Goal: Task Accomplishment & Management: Manage account settings

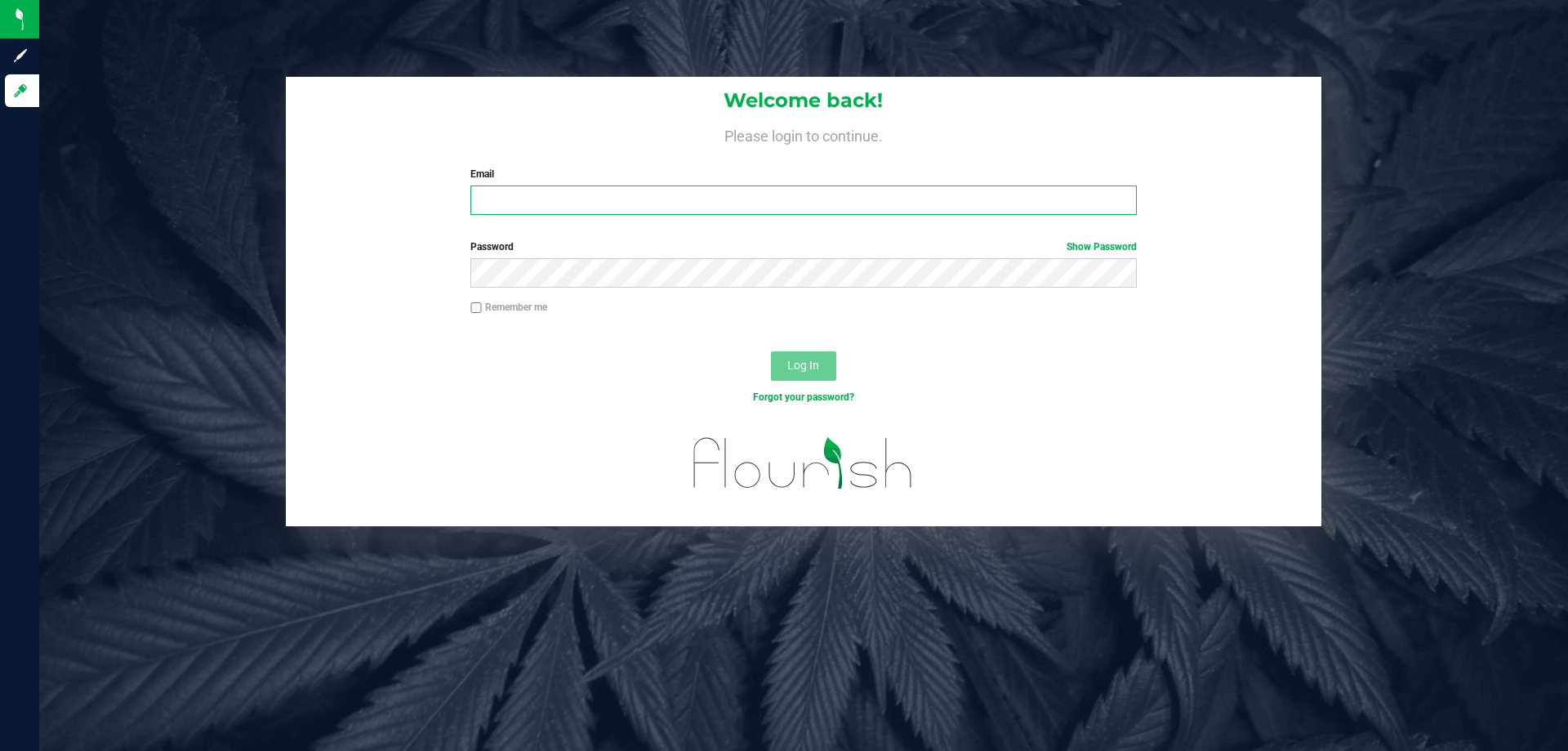
click at [585, 190] on input "Email" at bounding box center [804, 199] width 666 height 30
type input "[EMAIL_ADDRESS][DOMAIN_NAME]"
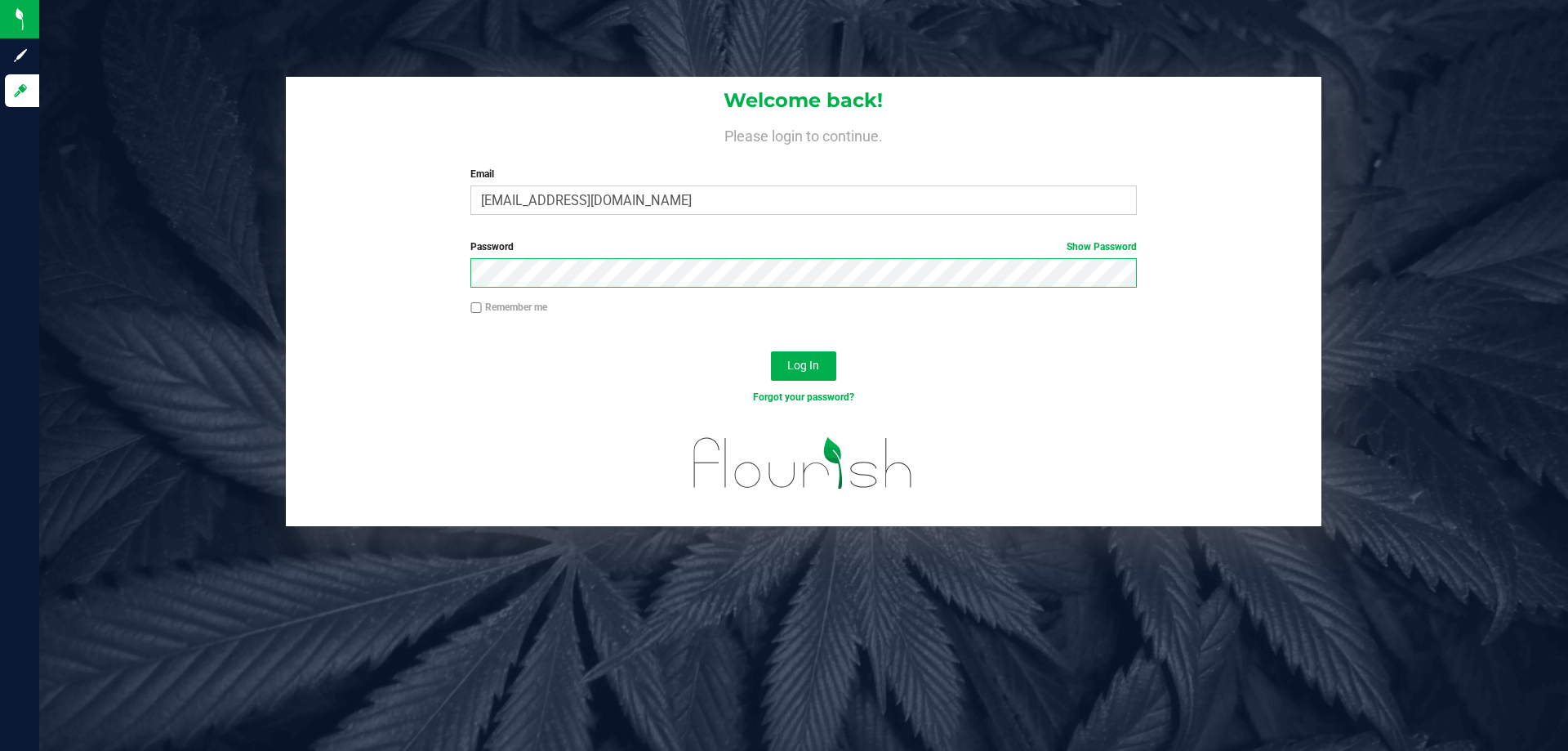
click at [771, 351] on button "Log In" at bounding box center [804, 365] width 65 height 30
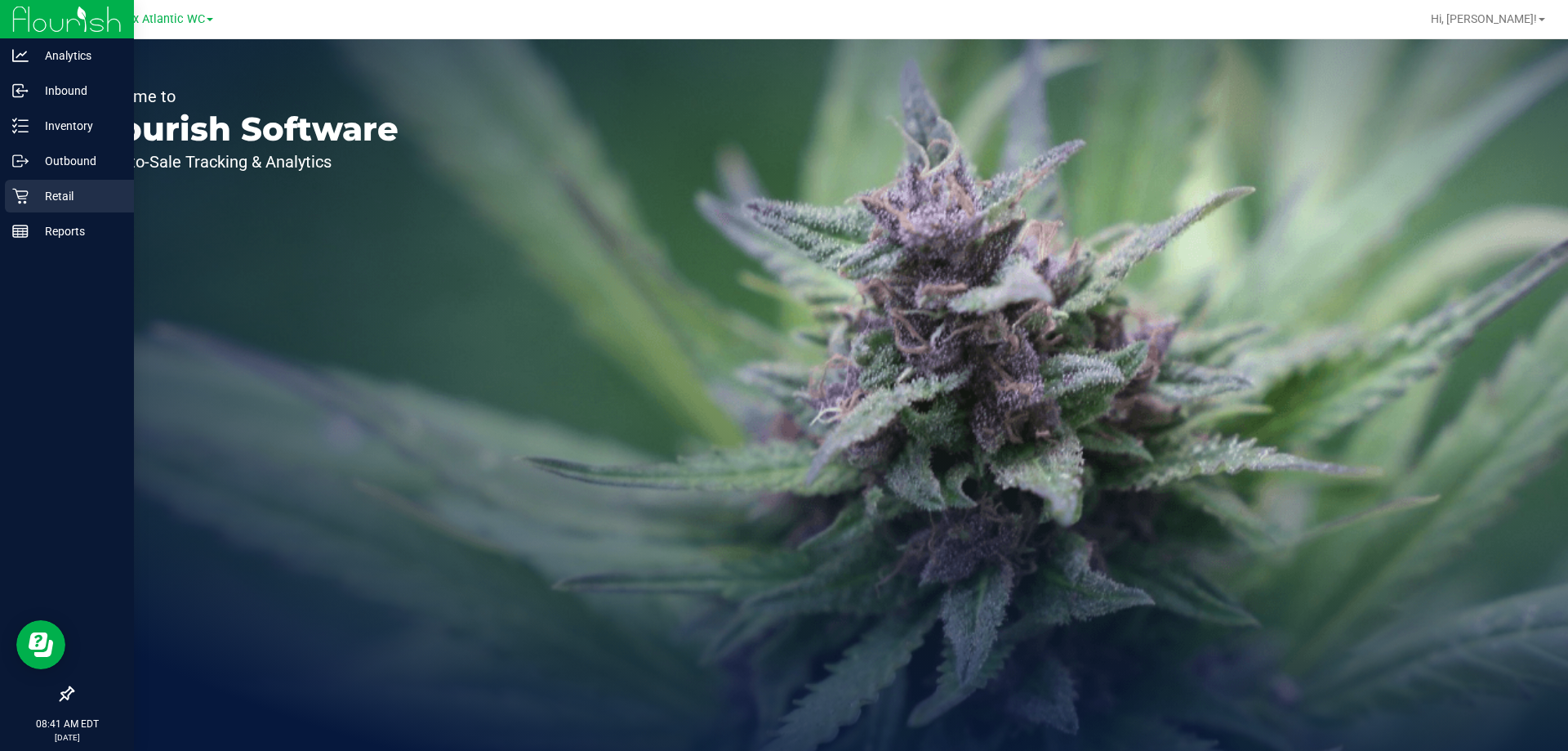
click at [57, 191] on p "Retail" at bounding box center [78, 196] width 98 height 19
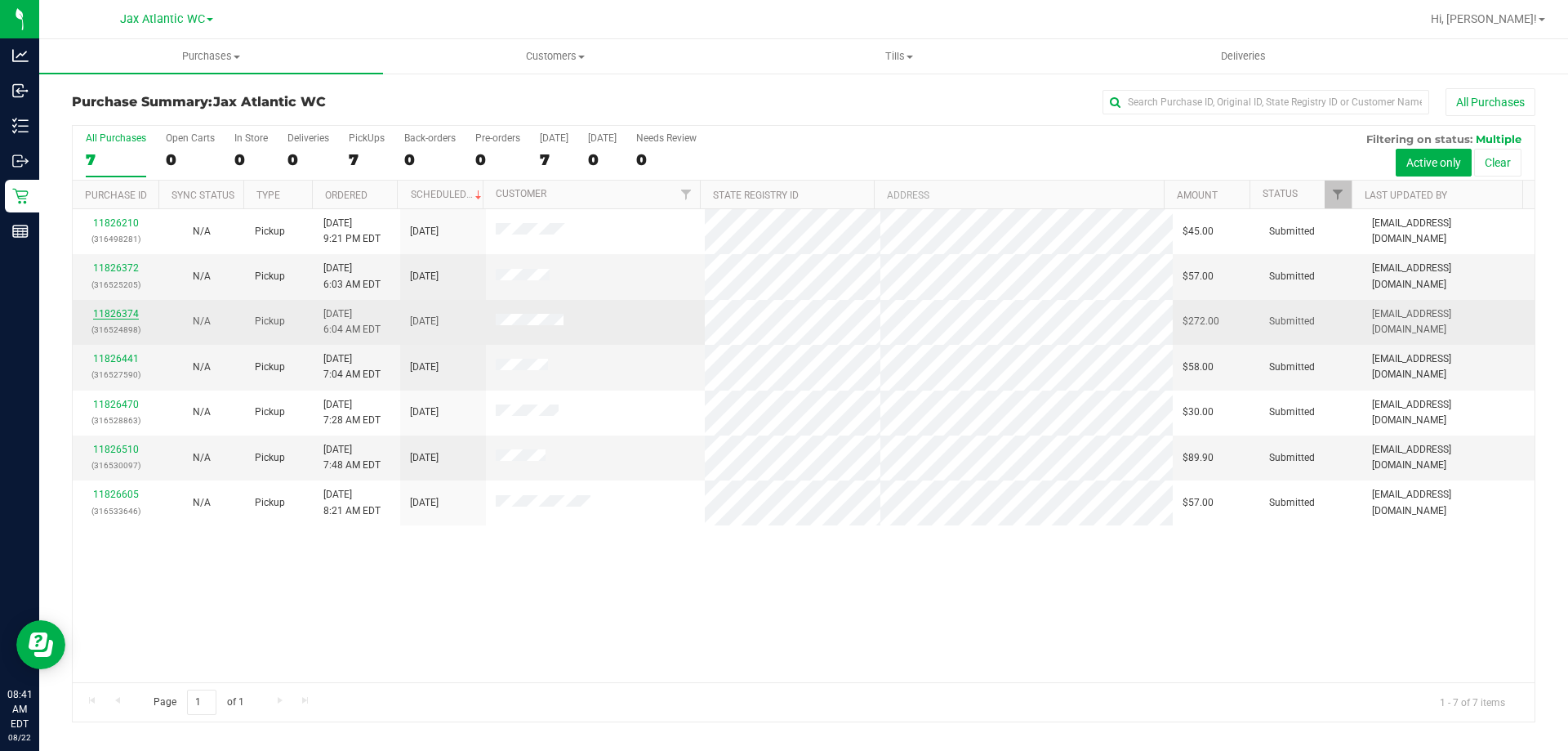
click at [113, 310] on link "11826374" at bounding box center [116, 314] width 46 height 12
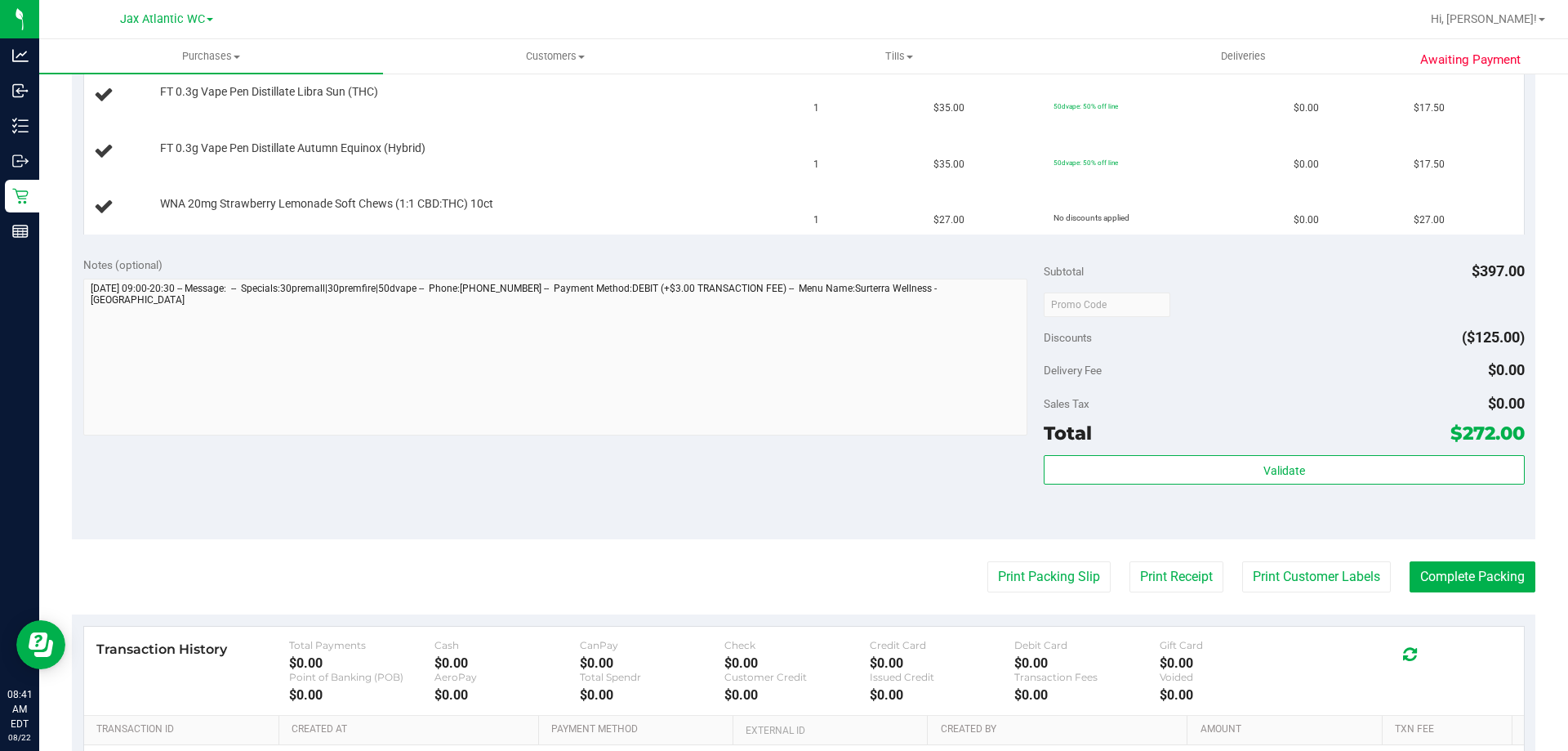
scroll to position [817, 0]
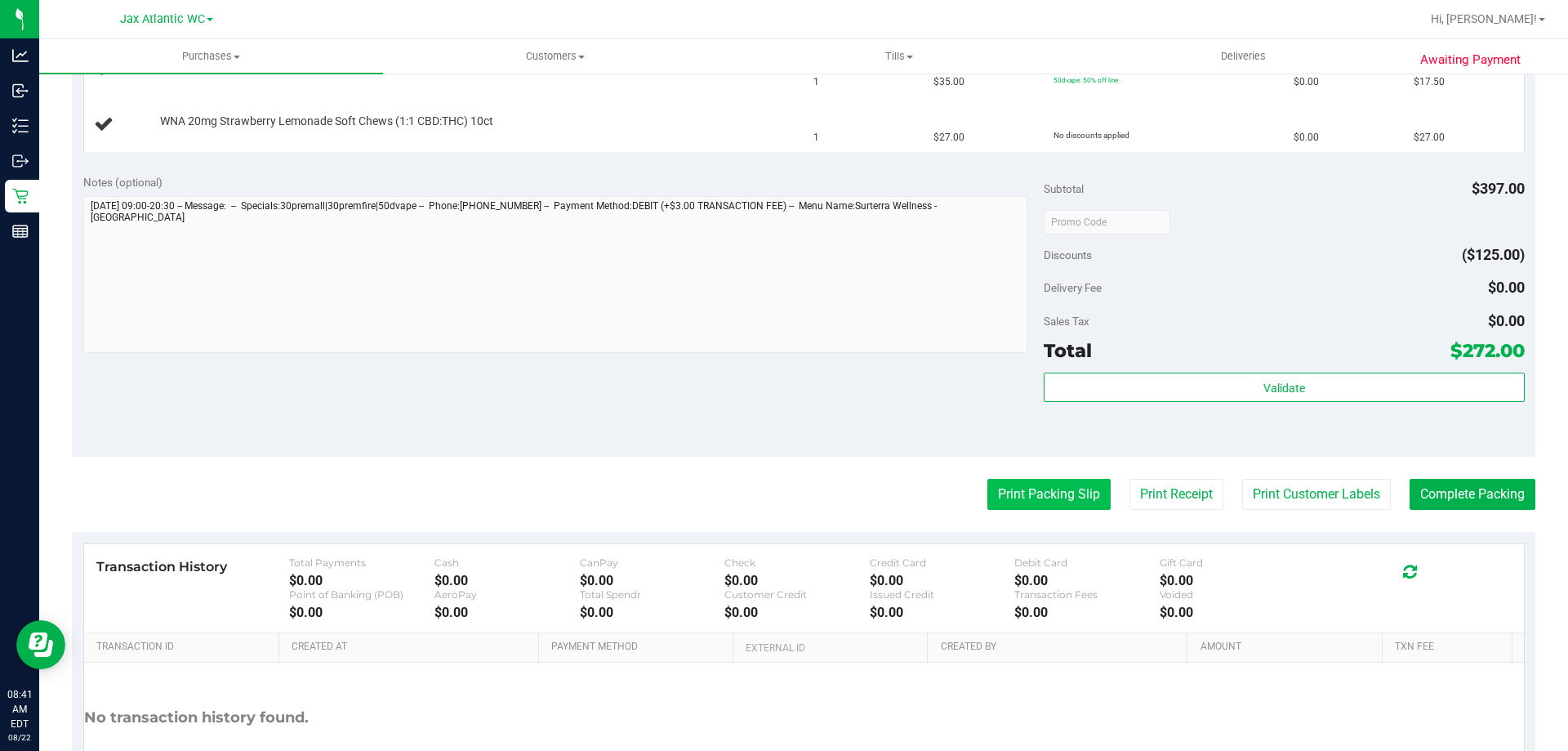
click at [1036, 494] on button "Print Packing Slip" at bounding box center [1049, 494] width 124 height 31
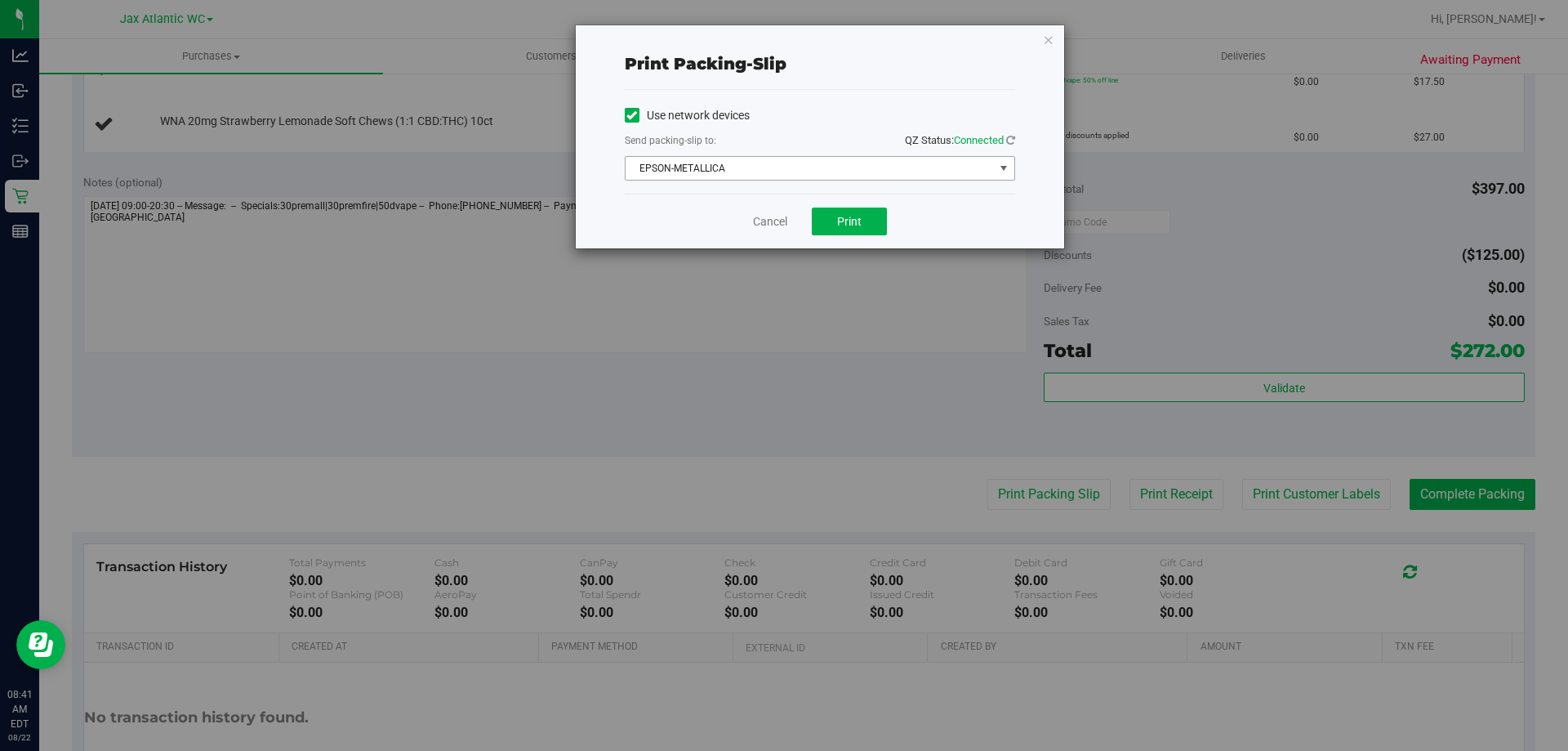
click at [781, 166] on span "EPSON-METALLICA" at bounding box center [809, 169] width 368 height 23
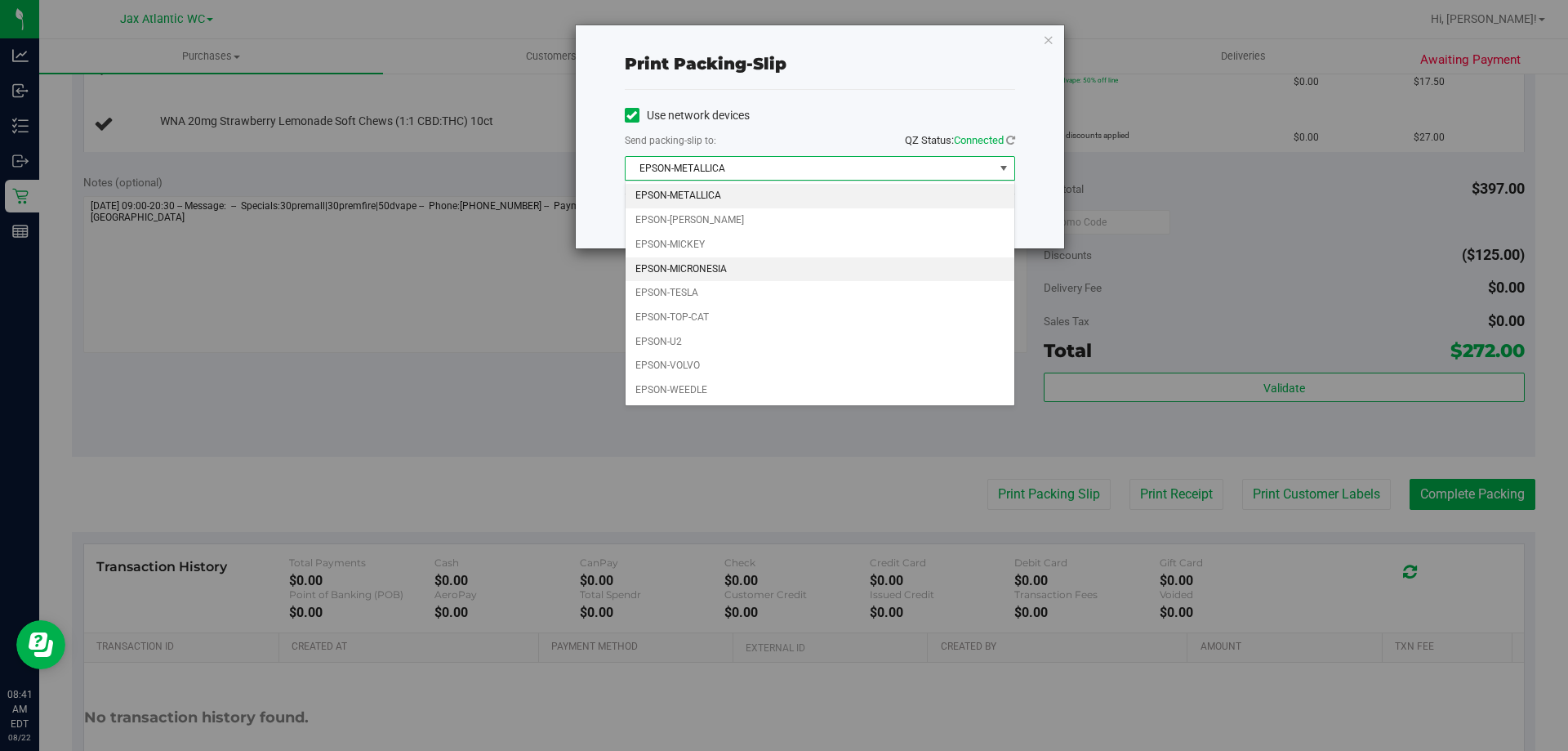
click at [716, 266] on li "EPSON-MICRONESIA" at bounding box center [819, 270] width 388 height 25
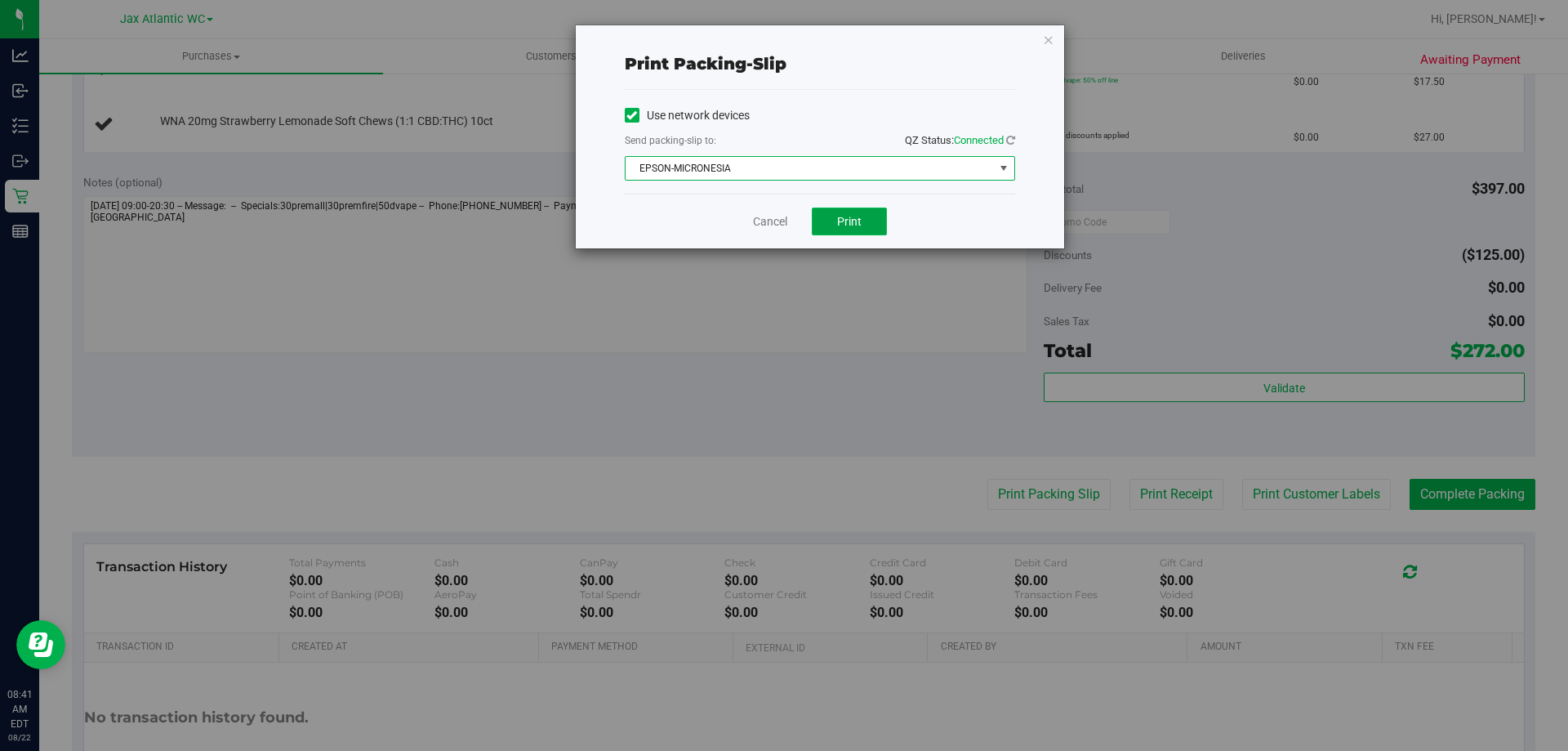
click at [844, 217] on span "Print" at bounding box center [850, 222] width 25 height 13
click at [765, 216] on link "Cancel" at bounding box center [770, 222] width 35 height 17
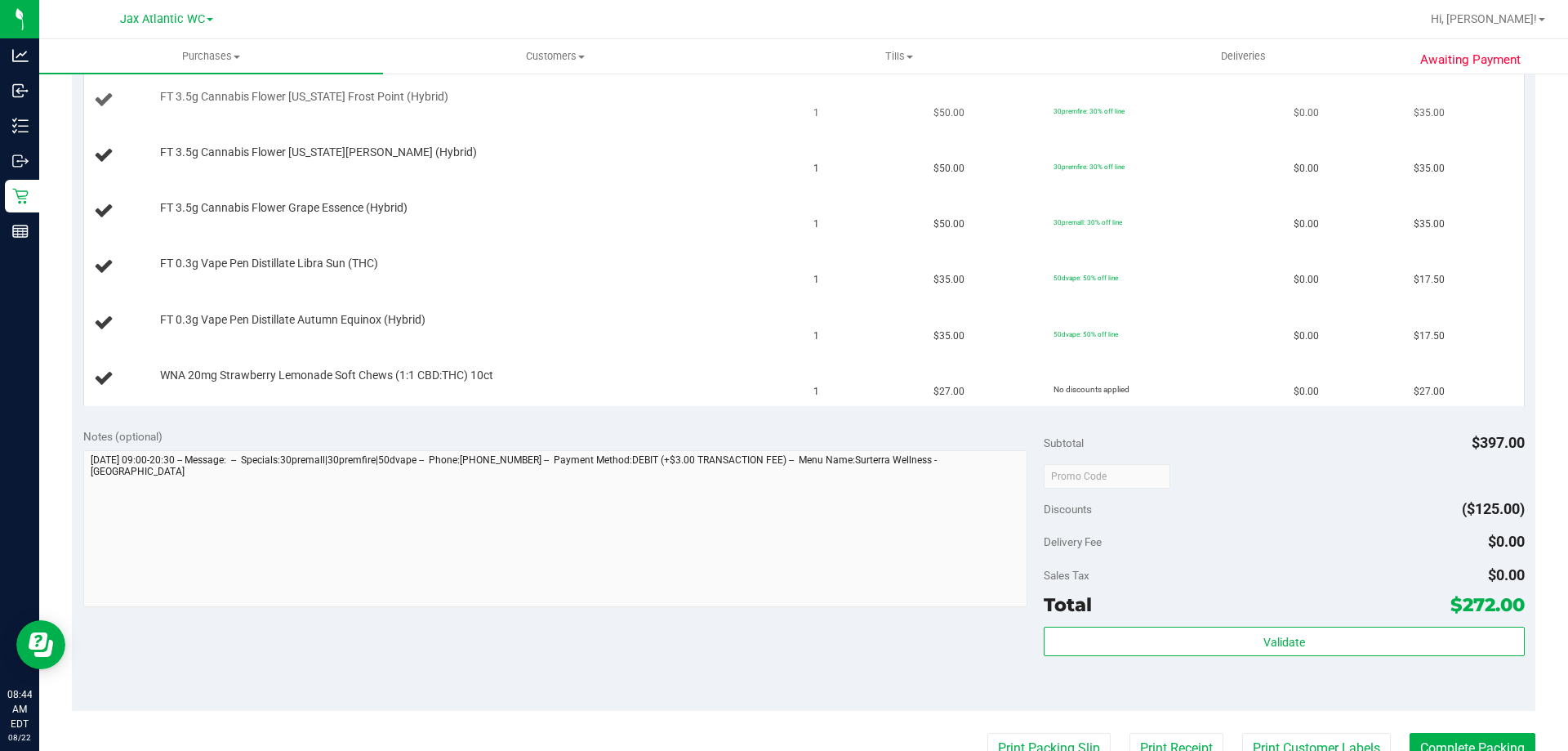
scroll to position [327, 0]
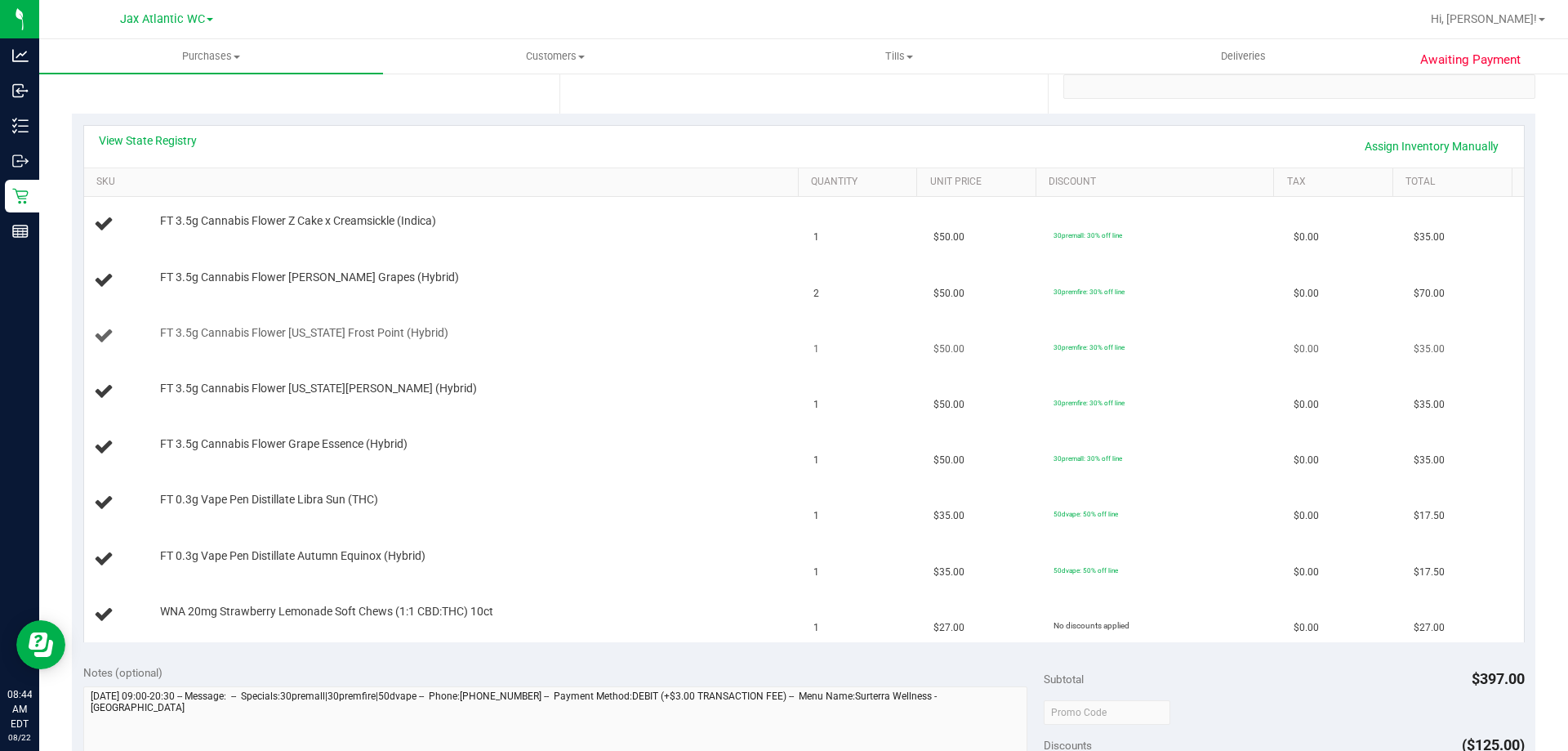
click at [659, 332] on div "FT 3.5g Cannabis Flower [US_STATE] Frost Point (Hybrid)" at bounding box center [471, 333] width 639 height 16
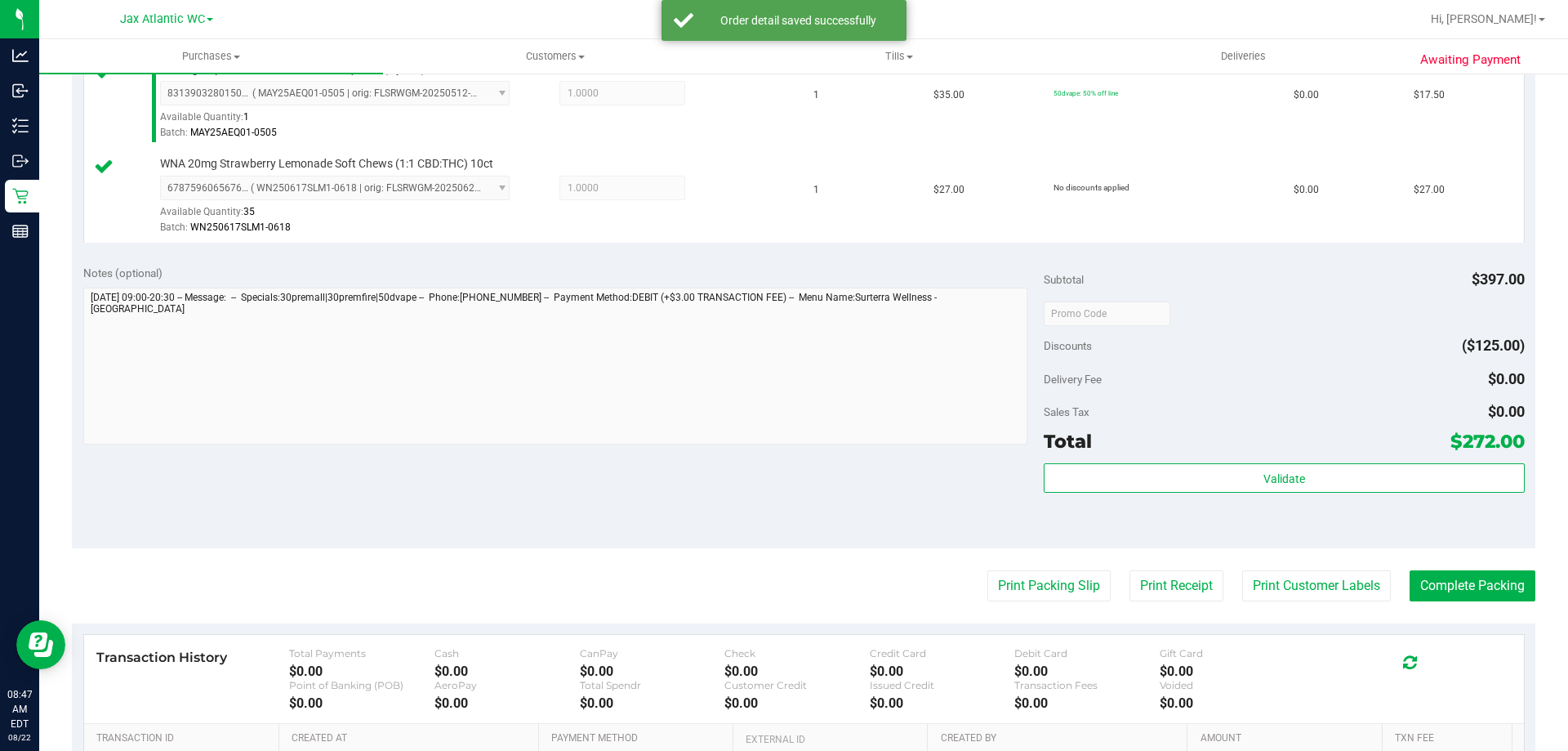
scroll to position [1247, 0]
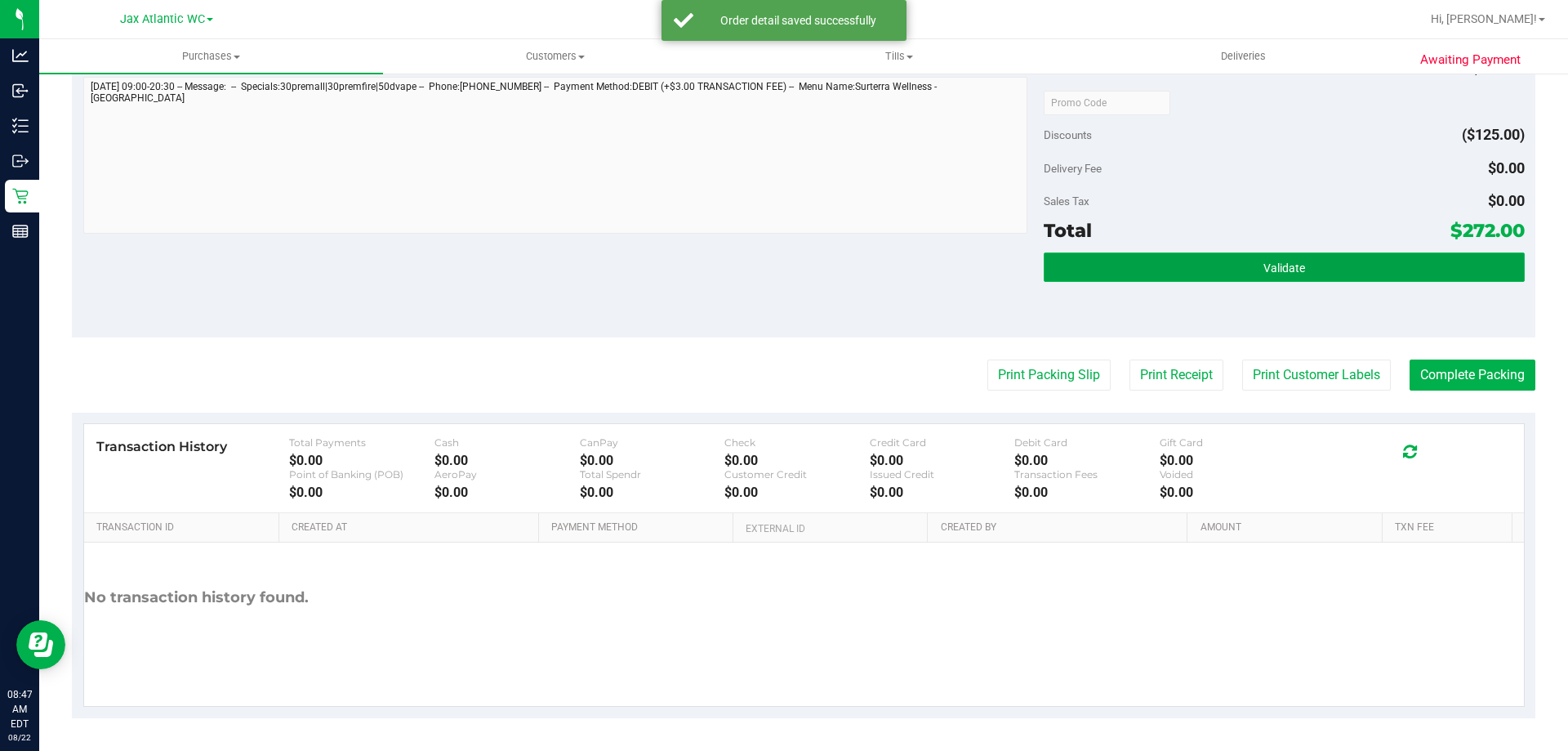
click at [1104, 270] on button "Validate" at bounding box center [1284, 267] width 480 height 30
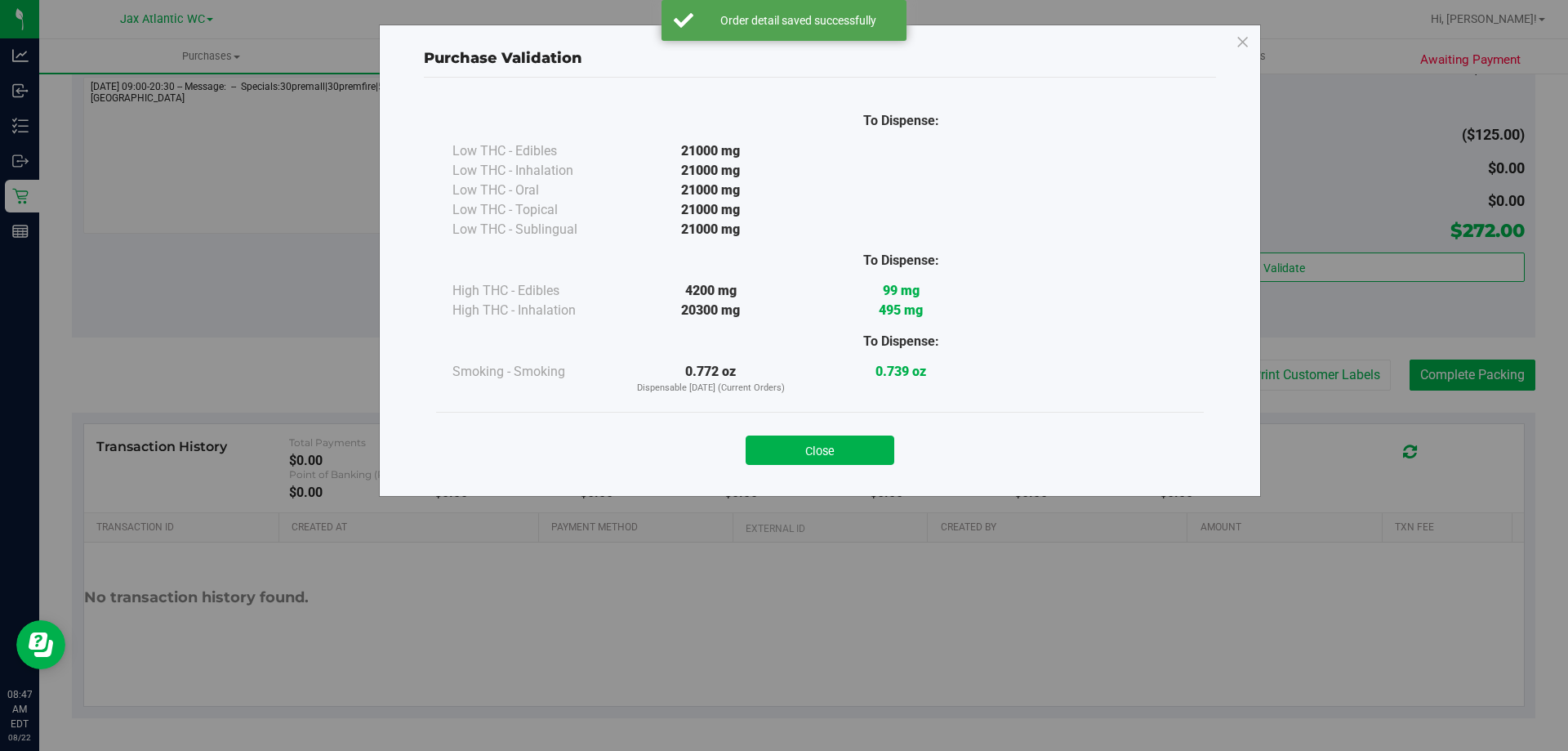
click at [868, 453] on button "Close" at bounding box center [820, 450] width 149 height 30
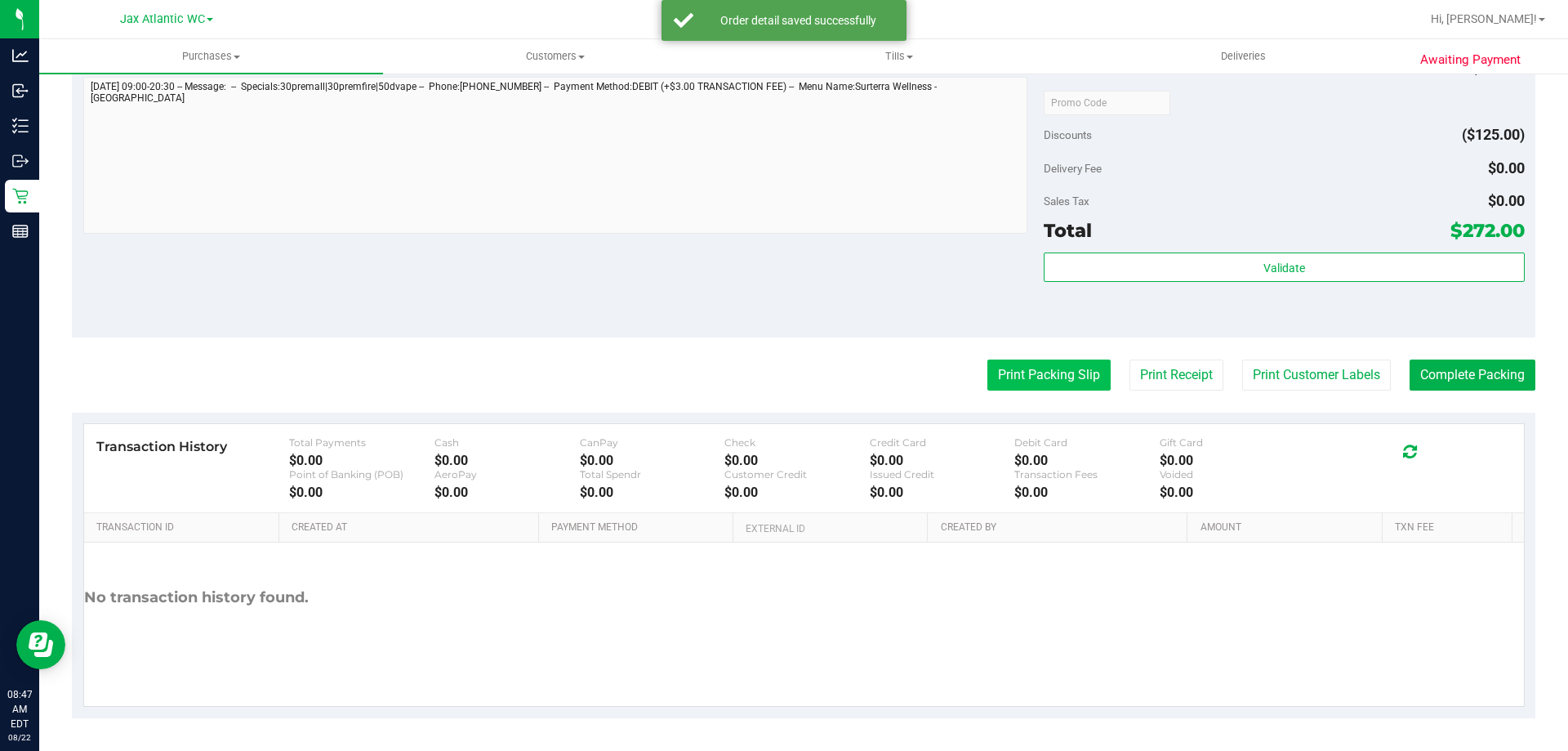
click at [1033, 371] on button "Print Packing Slip" at bounding box center [1049, 375] width 124 height 31
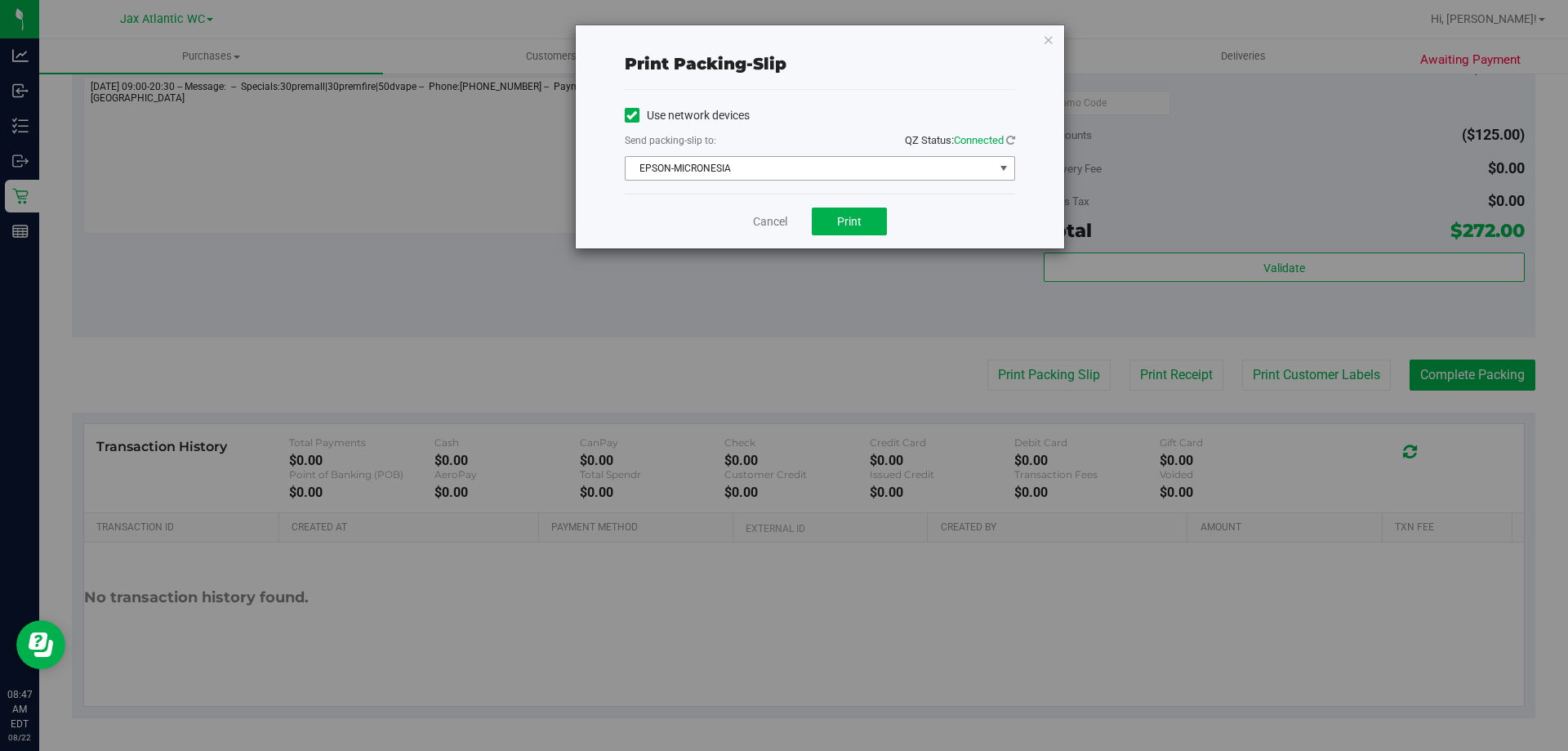
click at [737, 168] on span "EPSON-MICRONESIA" at bounding box center [809, 169] width 368 height 23
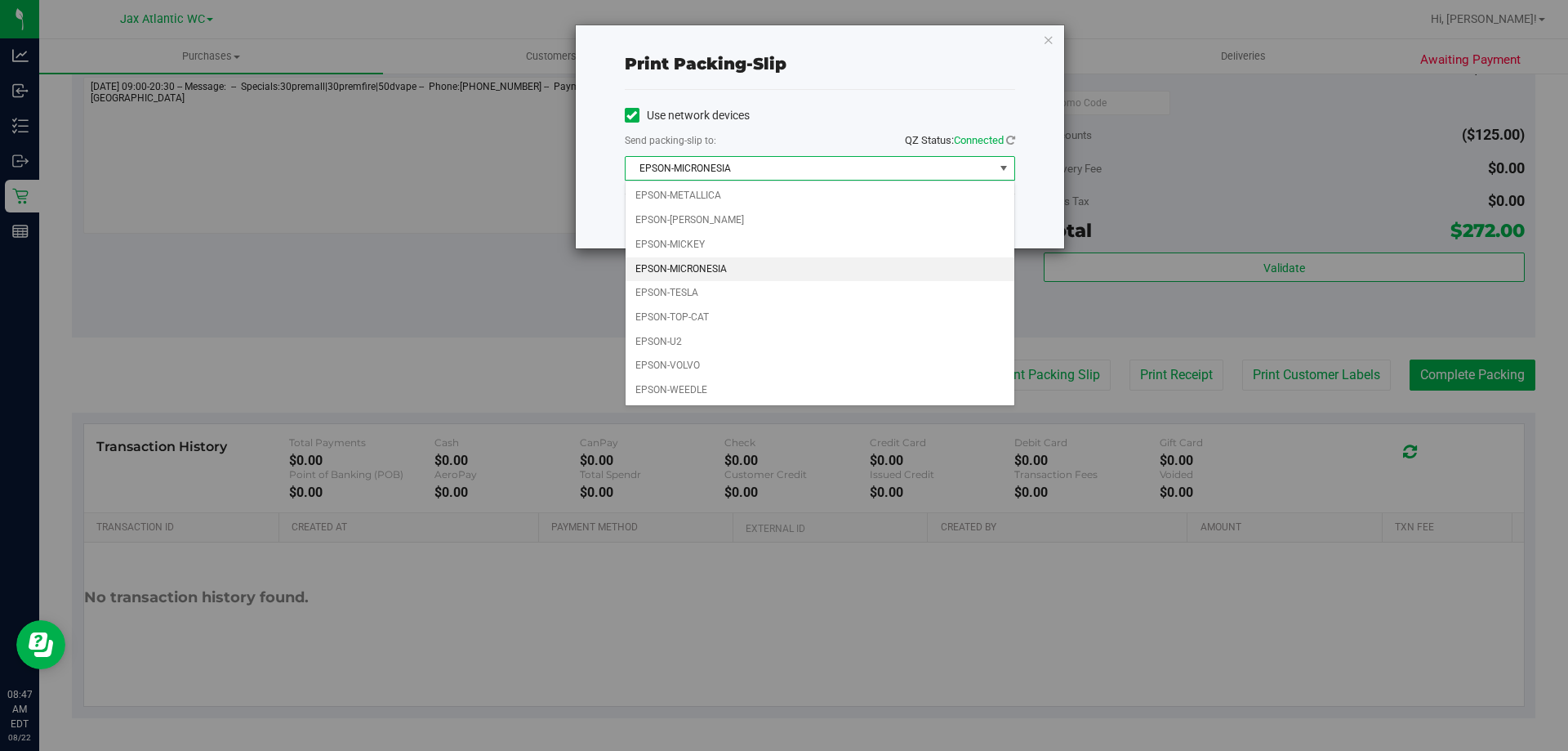
click at [1066, 344] on div "Print packing-slip Use network devices Send packing-slip to: QZ Status: Connect…" at bounding box center [790, 375] width 1580 height 751
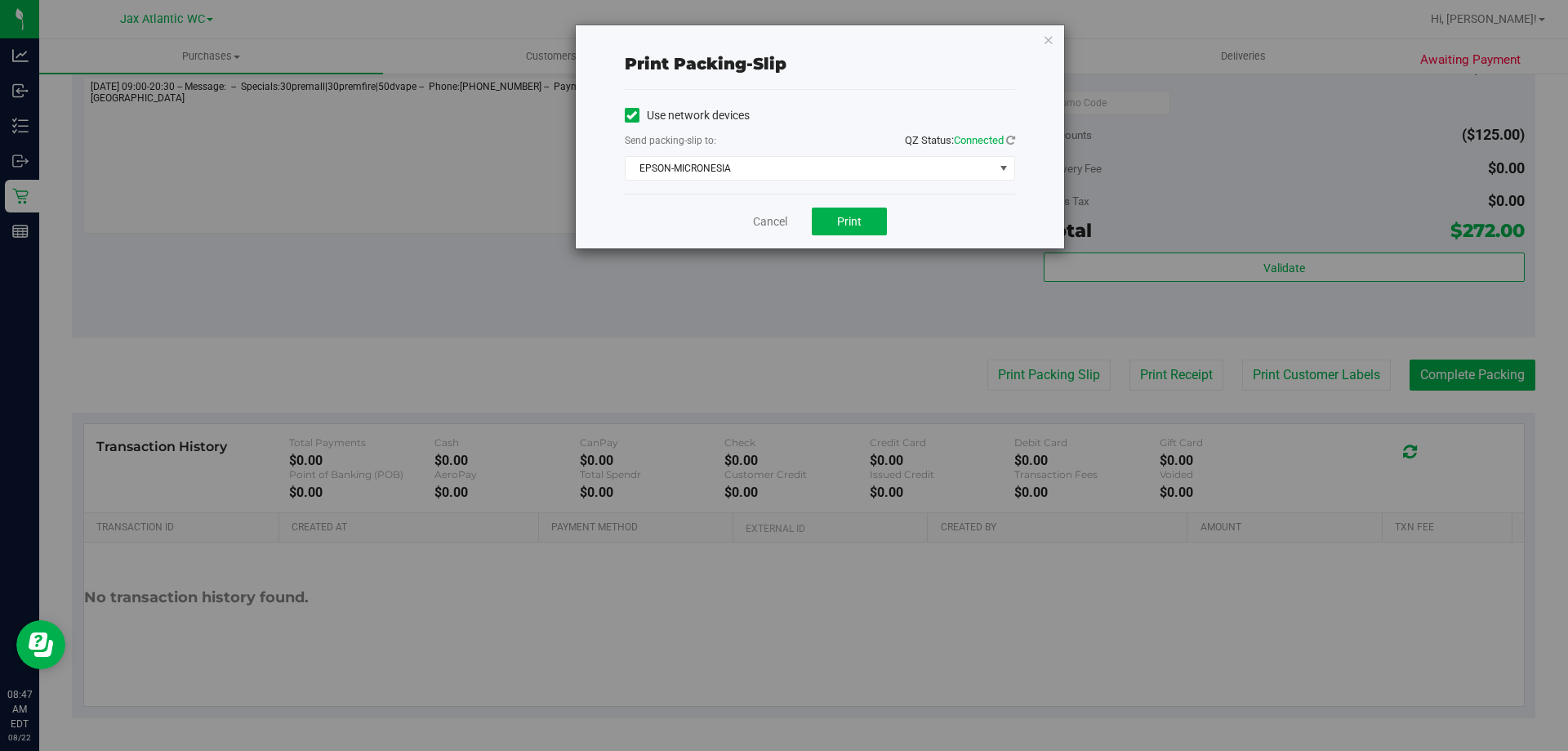
click at [851, 203] on div "Cancel Print" at bounding box center [820, 221] width 390 height 55
click at [855, 219] on span "Print" at bounding box center [850, 222] width 25 height 13
click at [768, 221] on link "Cancel" at bounding box center [770, 222] width 35 height 17
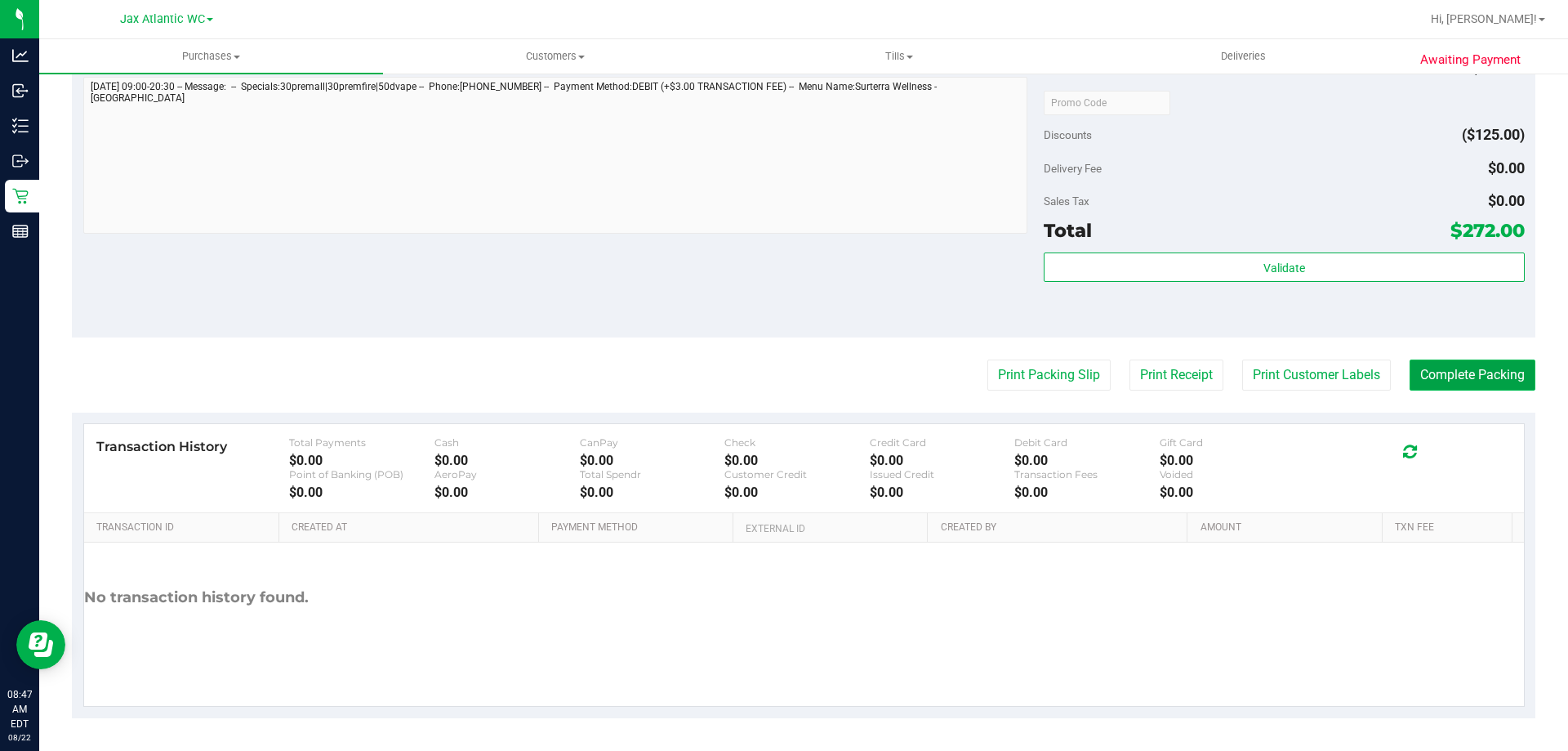
click at [1448, 373] on button "Complete Packing" at bounding box center [1472, 375] width 126 height 31
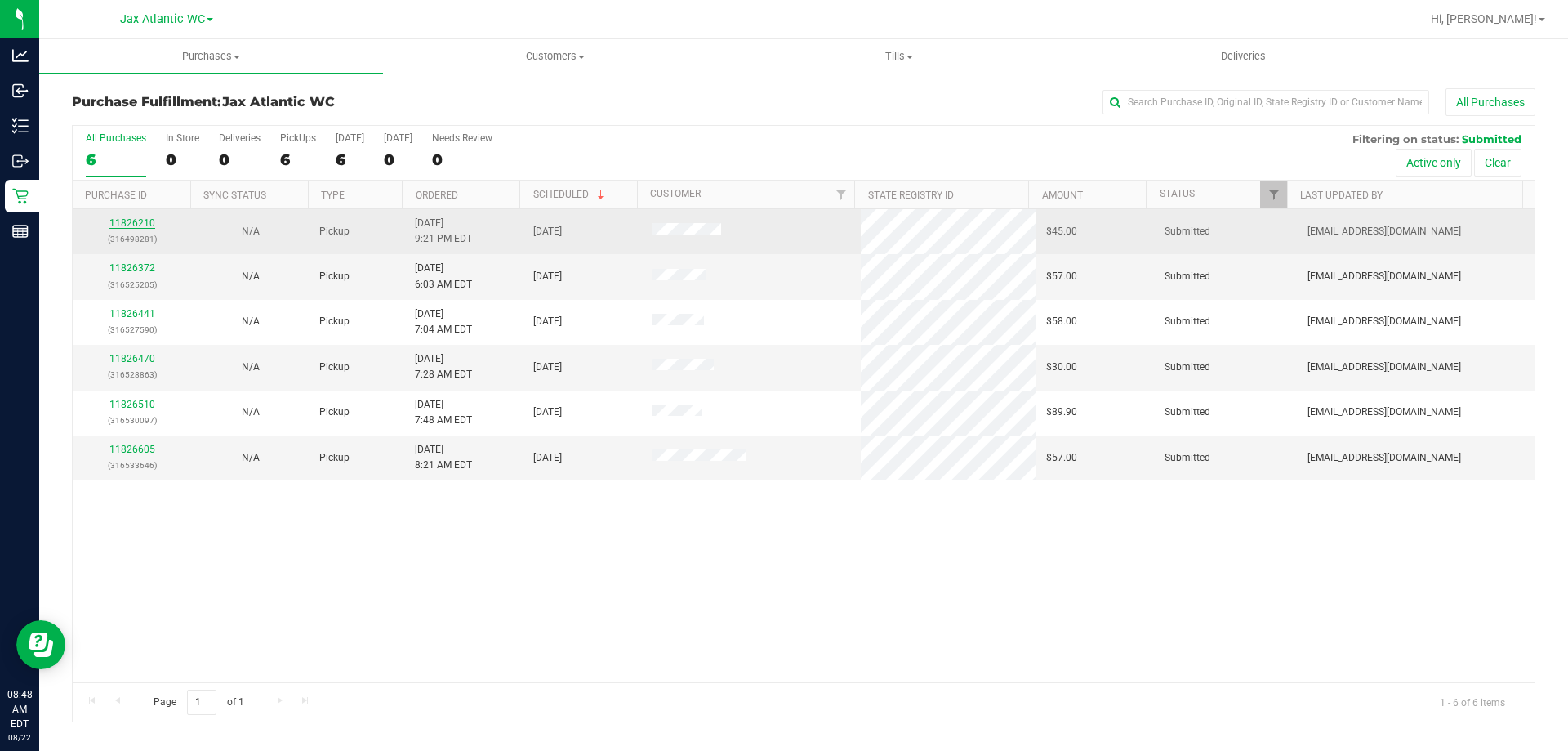
click at [141, 228] on div "11826210 (316498281)" at bounding box center [131, 231] width 99 height 31
click at [141, 227] on link "11826210" at bounding box center [132, 223] width 46 height 12
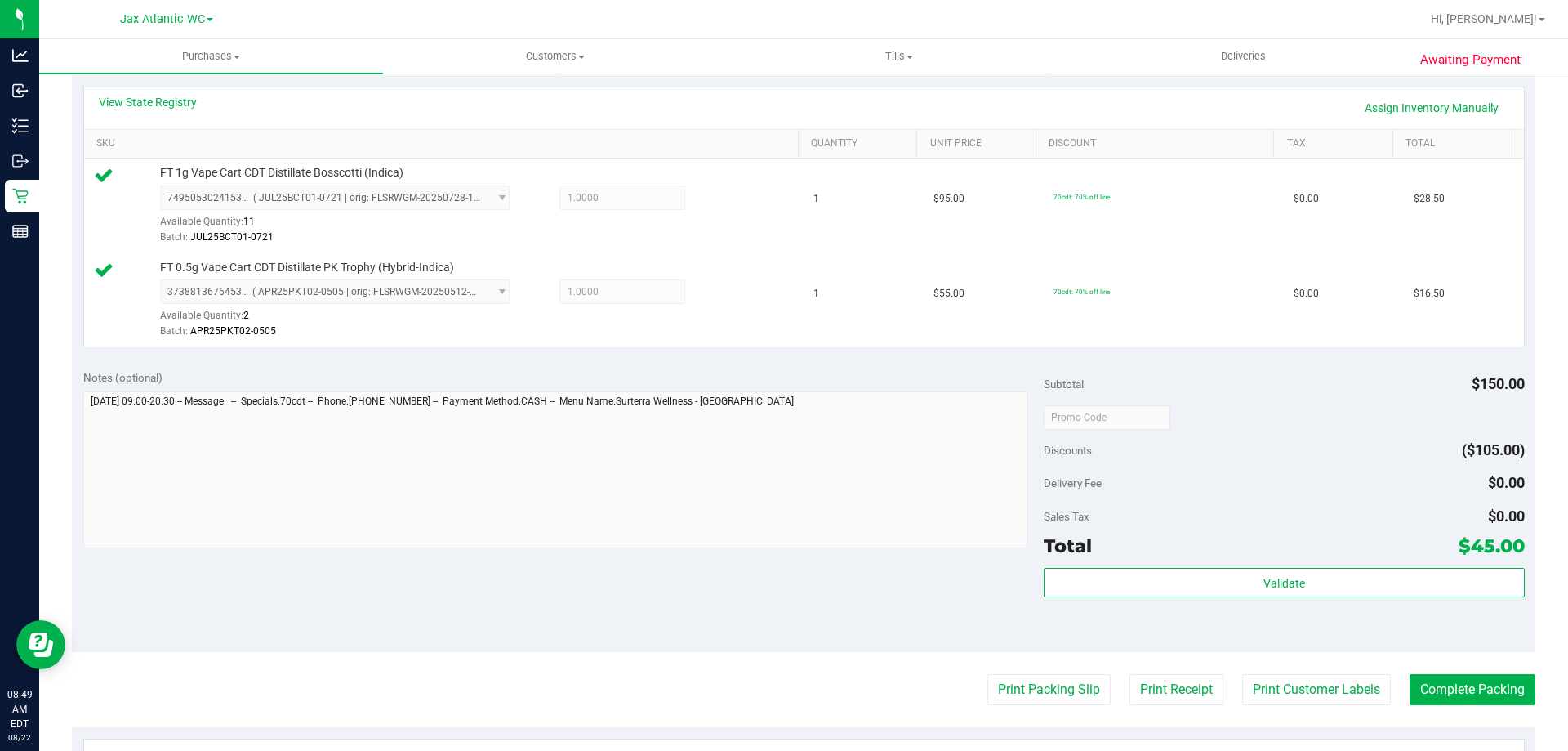
scroll to position [409, 0]
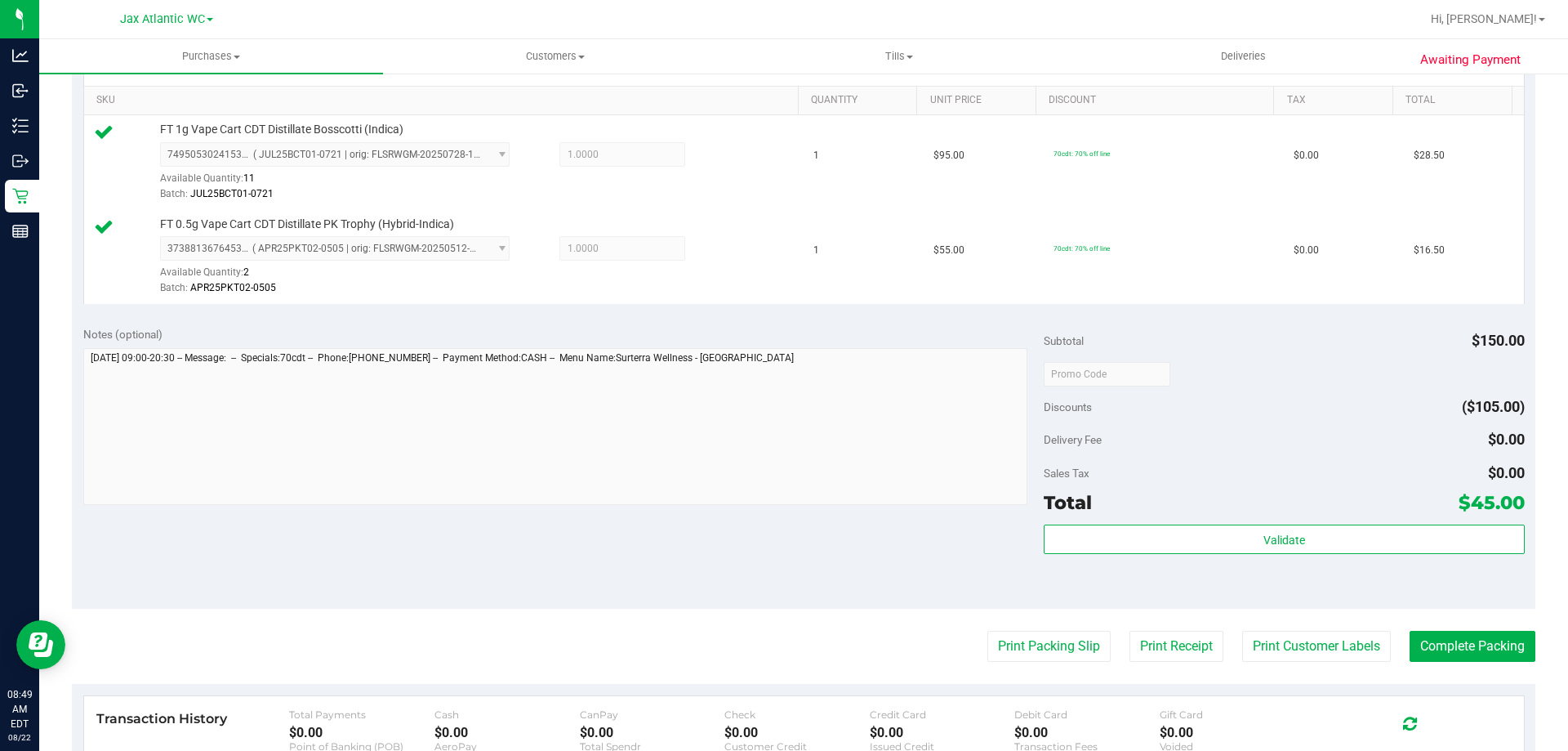
click at [1129, 521] on div "Subtotal $150.00 Discounts ($105.00) Delivery Fee $0.00 Sales Tax $0.00 Total $…" at bounding box center [1284, 462] width 480 height 272
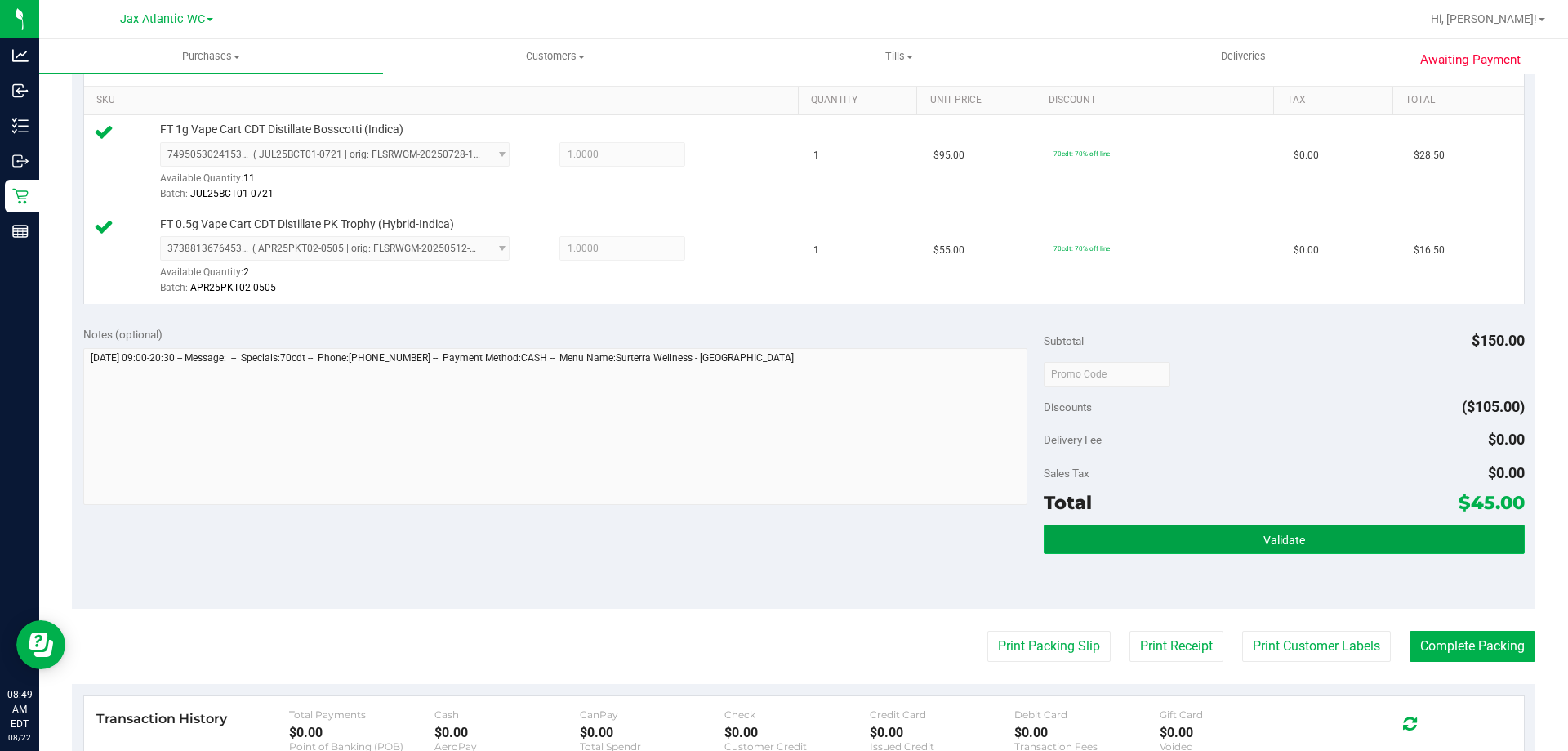
click at [1134, 527] on button "Validate" at bounding box center [1284, 539] width 480 height 30
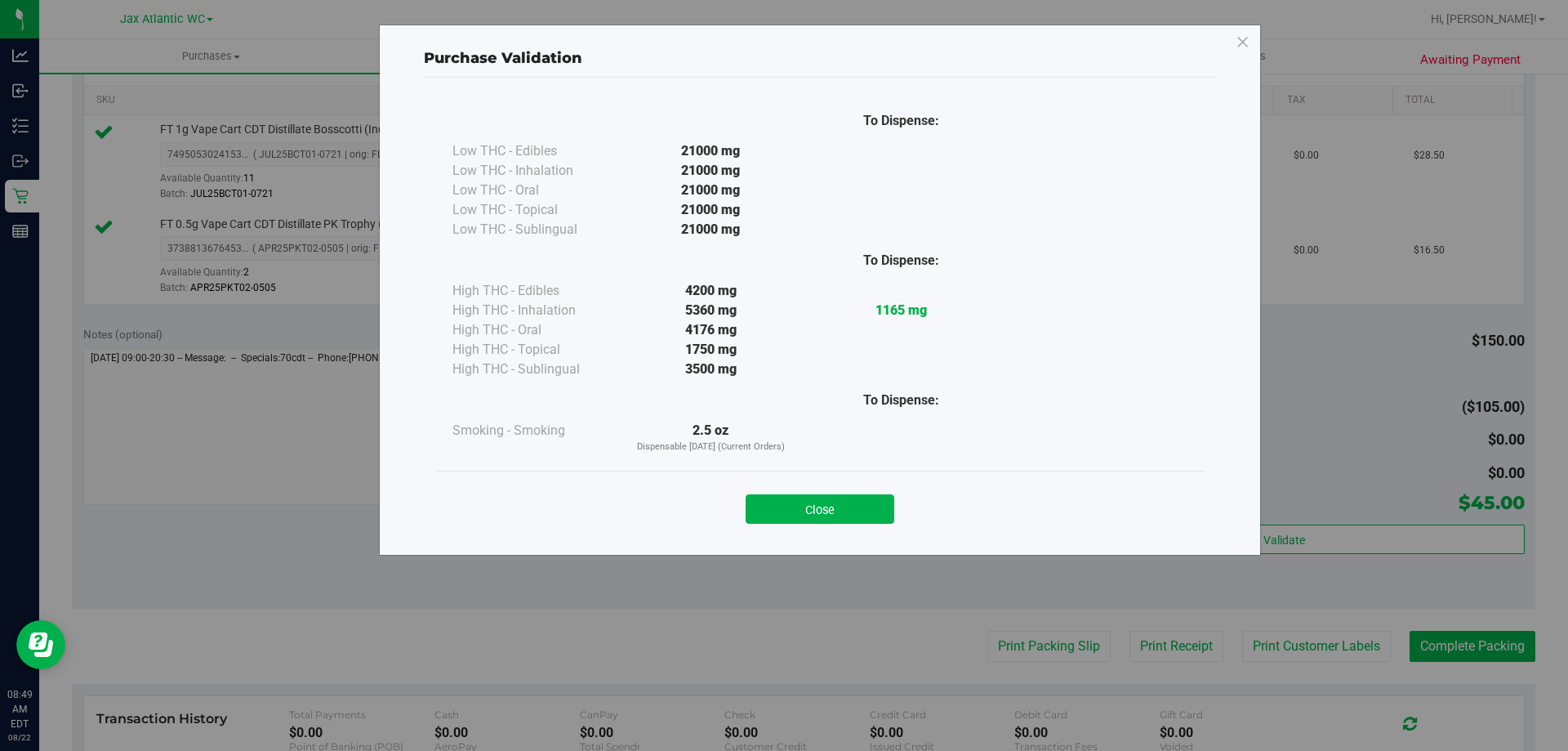
drag, startPoint x: 784, startPoint y: 521, endPoint x: 791, endPoint y: 519, distance: 7.3
click at [785, 519] on button "Close" at bounding box center [820, 508] width 149 height 30
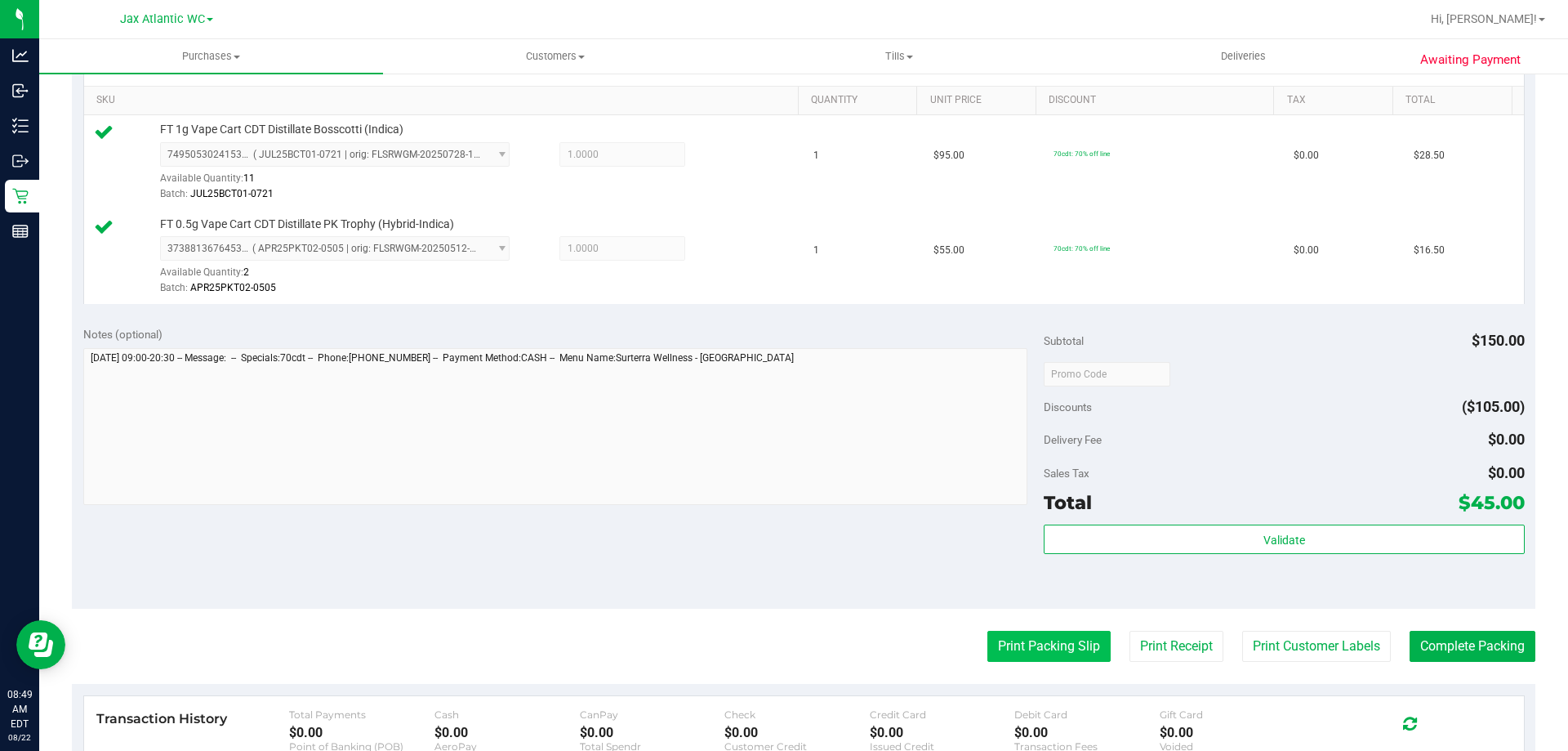
drag, startPoint x: 1017, startPoint y: 675, endPoint x: 1017, endPoint y: 658, distance: 17.0
click at [1017, 666] on purchase-details "Back Edit Purchase Cancel Purchase View Profile # 11826210 BioTrack ID: - Submi…" at bounding box center [804, 334] width 1463 height 1309
click at [1017, 649] on button "Print Packing Slip" at bounding box center [1049, 646] width 124 height 31
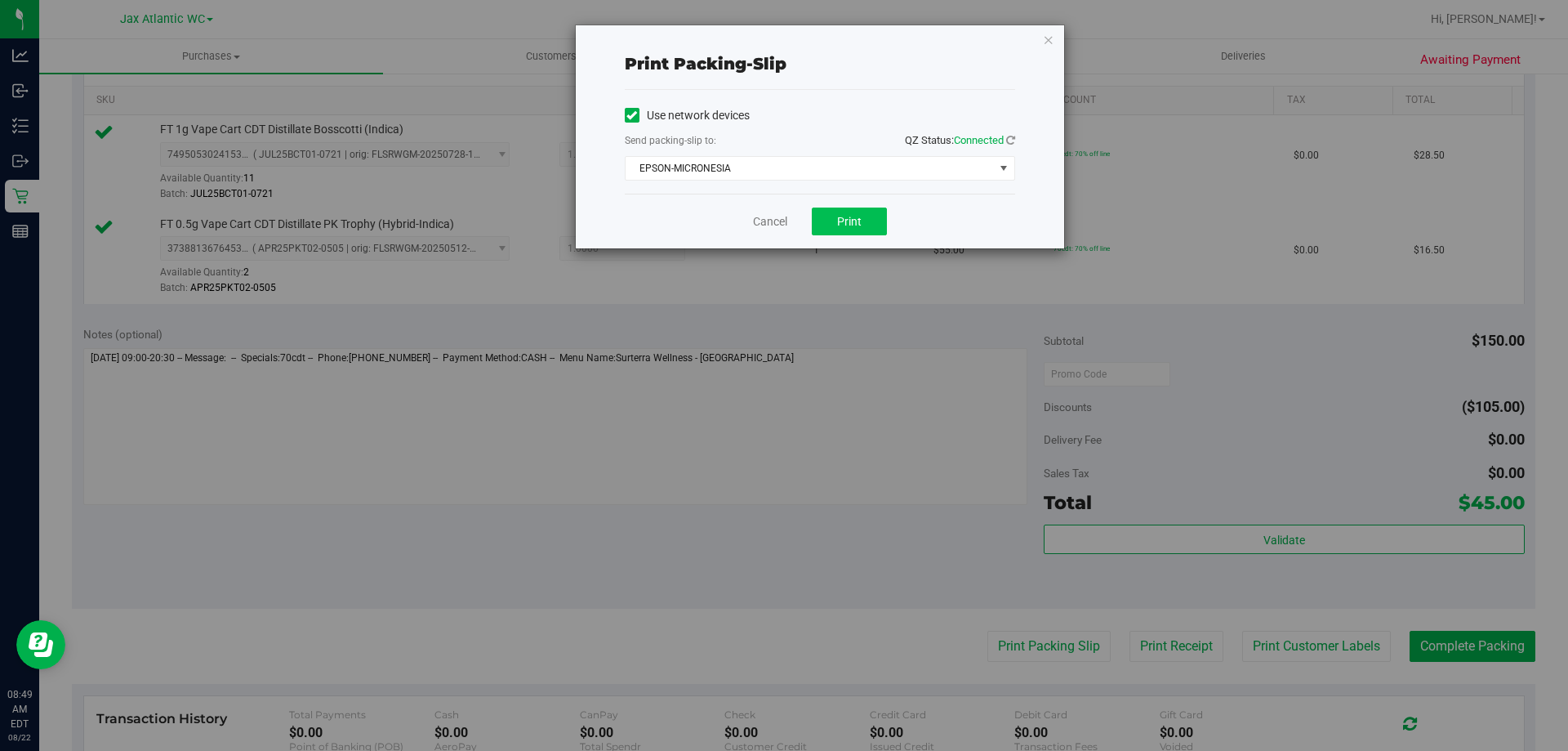
click at [840, 211] on div "Cancel Print" at bounding box center [820, 221] width 390 height 55
click at [838, 235] on div "Cancel Print" at bounding box center [820, 221] width 390 height 55
click at [845, 225] on span "Print" at bounding box center [850, 222] width 25 height 13
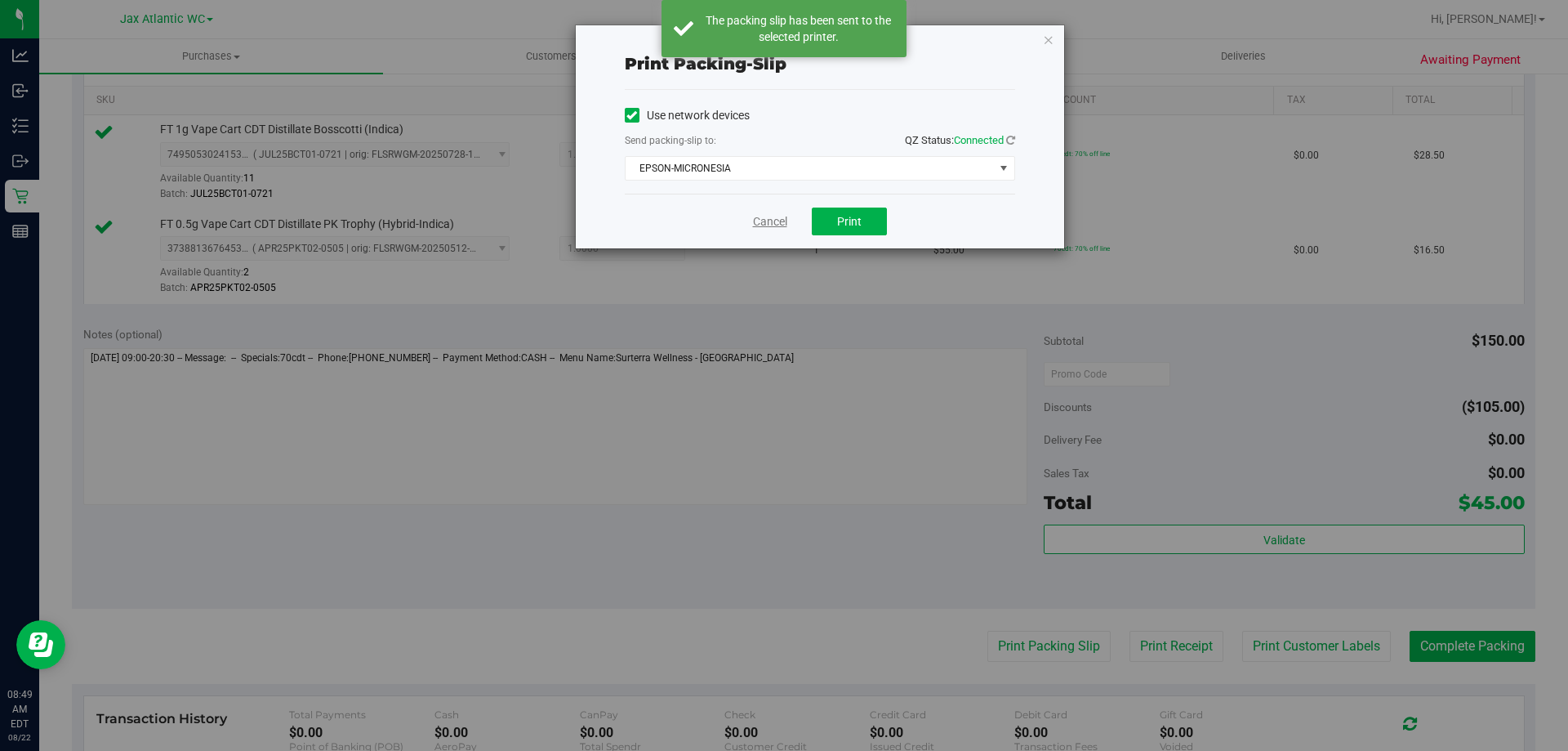
click at [760, 212] on div "Cancel Print" at bounding box center [820, 221] width 390 height 55
click at [767, 221] on link "Cancel" at bounding box center [770, 222] width 35 height 17
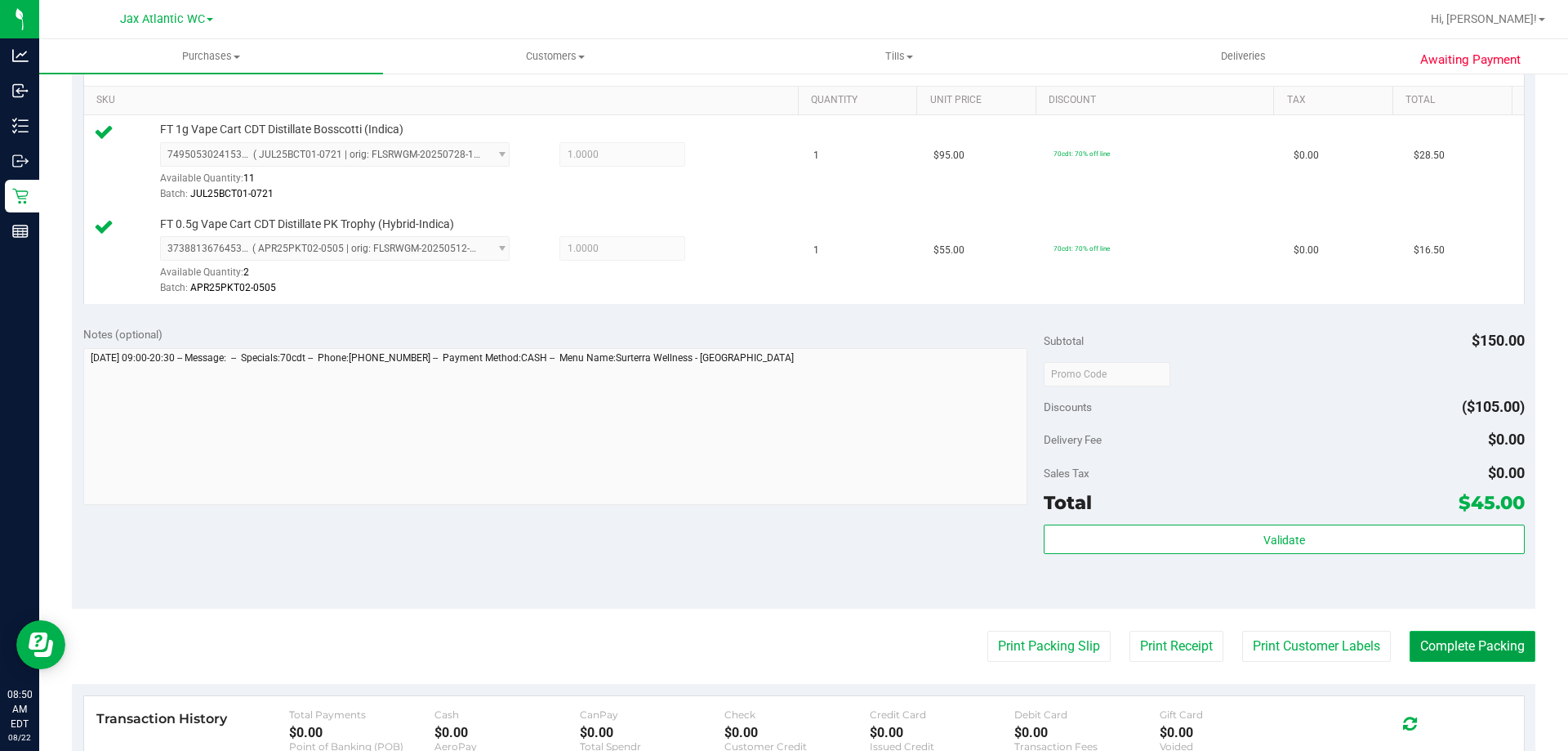
click at [1434, 643] on button "Complete Packing" at bounding box center [1472, 646] width 126 height 31
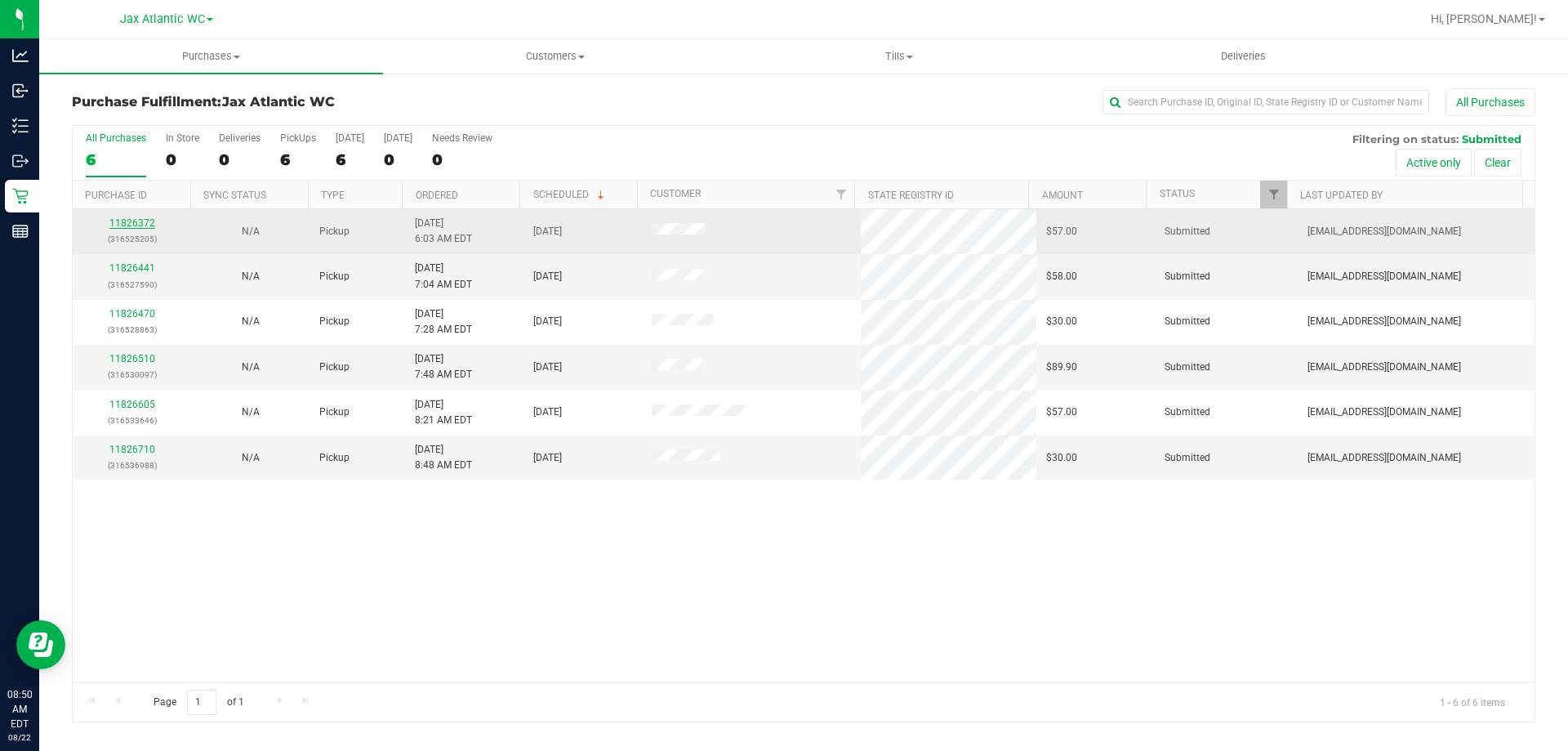
click at [140, 223] on link "11826372" at bounding box center [132, 223] width 46 height 12
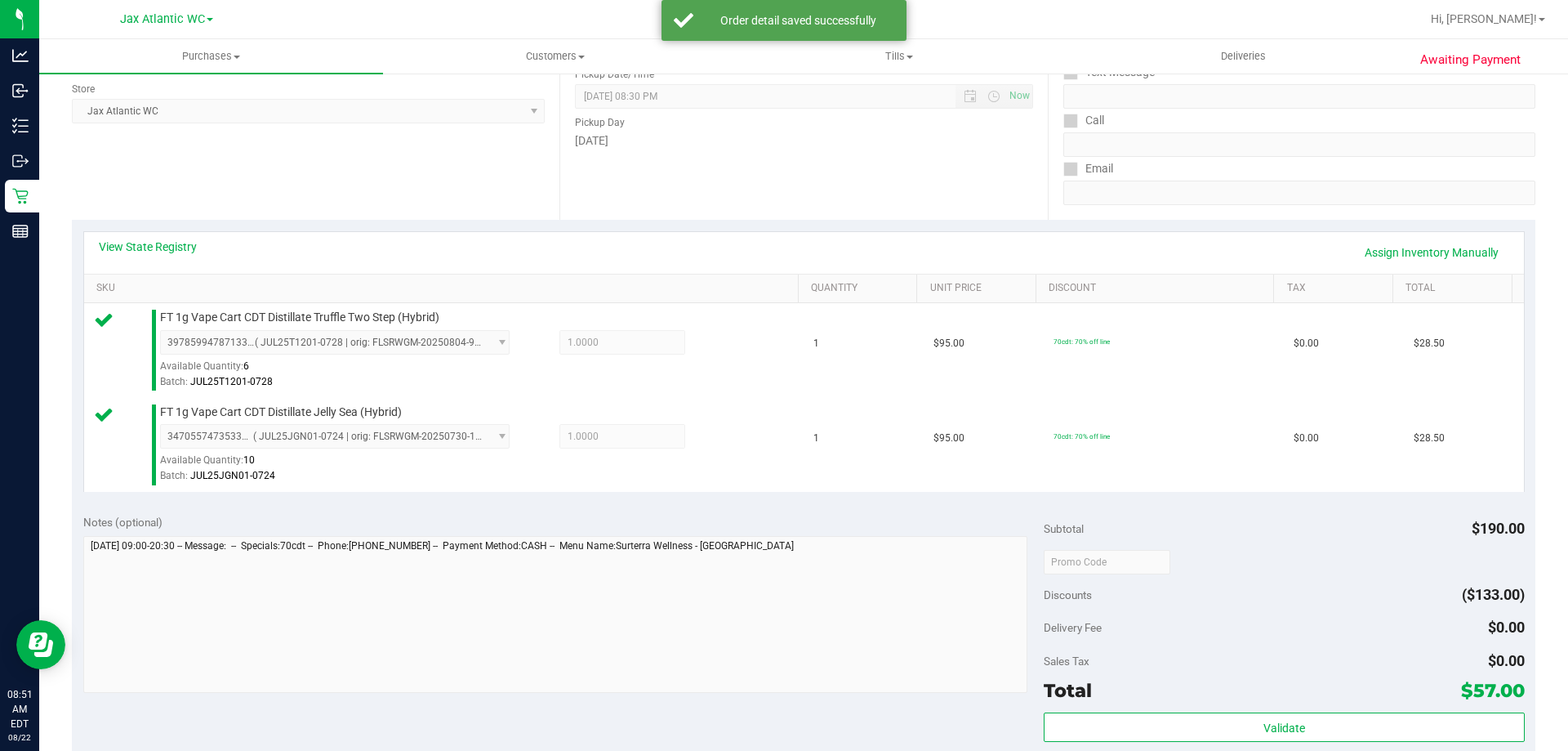
scroll to position [409, 0]
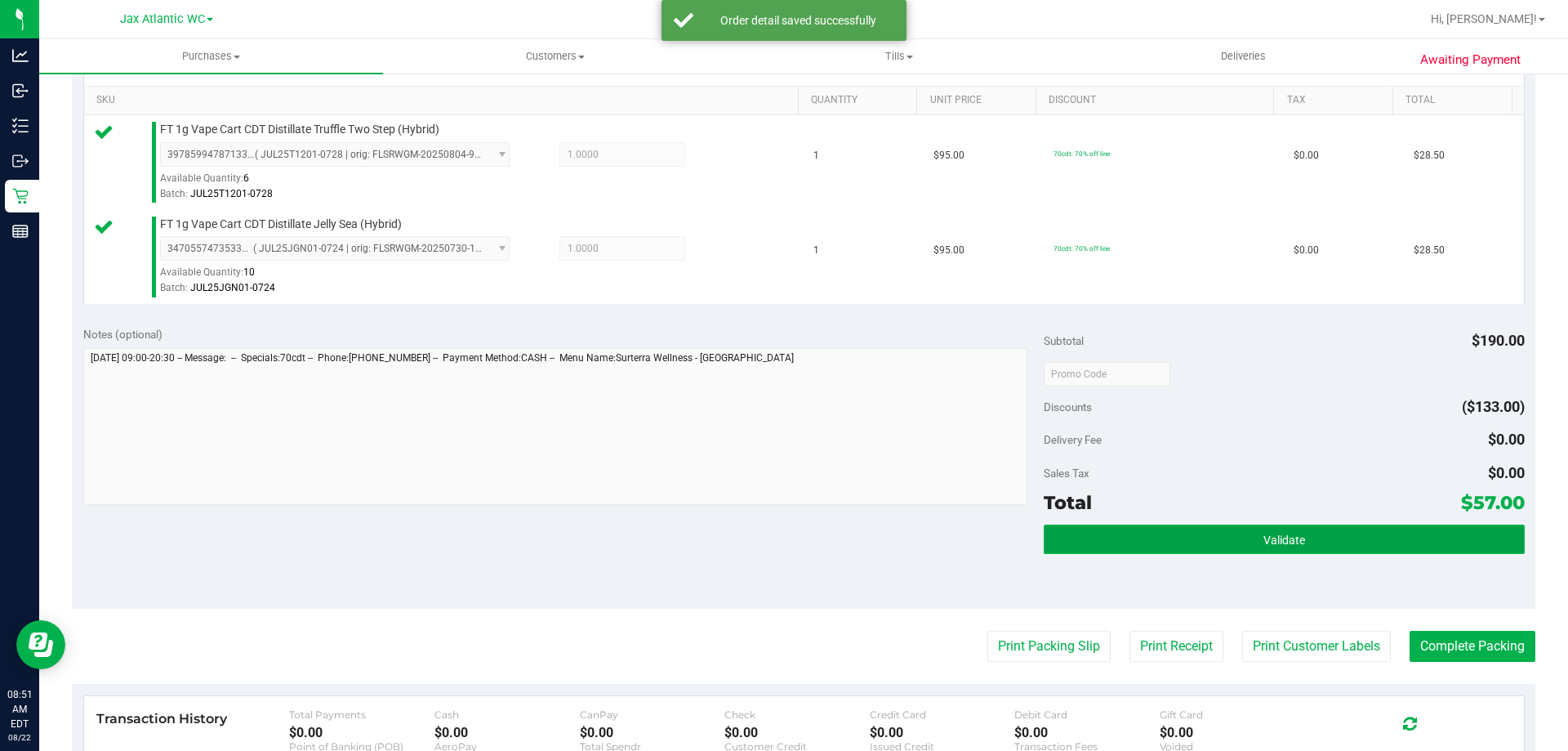
click at [1252, 553] on button "Validate" at bounding box center [1284, 539] width 480 height 30
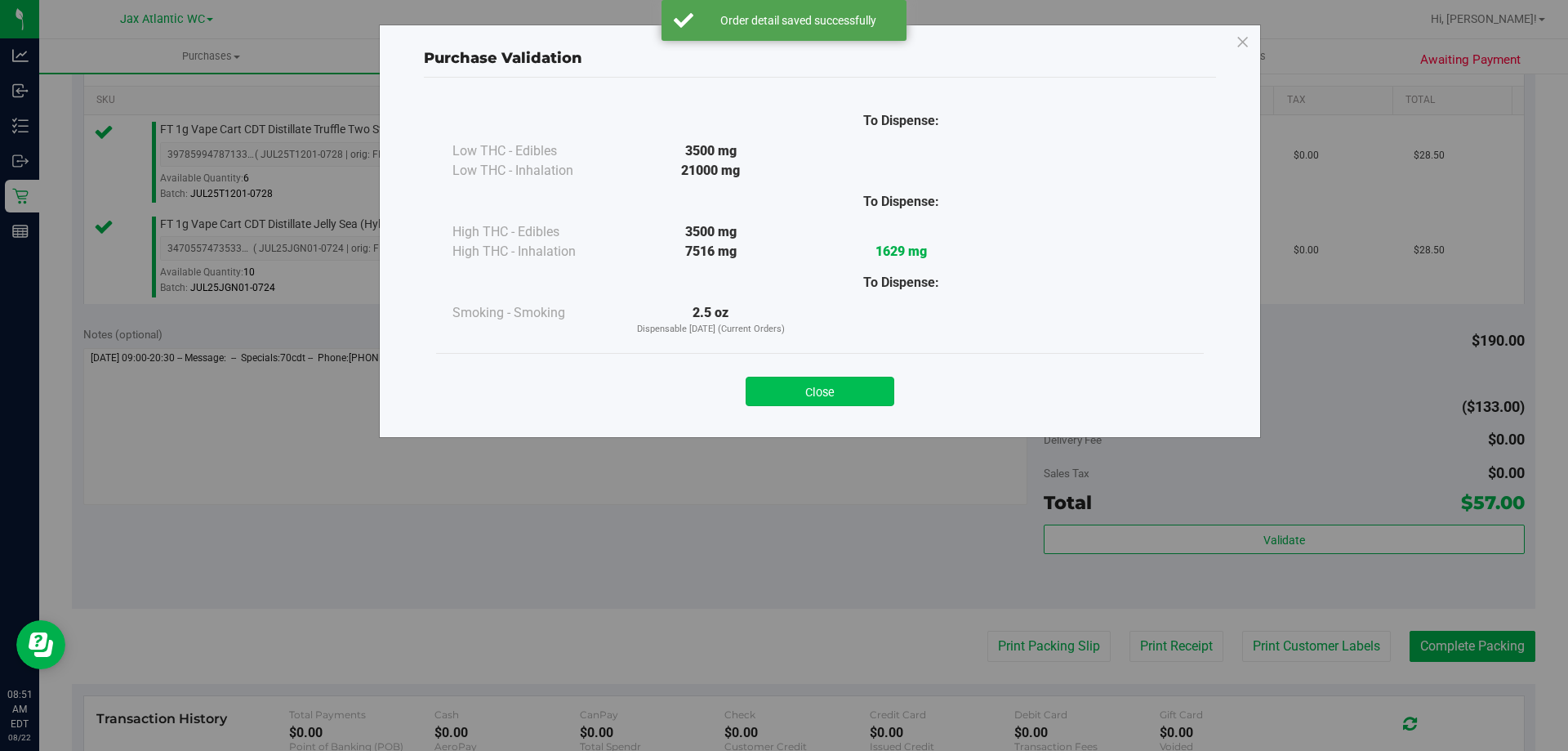
click at [831, 387] on button "Close" at bounding box center [820, 391] width 149 height 30
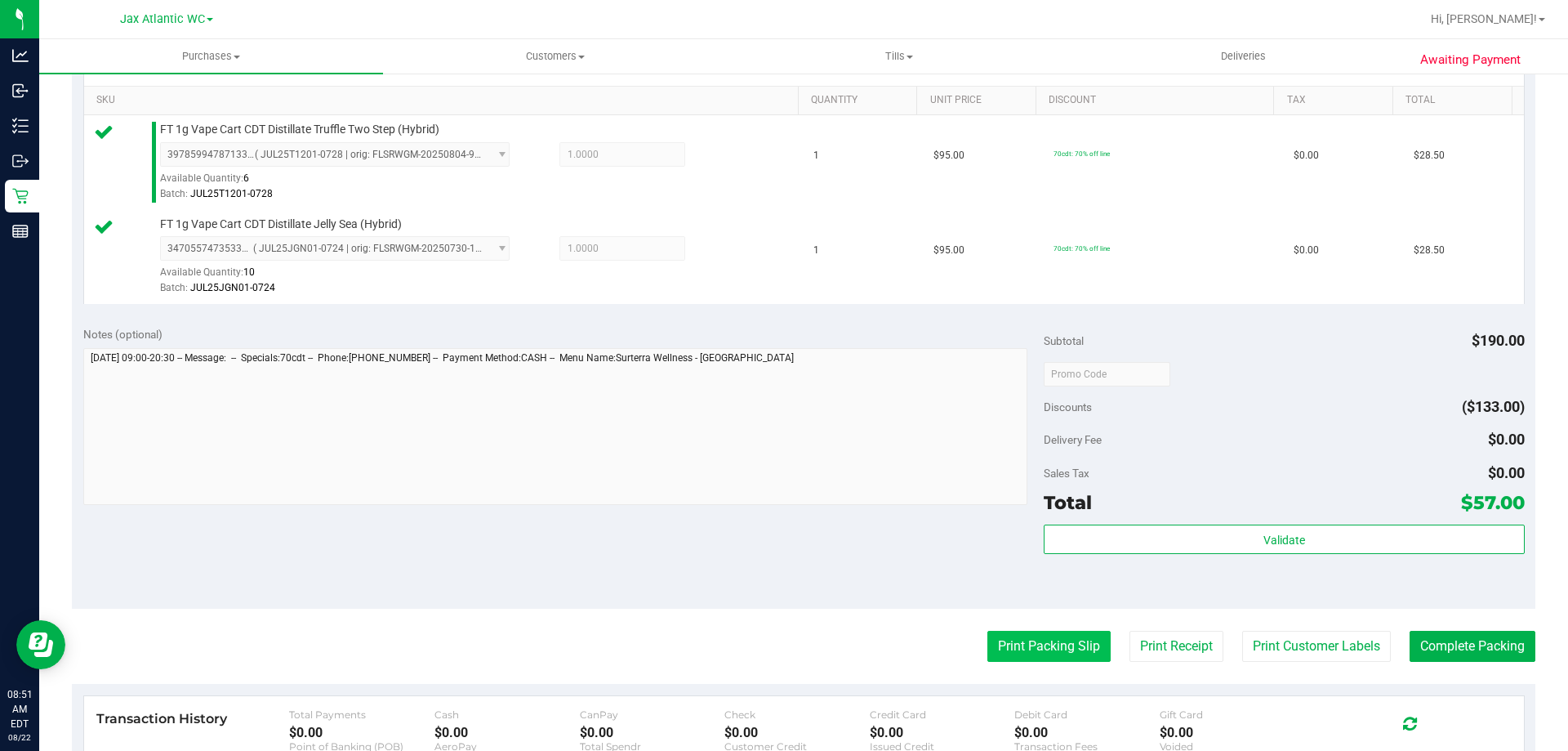
click at [1059, 647] on button "Print Packing Slip" at bounding box center [1049, 646] width 124 height 31
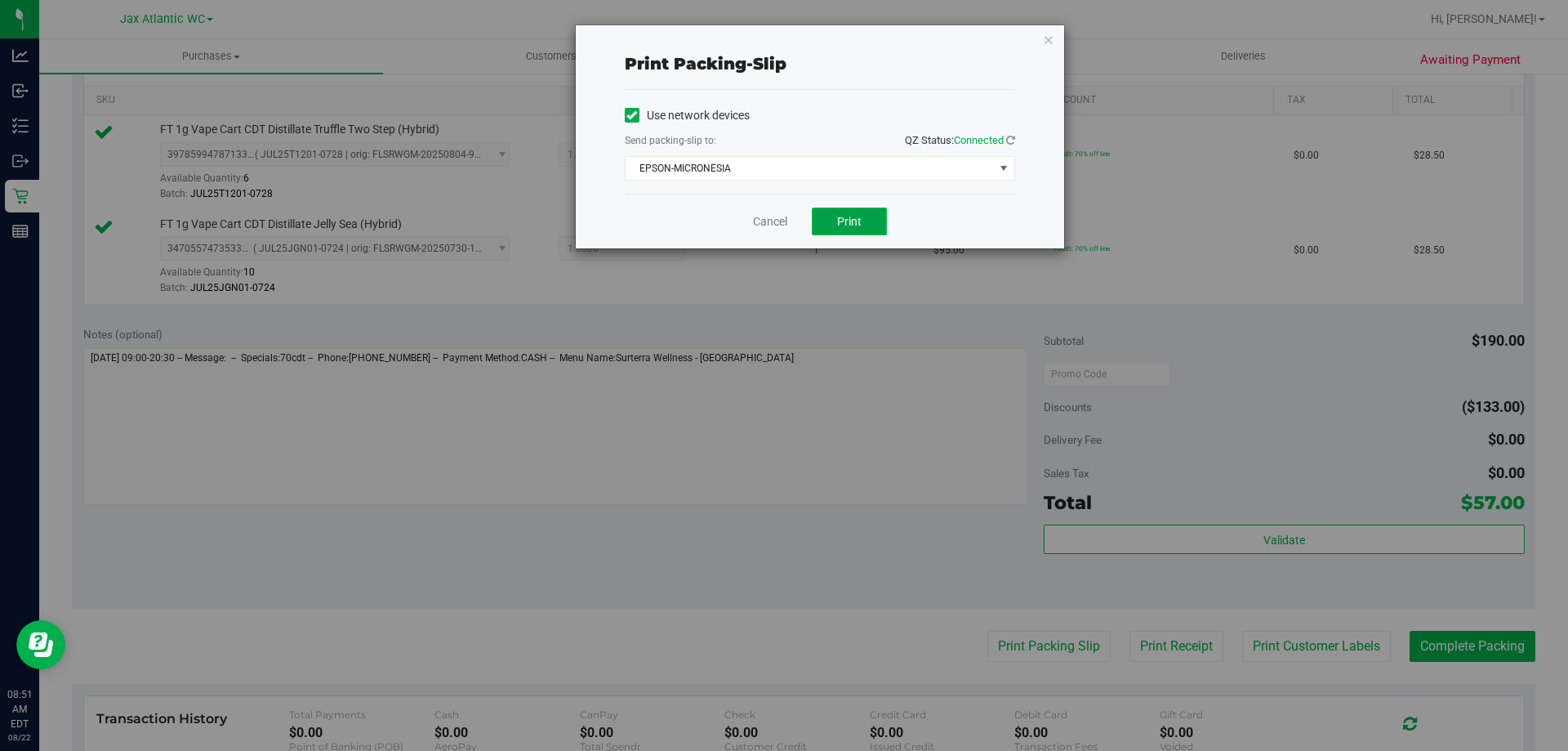
click at [851, 218] on span "Print" at bounding box center [850, 222] width 25 height 13
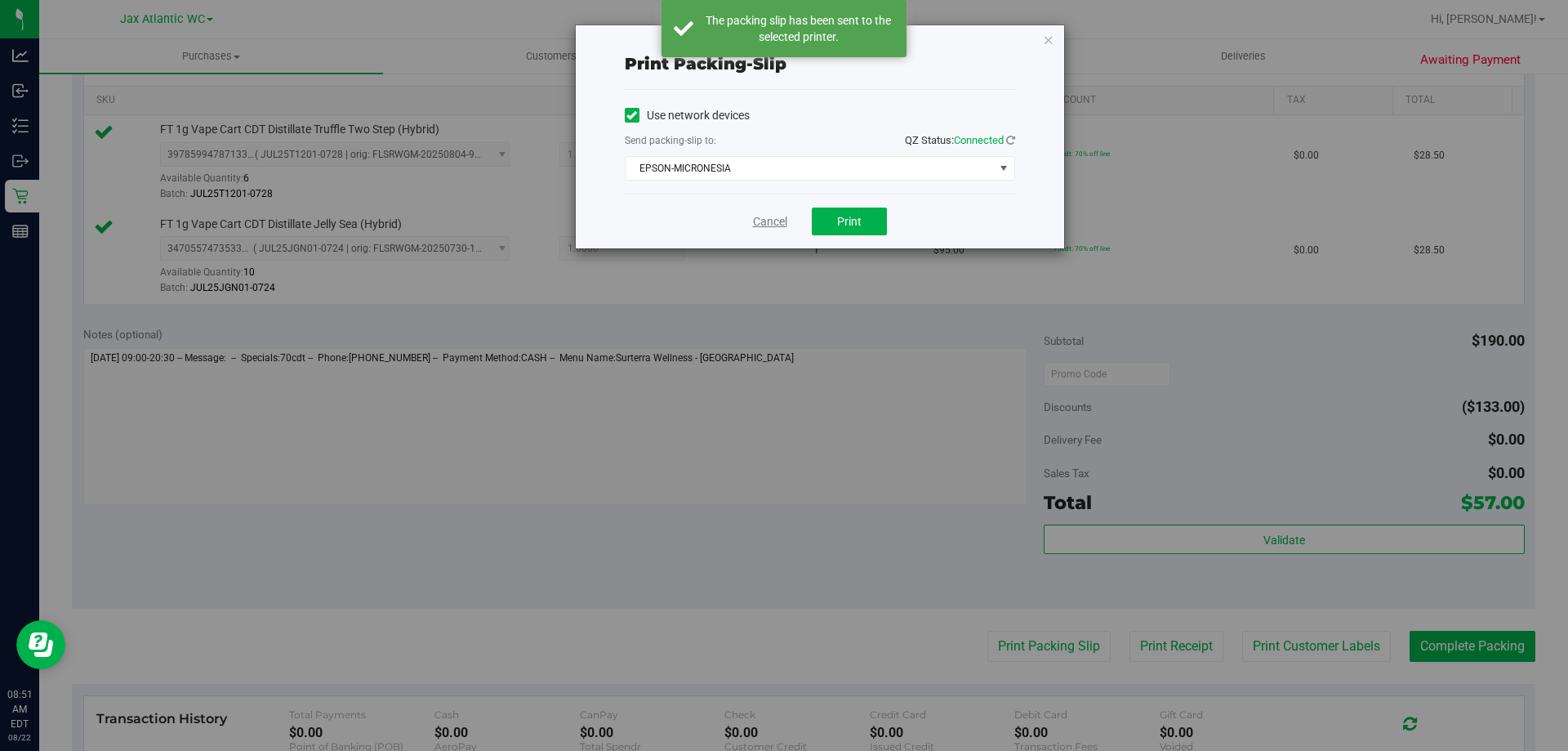
click at [761, 216] on link "Cancel" at bounding box center [770, 222] width 35 height 17
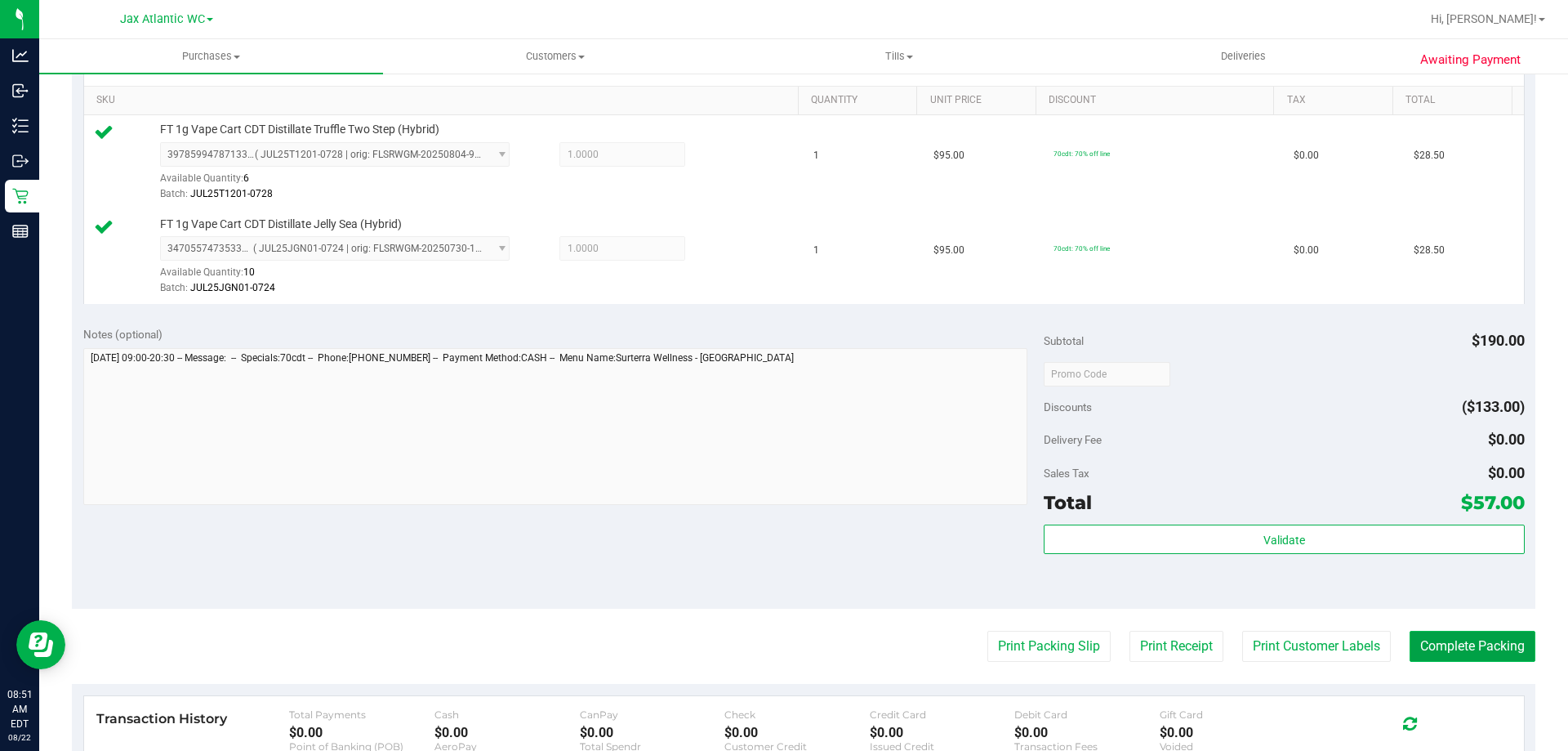
click at [1450, 648] on button "Complete Packing" at bounding box center [1472, 646] width 126 height 31
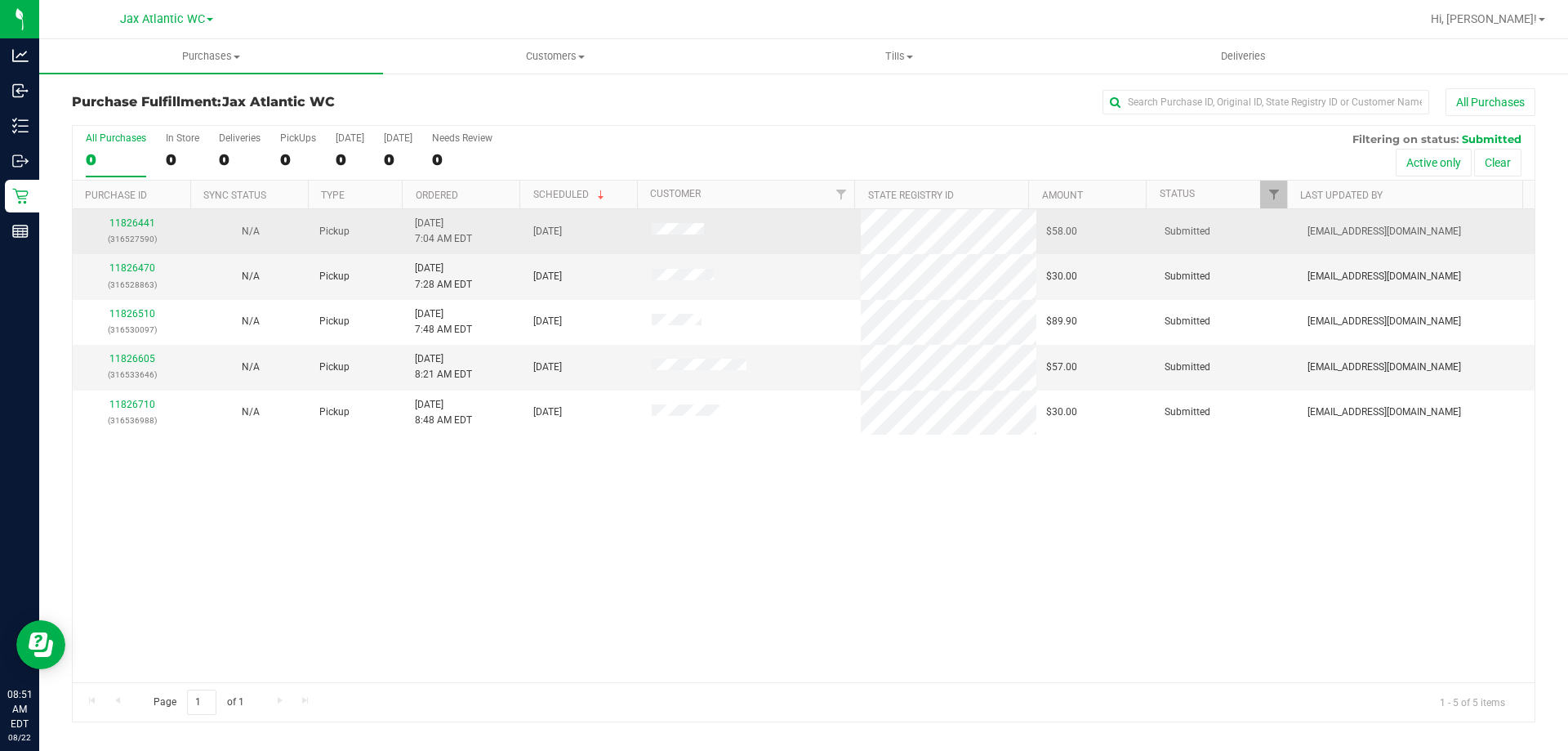
click at [135, 228] on div "11826441 (316527590)" at bounding box center [131, 231] width 99 height 31
click at [135, 226] on link "11826441" at bounding box center [132, 223] width 46 height 12
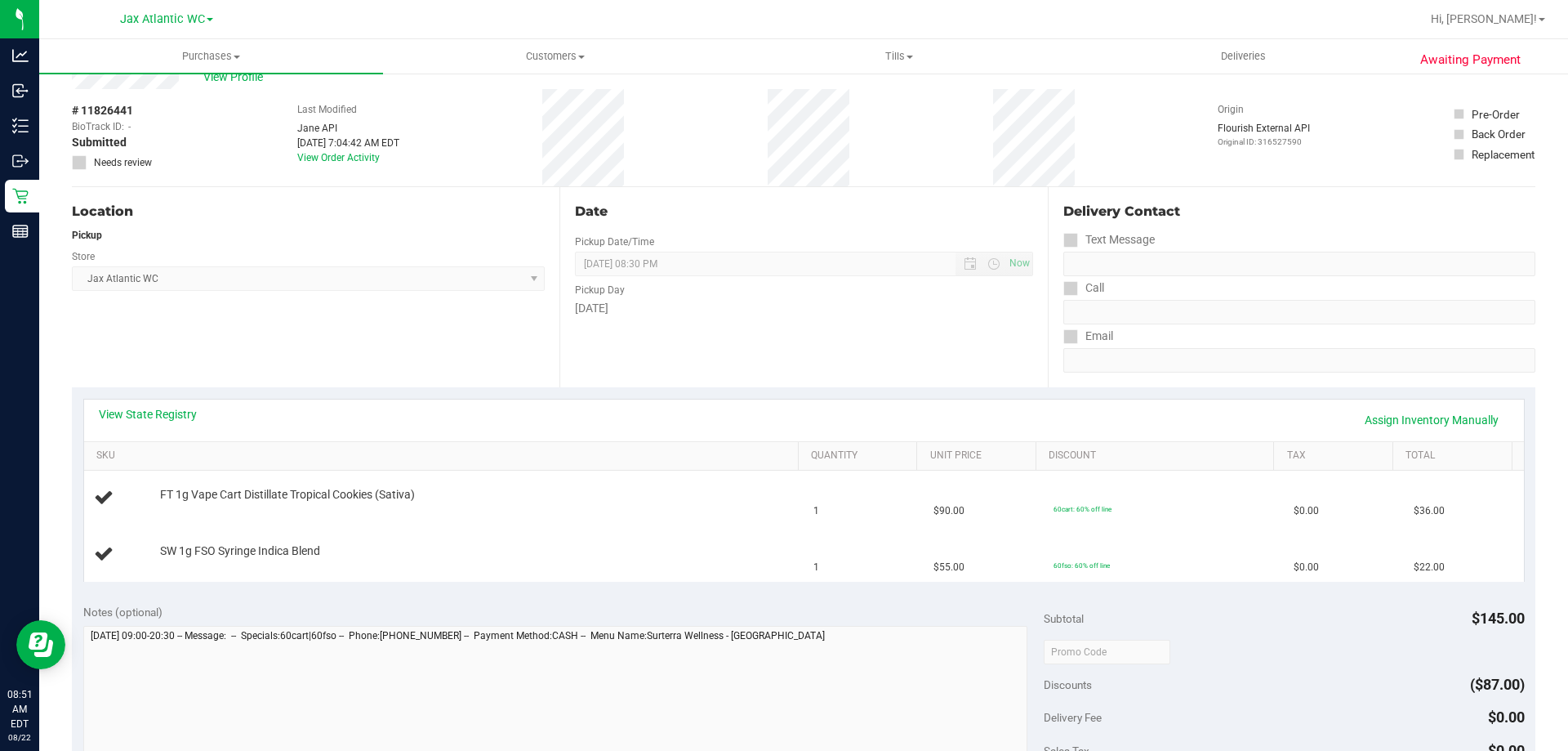
scroll to position [82, 0]
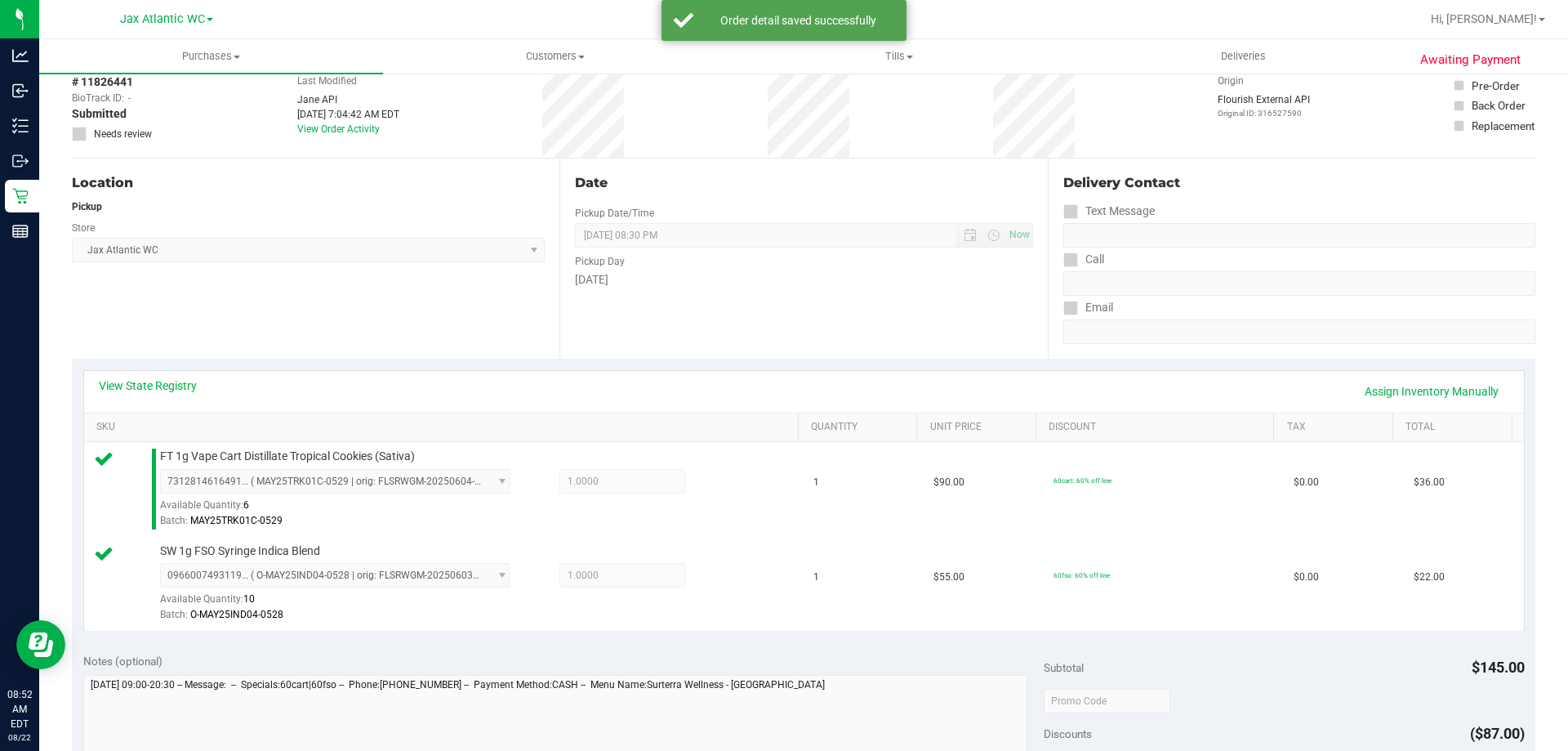
drag, startPoint x: 642, startPoint y: 483, endPoint x: 82, endPoint y: 259, distance: 603.1
drag, startPoint x: 82, startPoint y: 259, endPoint x: 844, endPoint y: 439, distance: 783.0
click at [839, 427] on link "Quantity" at bounding box center [861, 428] width 100 height 13
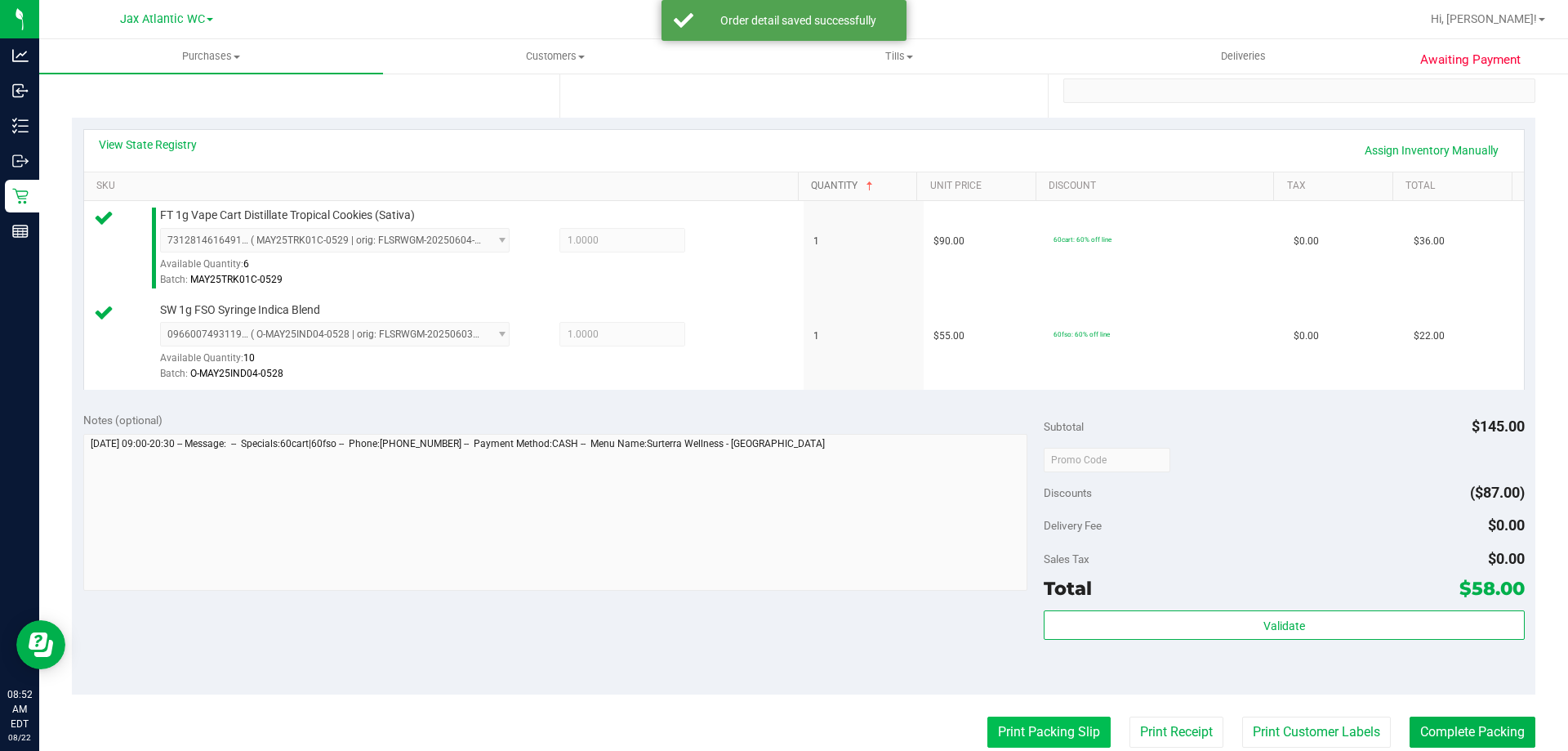
scroll to position [490, 0]
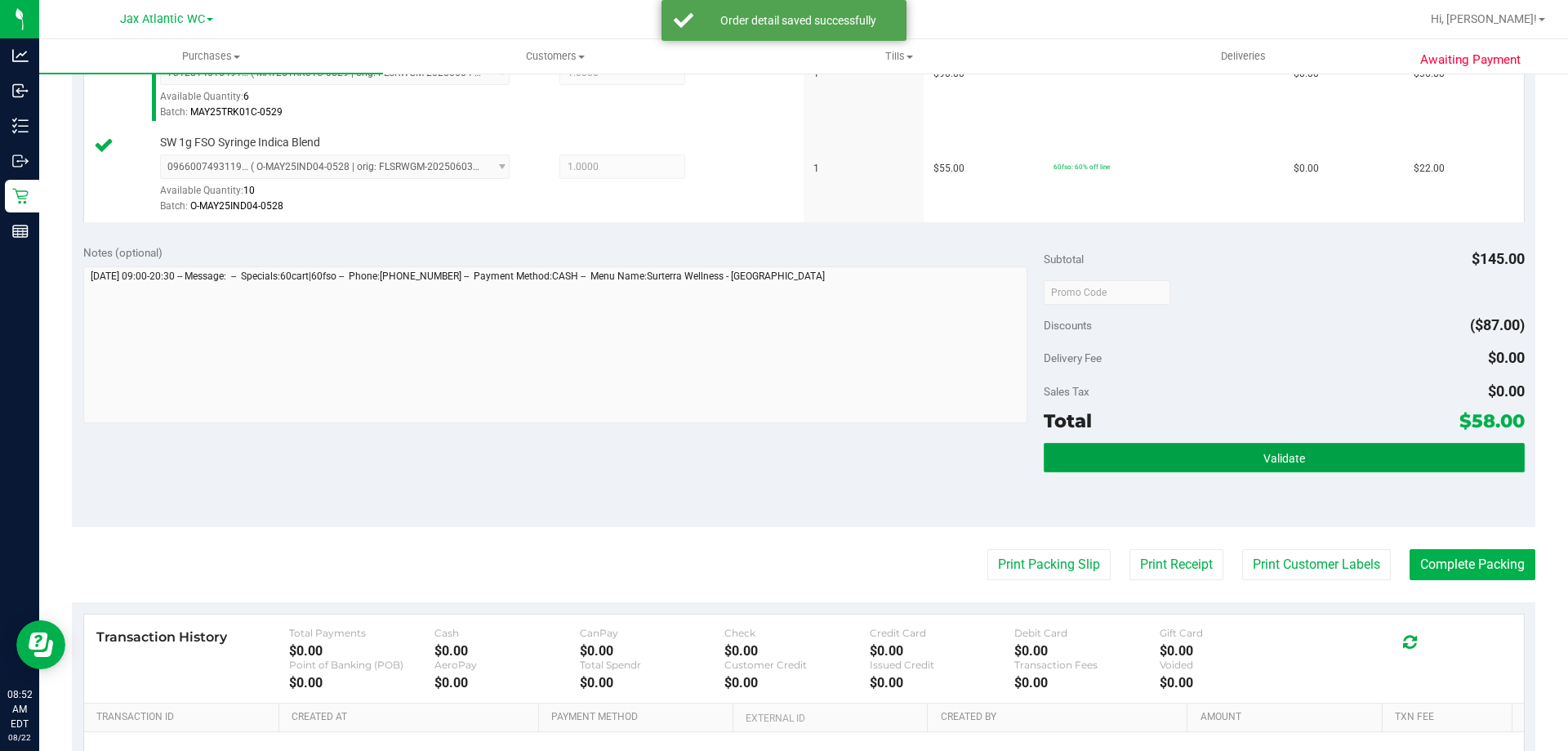
click at [1178, 464] on button "Validate" at bounding box center [1284, 458] width 480 height 30
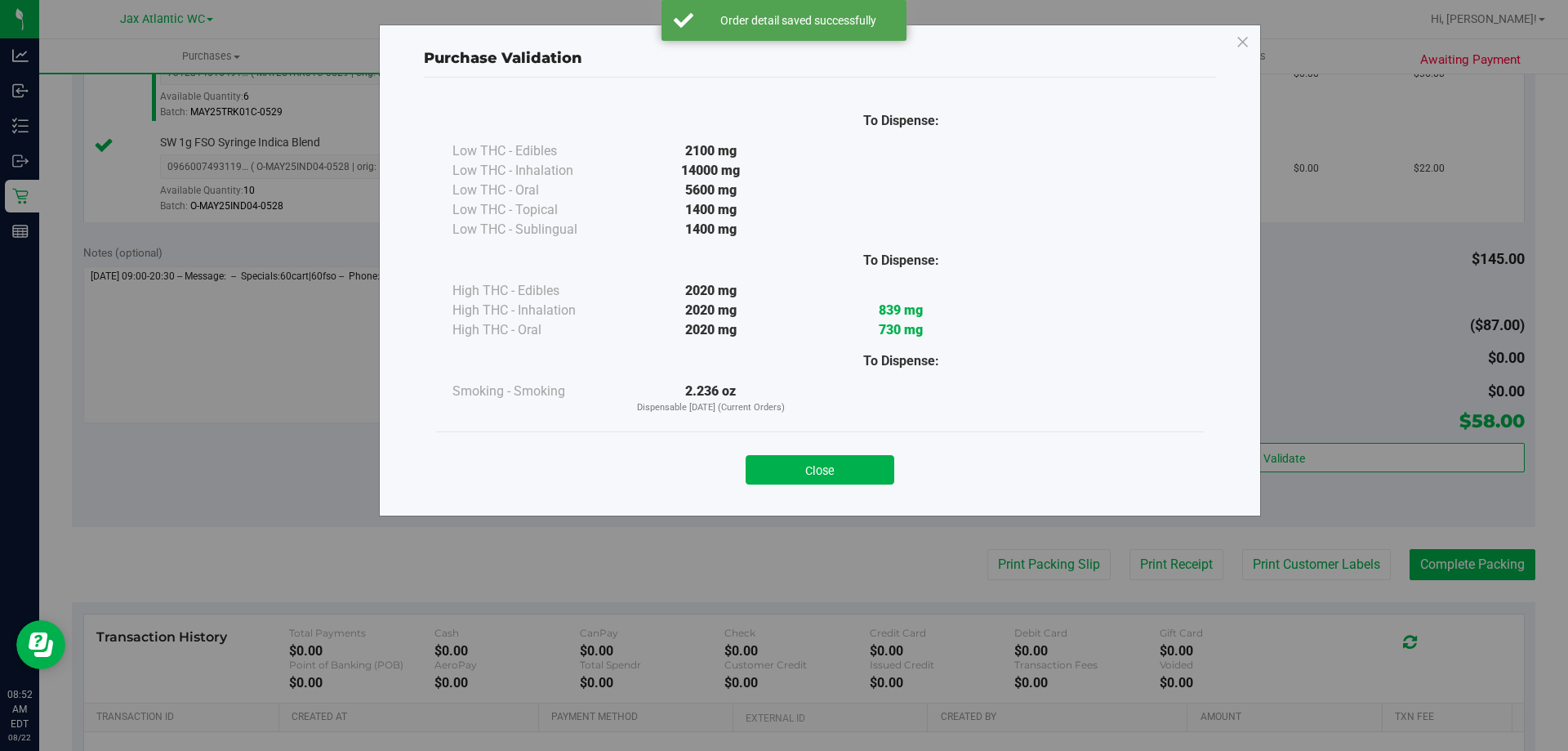
drag, startPoint x: 803, startPoint y: 460, endPoint x: 835, endPoint y: 477, distance: 36.2
click at [807, 465] on button "Close" at bounding box center [820, 469] width 149 height 30
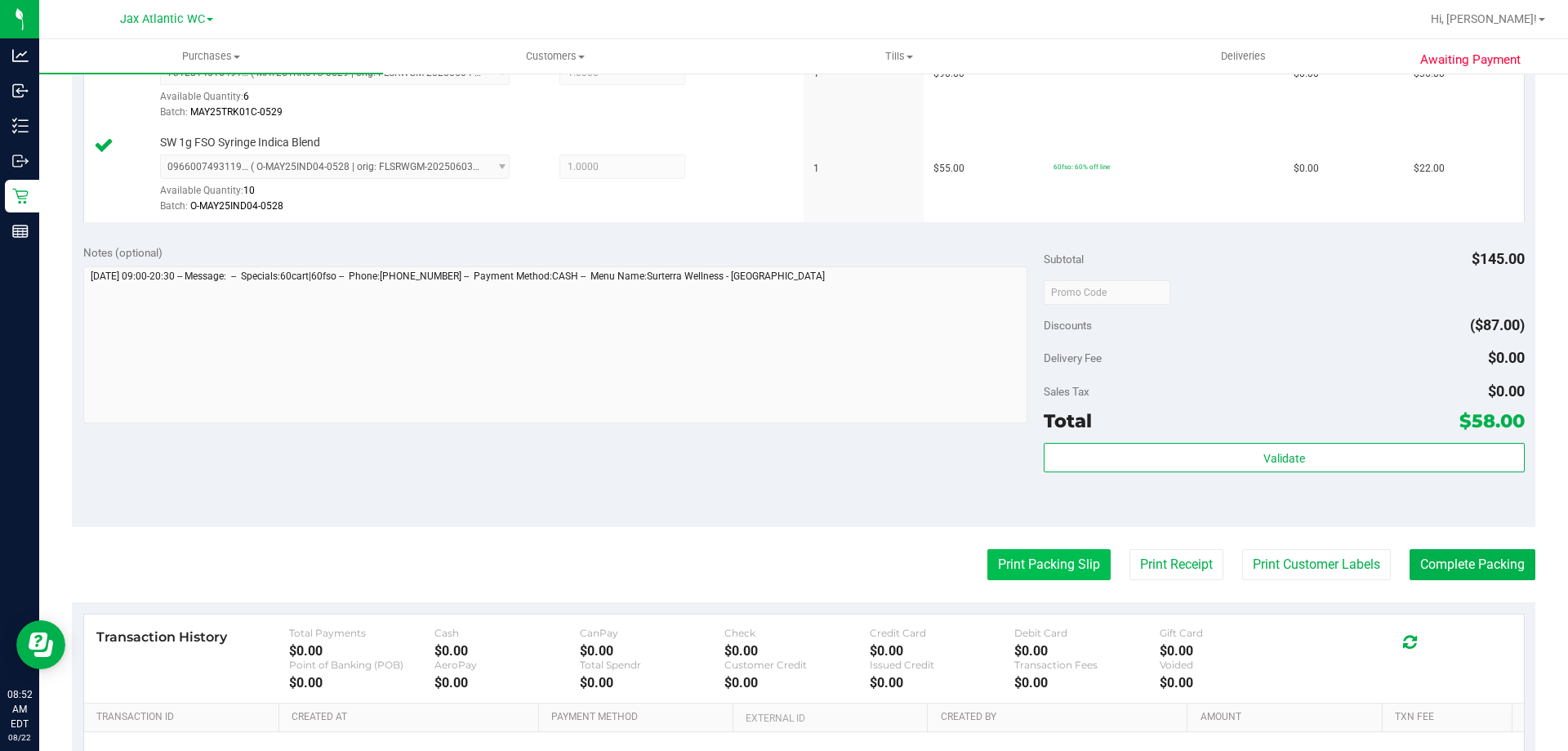
click at [1034, 576] on button "Print Packing Slip" at bounding box center [1049, 564] width 124 height 31
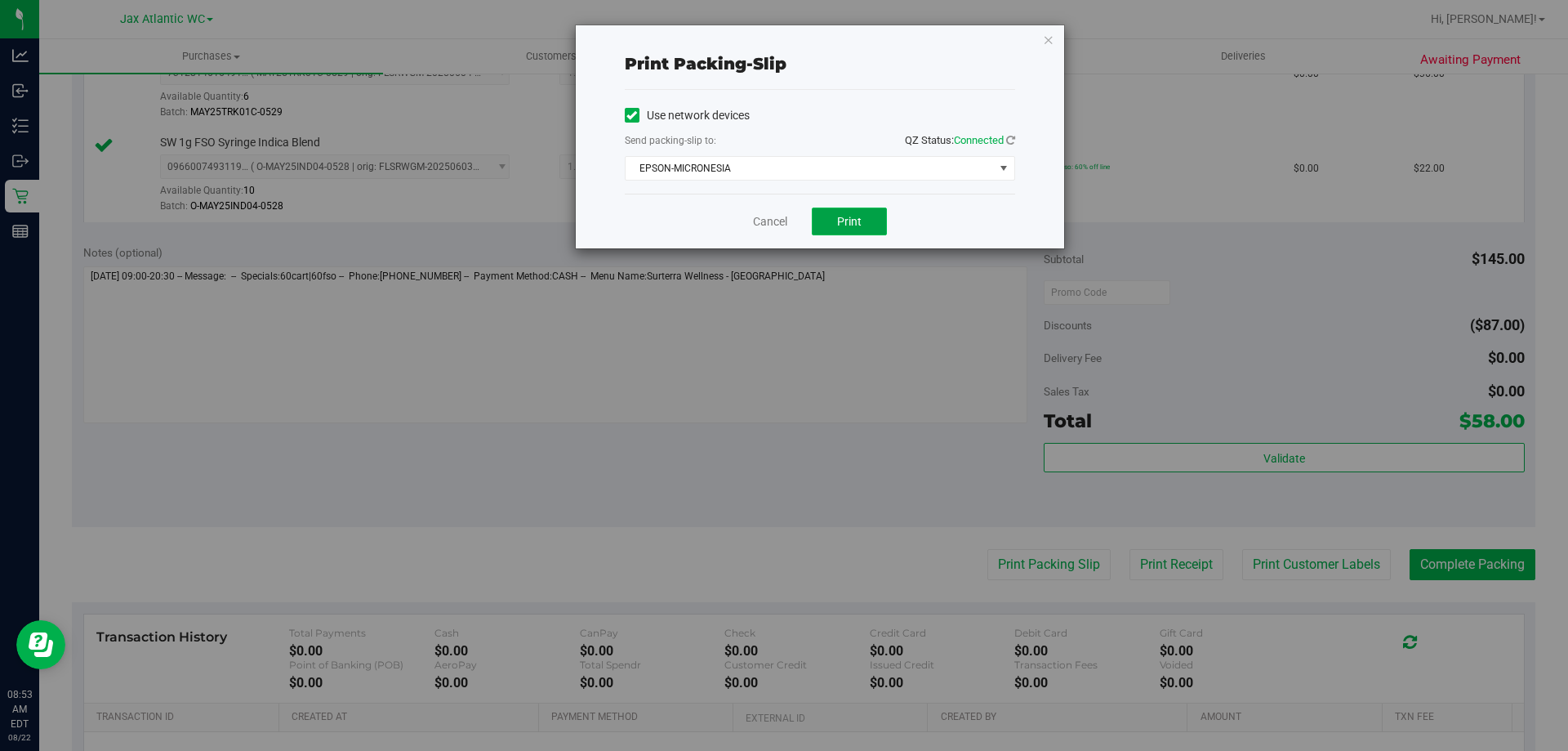
click at [850, 221] on span "Print" at bounding box center [850, 222] width 25 height 13
click at [766, 215] on link "Cancel" at bounding box center [770, 222] width 35 height 17
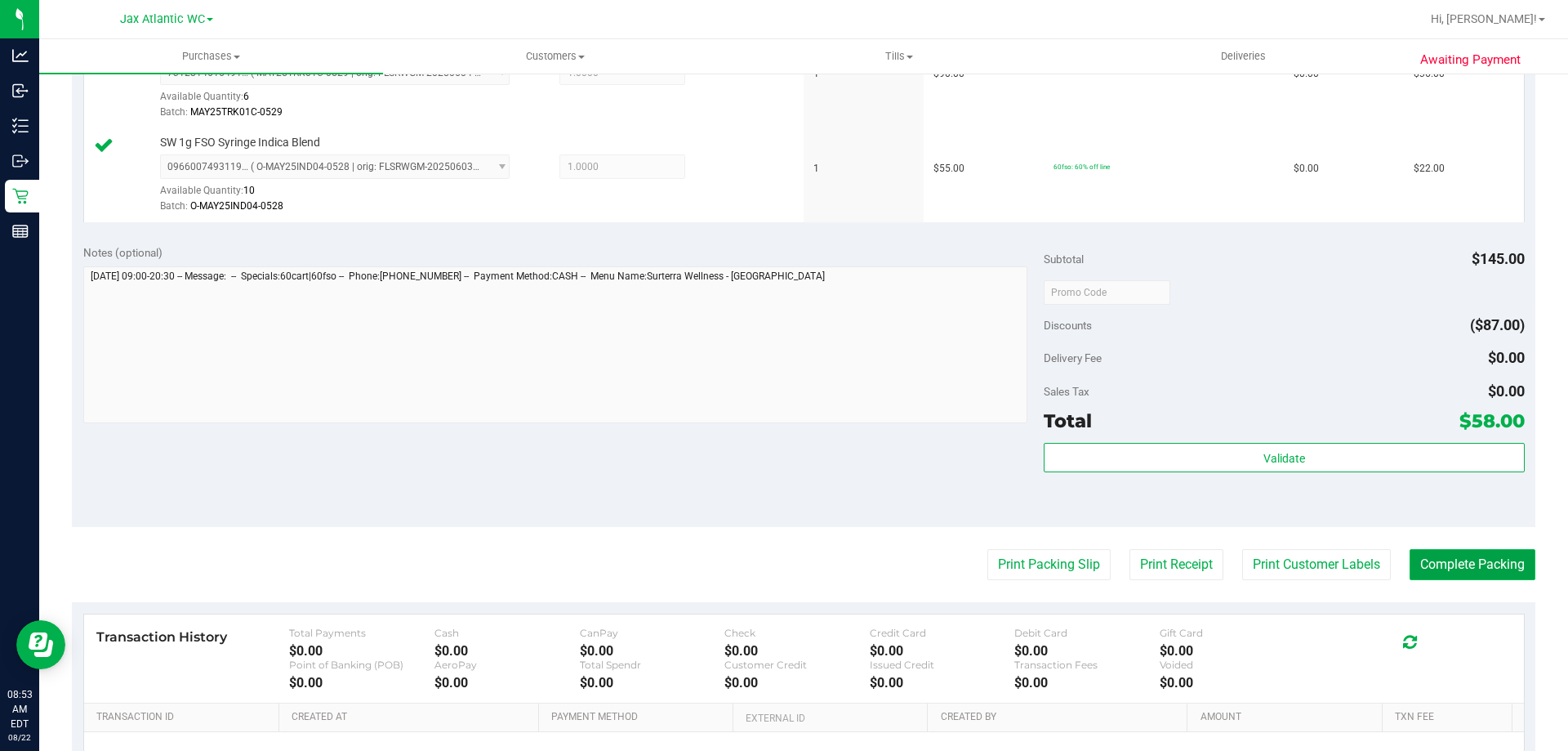
drag, startPoint x: 1463, startPoint y: 571, endPoint x: 1440, endPoint y: 575, distance: 23.3
click at [1463, 568] on button "Complete Packing" at bounding box center [1472, 564] width 126 height 31
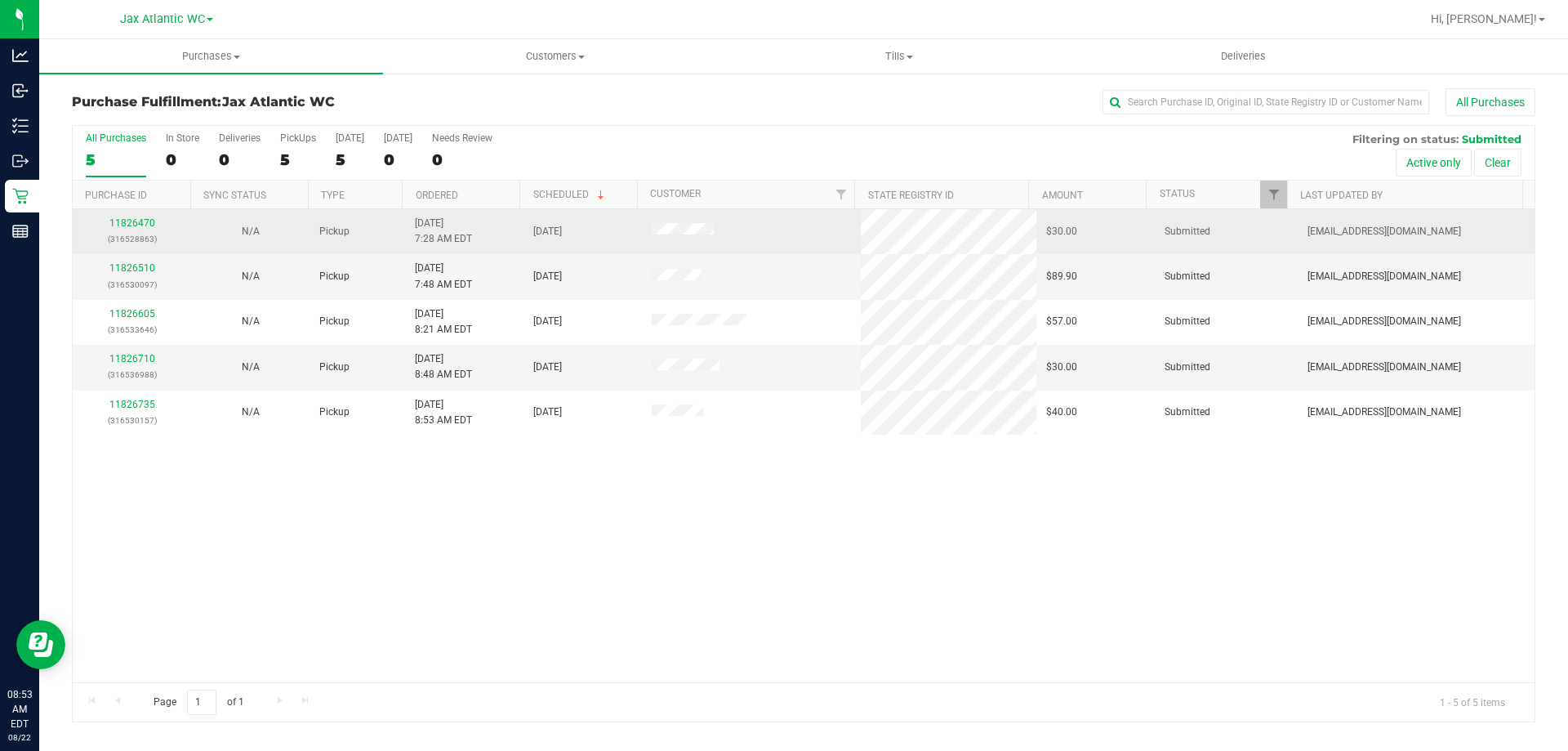
click at [146, 217] on div "11826470 (316528863)" at bounding box center [131, 231] width 99 height 31
click at [143, 218] on div "11826470 (316528863)" at bounding box center [131, 231] width 99 height 31
click at [141, 223] on link "11826470" at bounding box center [132, 223] width 46 height 12
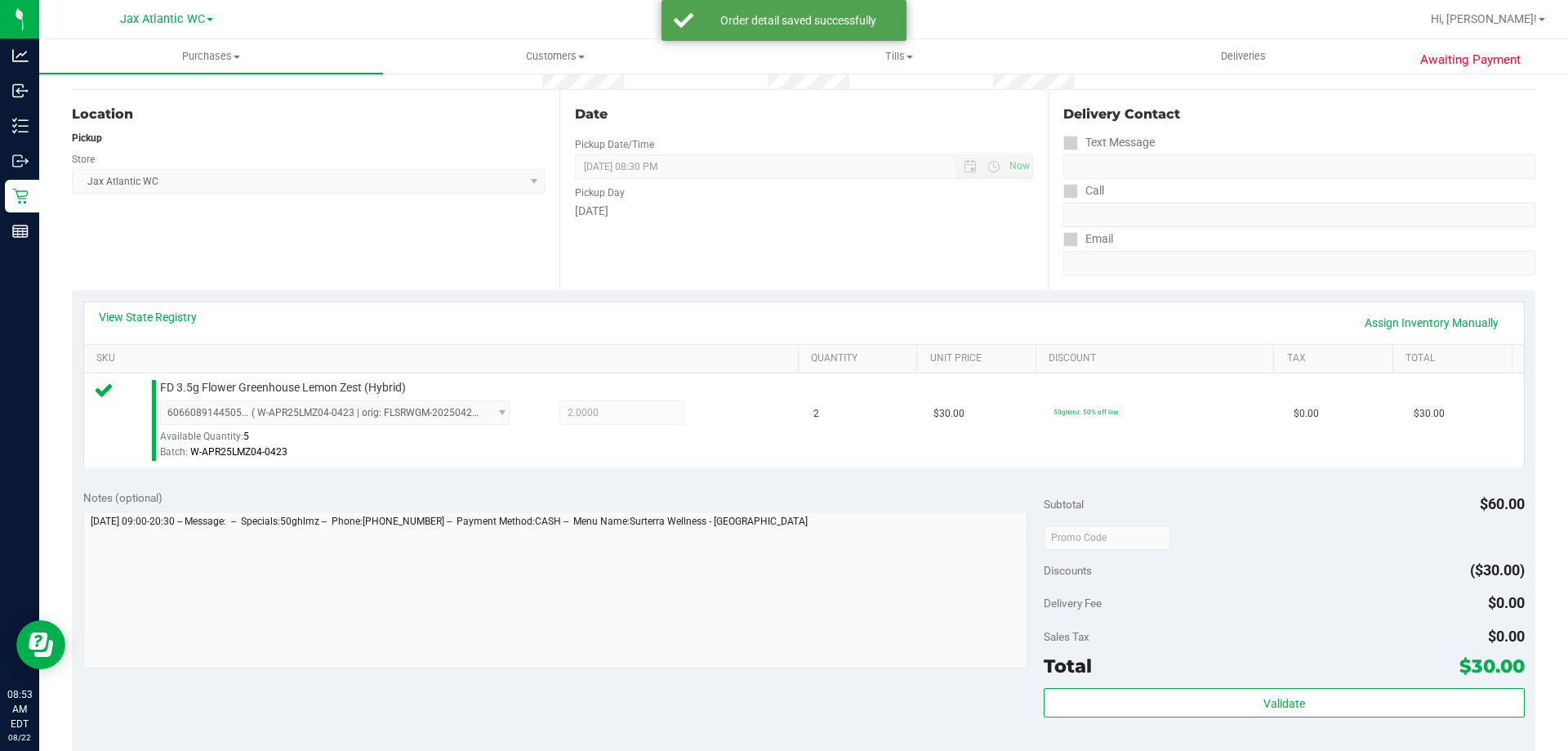
scroll to position [246, 0]
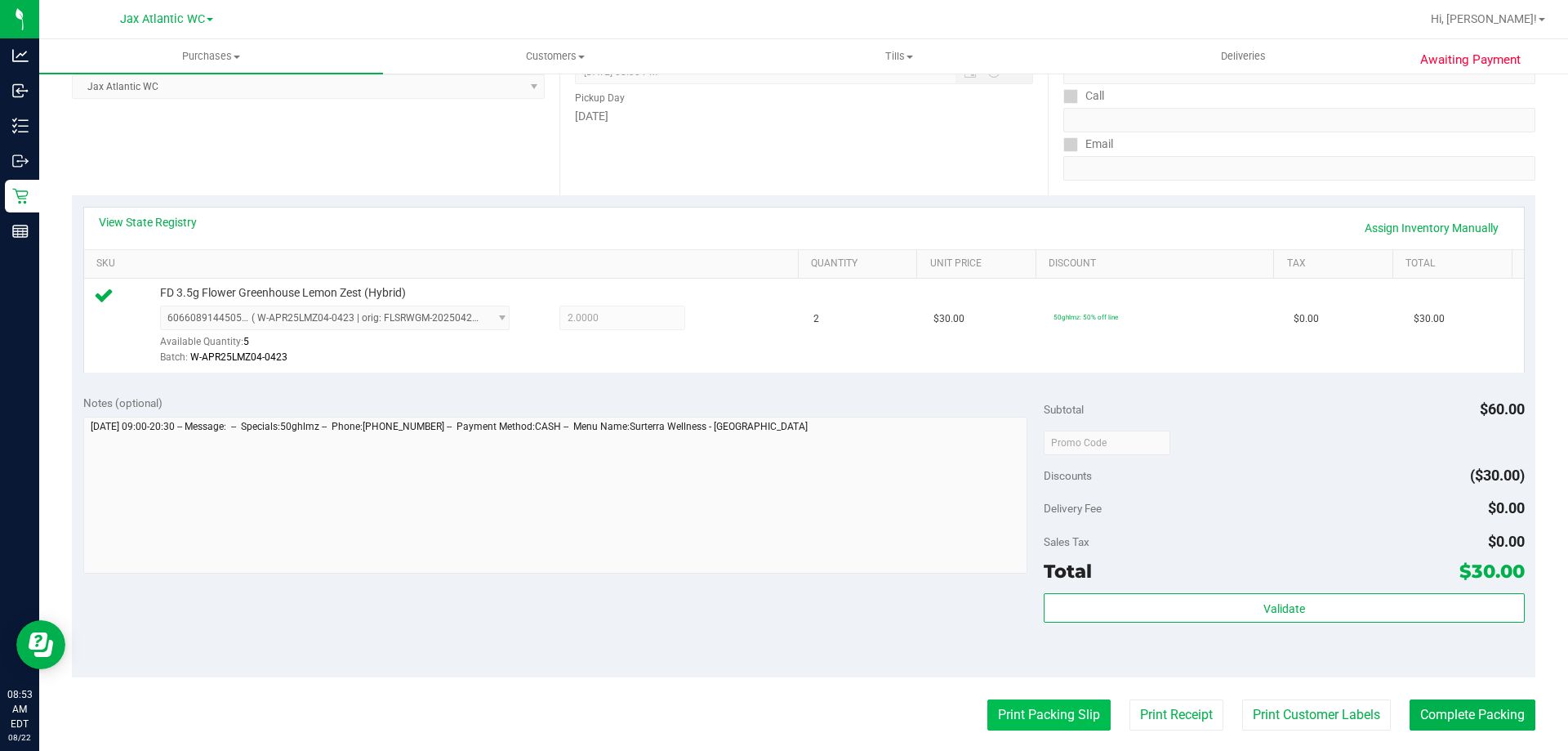
click at [1012, 709] on button "Print Packing Slip" at bounding box center [1049, 715] width 124 height 31
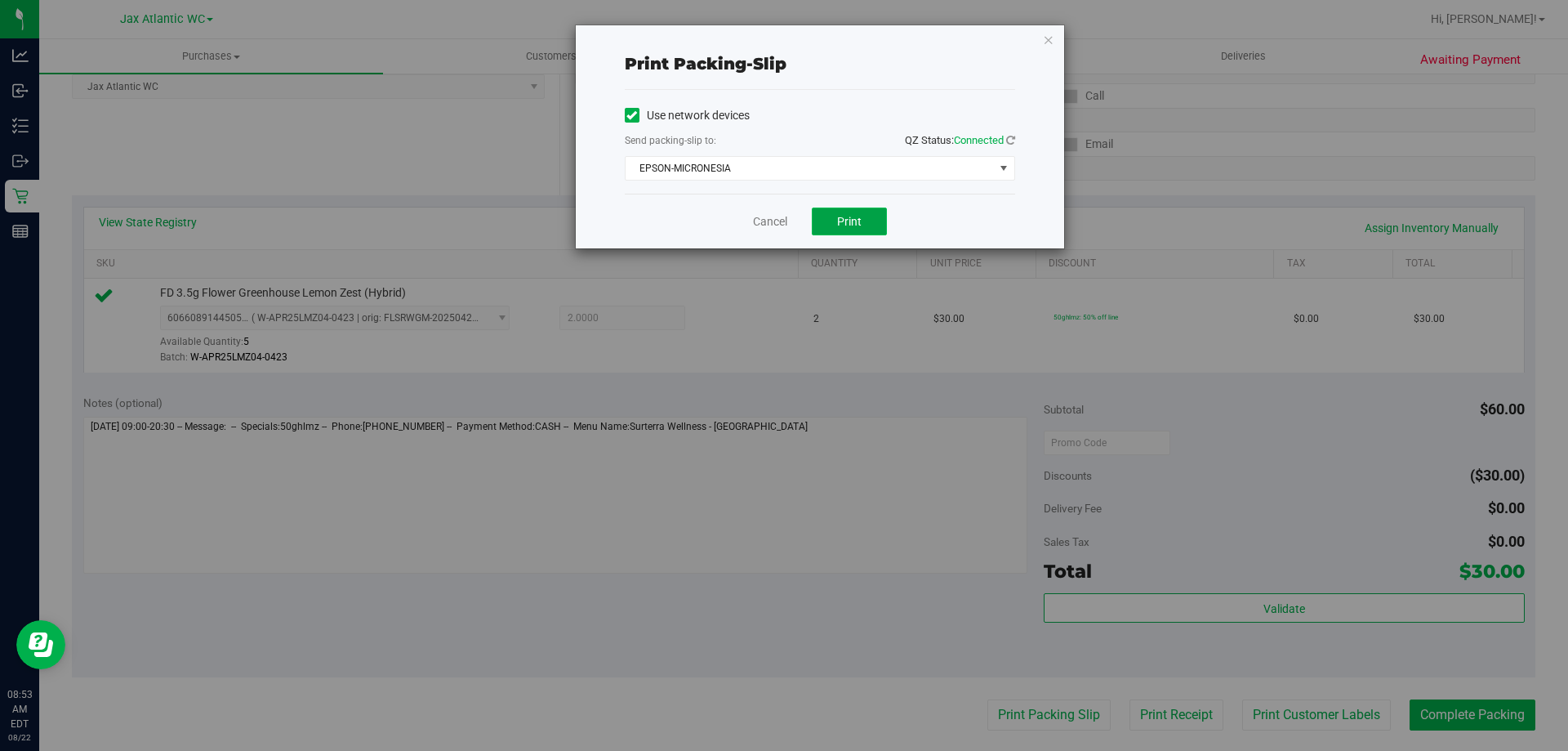
click at [857, 223] on span "Print" at bounding box center [850, 222] width 25 height 13
click at [758, 212] on div "Cancel Print" at bounding box center [820, 221] width 390 height 55
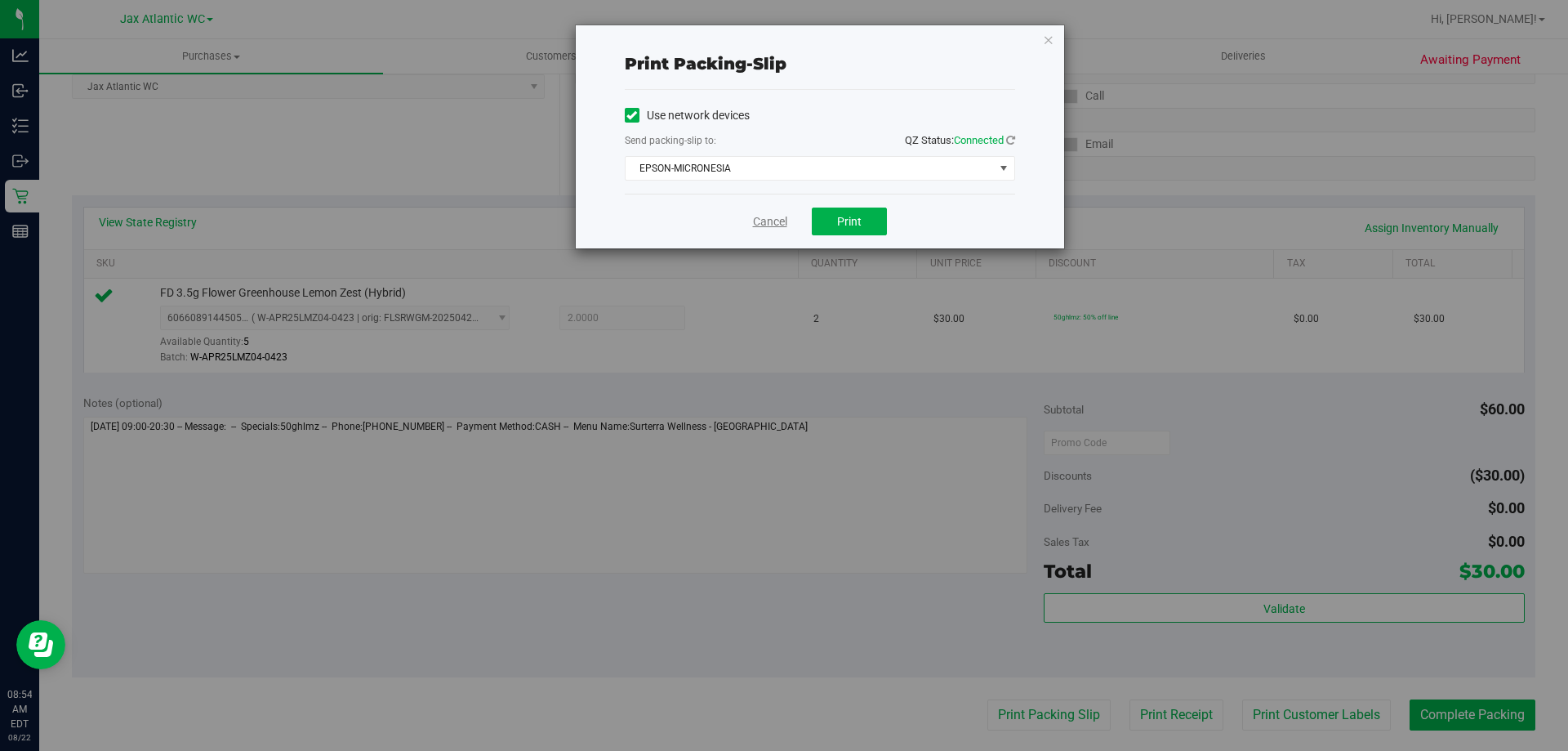
click at [776, 227] on link "Cancel" at bounding box center [770, 222] width 35 height 17
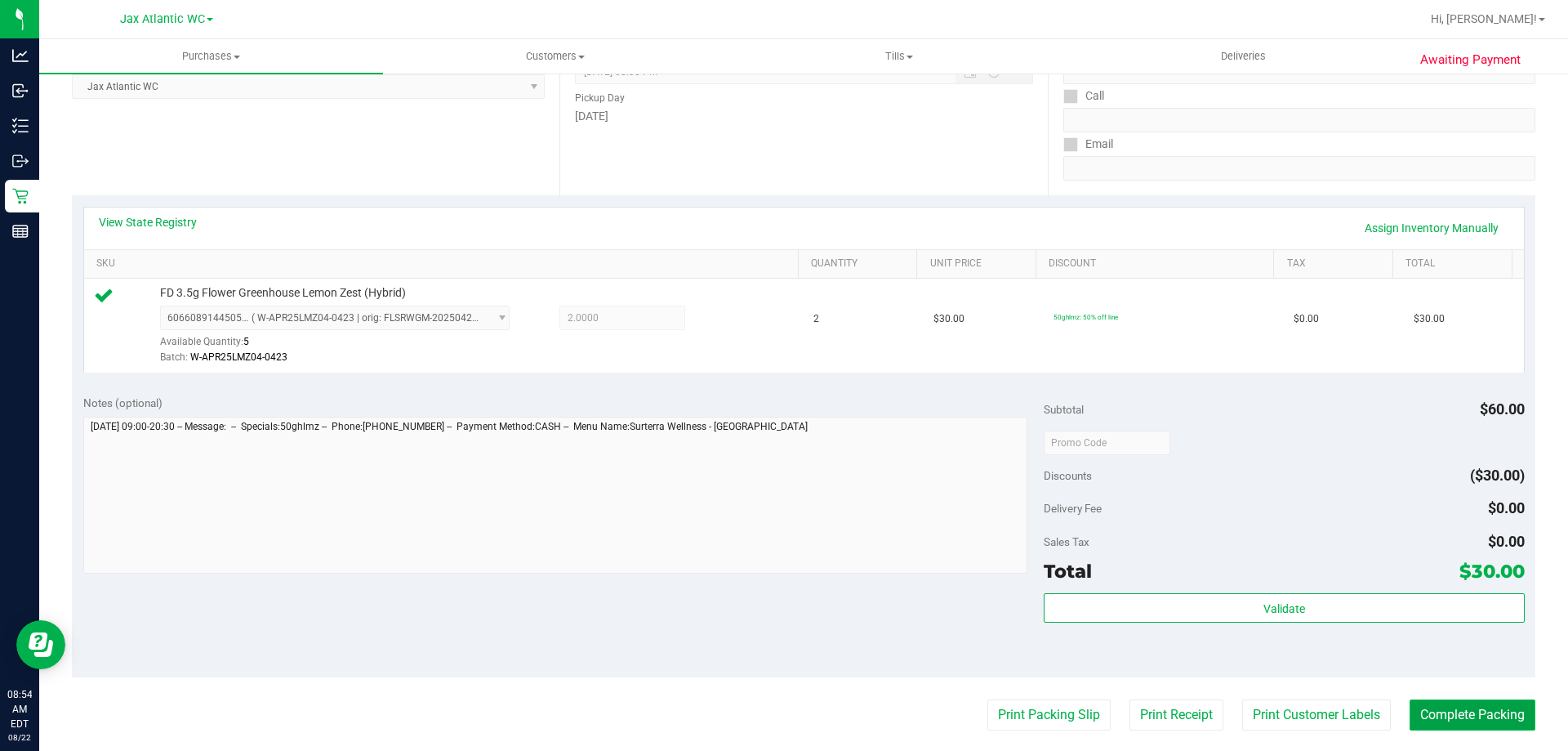
click at [1478, 713] on button "Complete Packing" at bounding box center [1472, 715] width 126 height 31
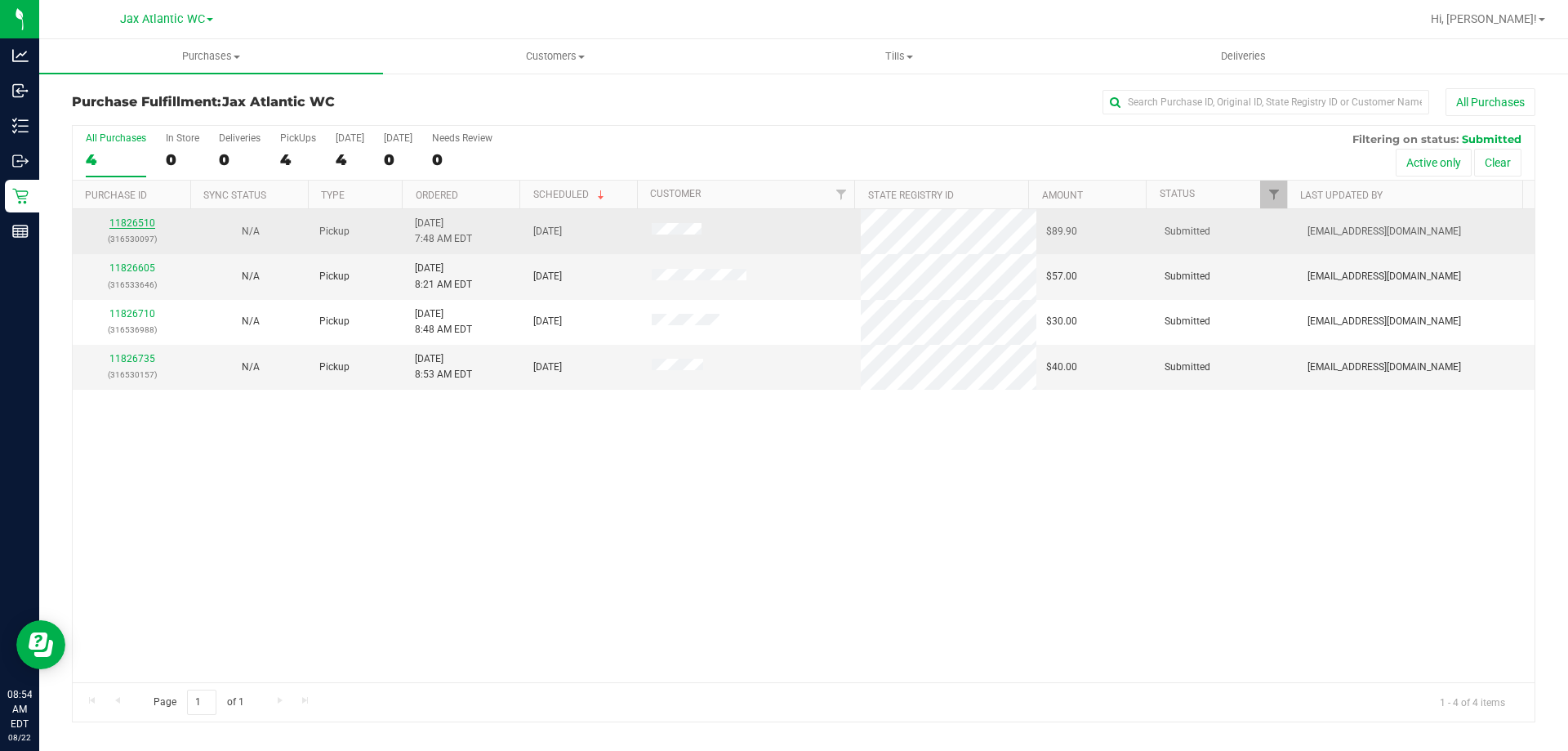
click at [140, 223] on link "11826510" at bounding box center [132, 223] width 46 height 12
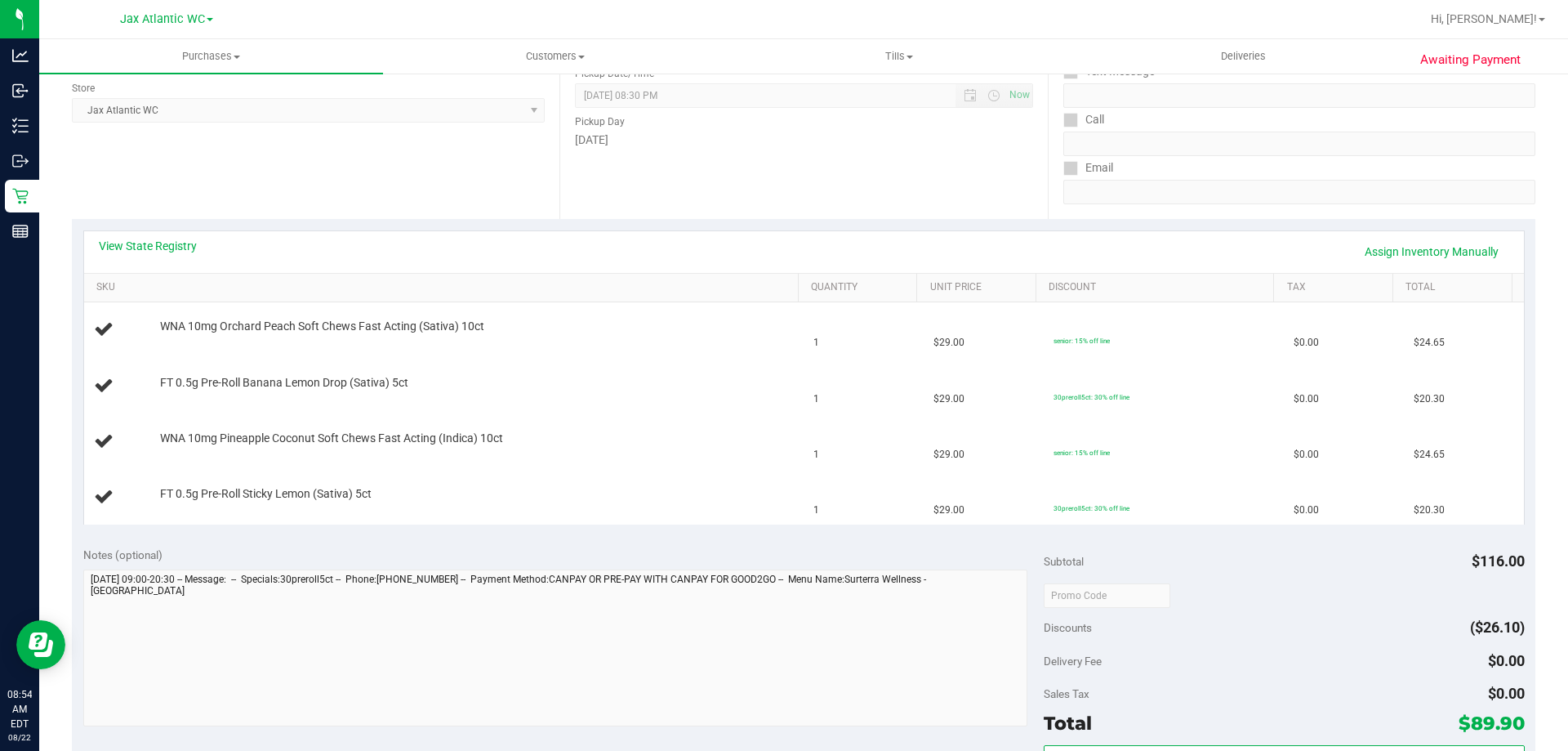
scroll to position [409, 0]
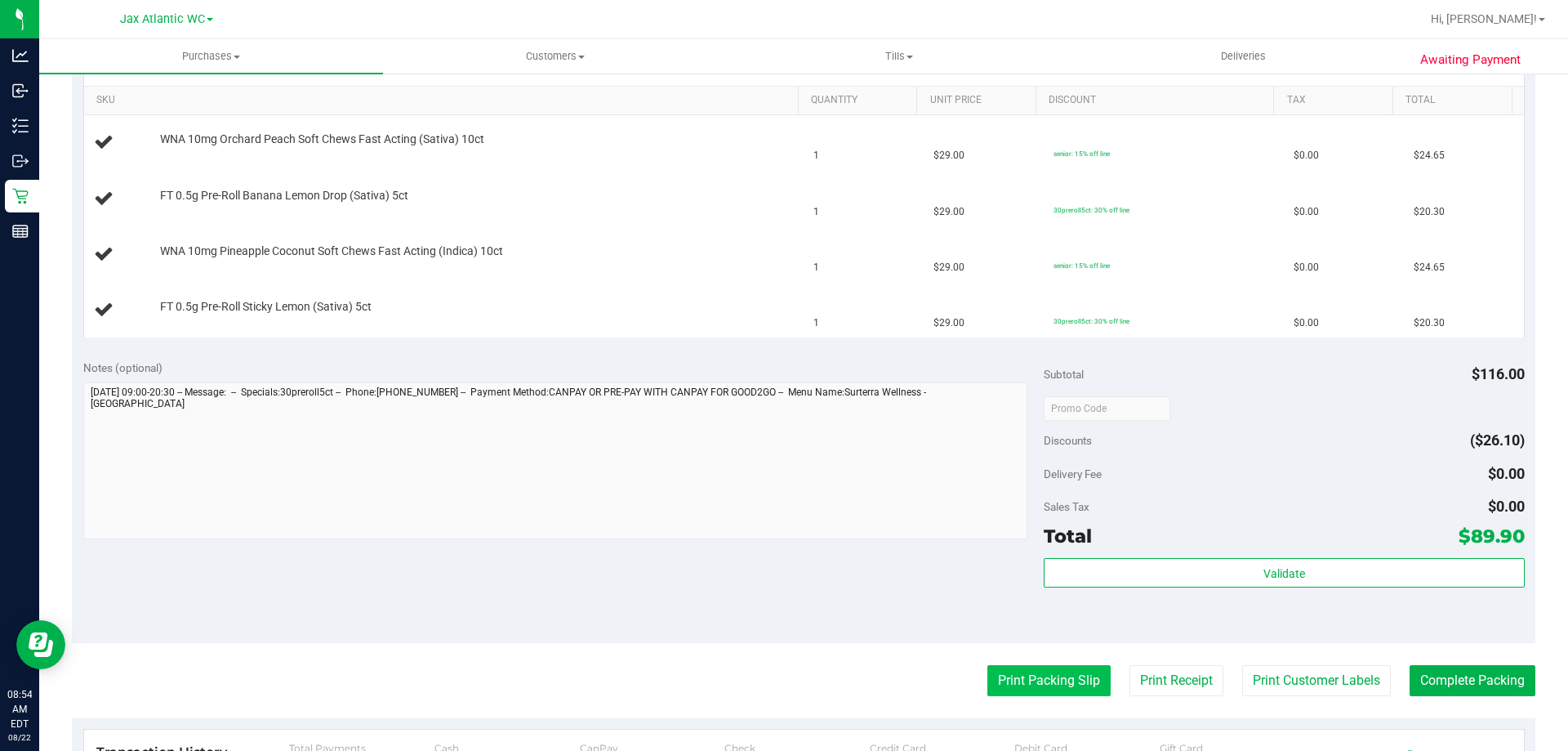
click at [1027, 672] on button "Print Packing Slip" at bounding box center [1049, 680] width 124 height 31
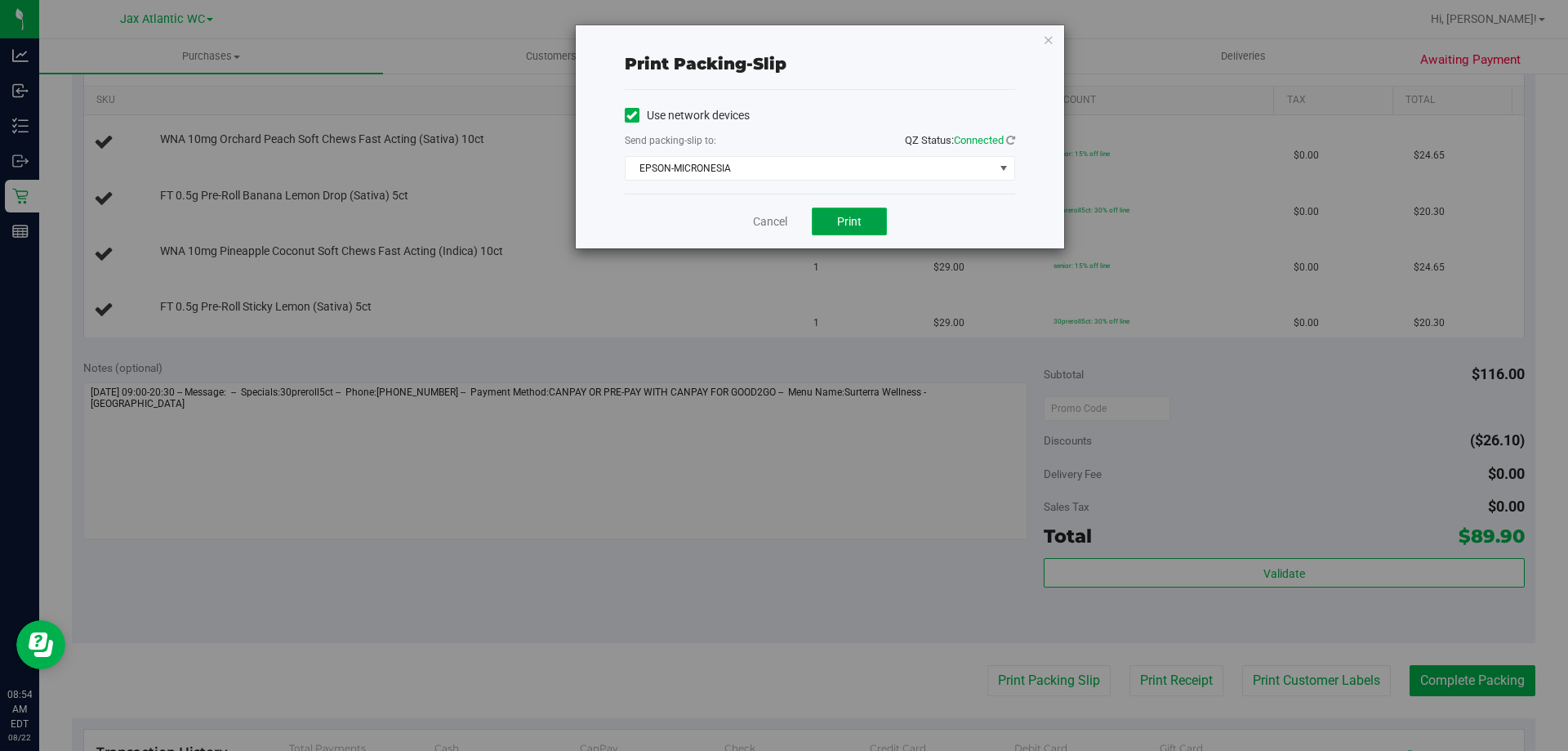
click at [849, 212] on button "Print" at bounding box center [850, 221] width 75 height 28
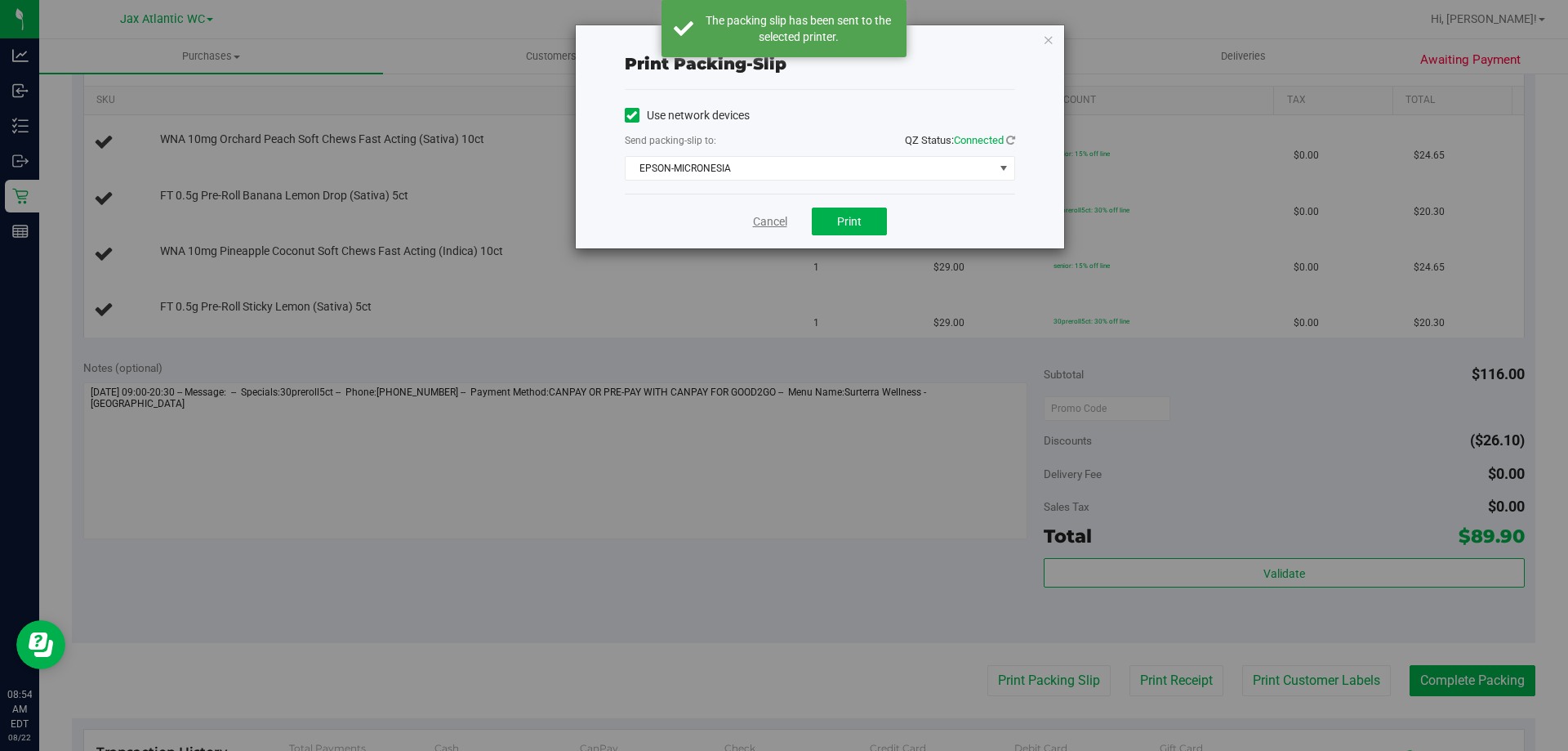
click at [772, 221] on link "Cancel" at bounding box center [770, 222] width 35 height 17
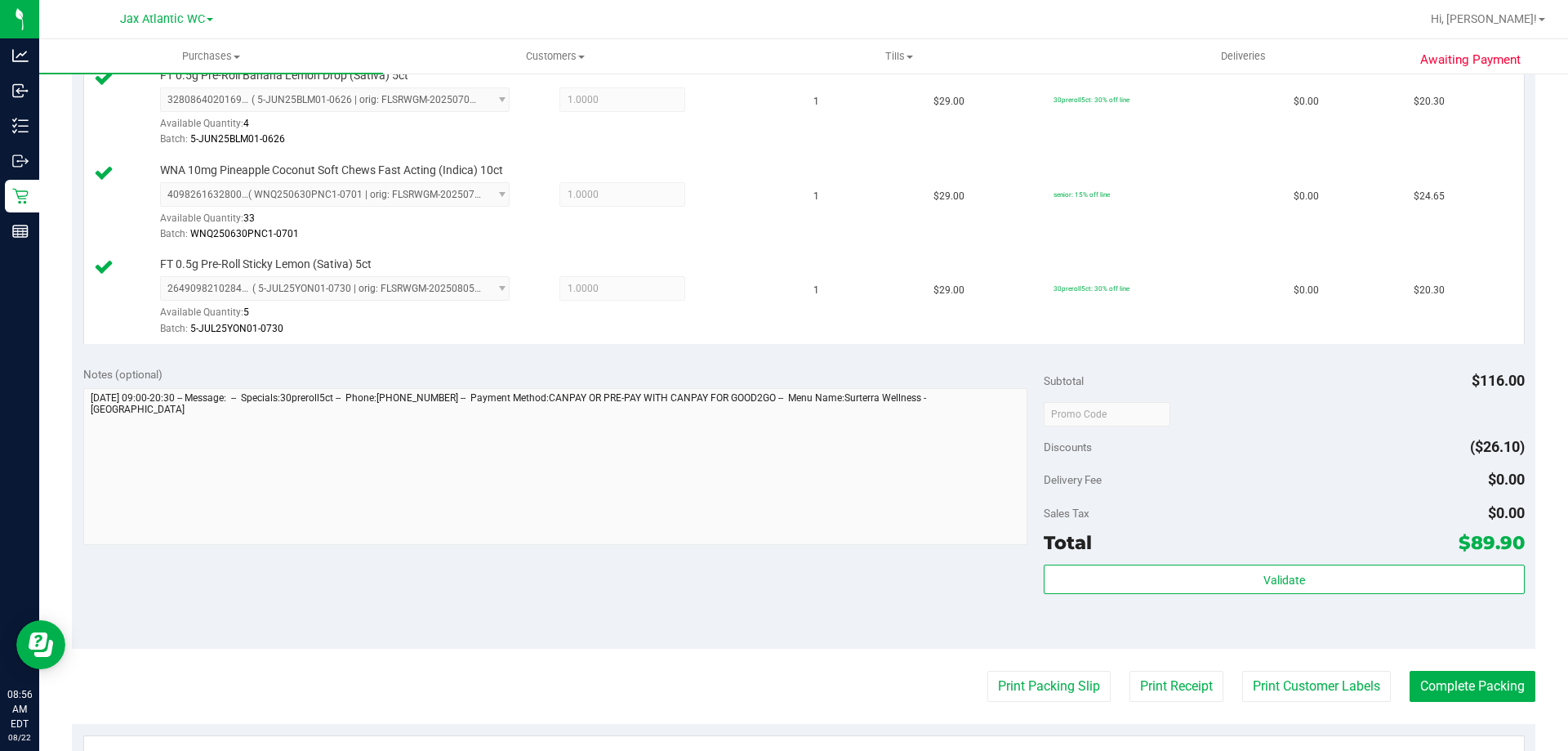
scroll to position [736, 0]
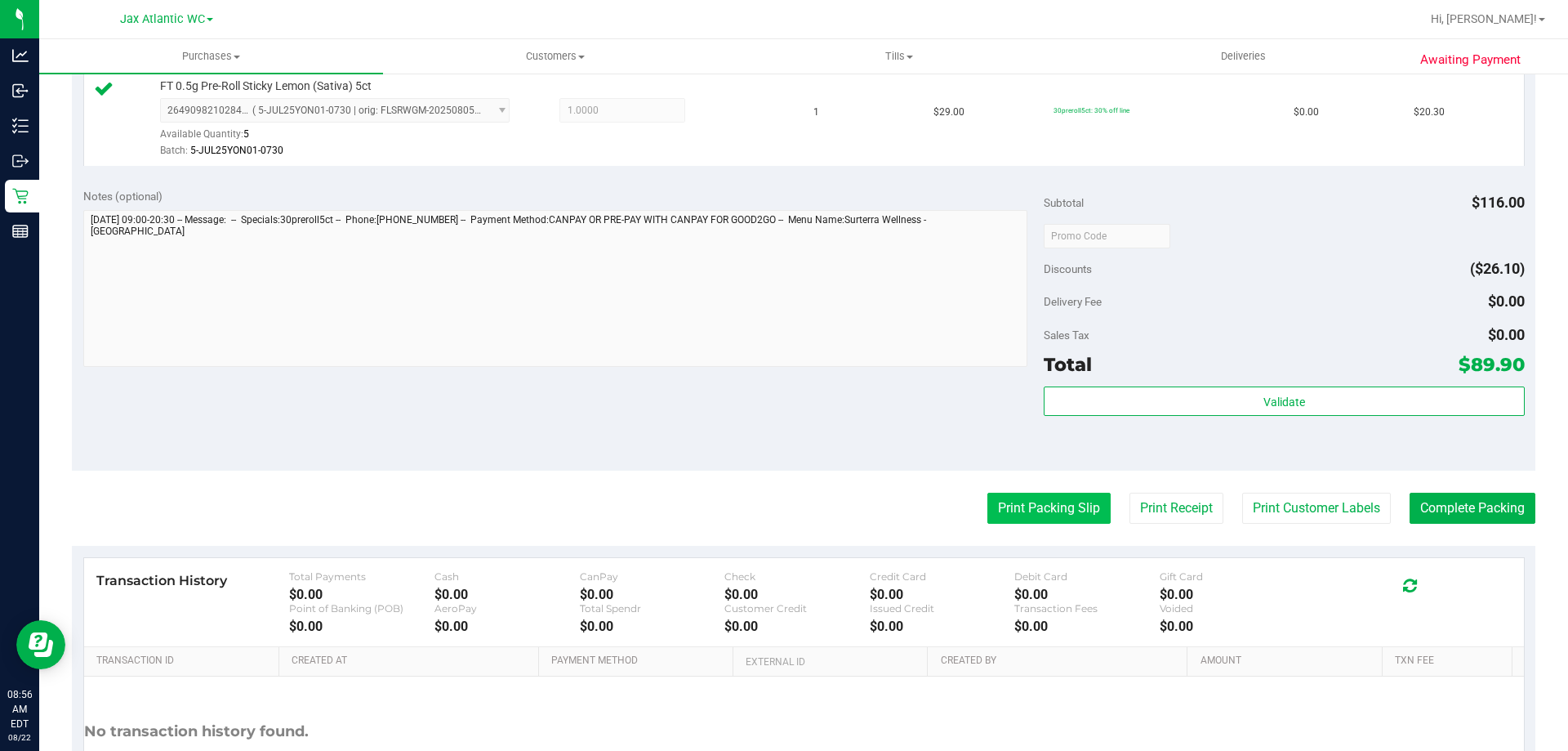
click at [1068, 507] on button "Print Packing Slip" at bounding box center [1049, 508] width 124 height 31
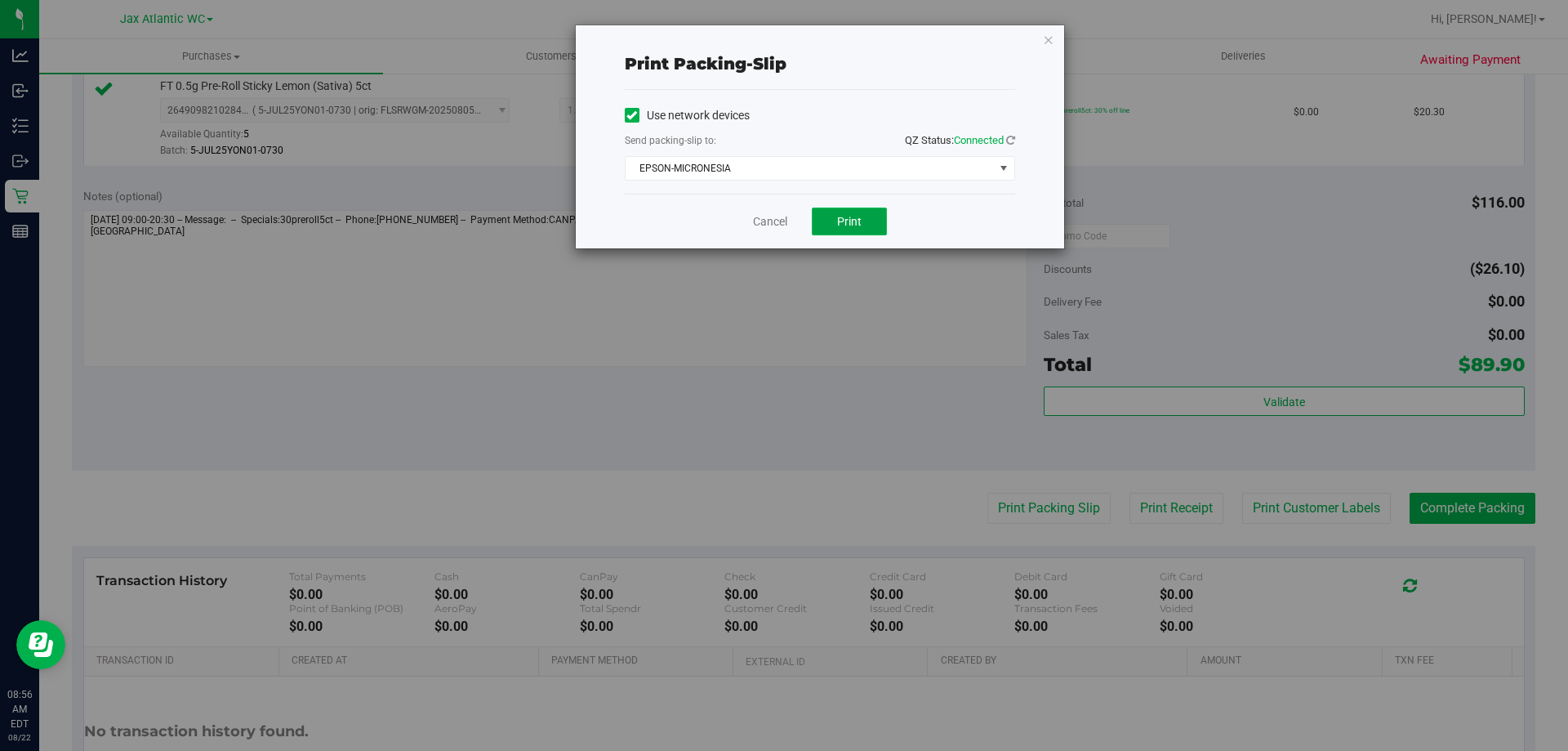
drag, startPoint x: 845, startPoint y: 220, endPoint x: 852, endPoint y: 228, distance: 10.6
click at [844, 220] on span "Print" at bounding box center [850, 222] width 25 height 13
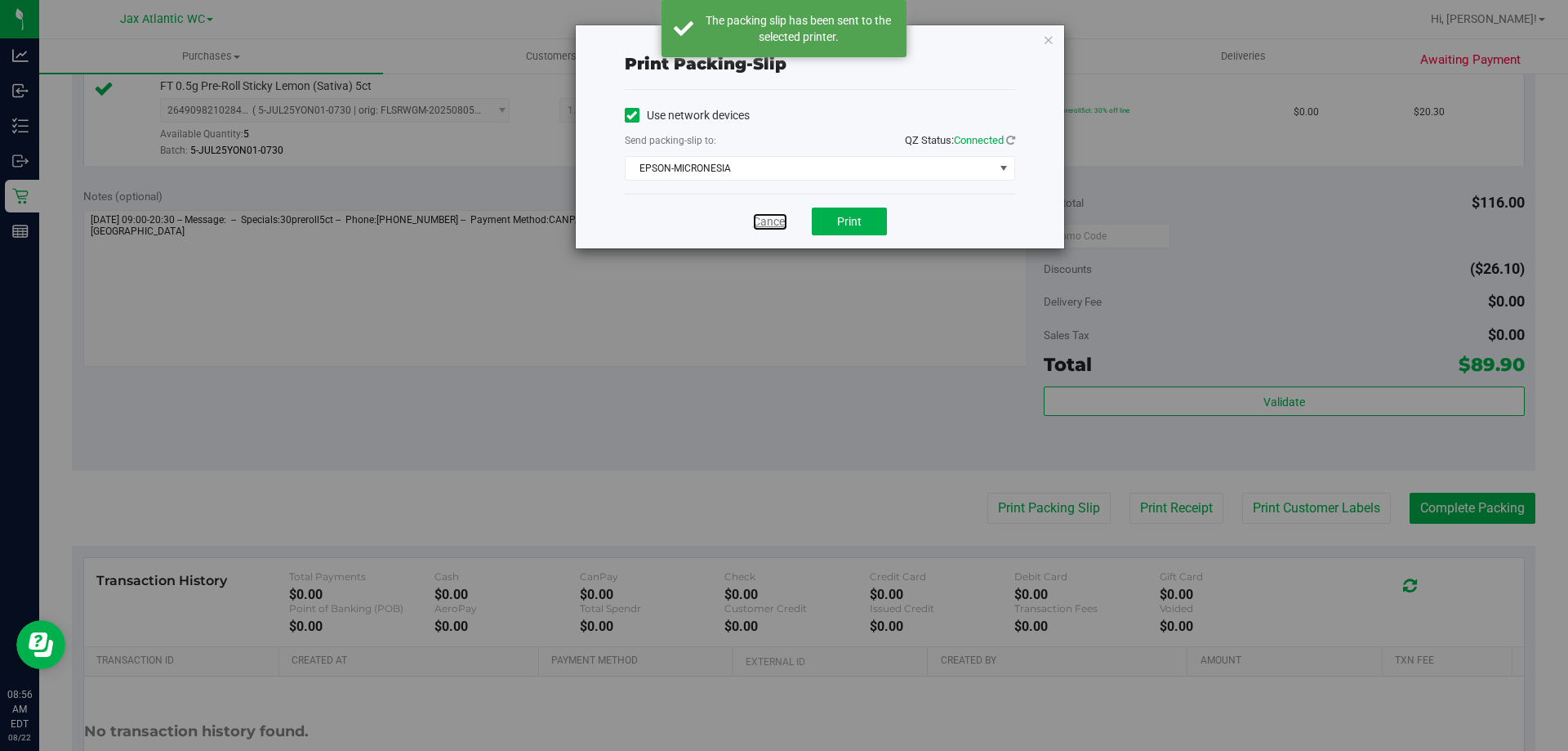
click at [781, 219] on link "Cancel" at bounding box center [770, 222] width 35 height 17
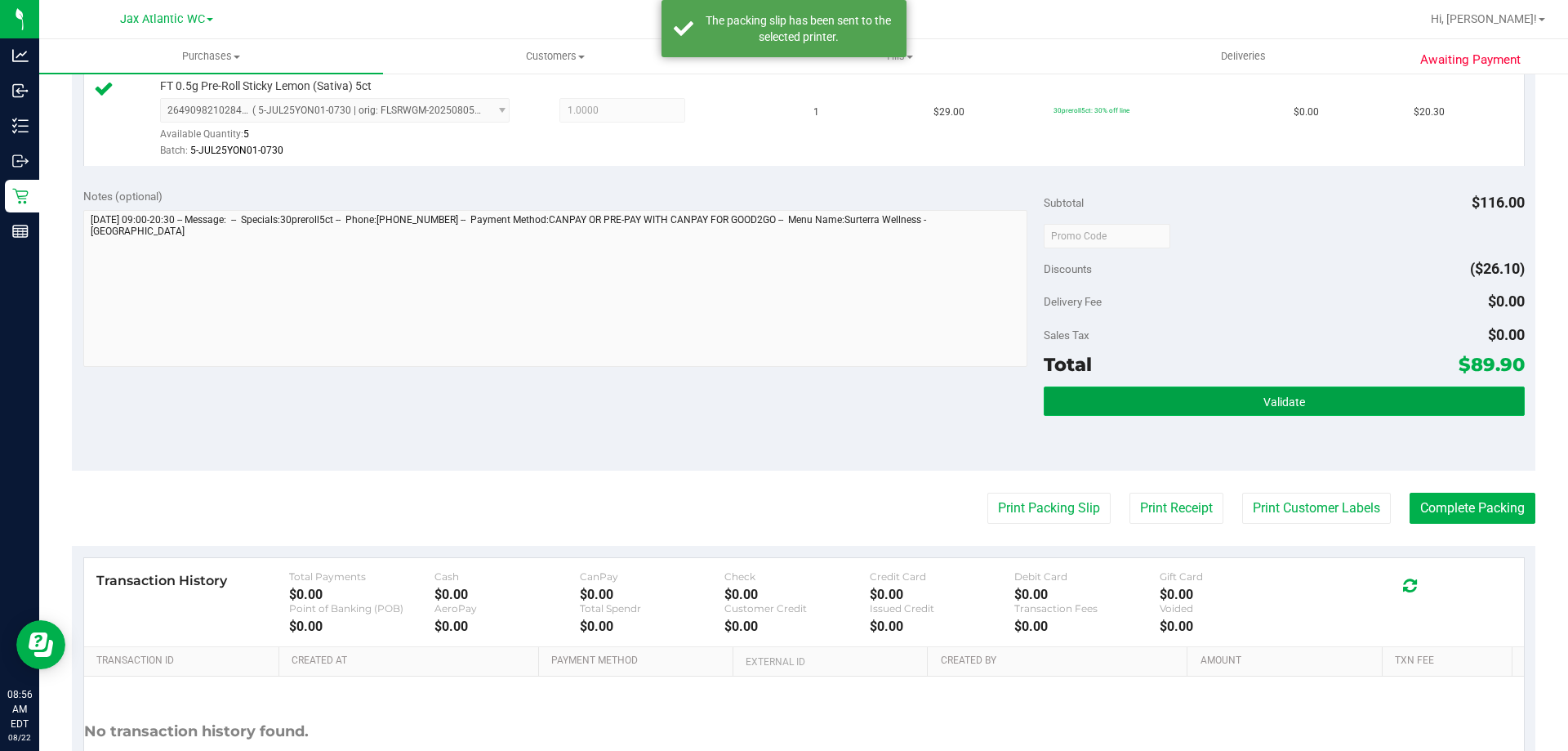
click at [1182, 399] on button "Validate" at bounding box center [1284, 401] width 480 height 30
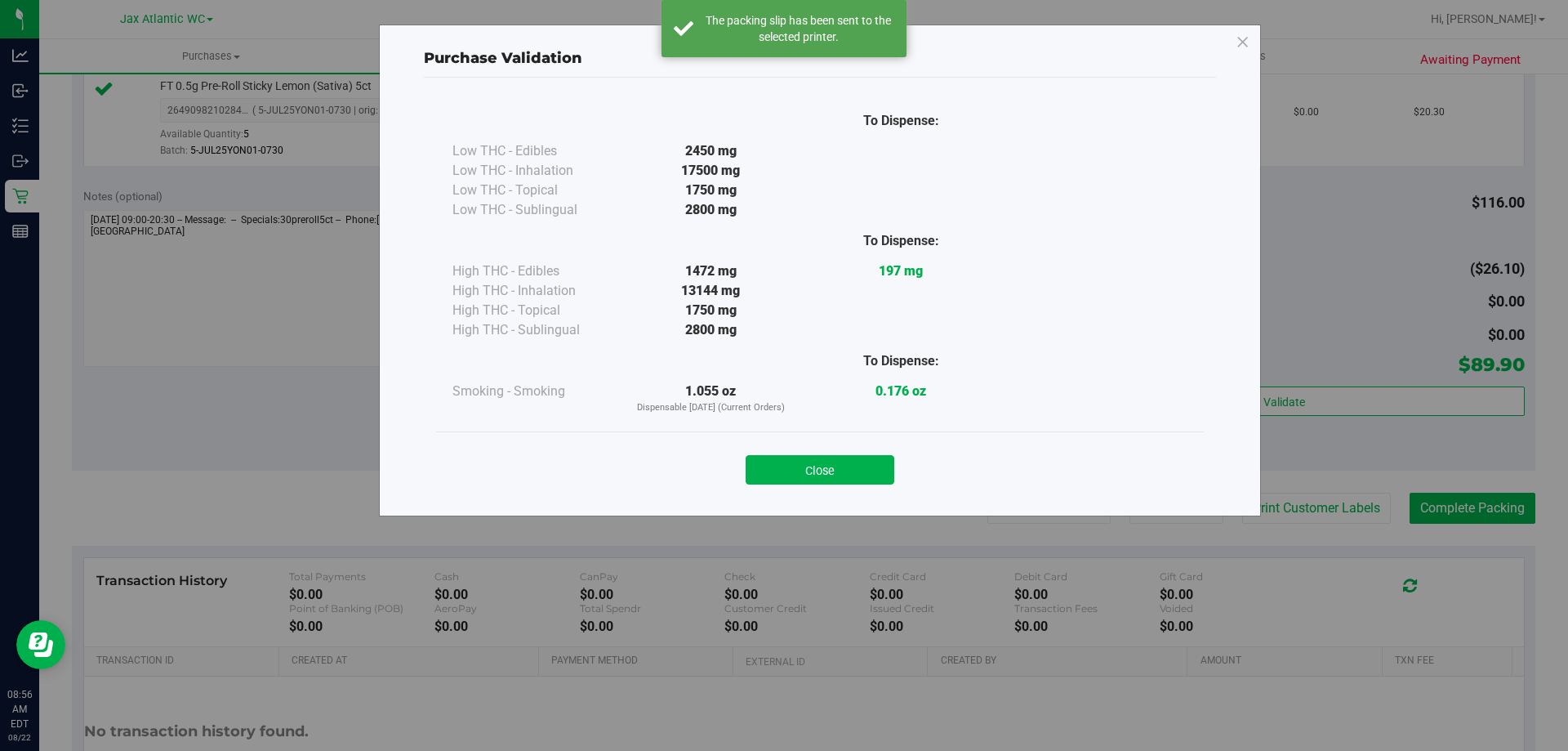
click at [856, 486] on div "Close" at bounding box center [820, 464] width 768 height 66
click at [857, 486] on div "Close" at bounding box center [820, 464] width 768 height 66
click at [866, 476] on button "Close" at bounding box center [820, 469] width 149 height 30
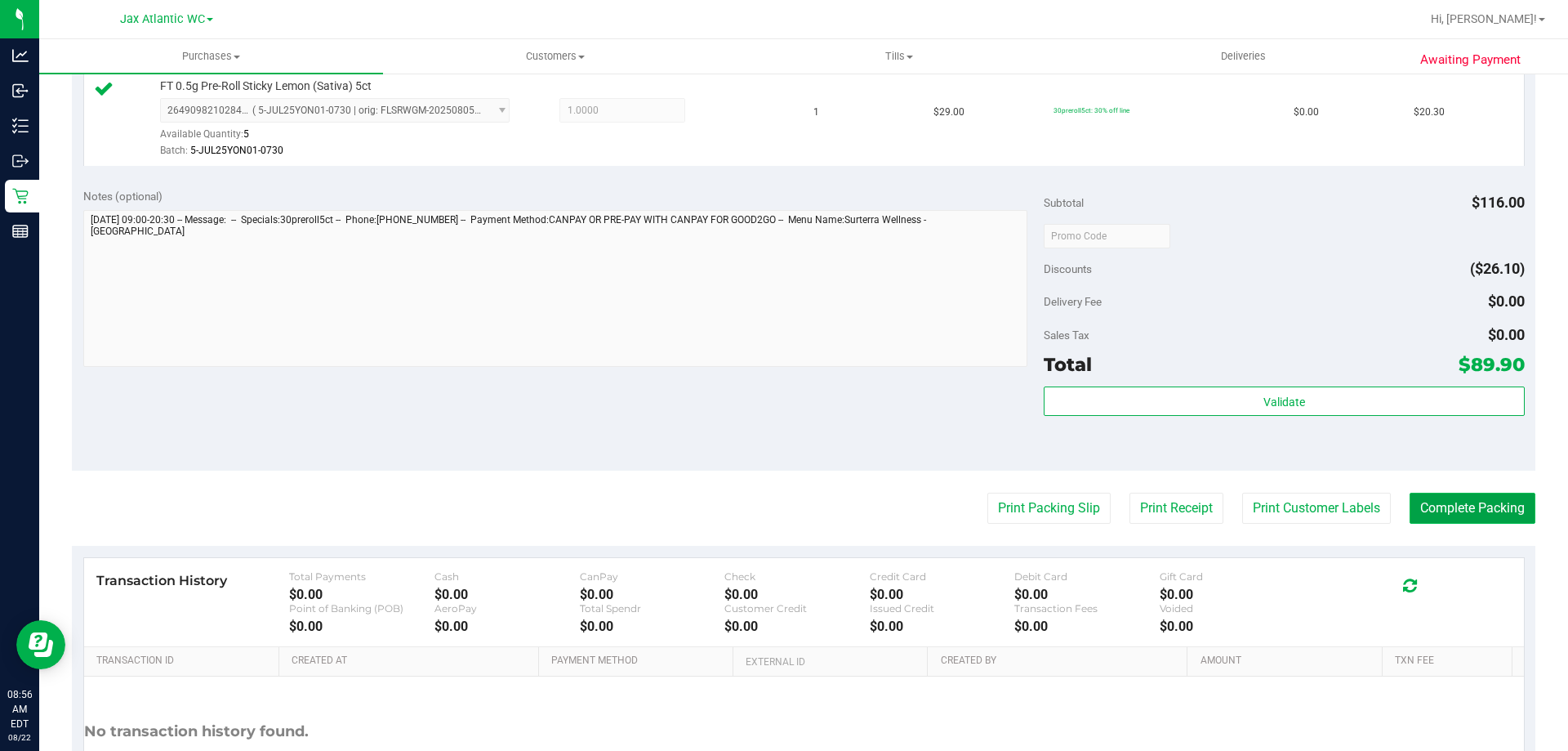
click at [1460, 521] on button "Complete Packing" at bounding box center [1472, 508] width 126 height 31
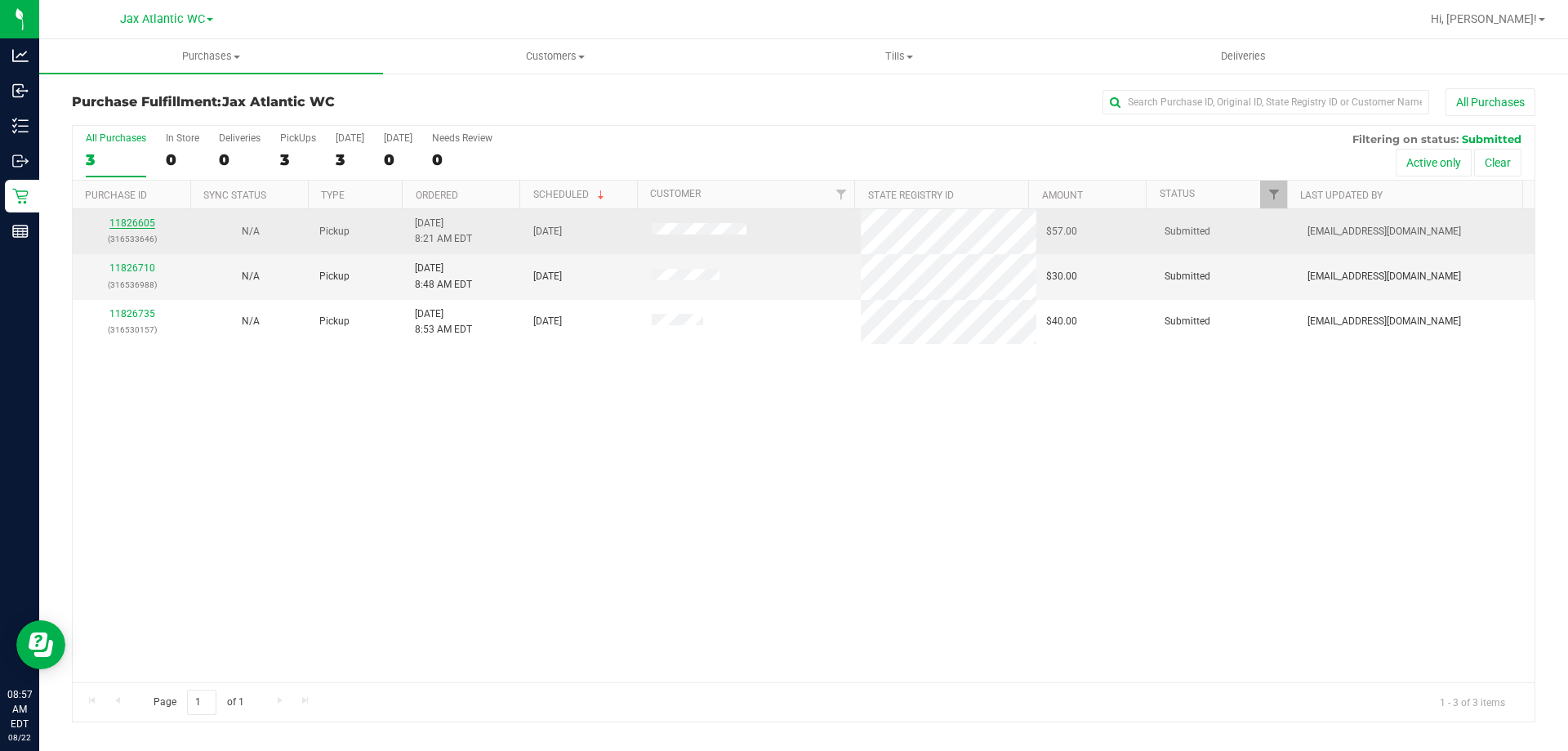
click at [124, 226] on link "11826605" at bounding box center [132, 223] width 46 height 12
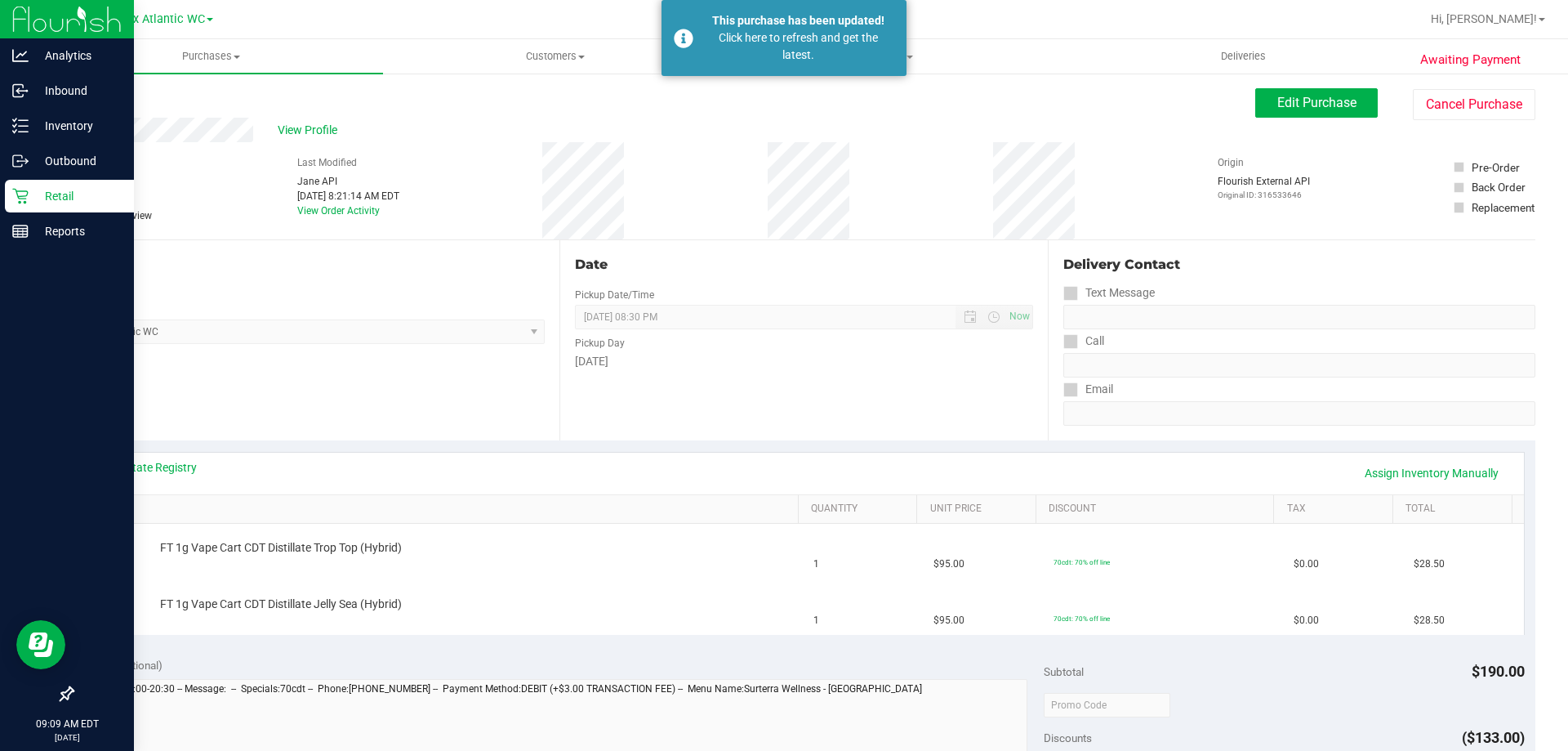
click at [84, 179] on div "Retail" at bounding box center [69, 196] width 129 height 33
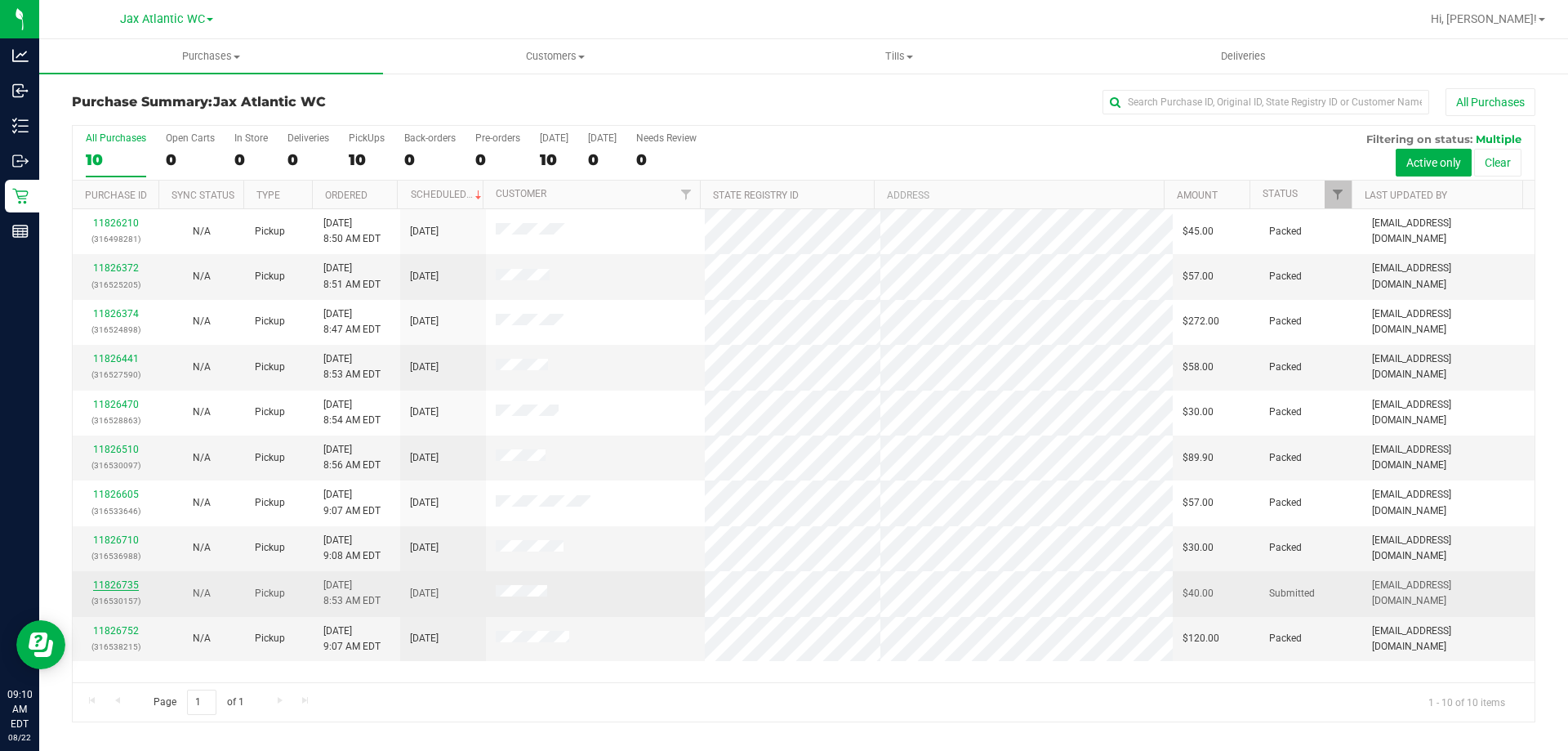
click at [108, 590] on link "11826735" at bounding box center [116, 585] width 46 height 12
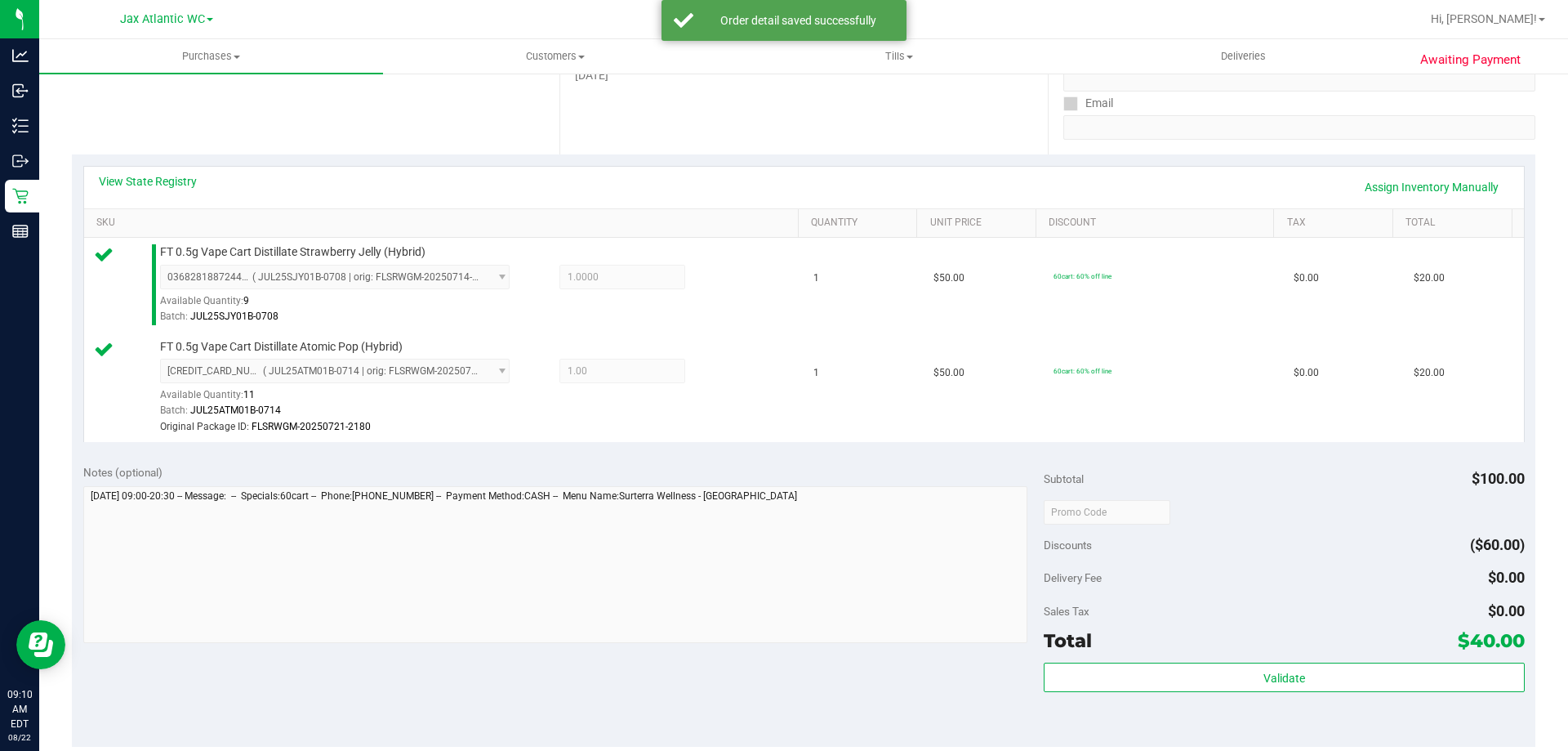
scroll to position [572, 0]
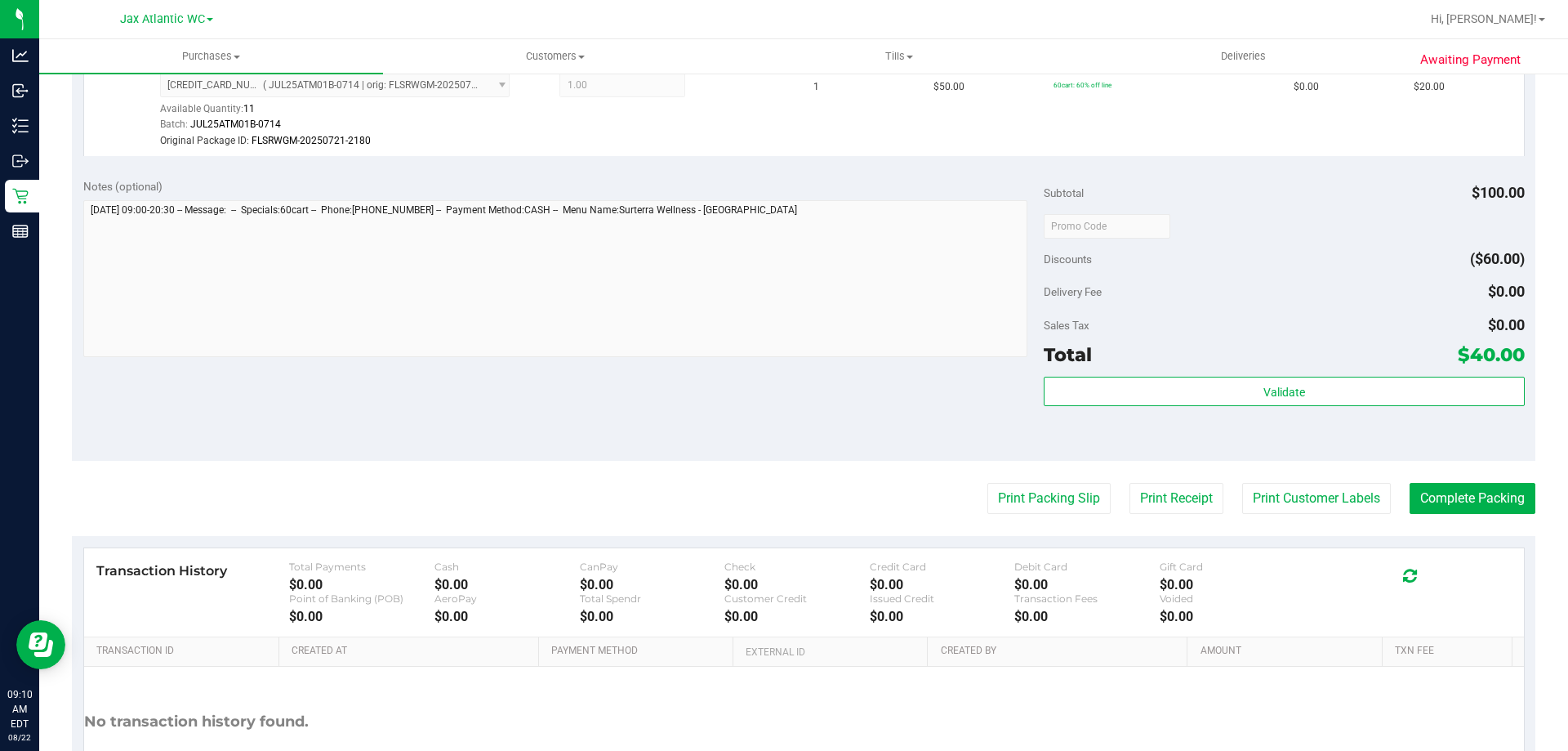
click at [1146, 409] on div "Validate" at bounding box center [1284, 413] width 480 height 74
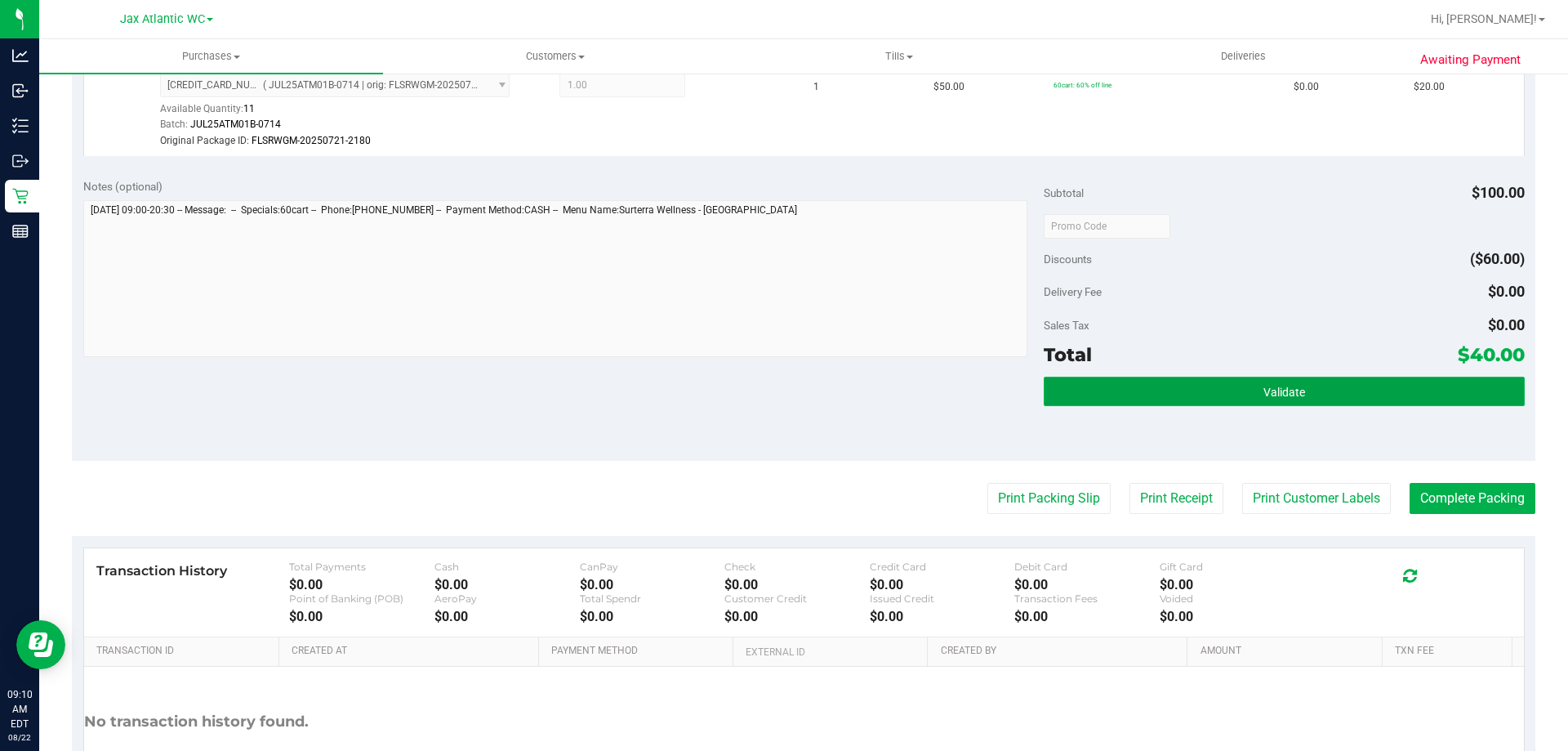
click at [1148, 398] on button "Validate" at bounding box center [1284, 391] width 480 height 30
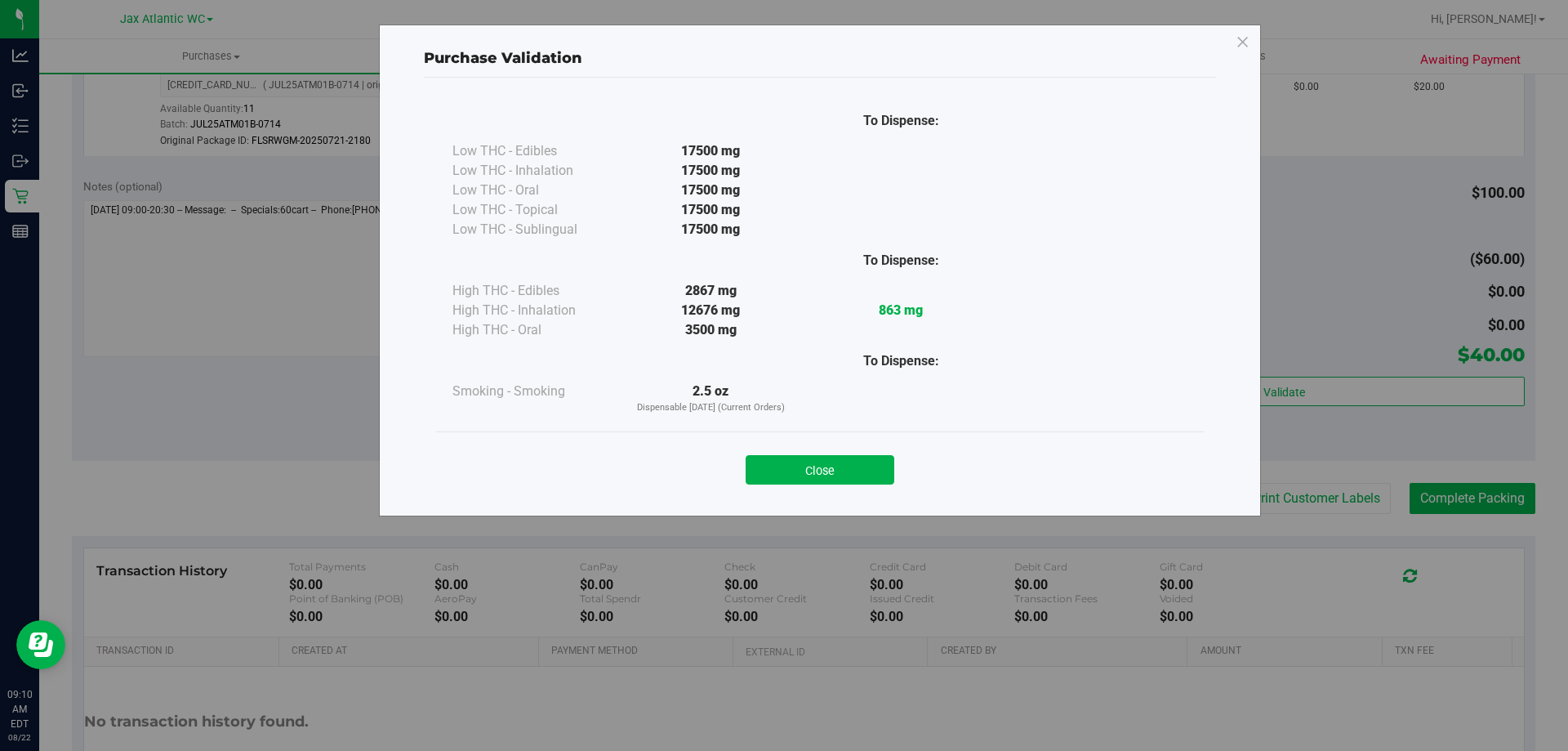
click at [859, 471] on button "Close" at bounding box center [820, 469] width 149 height 30
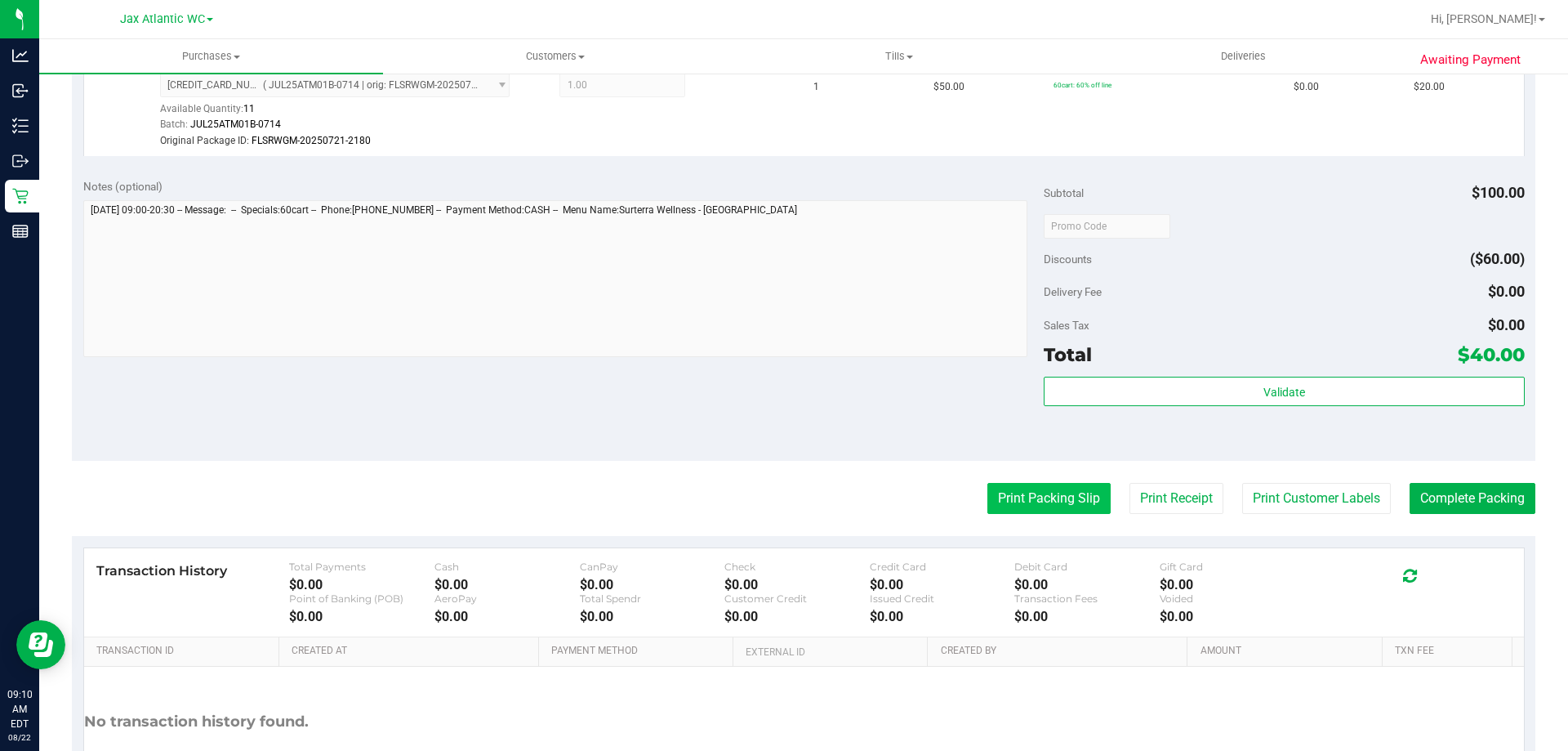
click at [996, 485] on button "Print Packing Slip" at bounding box center [1049, 498] width 124 height 31
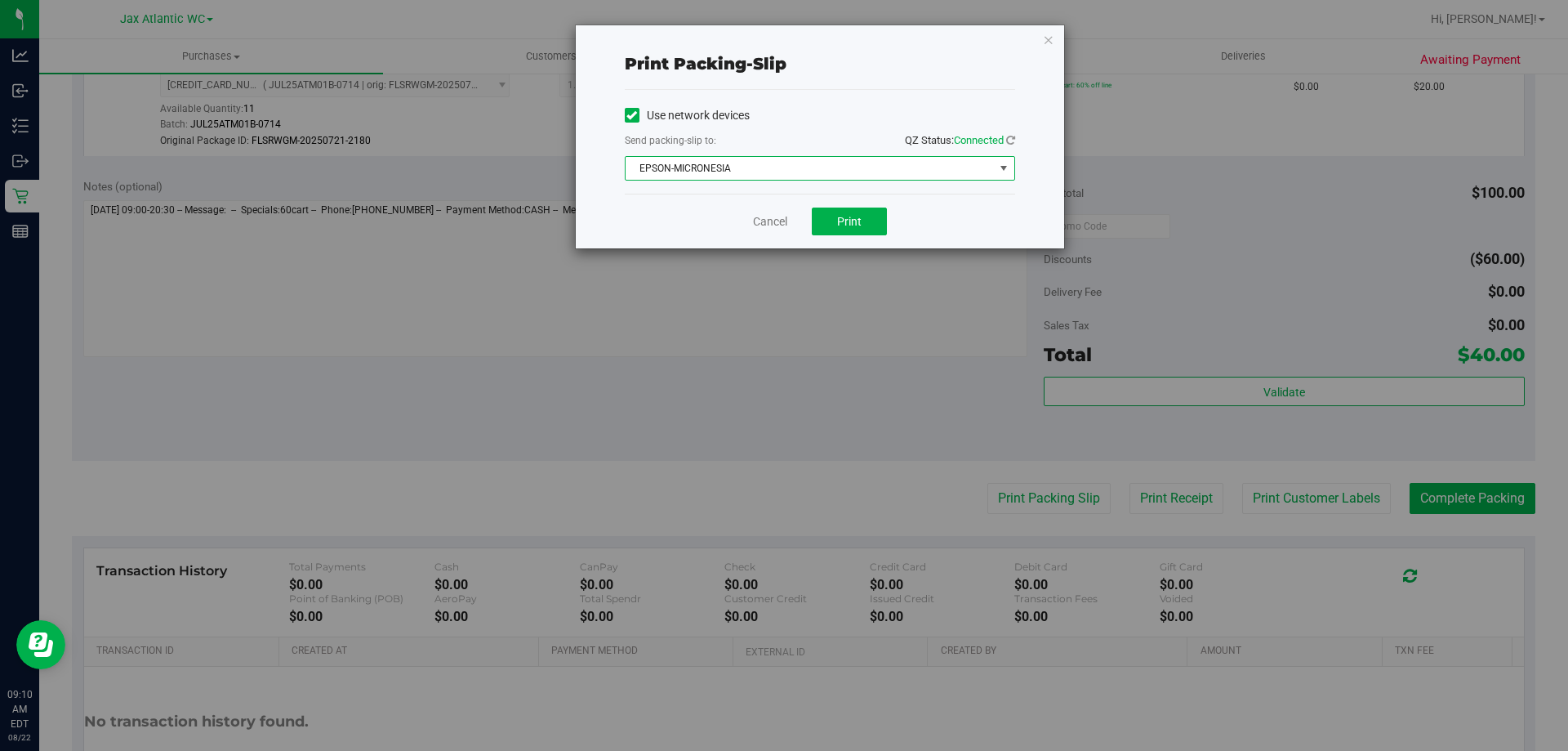
drag, startPoint x: 810, startPoint y: 169, endPoint x: 811, endPoint y: 177, distance: 8.1
click at [809, 169] on span "EPSON-MICRONESIA" at bounding box center [809, 169] width 368 height 23
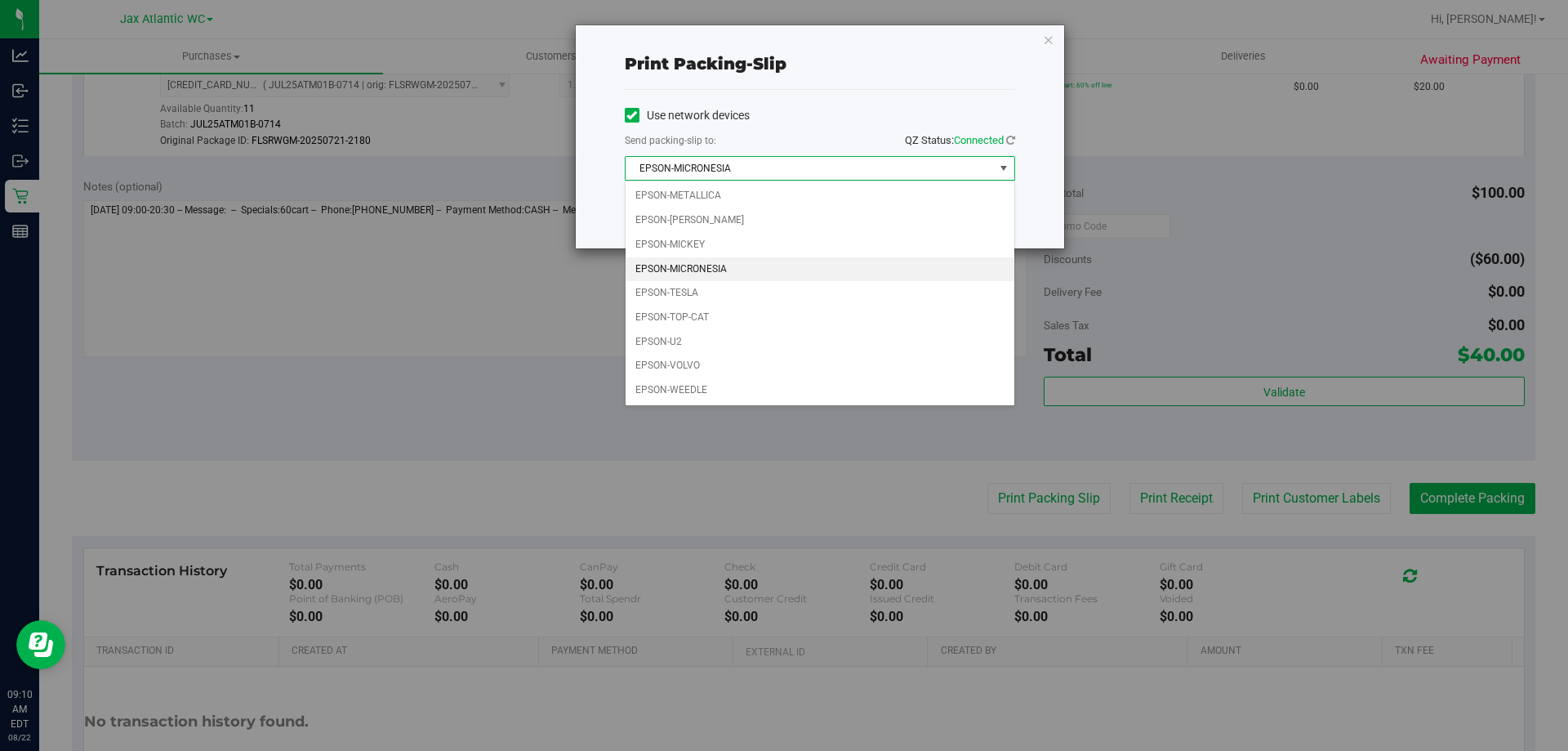
click at [755, 265] on li "EPSON-MICRONESIA" at bounding box center [819, 270] width 388 height 25
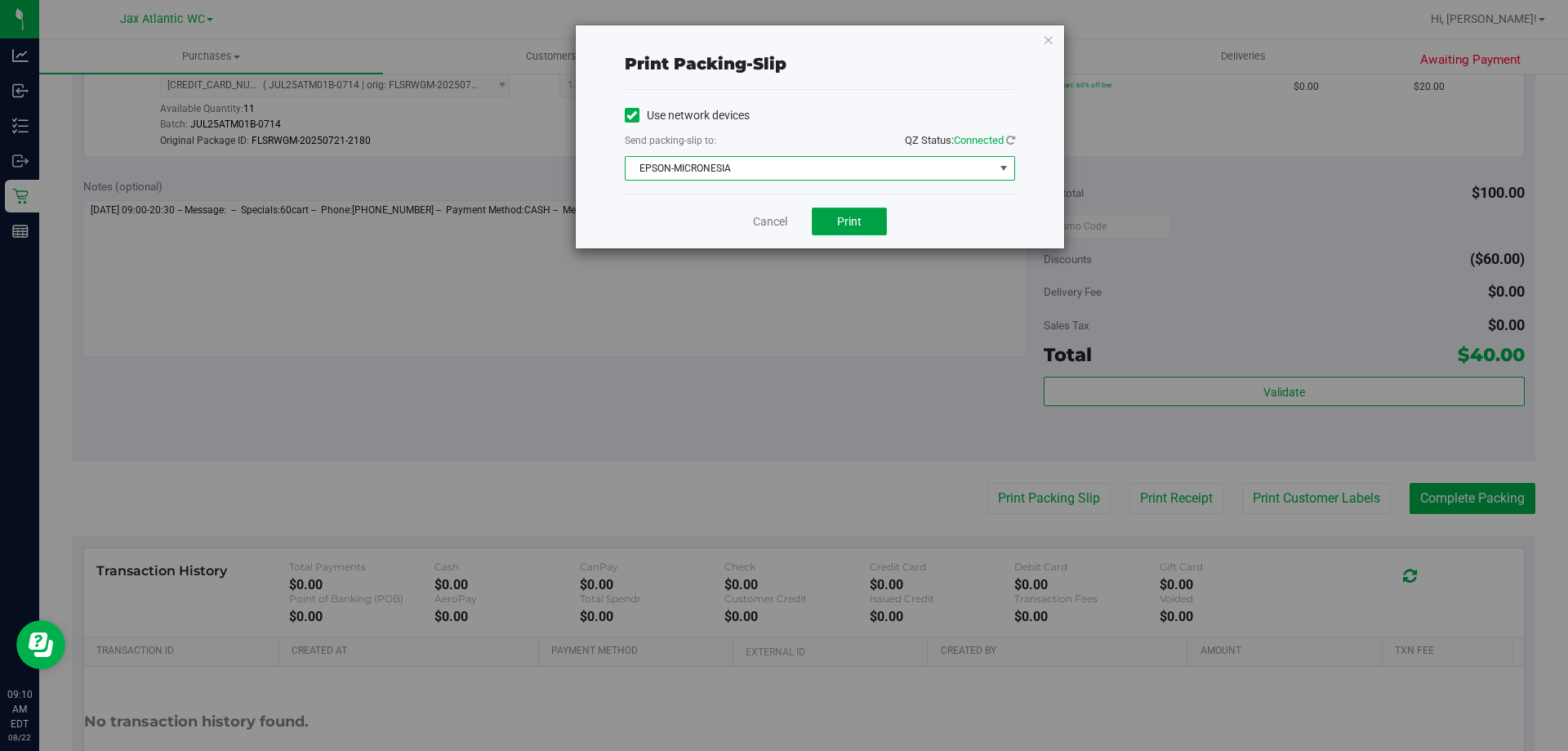
click at [831, 209] on button "Print" at bounding box center [850, 221] width 75 height 28
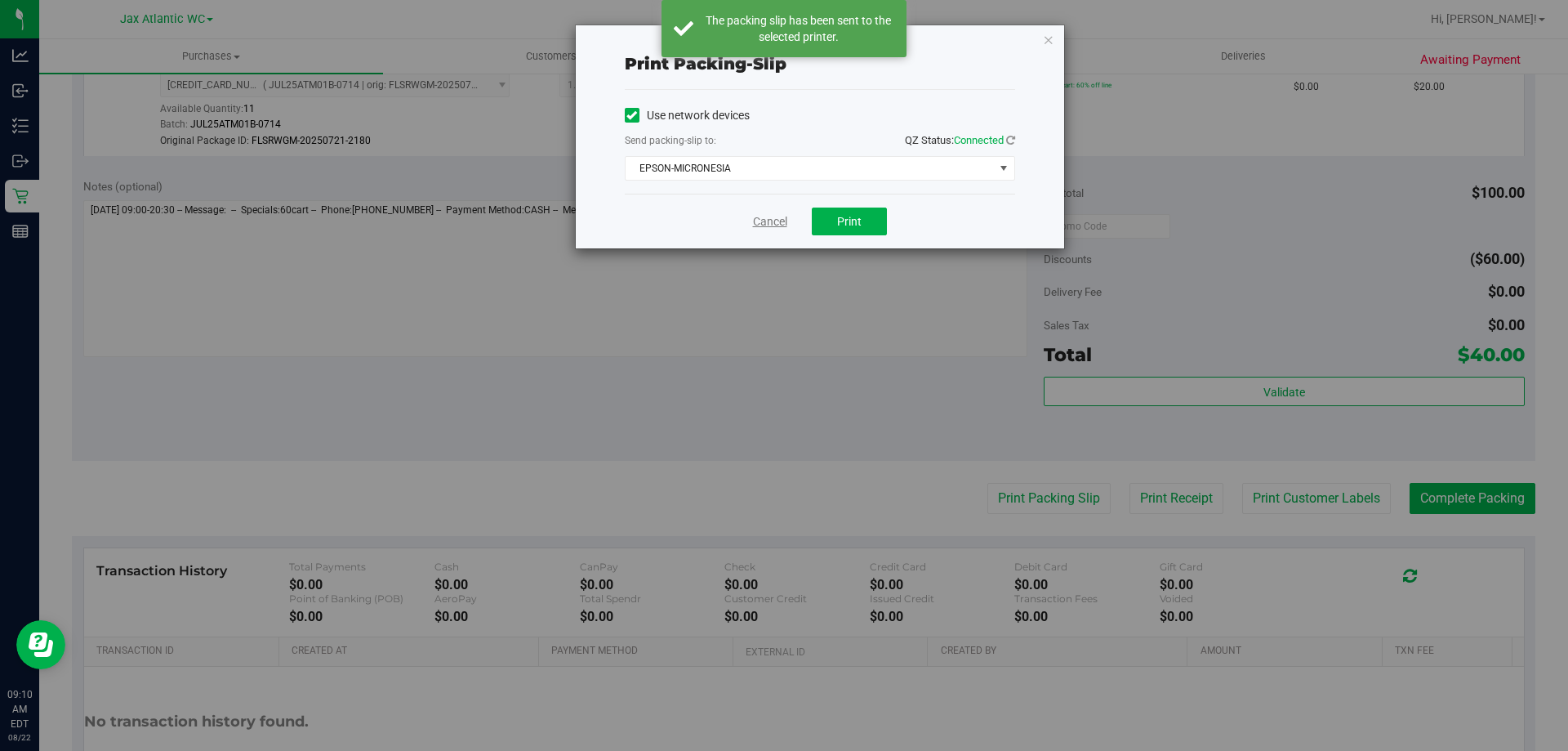
click at [769, 222] on link "Cancel" at bounding box center [770, 222] width 35 height 17
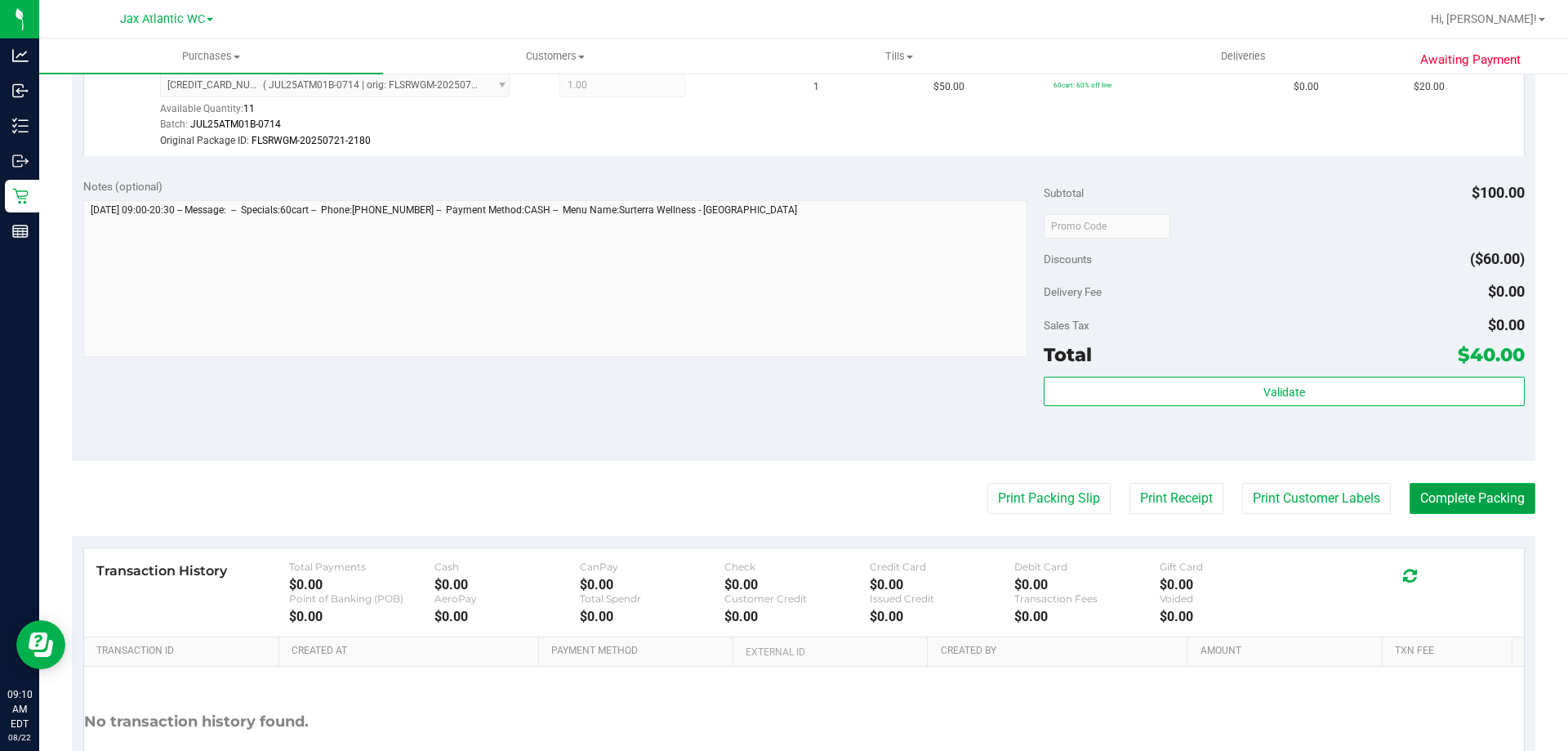
click at [1418, 497] on button "Complete Packing" at bounding box center [1472, 498] width 126 height 31
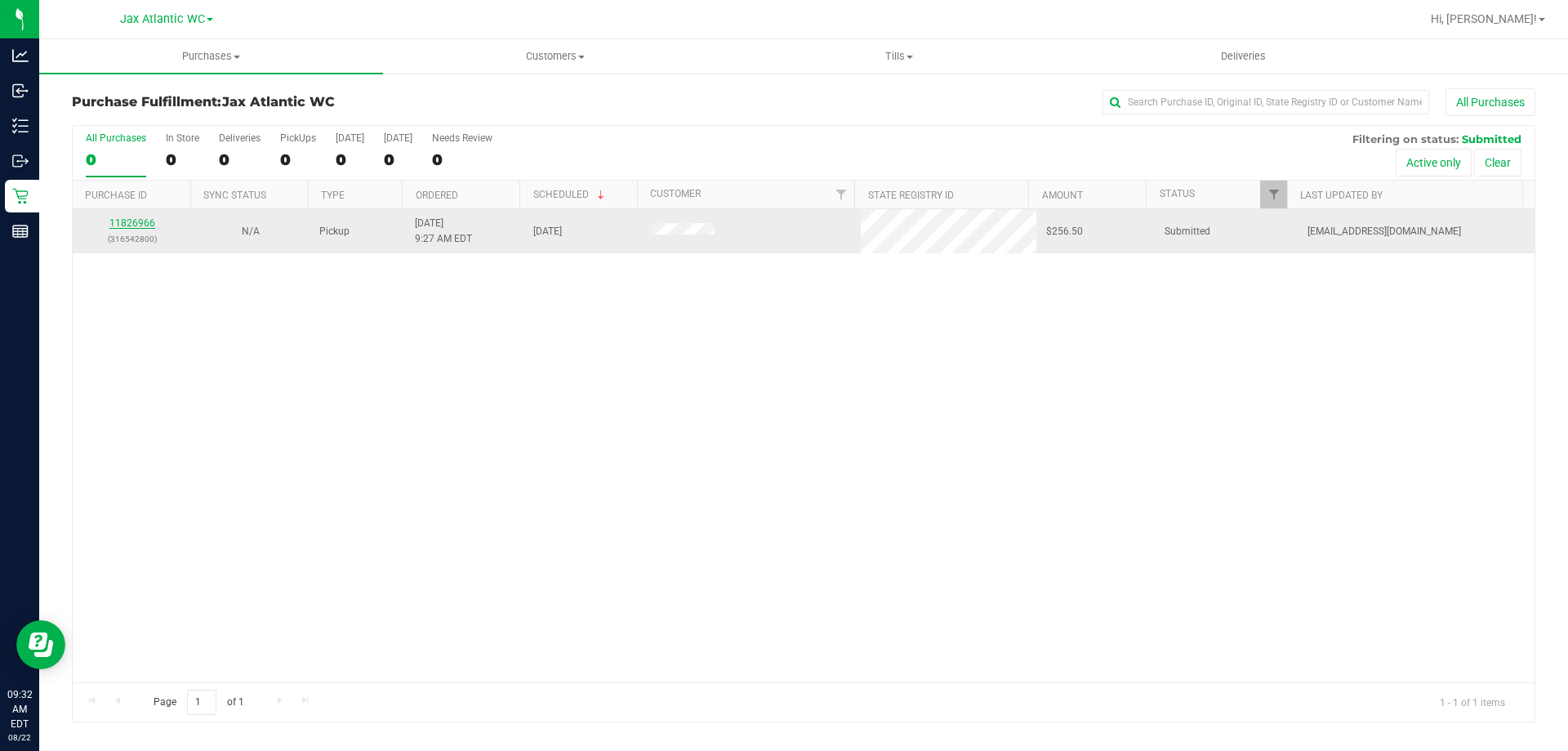
click at [138, 226] on link "11826966" at bounding box center [132, 223] width 46 height 12
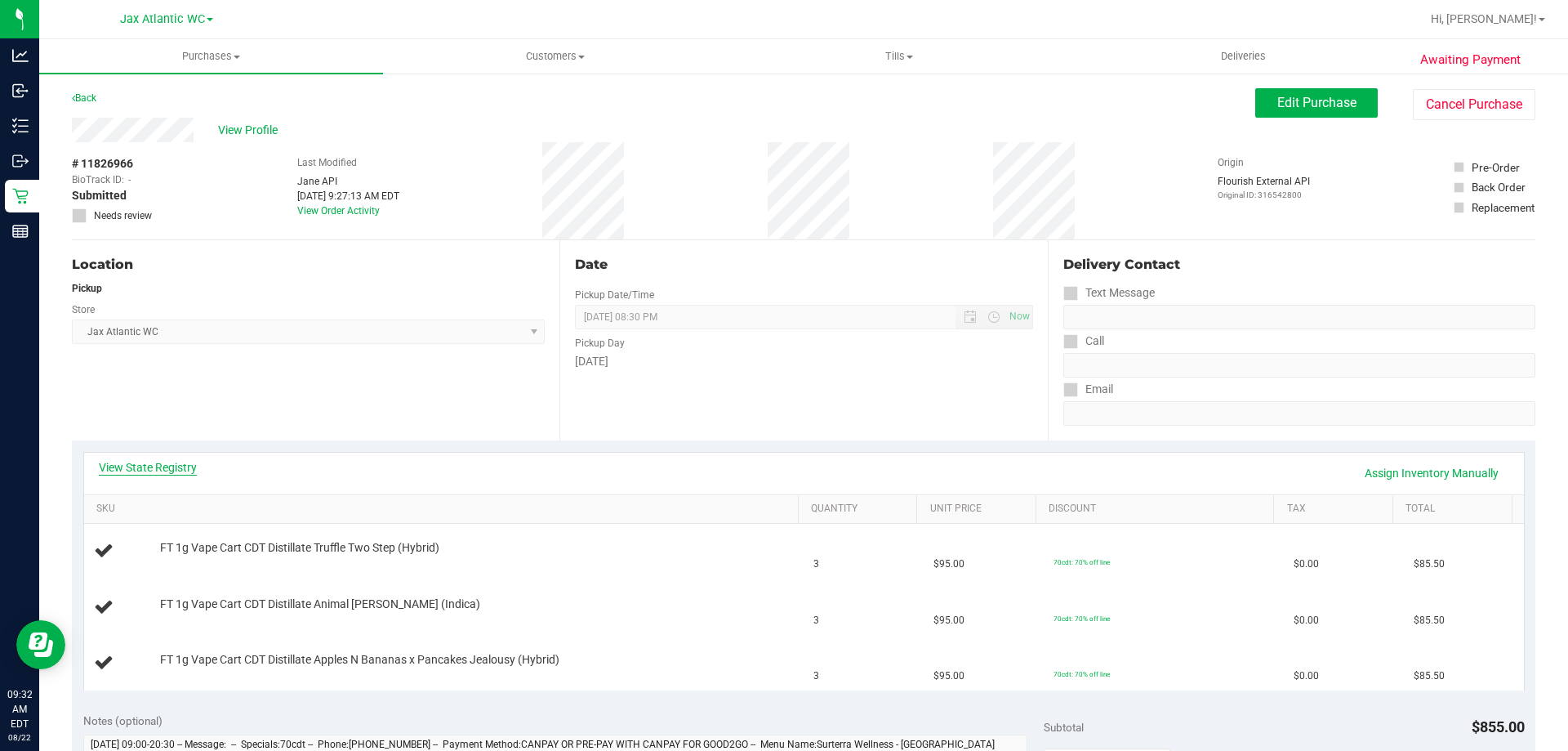
click at [172, 469] on link "View State Registry" at bounding box center [148, 467] width 98 height 16
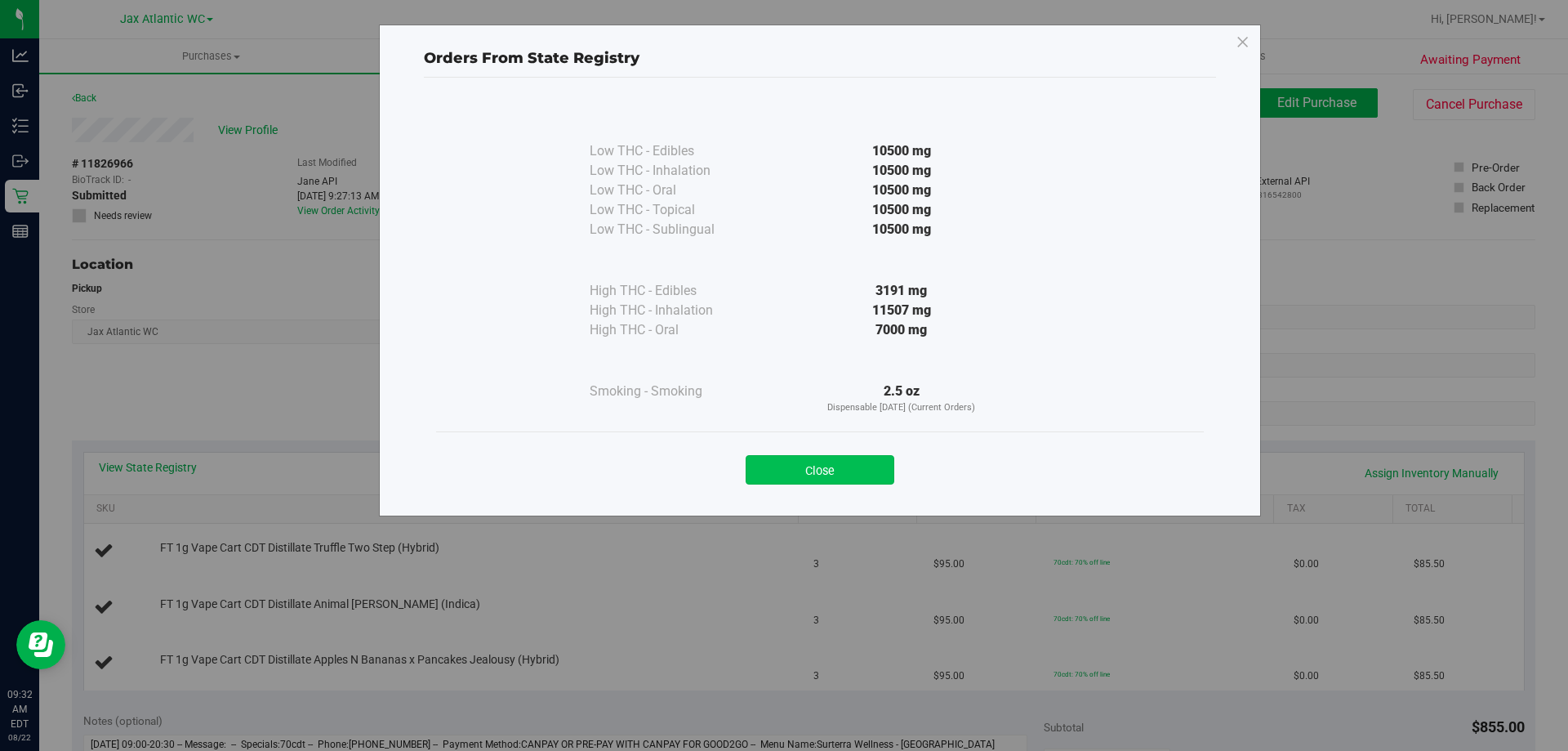
click at [801, 480] on button "Close" at bounding box center [820, 469] width 149 height 30
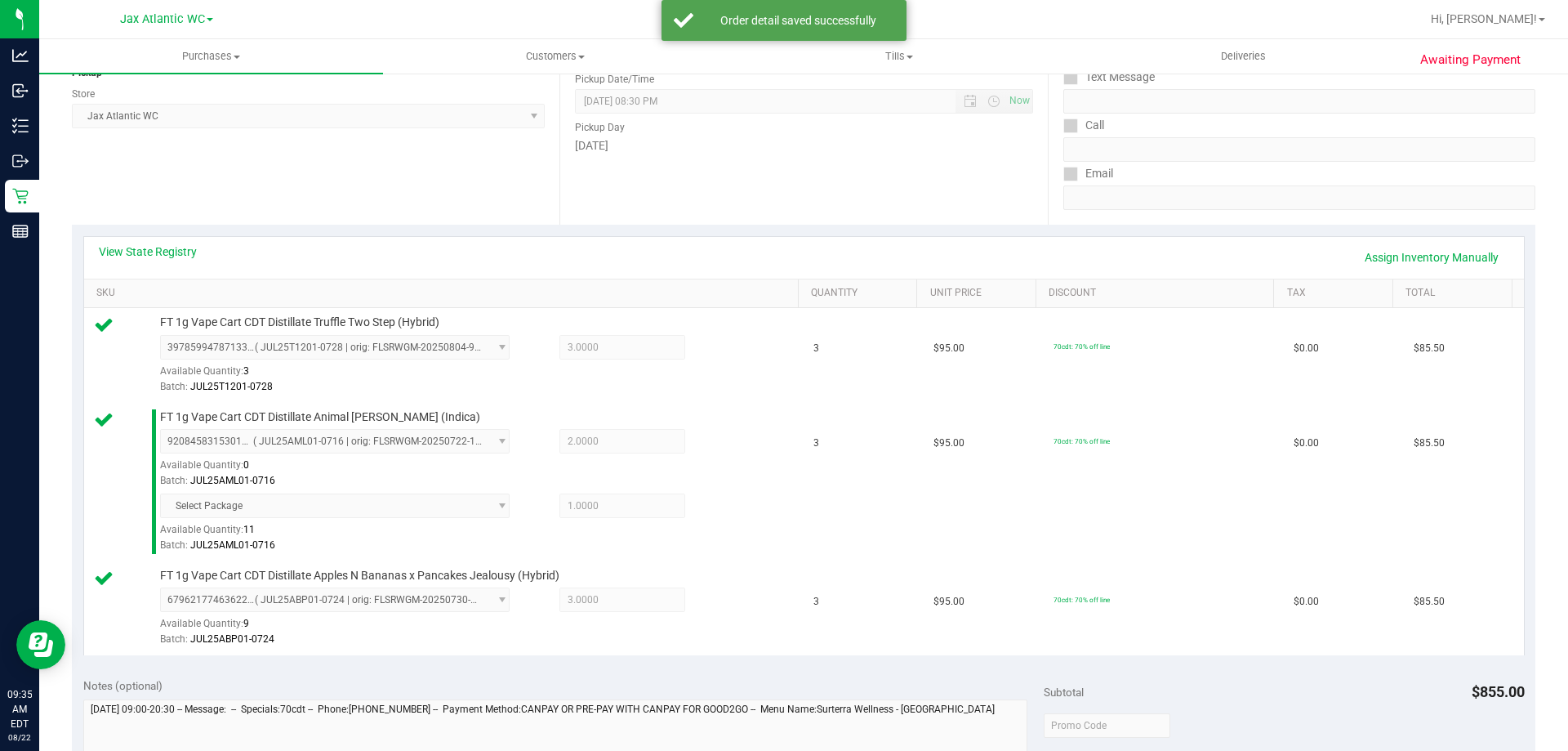
scroll to position [409, 0]
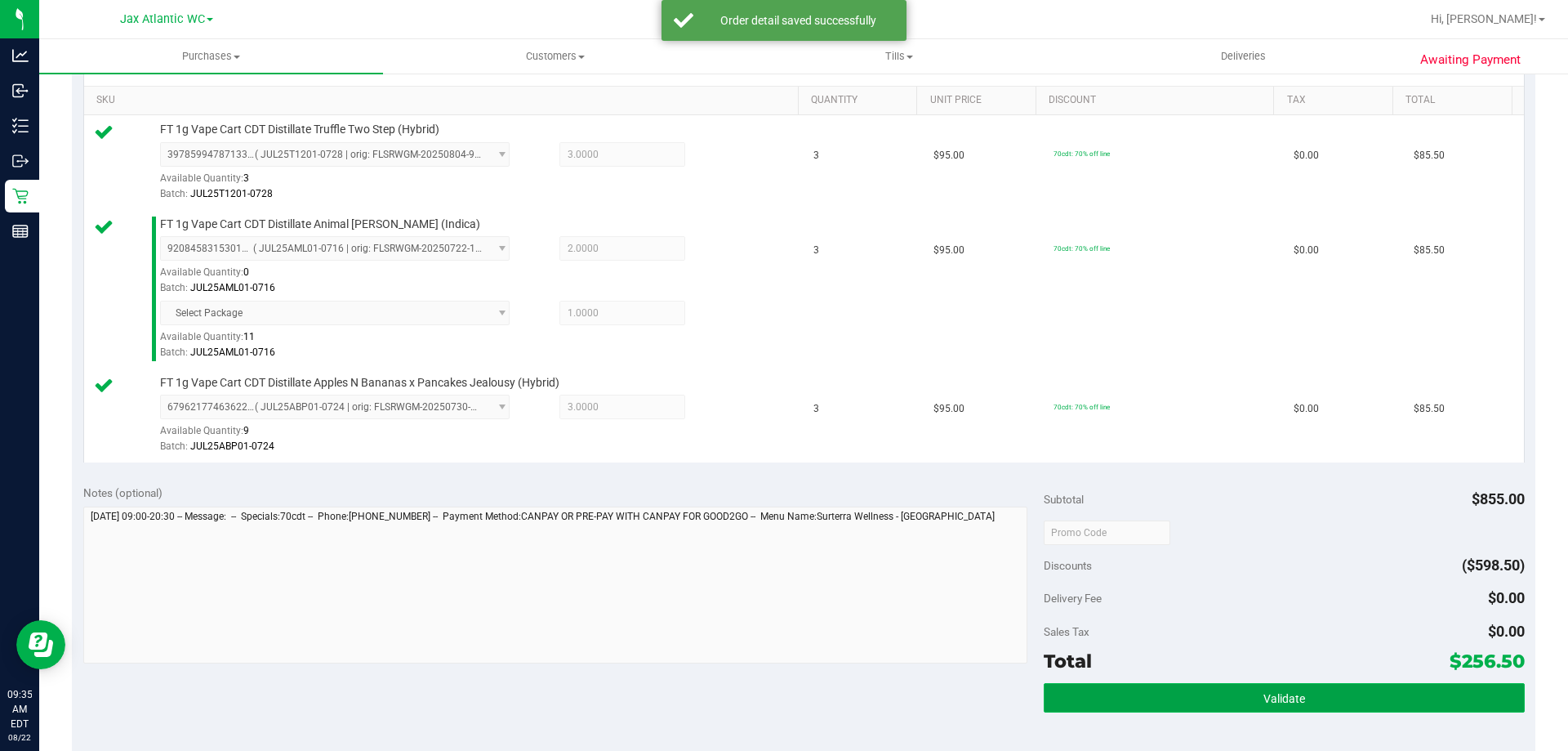
click at [1165, 698] on button "Validate" at bounding box center [1284, 697] width 480 height 30
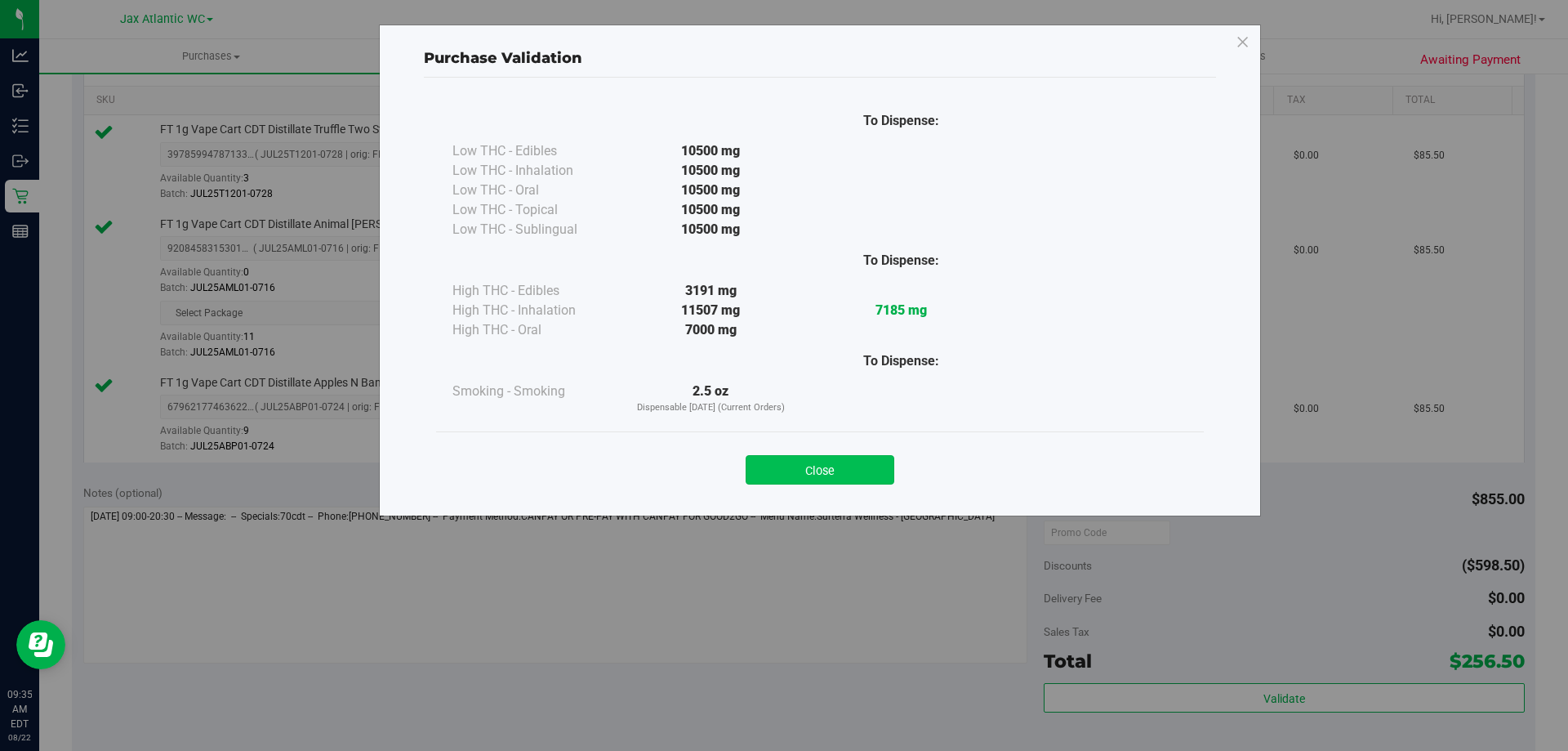
click at [863, 476] on button "Close" at bounding box center [820, 469] width 149 height 30
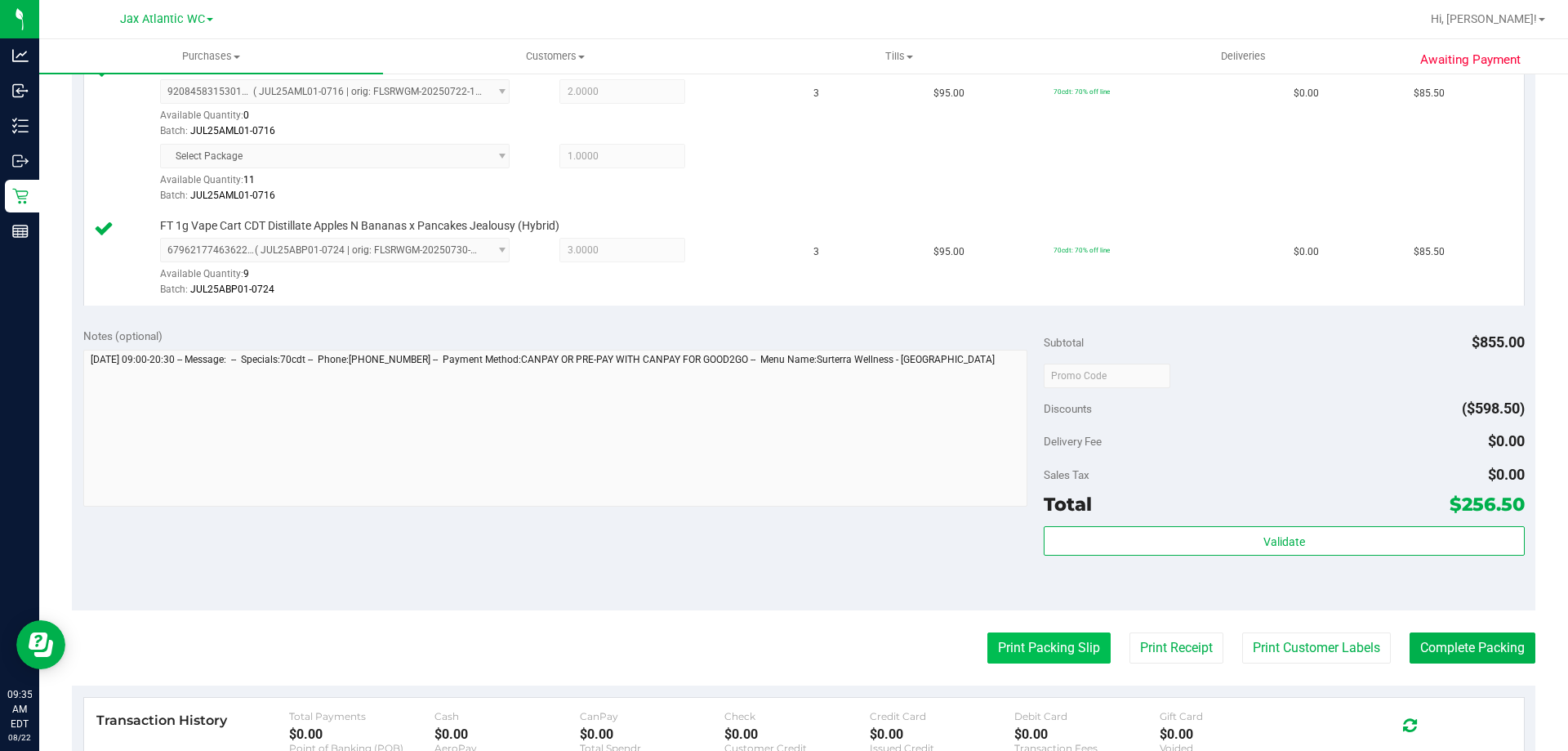
scroll to position [572, 0]
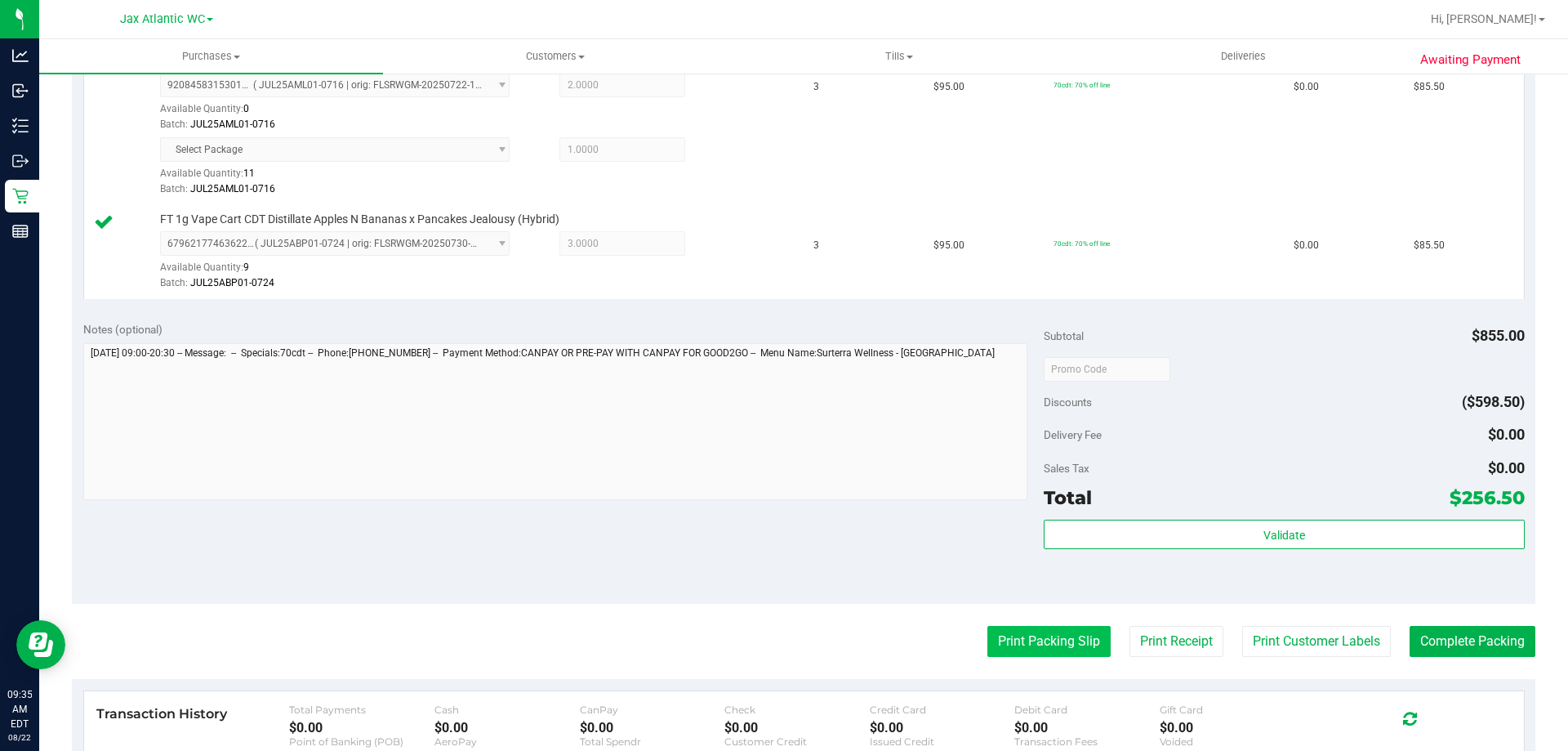
click at [1047, 636] on button "Print Packing Slip" at bounding box center [1049, 641] width 124 height 31
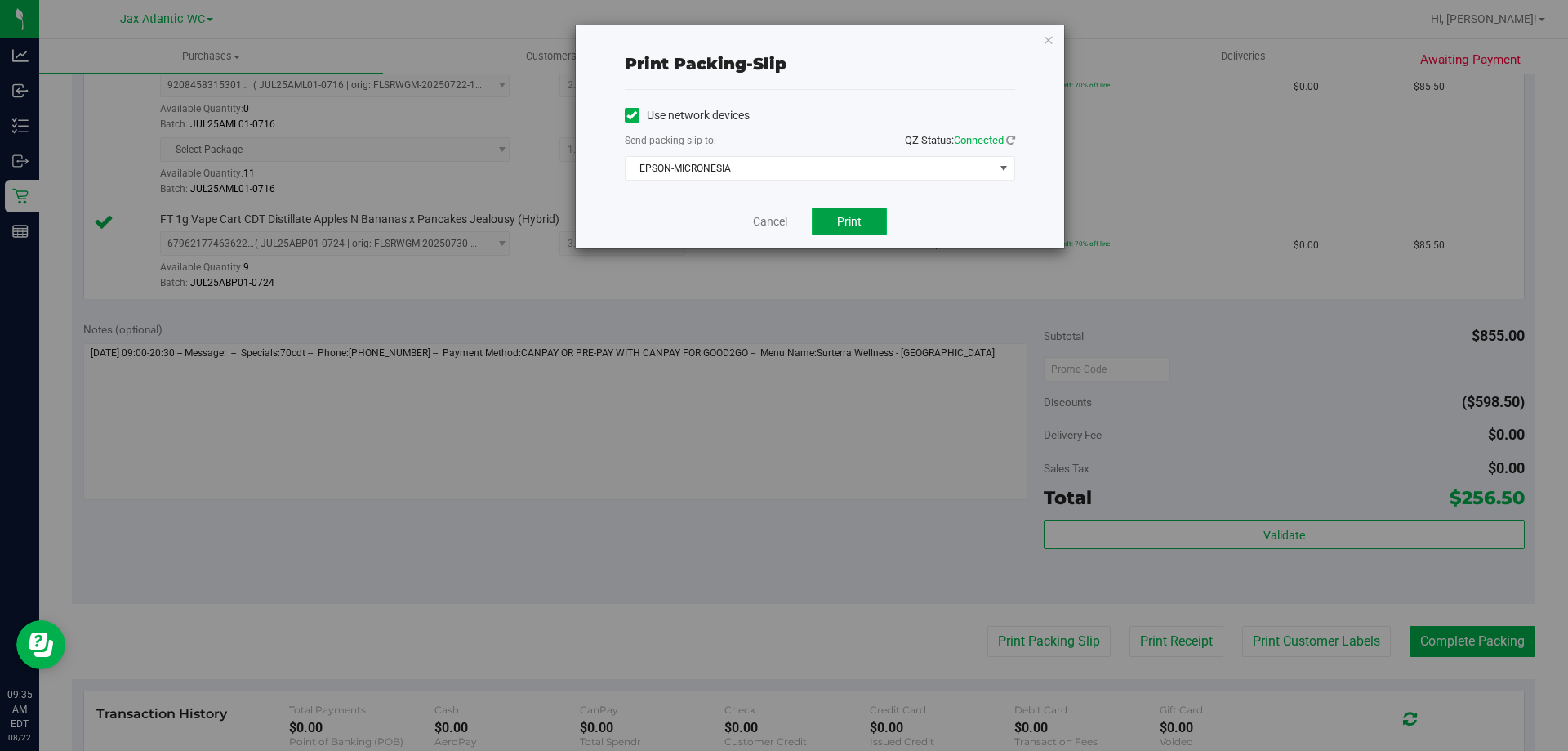
click at [876, 220] on button "Print" at bounding box center [850, 221] width 75 height 28
drag, startPoint x: 774, startPoint y: 210, endPoint x: 777, endPoint y: 228, distance: 18.2
click at [773, 216] on div "Cancel Print" at bounding box center [820, 221] width 390 height 55
click at [780, 232] on div "Cancel Print" at bounding box center [820, 221] width 390 height 55
click at [768, 213] on link "Cancel" at bounding box center [770, 222] width 35 height 17
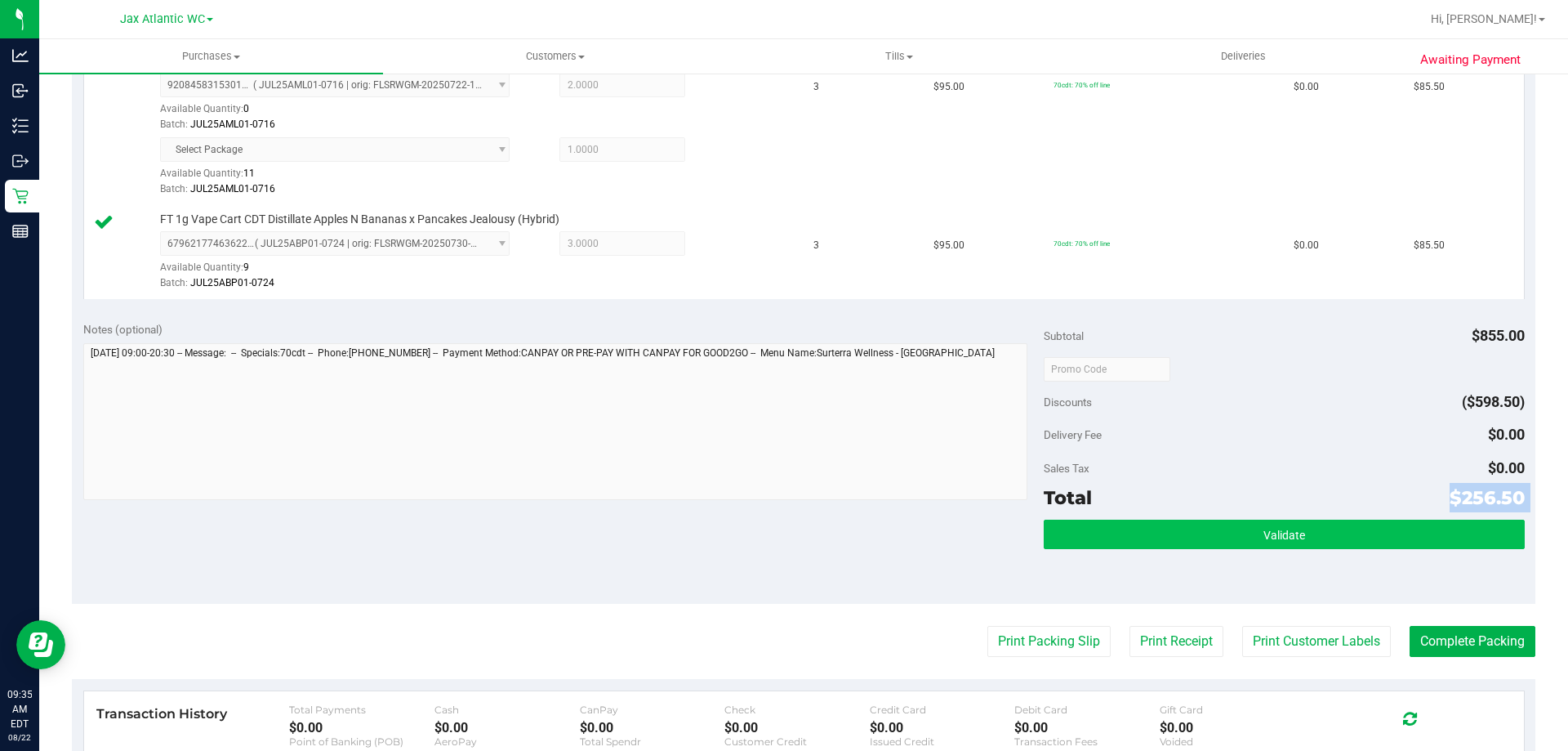
drag, startPoint x: 1142, startPoint y: 512, endPoint x: 1158, endPoint y: 548, distance: 39.4
click at [1155, 544] on div "Subtotal $855.00 Discounts ($598.50) Delivery Fee $0.00 Sales Tax $0.00 Total $…" at bounding box center [1284, 458] width 480 height 272
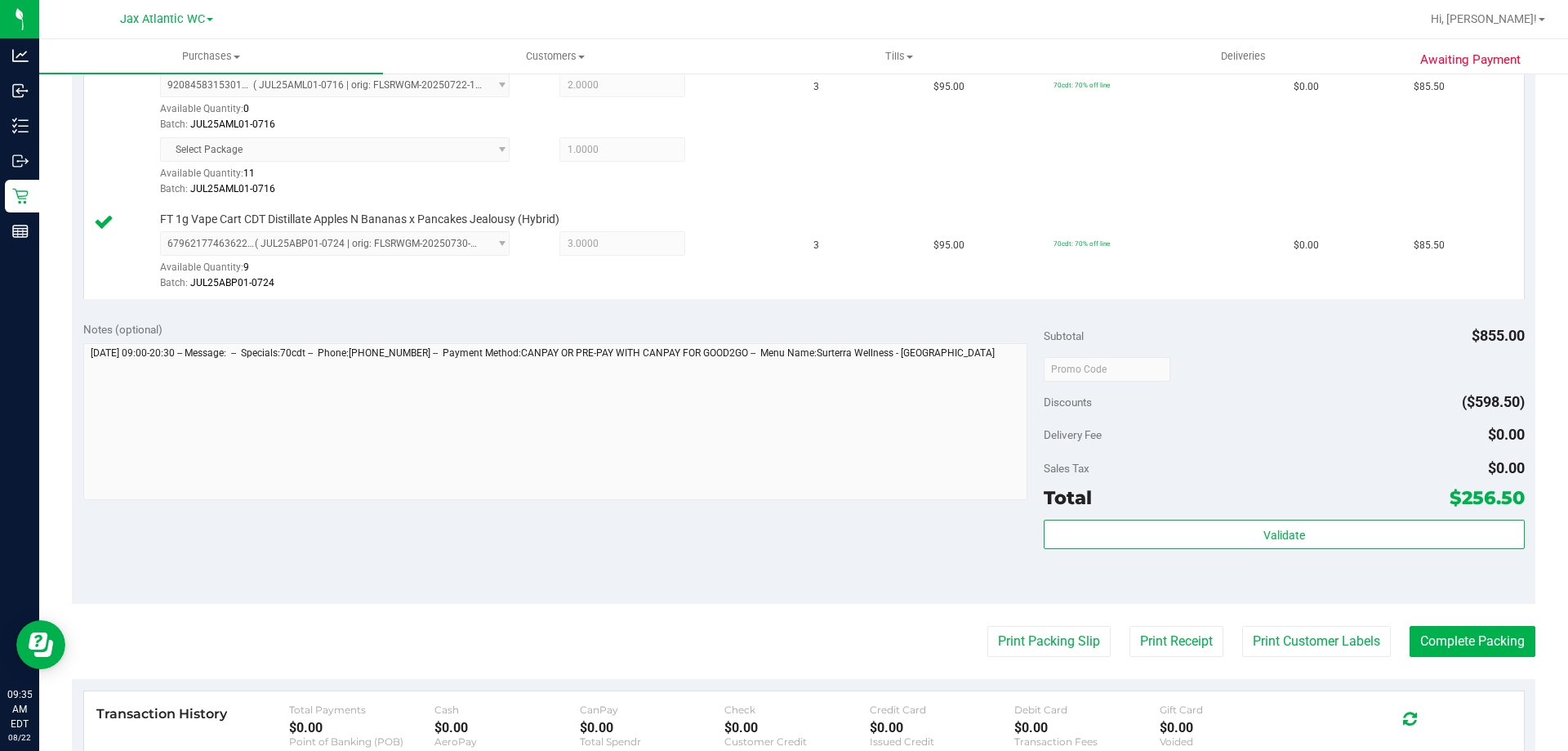
click at [1161, 552] on div "Validate" at bounding box center [1284, 556] width 480 height 74
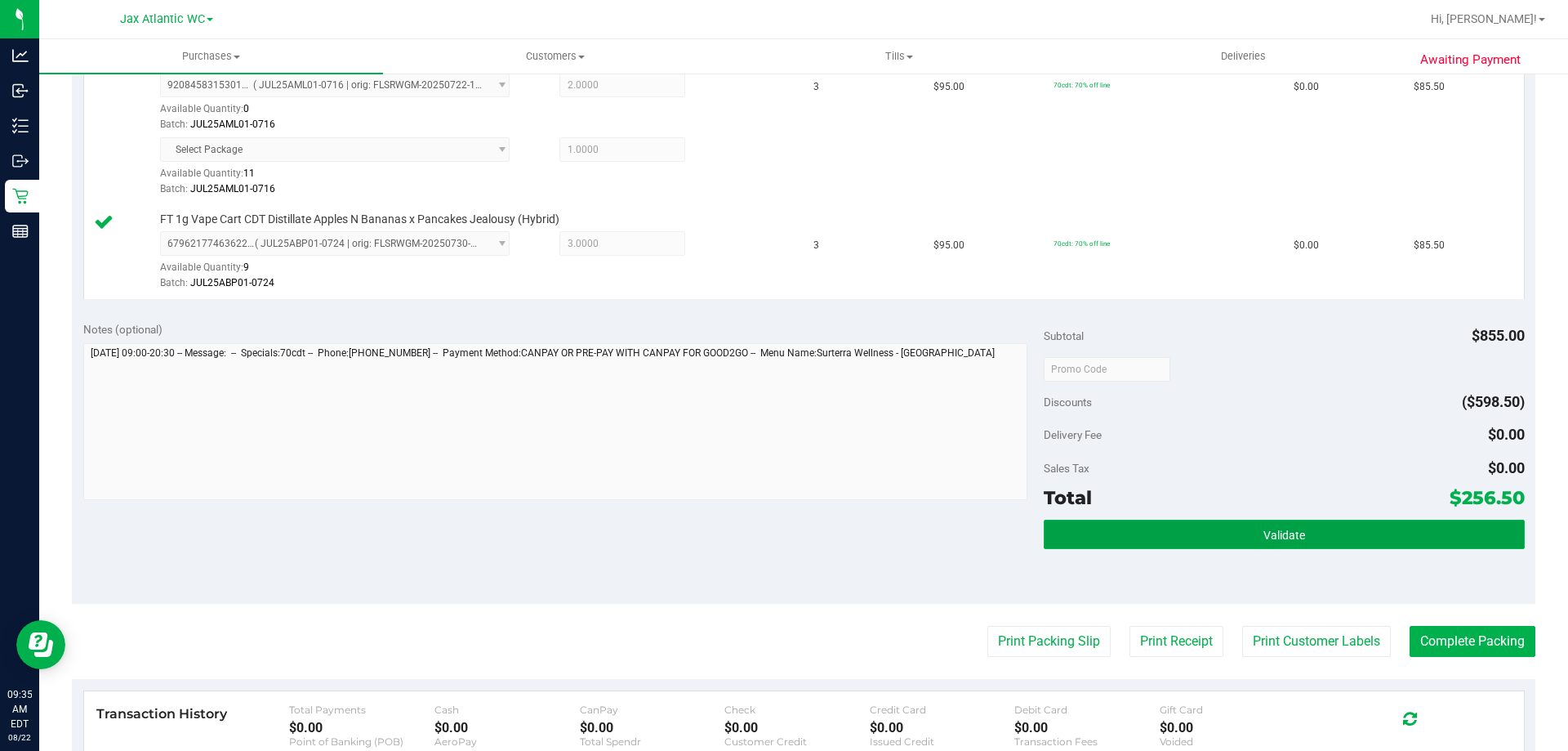
click at [1183, 531] on button "Validate" at bounding box center [1284, 534] width 480 height 30
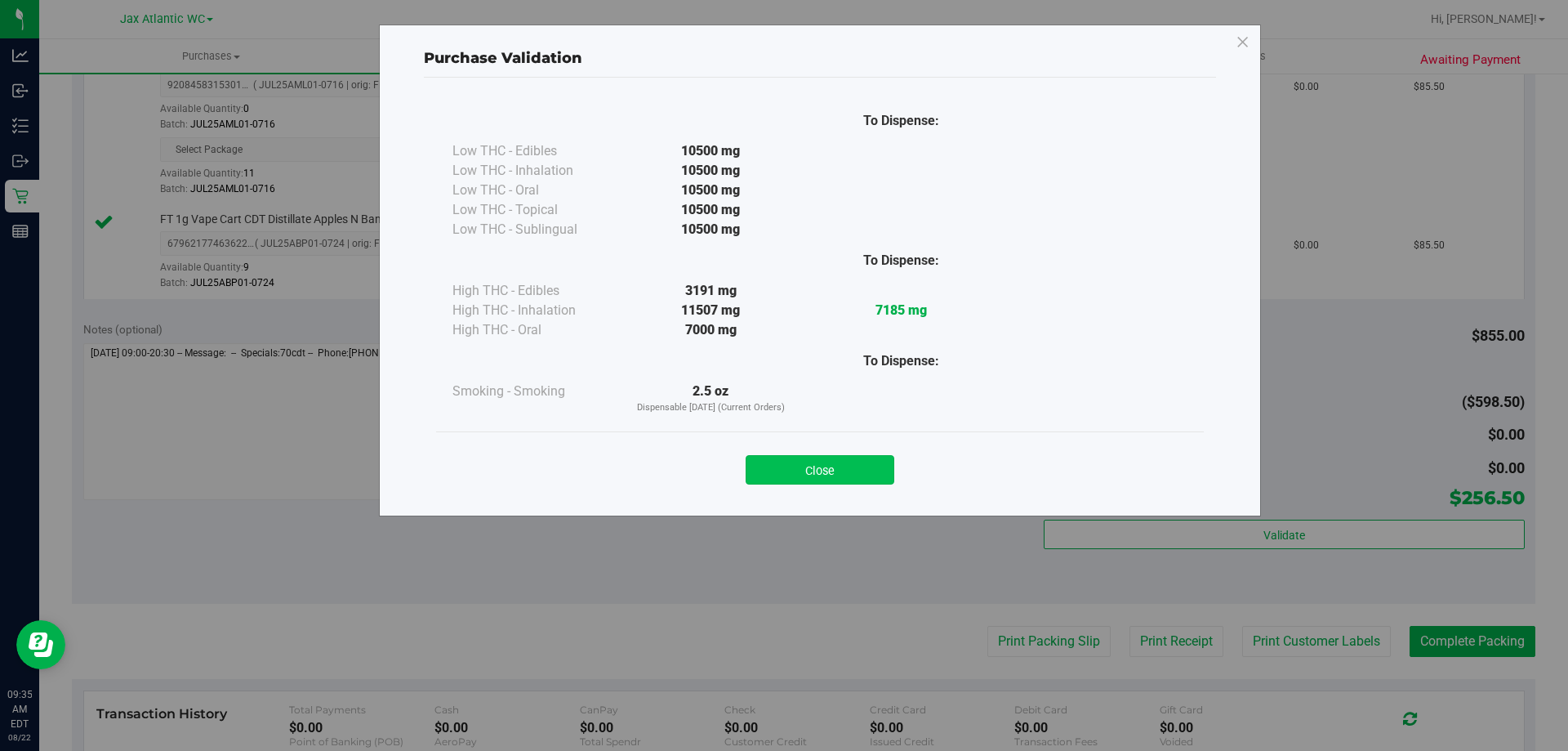
click at [853, 460] on button "Close" at bounding box center [820, 469] width 149 height 30
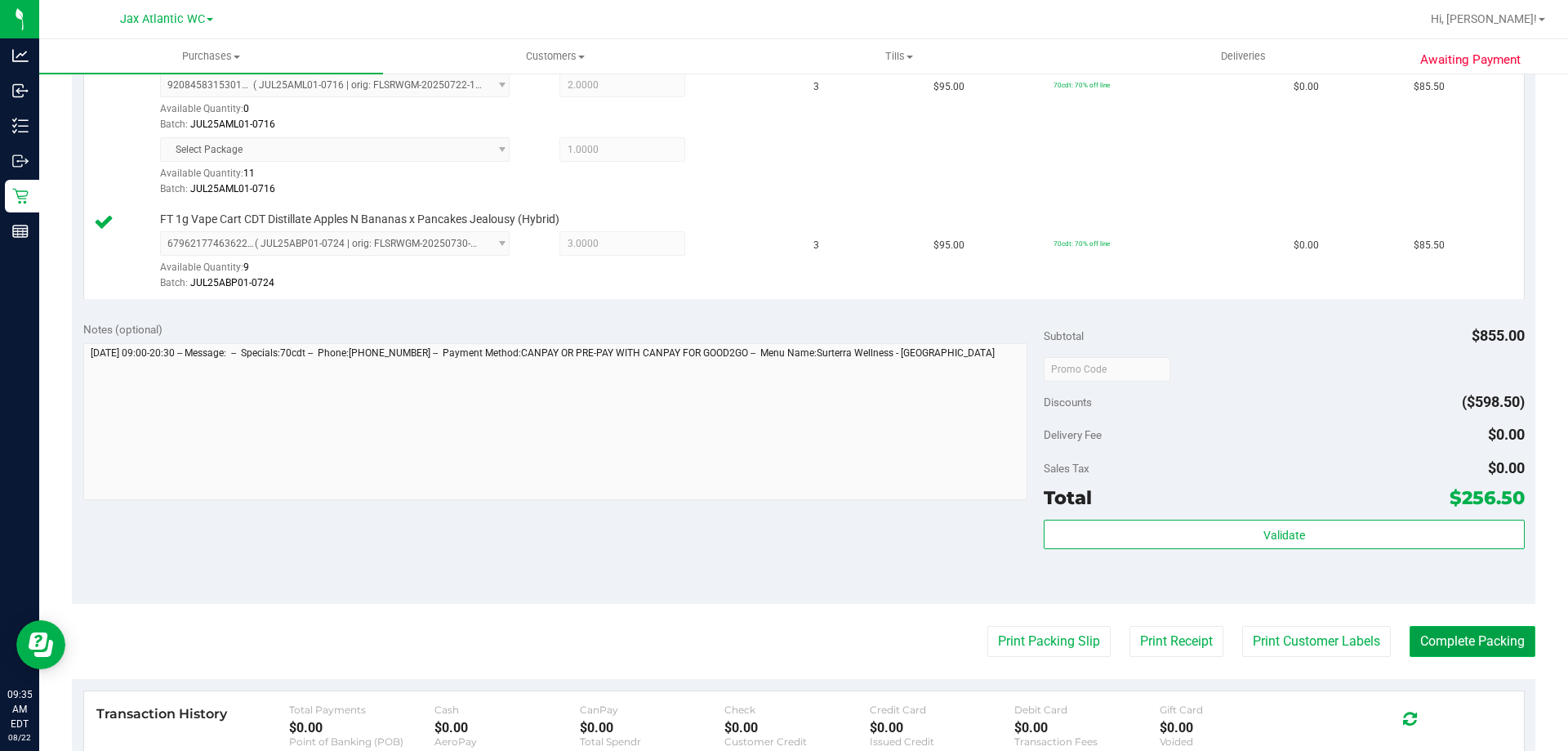
click at [1434, 636] on button "Complete Packing" at bounding box center [1472, 641] width 126 height 31
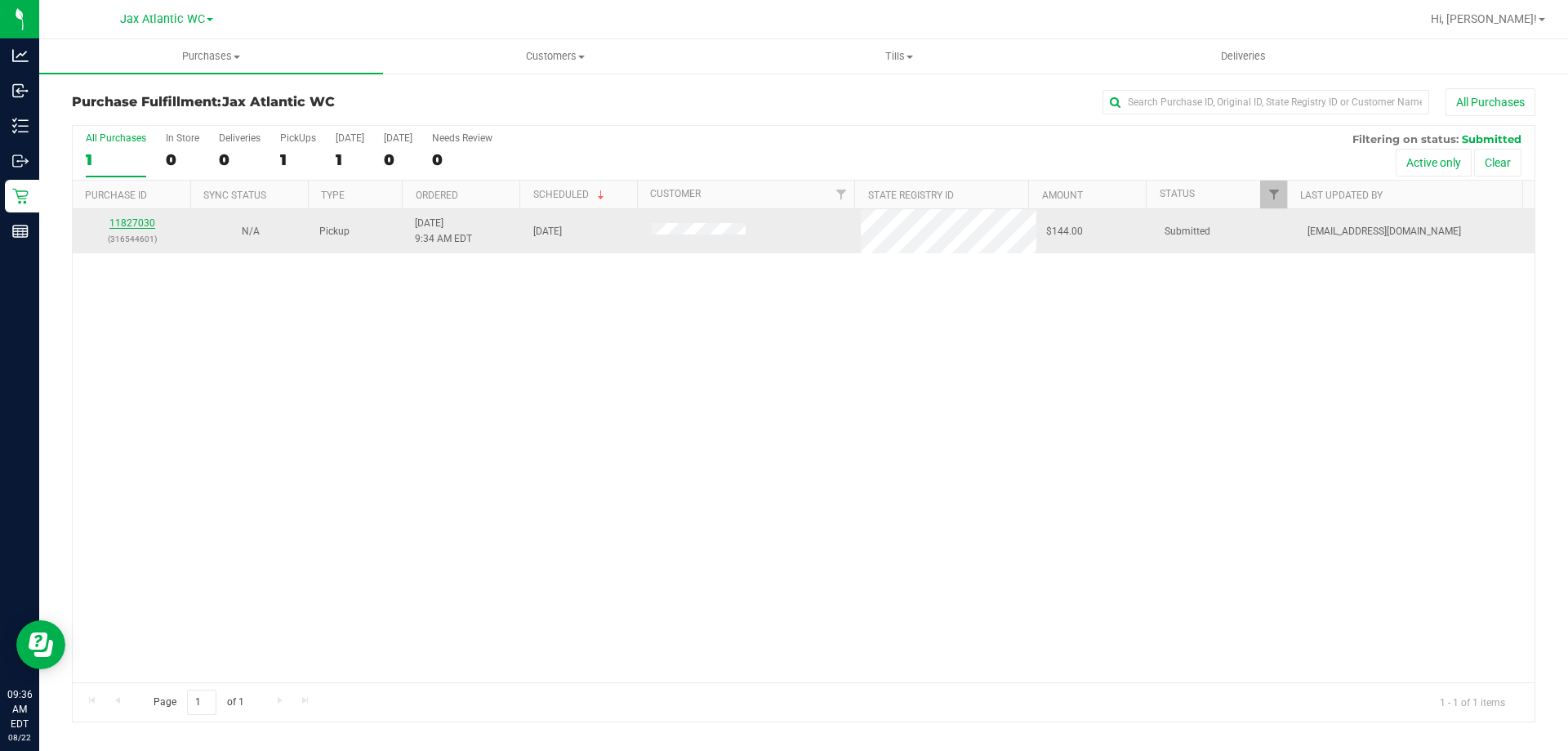
click at [135, 221] on link "11827030" at bounding box center [132, 223] width 46 height 12
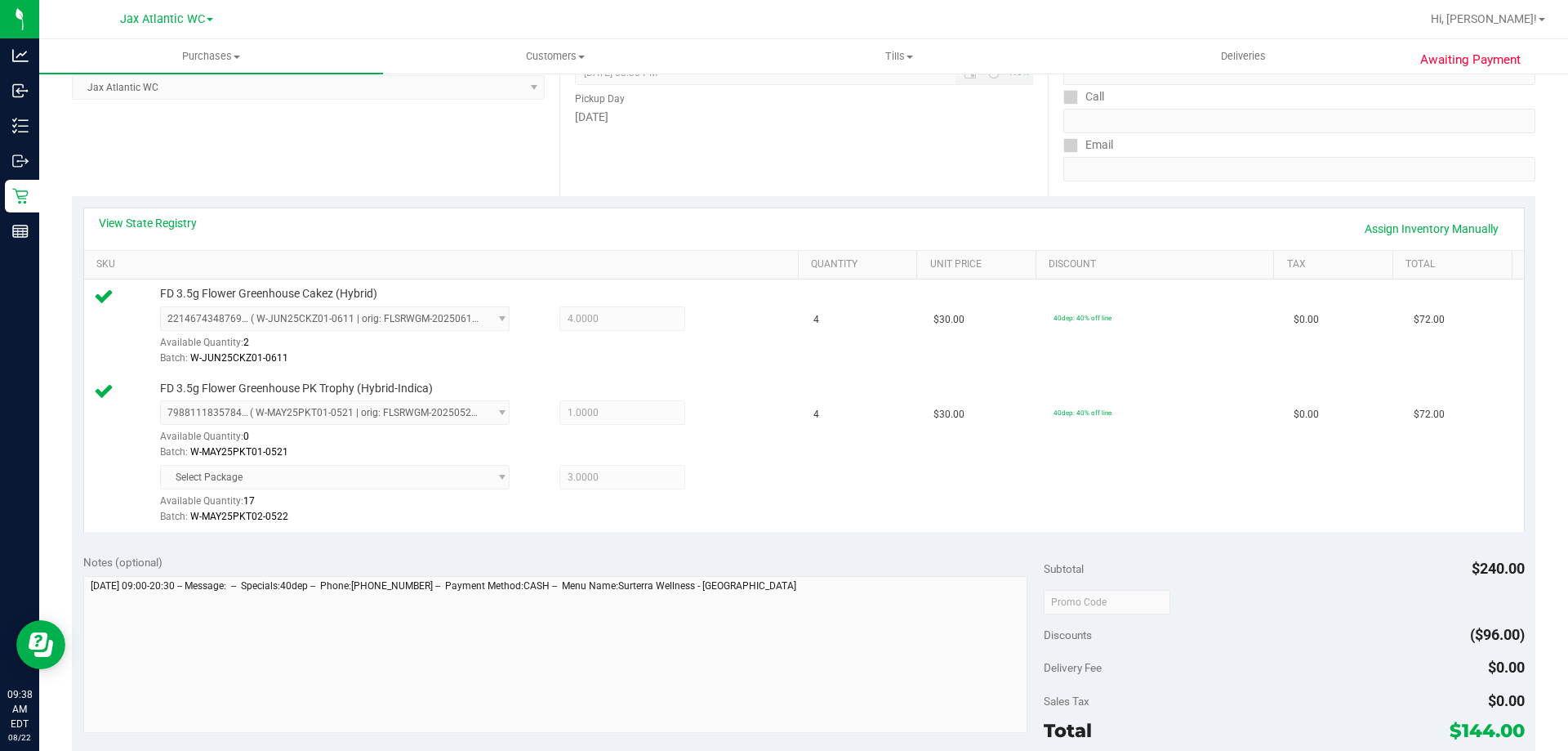
scroll to position [490, 0]
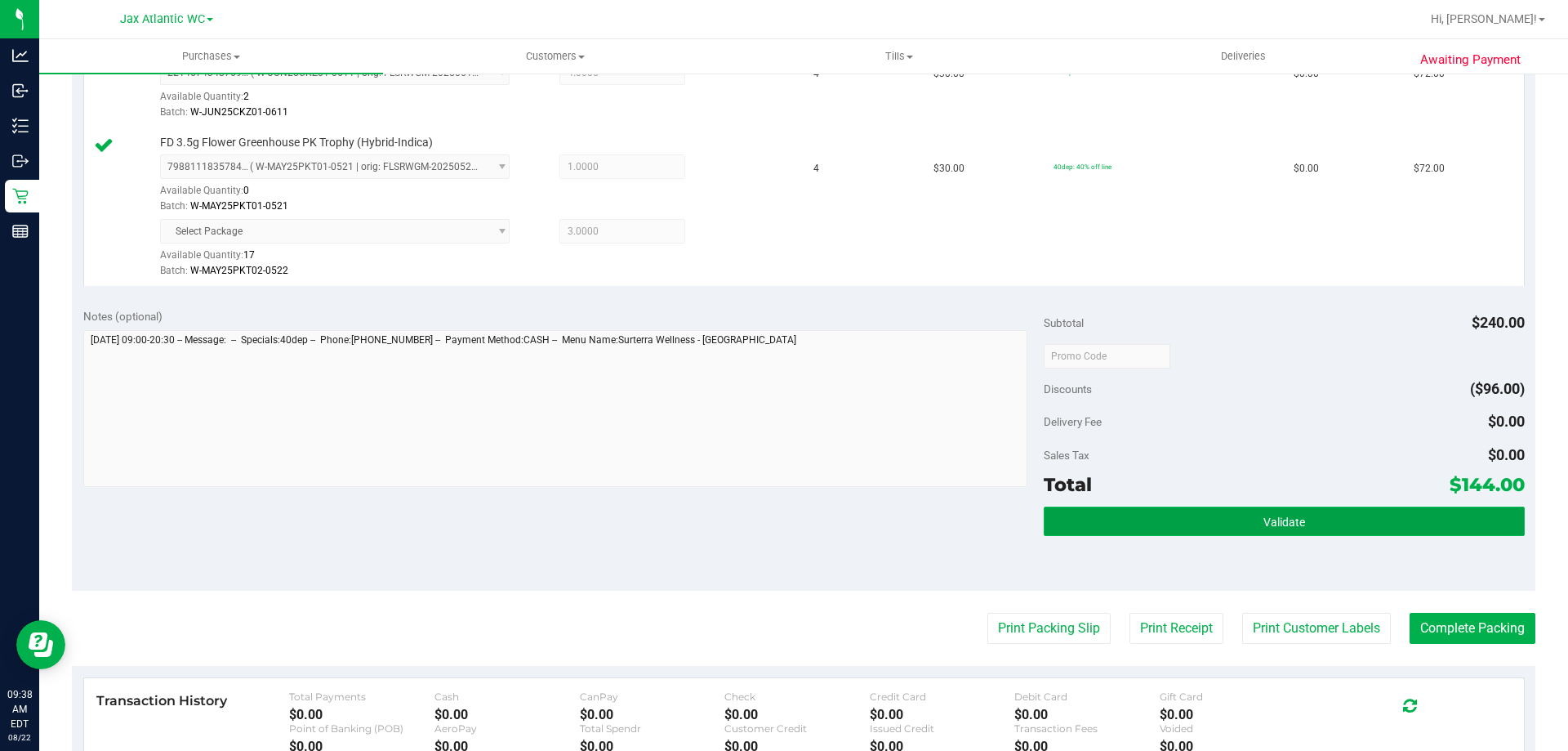
click at [1275, 512] on button "Validate" at bounding box center [1284, 521] width 480 height 30
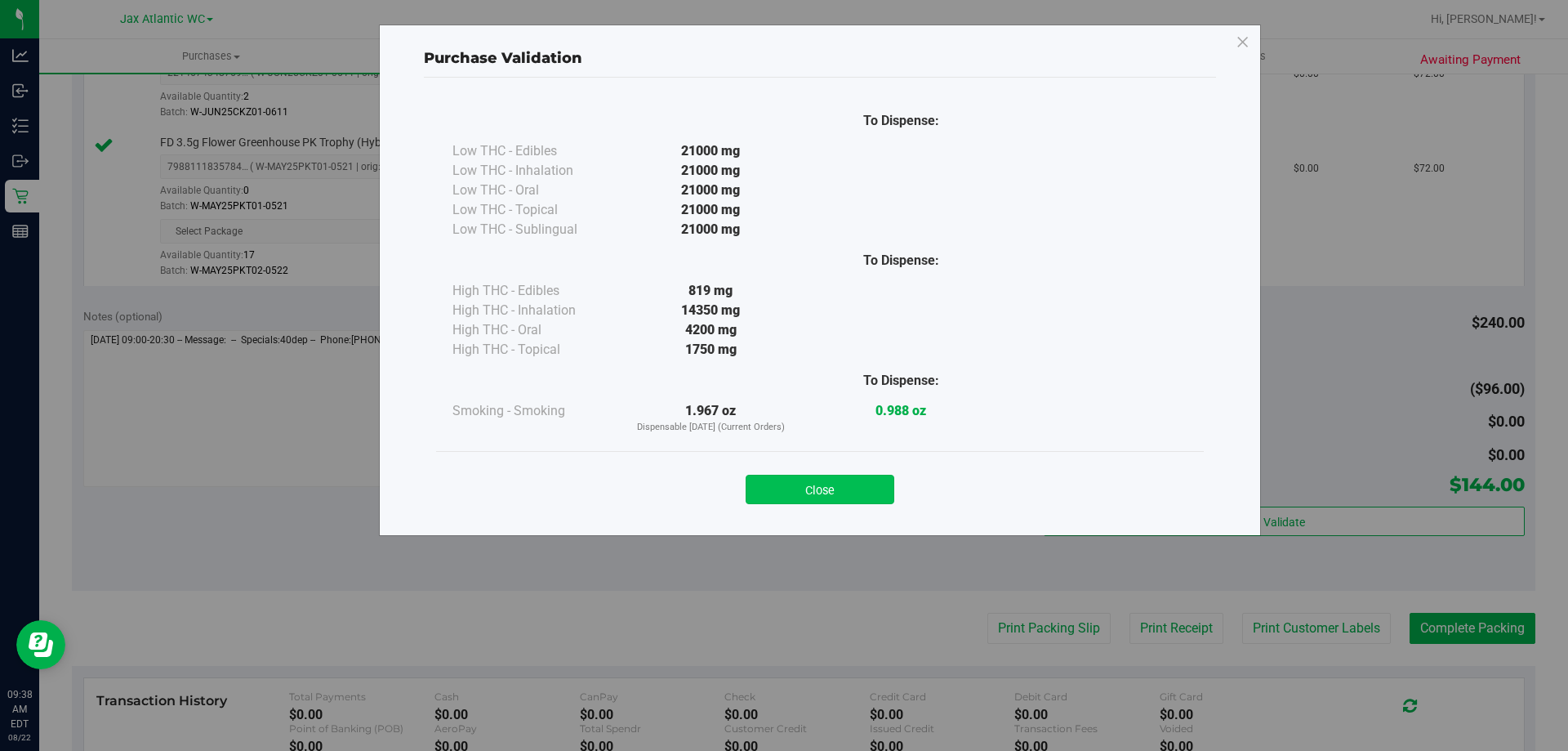
click at [833, 482] on button "Close" at bounding box center [820, 489] width 149 height 30
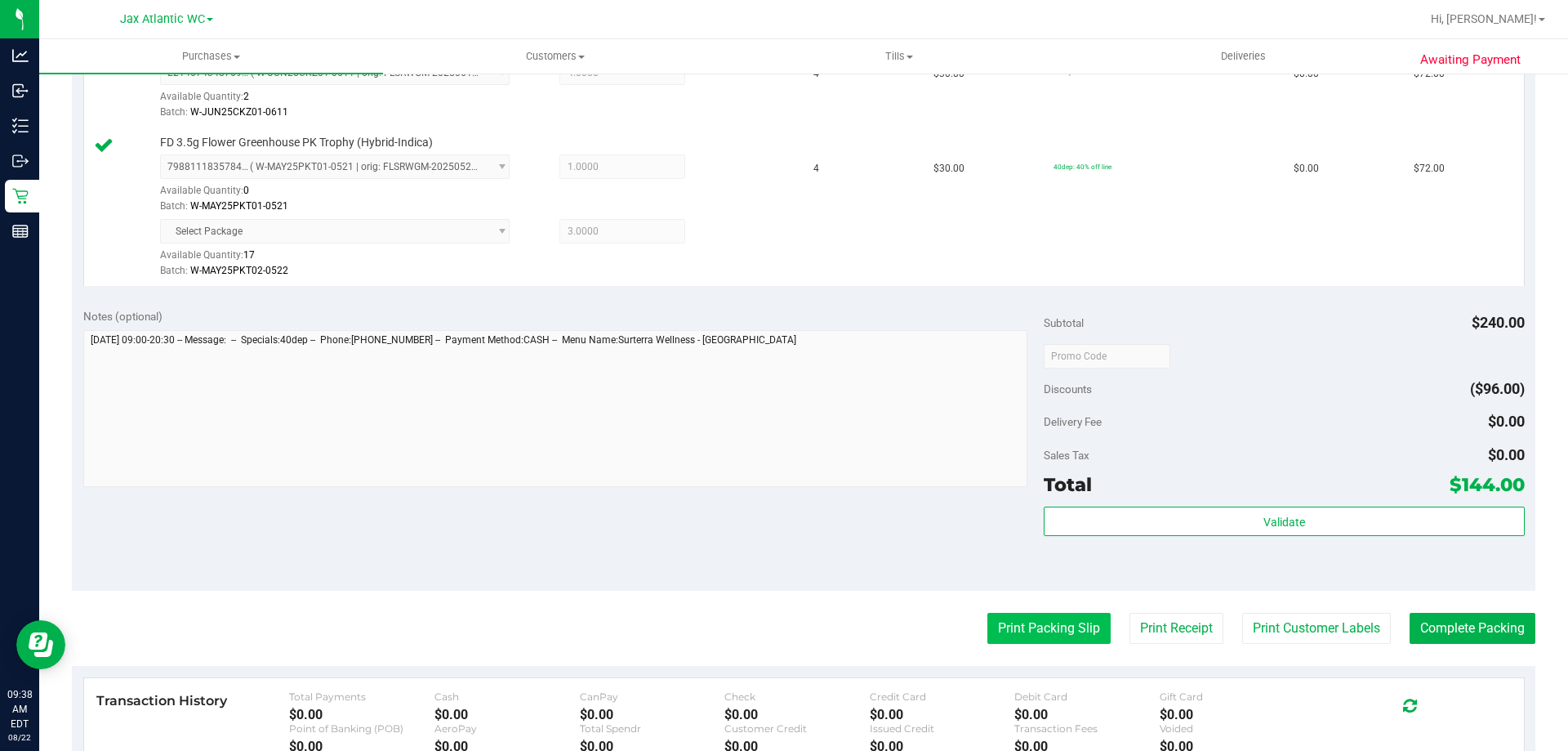
click at [1017, 637] on button "Print Packing Slip" at bounding box center [1049, 628] width 124 height 31
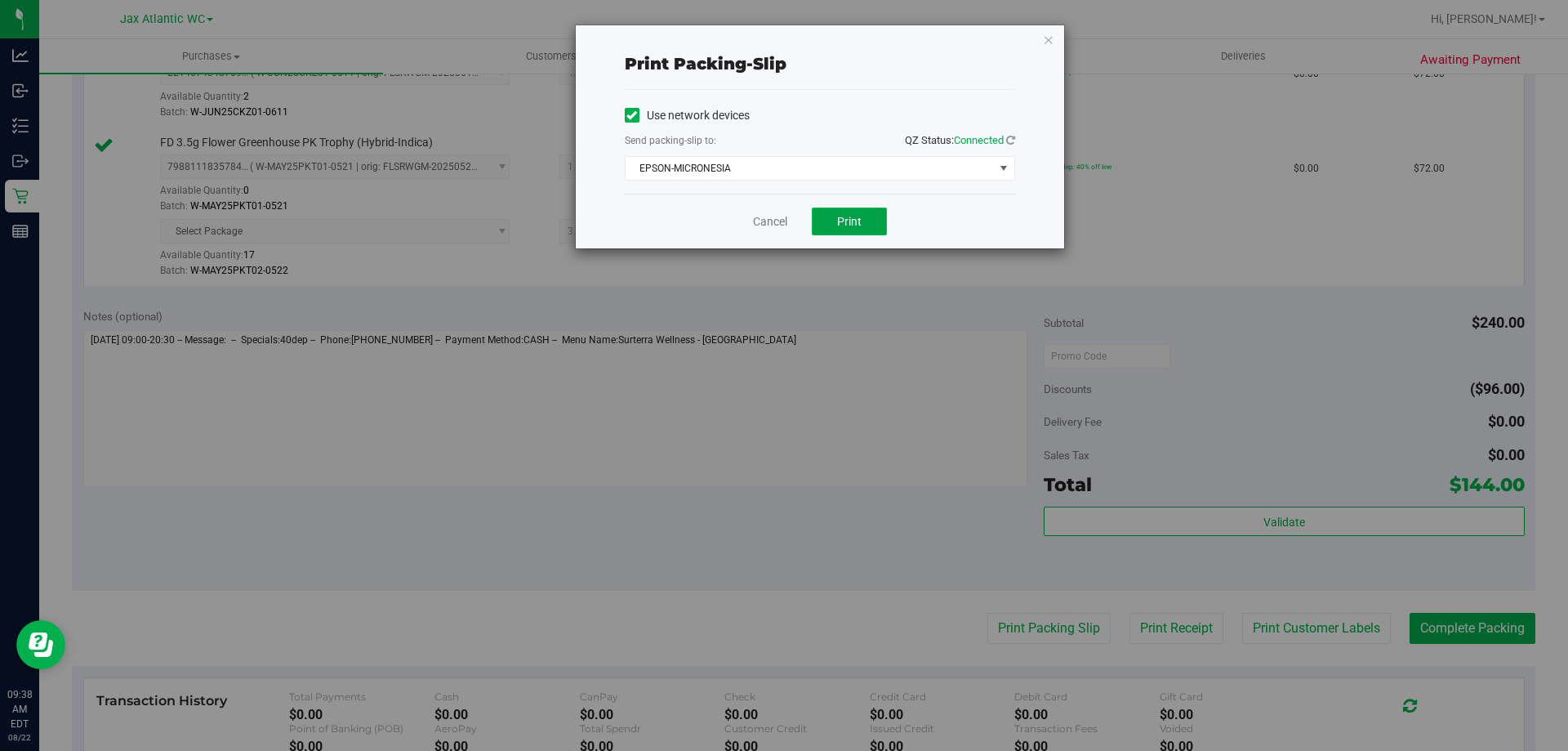
click at [870, 223] on button "Print" at bounding box center [850, 221] width 75 height 28
click at [769, 223] on link "Cancel" at bounding box center [770, 222] width 35 height 17
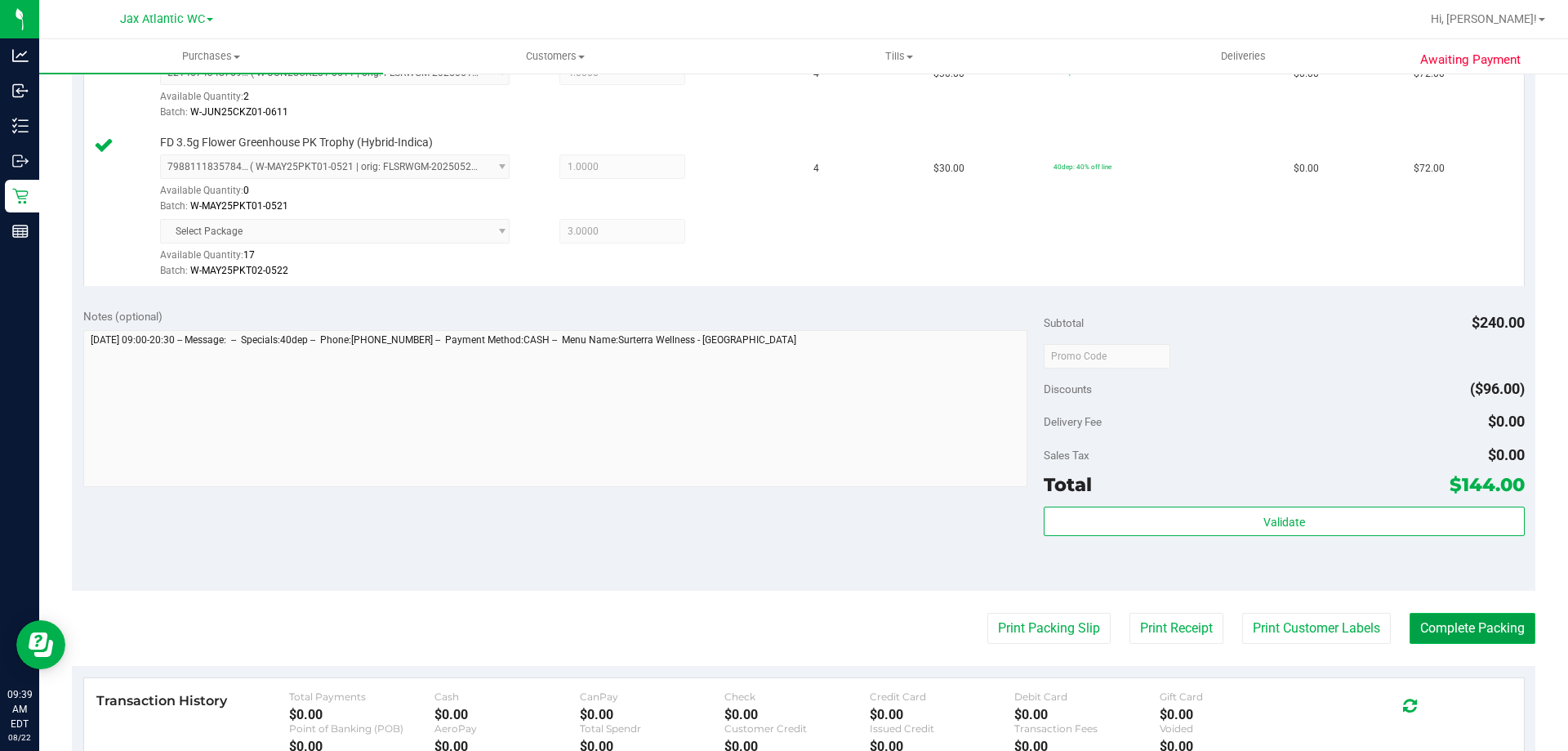
drag, startPoint x: 1406, startPoint y: 616, endPoint x: 1422, endPoint y: 624, distance: 17.9
click at [1410, 617] on button "Complete Packing" at bounding box center [1472, 628] width 126 height 31
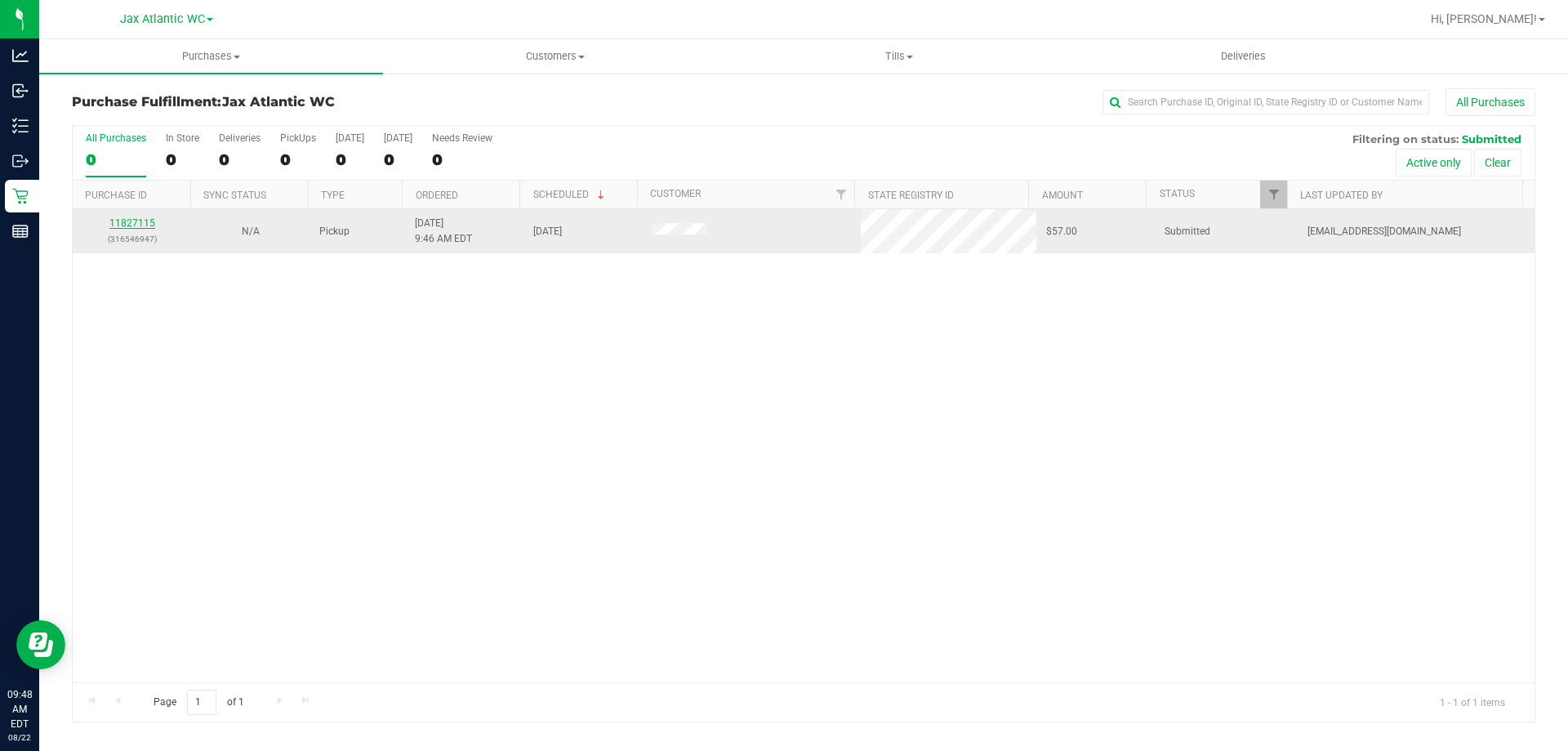
click at [144, 223] on link "11827115" at bounding box center [132, 223] width 46 height 12
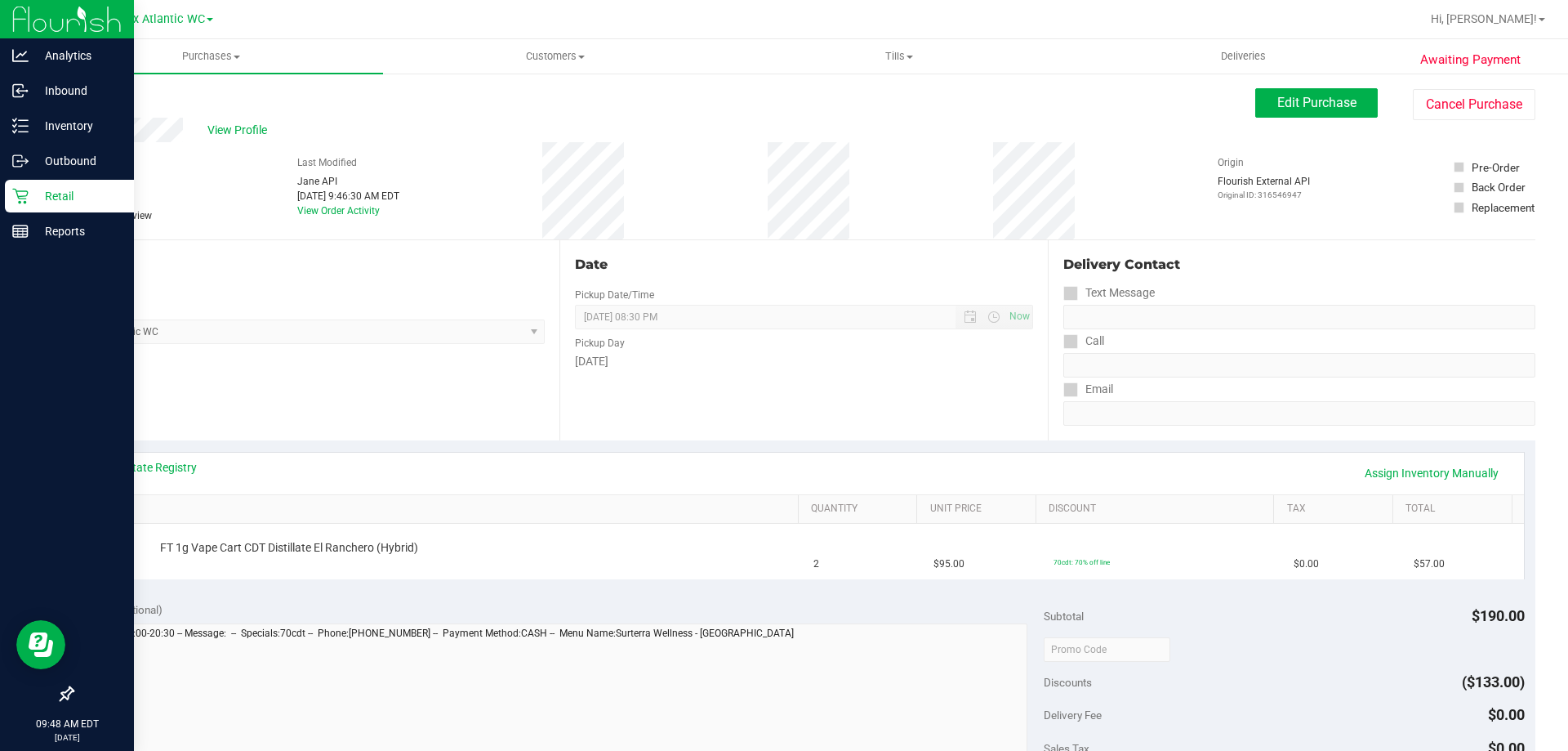
click at [35, 186] on p "Retail" at bounding box center [78, 196] width 98 height 19
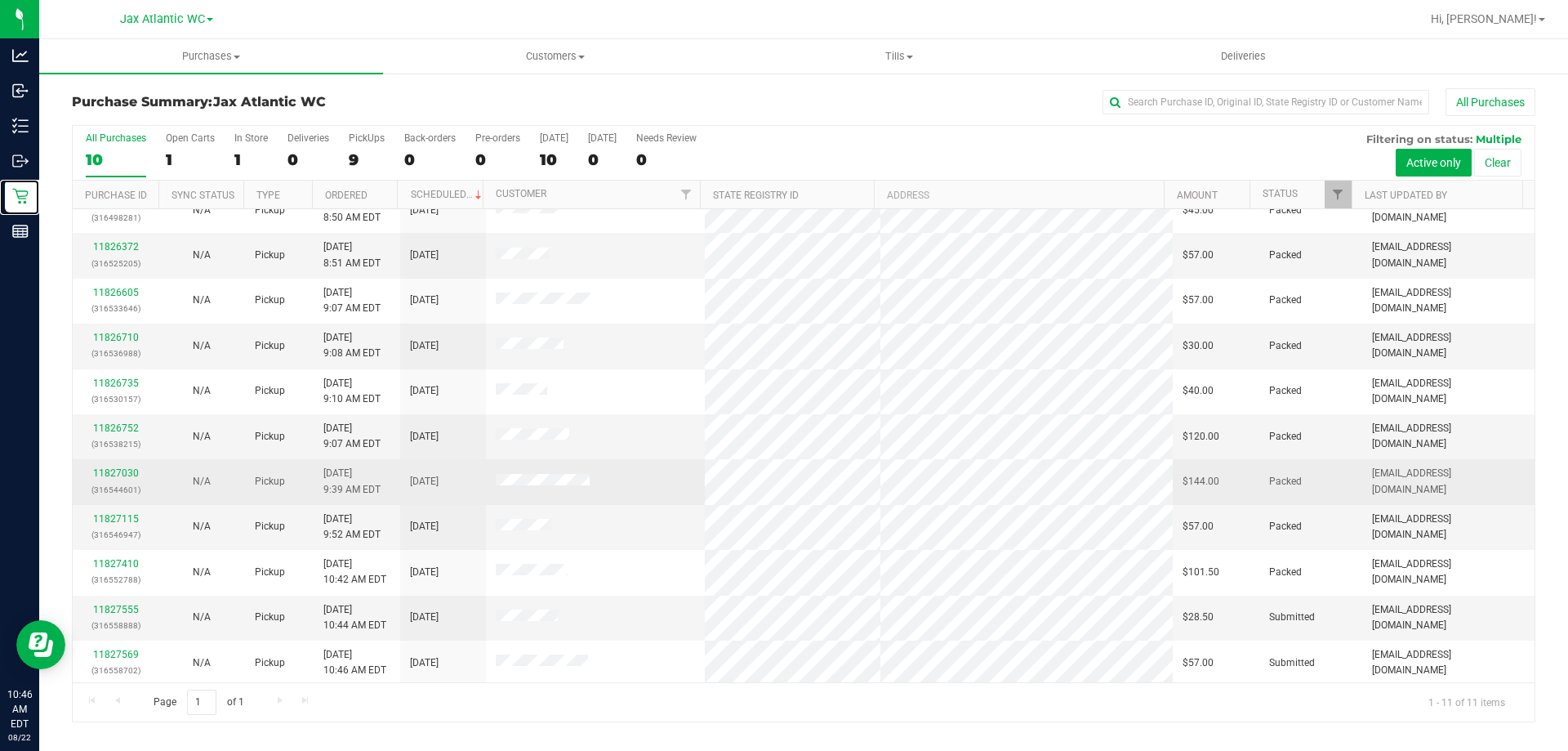
scroll to position [24, 0]
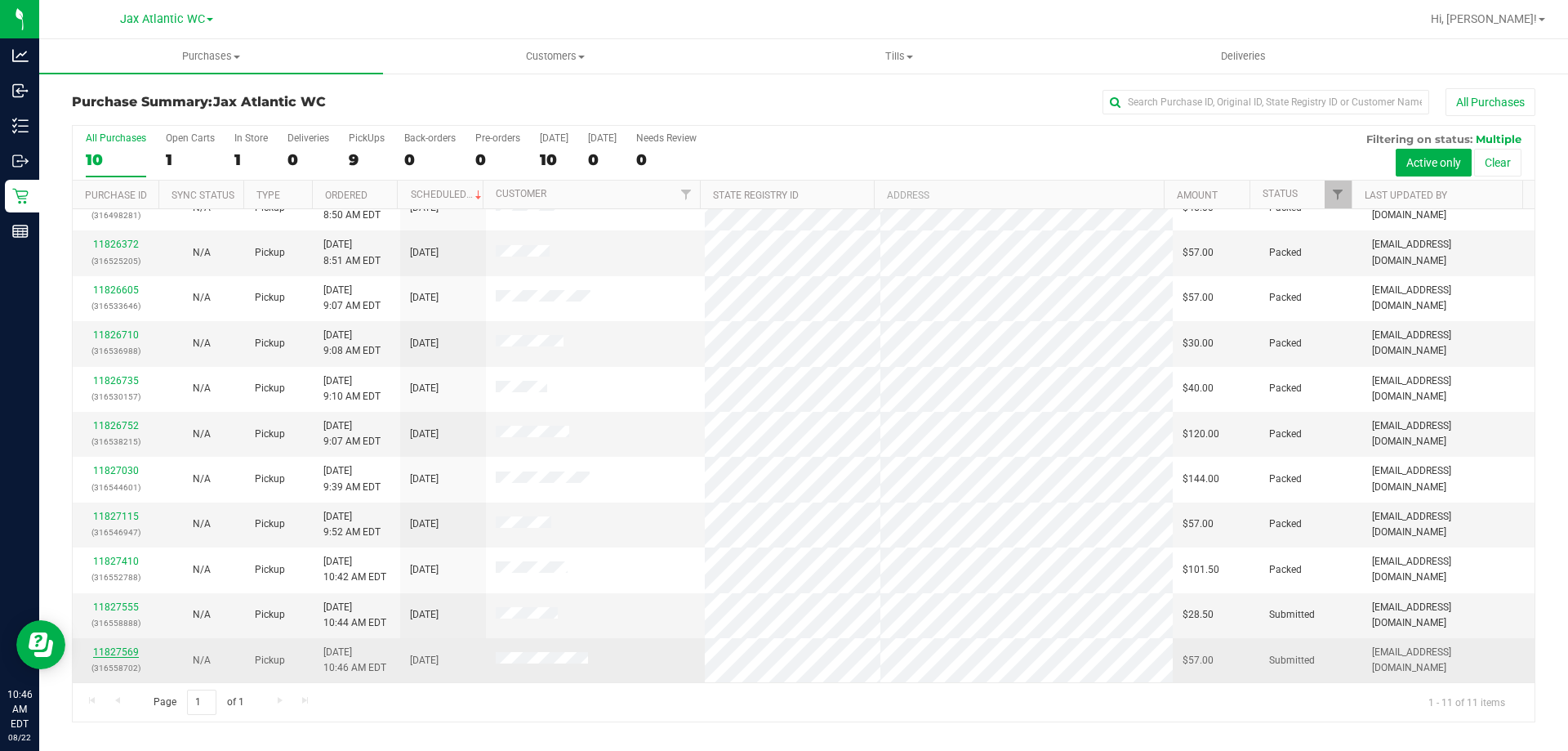
click at [105, 647] on link "11827569" at bounding box center [116, 652] width 46 height 12
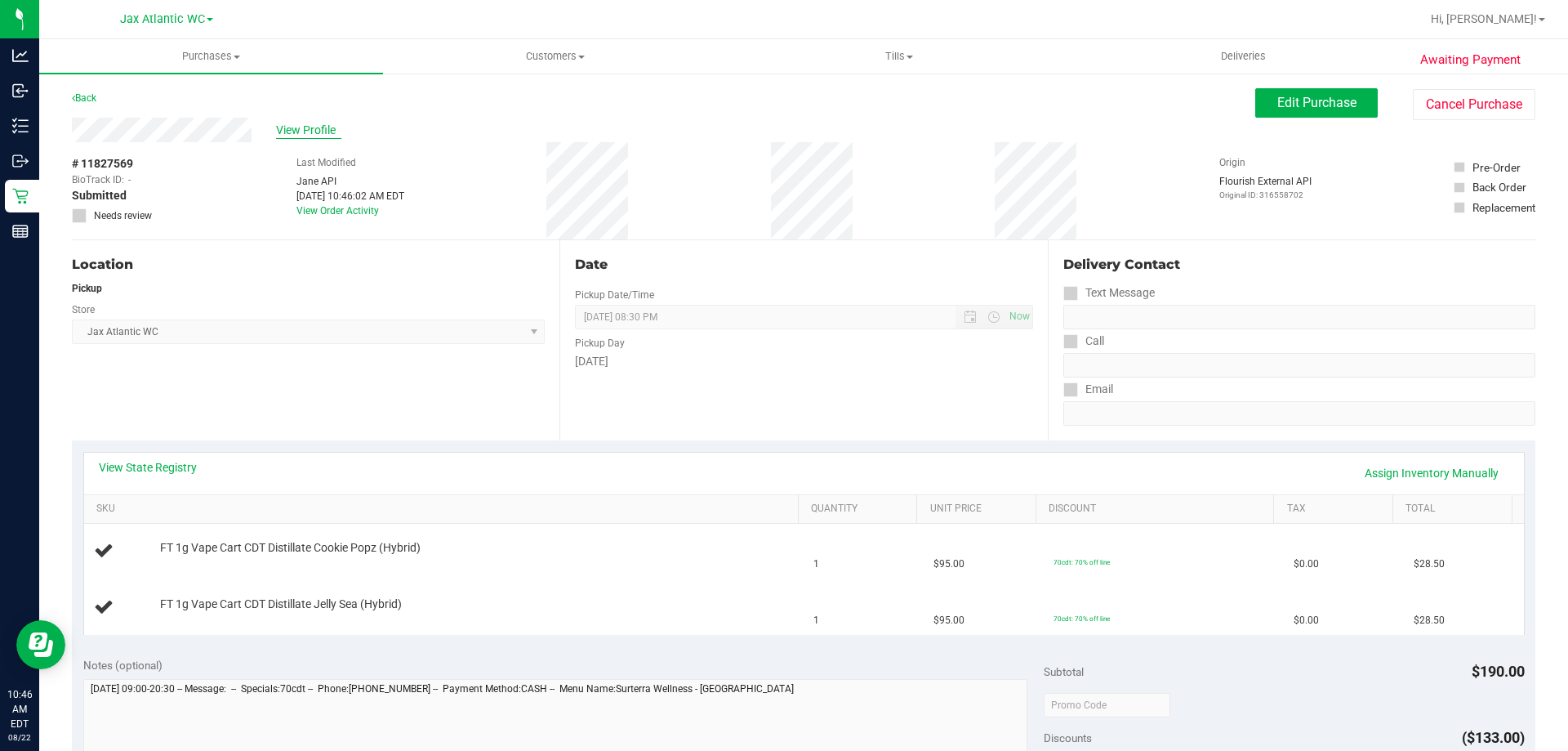
click at [292, 125] on span "View Profile" at bounding box center [309, 130] width 65 height 17
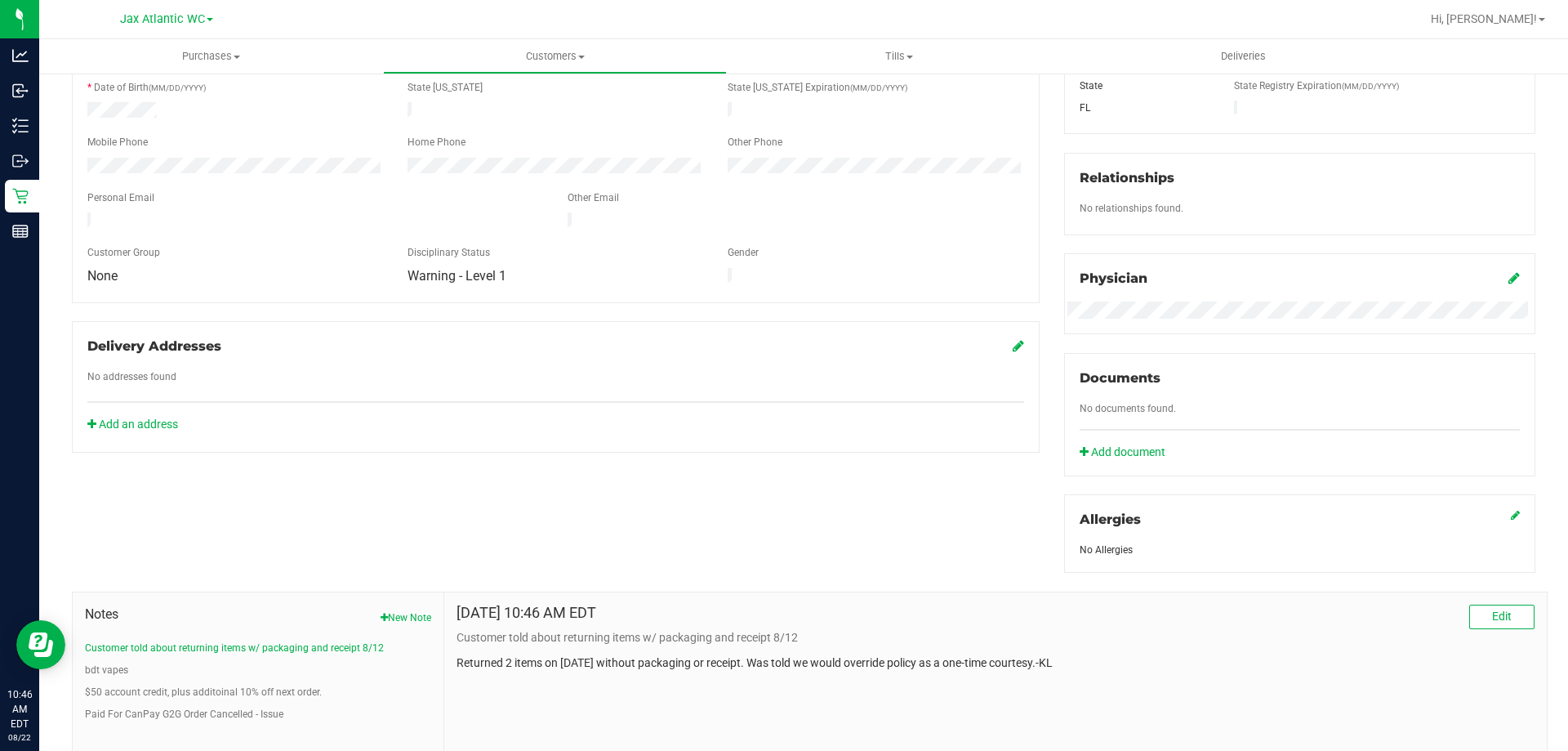
scroll to position [409, 0]
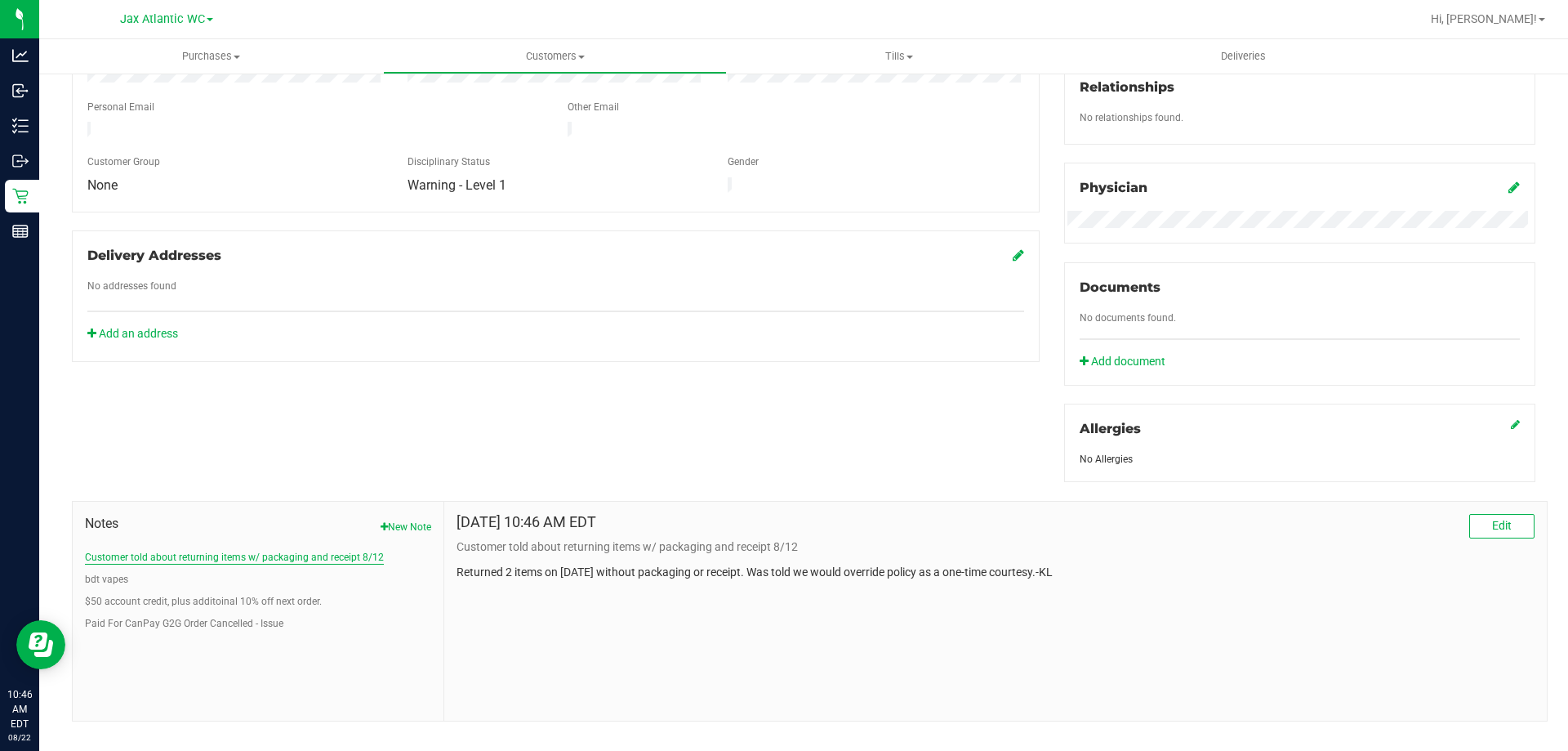
click at [300, 553] on button "Customer told about returning items w/ packaging and receipt 8/12" at bounding box center [235, 556] width 299 height 14
click at [133, 551] on button "Customer told about returning items w/ packaging and receipt 8/12" at bounding box center [235, 556] width 299 height 14
click at [105, 572] on button "bdt vapes" at bounding box center [106, 578] width 43 height 14
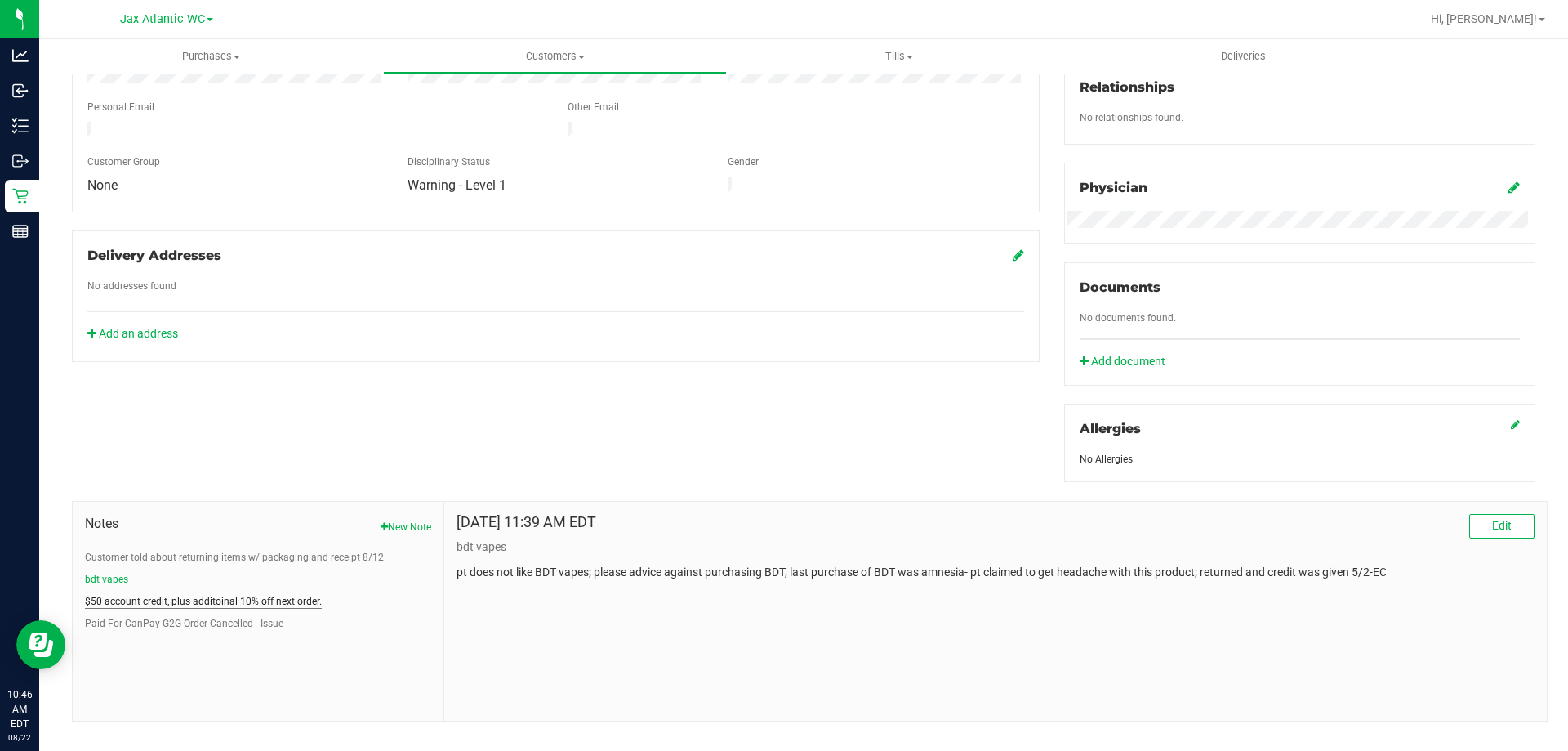
click at [156, 605] on button "$50 account credit, plus additoinal 10% off next order." at bounding box center [203, 600] width 237 height 14
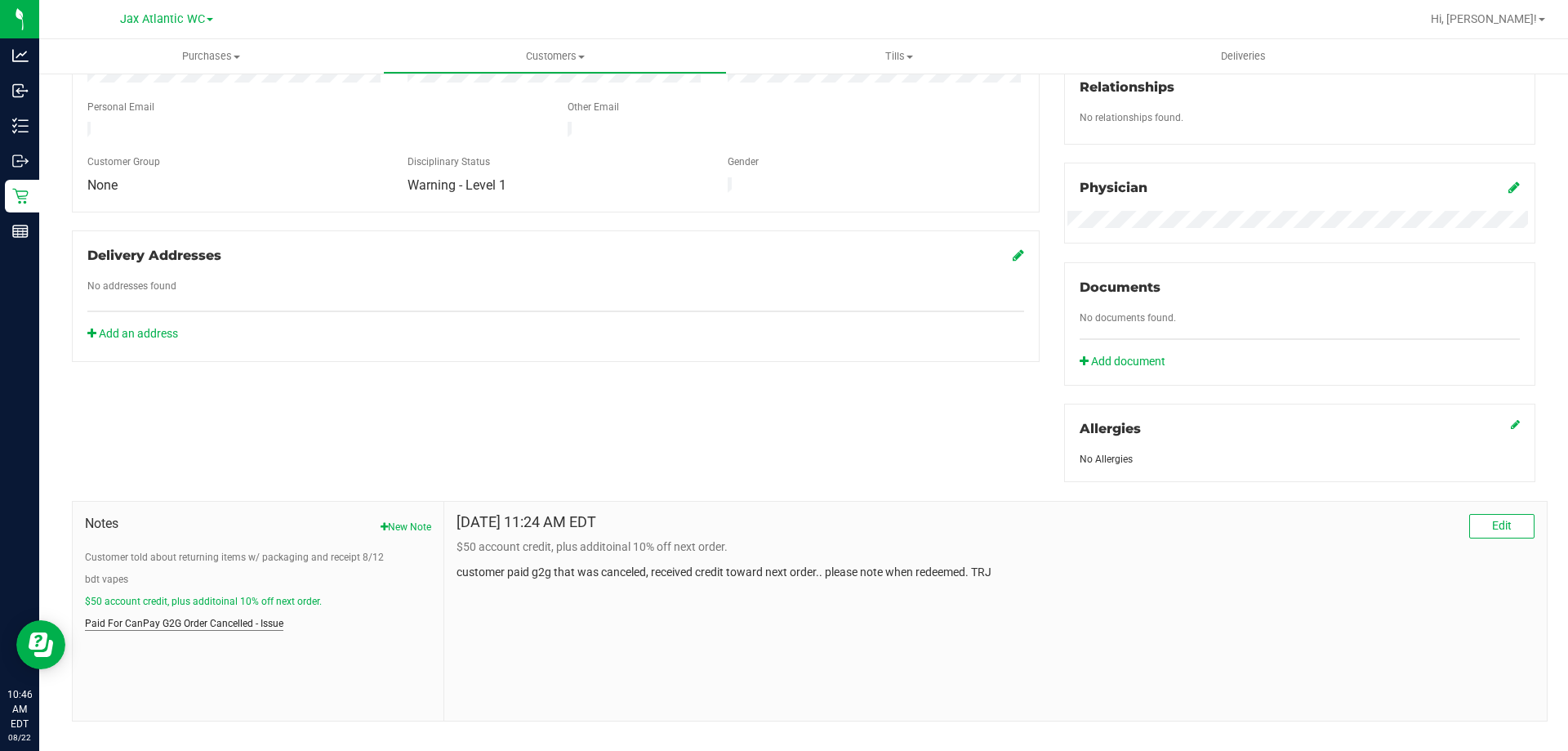
click at [177, 622] on button "Paid For CanPay G2G Order Cancelled - Issue" at bounding box center [184, 622] width 199 height 14
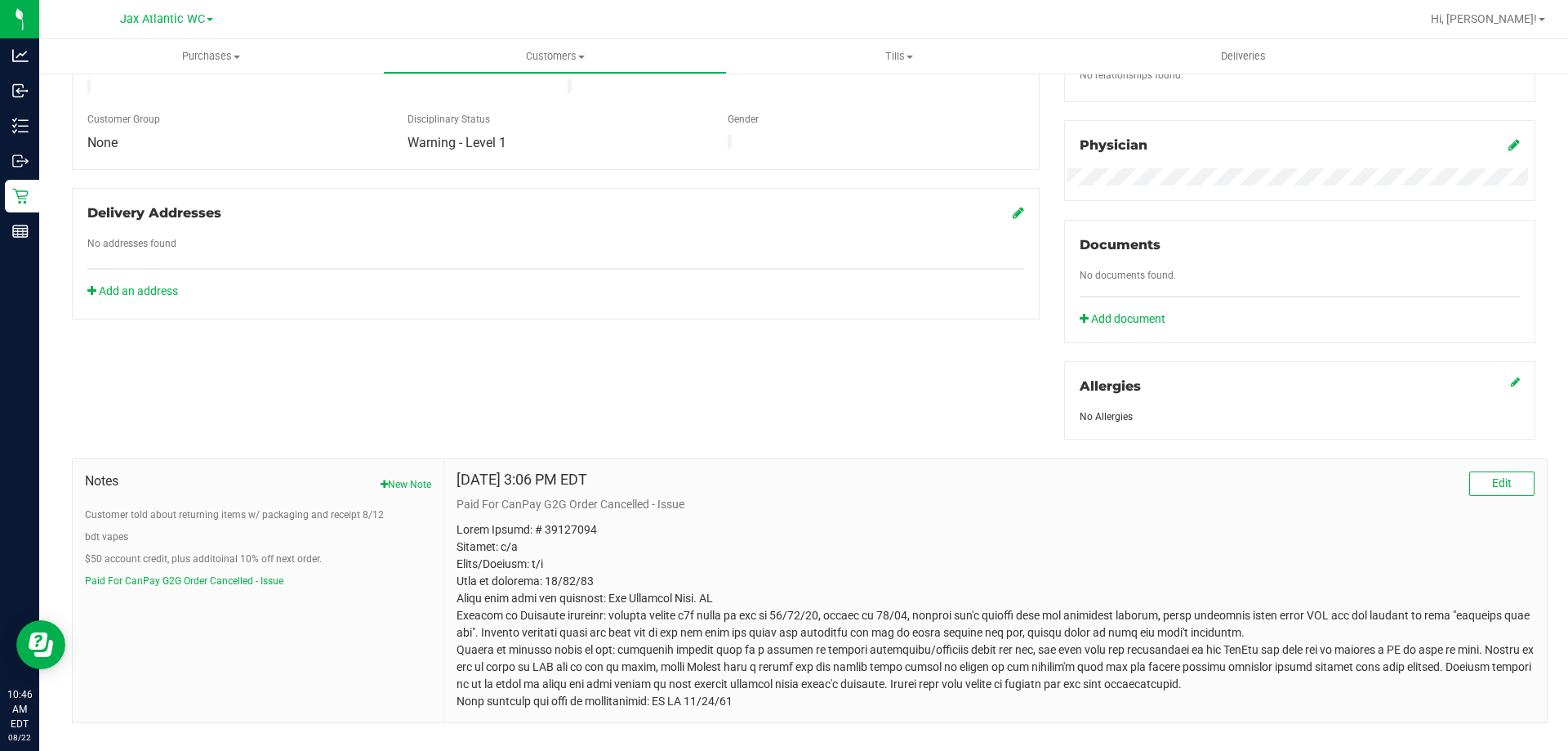
scroll to position [475, 0]
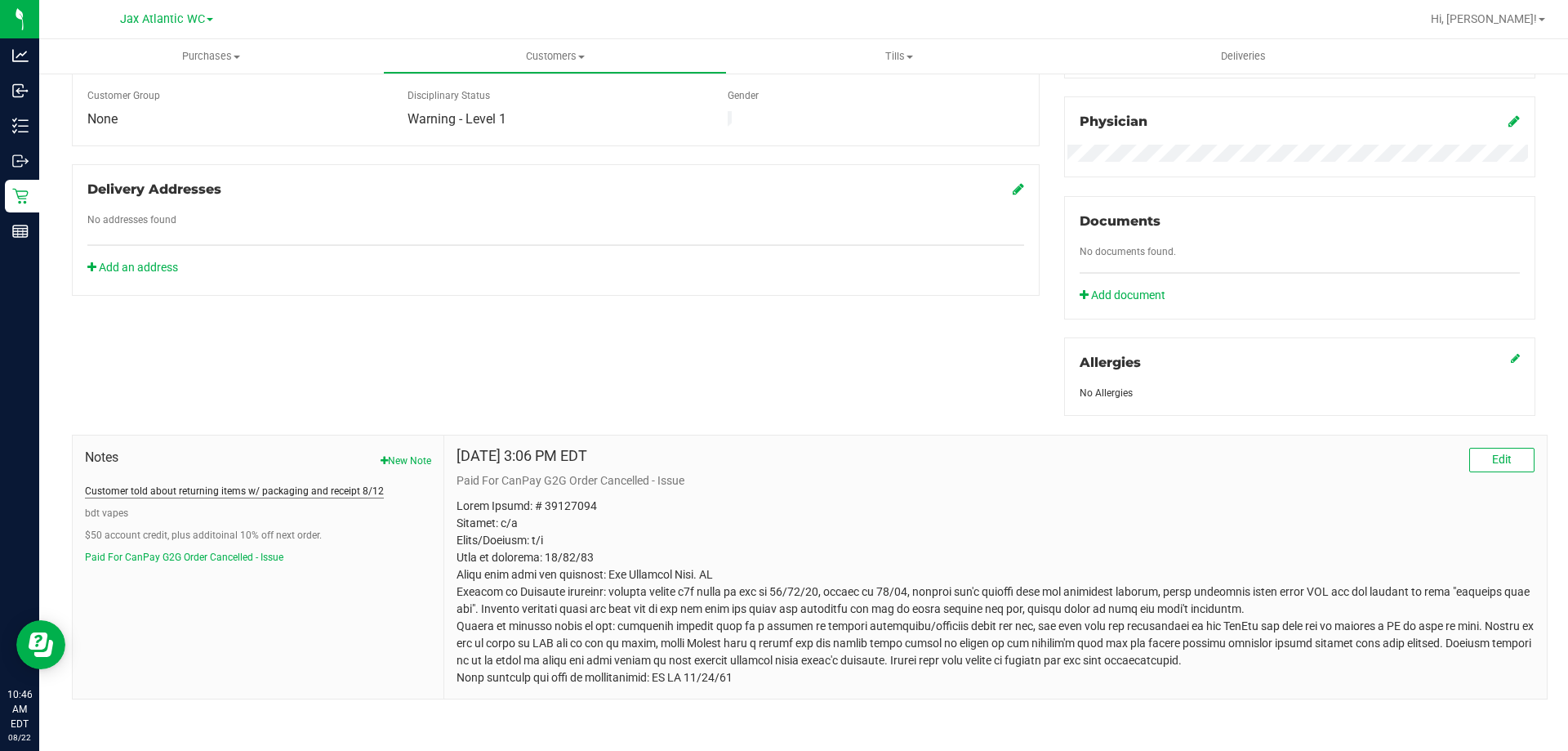
click at [322, 495] on button "Customer told about returning items w/ packaging and receipt 8/12" at bounding box center [235, 490] width 299 height 14
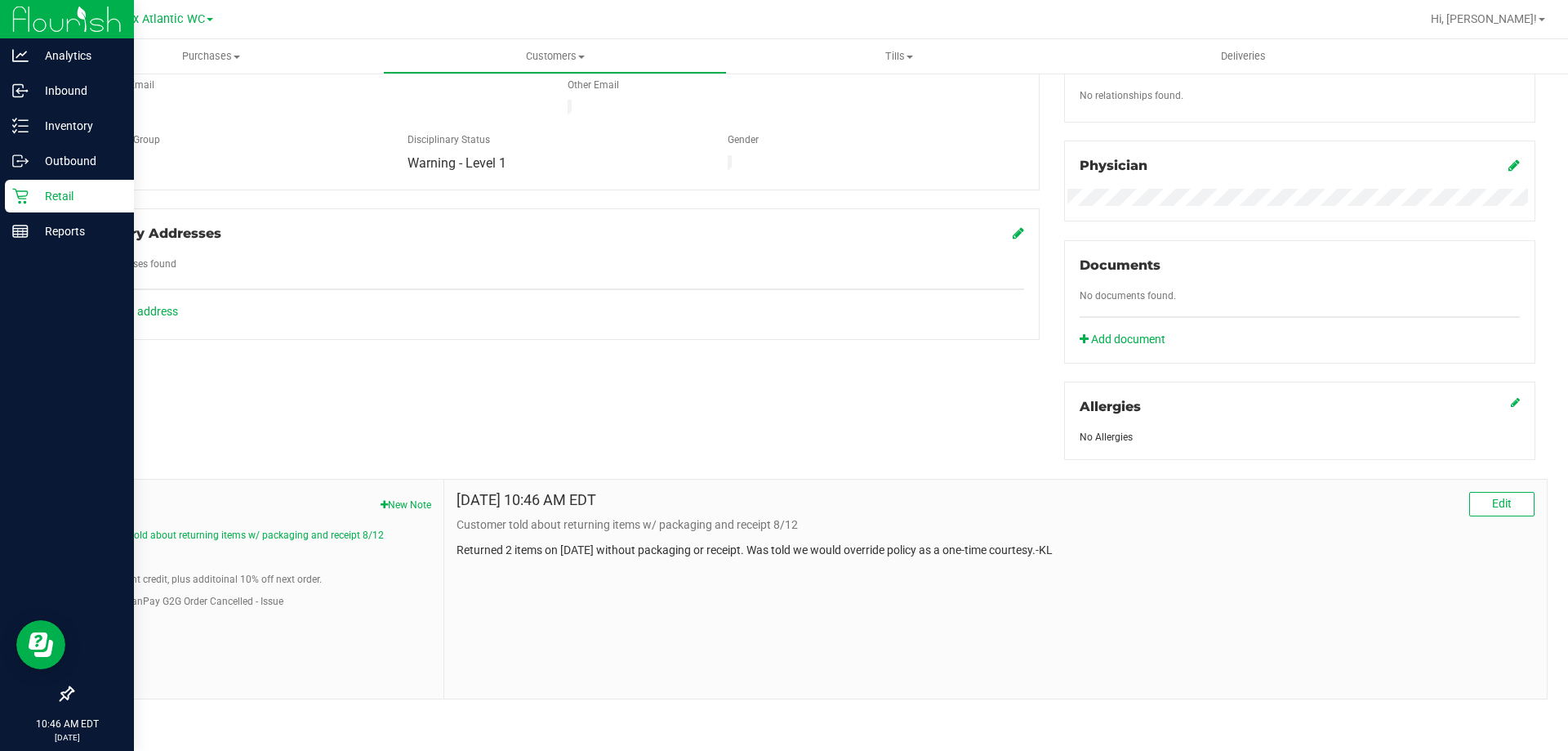
click at [17, 189] on icon at bounding box center [20, 196] width 16 height 16
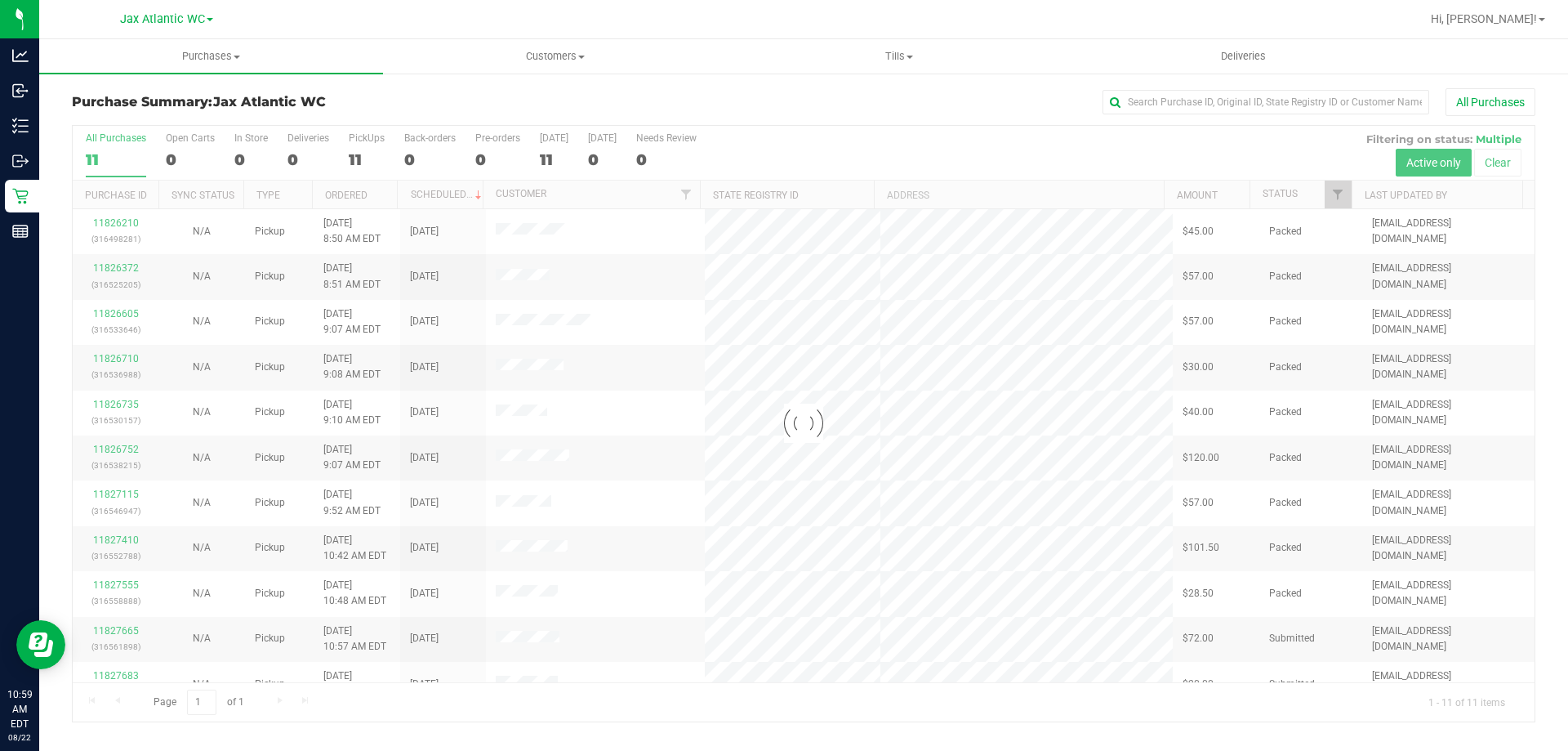
click at [40, 122] on div "Purchase Summary: Jax Atlantic WC All Purchases Loading... All Purchases 11 Ope…" at bounding box center [804, 405] width 1529 height 667
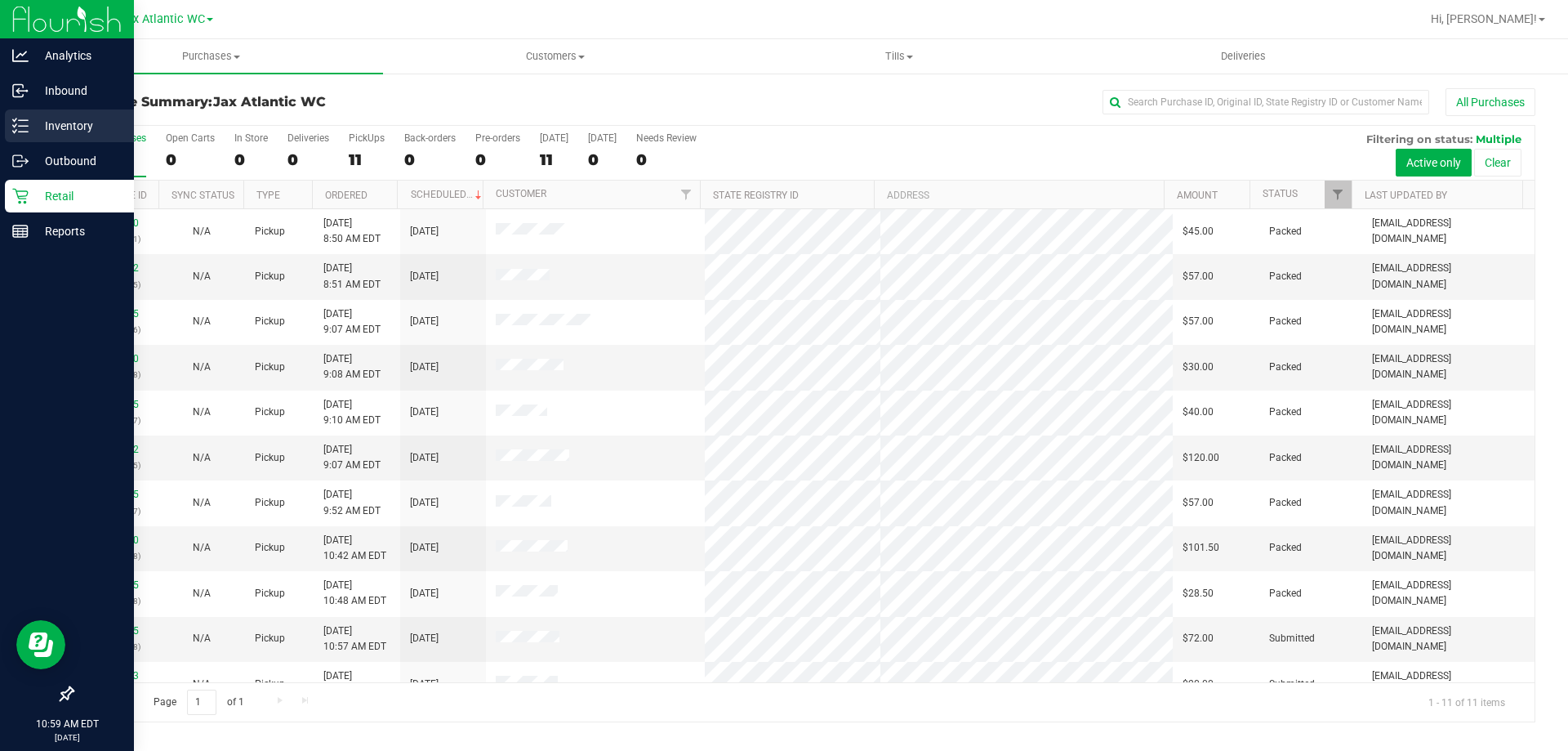
click at [24, 122] on icon at bounding box center [20, 126] width 16 height 16
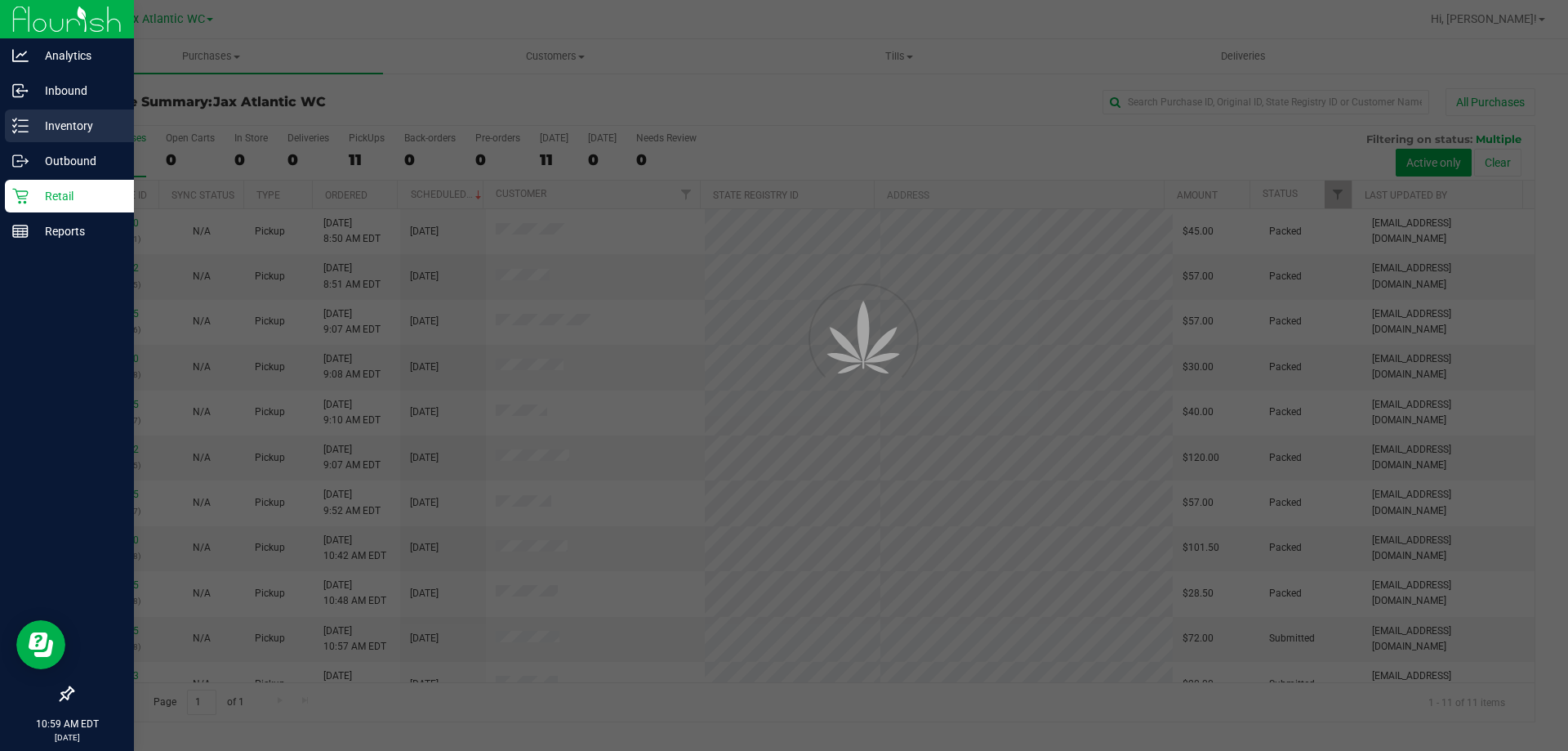
click at [42, 137] on div "Inventory" at bounding box center [69, 126] width 129 height 33
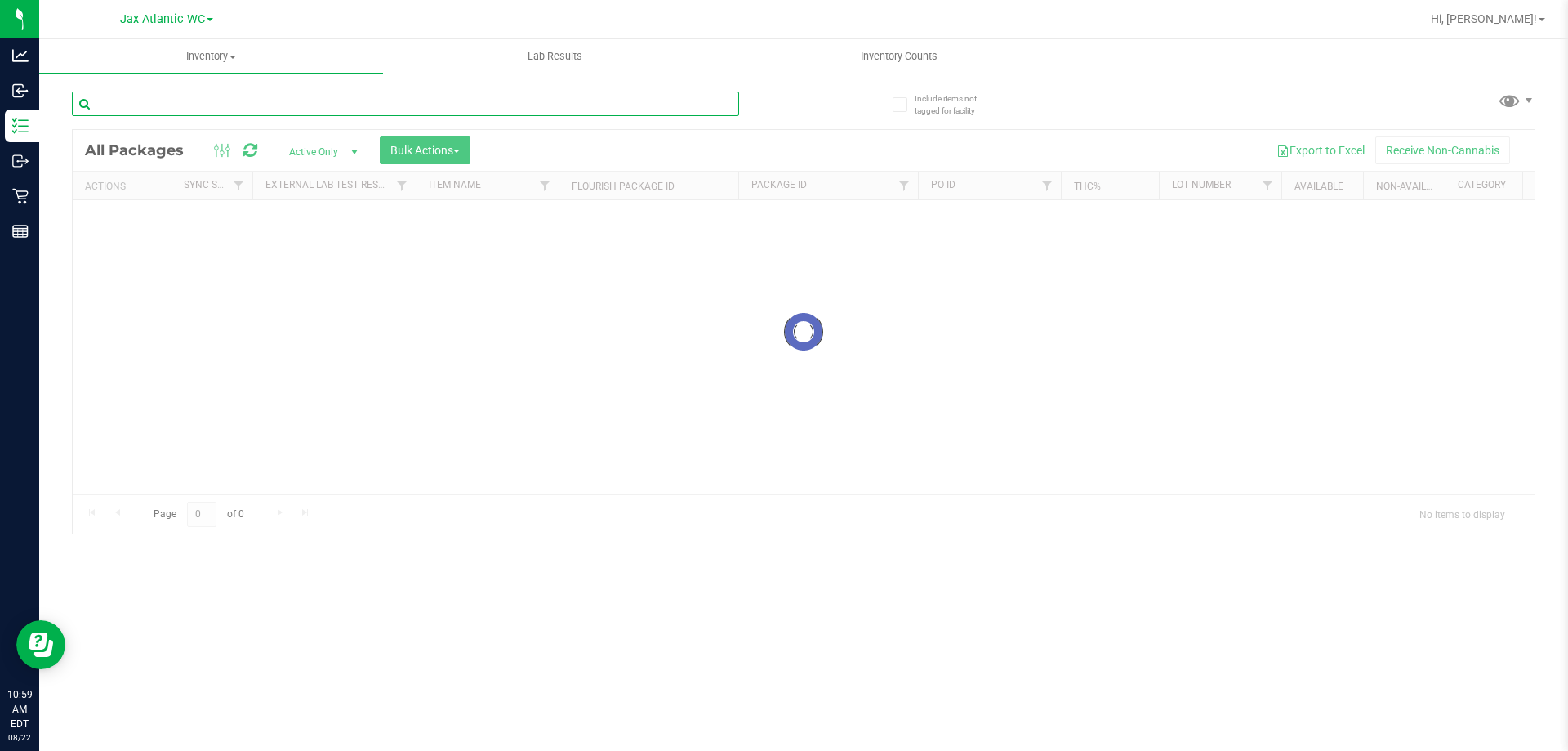
click at [211, 111] on input "text" at bounding box center [406, 104] width 667 height 25
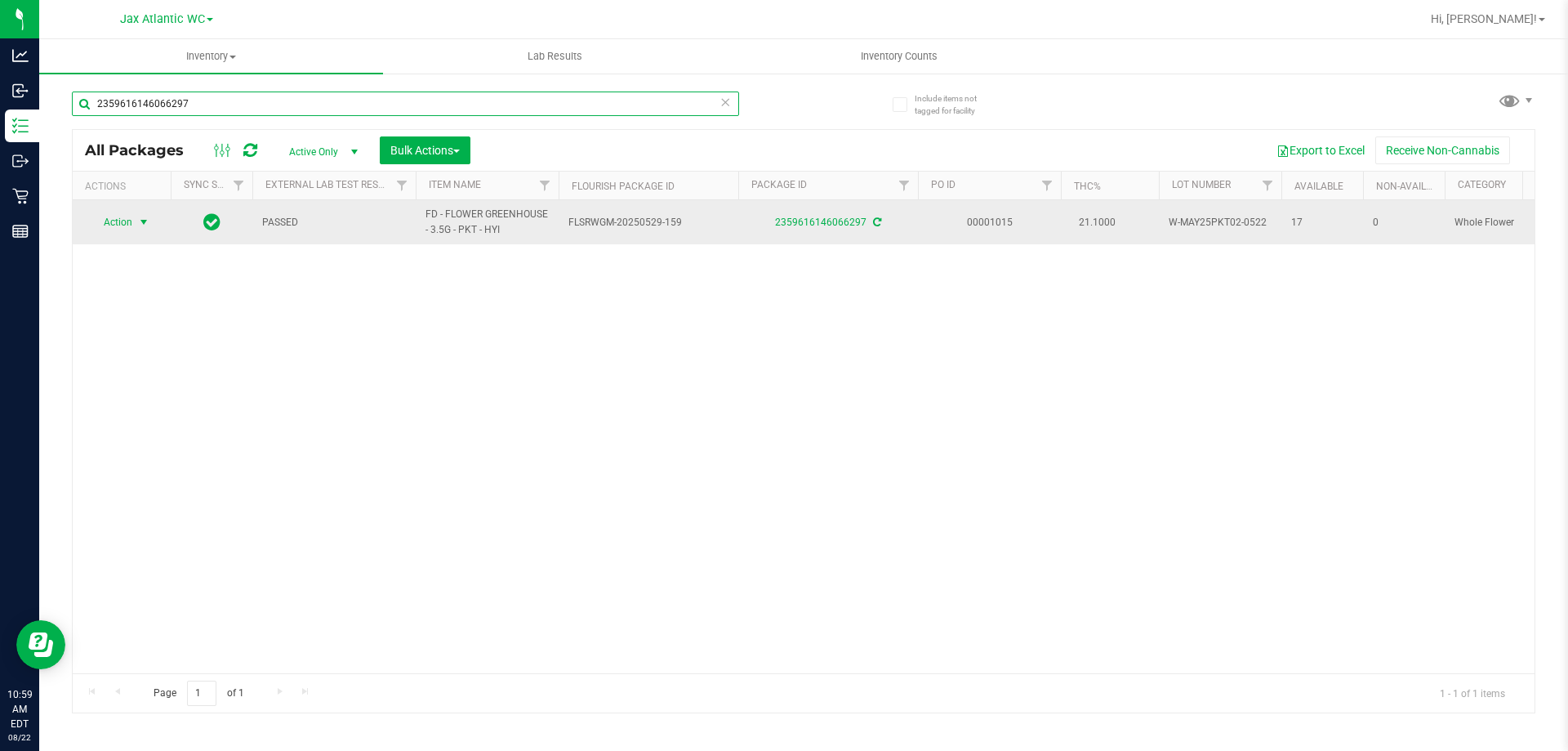
type input "2359616146066297"
click at [134, 222] on span "select" at bounding box center [144, 223] width 20 height 23
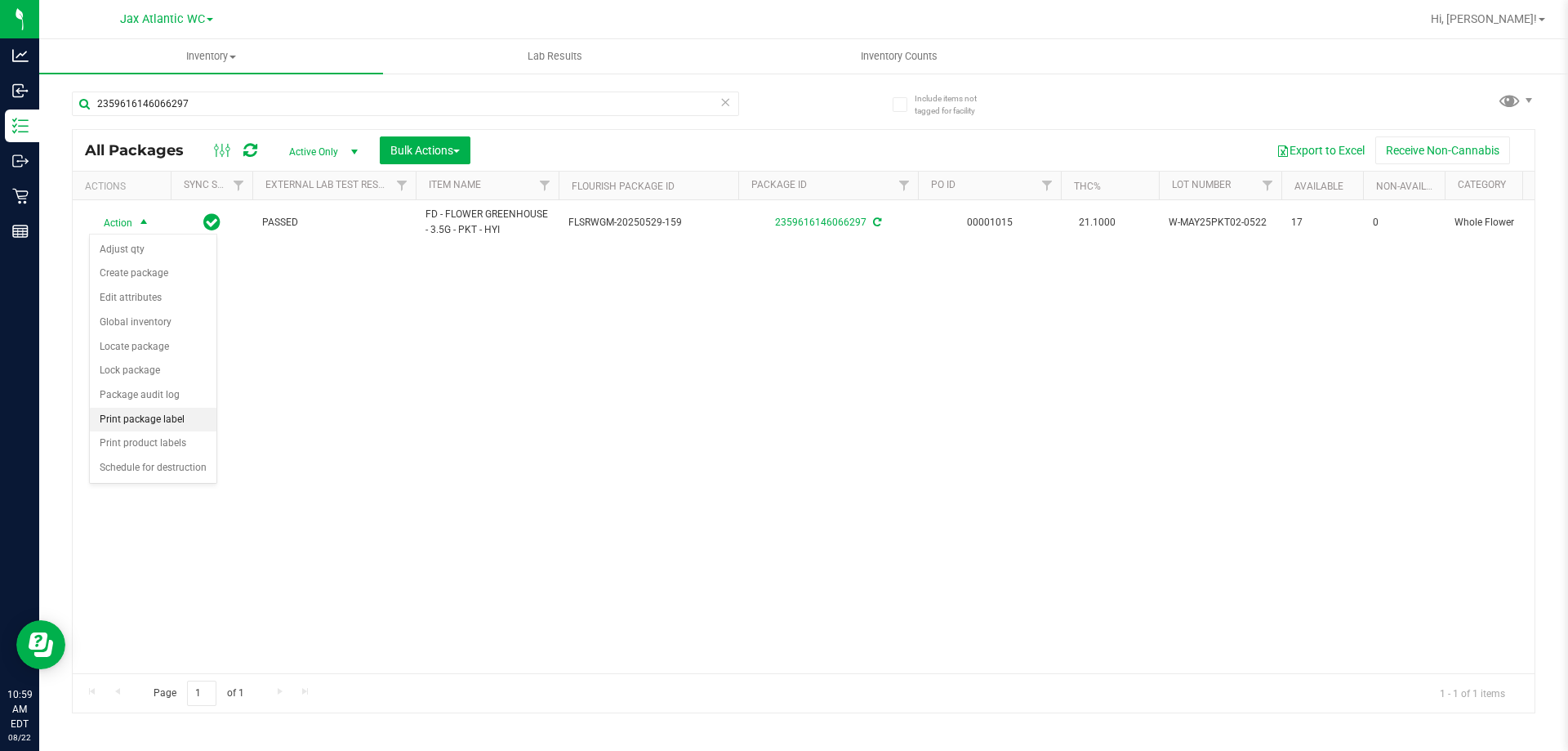
click at [181, 419] on li "Print package label" at bounding box center [153, 420] width 127 height 25
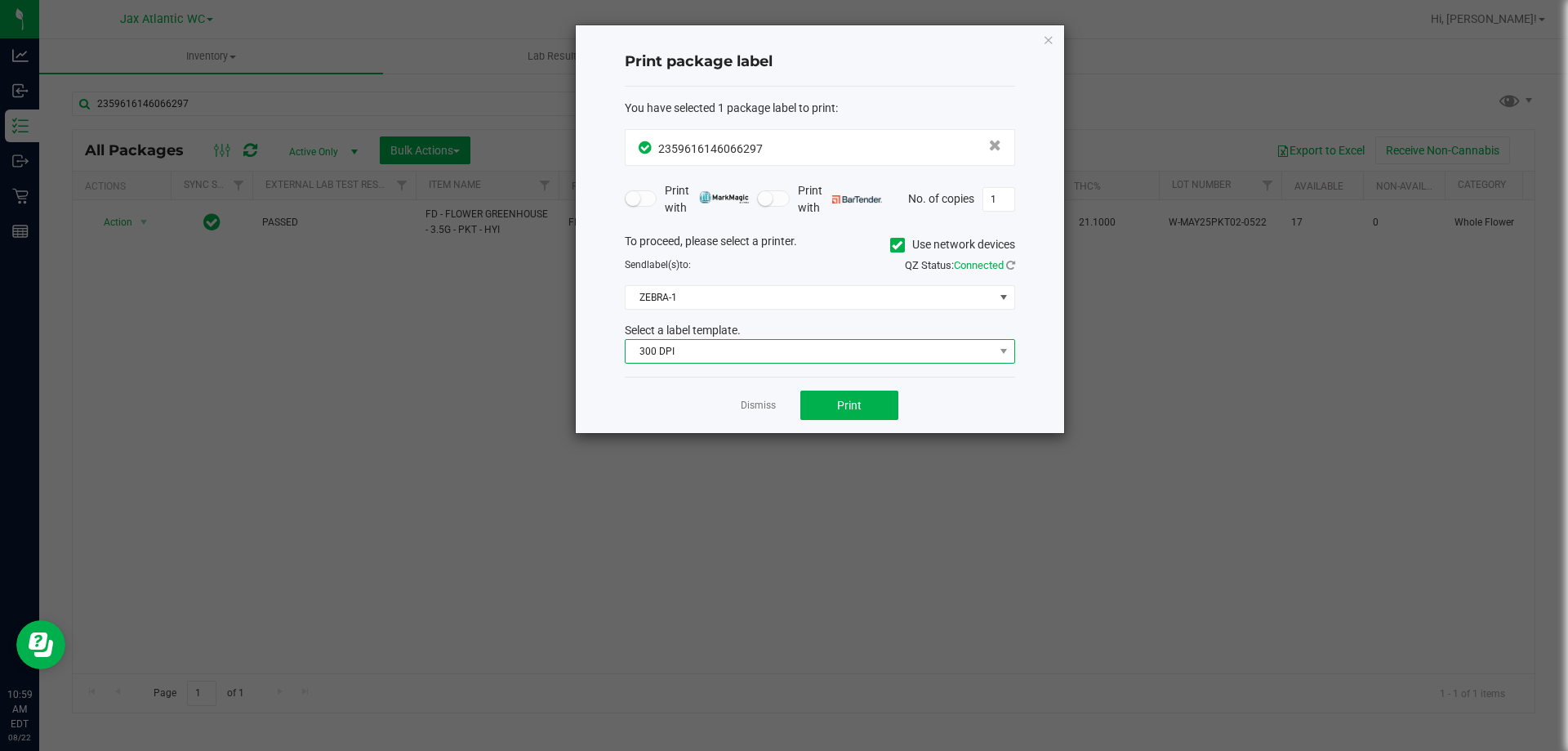
click at [730, 350] on span "300 DPI" at bounding box center [809, 351] width 368 height 23
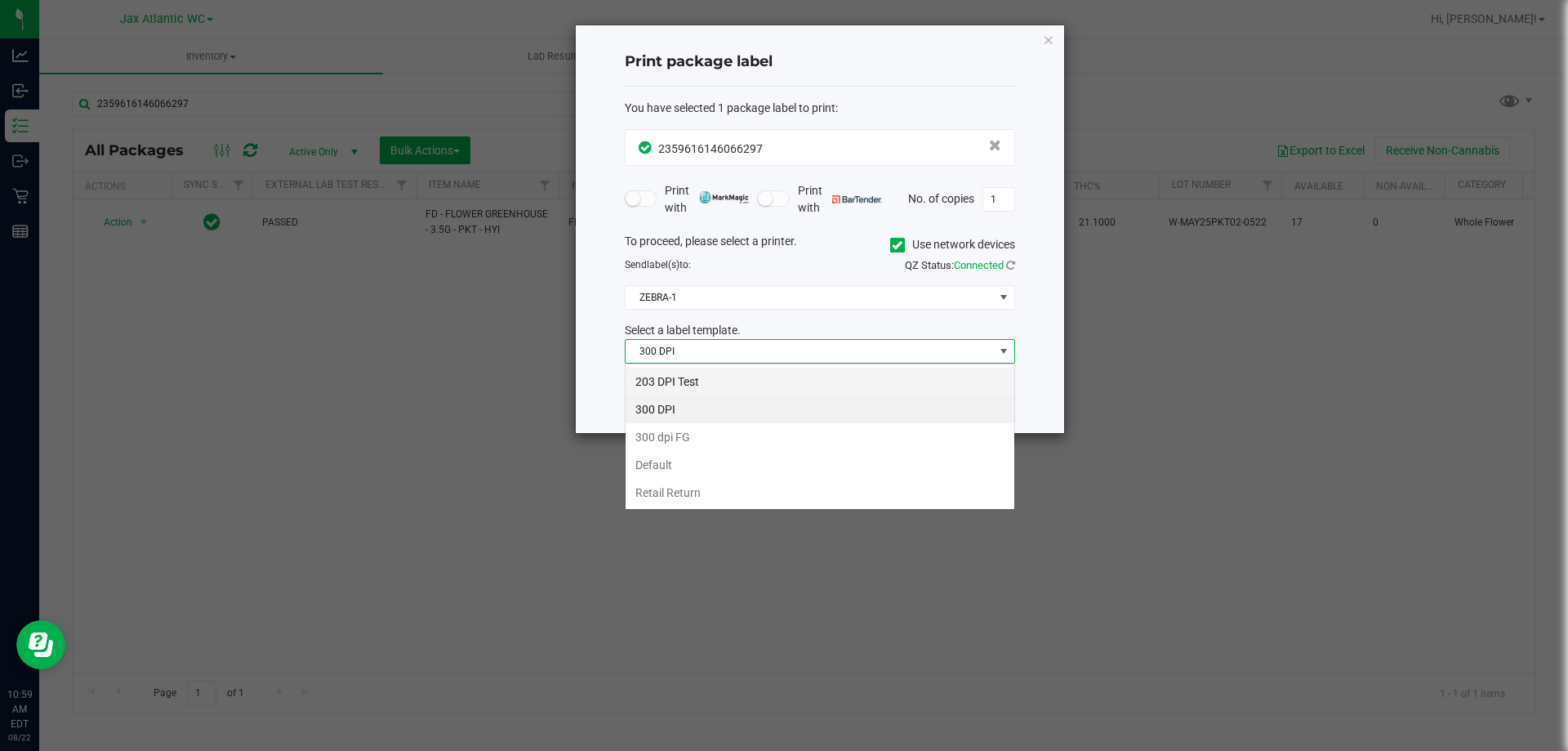
scroll to position [25, 390]
click at [719, 384] on li "203 DPI Test" at bounding box center [819, 381] width 388 height 28
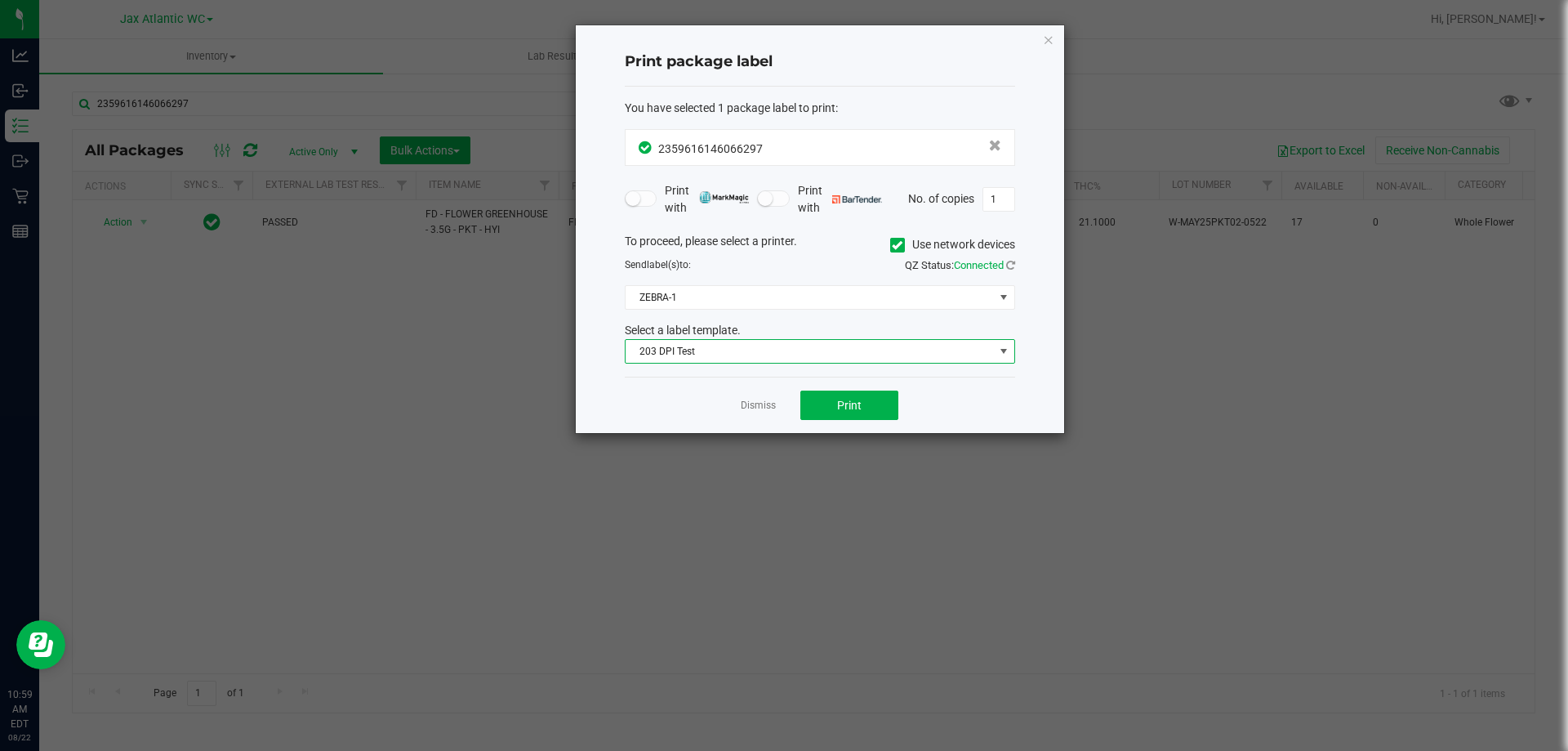
click at [697, 279] on div "To proceed, please select a printer. Use network devices Send label(s) to: QZ S…" at bounding box center [820, 298] width 390 height 131
click at [702, 293] on span "ZEBRA-1" at bounding box center [809, 297] width 368 height 23
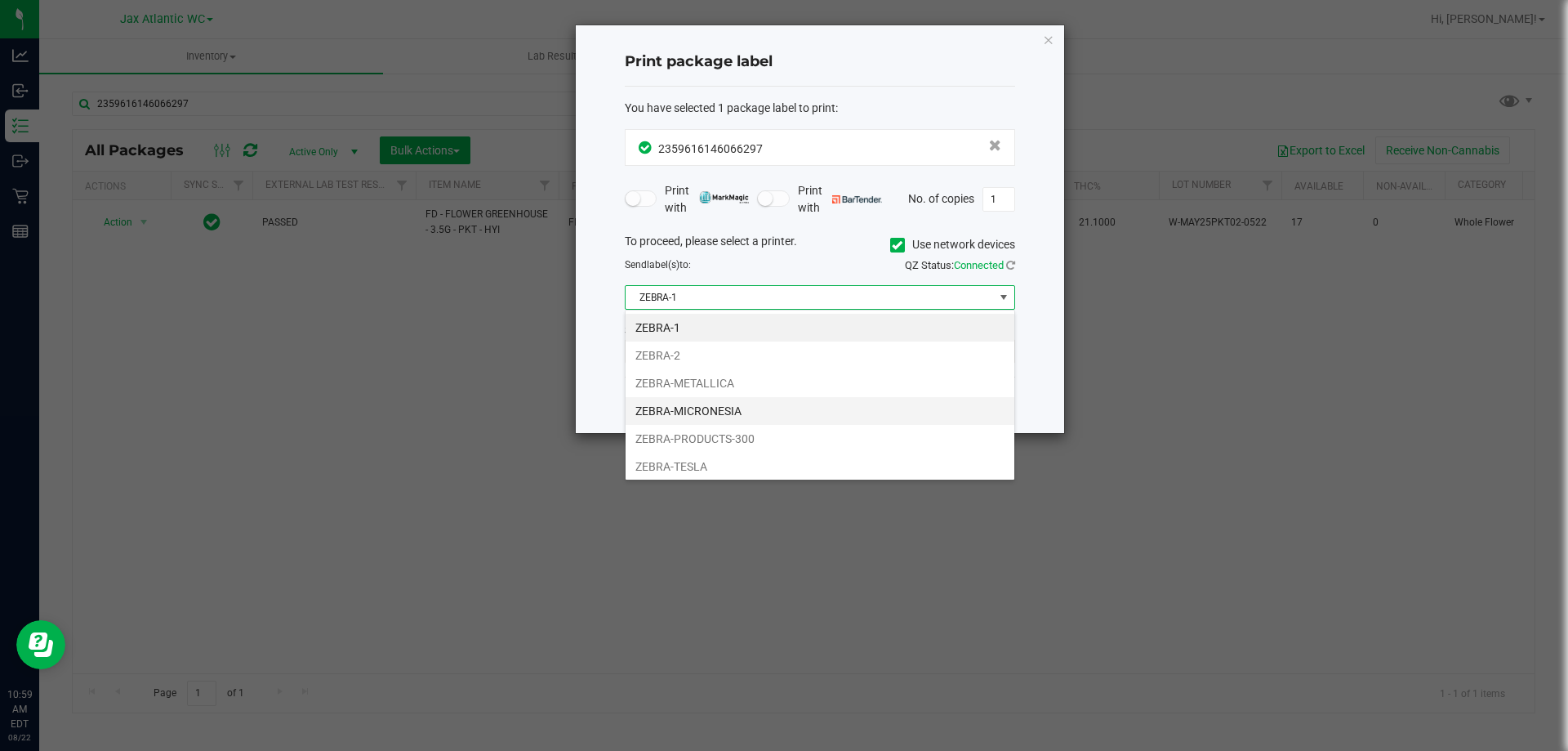
click at [734, 399] on li "ZEBRA-MICRONESIA" at bounding box center [819, 411] width 388 height 28
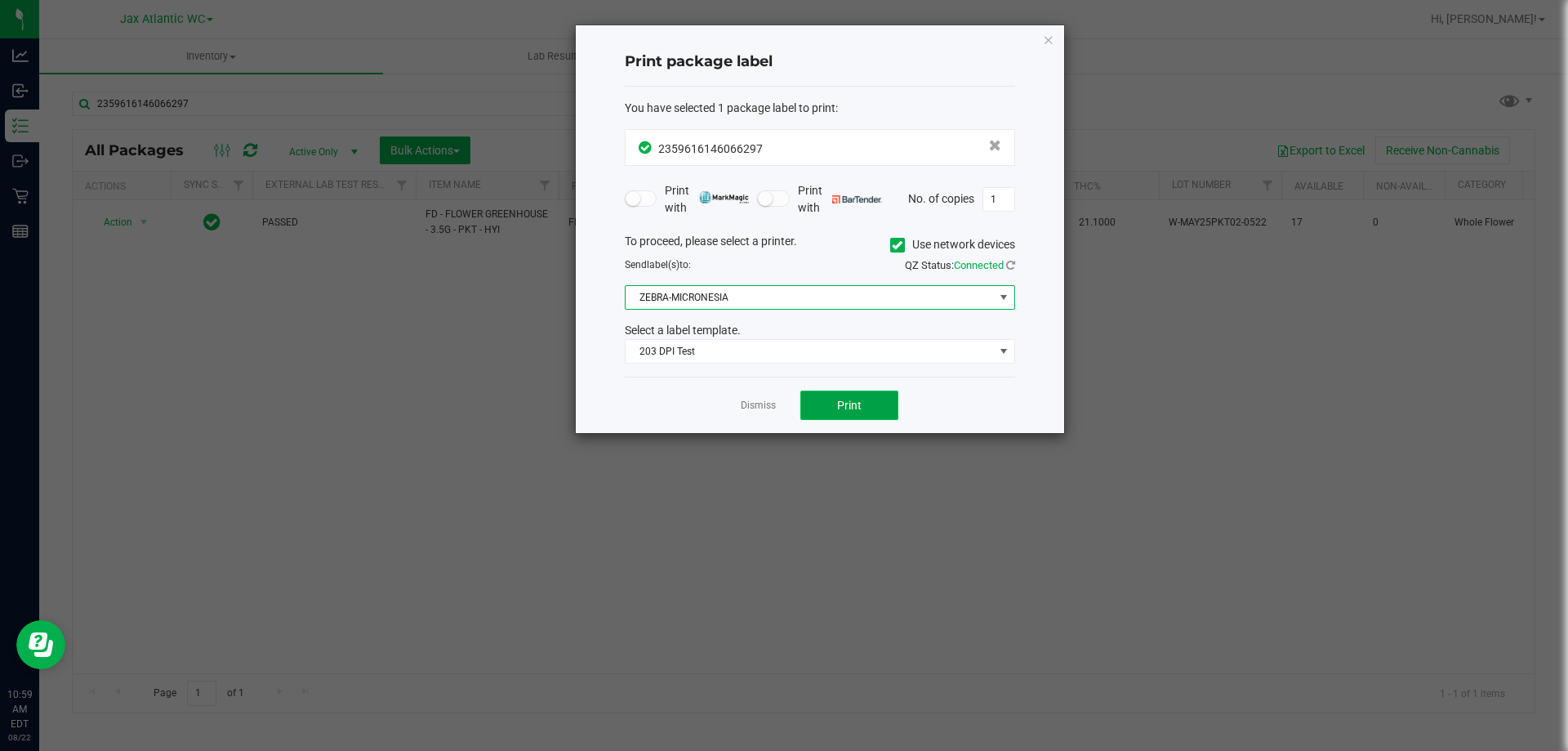
click at [873, 397] on button "Print" at bounding box center [850, 405] width 98 height 30
click at [758, 410] on link "Dismiss" at bounding box center [759, 406] width 35 height 13
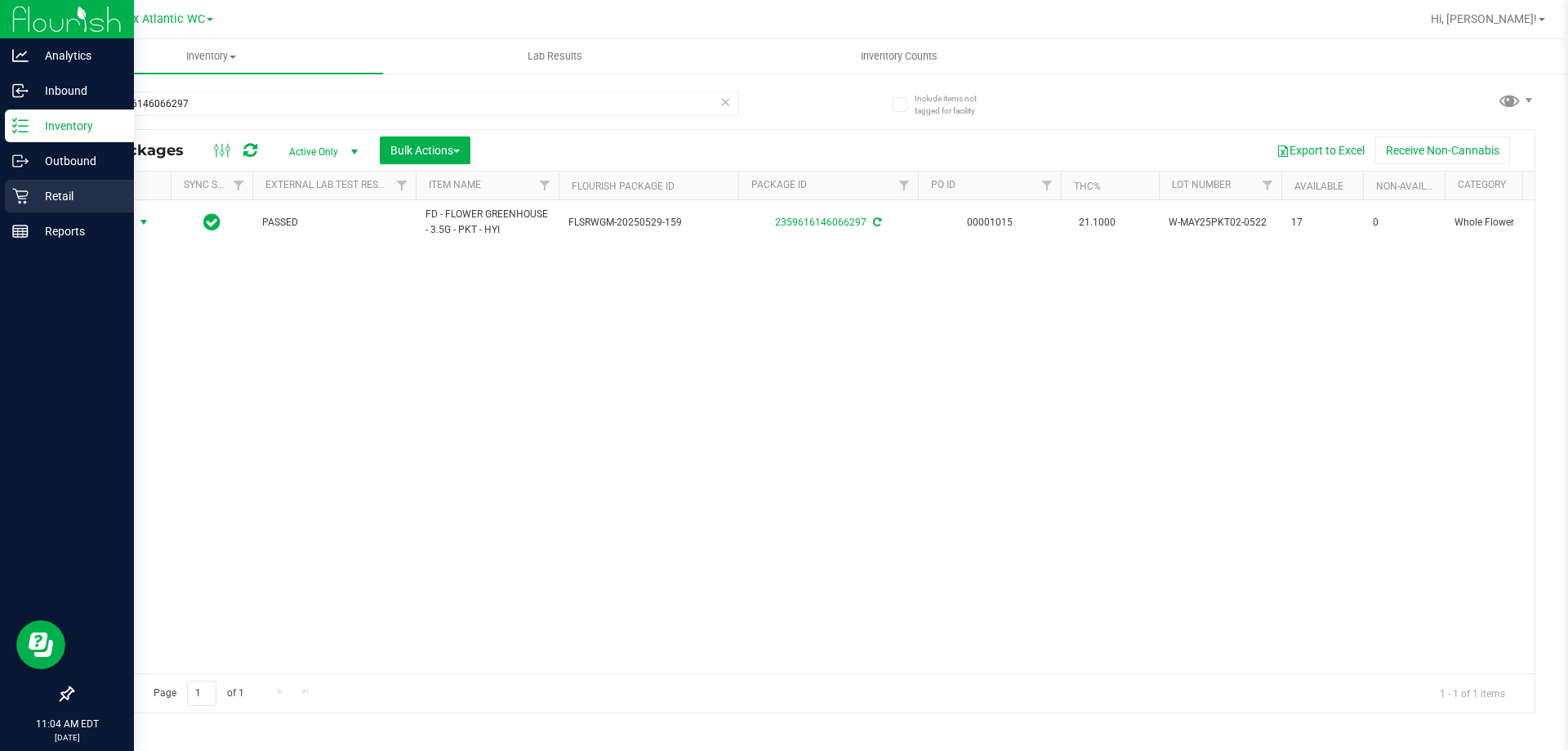
click at [64, 191] on p "Retail" at bounding box center [78, 196] width 98 height 19
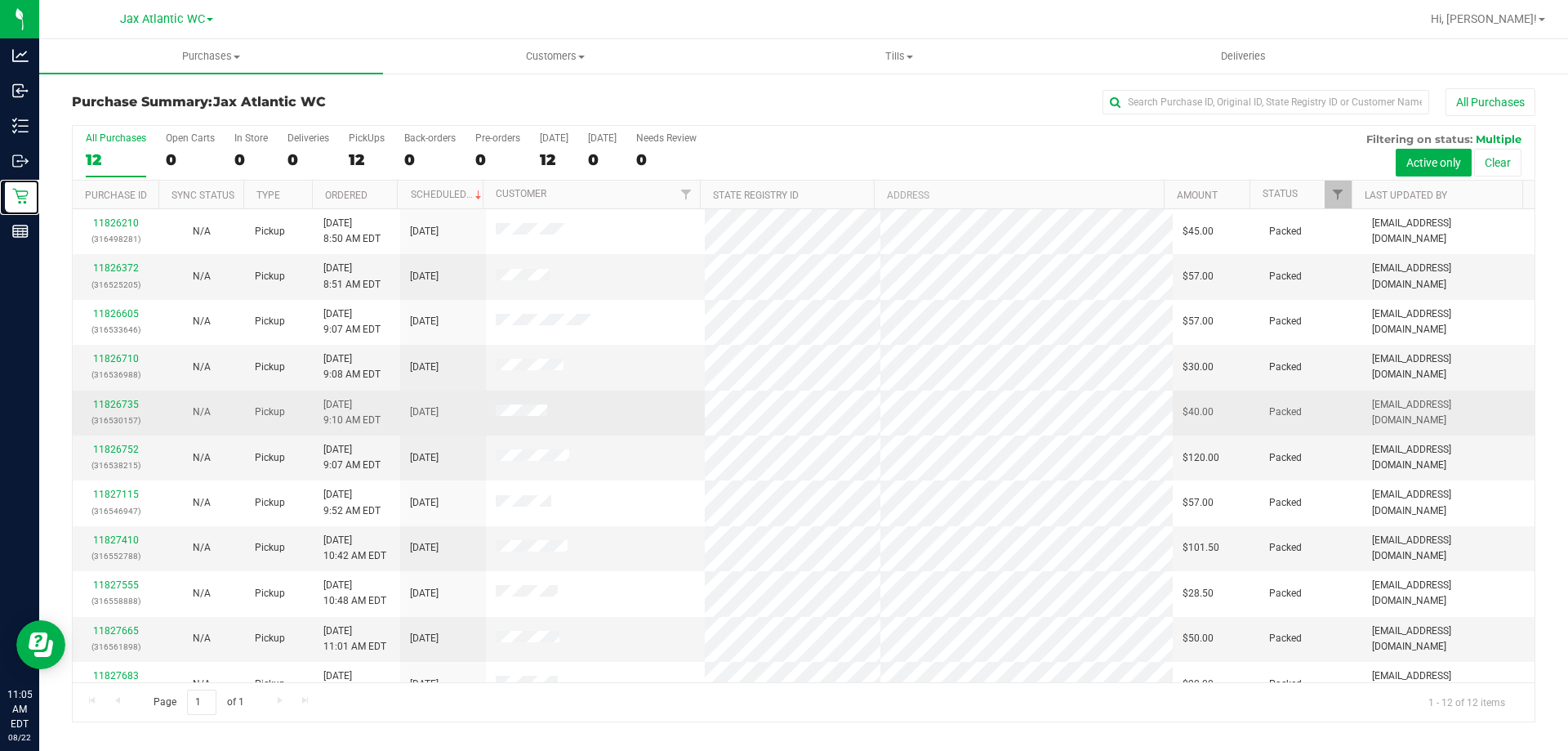
scroll to position [69, 0]
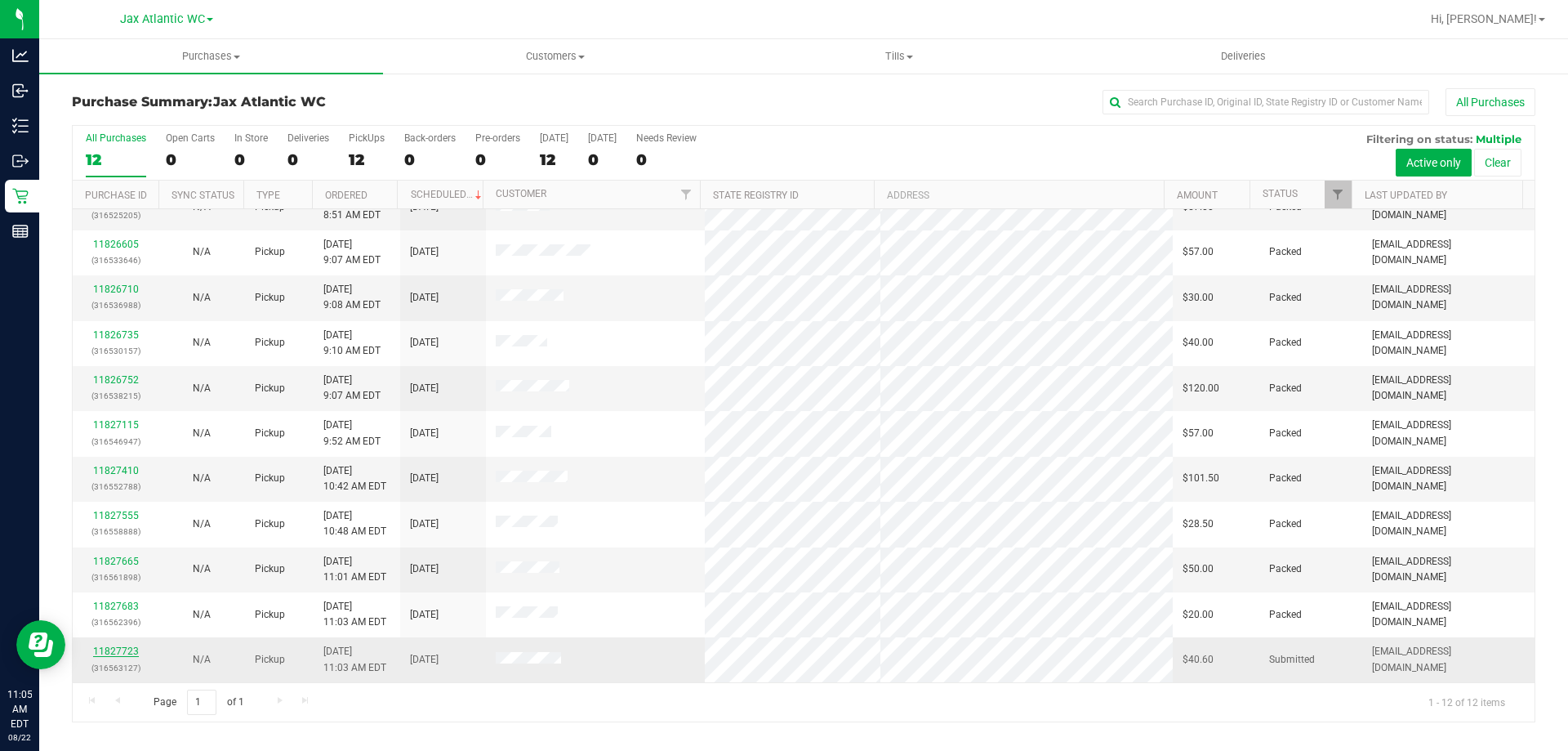
click at [129, 649] on link "11827723" at bounding box center [116, 651] width 46 height 12
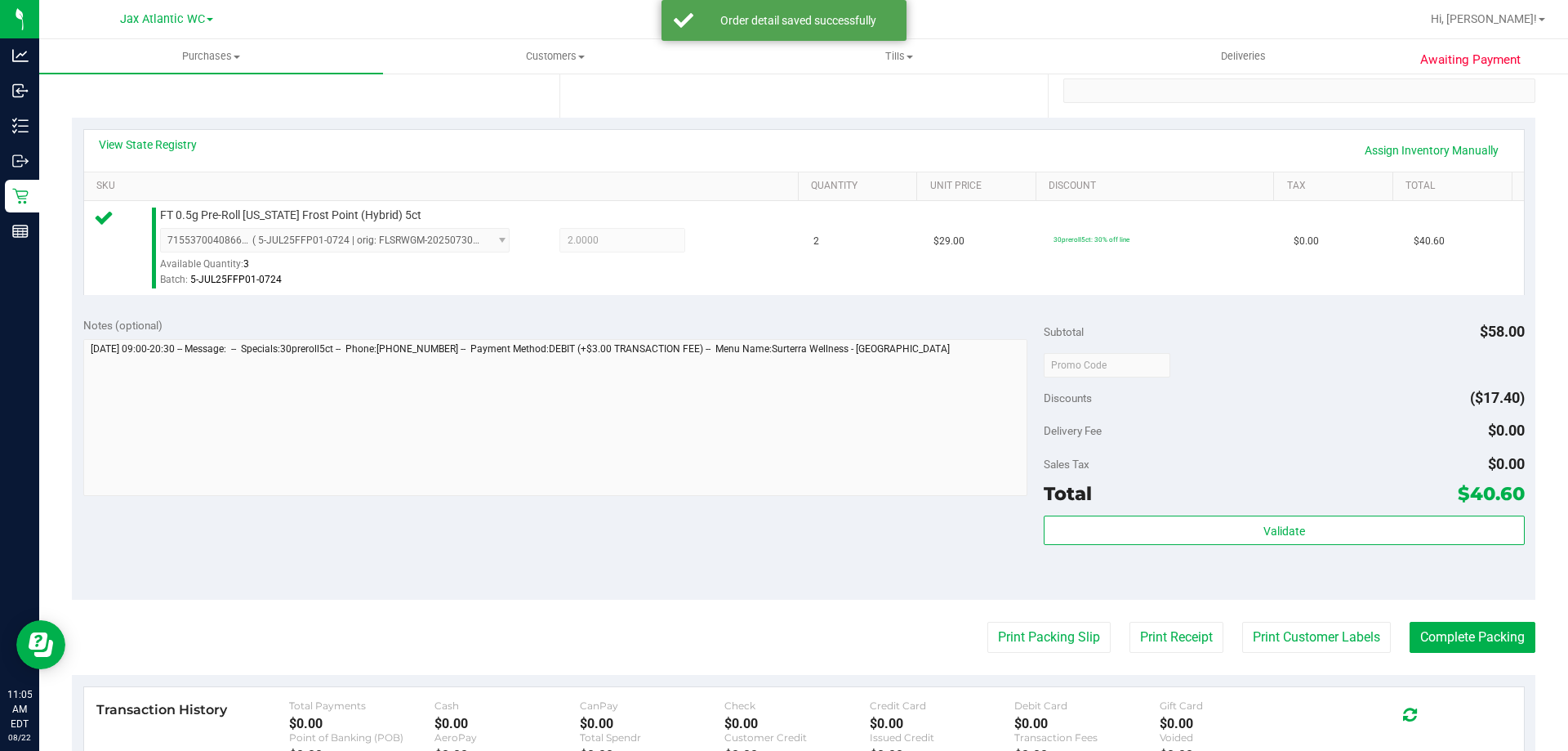
scroll to position [327, 0]
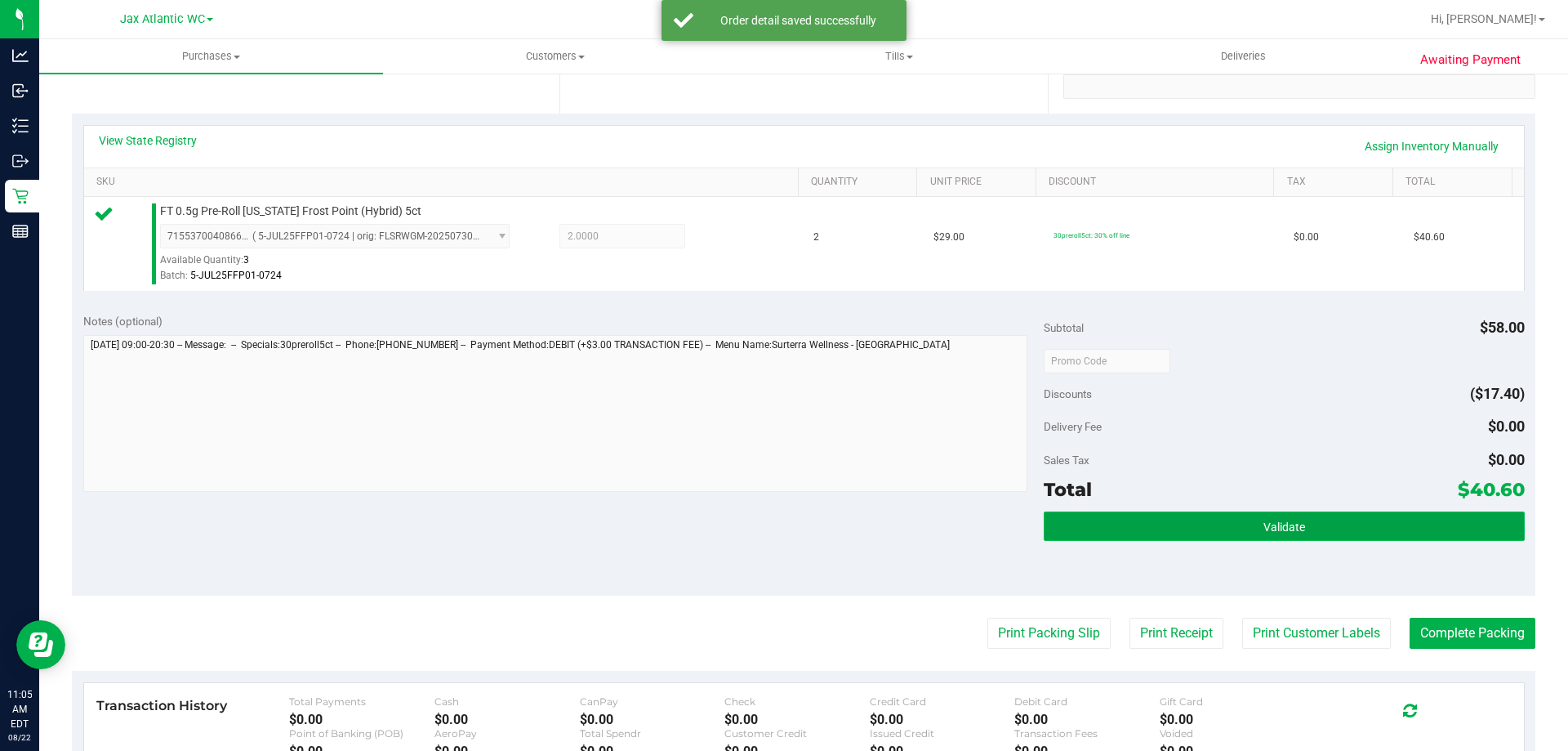
click at [1283, 528] on span "Validate" at bounding box center [1284, 528] width 41 height 13
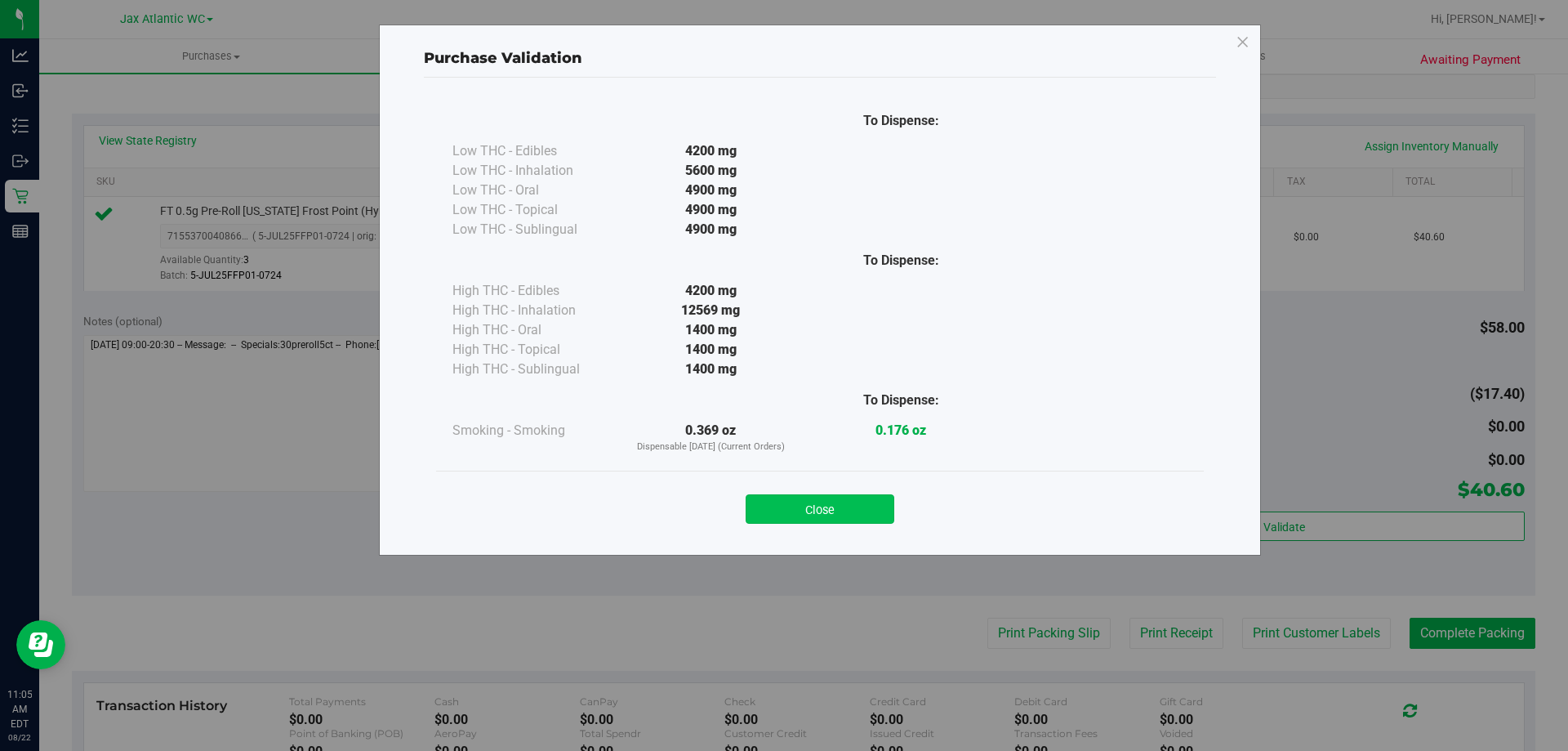
click at [834, 515] on button "Close" at bounding box center [820, 508] width 149 height 30
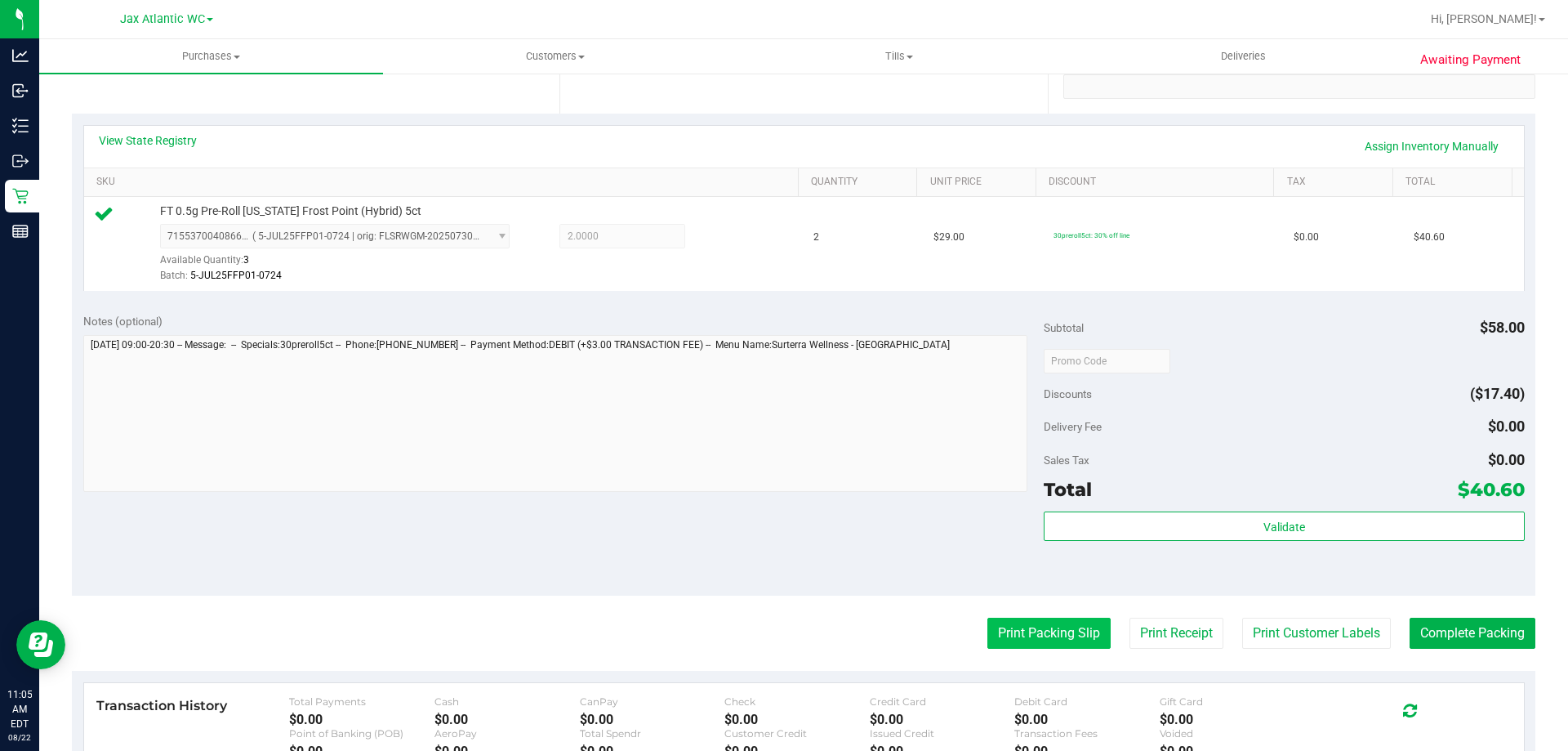
click at [1063, 637] on button "Print Packing Slip" at bounding box center [1049, 633] width 124 height 31
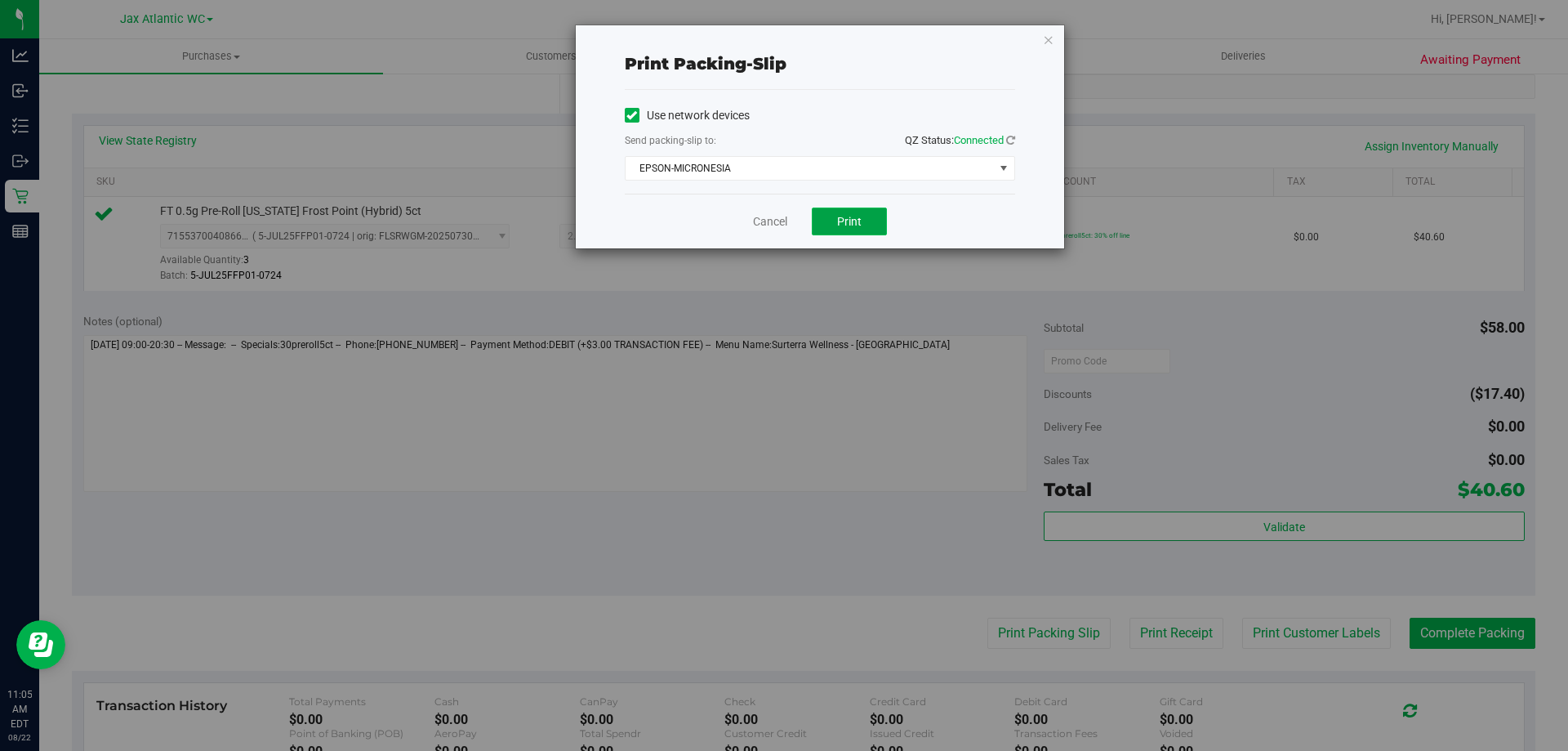
click at [855, 212] on button "Print" at bounding box center [850, 221] width 75 height 28
click at [769, 223] on link "Cancel" at bounding box center [770, 222] width 35 height 17
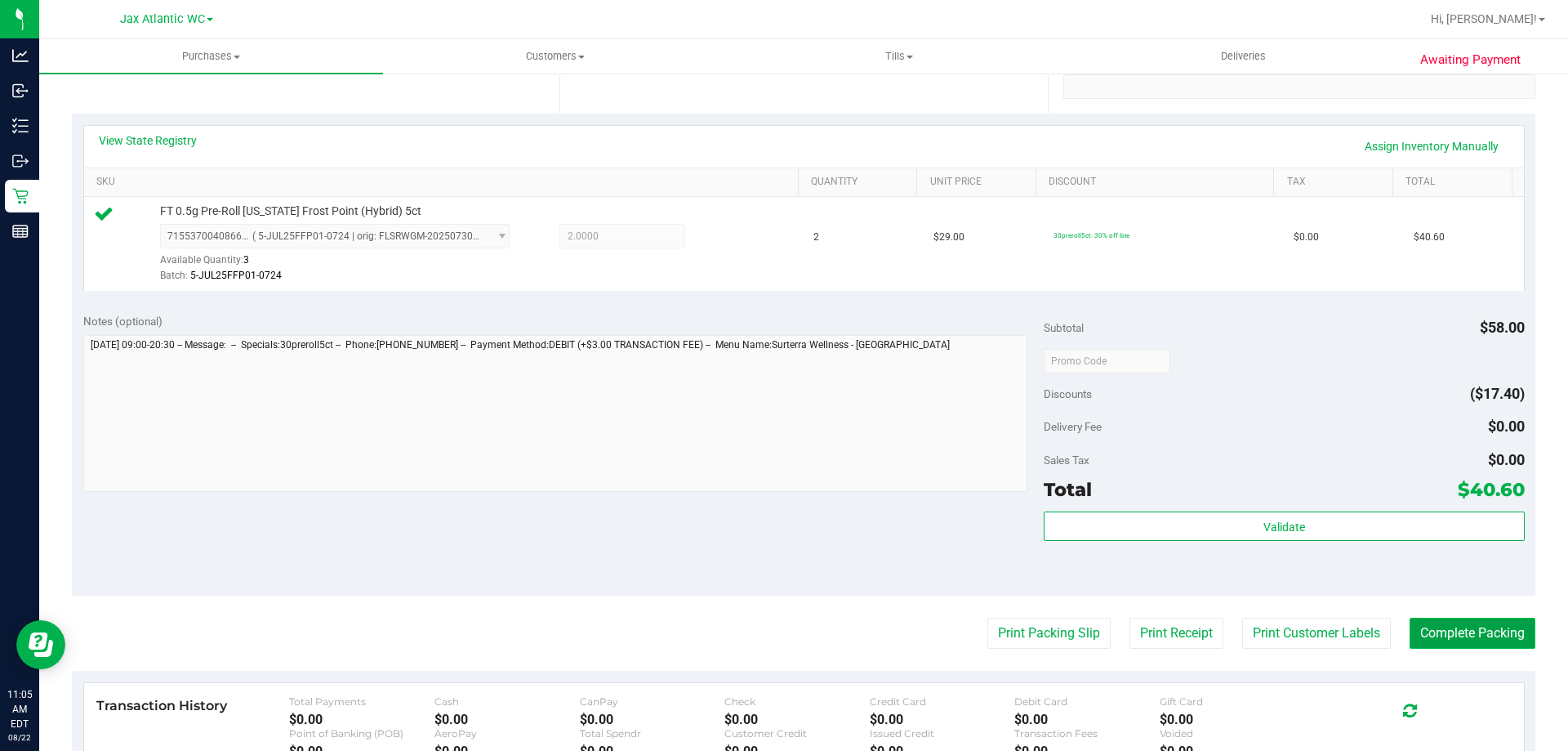
click at [1416, 642] on button "Complete Packing" at bounding box center [1472, 633] width 126 height 31
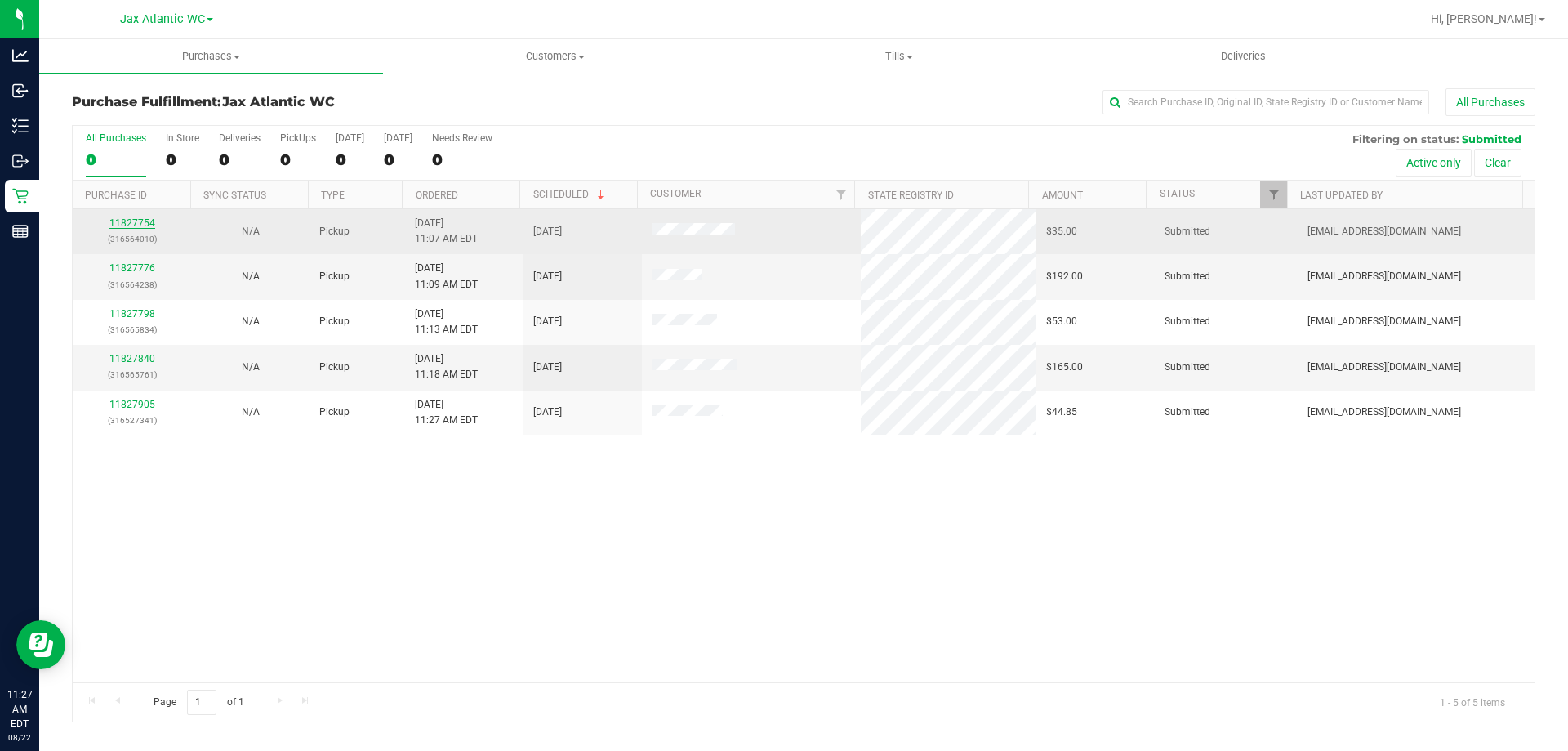
click at [128, 219] on link "11827754" at bounding box center [132, 223] width 46 height 12
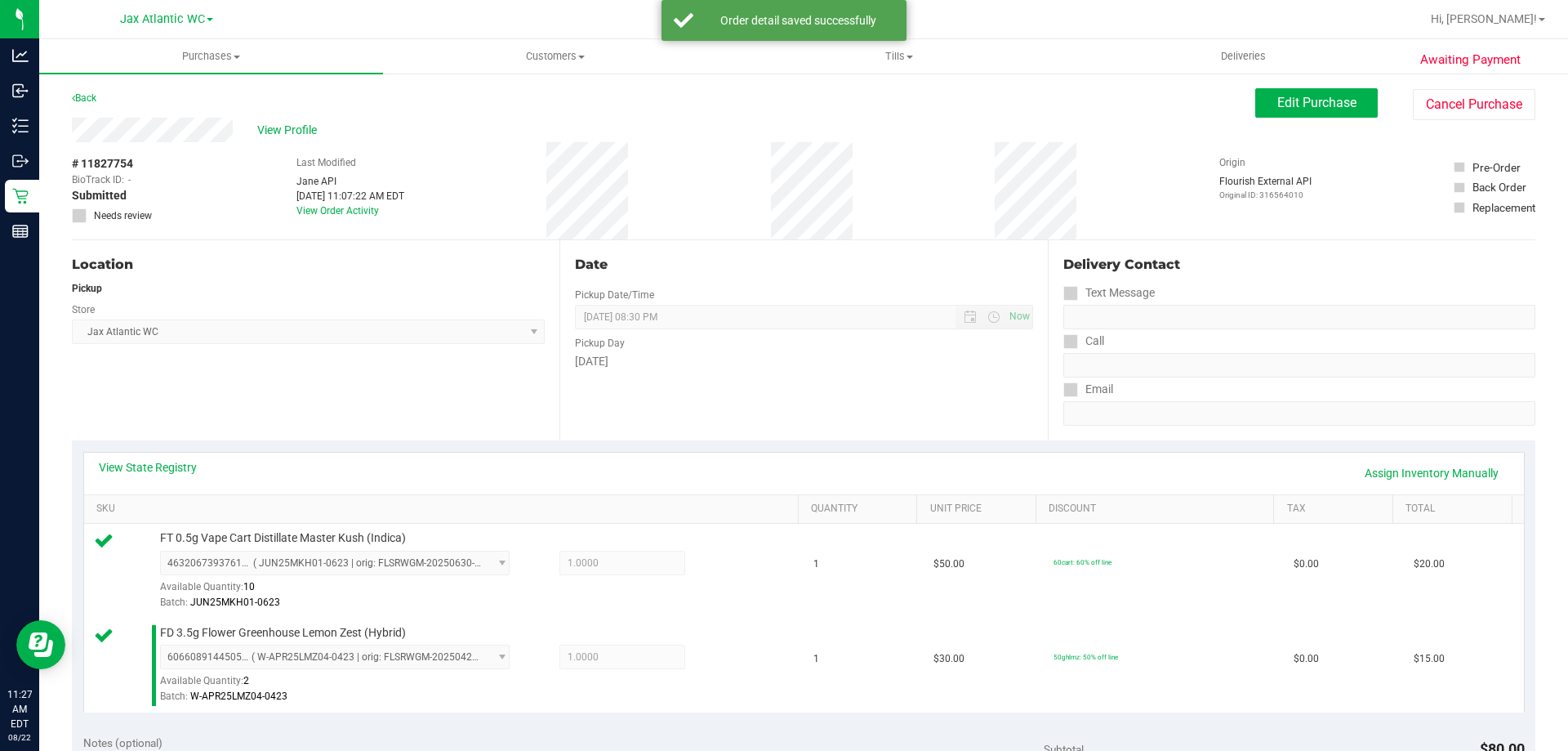
scroll to position [327, 0]
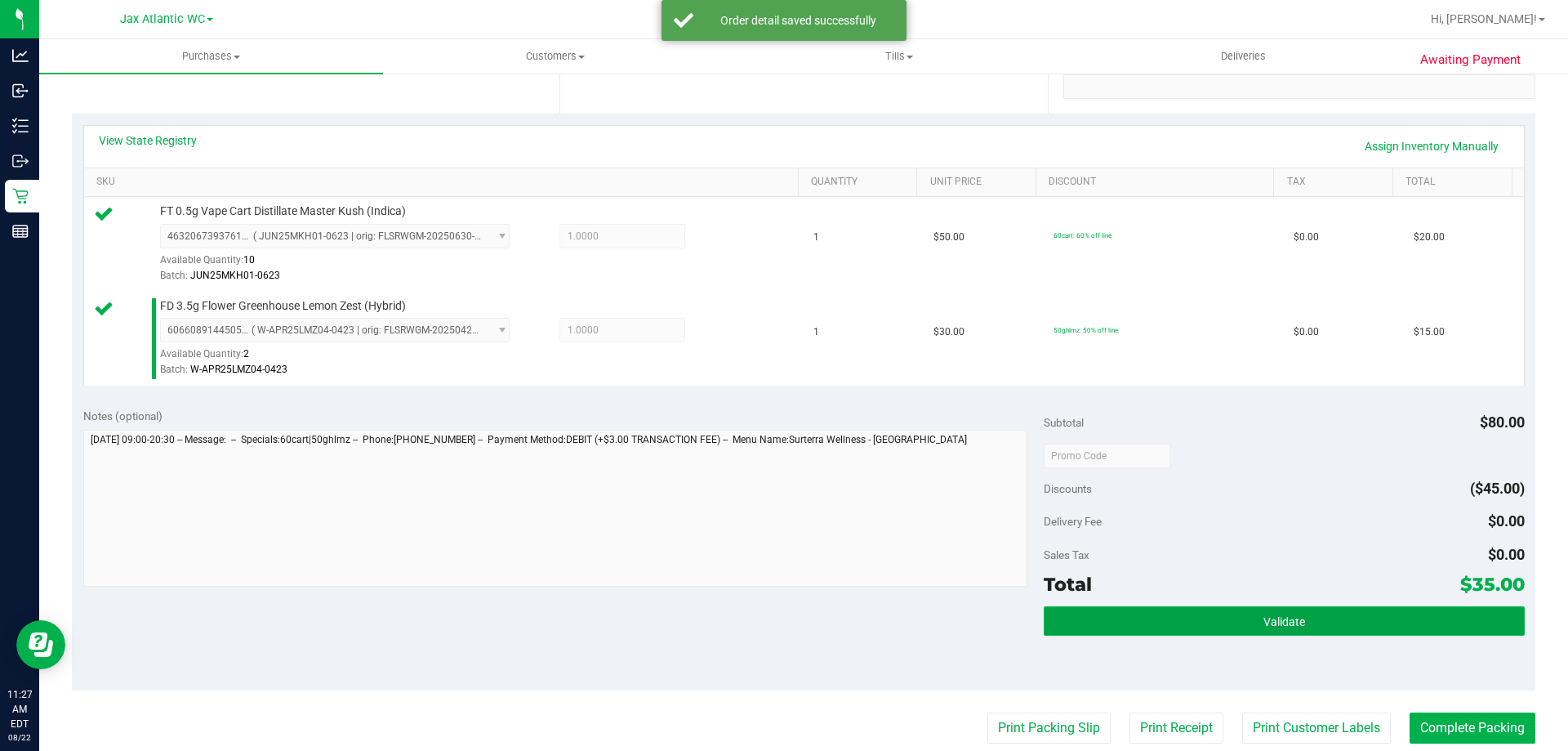
click at [1339, 615] on button "Validate" at bounding box center [1284, 621] width 480 height 30
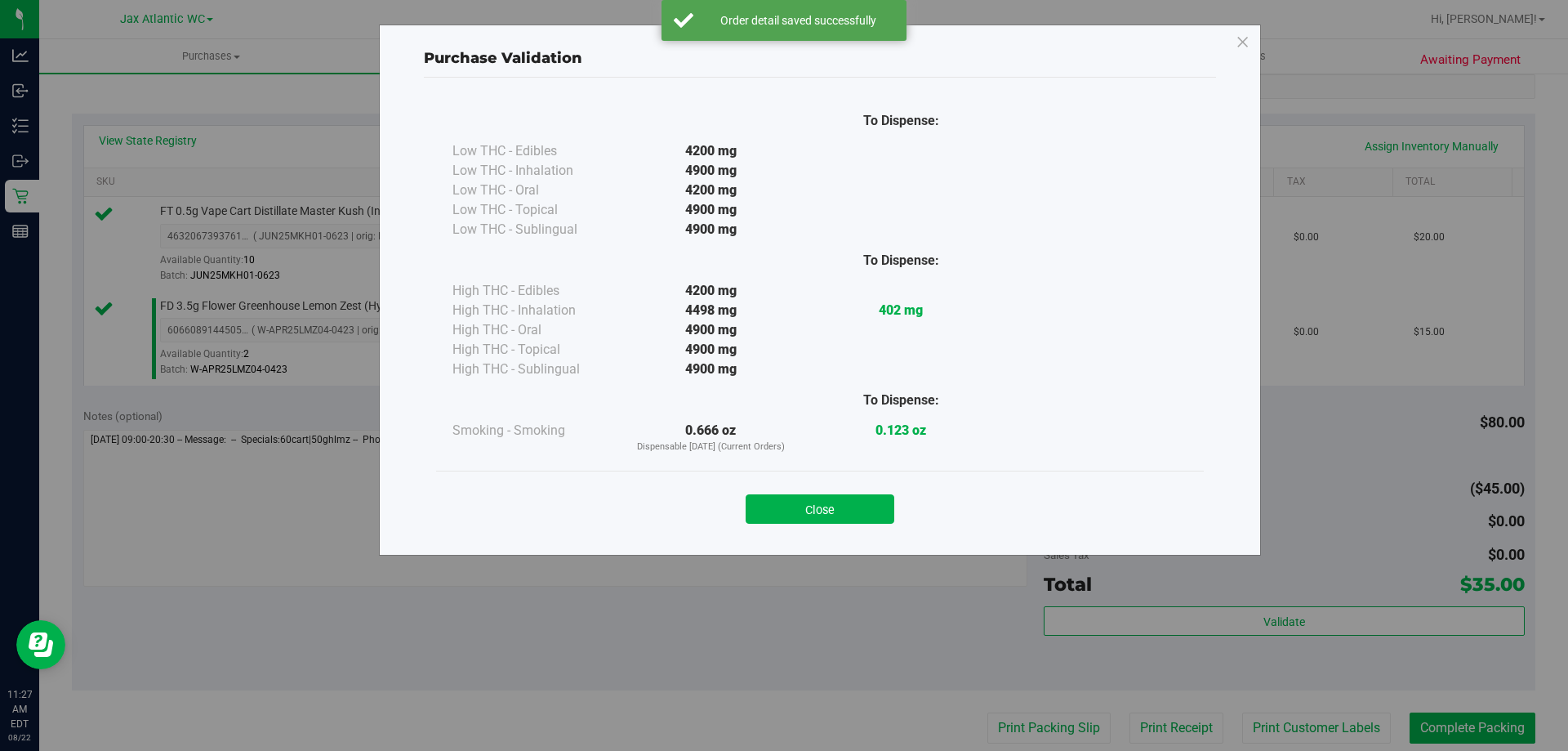
drag, startPoint x: 799, startPoint y: 505, endPoint x: 904, endPoint y: 544, distance: 112.0
click at [800, 505] on button "Close" at bounding box center [820, 508] width 149 height 30
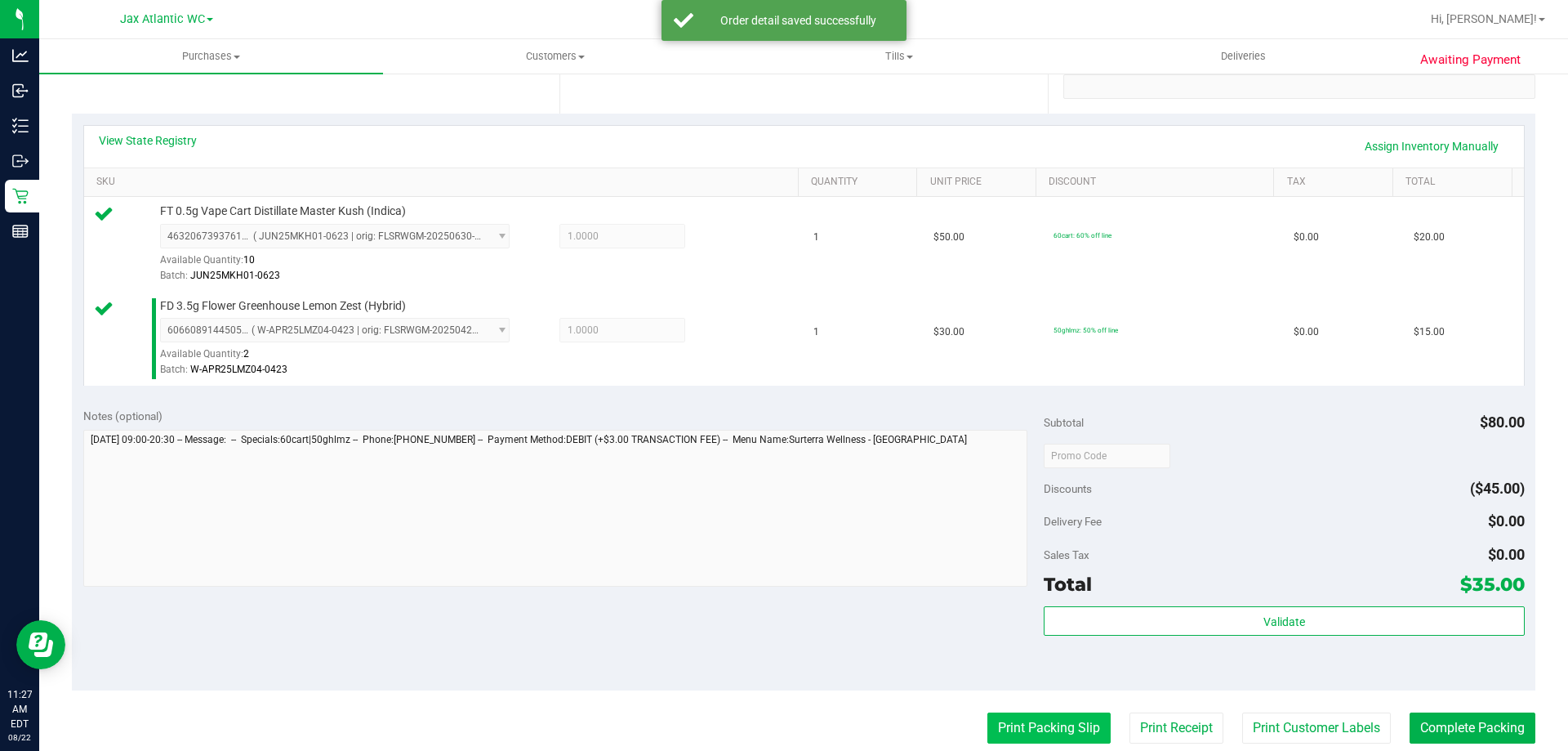
click at [1066, 721] on button "Print Packing Slip" at bounding box center [1049, 728] width 124 height 31
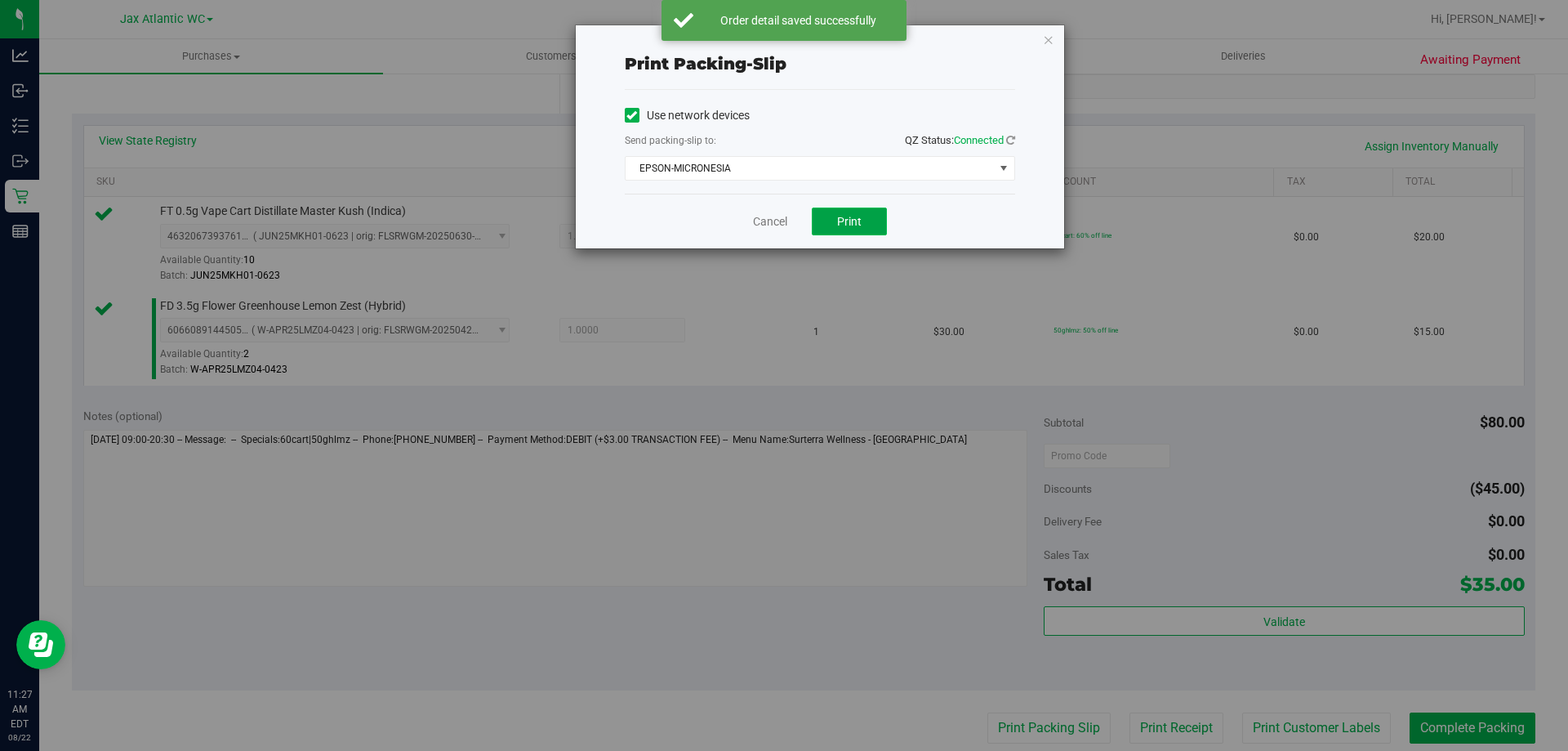
click at [833, 210] on button "Print" at bounding box center [850, 221] width 75 height 28
click at [774, 221] on link "Cancel" at bounding box center [770, 222] width 35 height 17
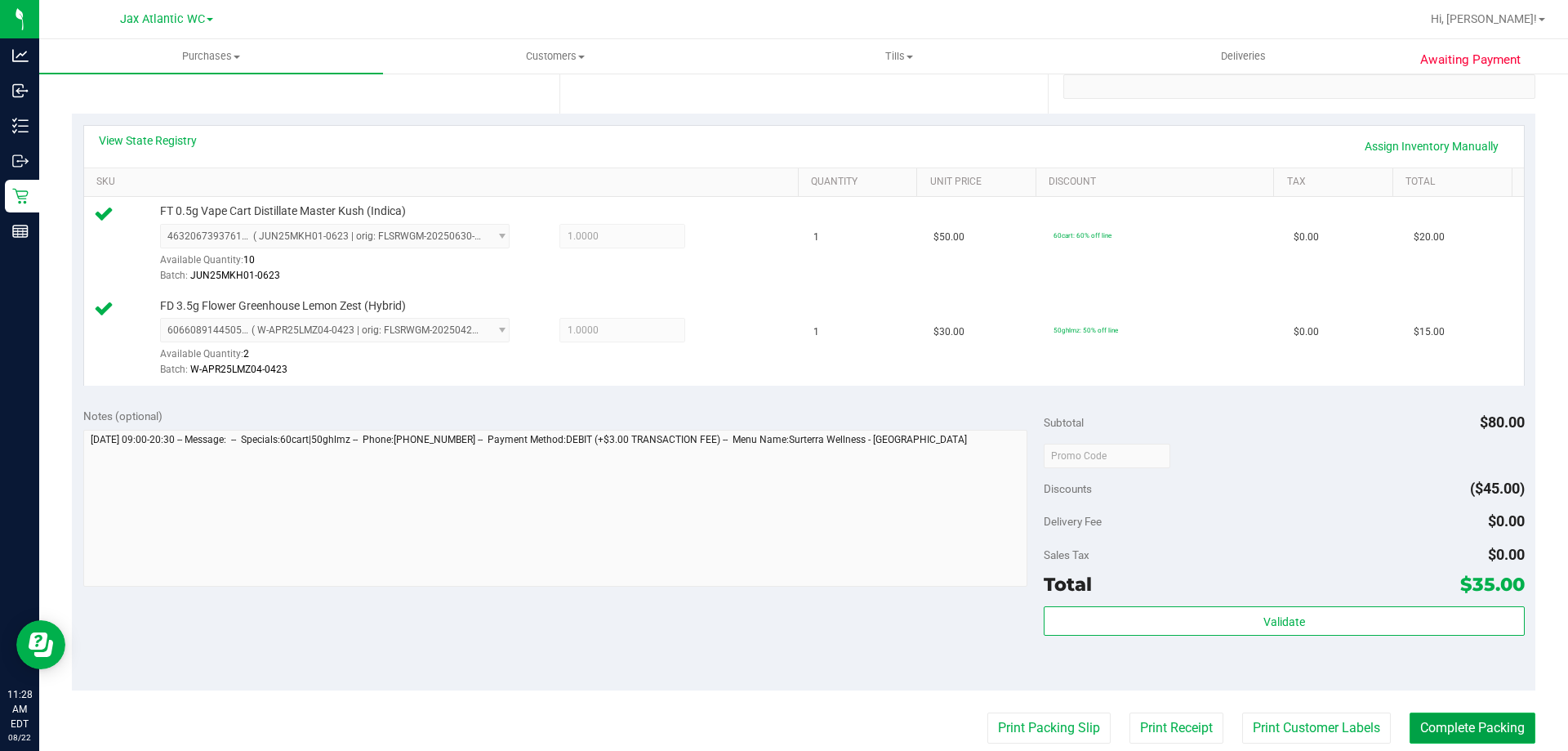
click at [1417, 737] on button "Complete Packing" at bounding box center [1472, 728] width 126 height 31
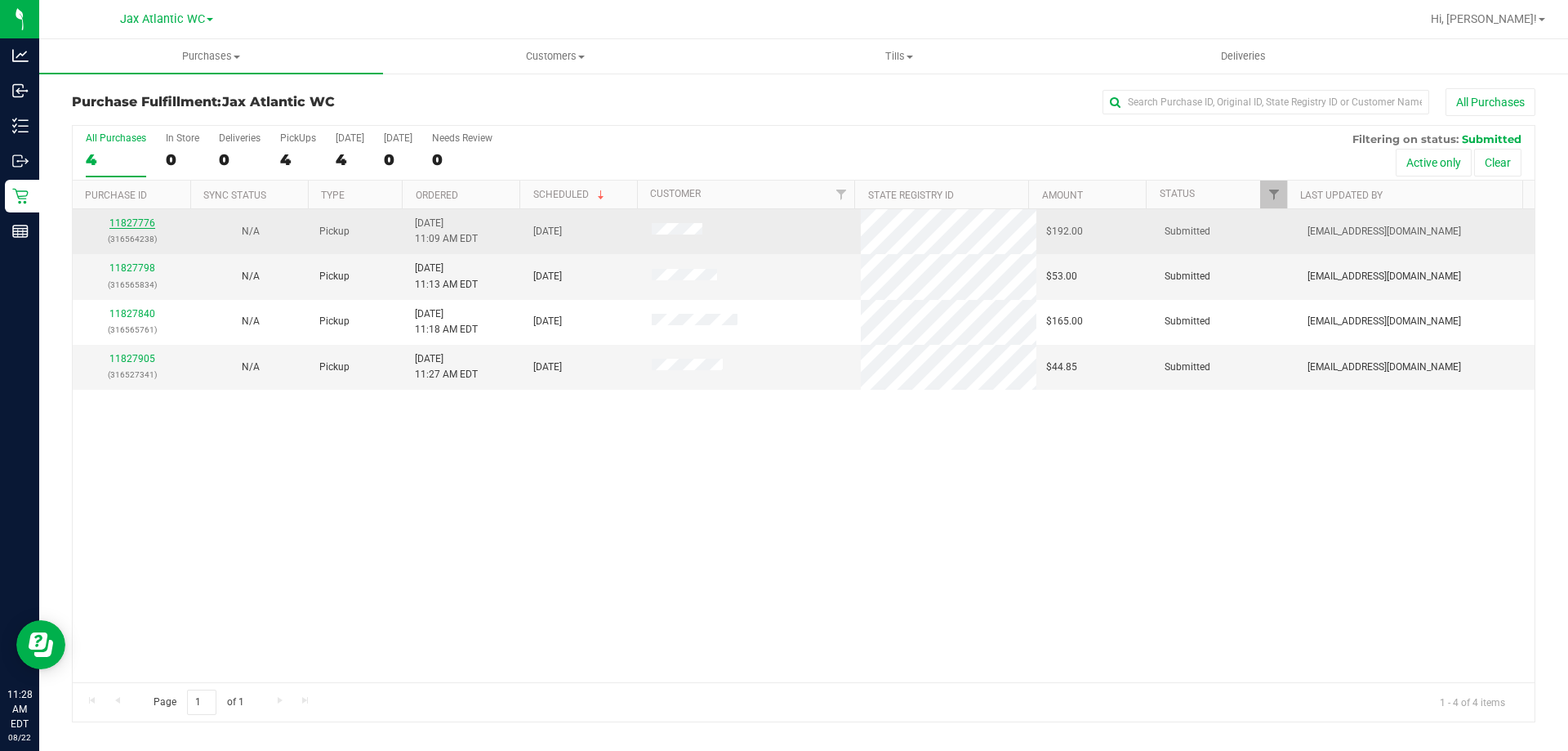
click at [147, 225] on link "11827776" at bounding box center [132, 223] width 46 height 12
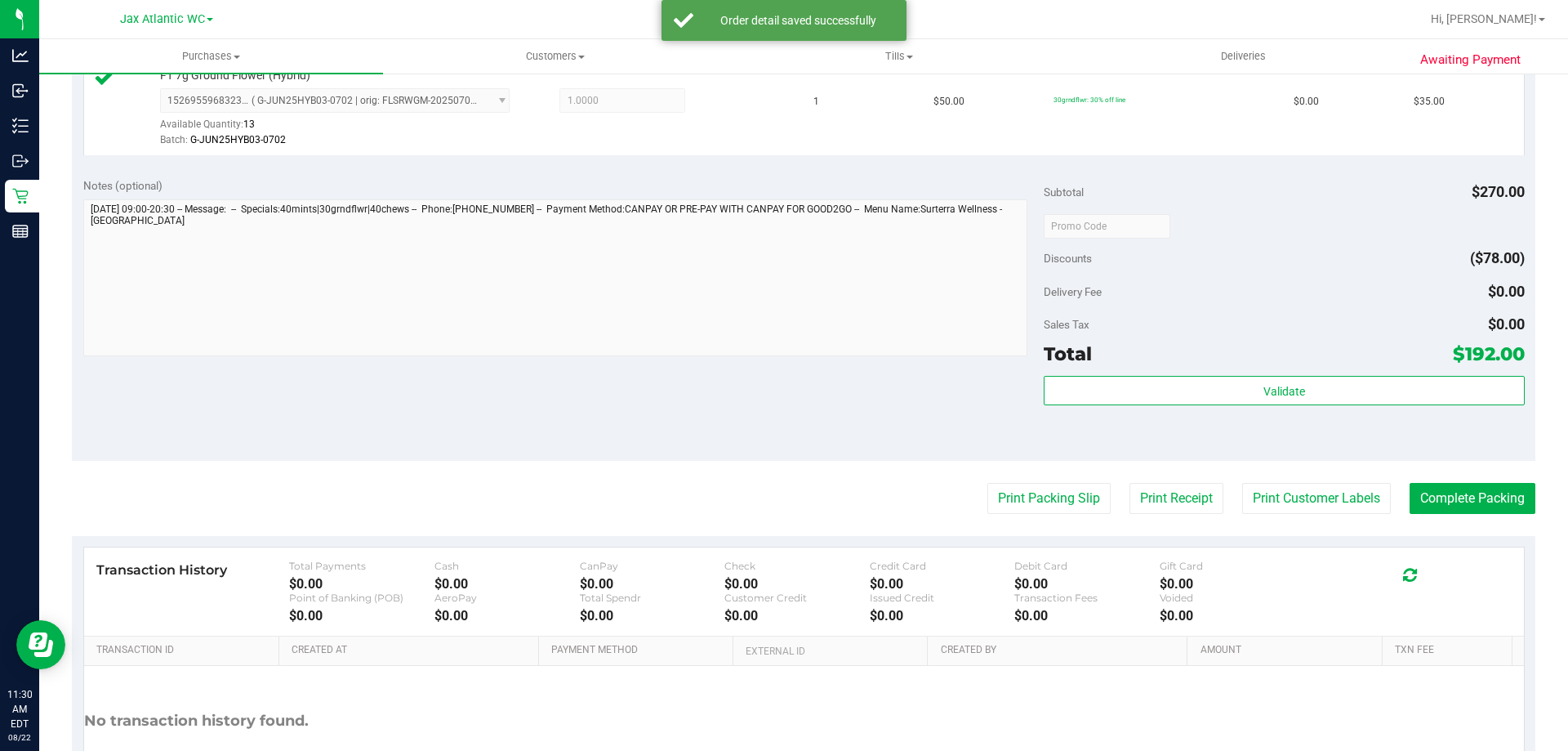
scroll to position [935, 0]
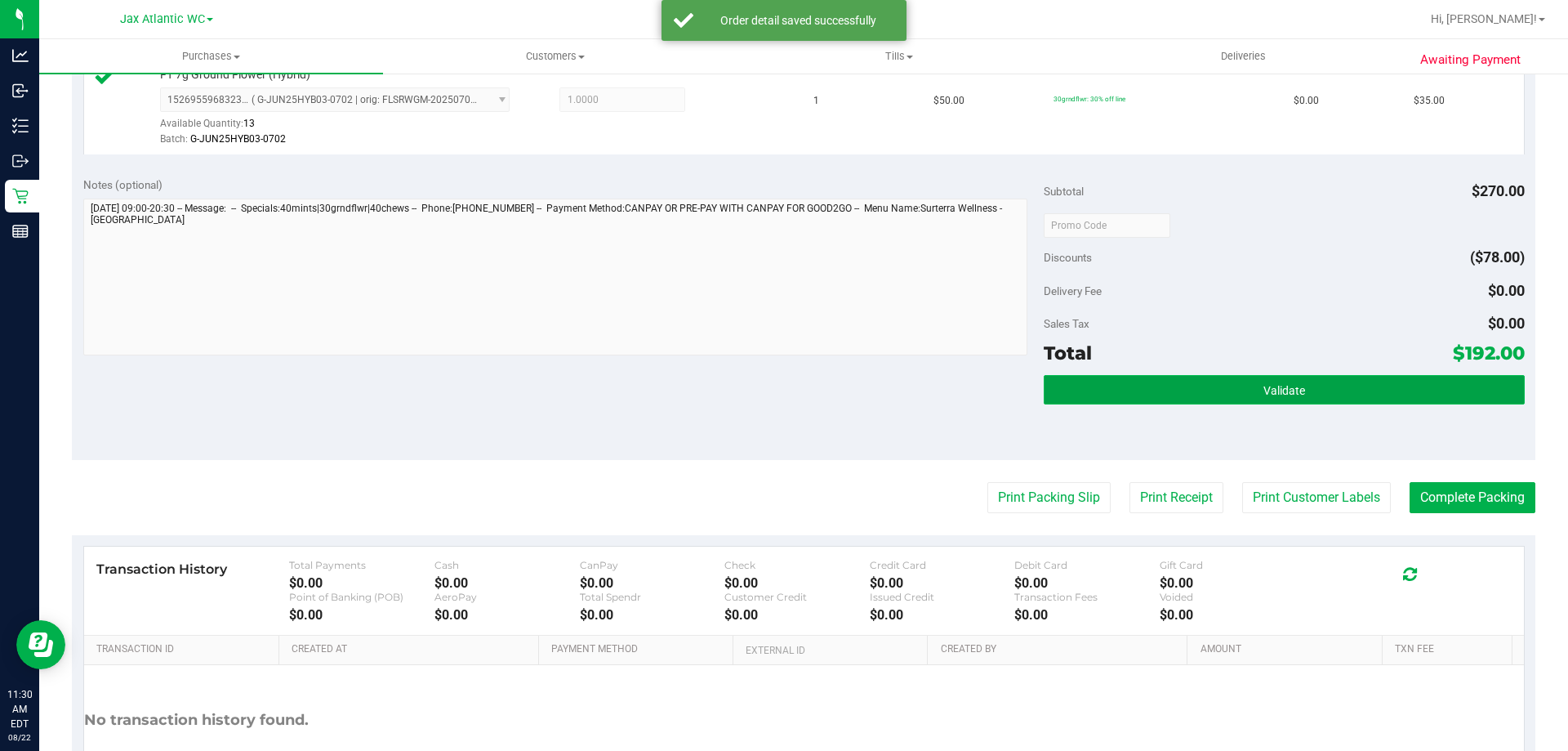
click at [1210, 395] on button "Validate" at bounding box center [1284, 389] width 480 height 30
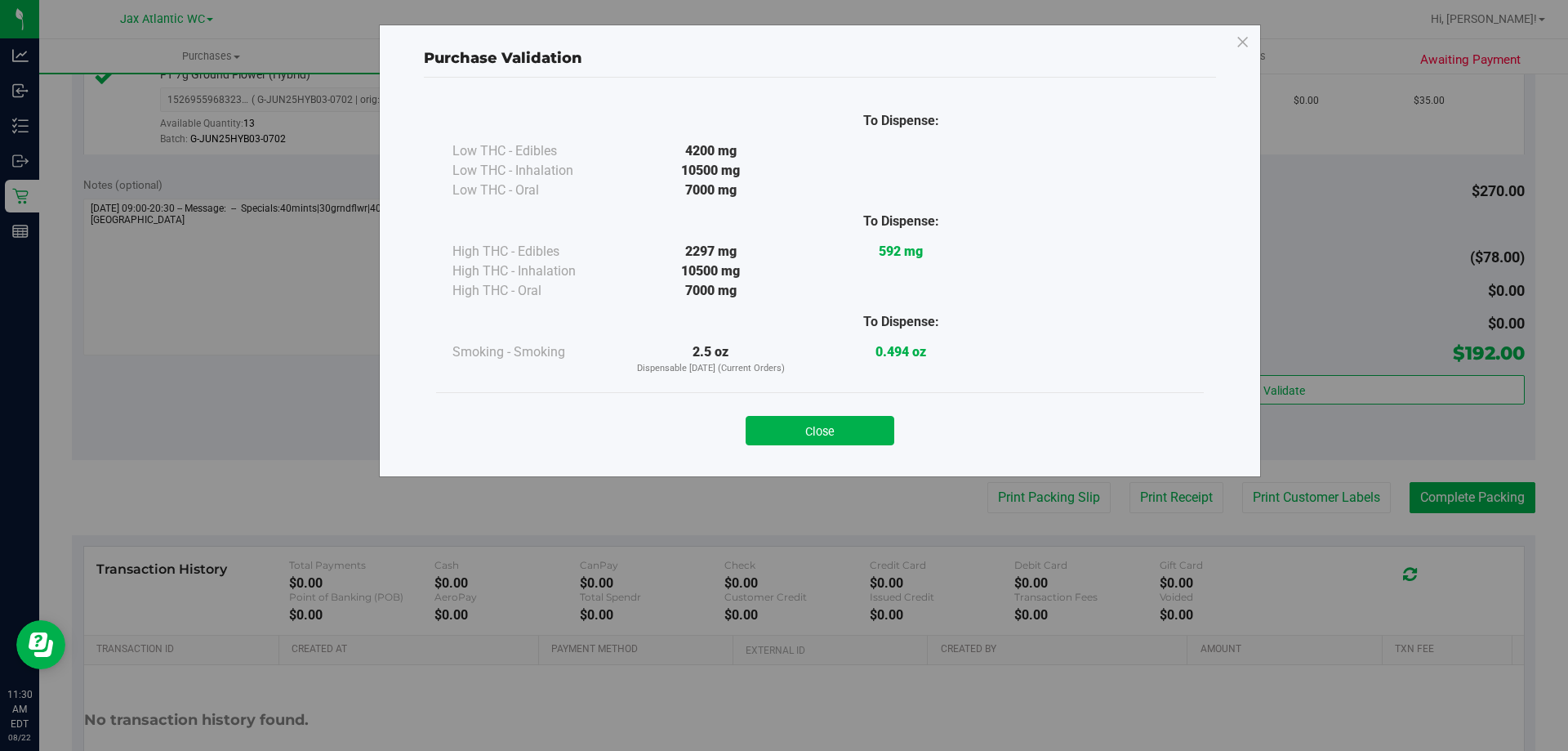
click at [778, 435] on button "Close" at bounding box center [820, 431] width 149 height 30
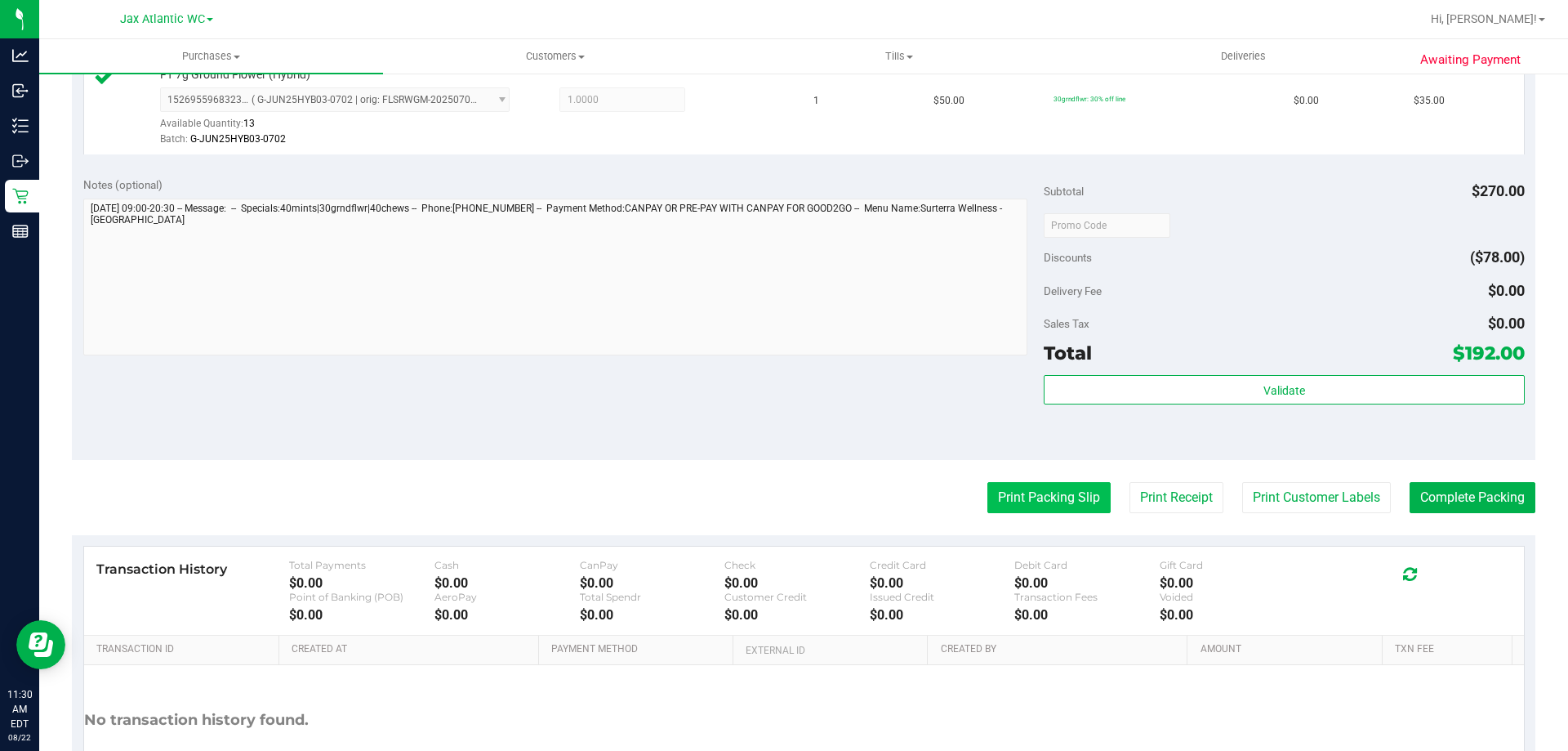
click at [989, 500] on button "Print Packing Slip" at bounding box center [1049, 498] width 124 height 31
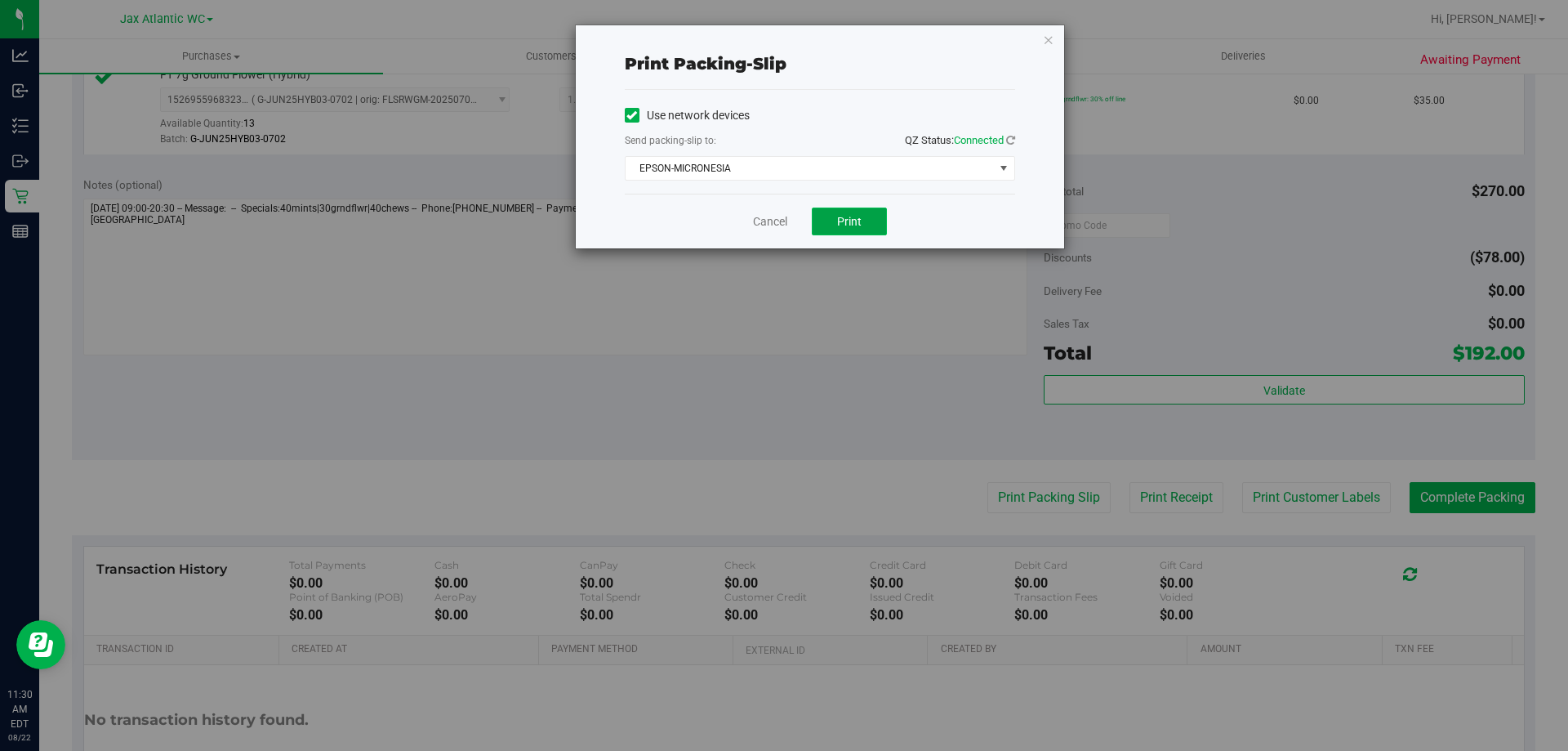
click at [839, 220] on span "Print" at bounding box center [850, 222] width 25 height 13
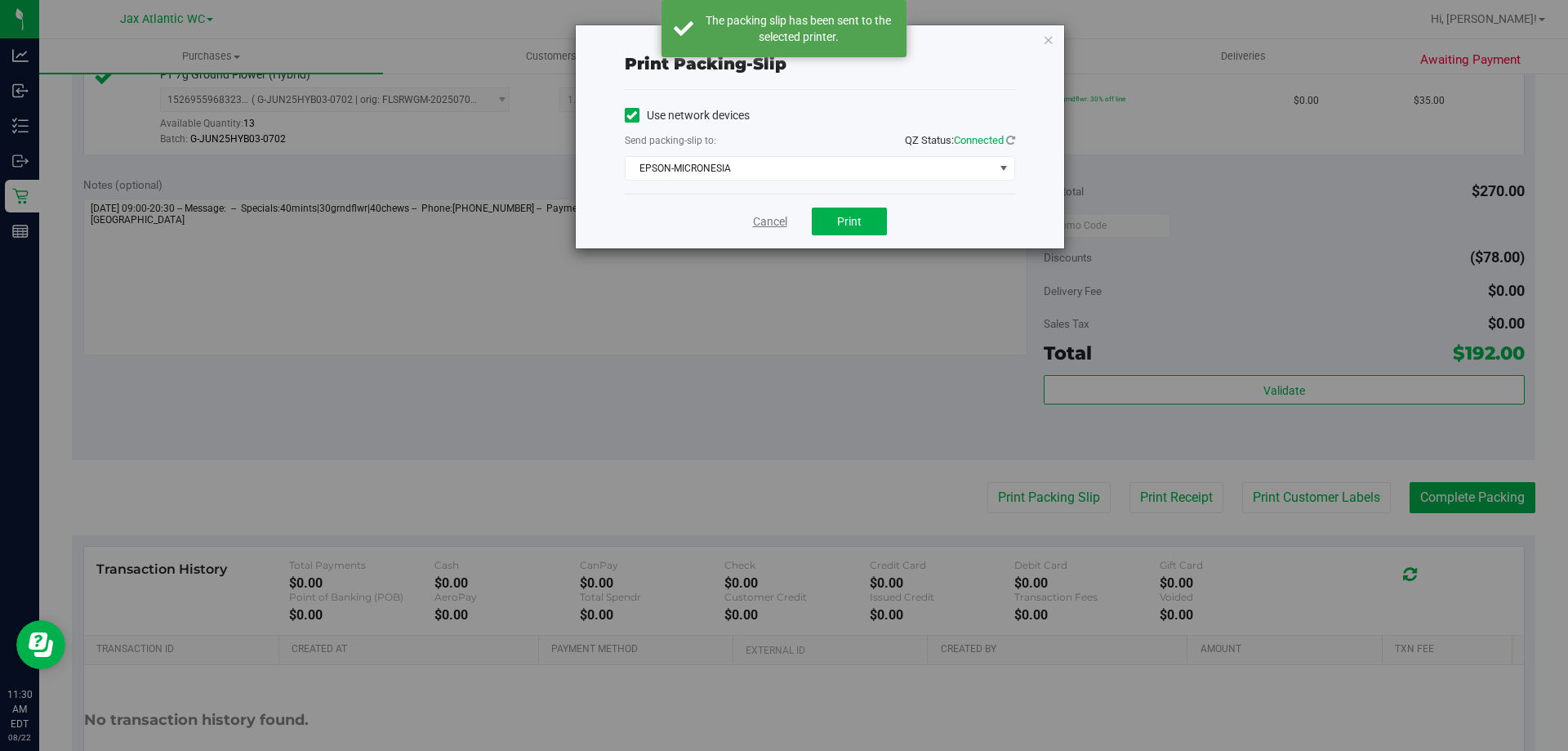
click at [777, 221] on link "Cancel" at bounding box center [770, 222] width 35 height 17
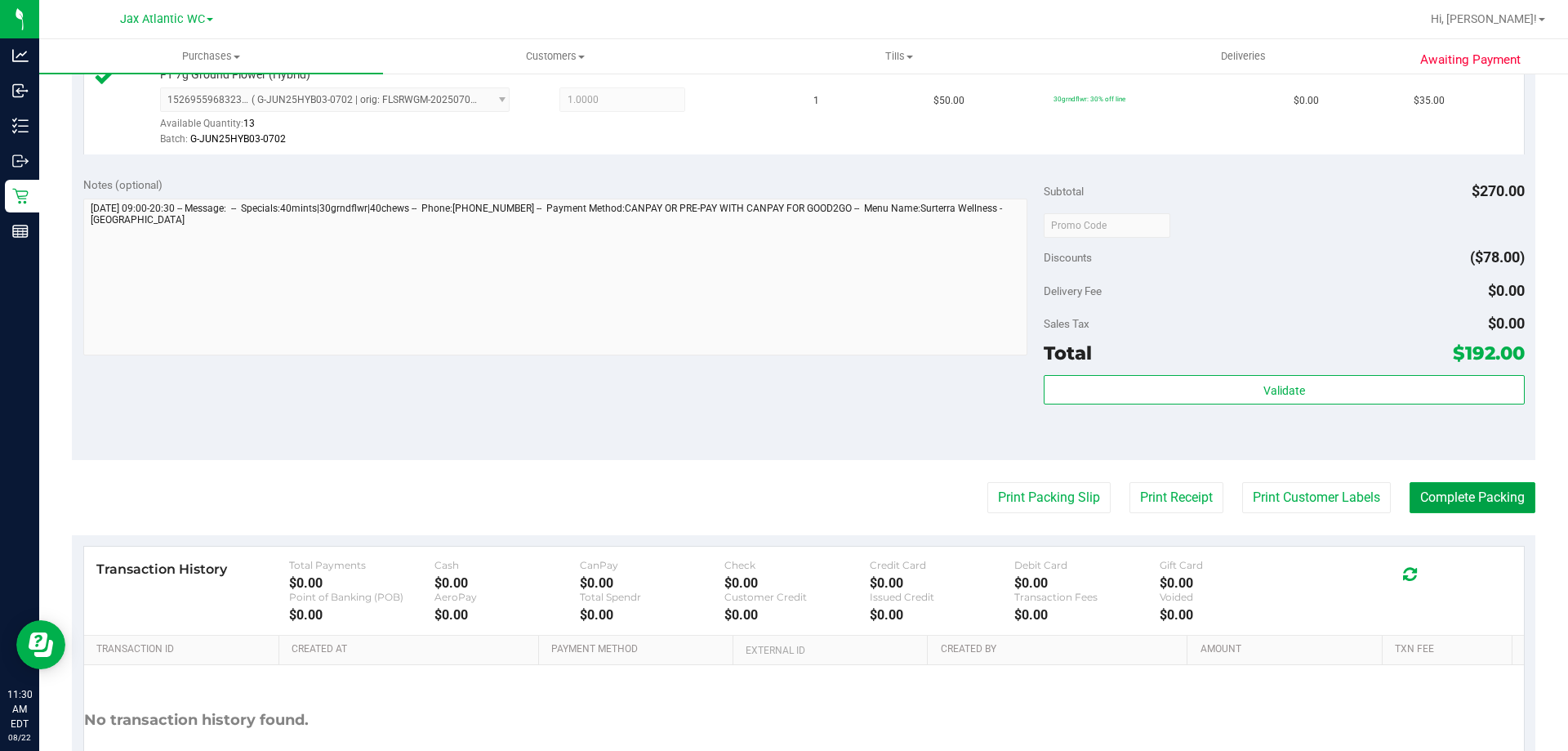
drag, startPoint x: 1446, startPoint y: 495, endPoint x: 1387, endPoint y: 517, distance: 63.0
click at [1445, 498] on button "Complete Packing" at bounding box center [1472, 498] width 126 height 31
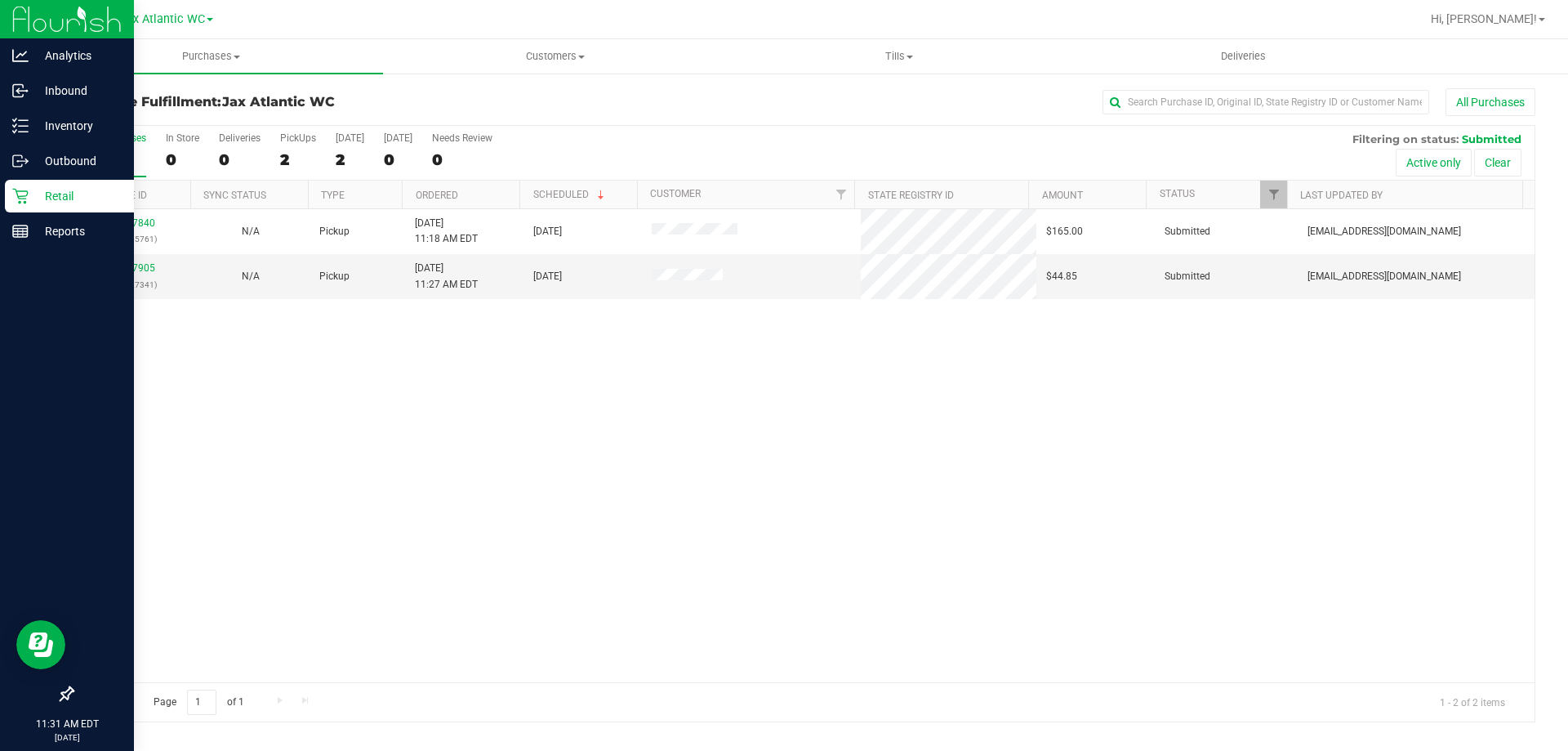
click at [25, 192] on icon at bounding box center [20, 196] width 16 height 16
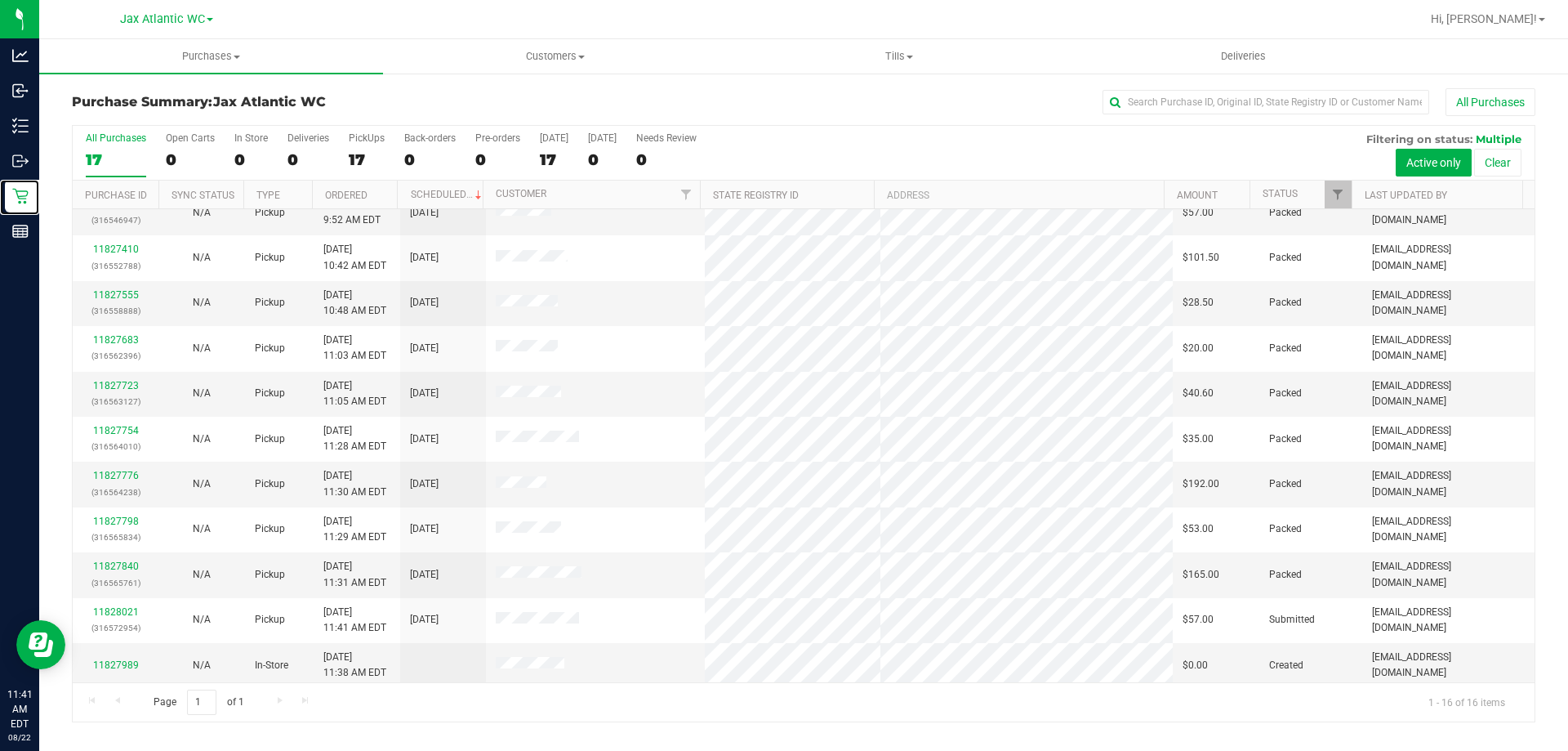
scroll to position [250, 0]
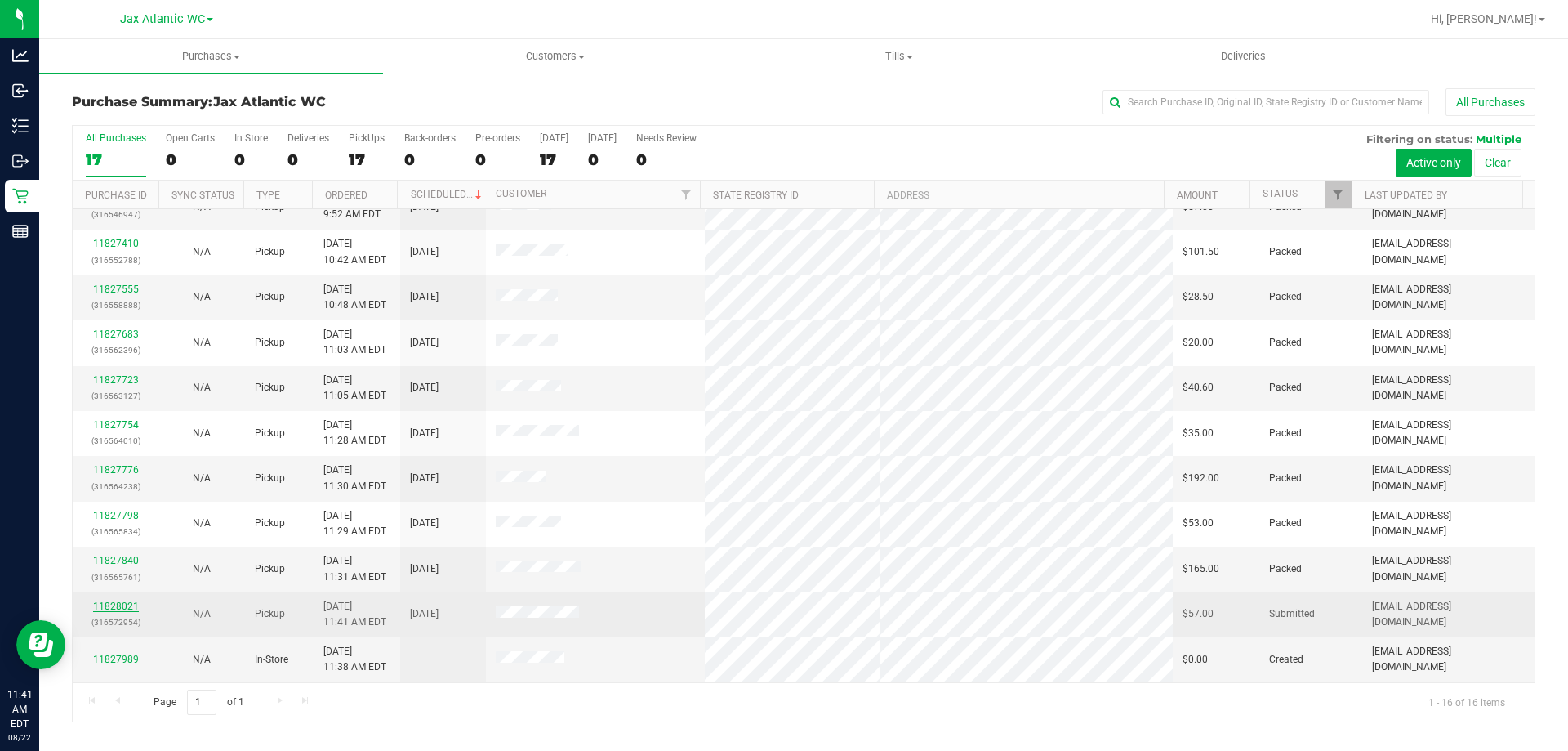
click at [132, 605] on link "11828021" at bounding box center [116, 606] width 46 height 12
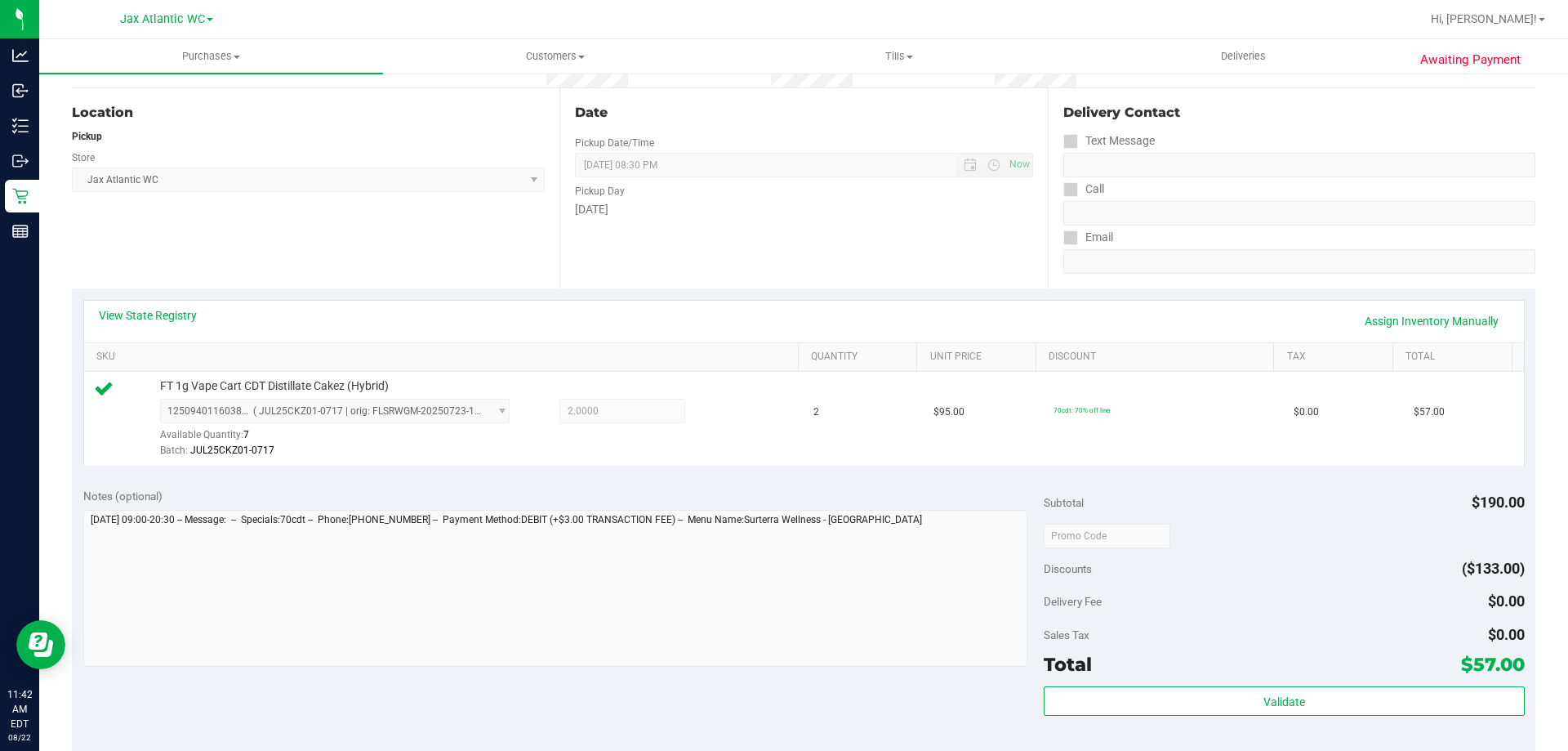
scroll to position [246, 0]
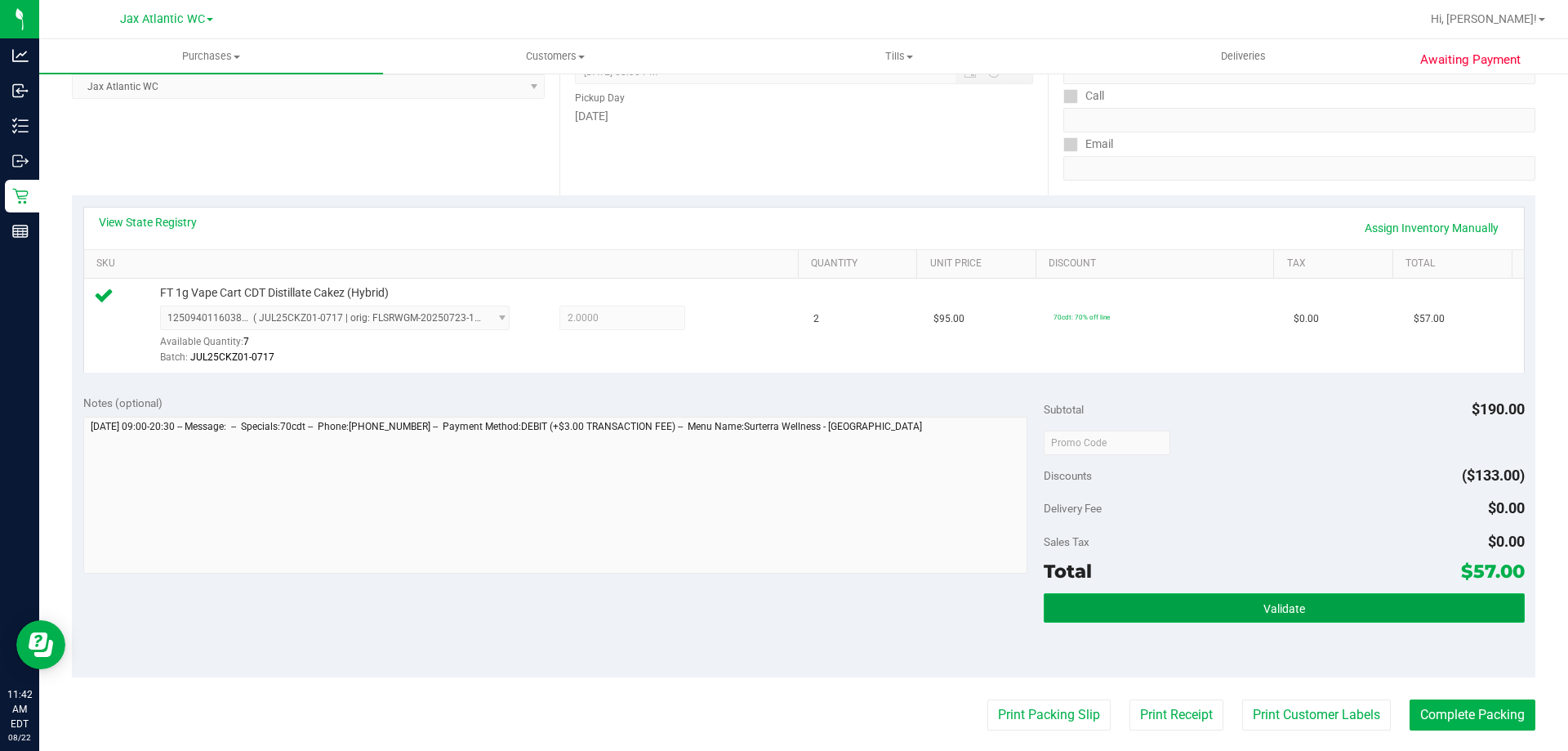
click at [1261, 595] on button "Validate" at bounding box center [1284, 607] width 480 height 30
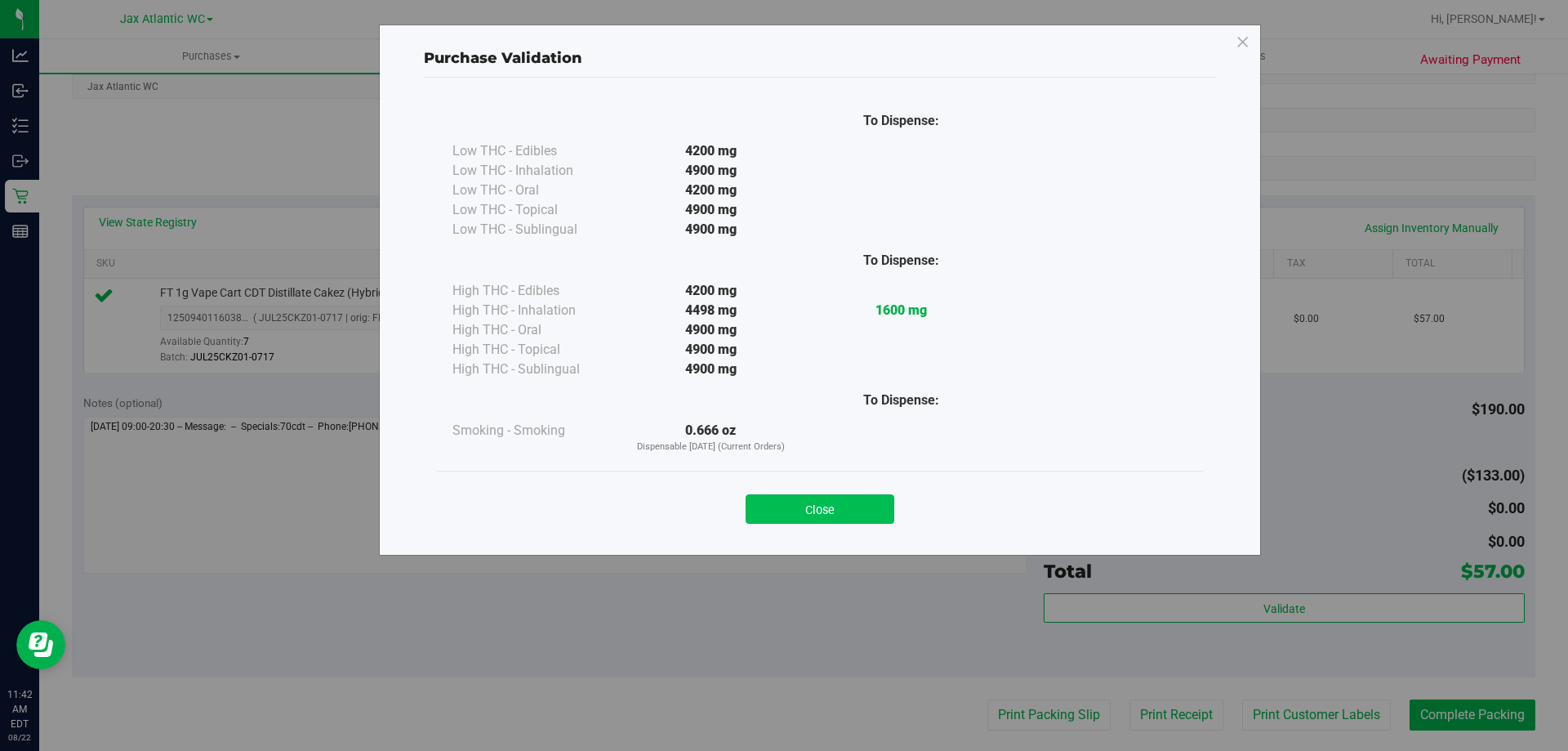
click at [796, 502] on button "Close" at bounding box center [820, 508] width 149 height 30
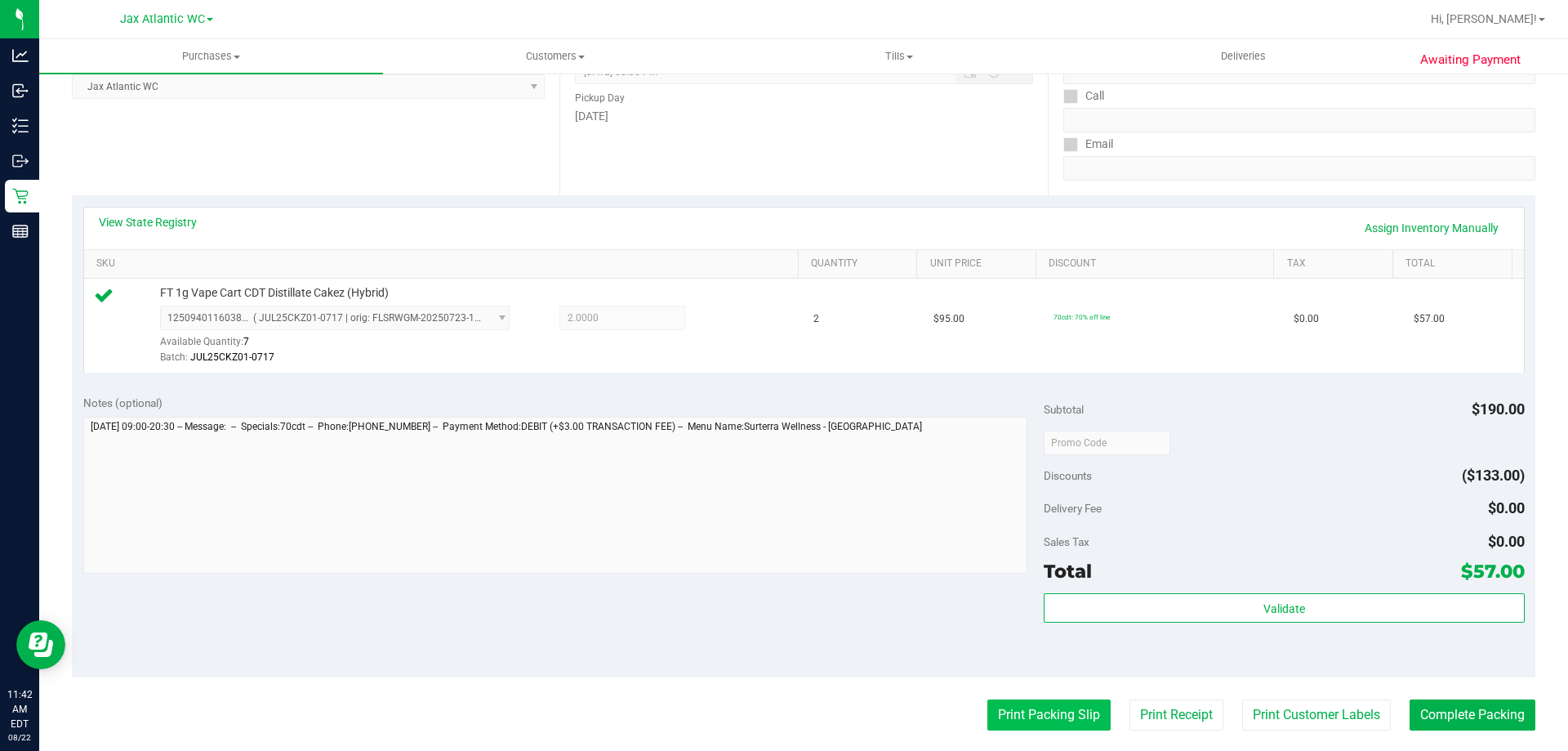
drag, startPoint x: 1068, startPoint y: 739, endPoint x: 1058, endPoint y: 715, distance: 26.0
click at [1065, 730] on purchase-details "Back Edit Purchase Cancel Purchase View Profile # 11828021 BioTrack ID: - Submi…" at bounding box center [804, 450] width 1463 height 1215
click at [1058, 714] on button "Print Packing Slip" at bounding box center [1049, 715] width 124 height 31
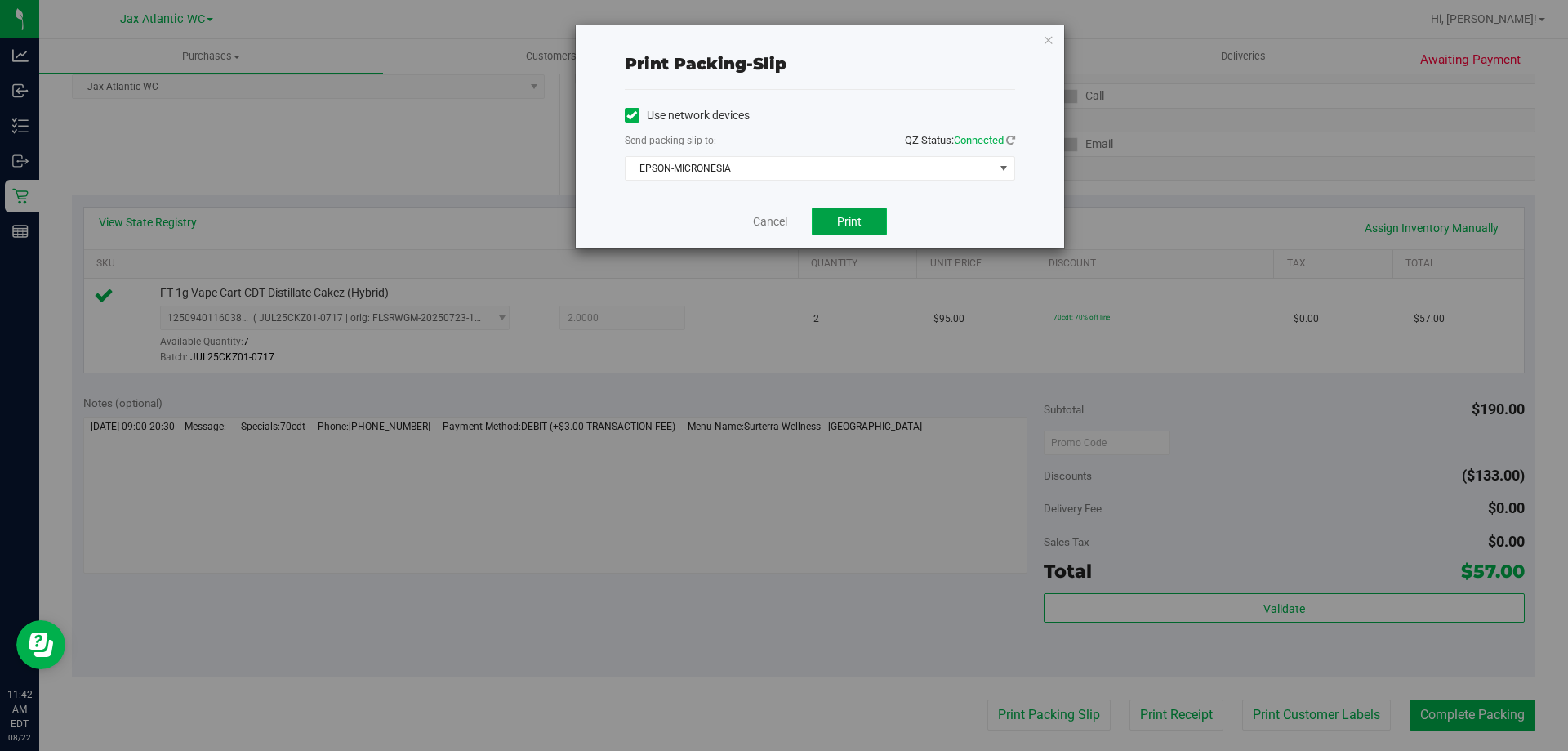
click at [852, 227] on span "Print" at bounding box center [850, 222] width 25 height 13
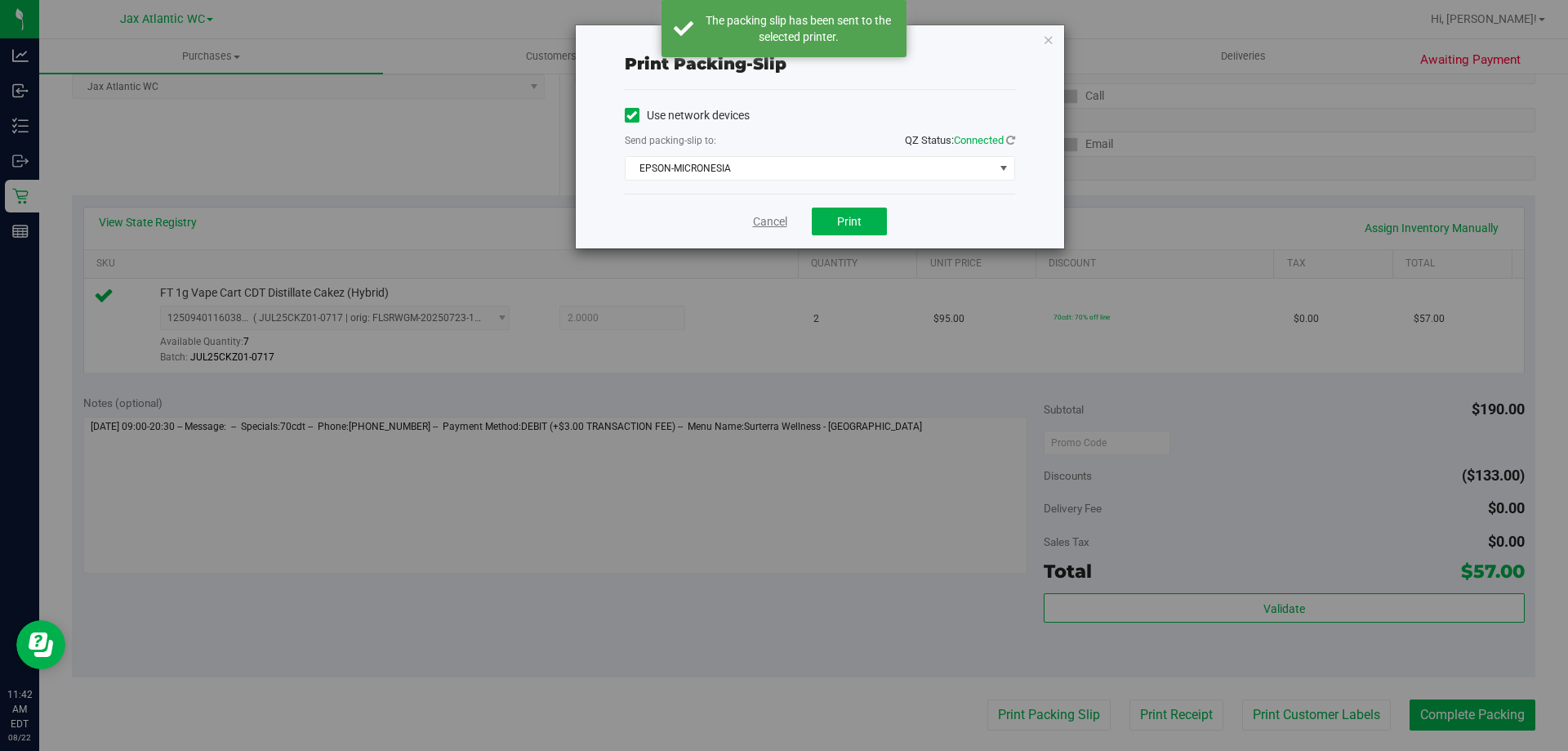
click at [764, 216] on link "Cancel" at bounding box center [770, 222] width 35 height 17
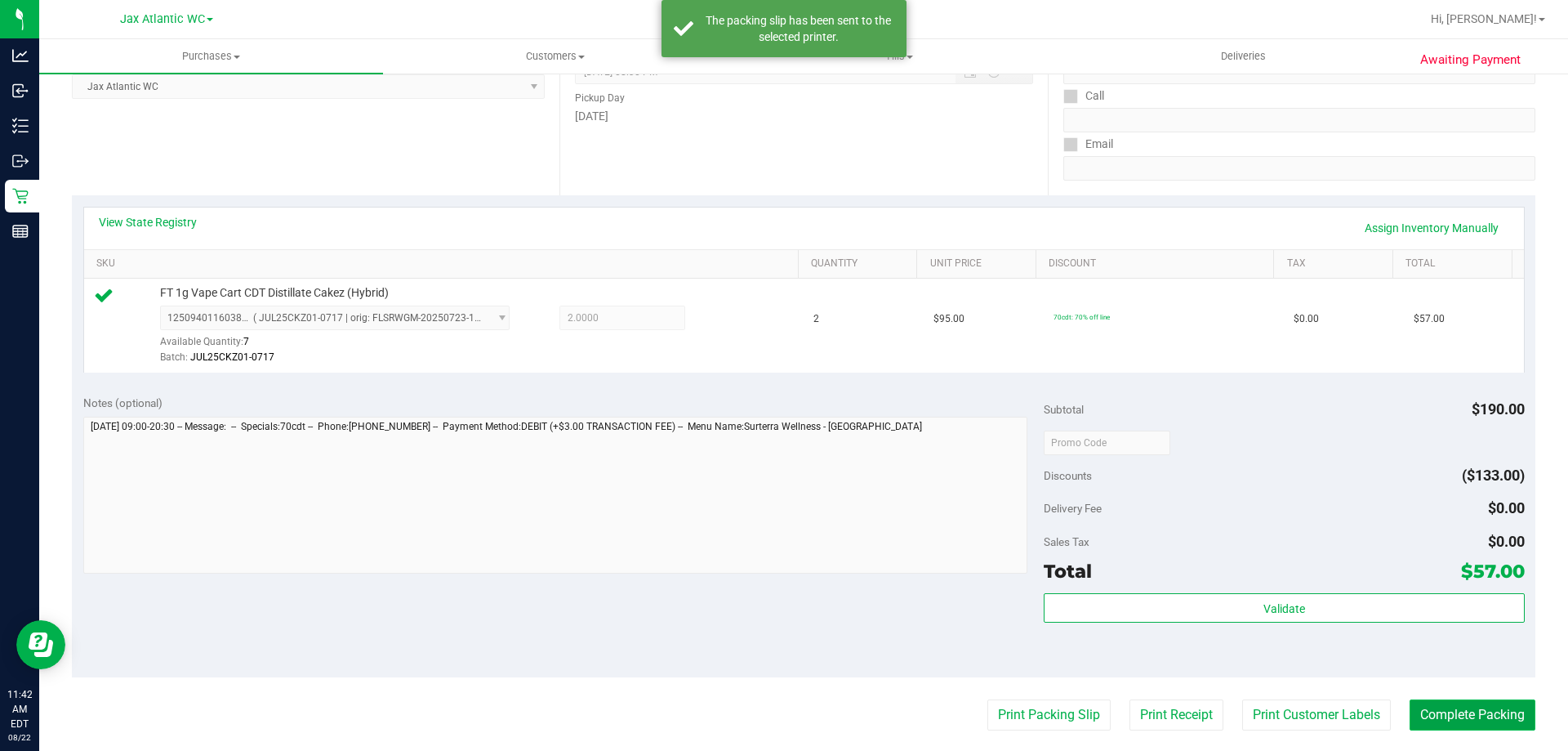
click at [1430, 708] on button "Complete Packing" at bounding box center [1472, 715] width 126 height 31
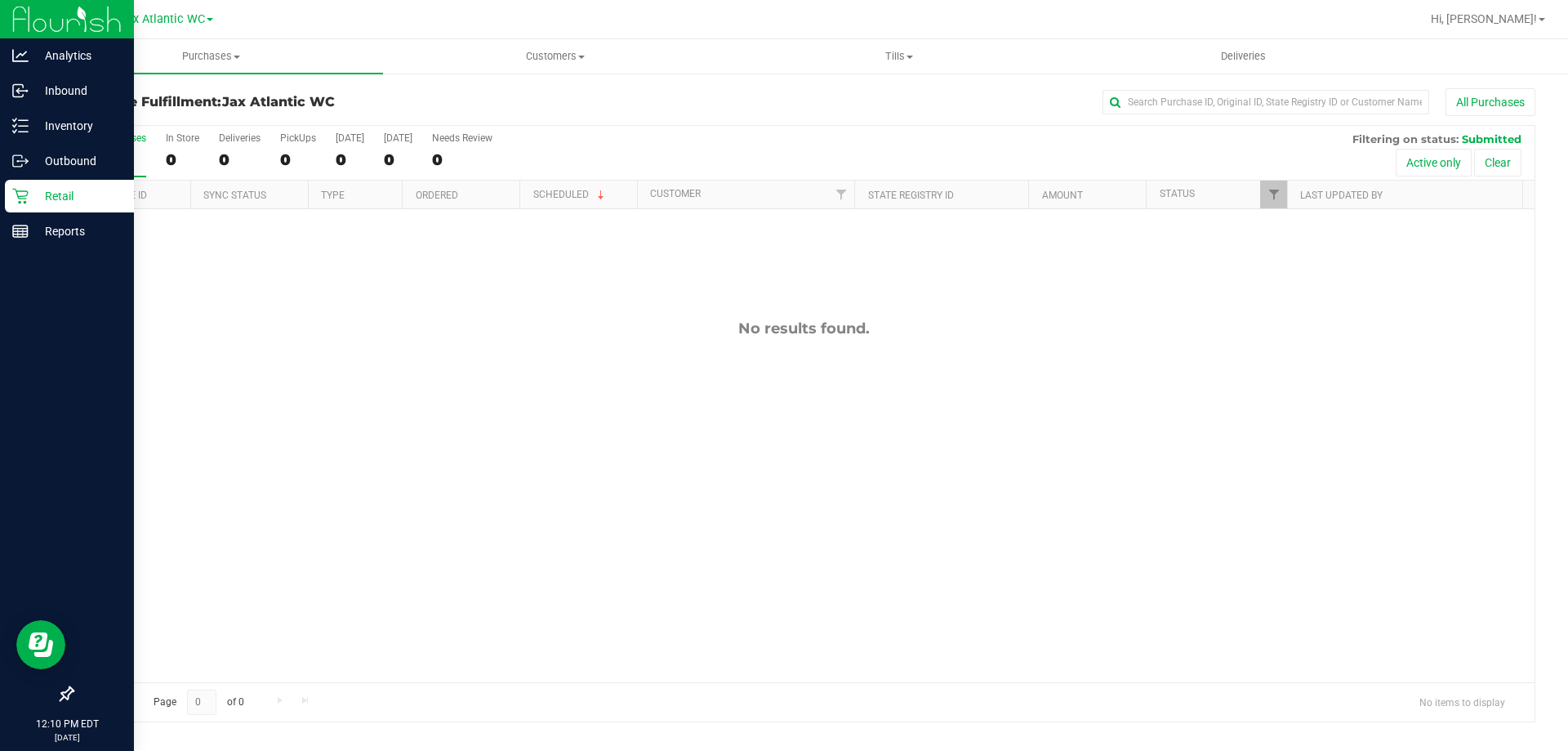
click at [44, 195] on p "Retail" at bounding box center [78, 196] width 98 height 19
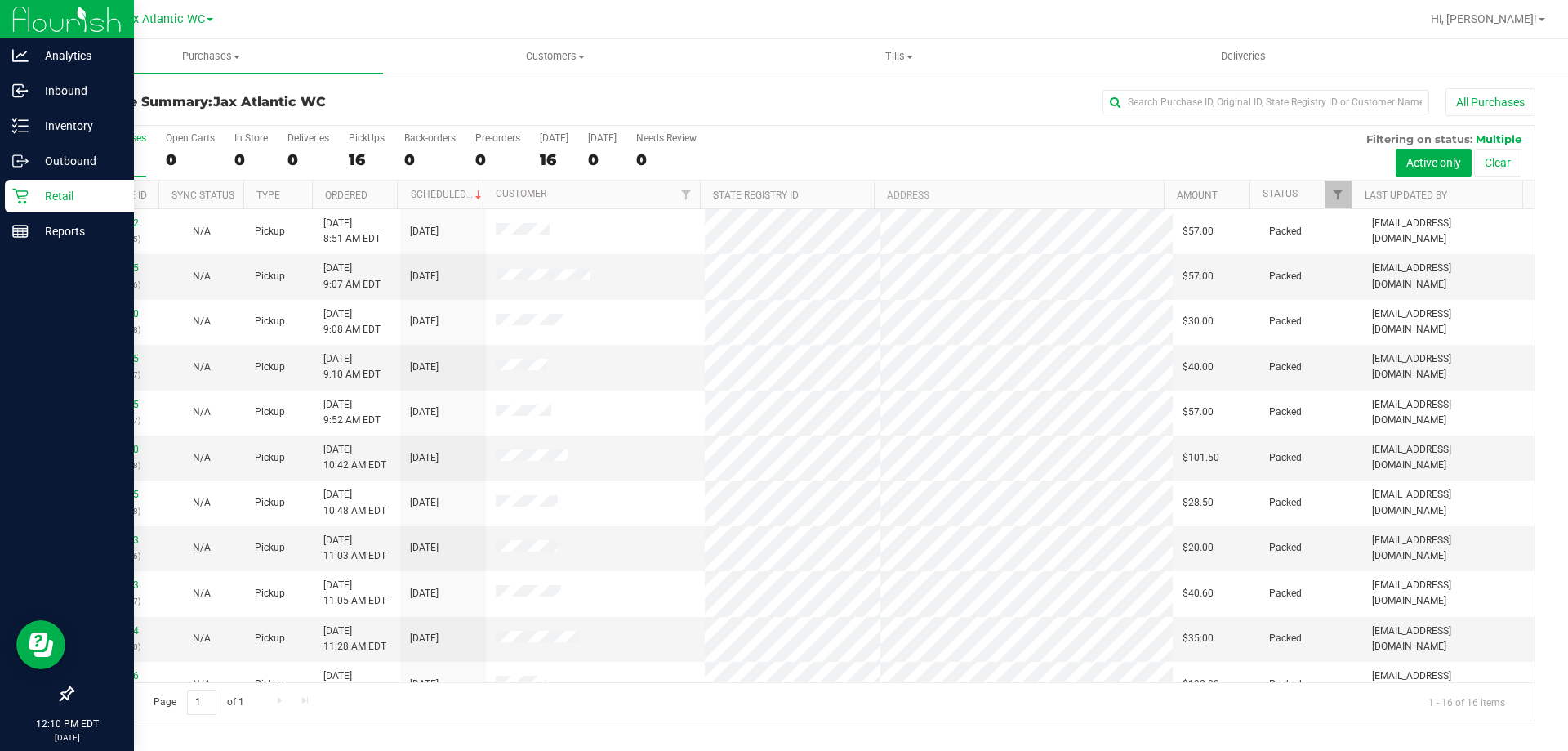
click at [37, 194] on p "Retail" at bounding box center [78, 196] width 98 height 19
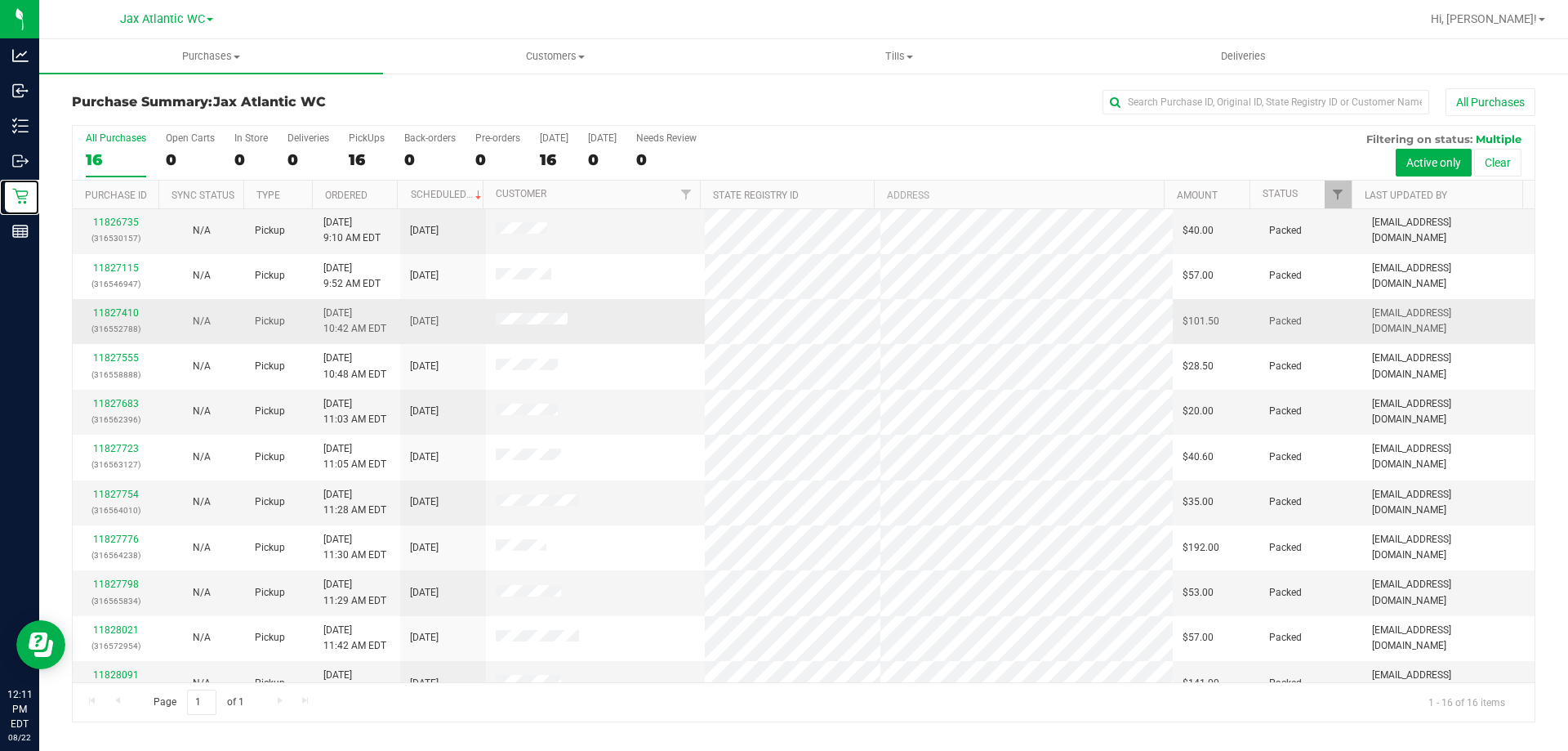
scroll to position [250, 0]
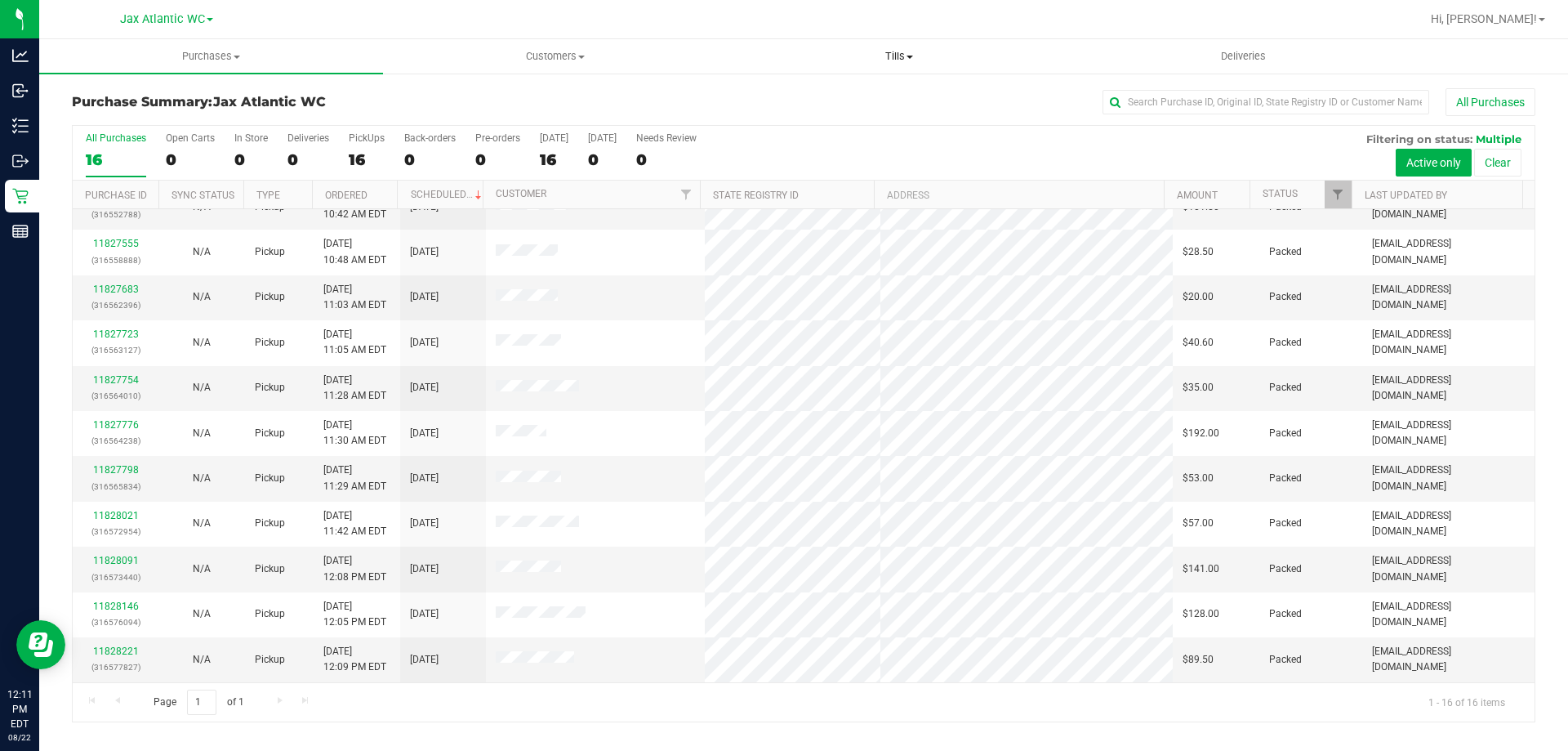
click at [885, 58] on span "Tills" at bounding box center [899, 56] width 342 height 14
click at [833, 102] on span "Manage tills" at bounding box center [782, 98] width 110 height 13
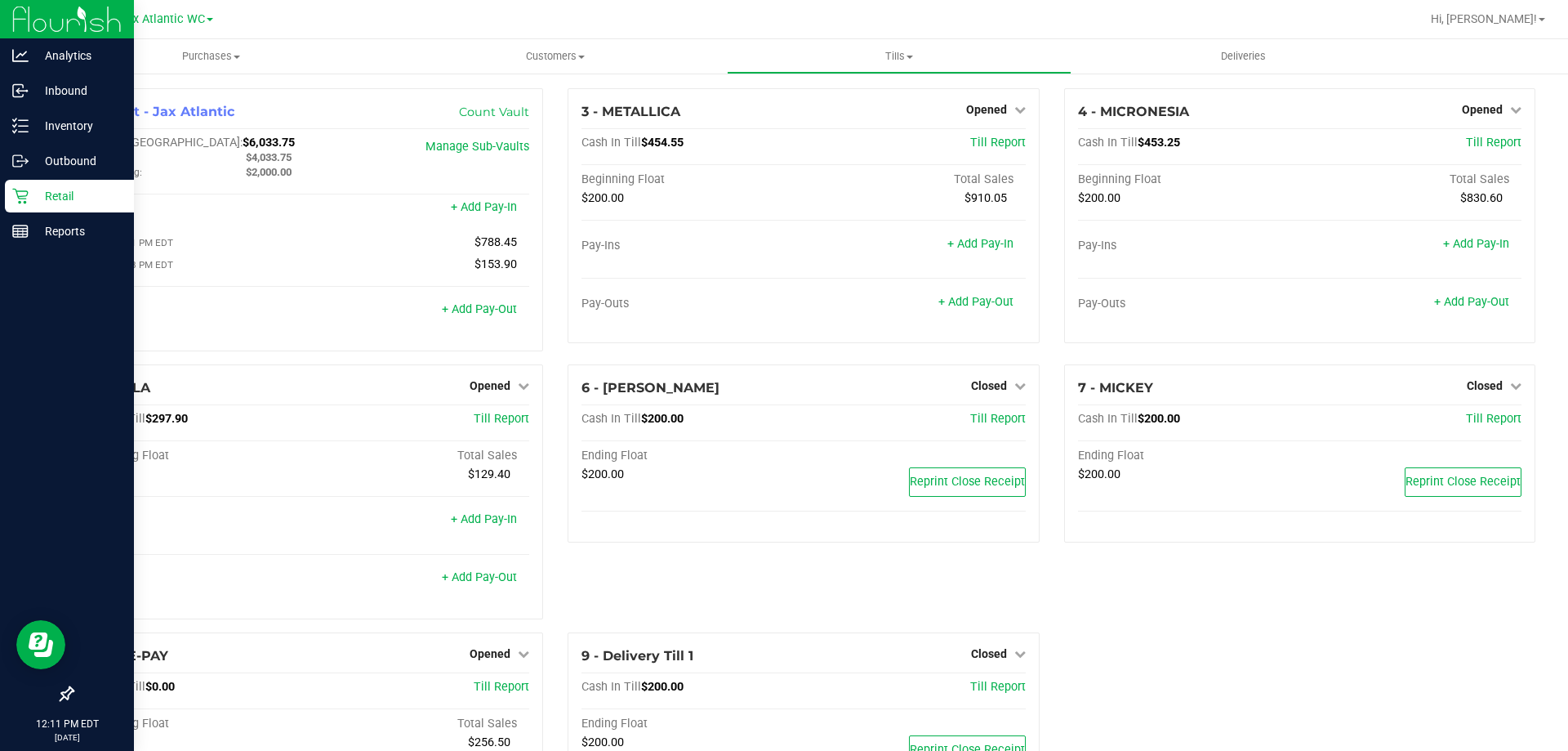
click at [52, 208] on div "Retail" at bounding box center [69, 196] width 129 height 33
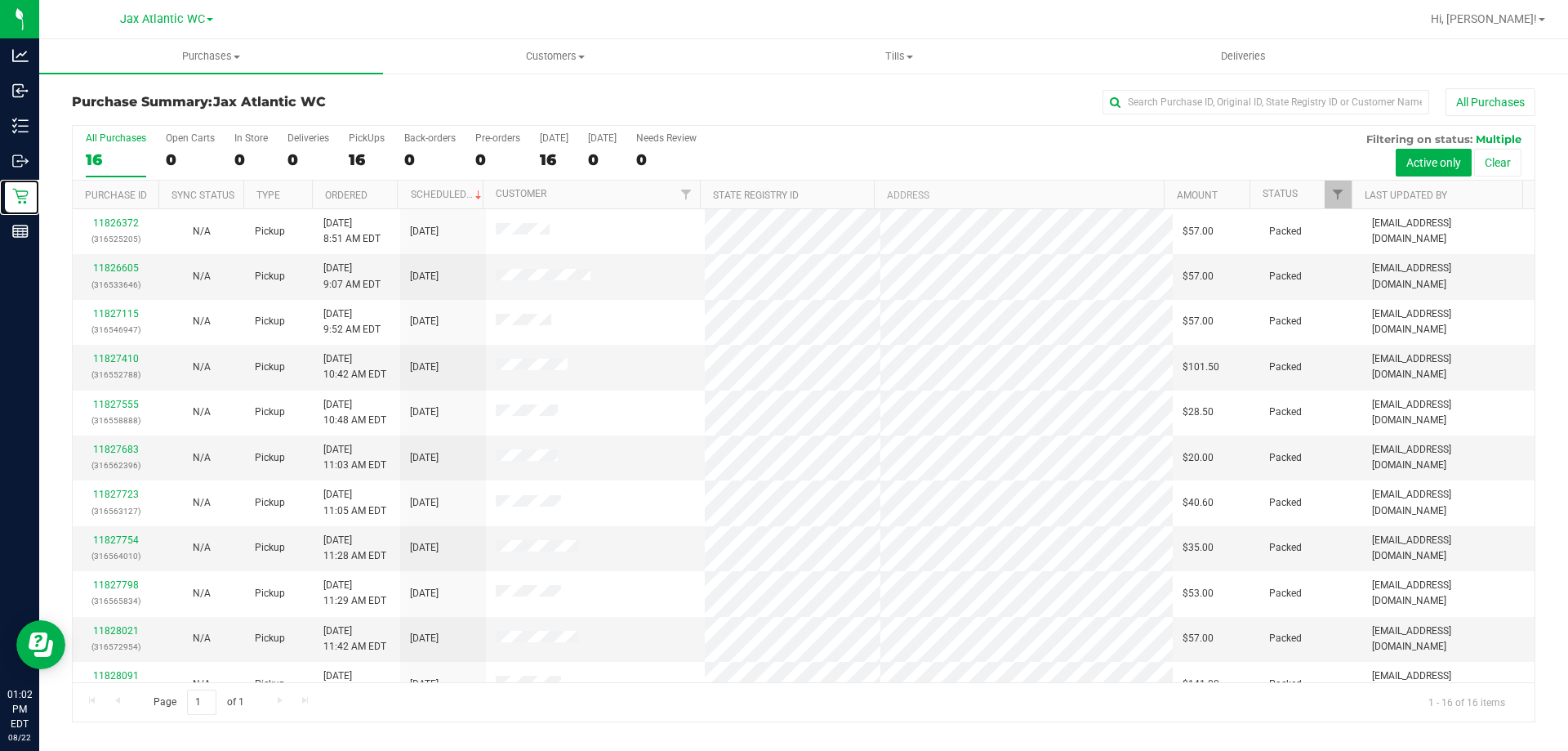
scroll to position [250, 0]
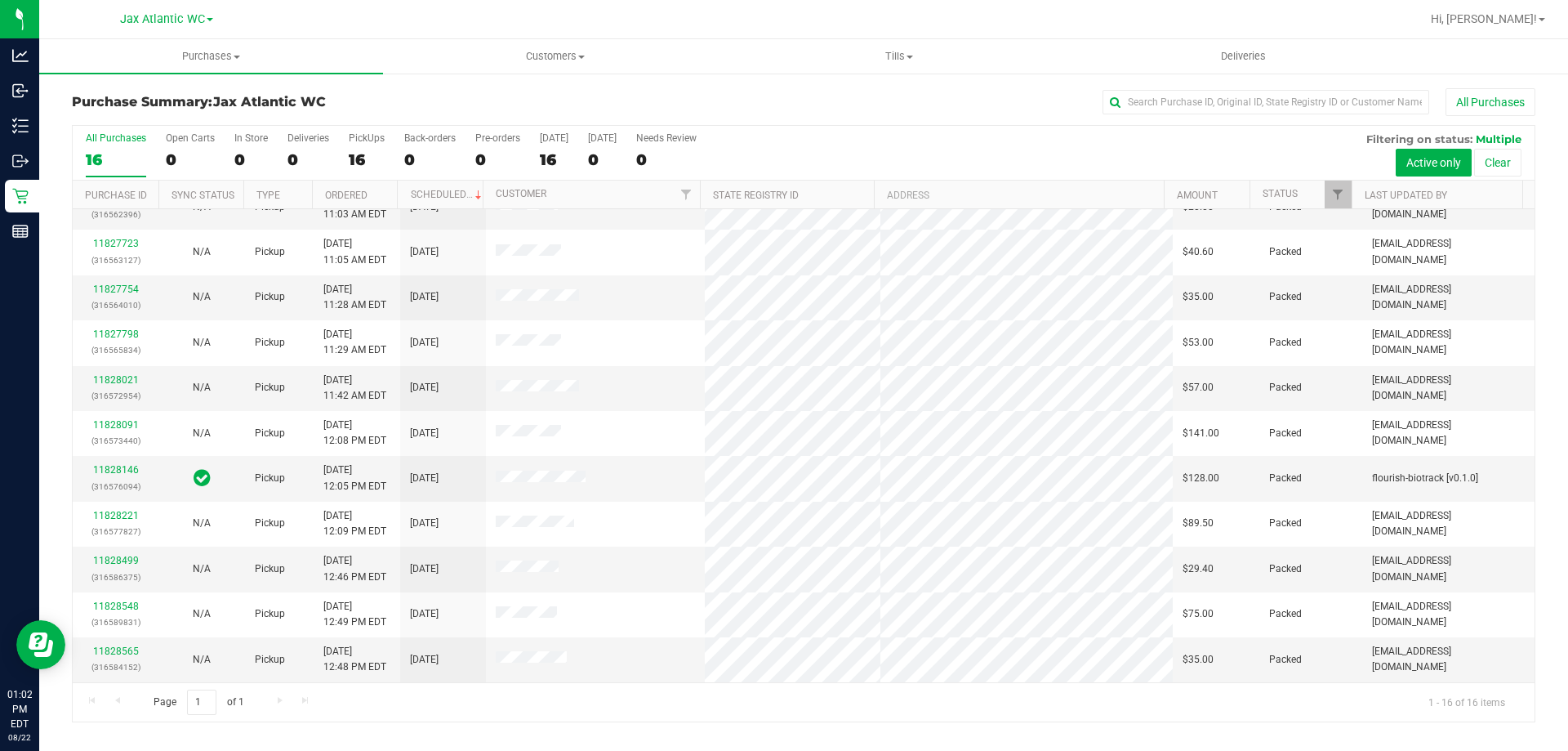
click at [460, 91] on div "Purchase Summary: Jax Atlantic WC All Purchases" at bounding box center [804, 106] width 1463 height 35
click at [132, 556] on link "11828972" at bounding box center [116, 560] width 46 height 12
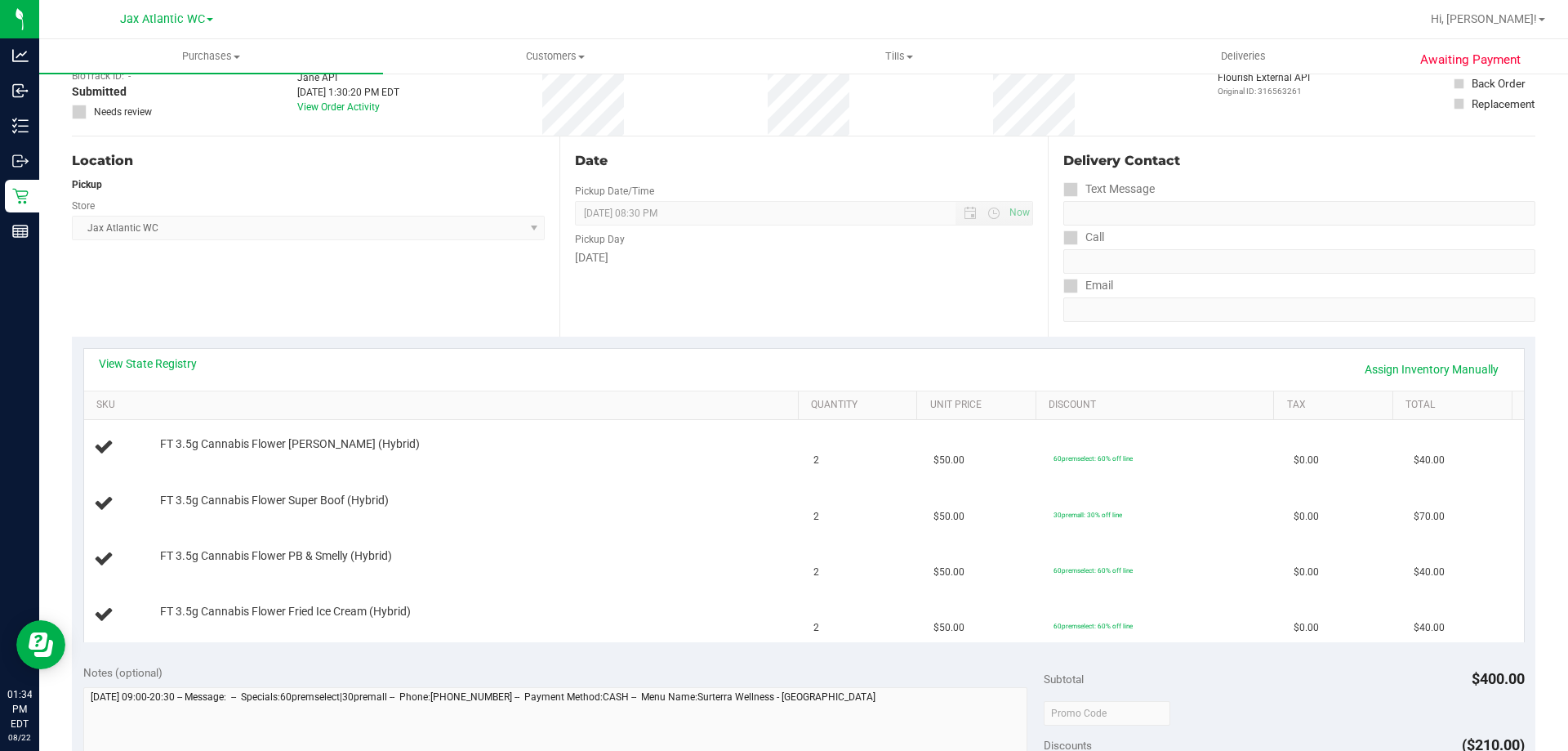
scroll to position [246, 0]
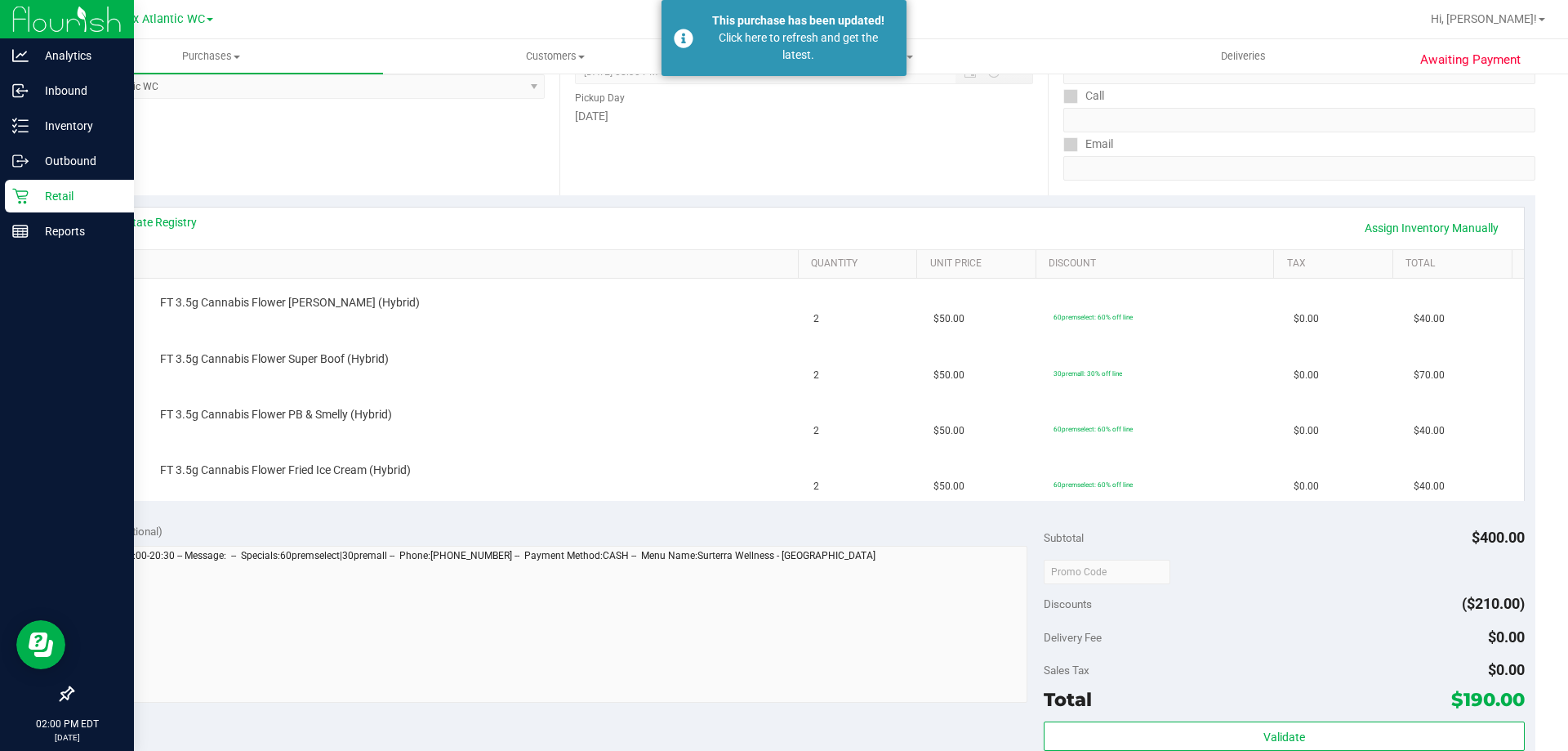
click at [54, 205] on p "Retail" at bounding box center [78, 196] width 98 height 19
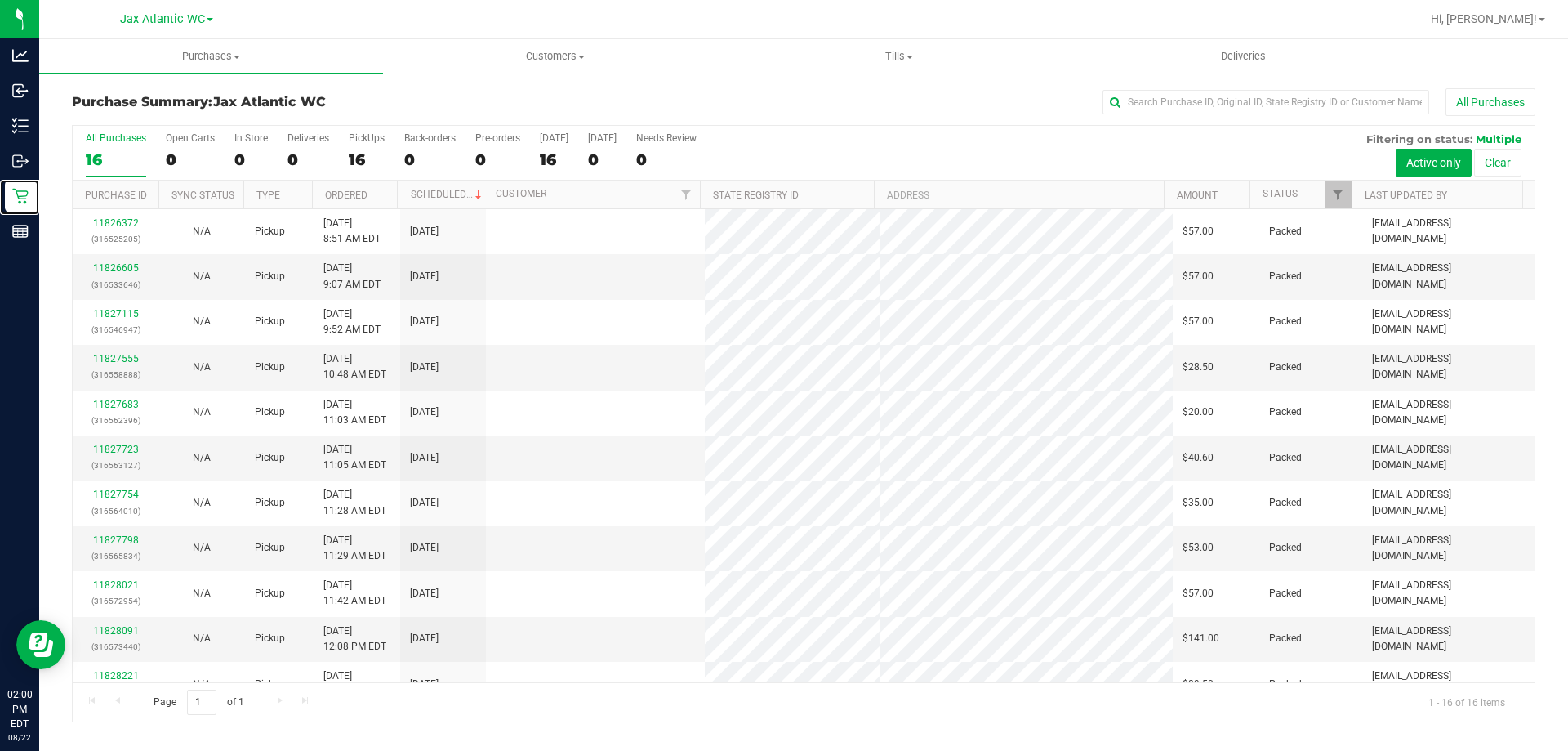
scroll to position [250, 0]
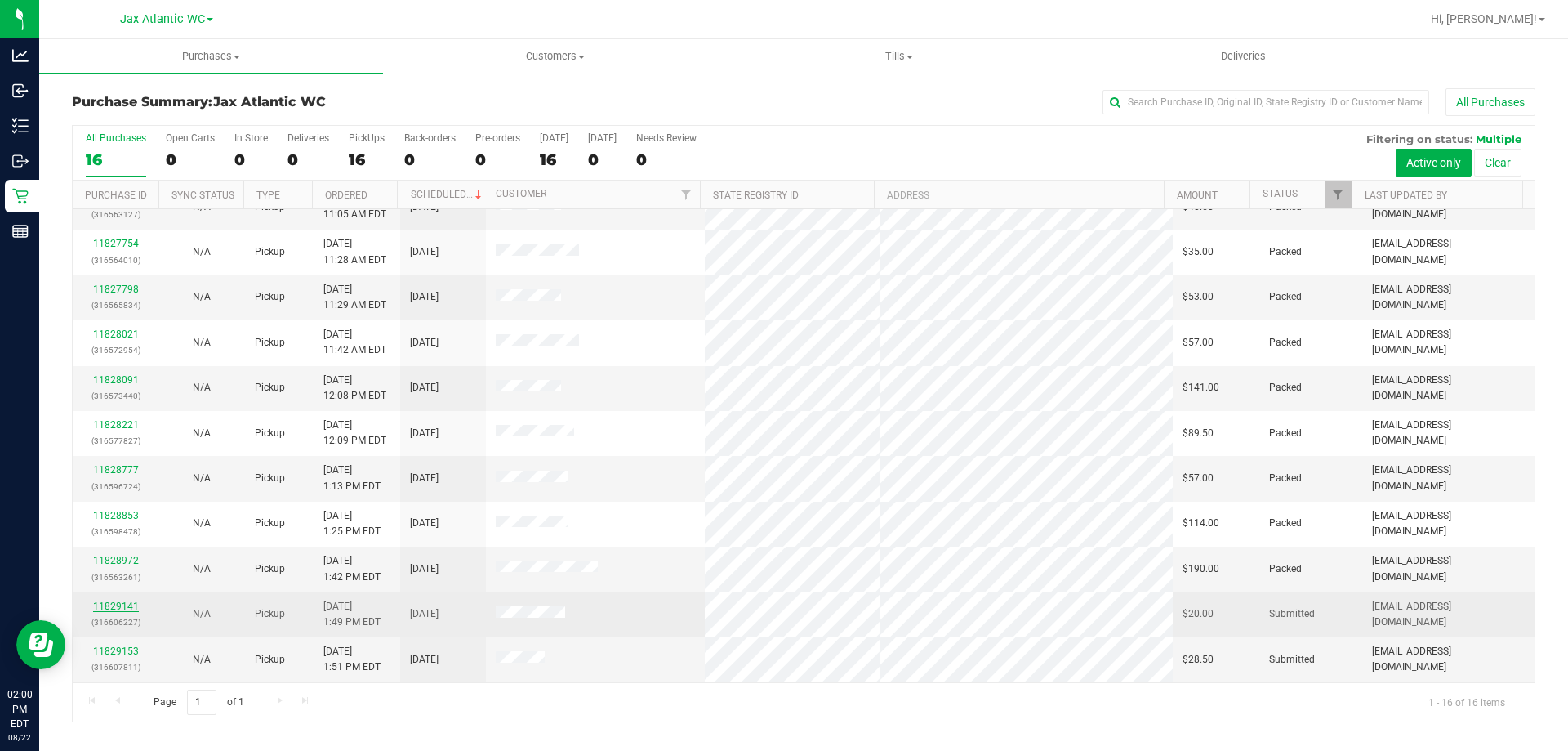
click at [118, 605] on link "11829141" at bounding box center [116, 606] width 46 height 12
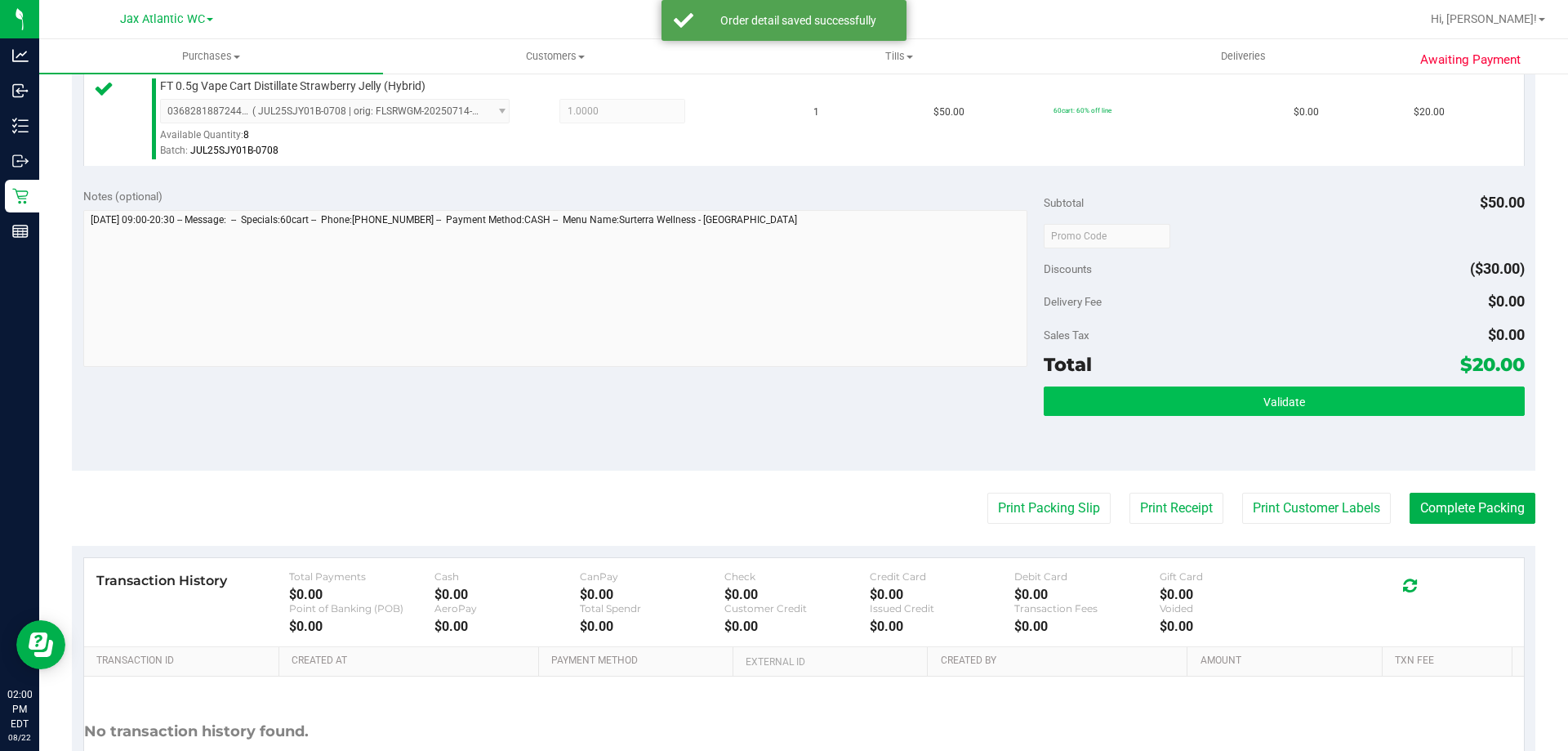
scroll to position [490, 0]
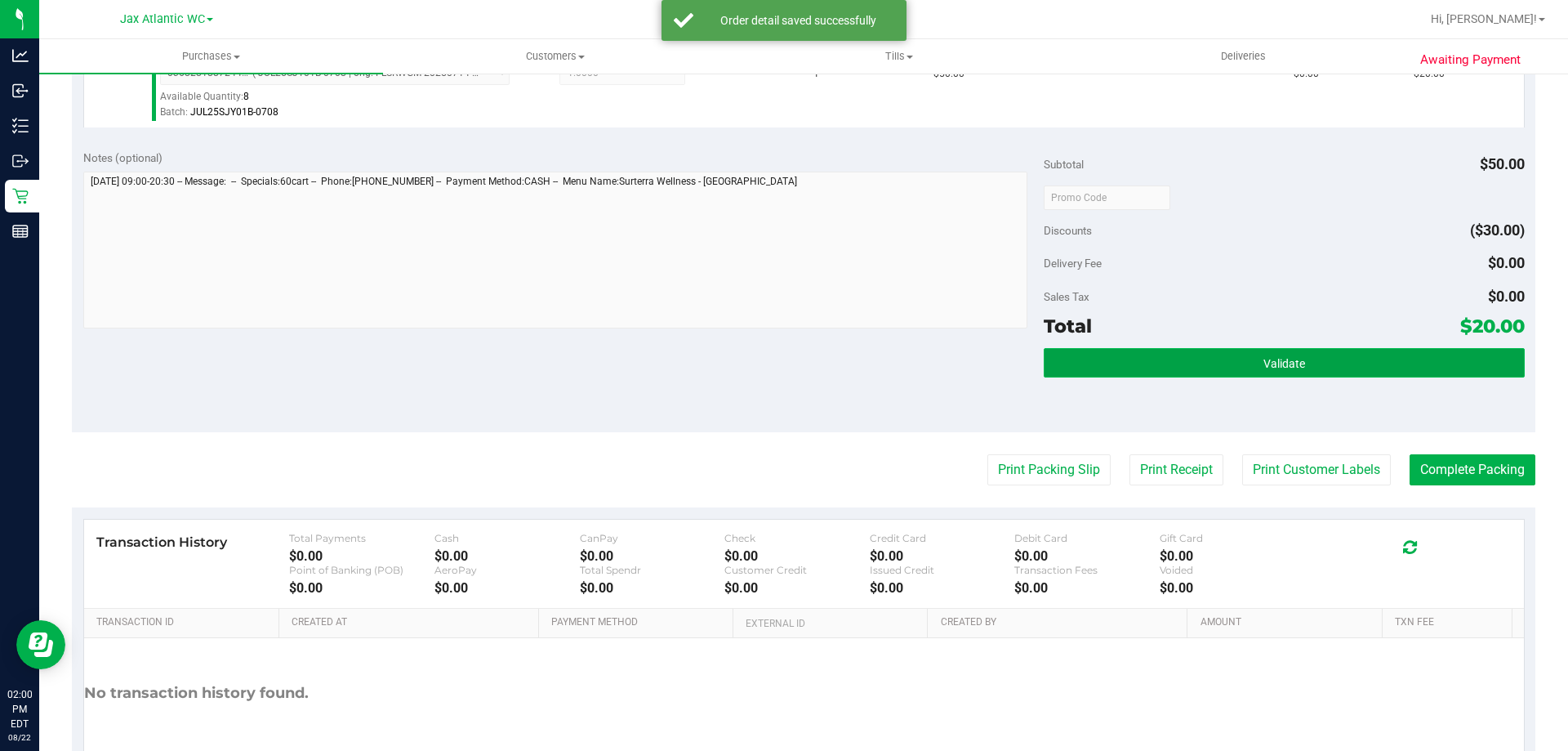
click at [1264, 360] on span "Validate" at bounding box center [1284, 364] width 41 height 13
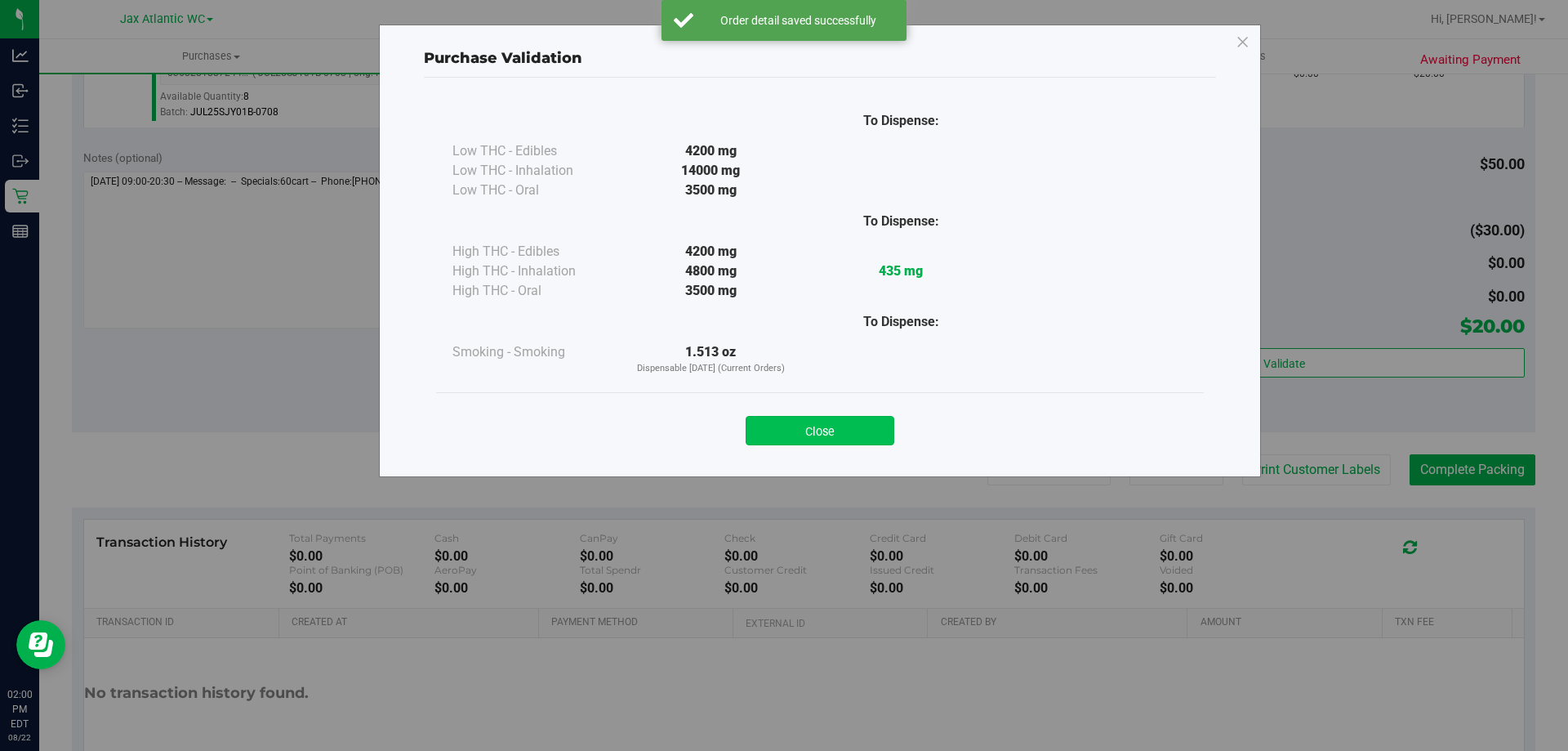
click at [878, 432] on button "Close" at bounding box center [820, 431] width 149 height 30
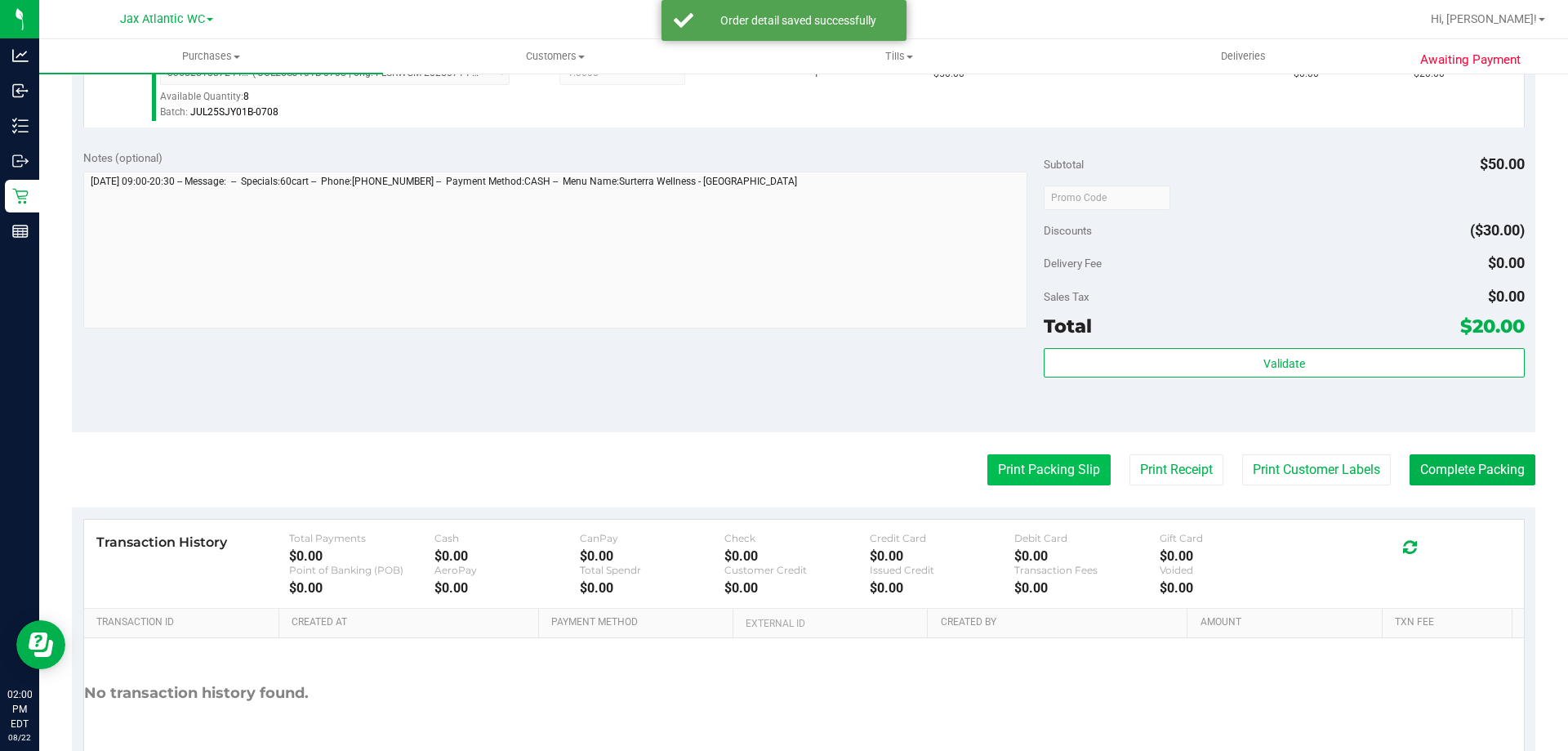
click at [1040, 469] on button "Print Packing Slip" at bounding box center [1049, 470] width 124 height 31
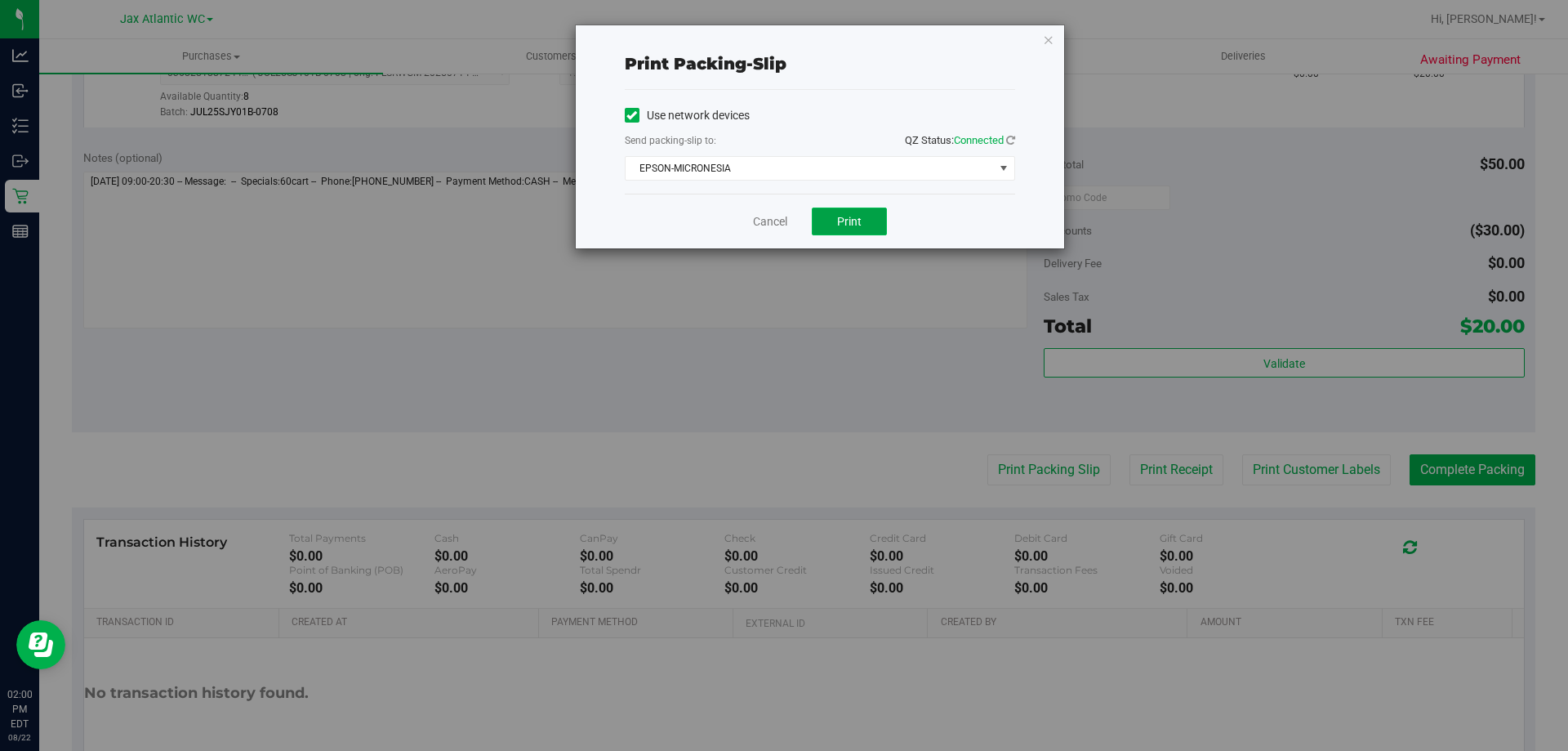
click at [854, 221] on span "Print" at bounding box center [850, 222] width 25 height 13
click at [774, 222] on link "Cancel" at bounding box center [770, 222] width 35 height 17
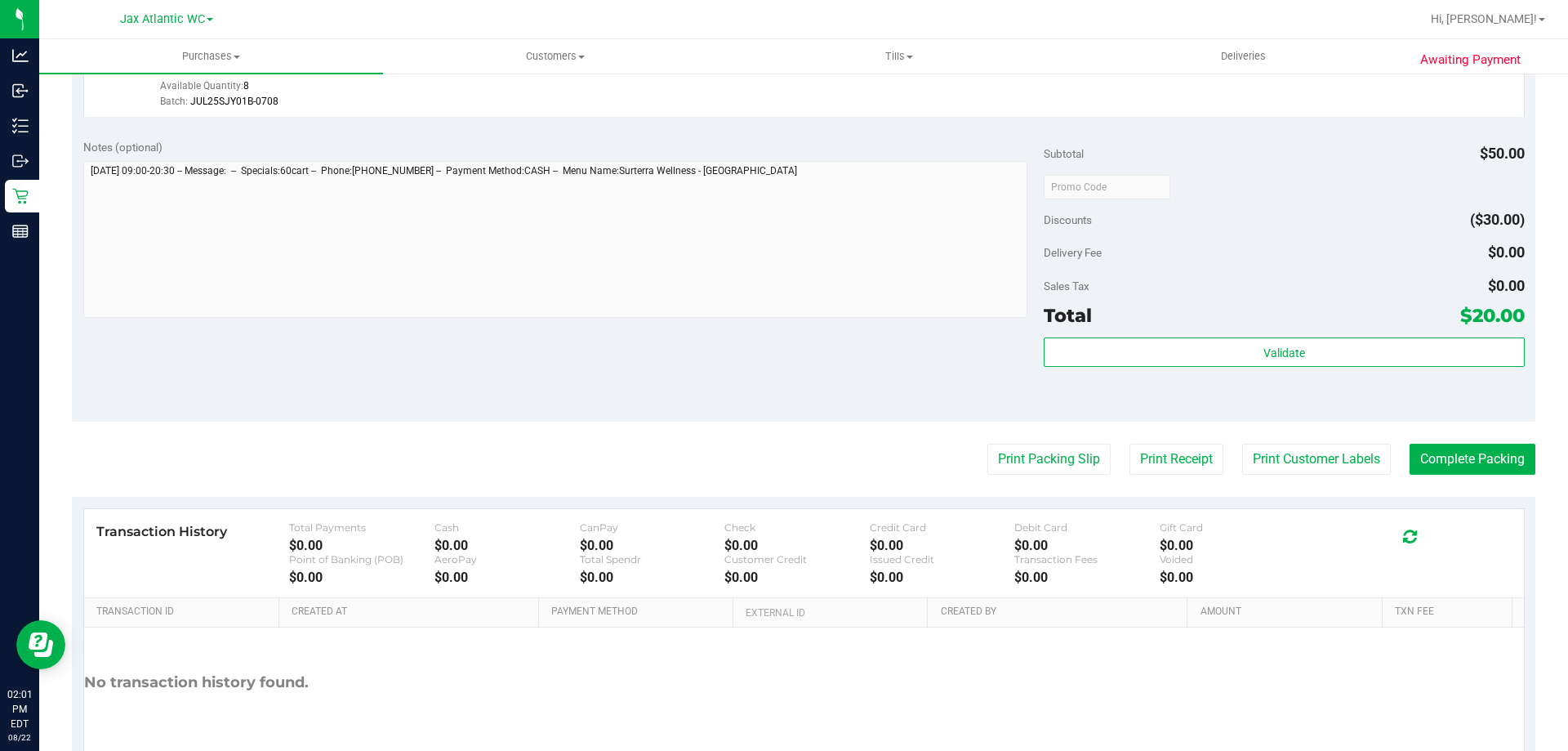
scroll to position [585, 0]
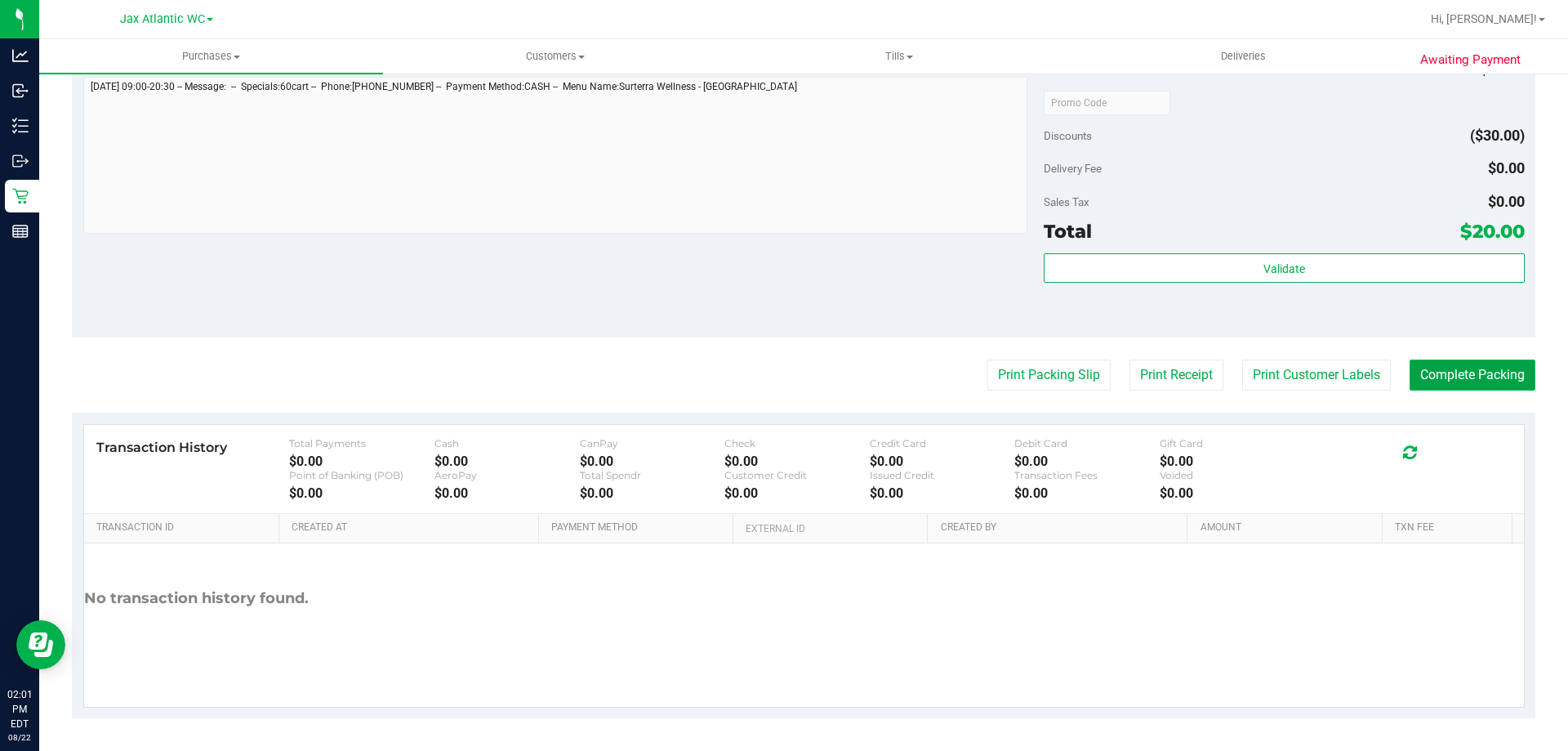
click at [1424, 377] on button "Complete Packing" at bounding box center [1472, 375] width 126 height 31
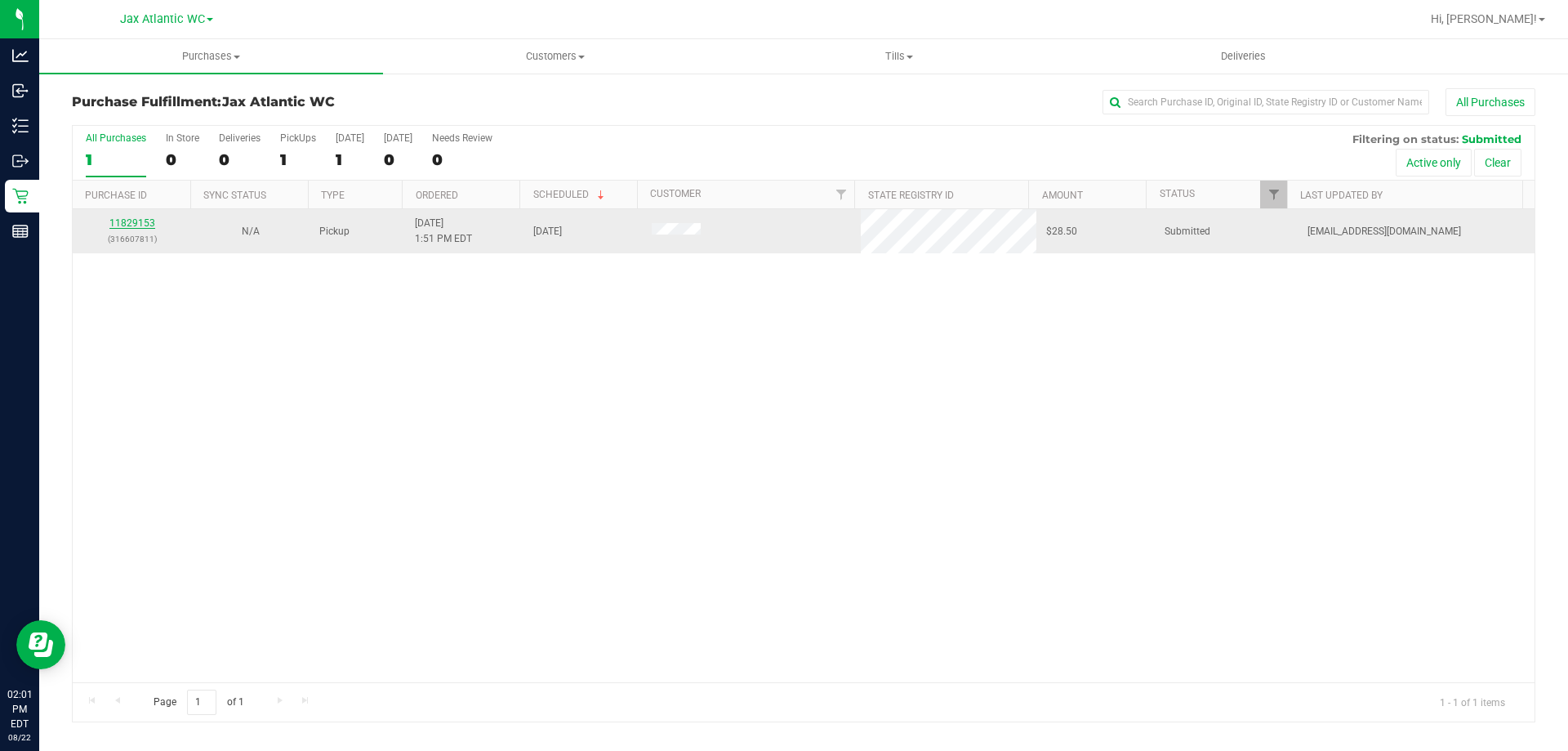
click at [140, 221] on link "11829153" at bounding box center [132, 223] width 46 height 12
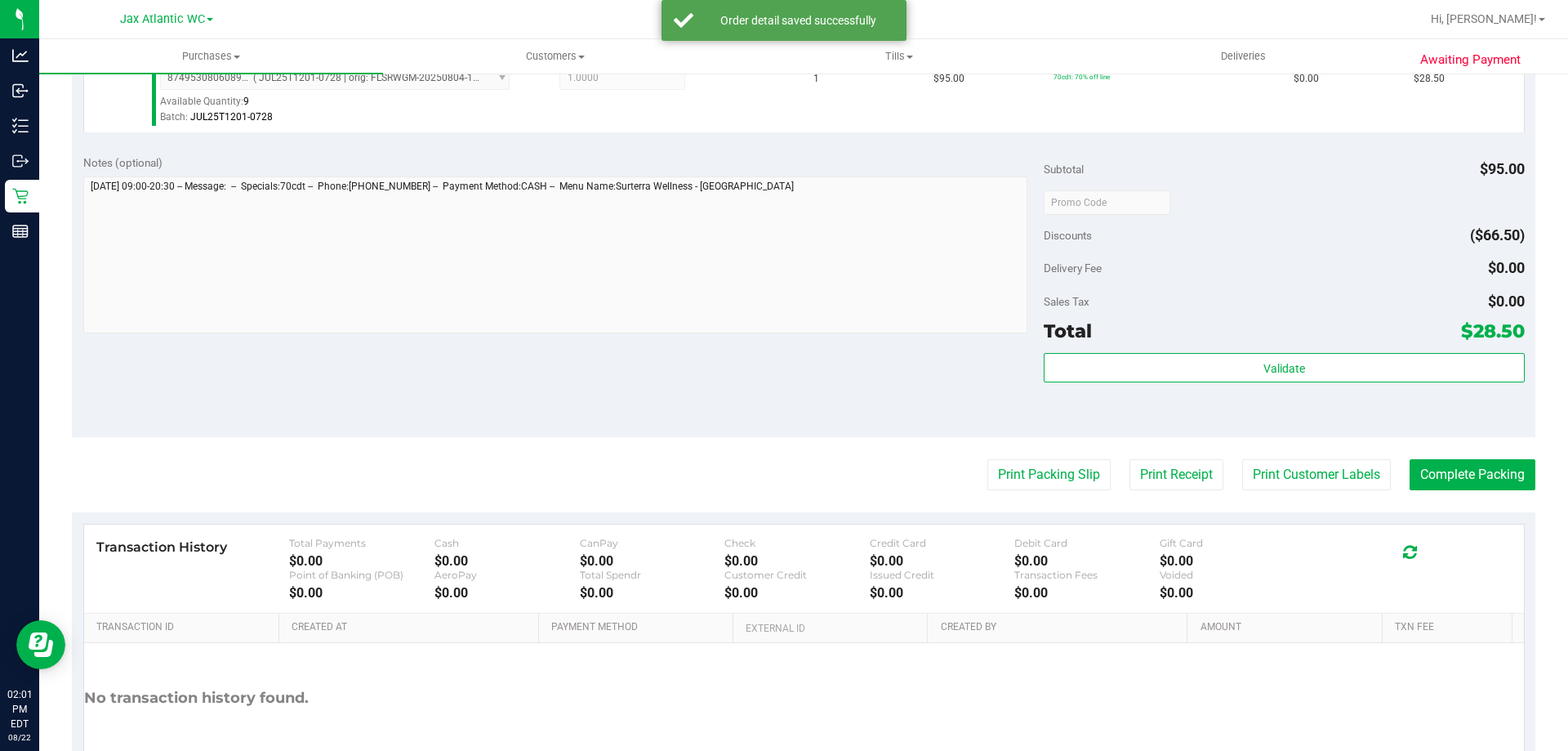
scroll to position [572, 0]
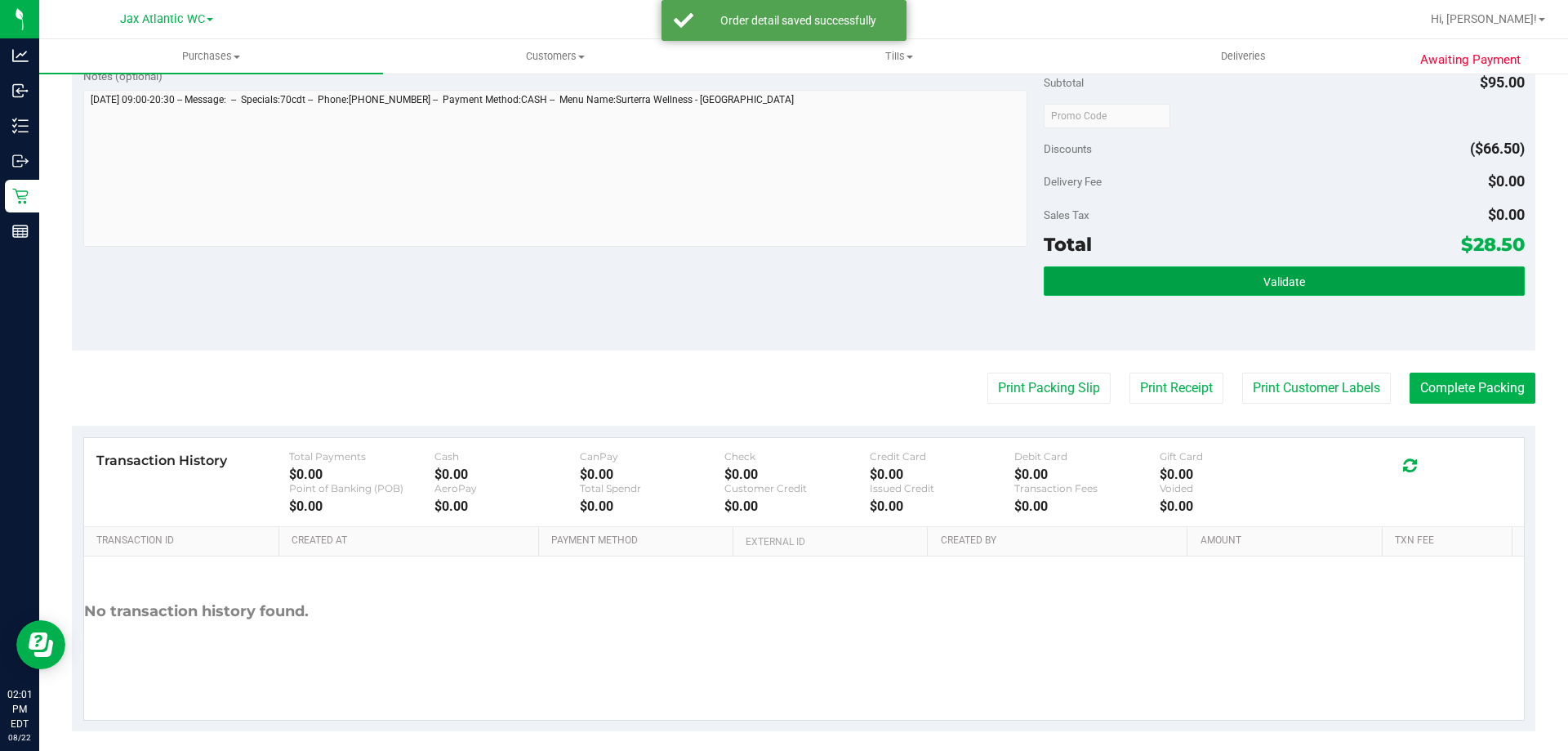
click at [1192, 280] on button "Validate" at bounding box center [1284, 281] width 480 height 30
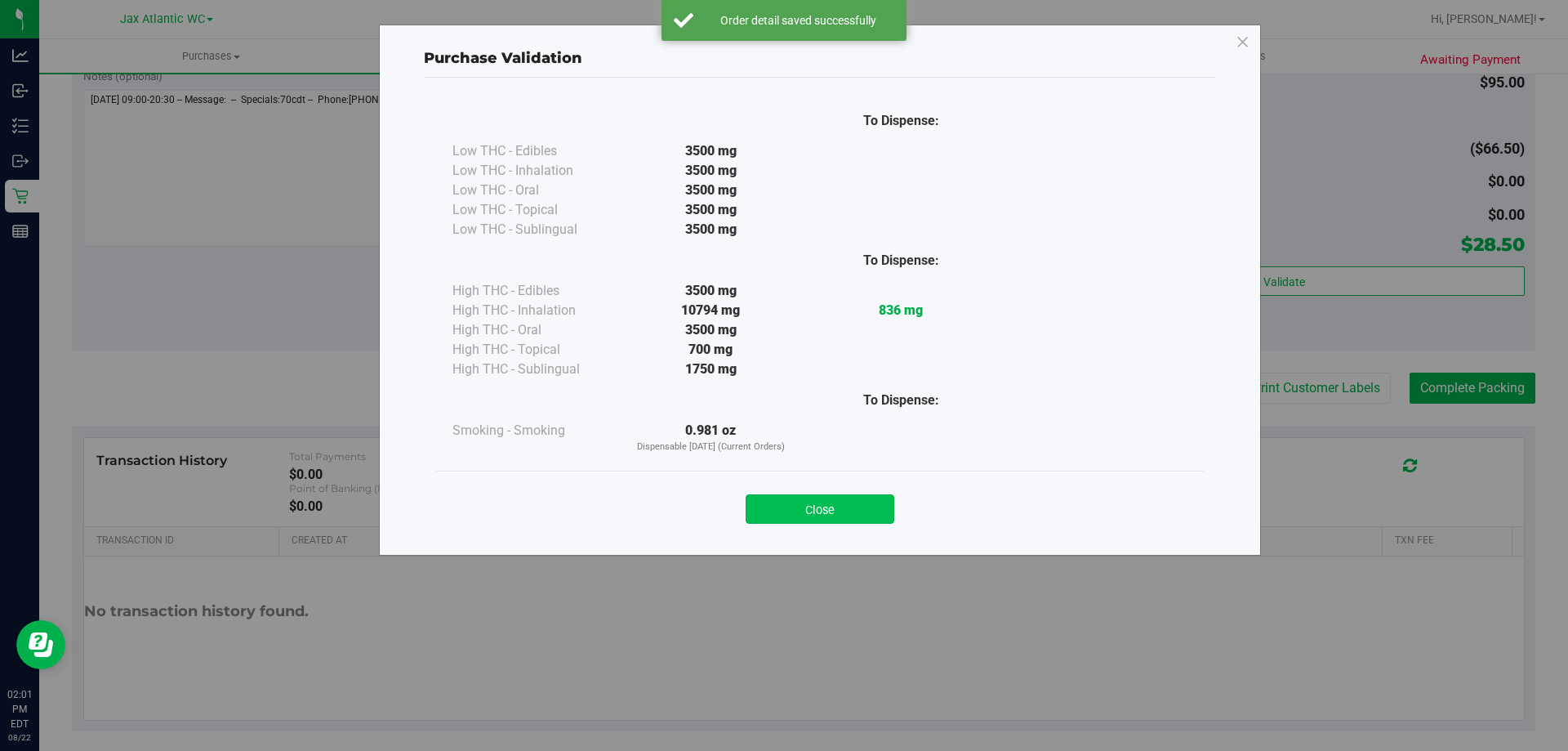
click at [822, 523] on button "Close" at bounding box center [820, 508] width 149 height 30
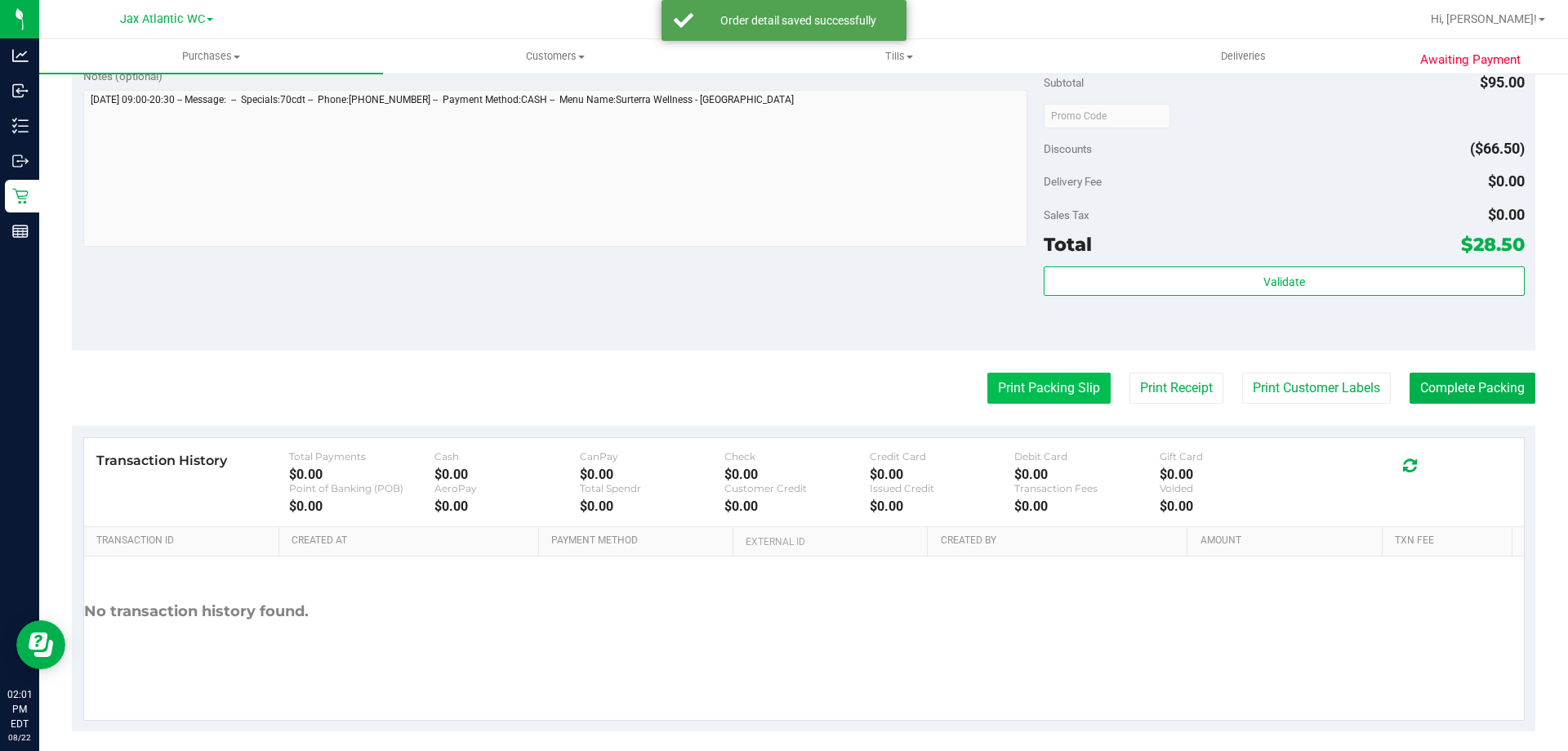
click at [1037, 375] on button "Print Packing Slip" at bounding box center [1049, 387] width 124 height 31
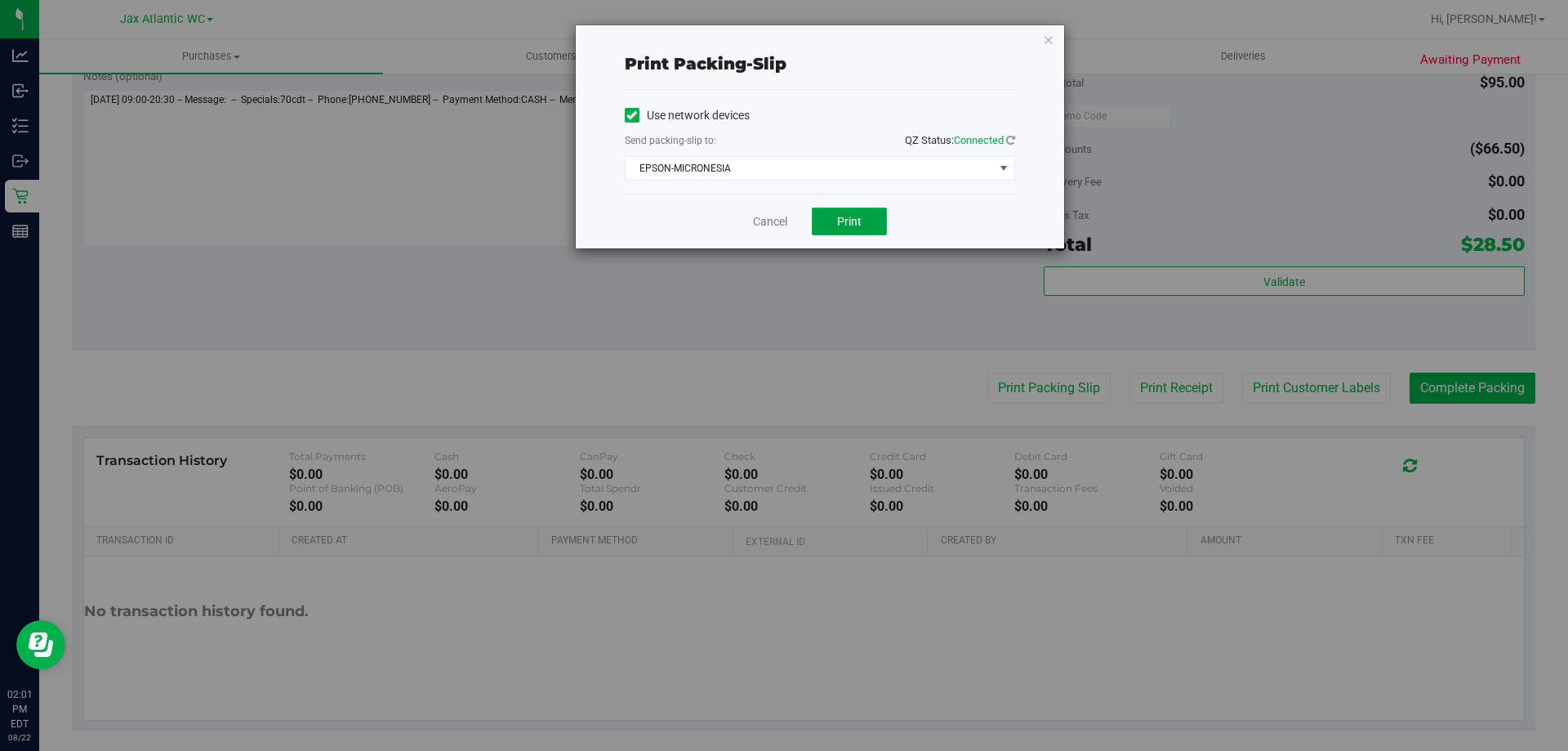
click at [859, 212] on button "Print" at bounding box center [850, 221] width 75 height 28
click at [766, 222] on link "Cancel" at bounding box center [770, 222] width 35 height 17
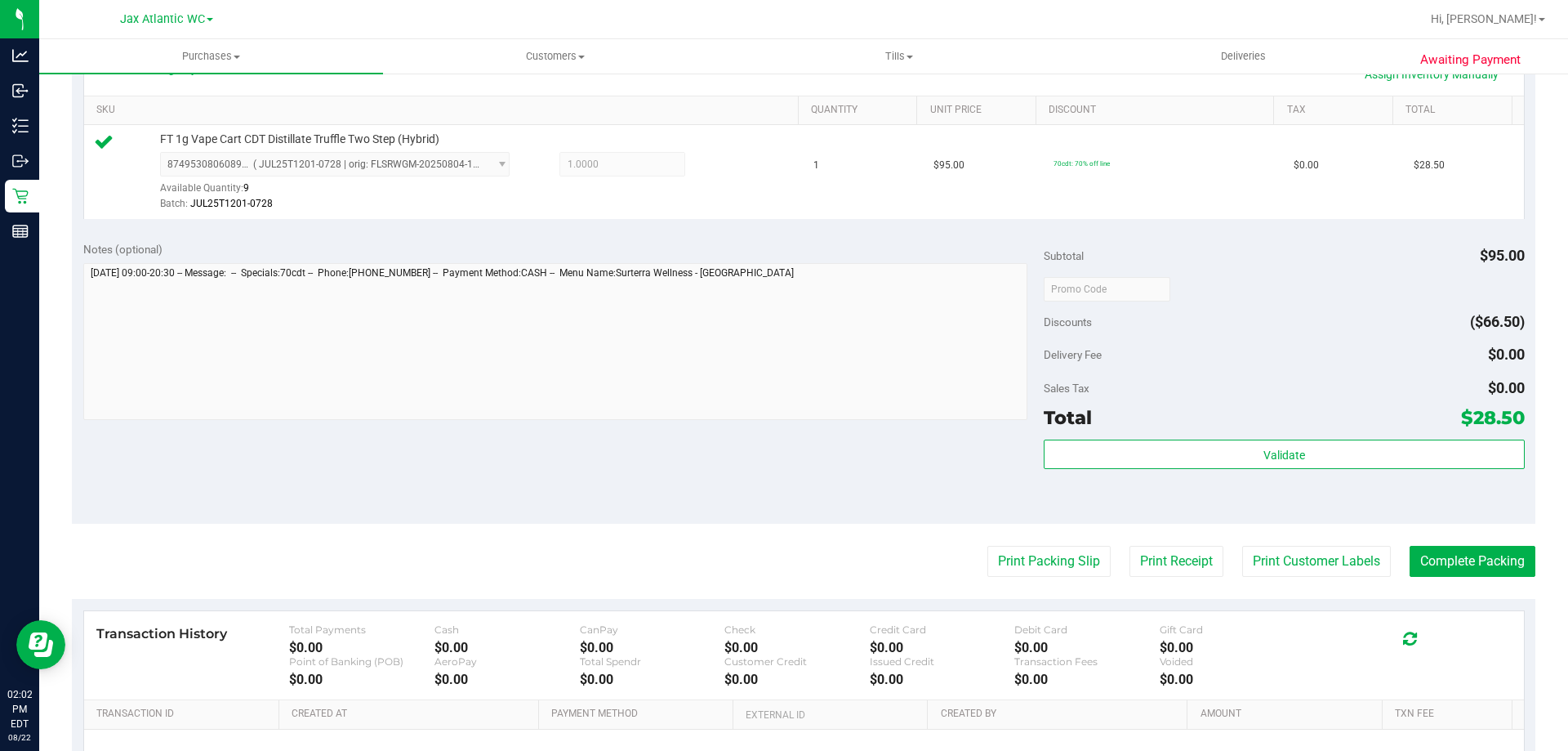
scroll to position [409, 0]
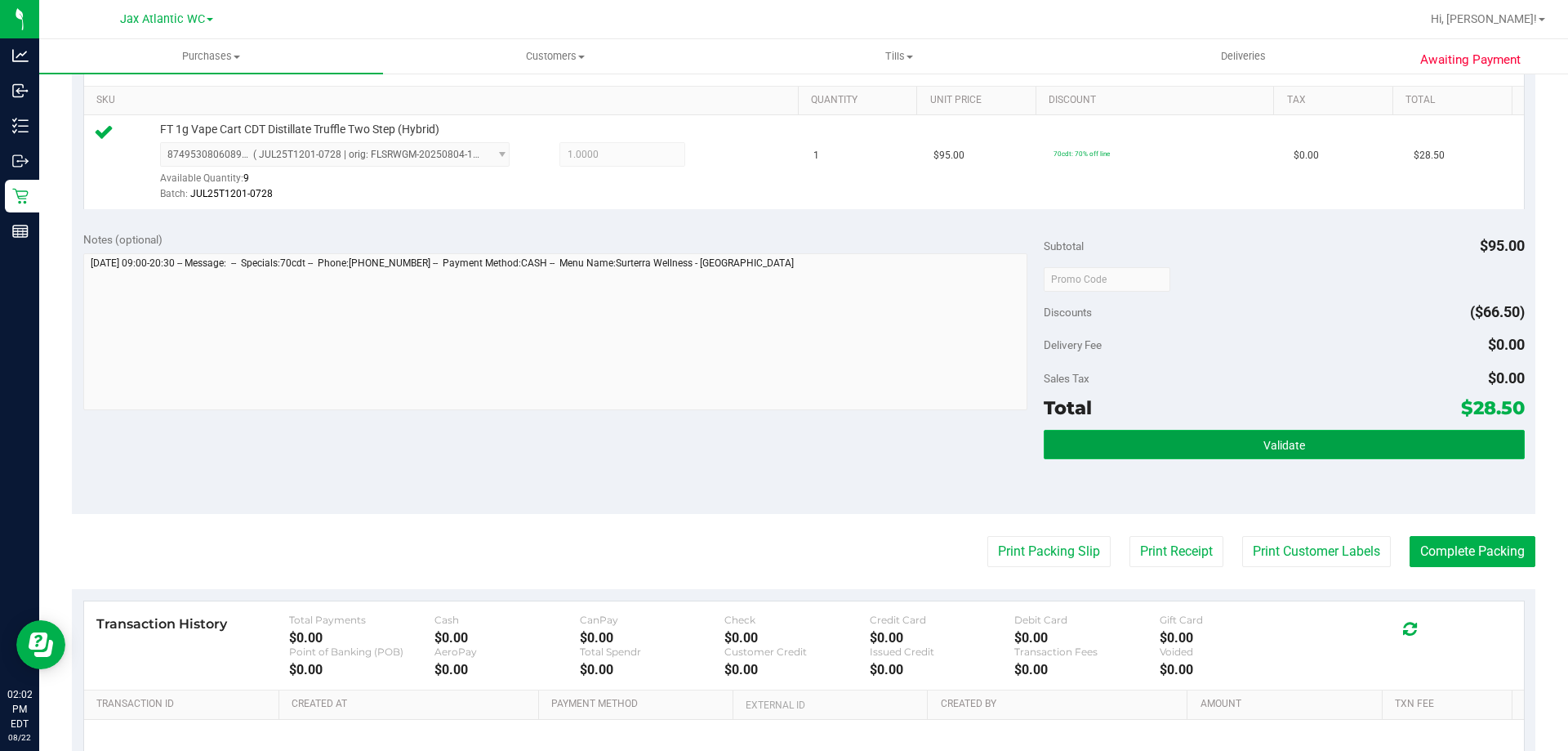
click at [1294, 439] on span "Validate" at bounding box center [1284, 445] width 41 height 13
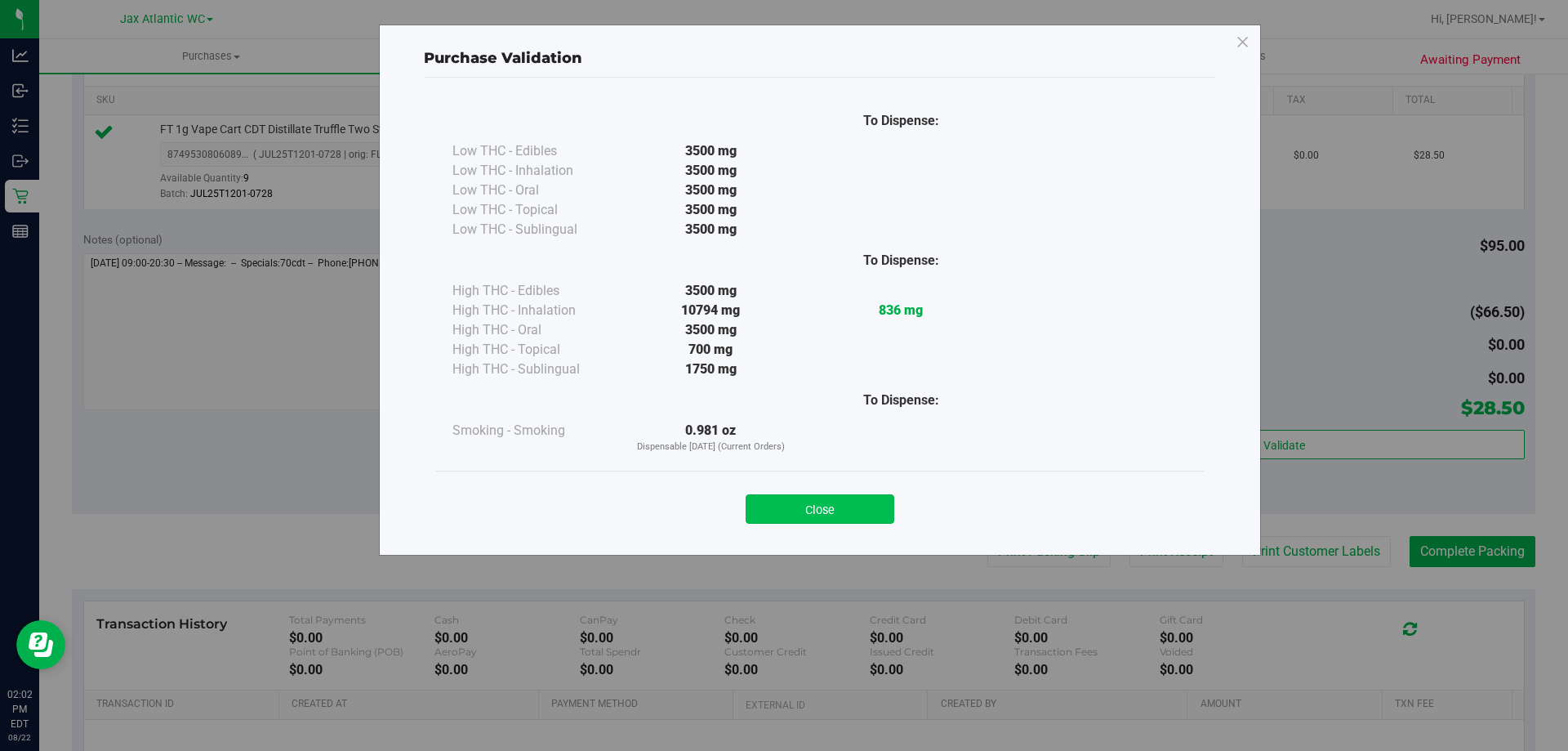
click at [824, 505] on button "Close" at bounding box center [820, 508] width 149 height 30
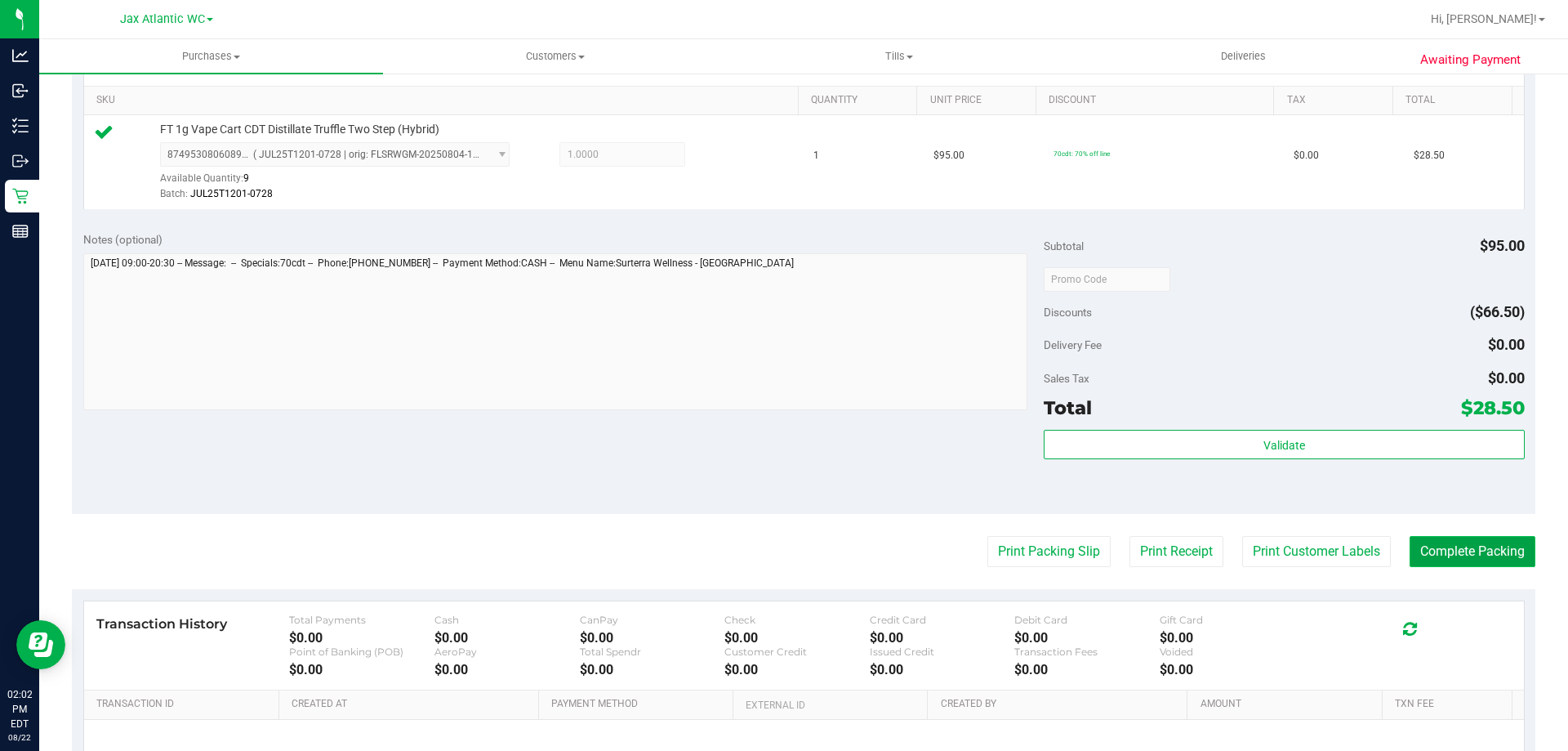
click at [1463, 546] on button "Complete Packing" at bounding box center [1472, 552] width 126 height 31
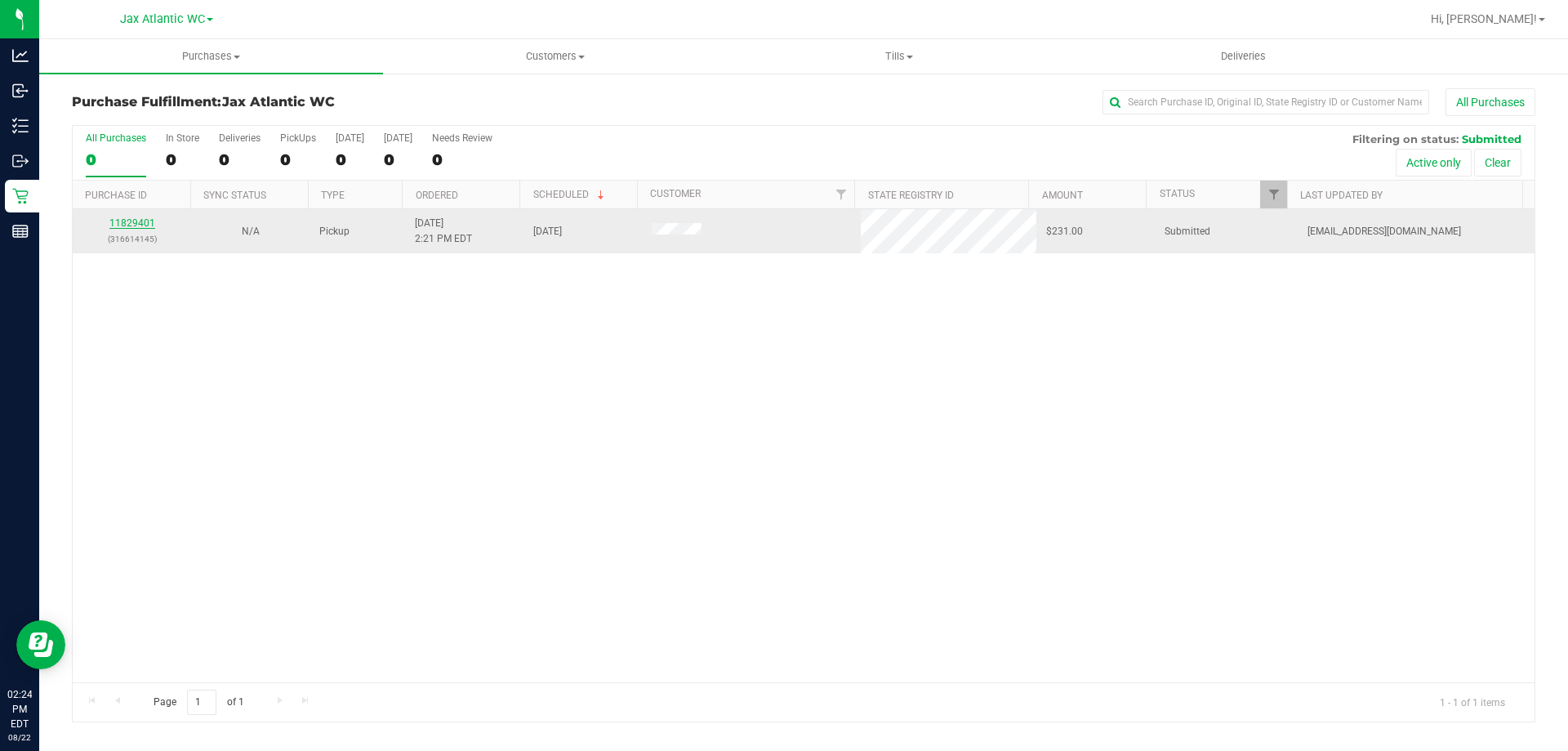
click at [139, 223] on link "11829401" at bounding box center [132, 223] width 46 height 12
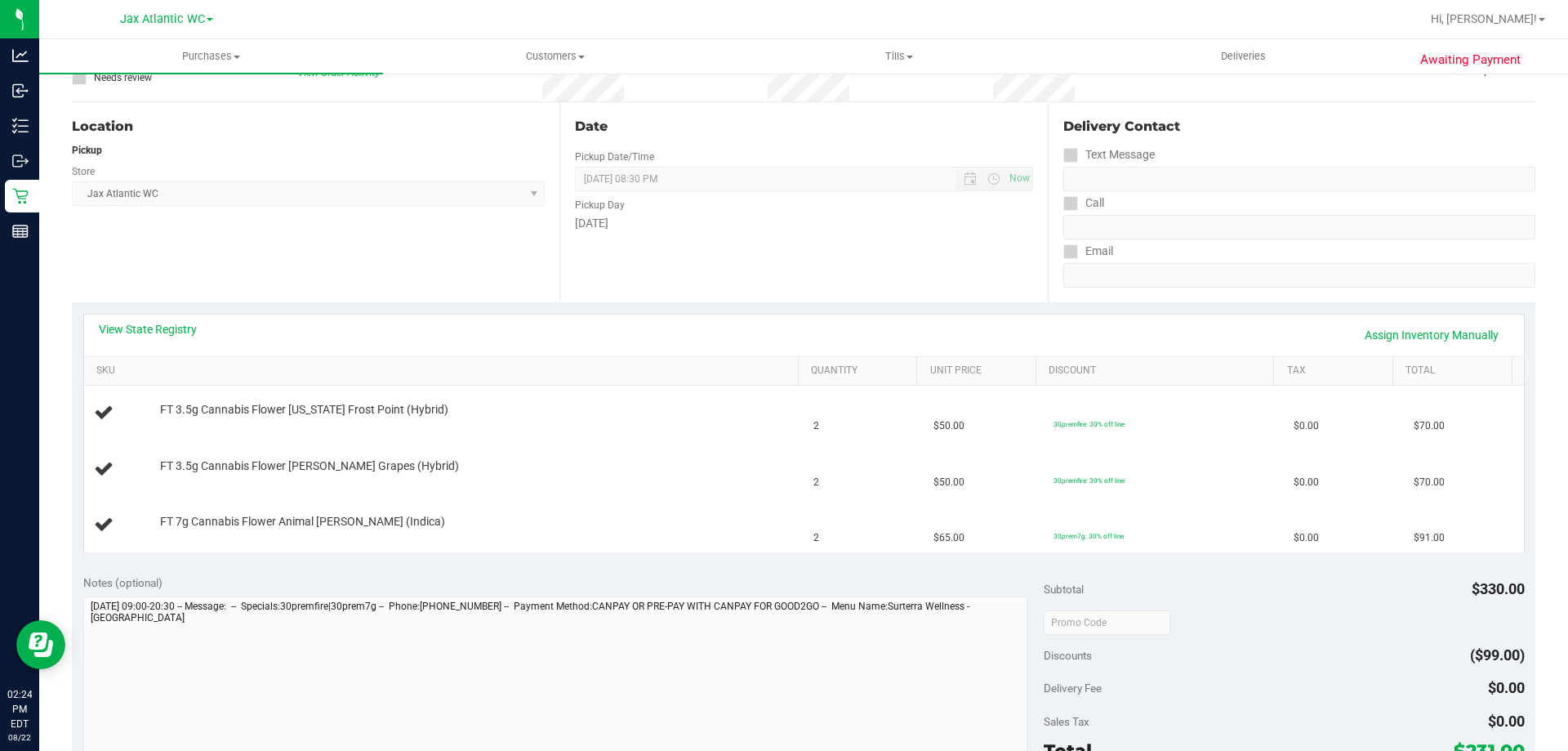
scroll to position [163, 0]
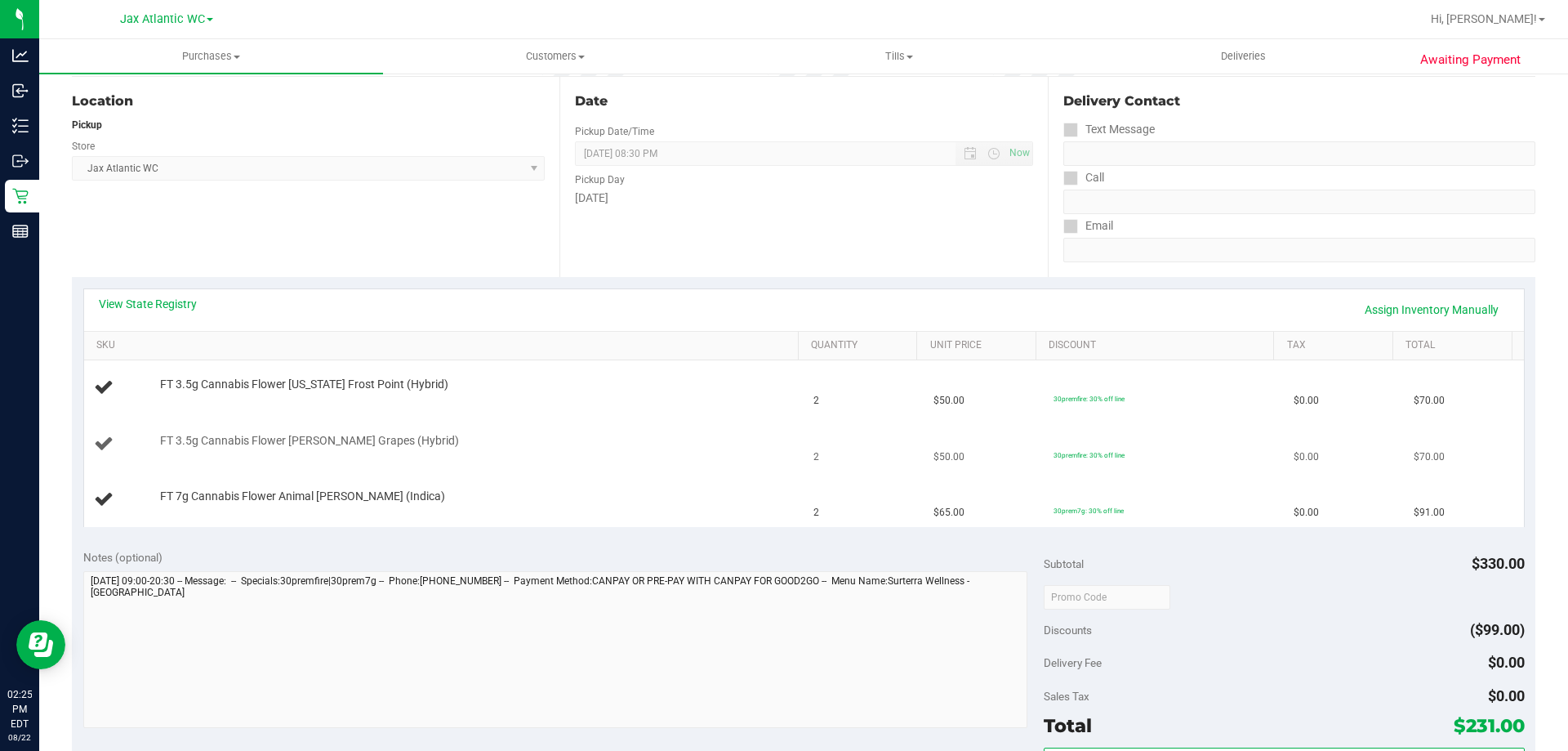
click at [633, 434] on div "FT 3.5g Cannabis Flower [PERSON_NAME] Grapes (Hybrid)" at bounding box center [471, 440] width 639 height 16
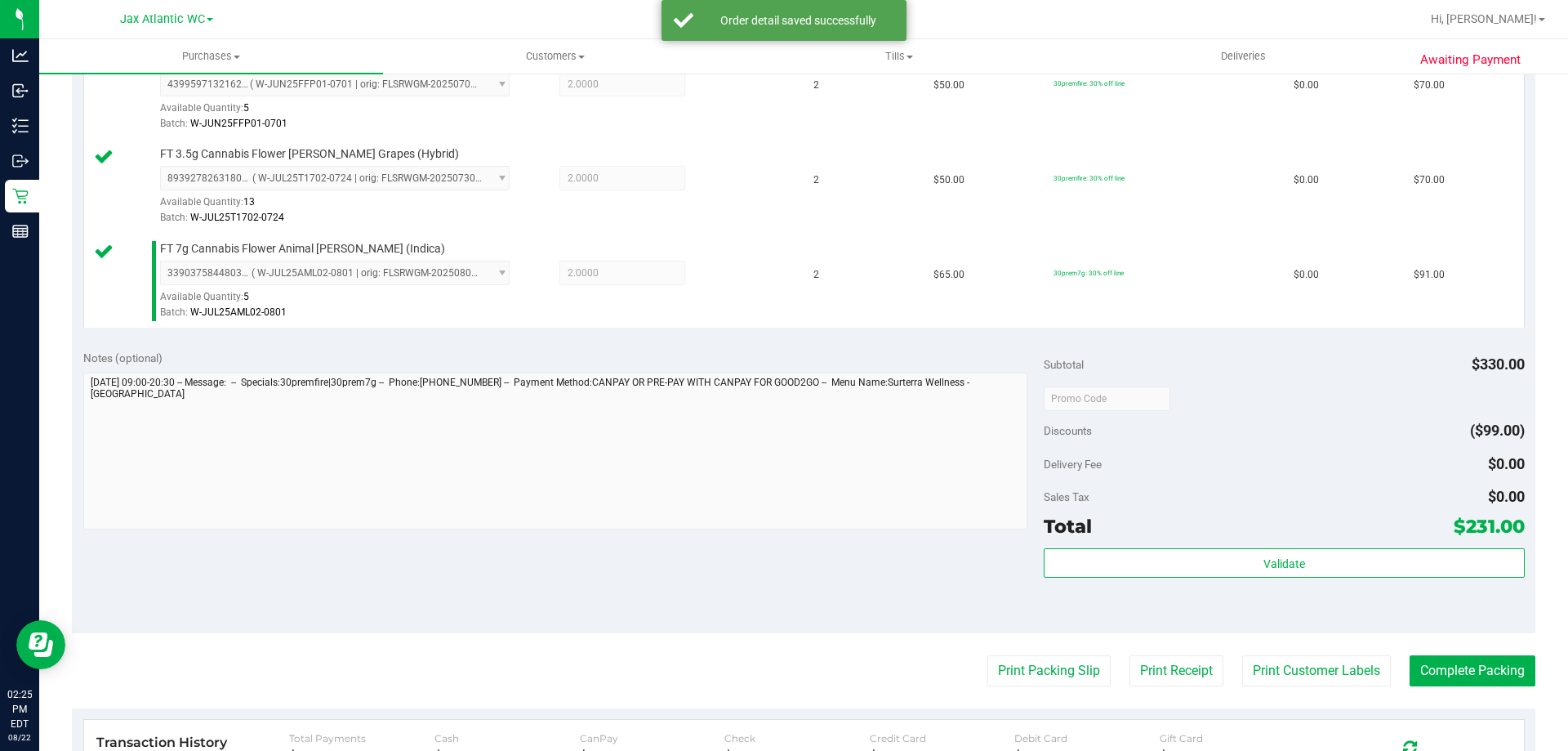
scroll to position [572, 0]
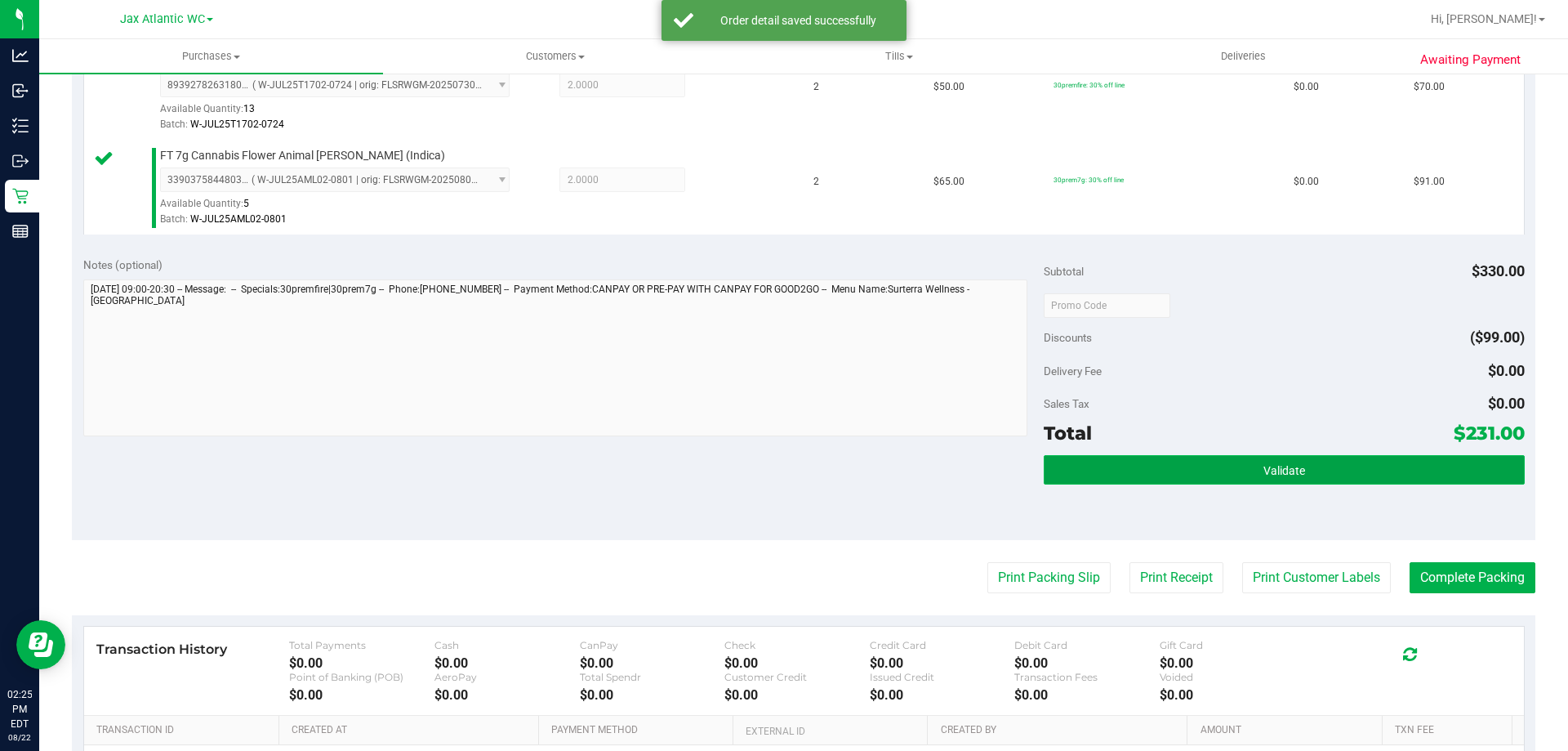
click at [1171, 457] on button "Validate" at bounding box center [1284, 469] width 480 height 30
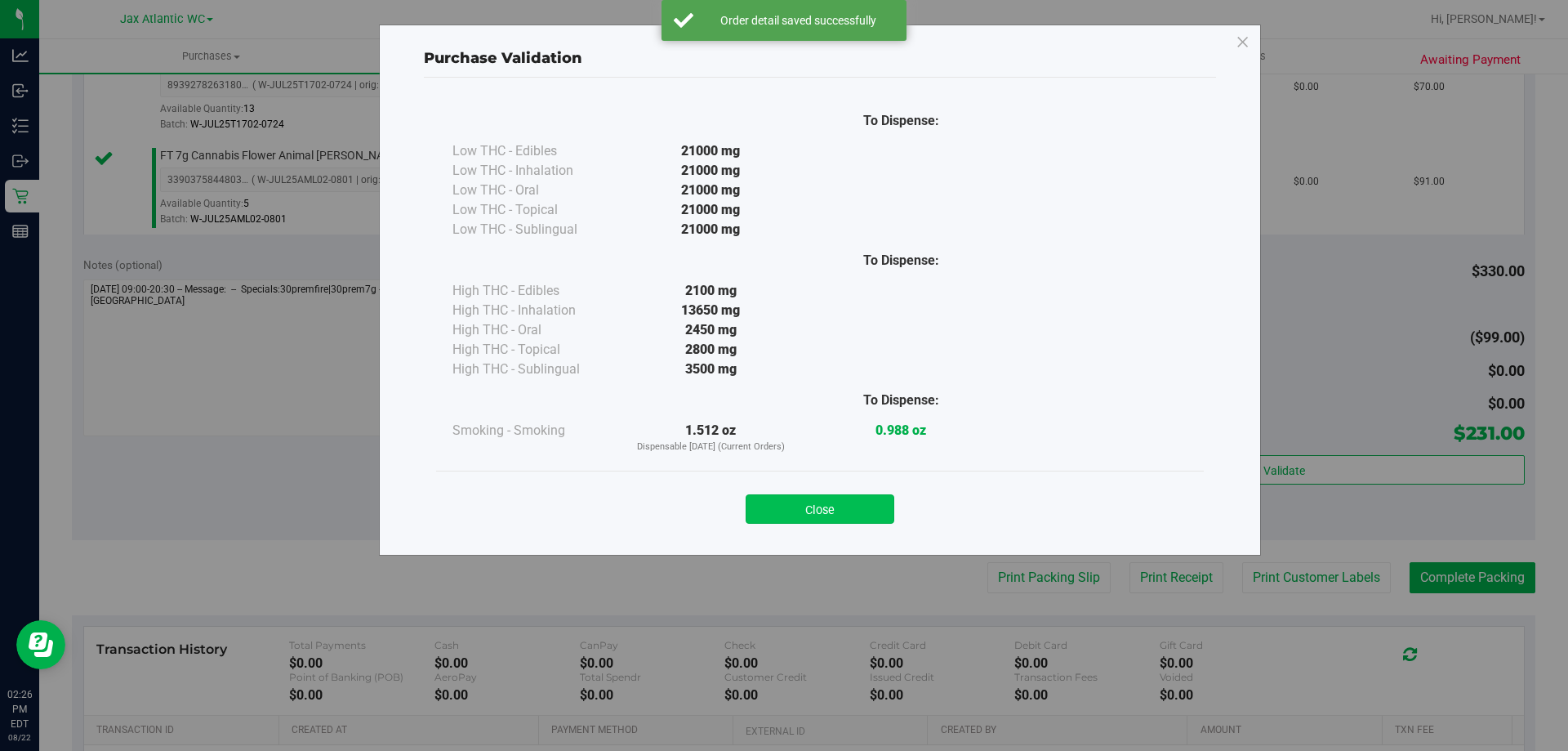
click at [869, 512] on button "Close" at bounding box center [820, 508] width 149 height 30
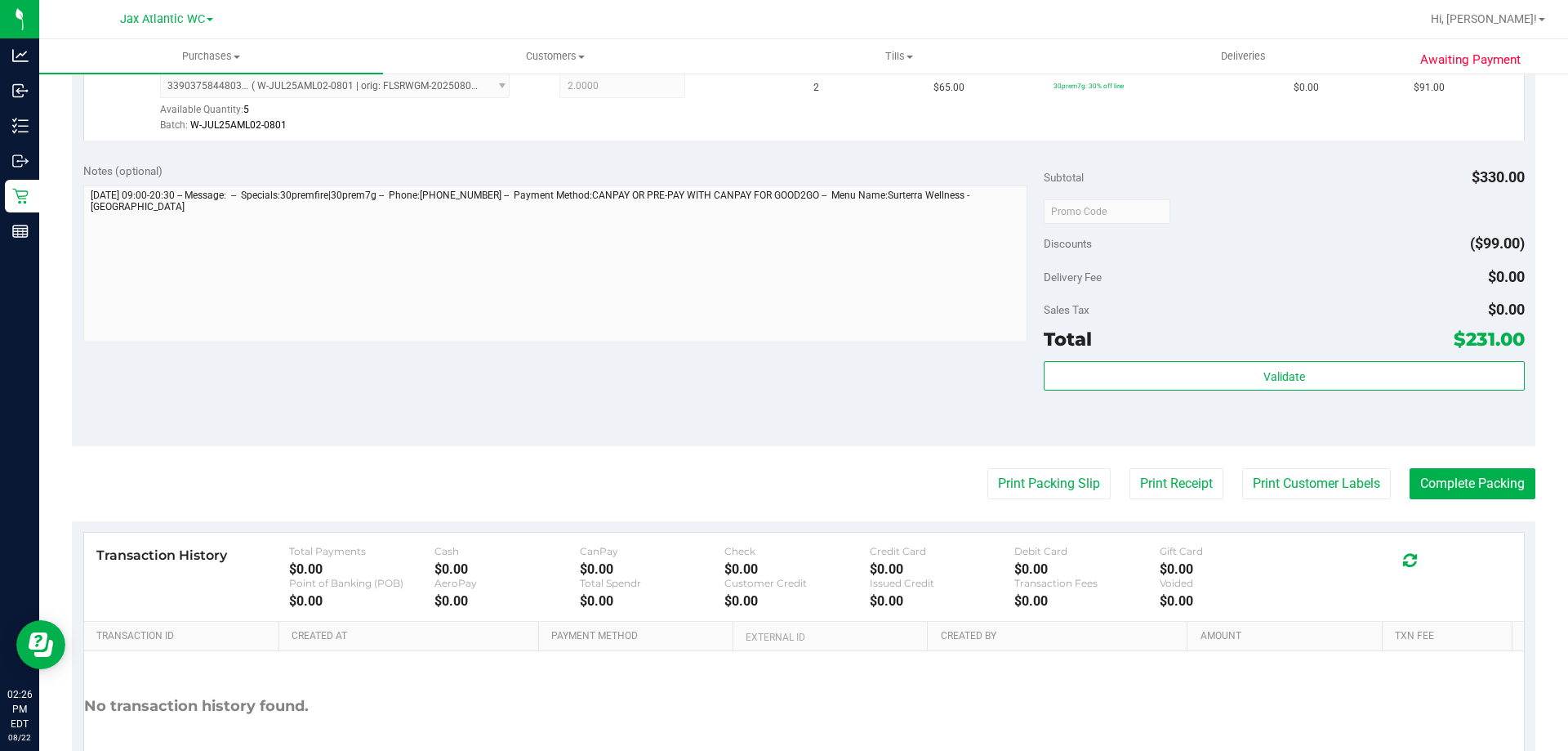
scroll to position [774, 0]
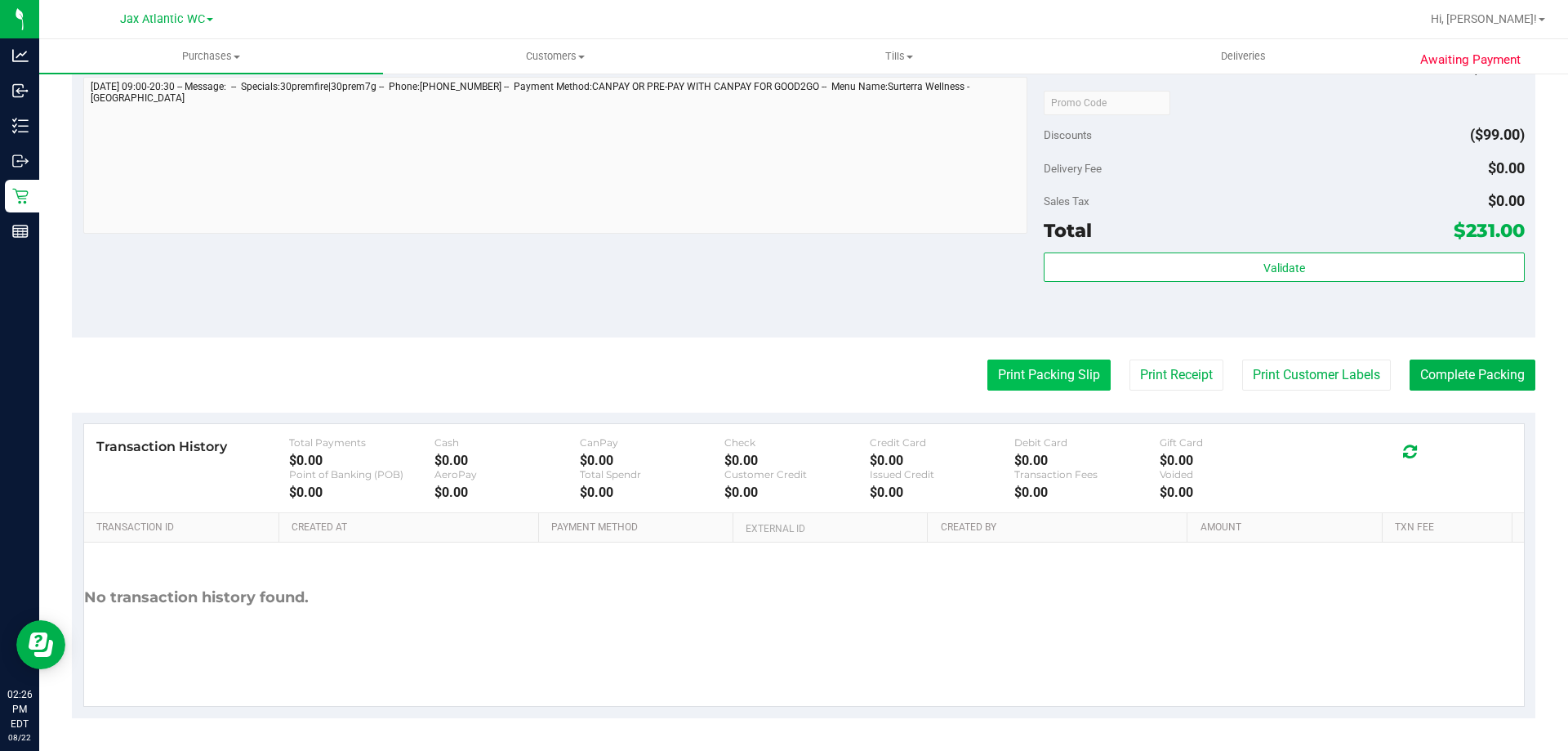
click at [1040, 382] on button "Print Packing Slip" at bounding box center [1049, 375] width 124 height 31
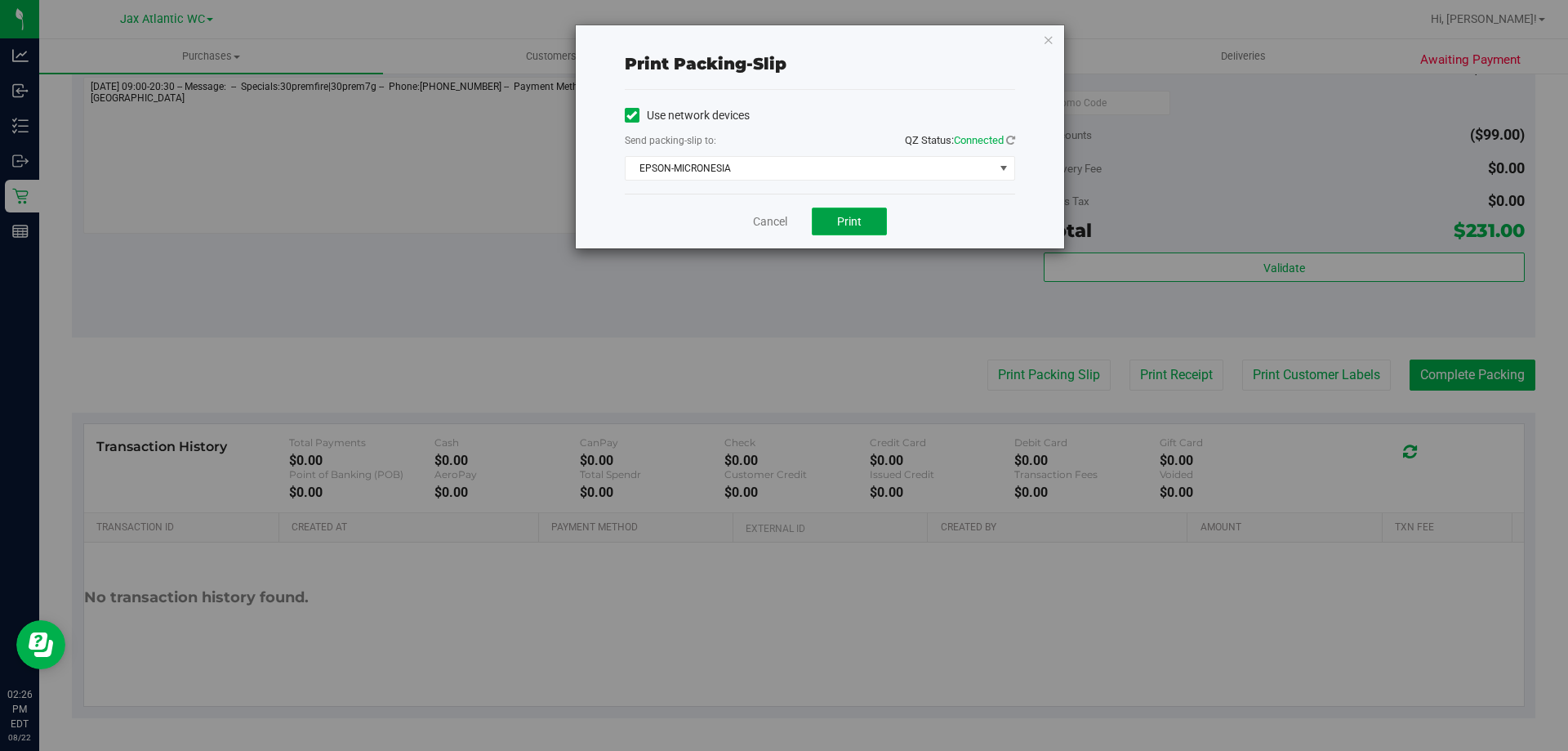
click at [860, 224] on span "Print" at bounding box center [850, 222] width 25 height 13
click at [775, 223] on link "Cancel" at bounding box center [770, 222] width 35 height 17
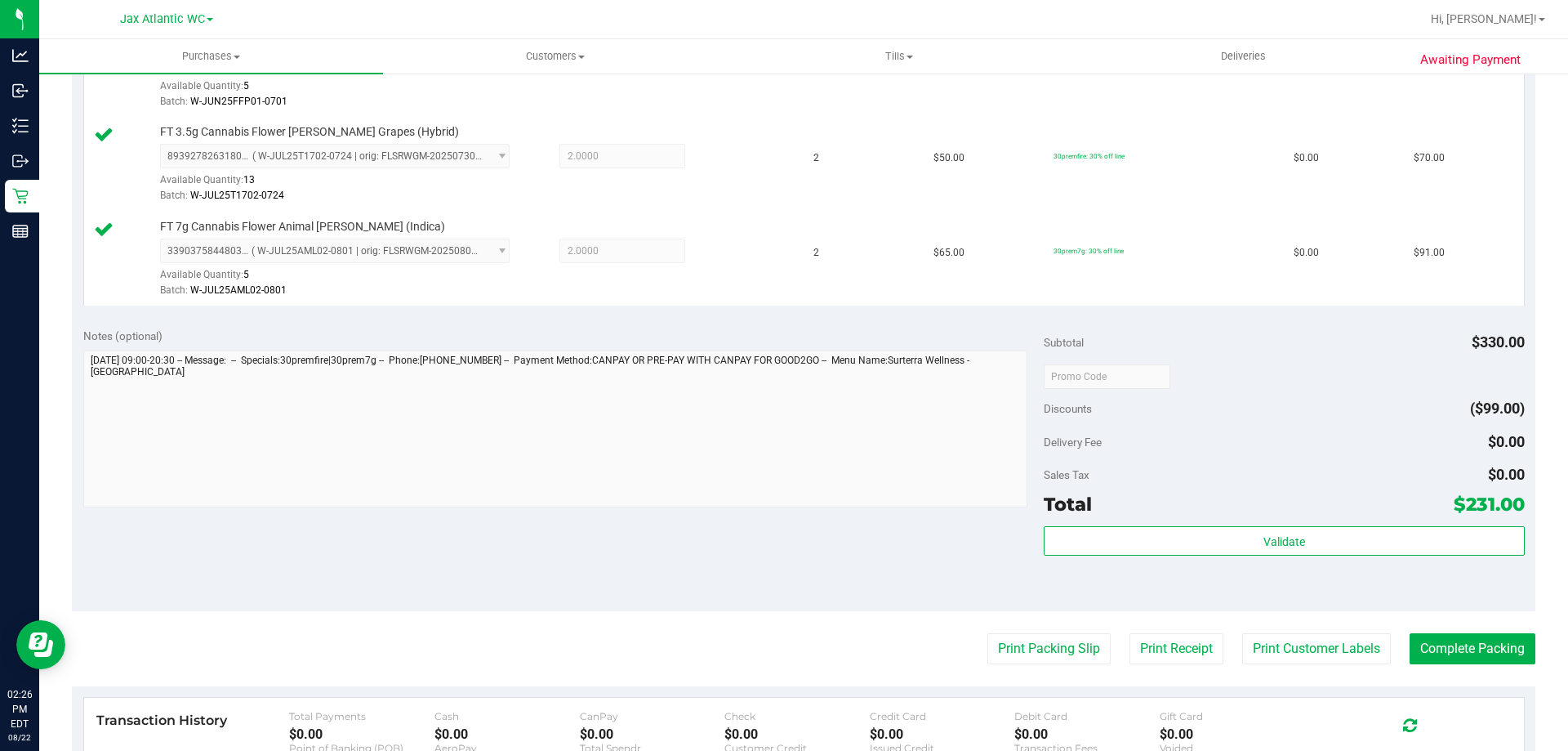
scroll to position [736, 0]
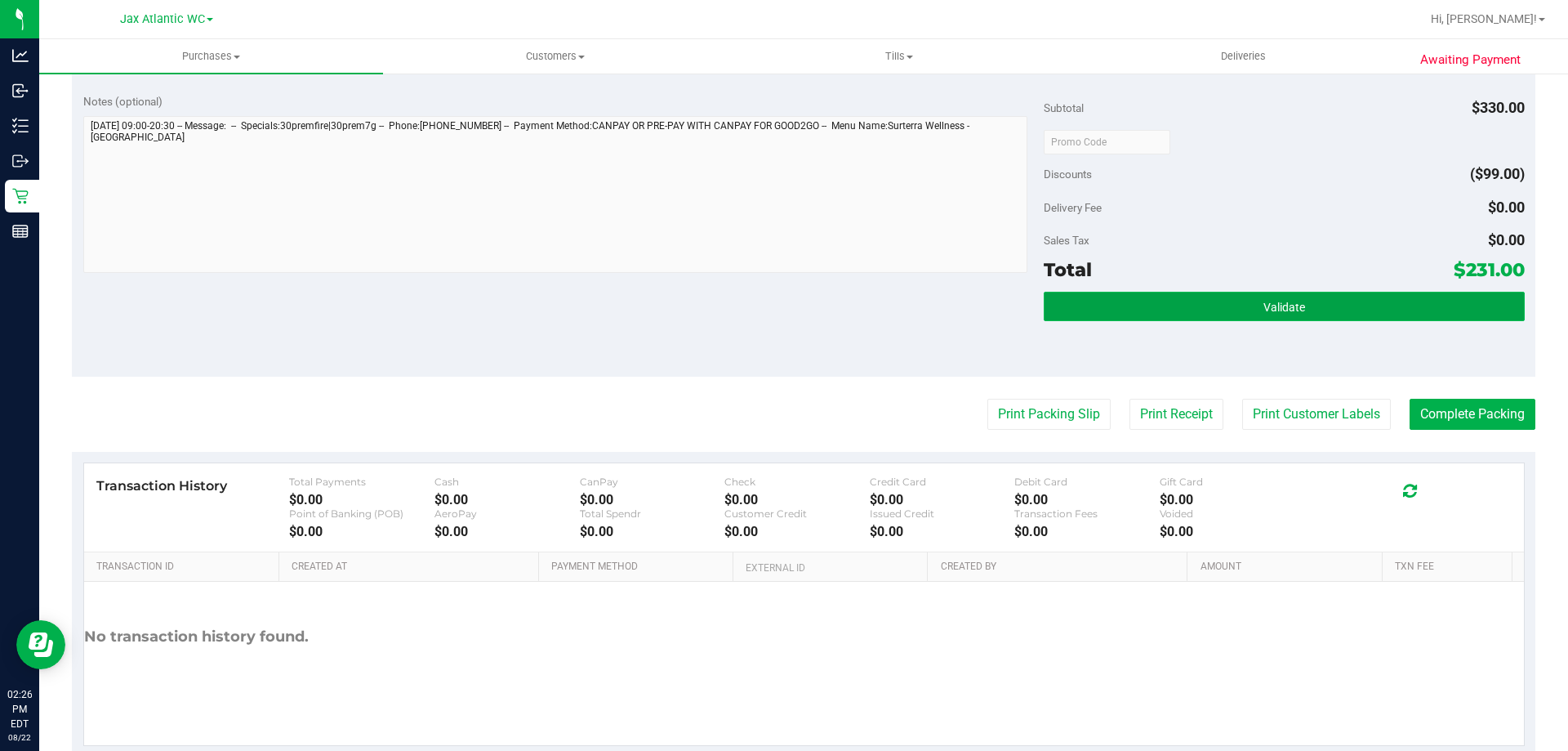
click at [1271, 298] on button "Validate" at bounding box center [1284, 306] width 480 height 30
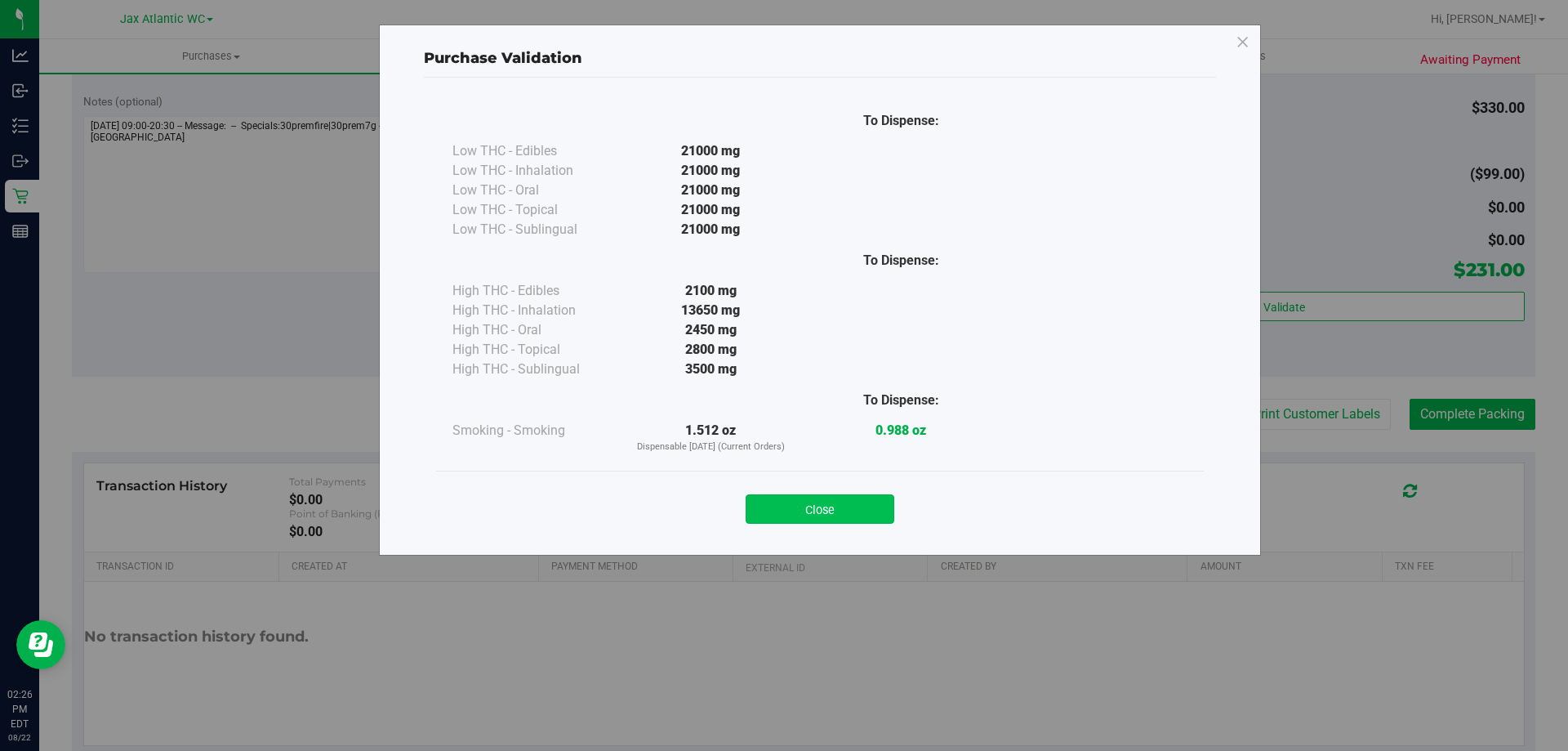
click at [842, 505] on button "Close" at bounding box center [820, 508] width 149 height 30
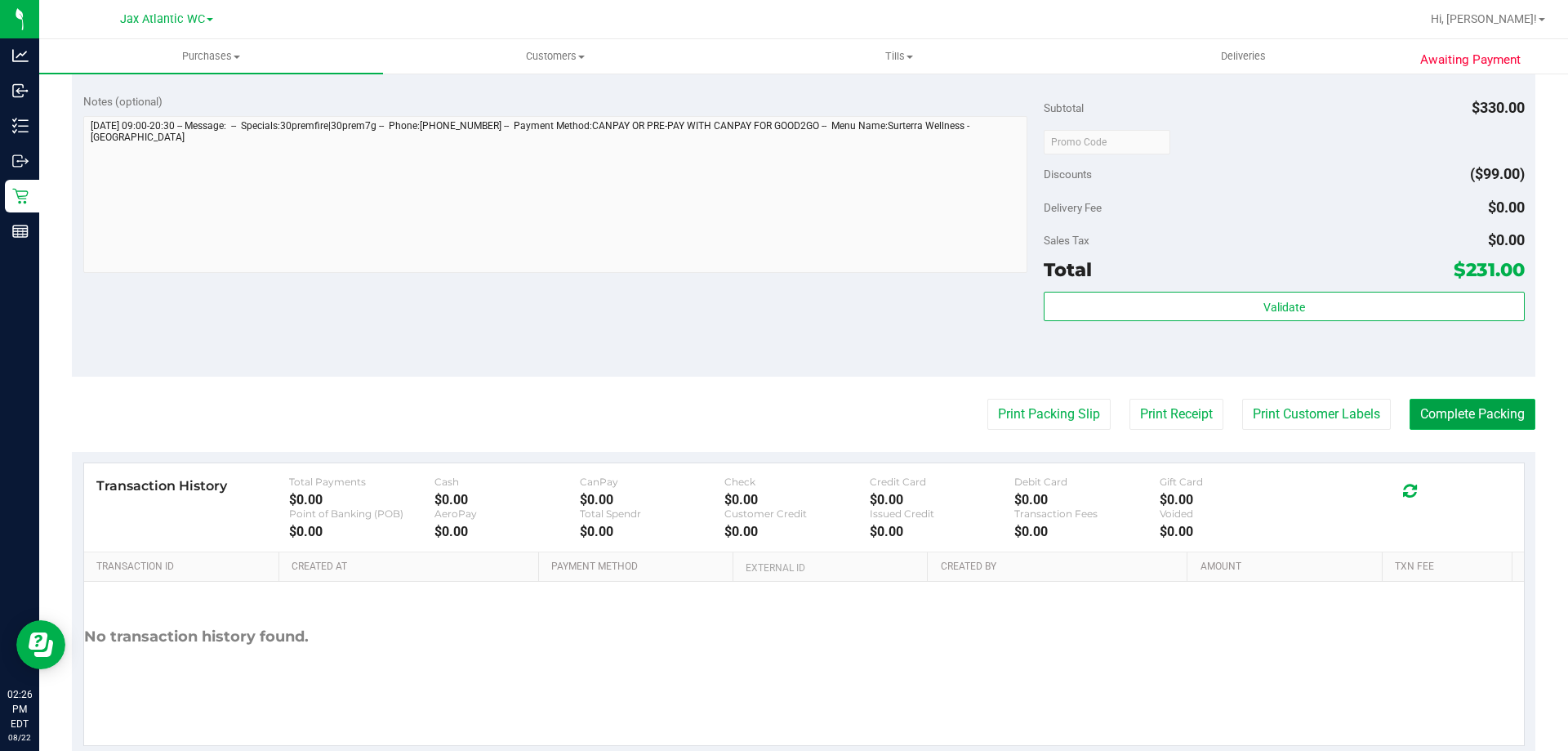
click at [1467, 413] on button "Complete Packing" at bounding box center [1472, 414] width 126 height 31
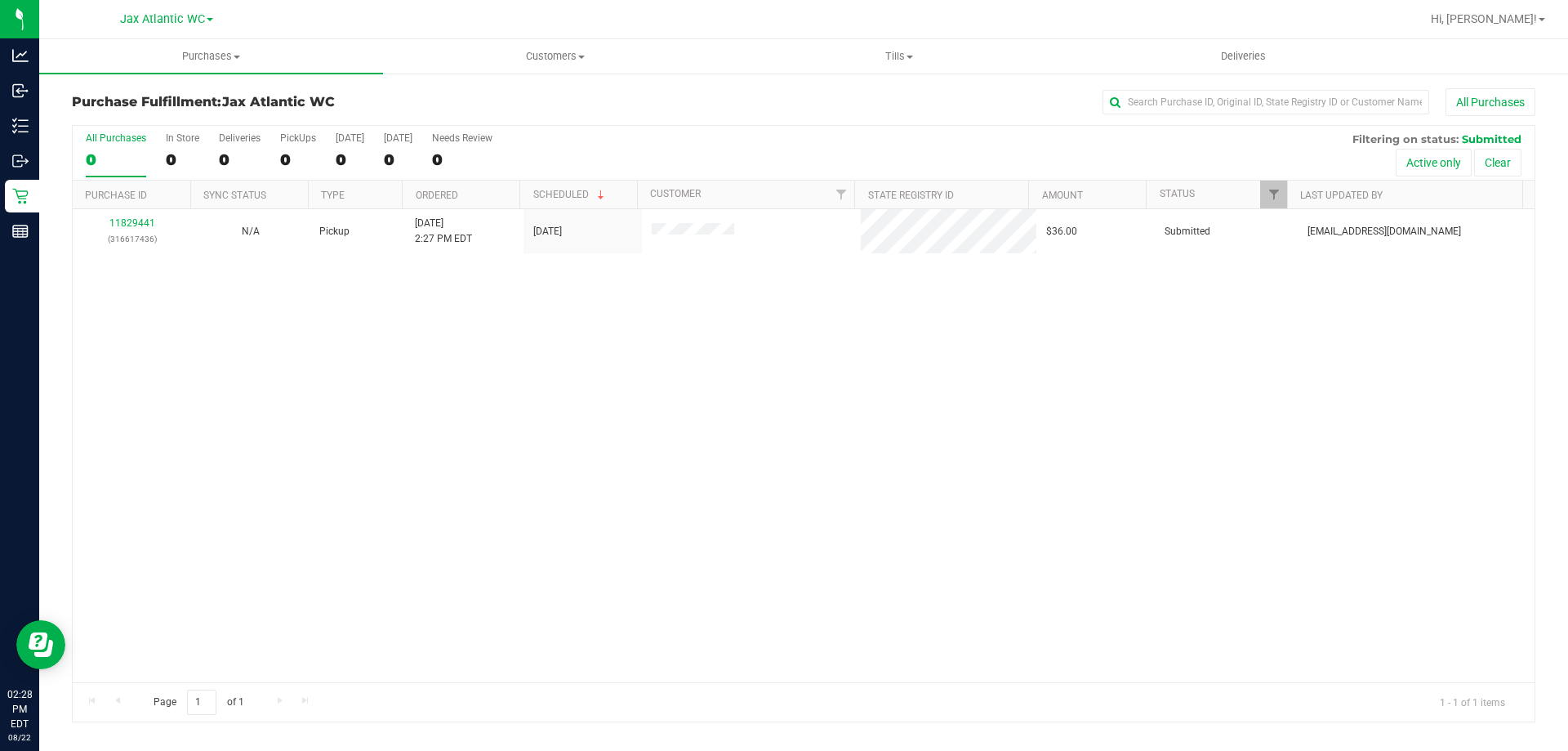
click at [542, 328] on div "11829441 (316617436) N/A Pickup [DATE] 2:27 PM EDT 8/22/2025 $36.00 Submitted […" at bounding box center [804, 445] width 1463 height 473
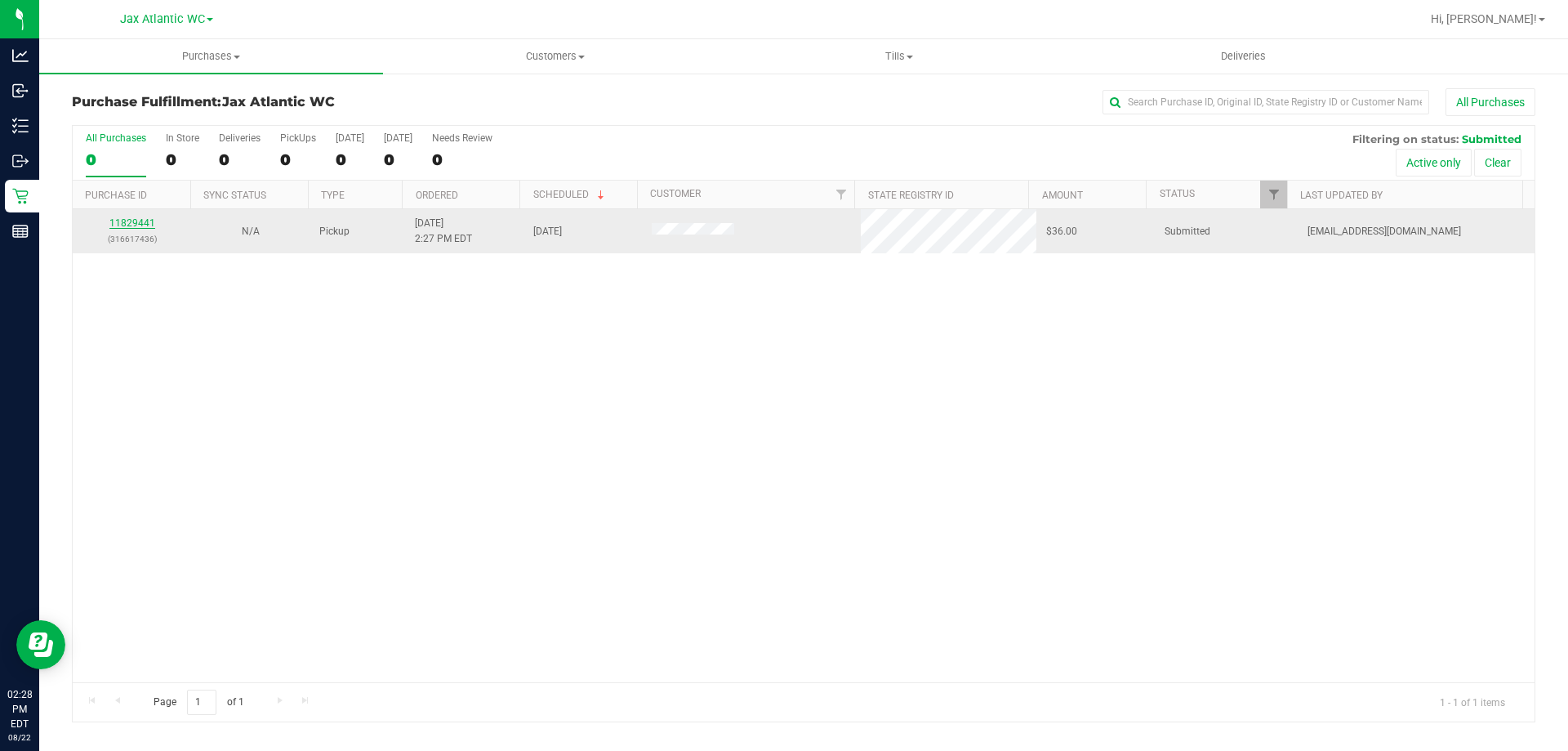
click at [121, 218] on link "11829441" at bounding box center [132, 223] width 46 height 12
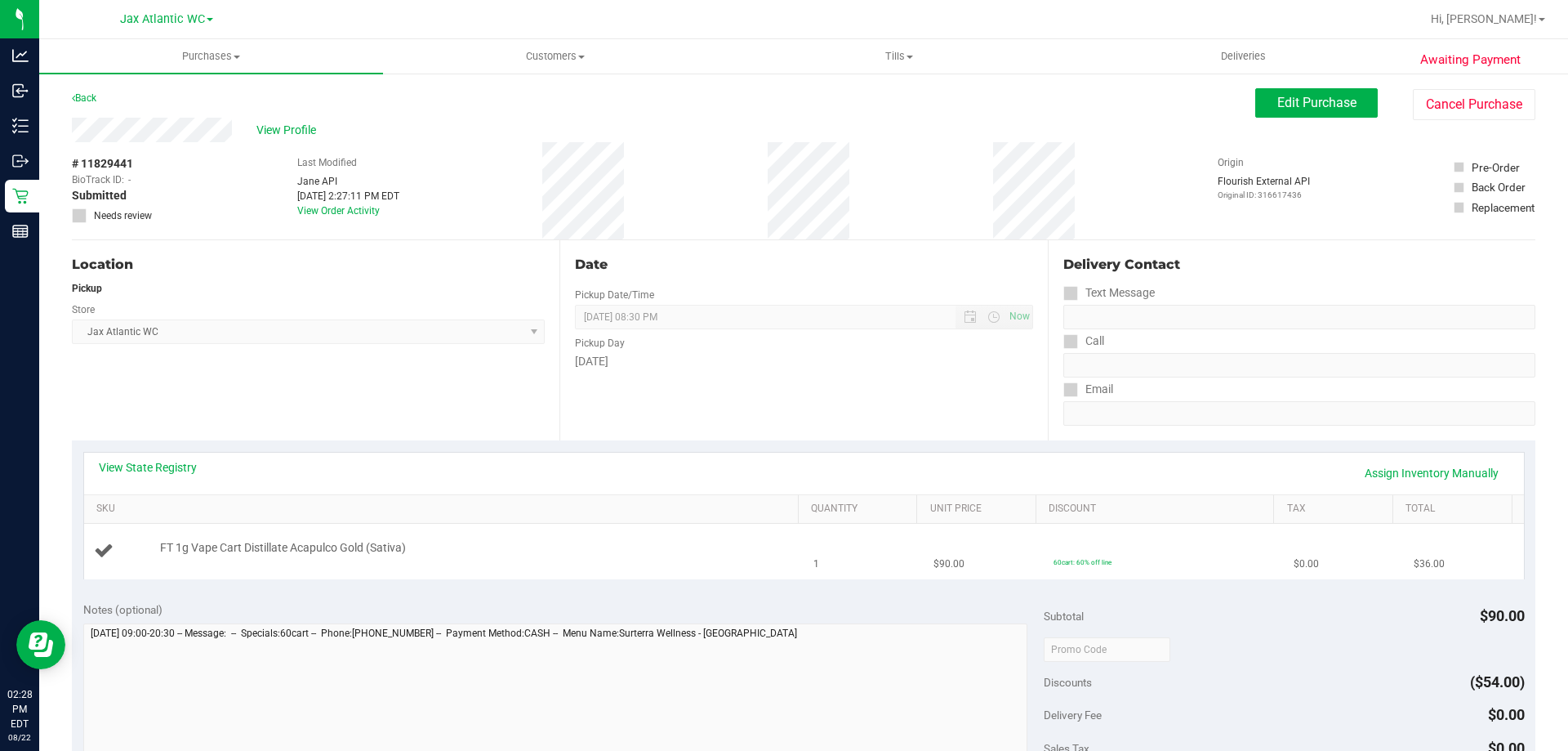
click at [587, 547] on div "FT 1g Vape Cart Distillate Acapulco Gold (Sativa)" at bounding box center [471, 548] width 639 height 16
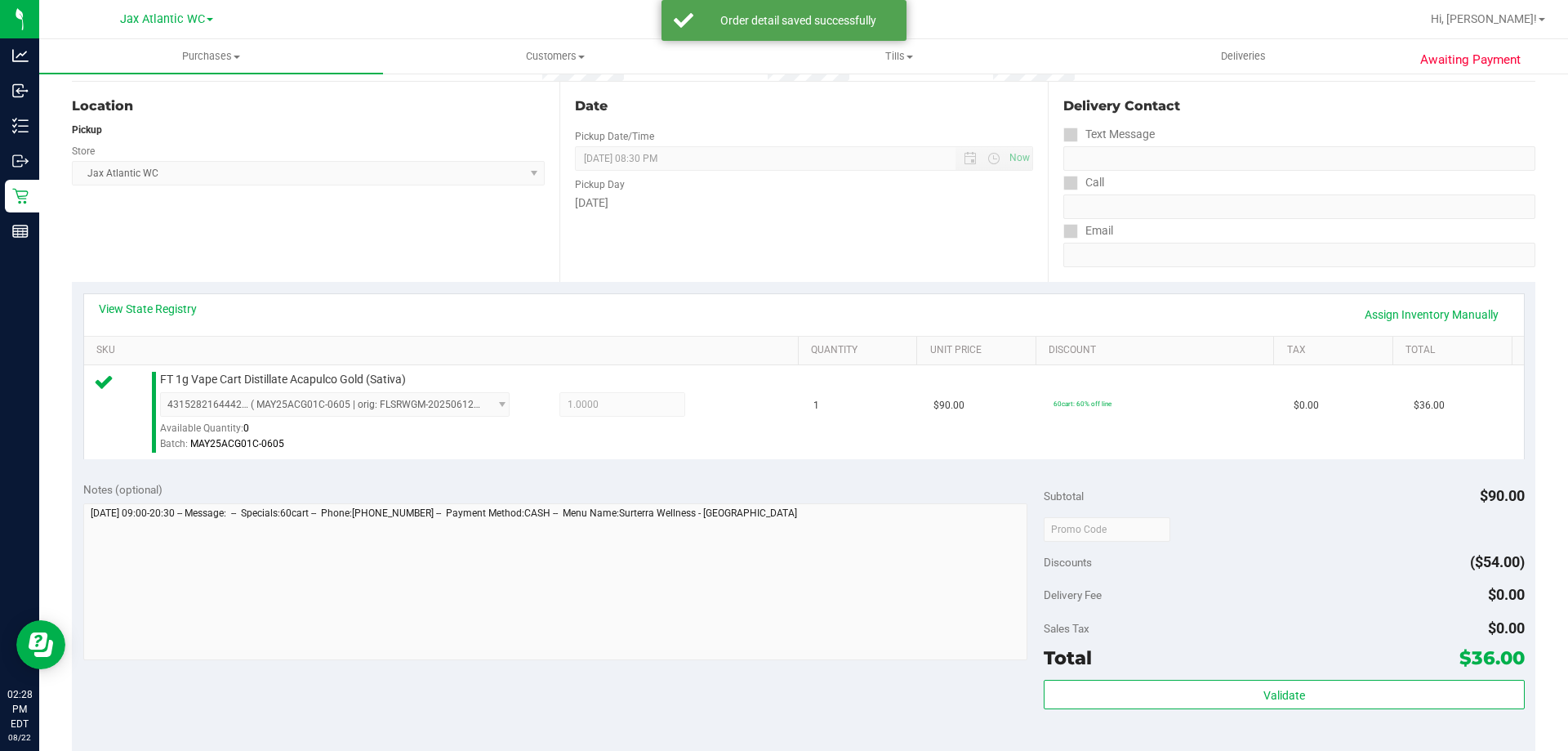
scroll to position [327, 0]
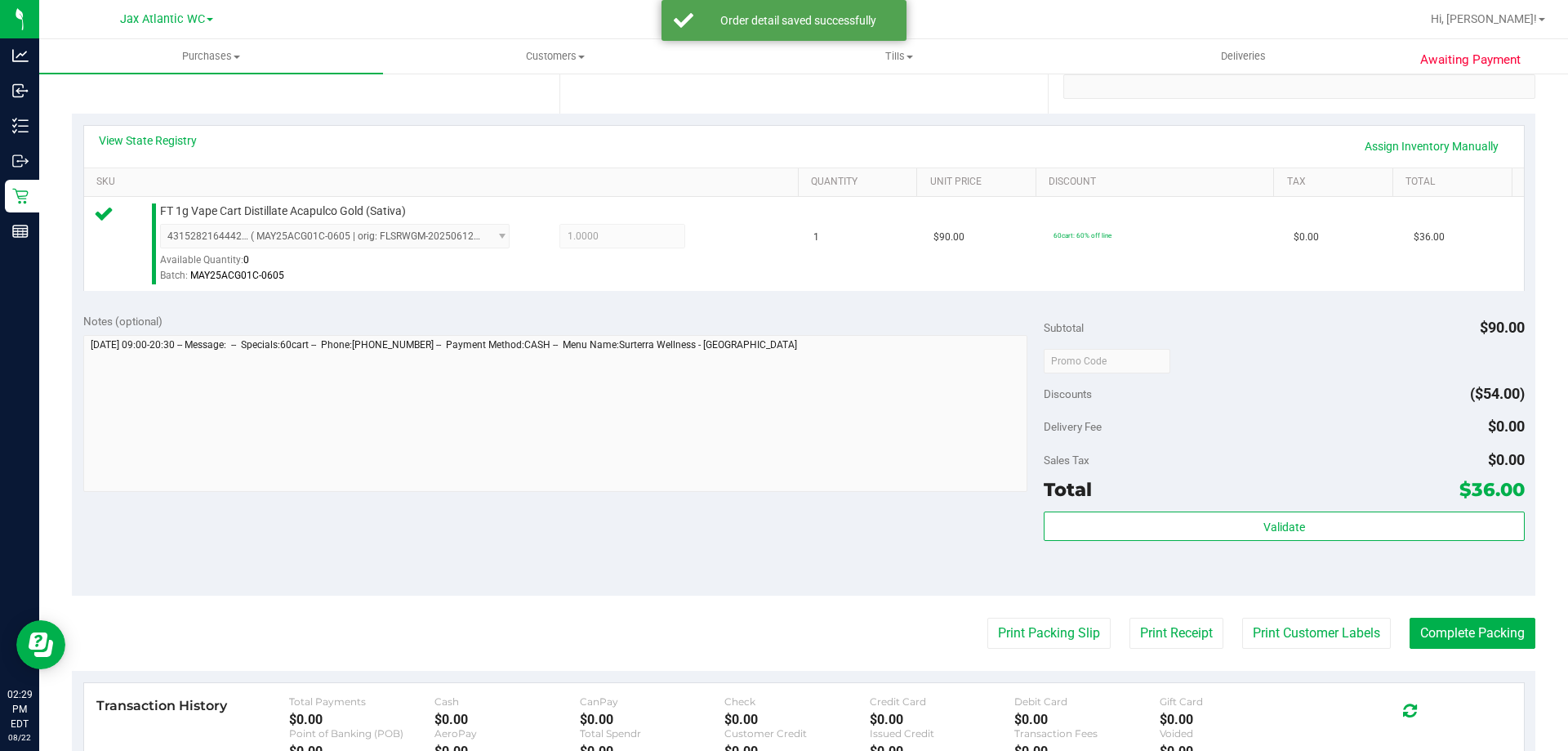
click at [1176, 505] on div "Subtotal $90.00 Discounts ($54.00) Delivery Fee $0.00 Sales Tax $0.00 Total $36…" at bounding box center [1284, 449] width 480 height 272
click at [1176, 509] on div "Subtotal $90.00 Discounts ($54.00) Delivery Fee $0.00 Sales Tax $0.00 Total $36…" at bounding box center [1284, 449] width 480 height 272
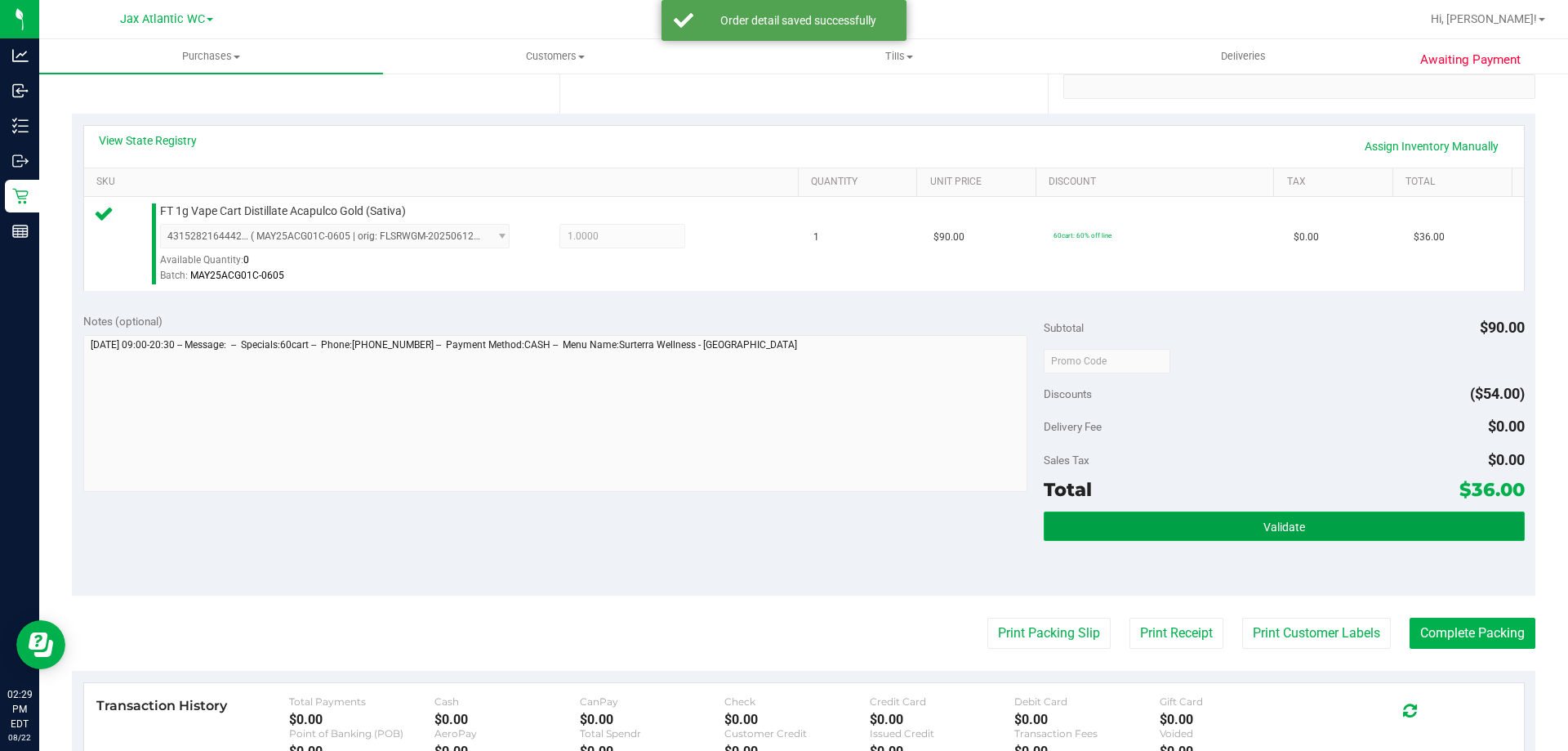
click at [1174, 525] on button "Validate" at bounding box center [1284, 526] width 480 height 30
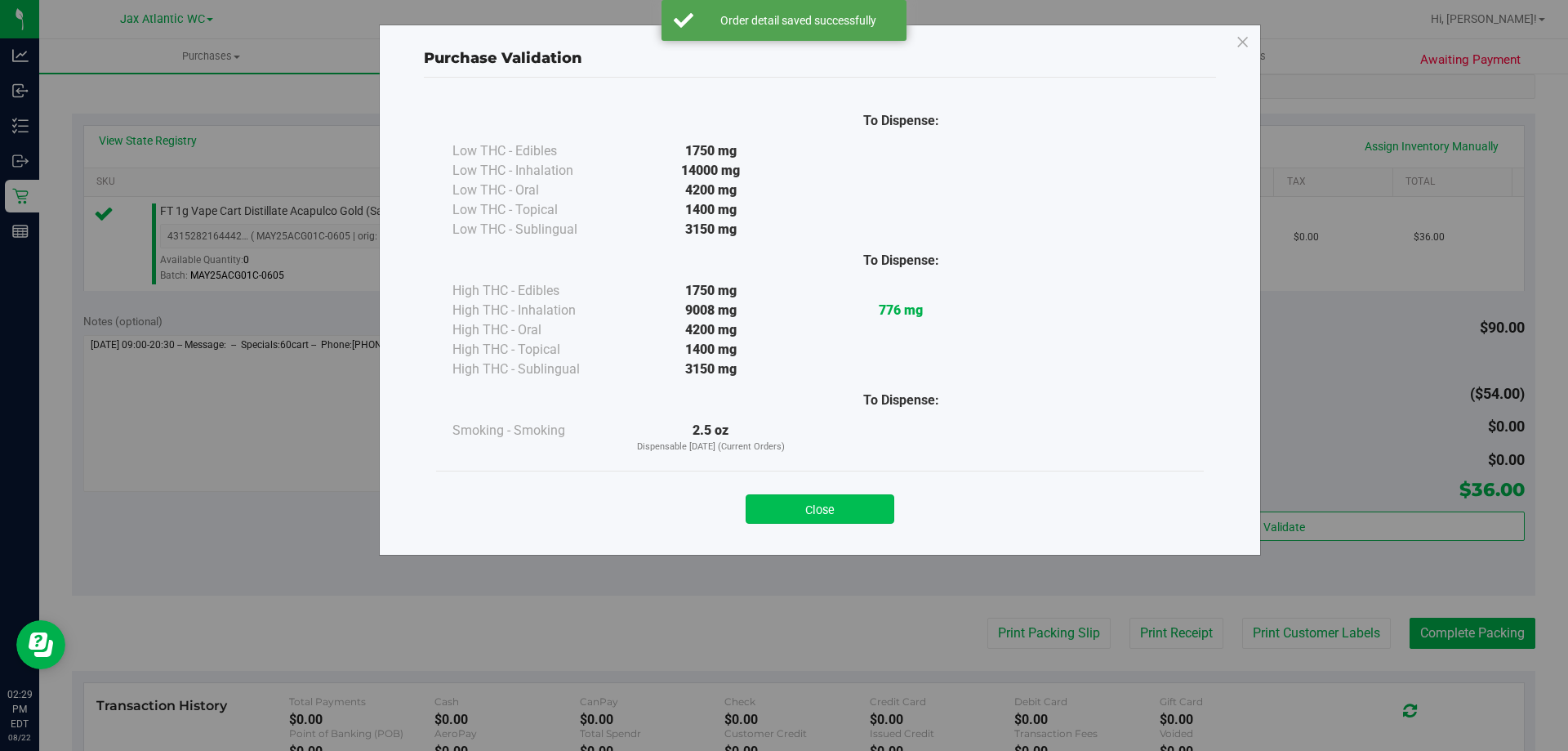
click at [824, 503] on button "Close" at bounding box center [820, 508] width 149 height 30
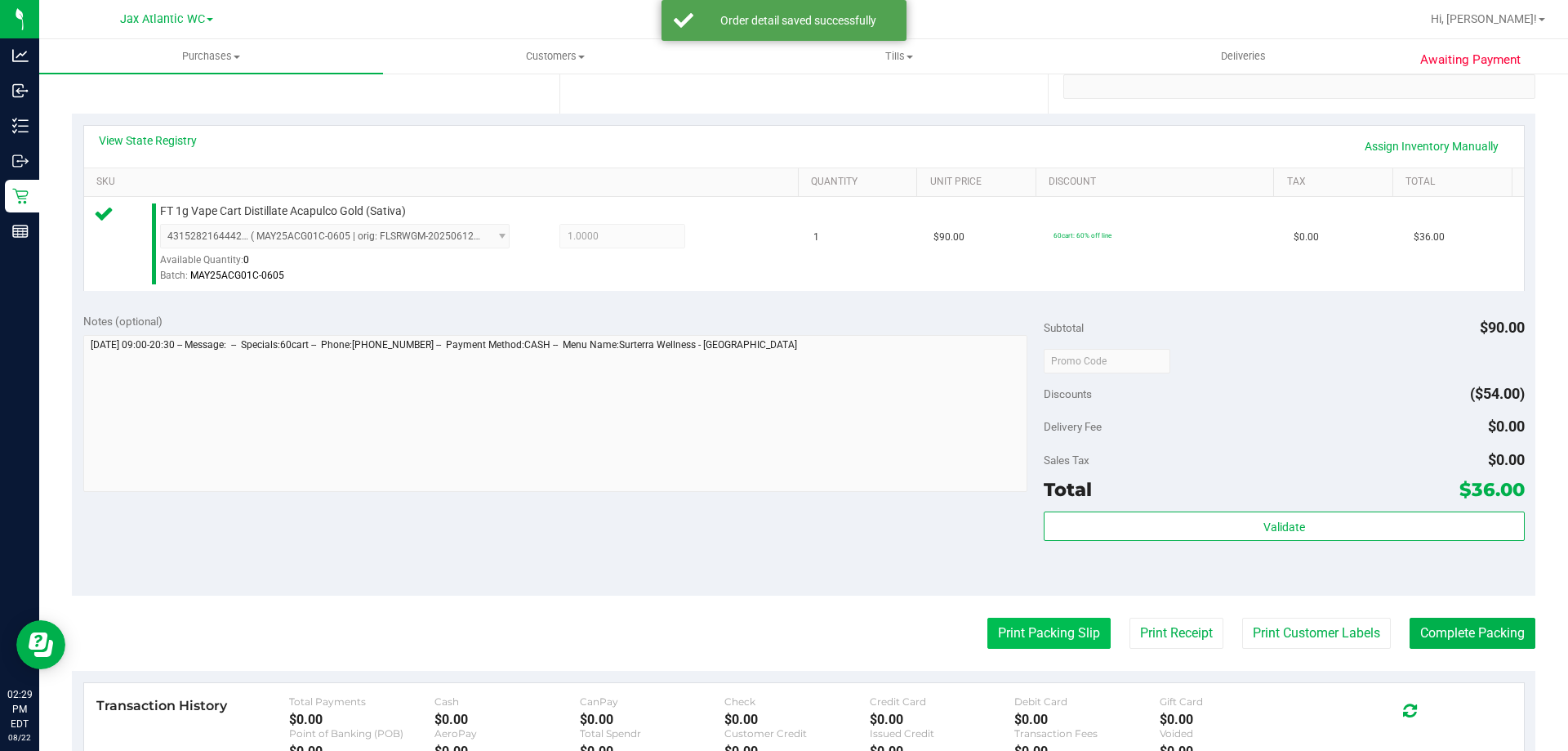
click at [1015, 631] on button "Print Packing Slip" at bounding box center [1049, 633] width 124 height 31
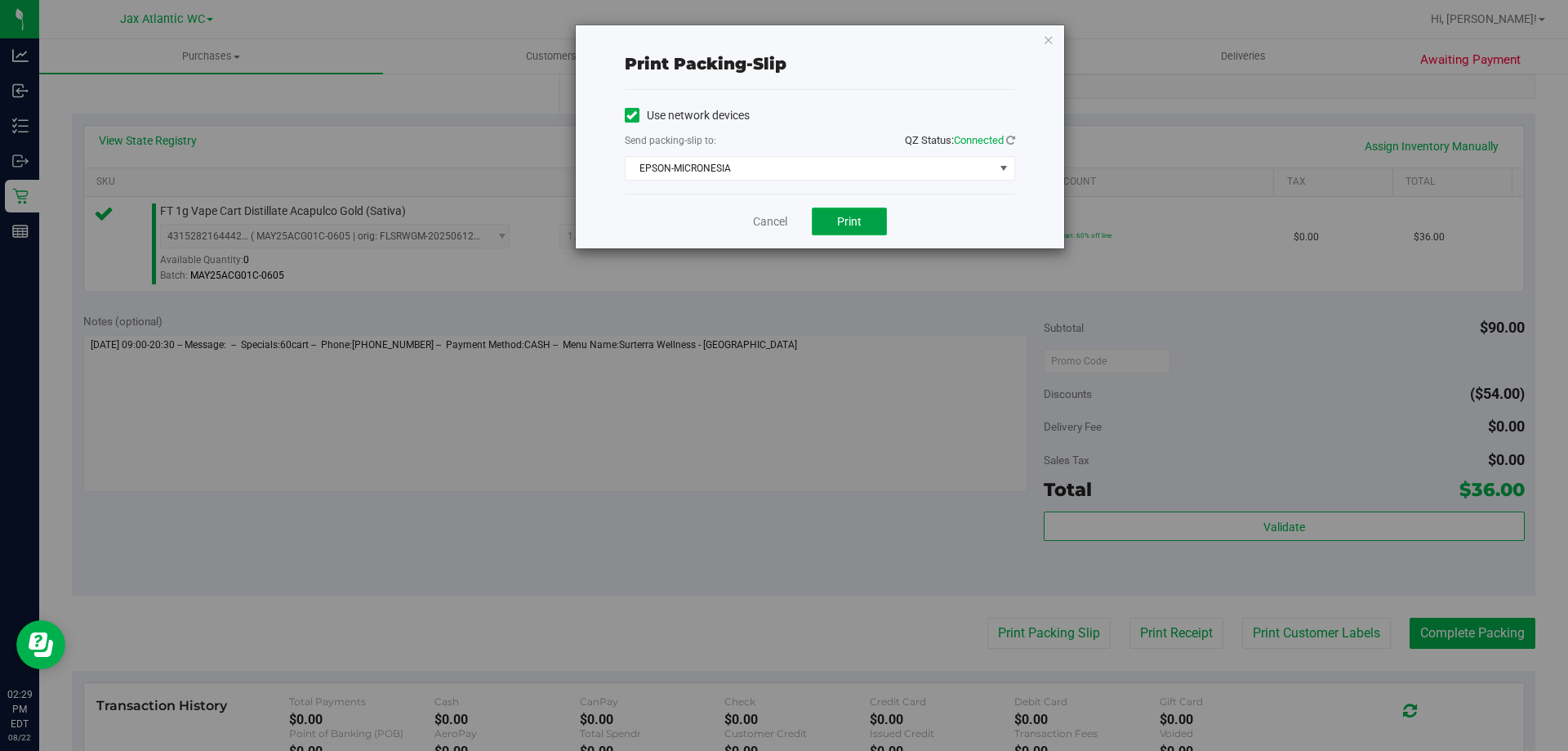
click at [862, 223] on button "Print" at bounding box center [850, 221] width 75 height 28
click at [782, 226] on link "Cancel" at bounding box center [770, 222] width 35 height 17
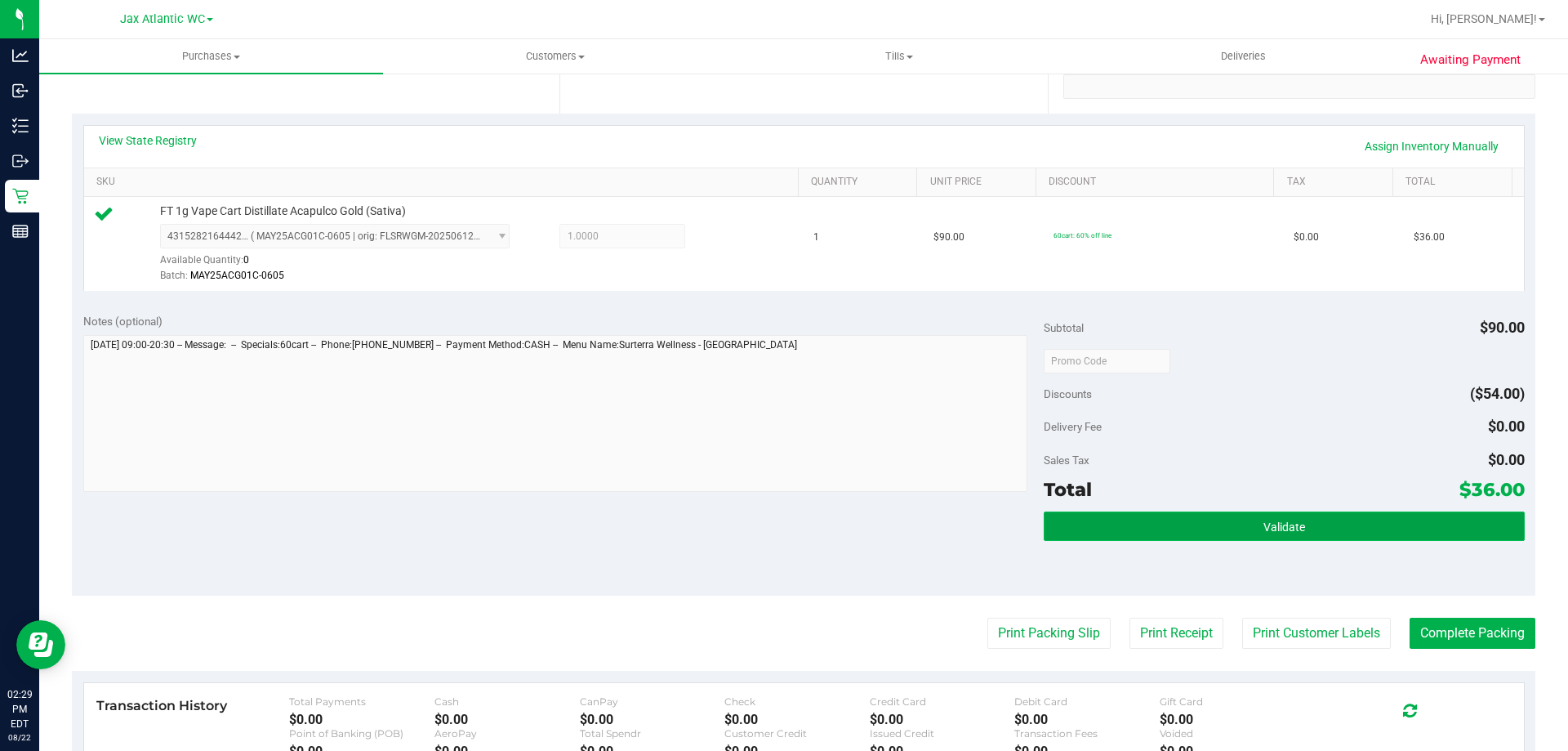
click at [1361, 518] on button "Validate" at bounding box center [1284, 526] width 480 height 30
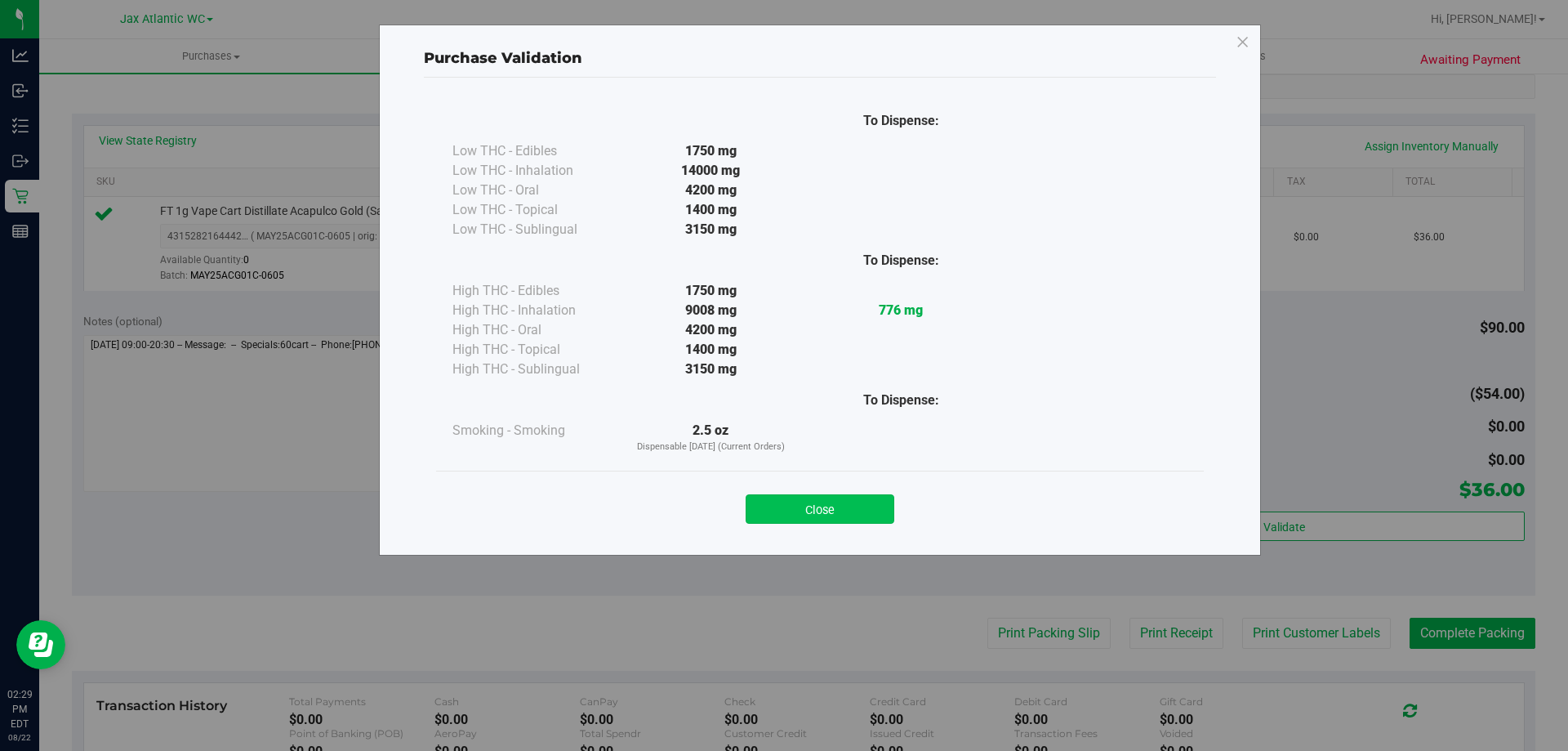
click at [803, 516] on button "Close" at bounding box center [820, 508] width 149 height 30
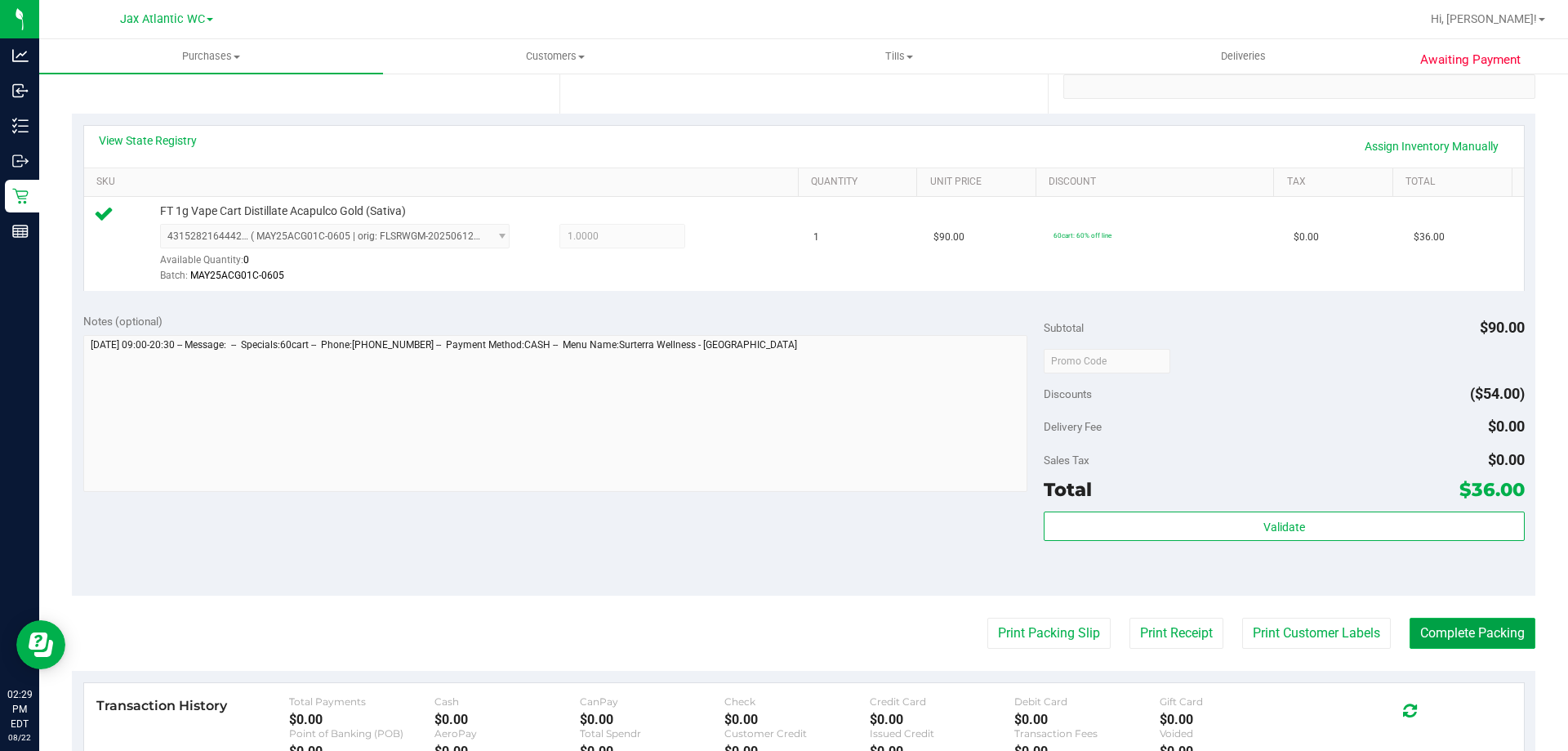
click at [1496, 642] on button "Complete Packing" at bounding box center [1472, 633] width 126 height 31
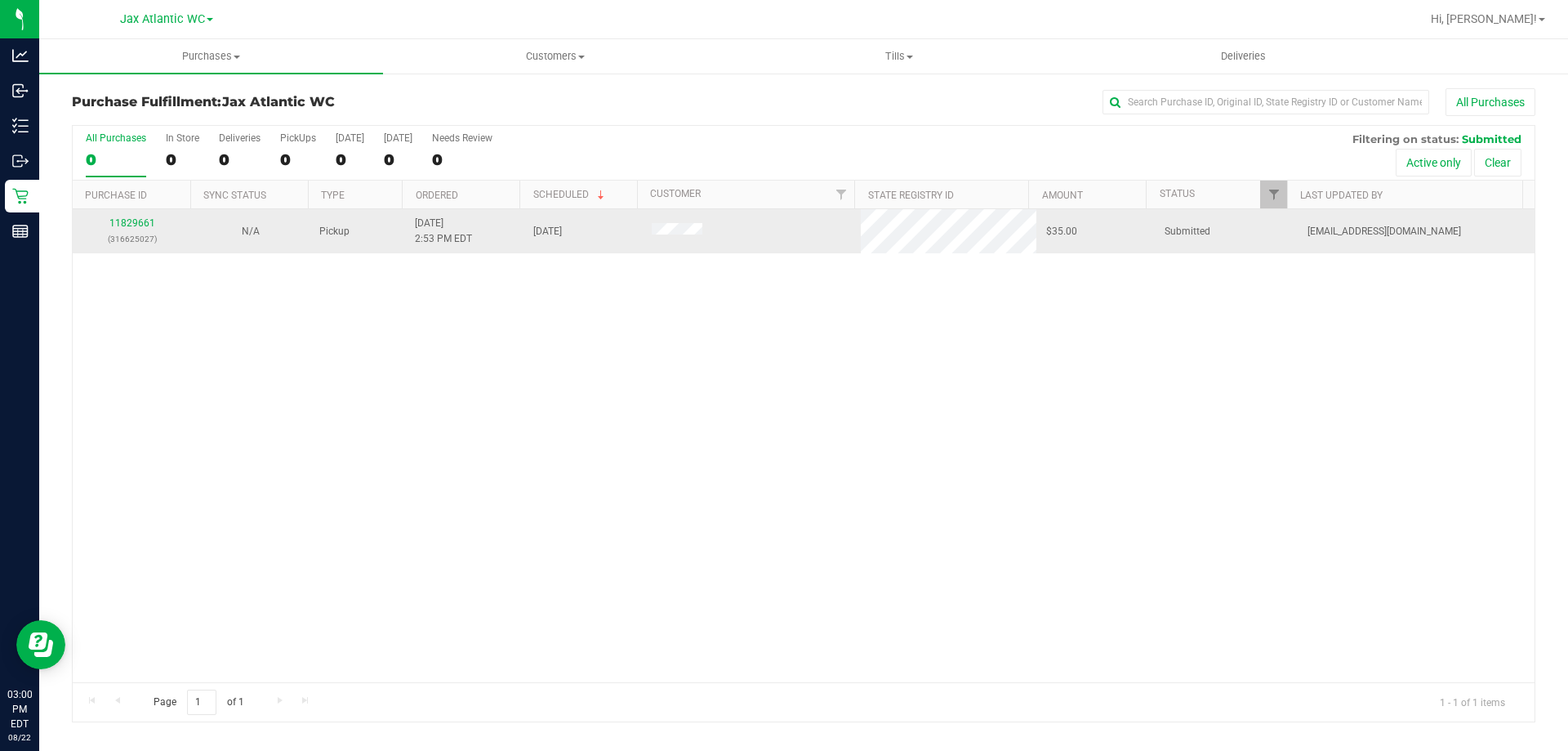
click at [133, 228] on div "11829661 (316625027)" at bounding box center [131, 231] width 99 height 31
click at [136, 218] on link "11829661" at bounding box center [132, 223] width 46 height 12
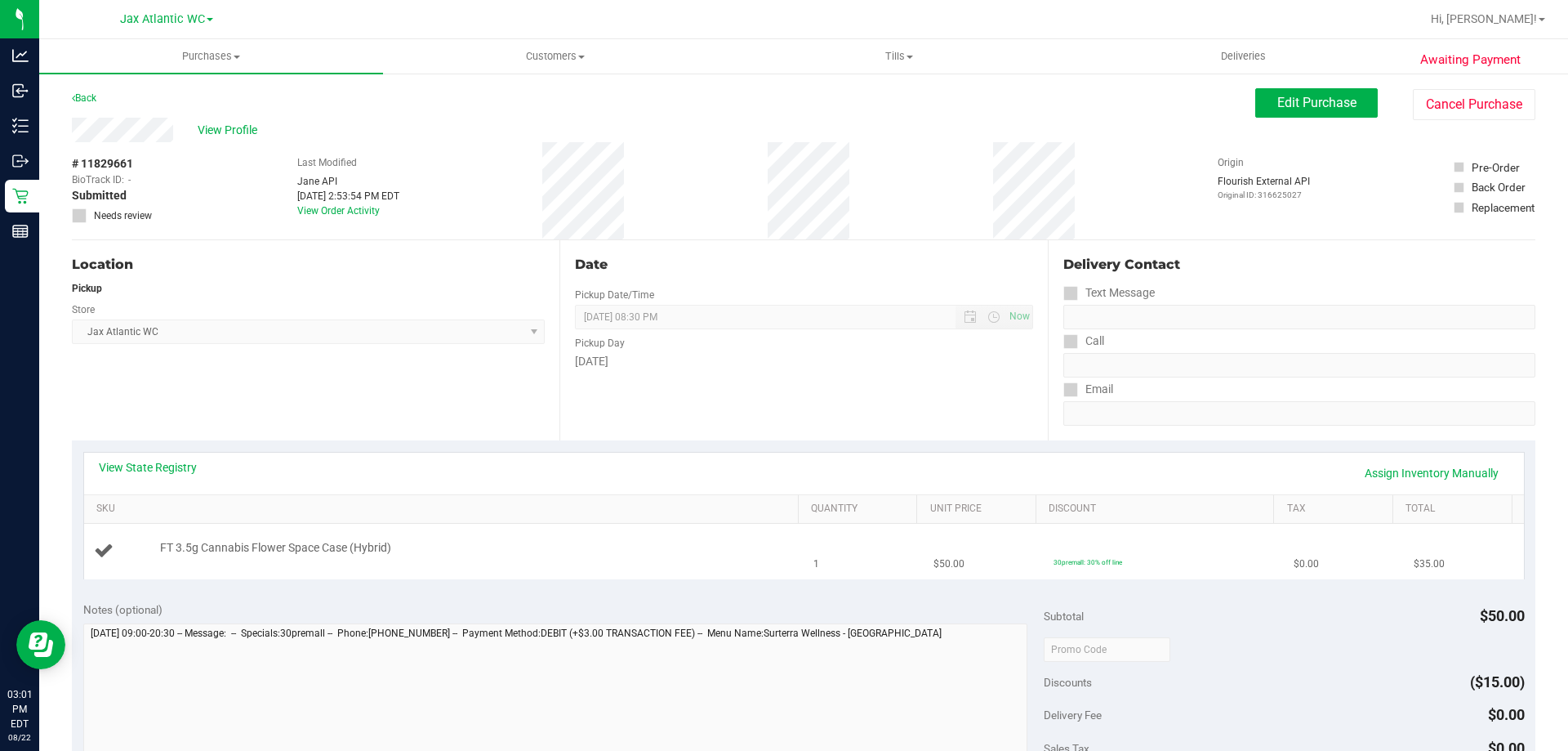
click at [632, 575] on td "FT 3.5g Cannabis Flower Space Case (Hybrid)" at bounding box center [444, 551] width 720 height 55
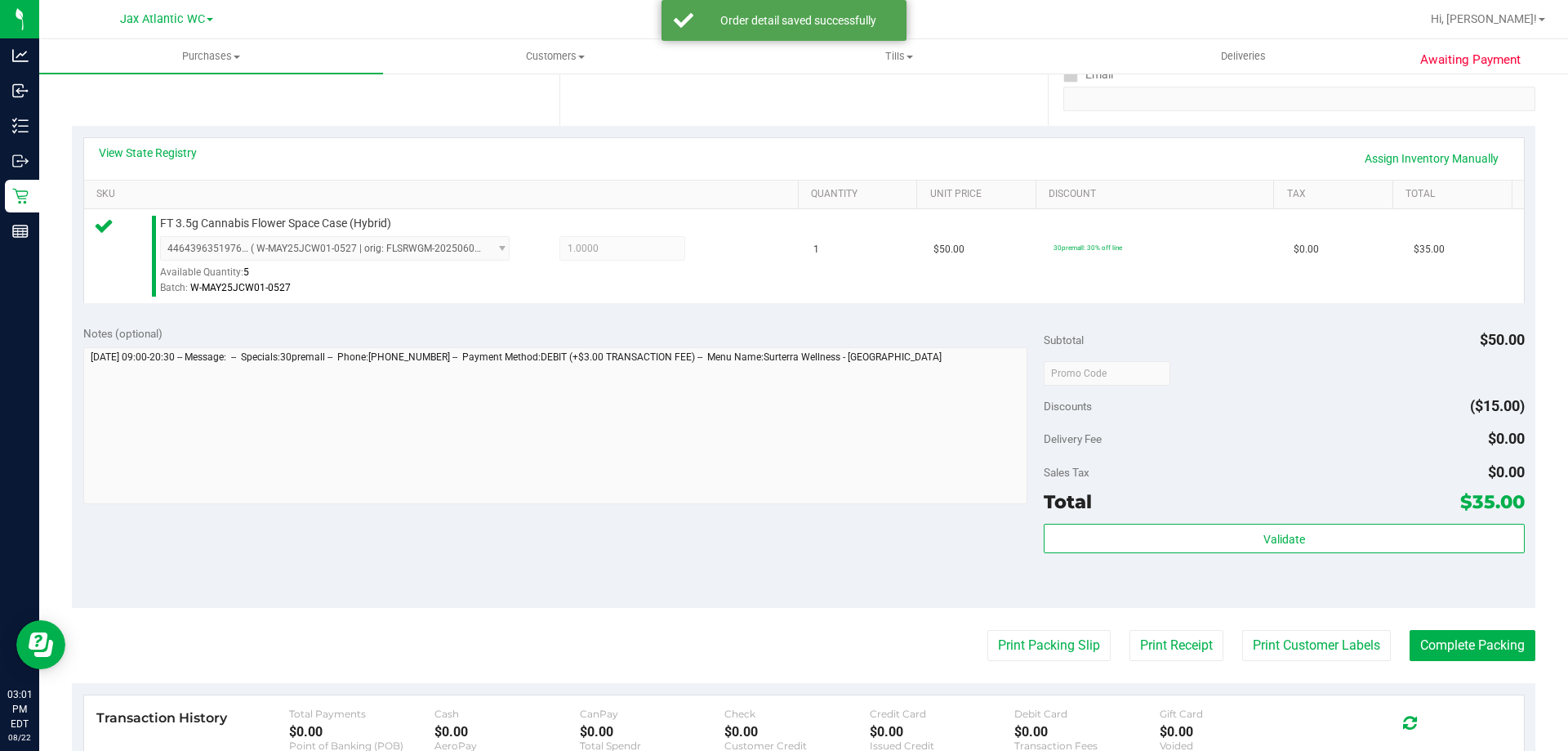
scroll to position [409, 0]
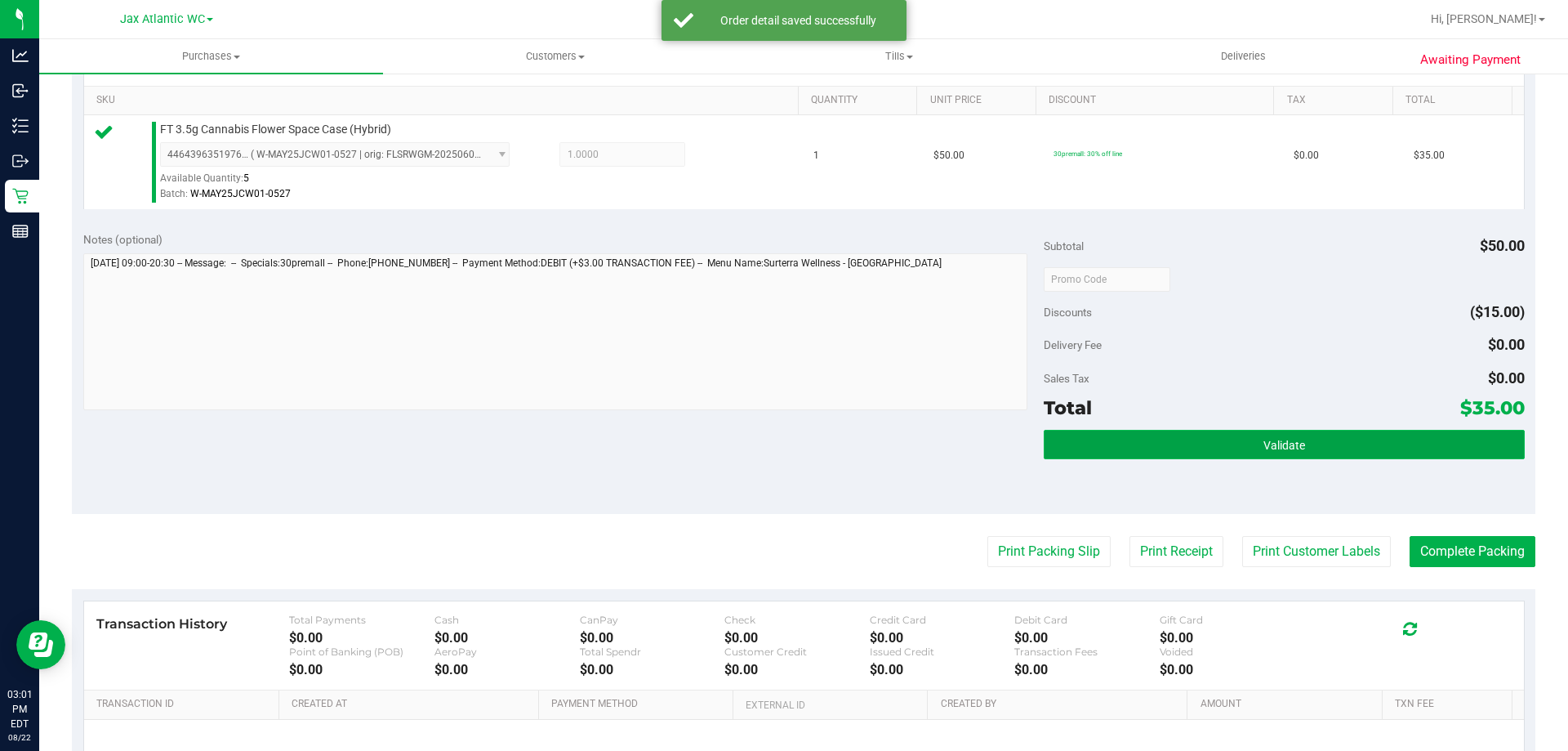
click at [1264, 443] on span "Validate" at bounding box center [1284, 445] width 41 height 13
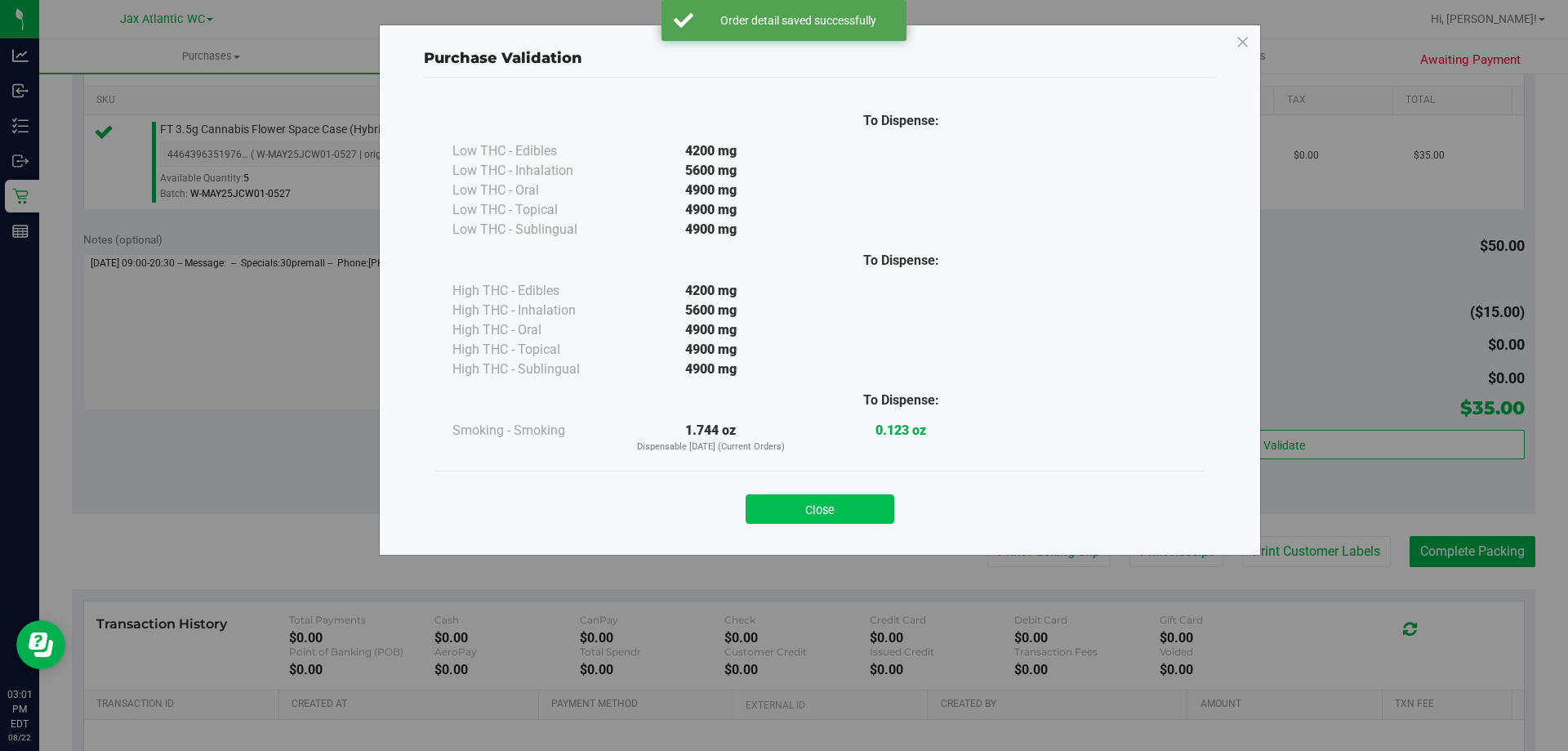
click at [829, 503] on button "Close" at bounding box center [820, 508] width 149 height 30
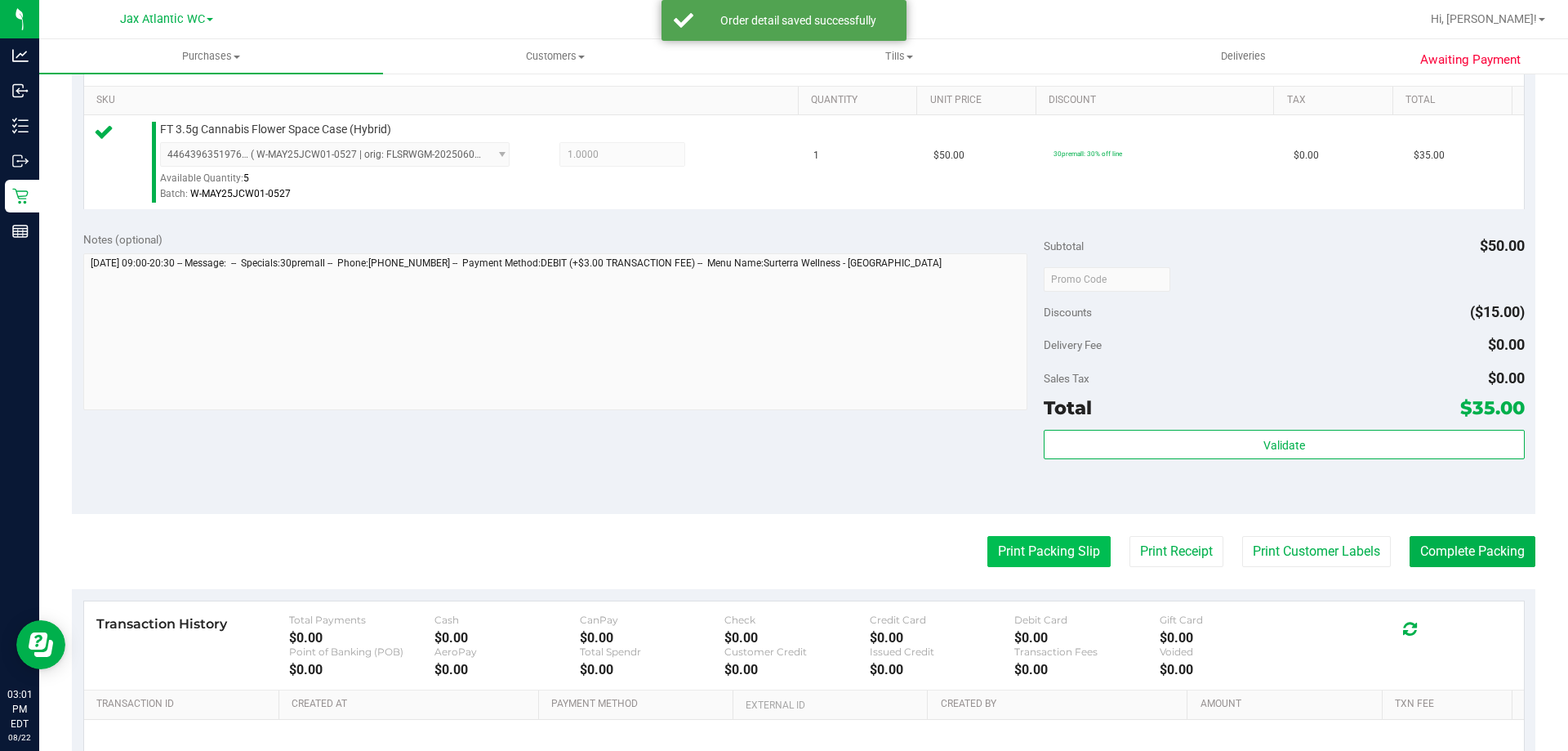
click at [1052, 546] on button "Print Packing Slip" at bounding box center [1049, 552] width 124 height 31
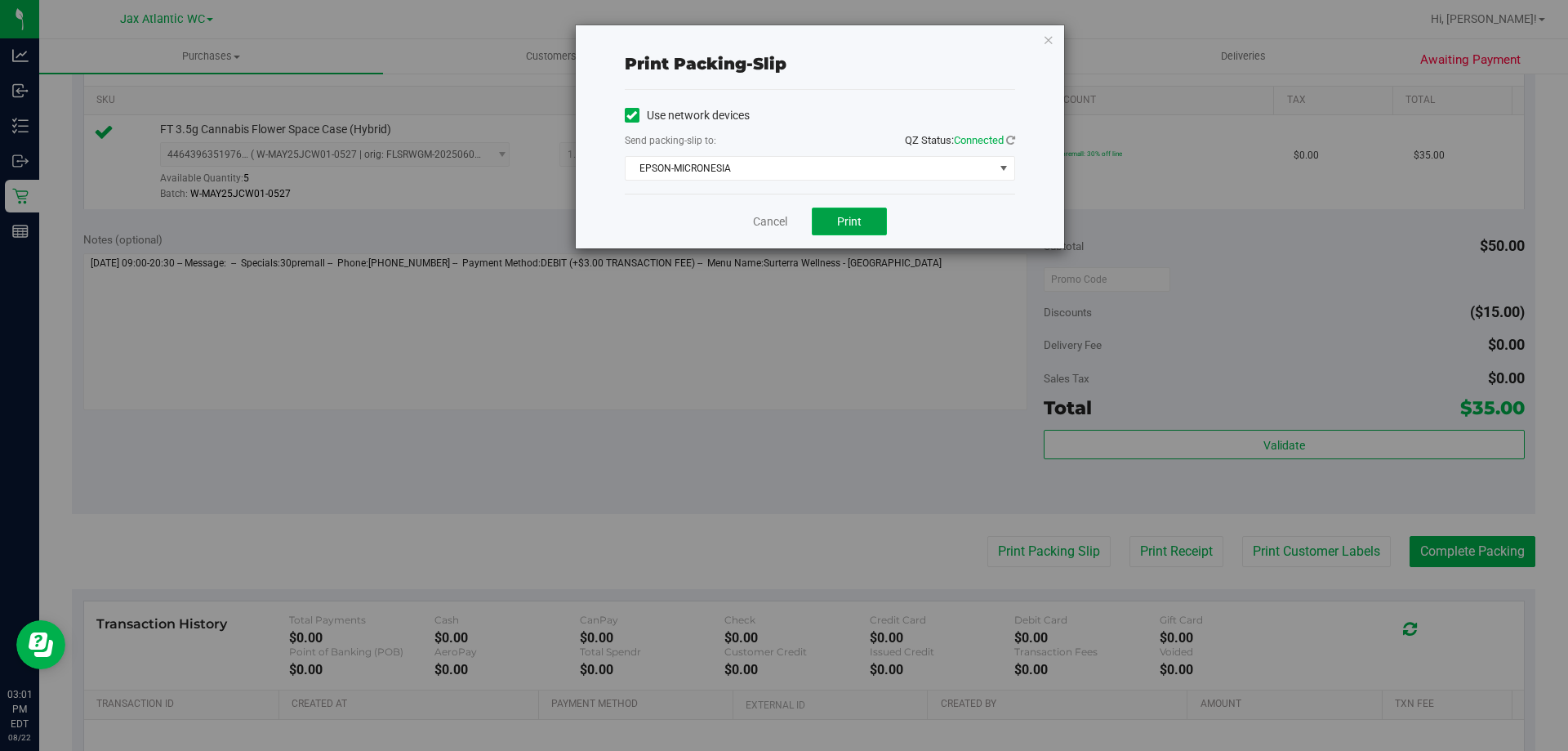
click at [856, 215] on span "Print" at bounding box center [850, 222] width 25 height 13
click at [786, 228] on link "Cancel" at bounding box center [770, 222] width 35 height 17
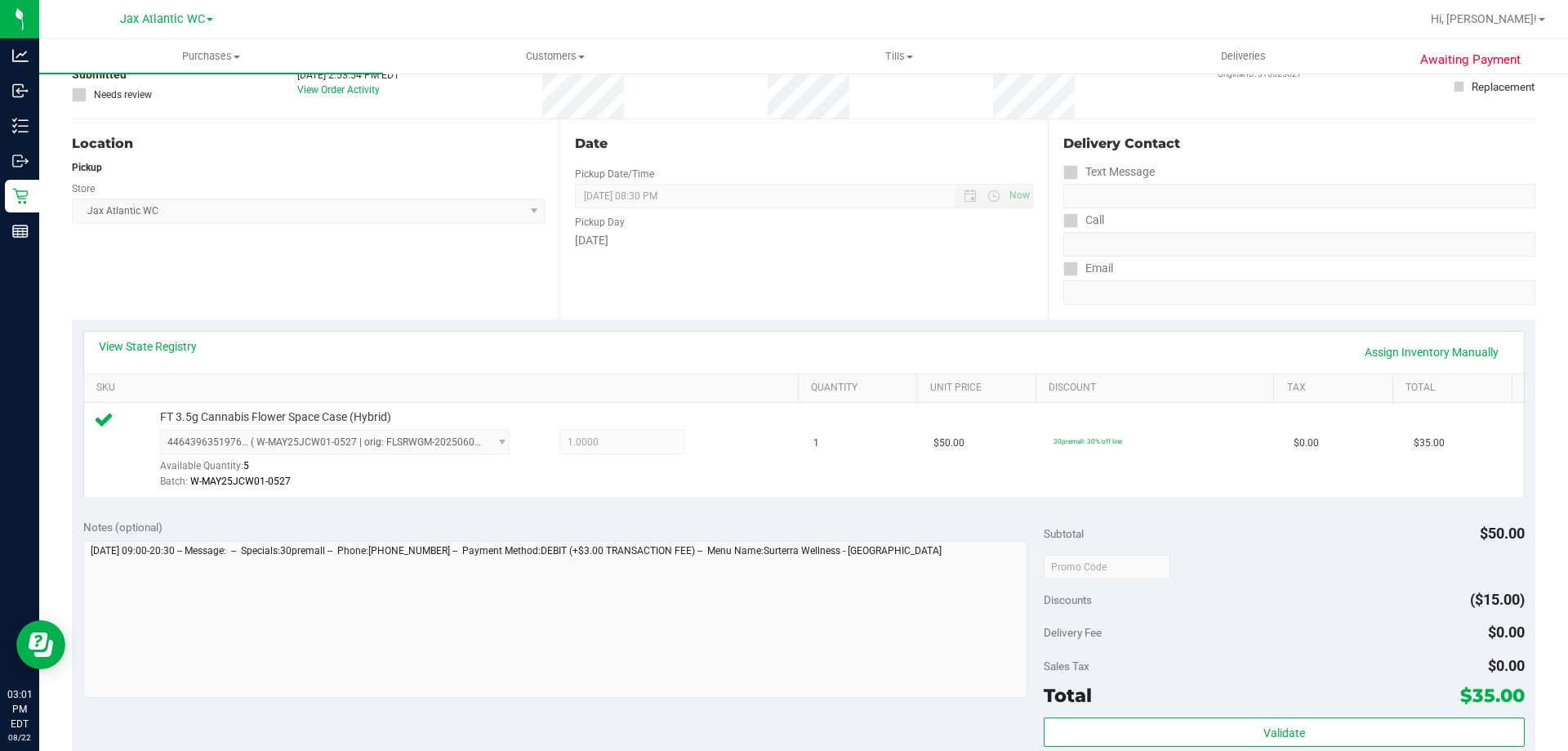
scroll to position [327, 0]
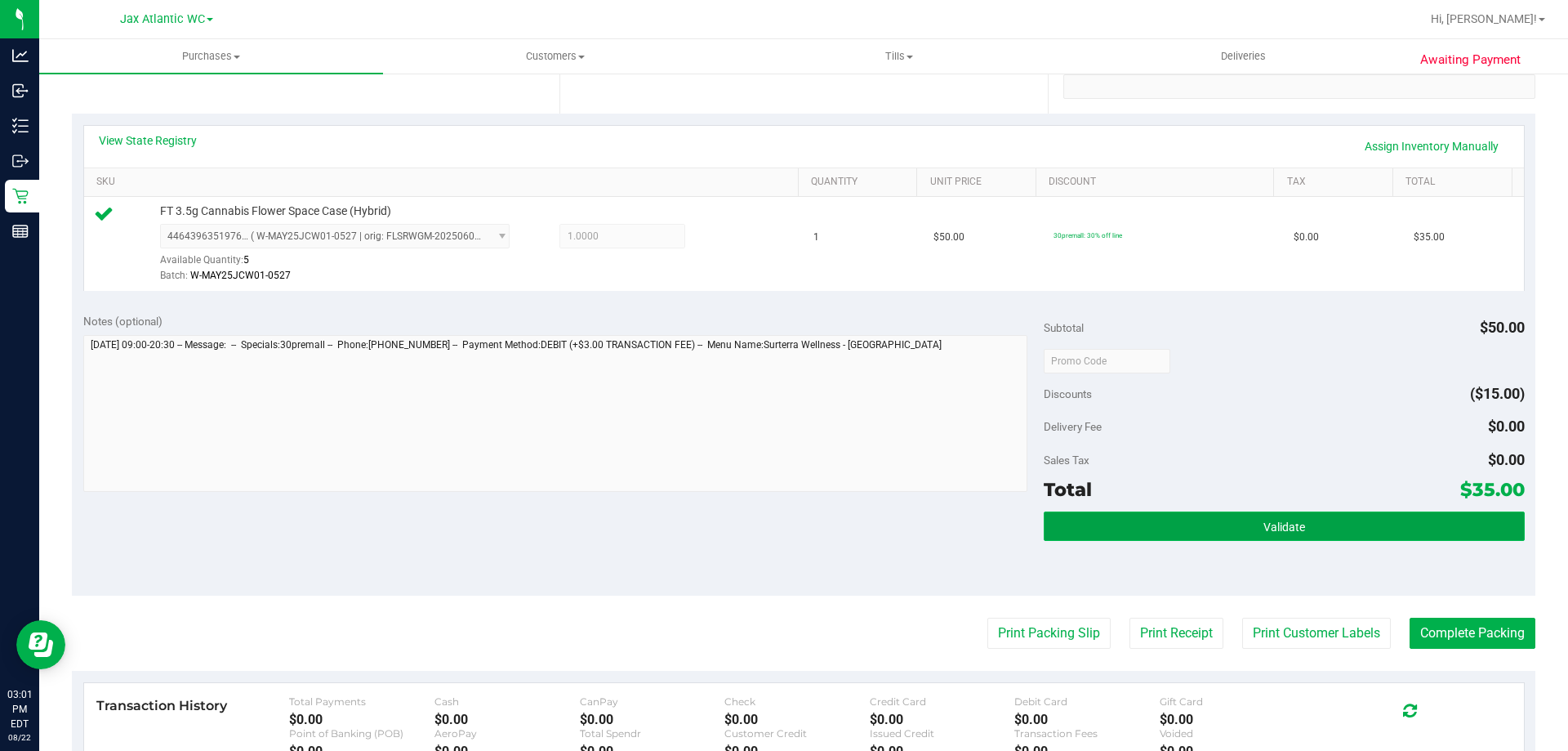
click at [1264, 535] on button "Validate" at bounding box center [1284, 526] width 480 height 30
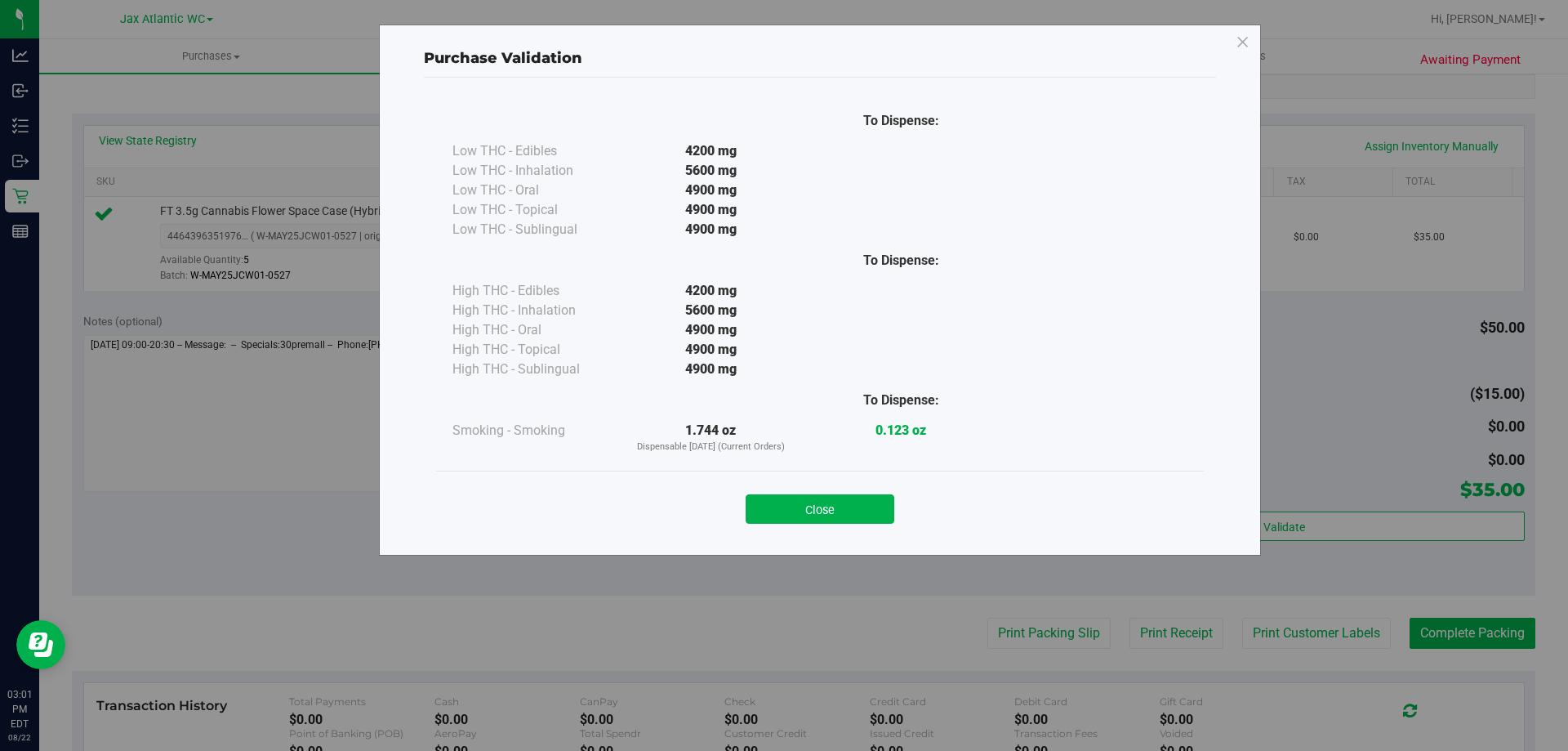
click at [877, 502] on button "Close" at bounding box center [820, 508] width 149 height 30
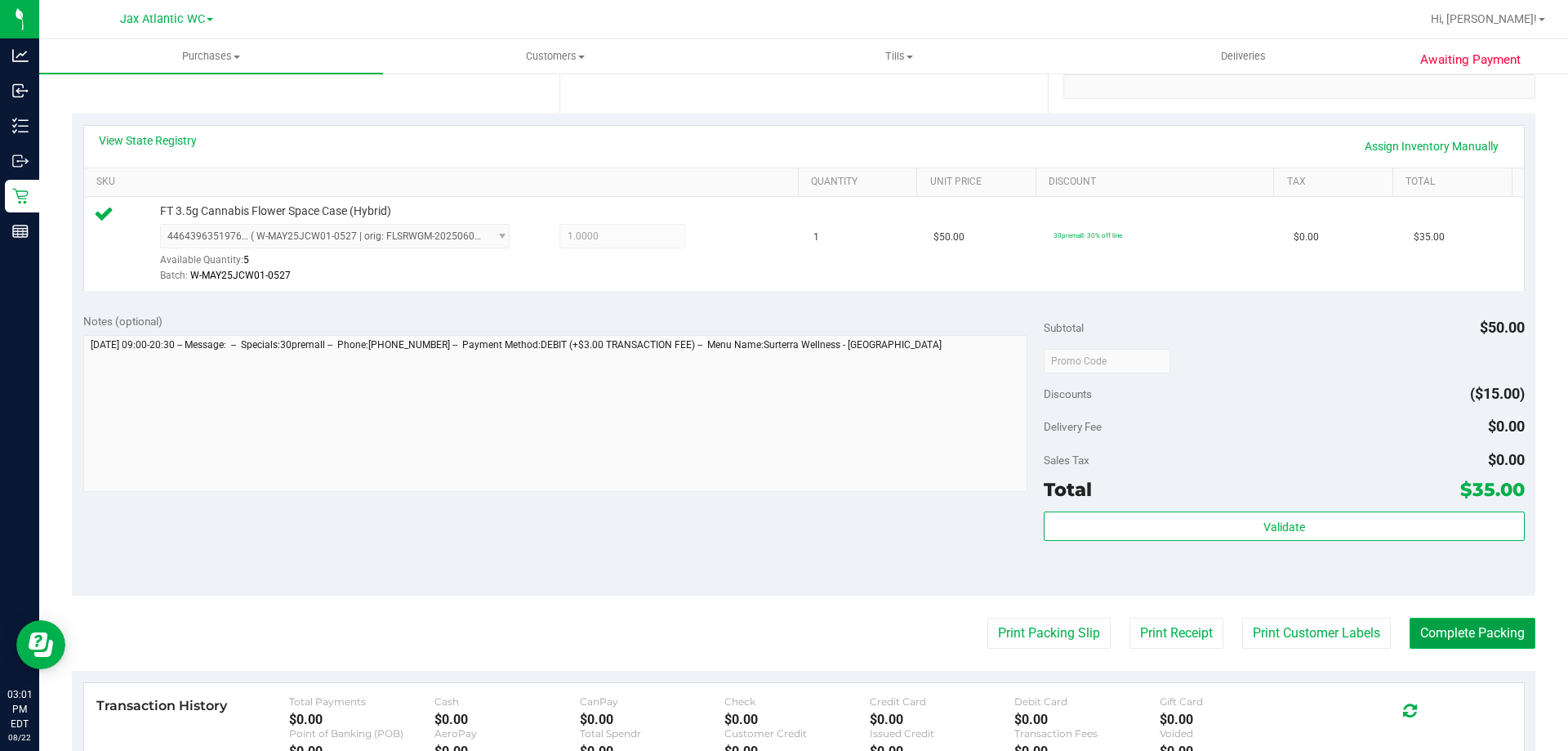
click at [1458, 631] on button "Complete Packing" at bounding box center [1472, 633] width 126 height 31
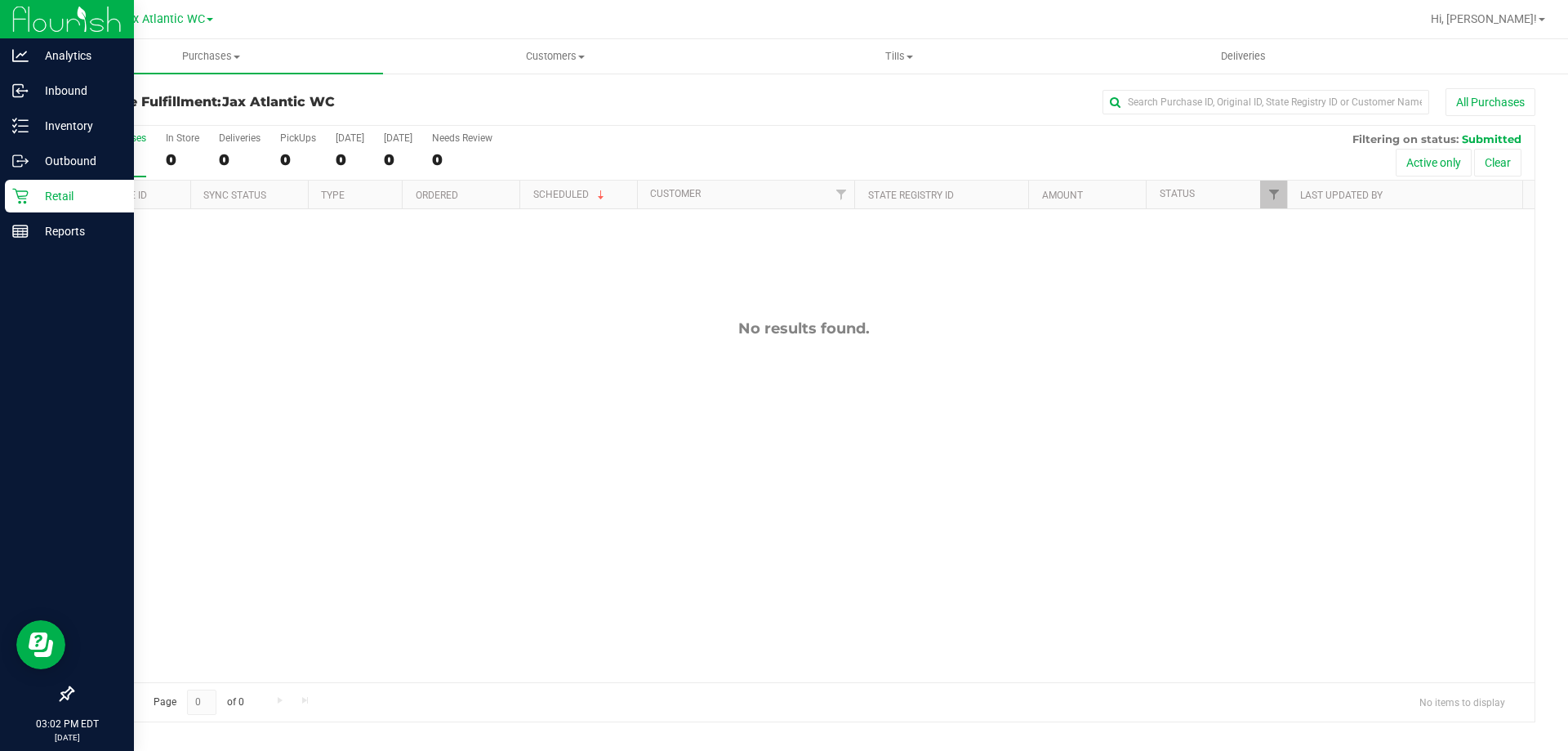
click at [66, 191] on p "Retail" at bounding box center [78, 196] width 98 height 19
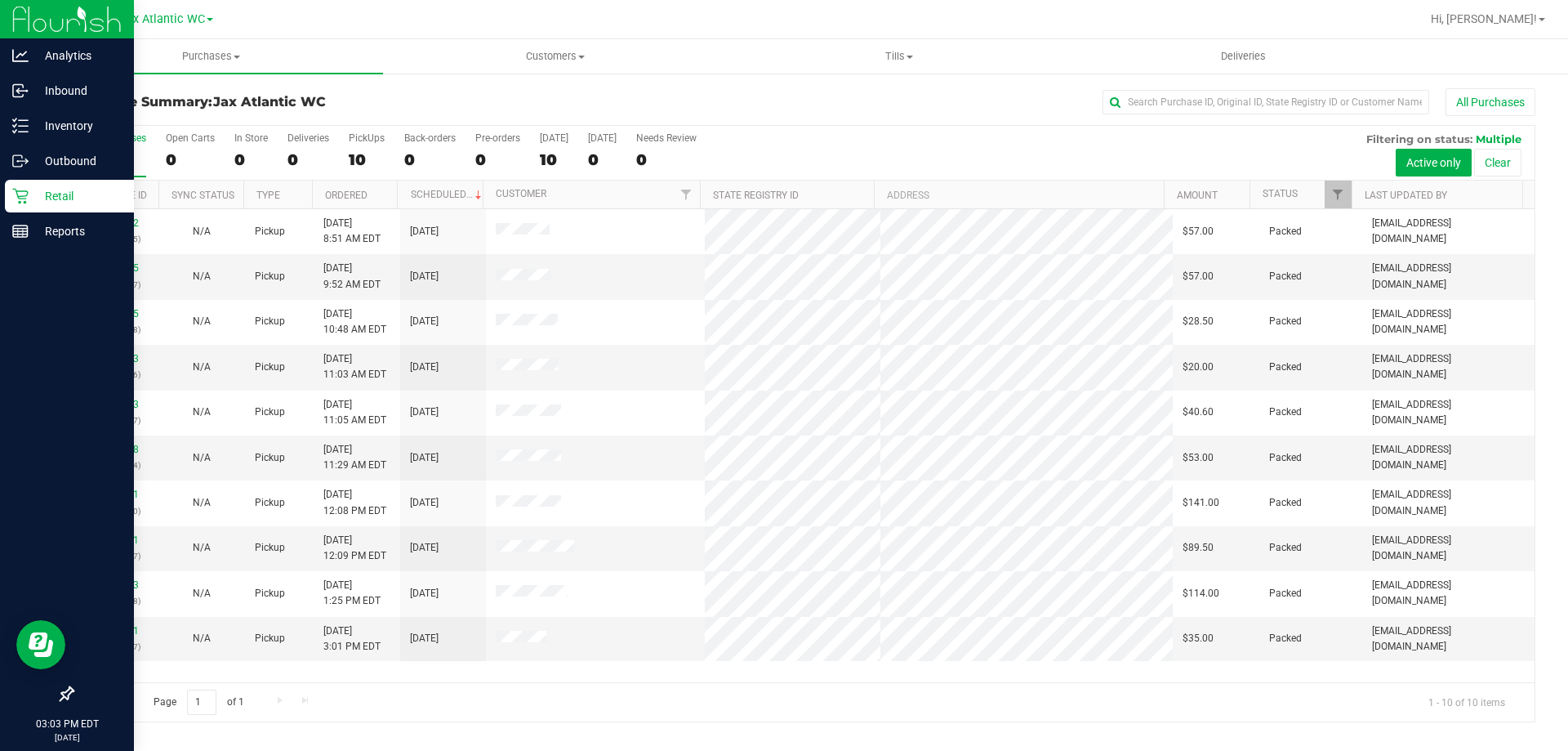
click at [60, 192] on p "Retail" at bounding box center [78, 196] width 98 height 19
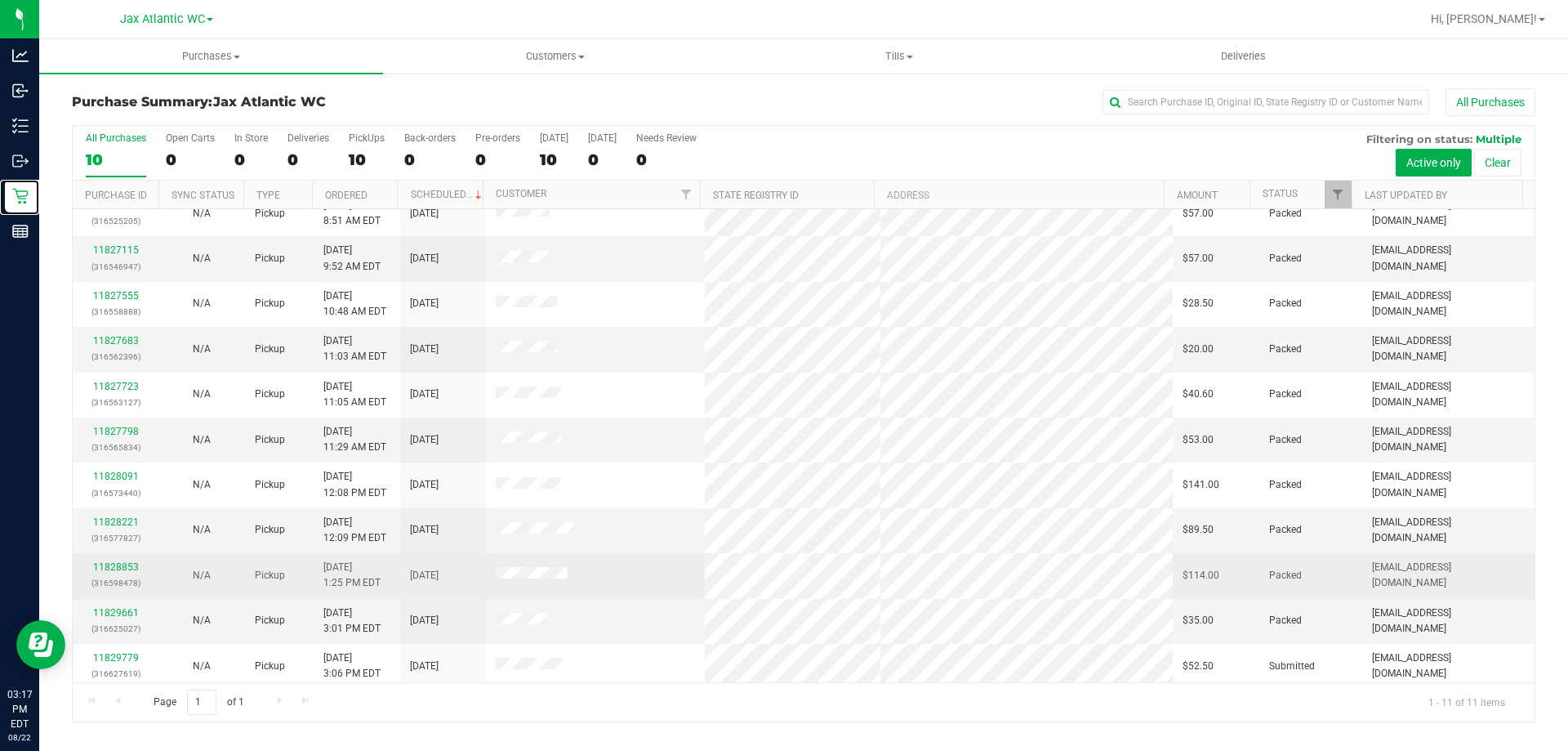
scroll to position [24, 0]
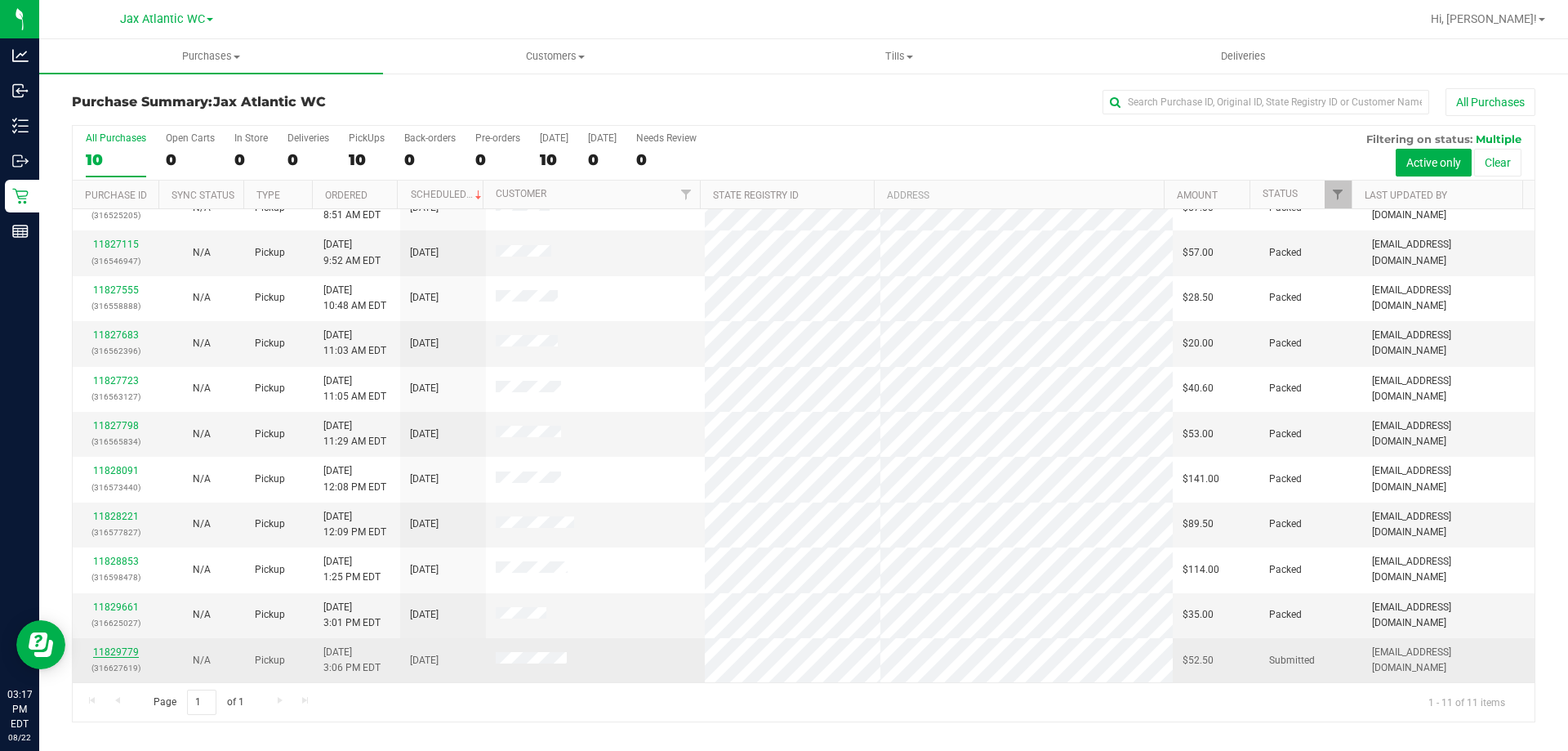
click at [119, 653] on link "11829779" at bounding box center [116, 652] width 46 height 12
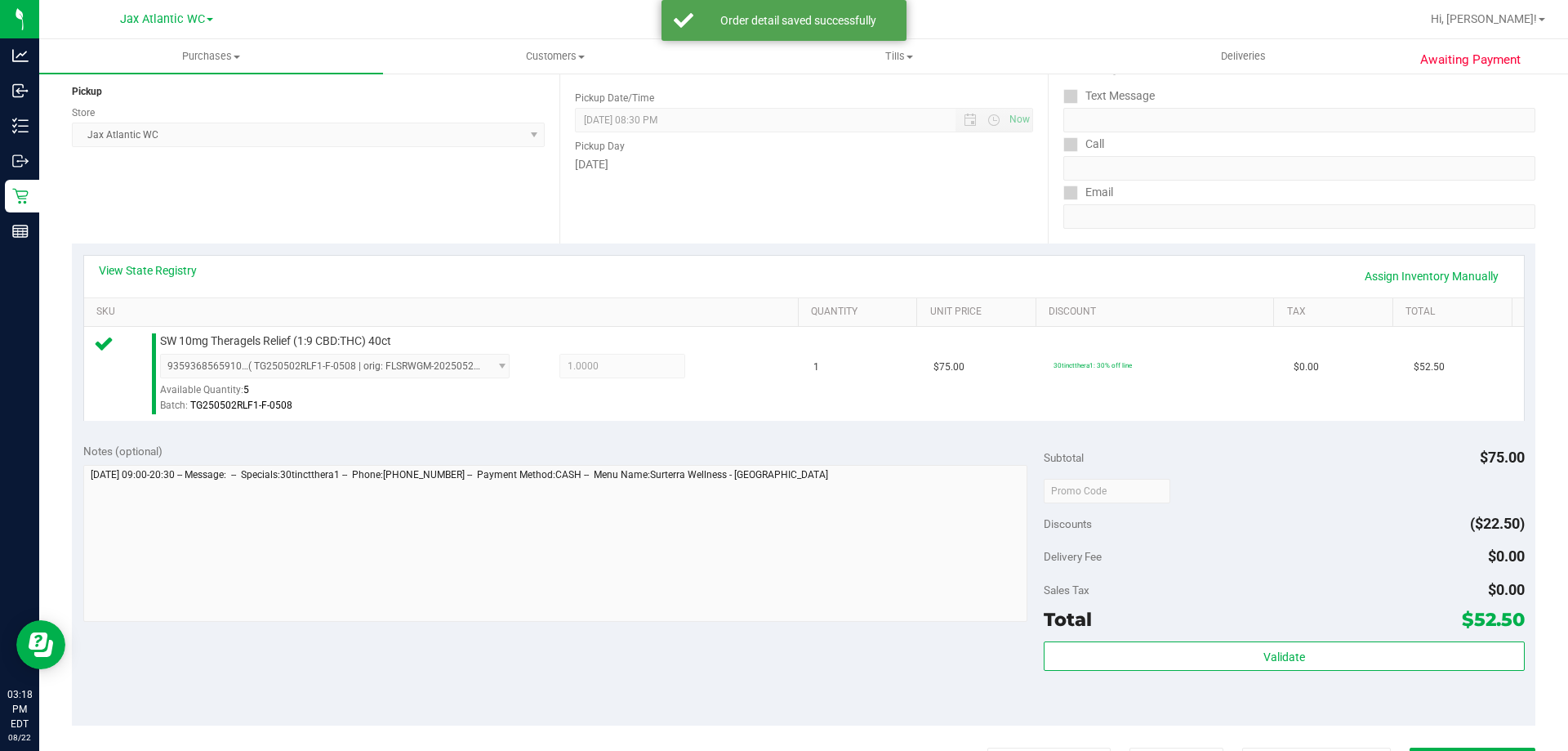
scroll to position [409, 0]
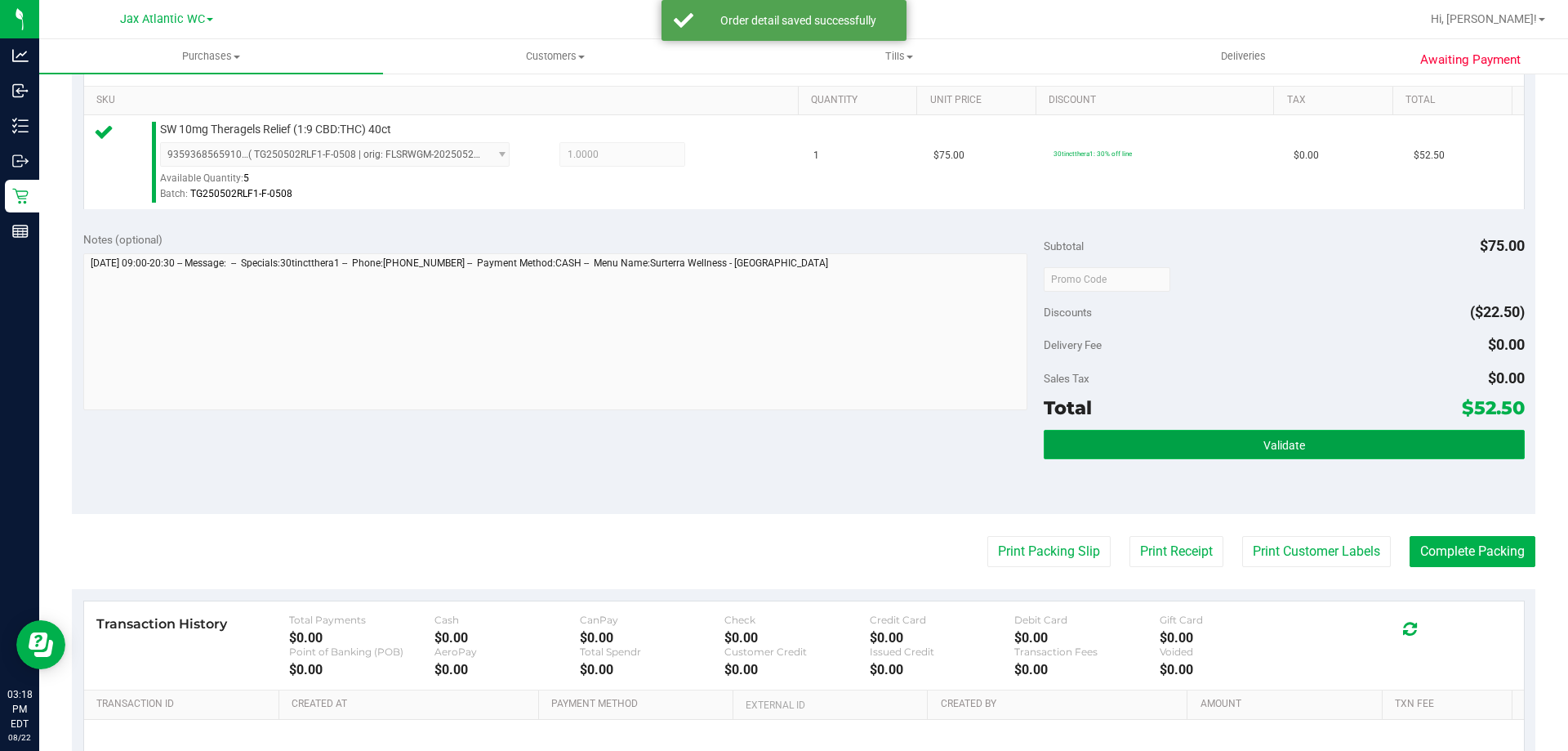
click at [1297, 451] on button "Validate" at bounding box center [1284, 444] width 480 height 30
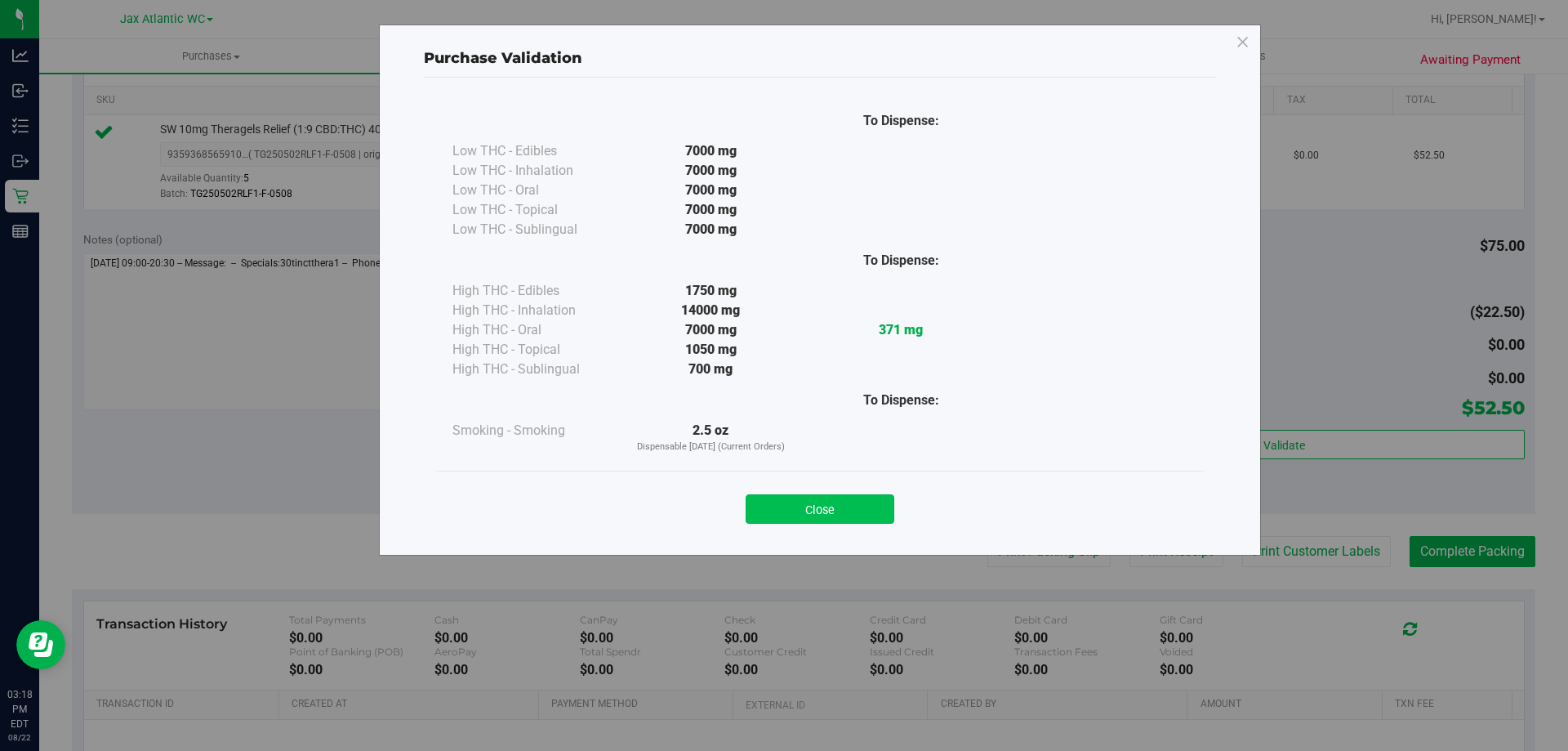
click at [855, 509] on button "Close" at bounding box center [820, 508] width 149 height 30
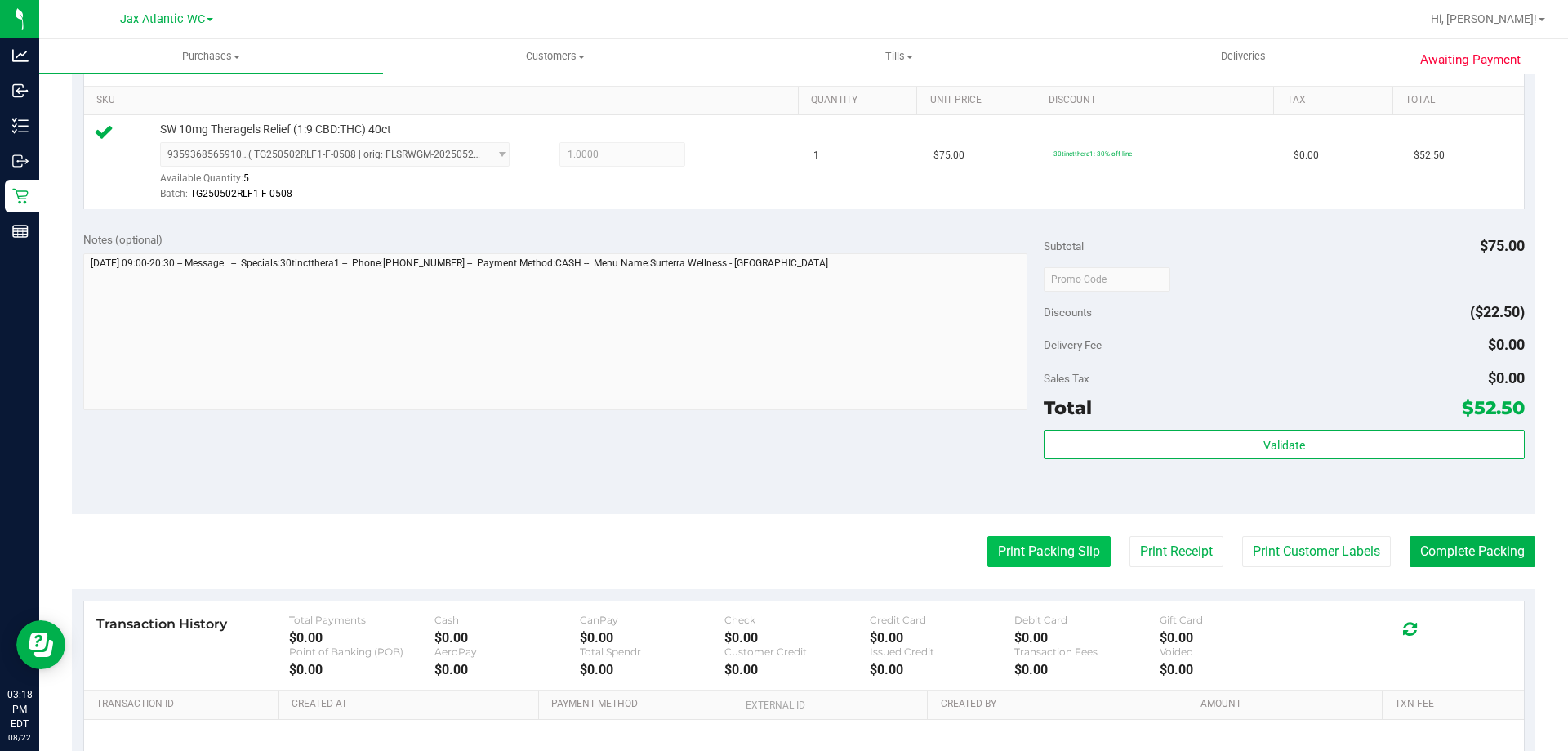
click at [1001, 559] on button "Print Packing Slip" at bounding box center [1049, 552] width 124 height 31
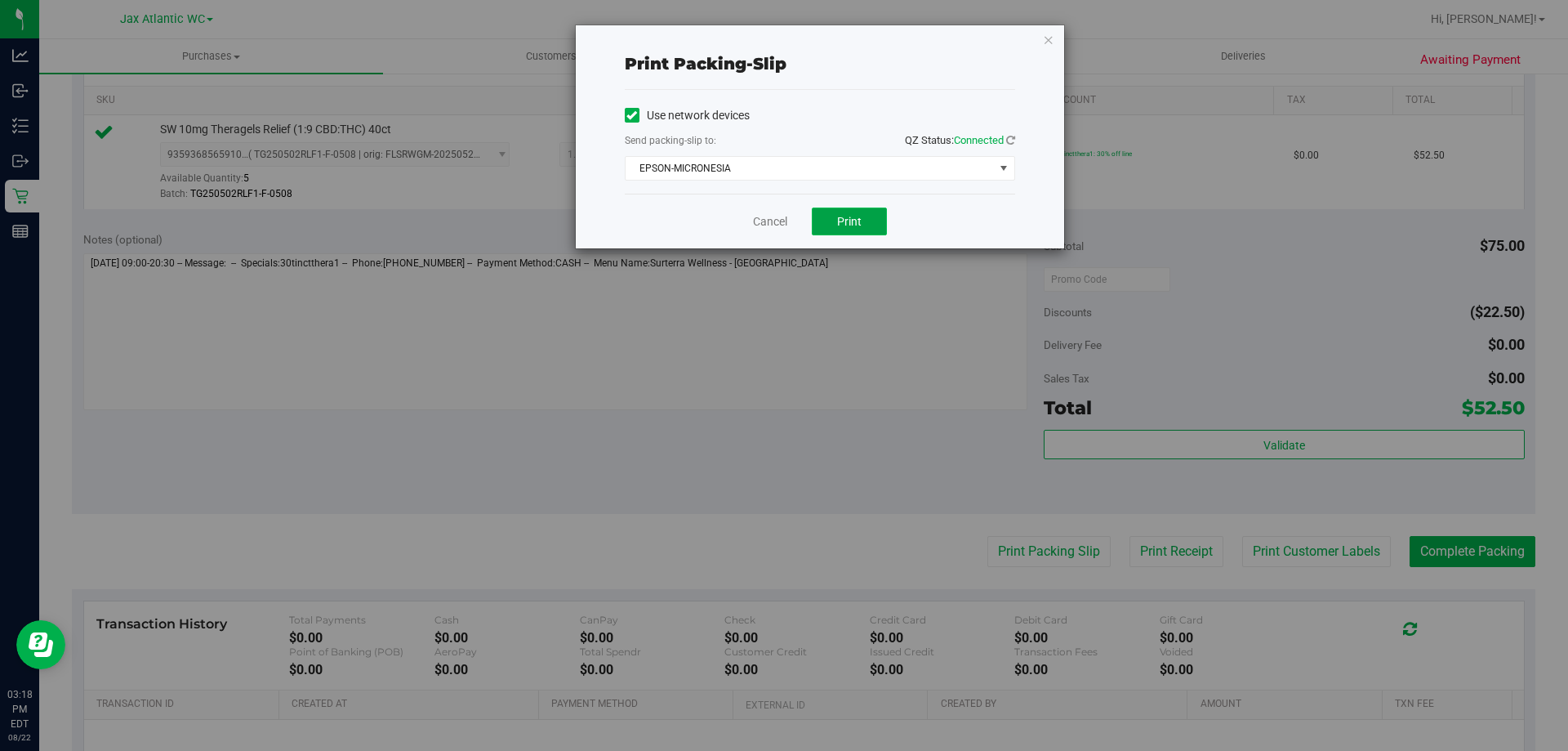
click at [860, 229] on button "Print" at bounding box center [850, 221] width 75 height 28
click at [762, 226] on link "Cancel" at bounding box center [770, 222] width 35 height 17
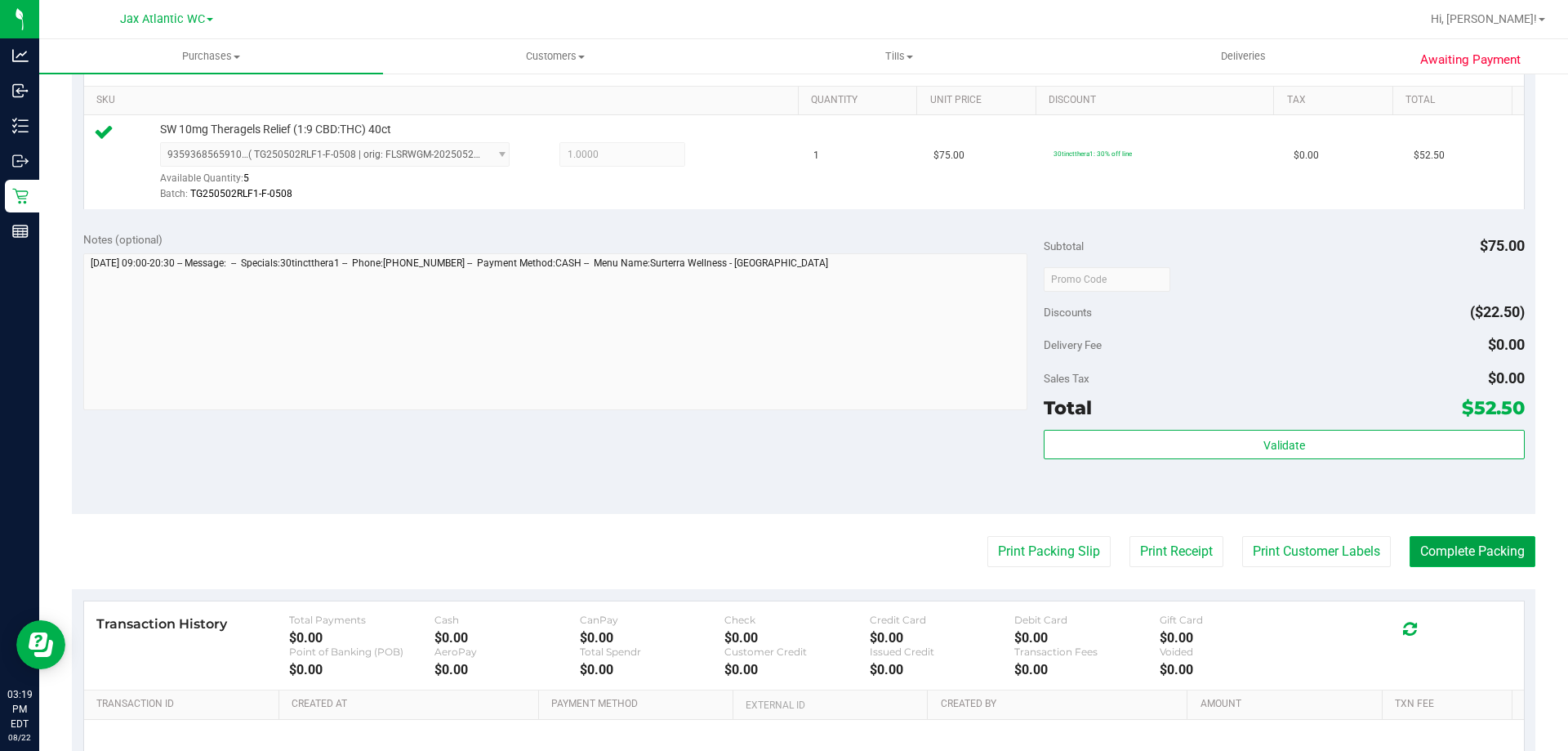
click at [1454, 550] on button "Complete Packing" at bounding box center [1472, 552] width 126 height 31
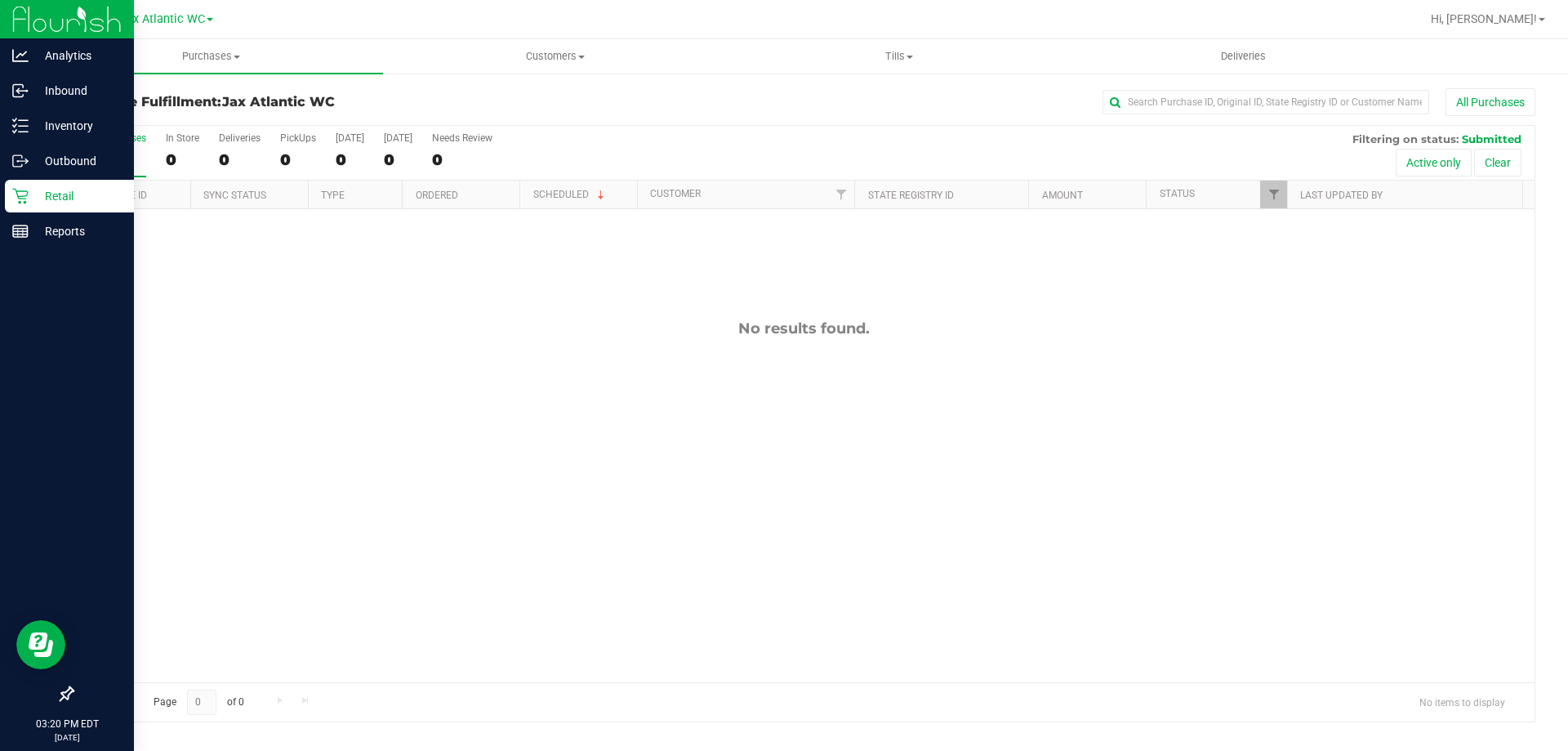
click at [27, 199] on icon at bounding box center [20, 196] width 16 height 16
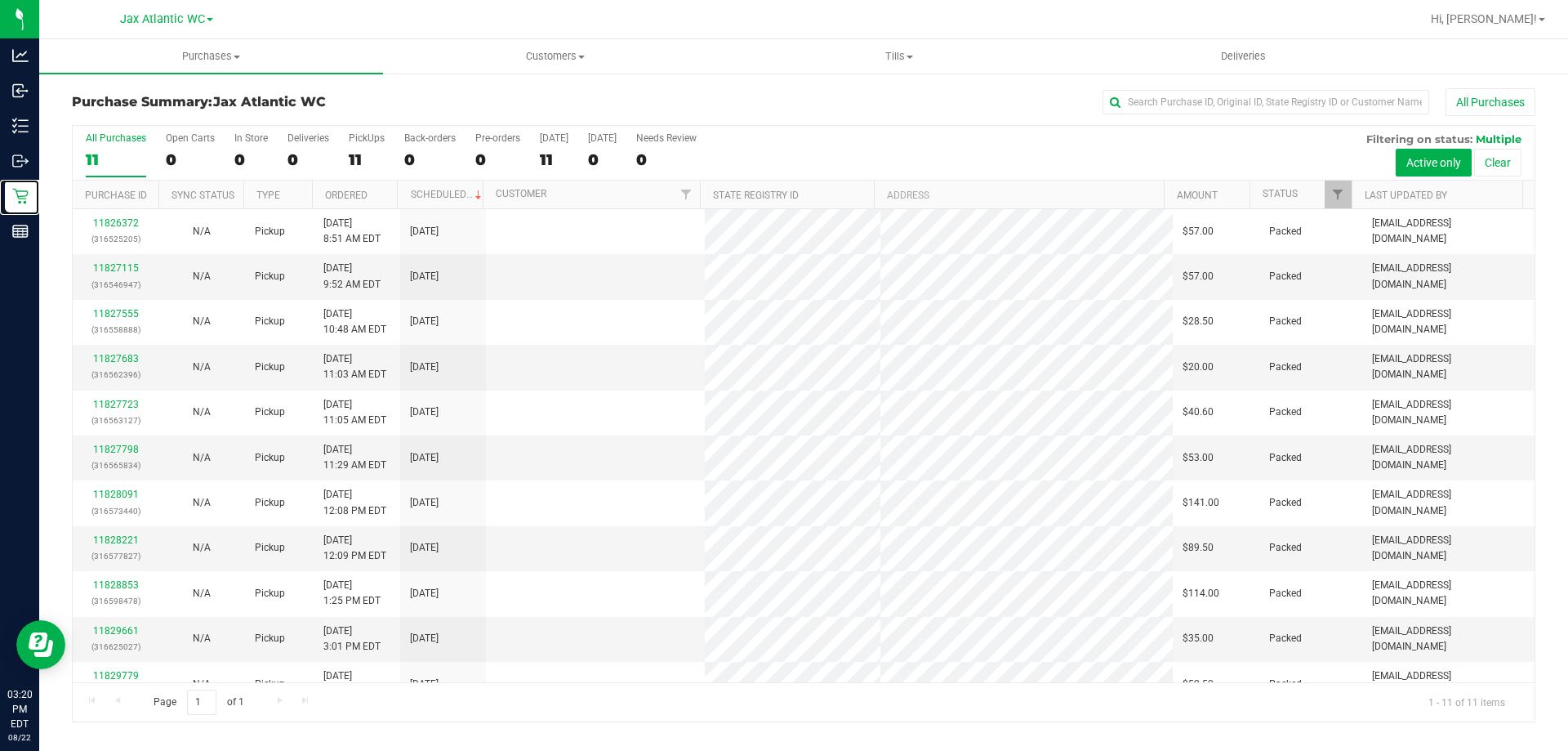
scroll to position [24, 0]
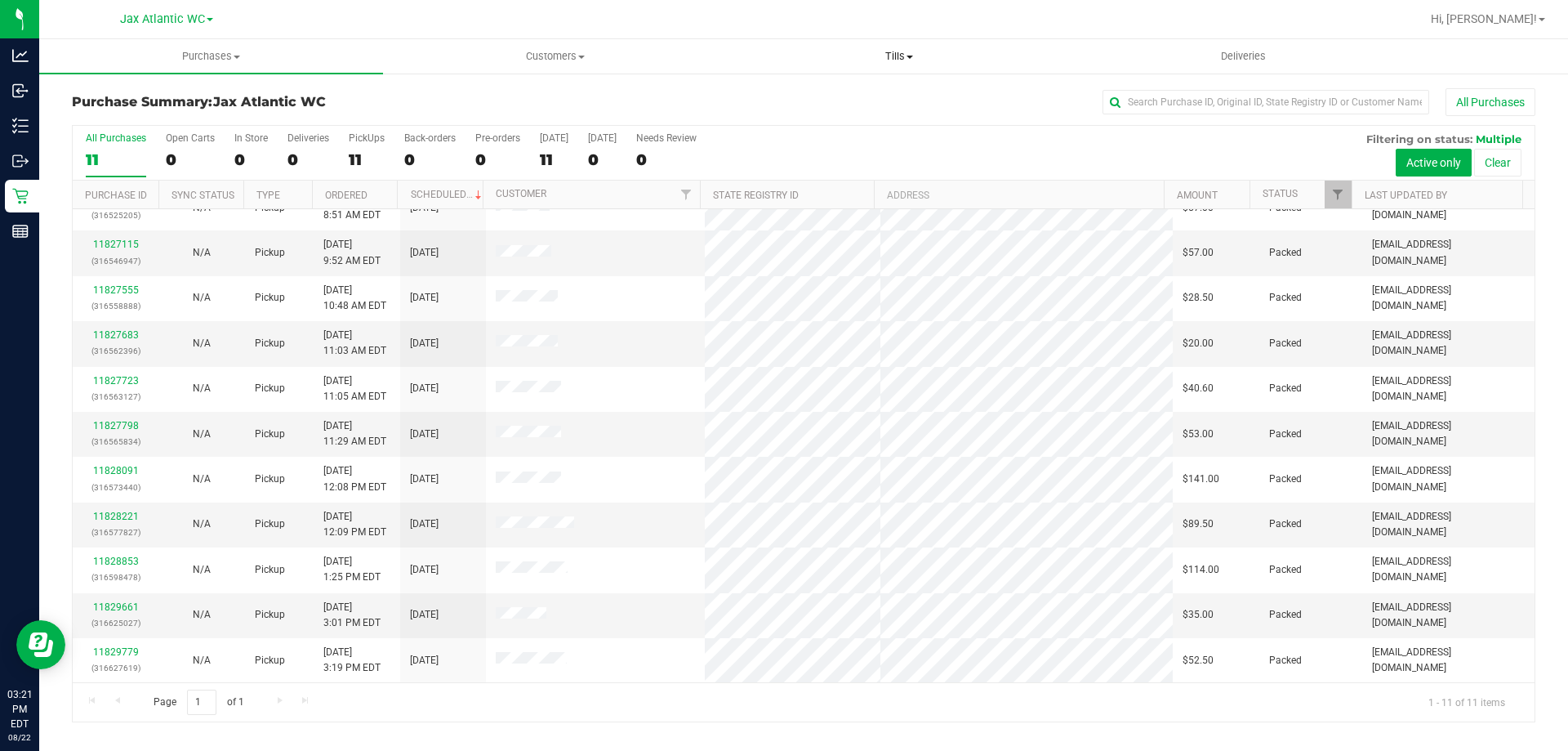
click at [898, 58] on span "Tills" at bounding box center [899, 56] width 342 height 14
click at [854, 100] on li "Manage tills" at bounding box center [899, 99] width 344 height 19
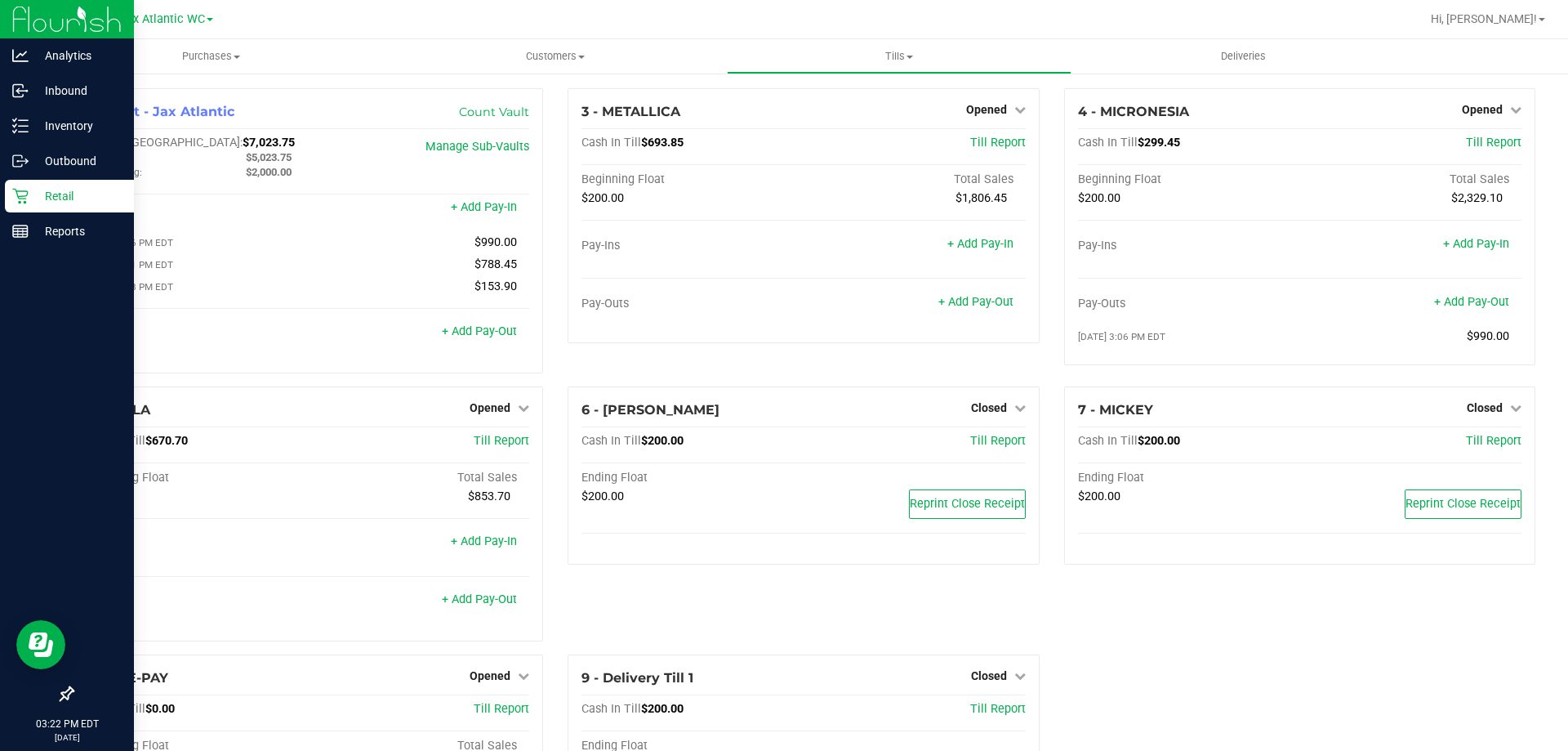
click at [45, 199] on p "Retail" at bounding box center [78, 196] width 98 height 19
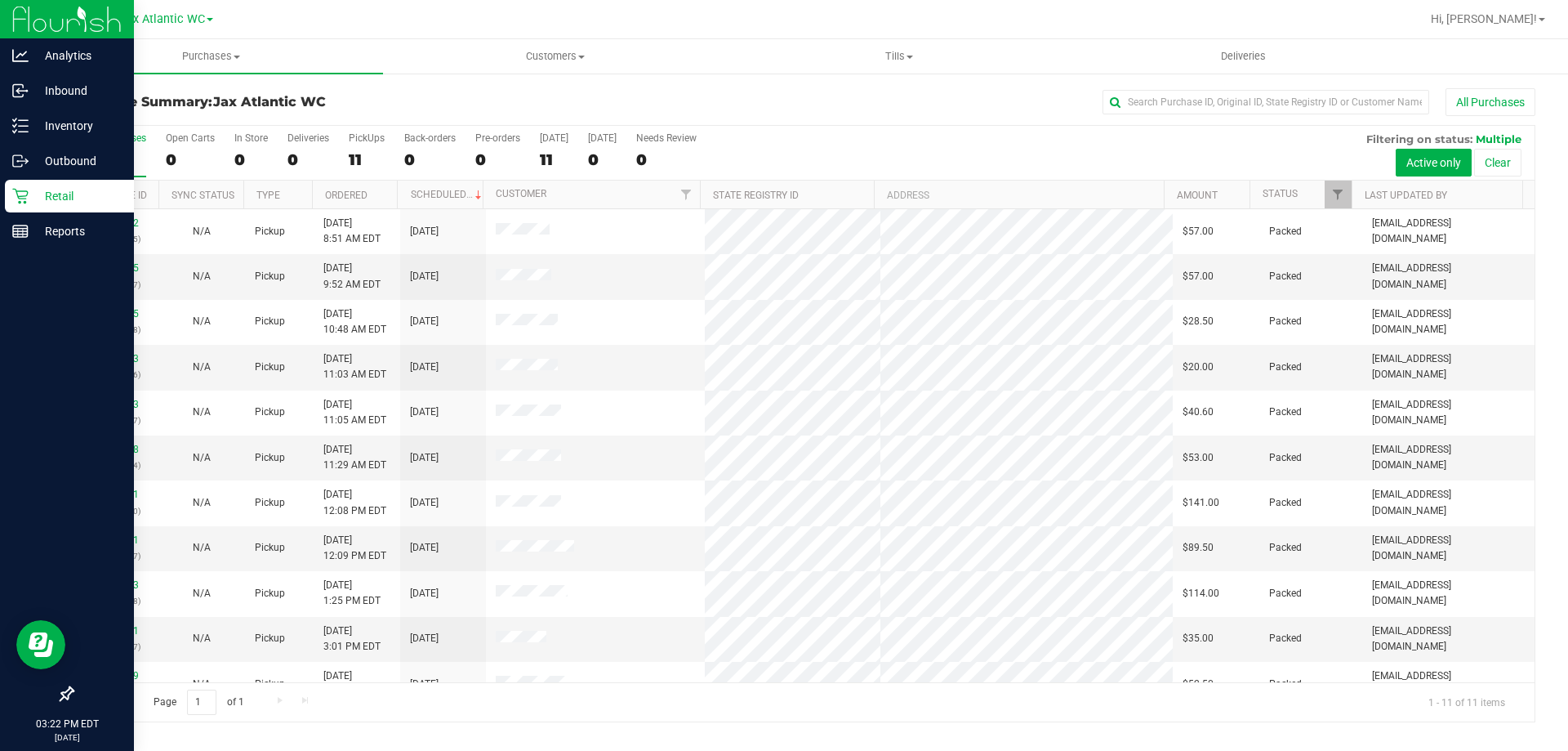
click at [83, 200] on p "Retail" at bounding box center [78, 196] width 98 height 19
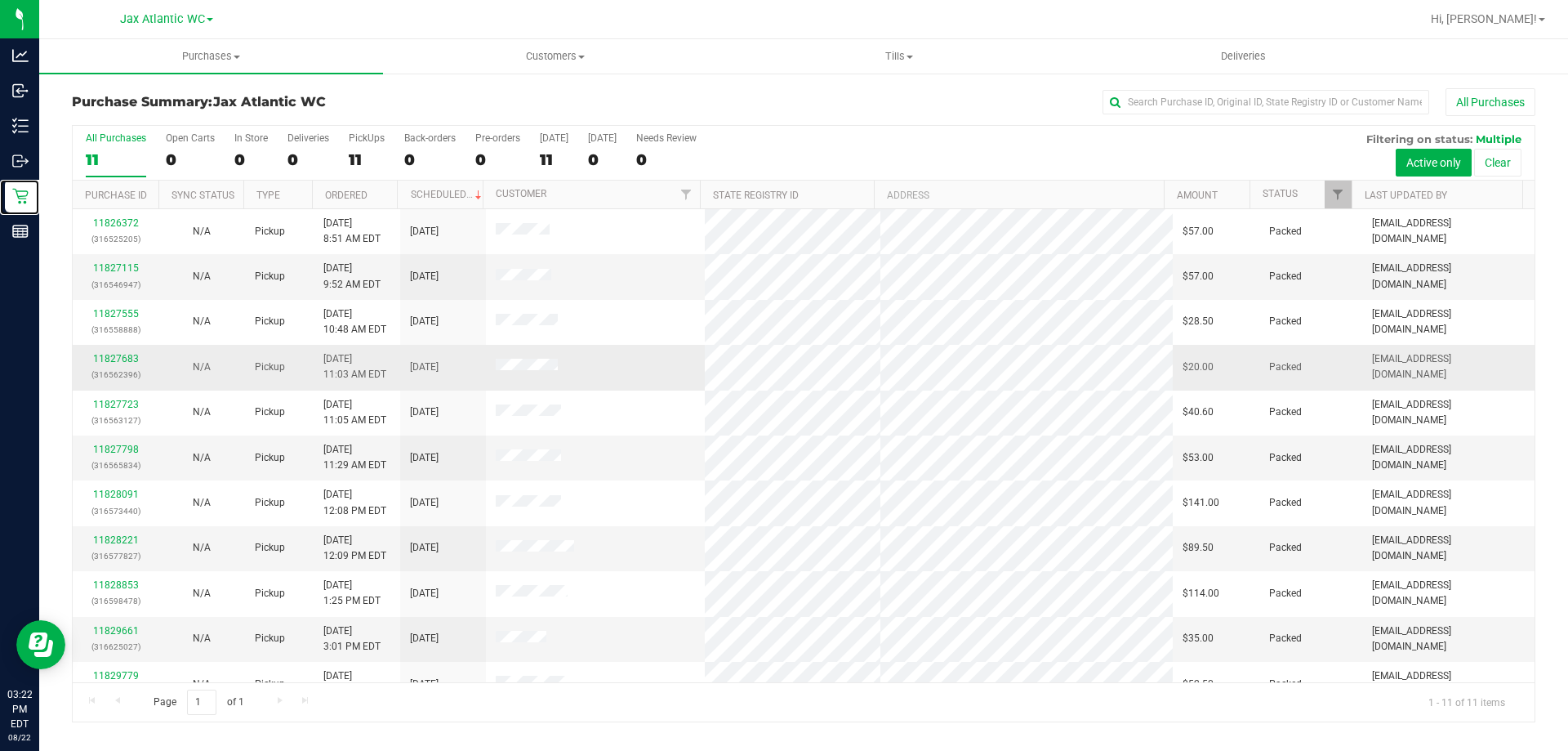
scroll to position [24, 0]
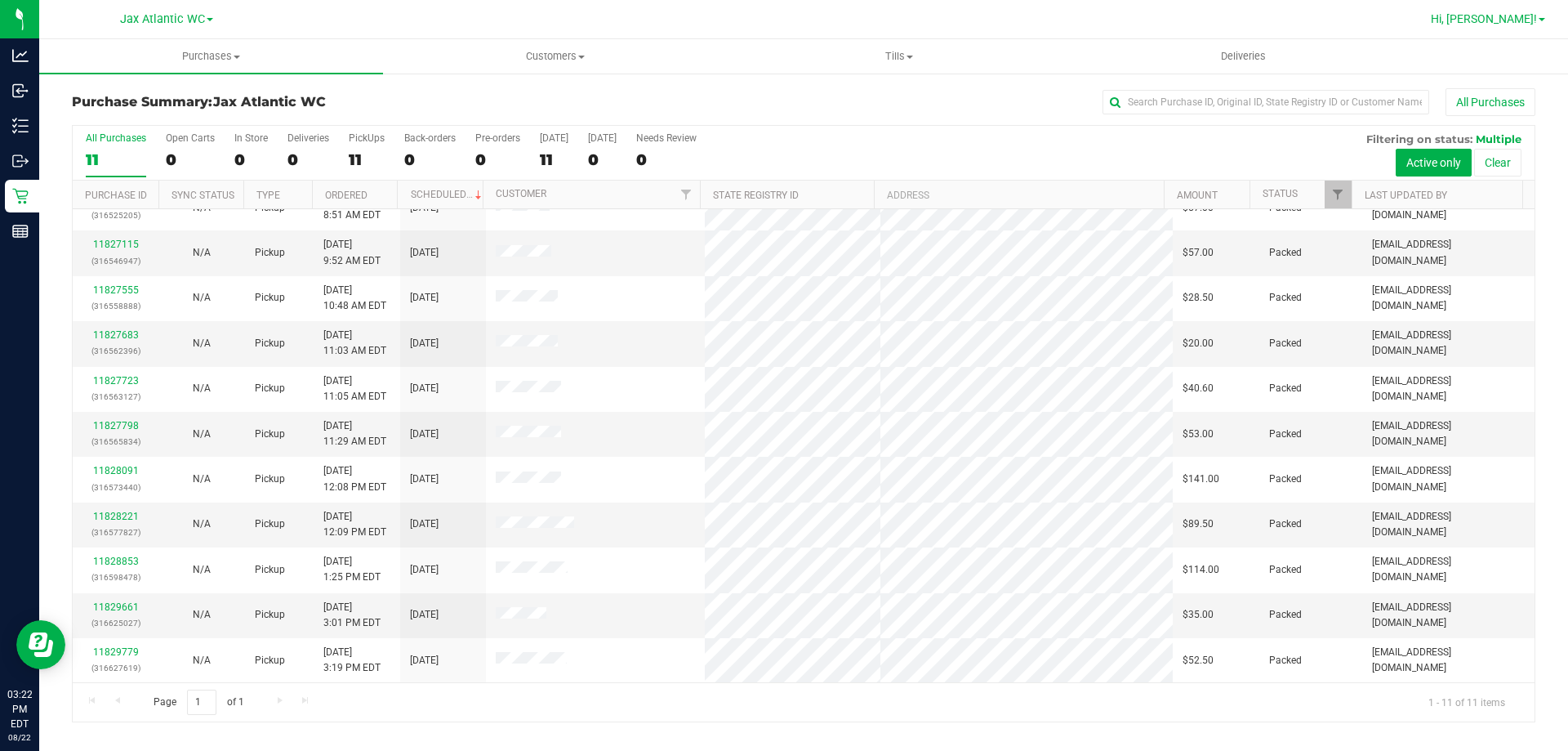
click at [1503, 18] on span "Hi, [PERSON_NAME]!" at bounding box center [1484, 19] width 106 height 13
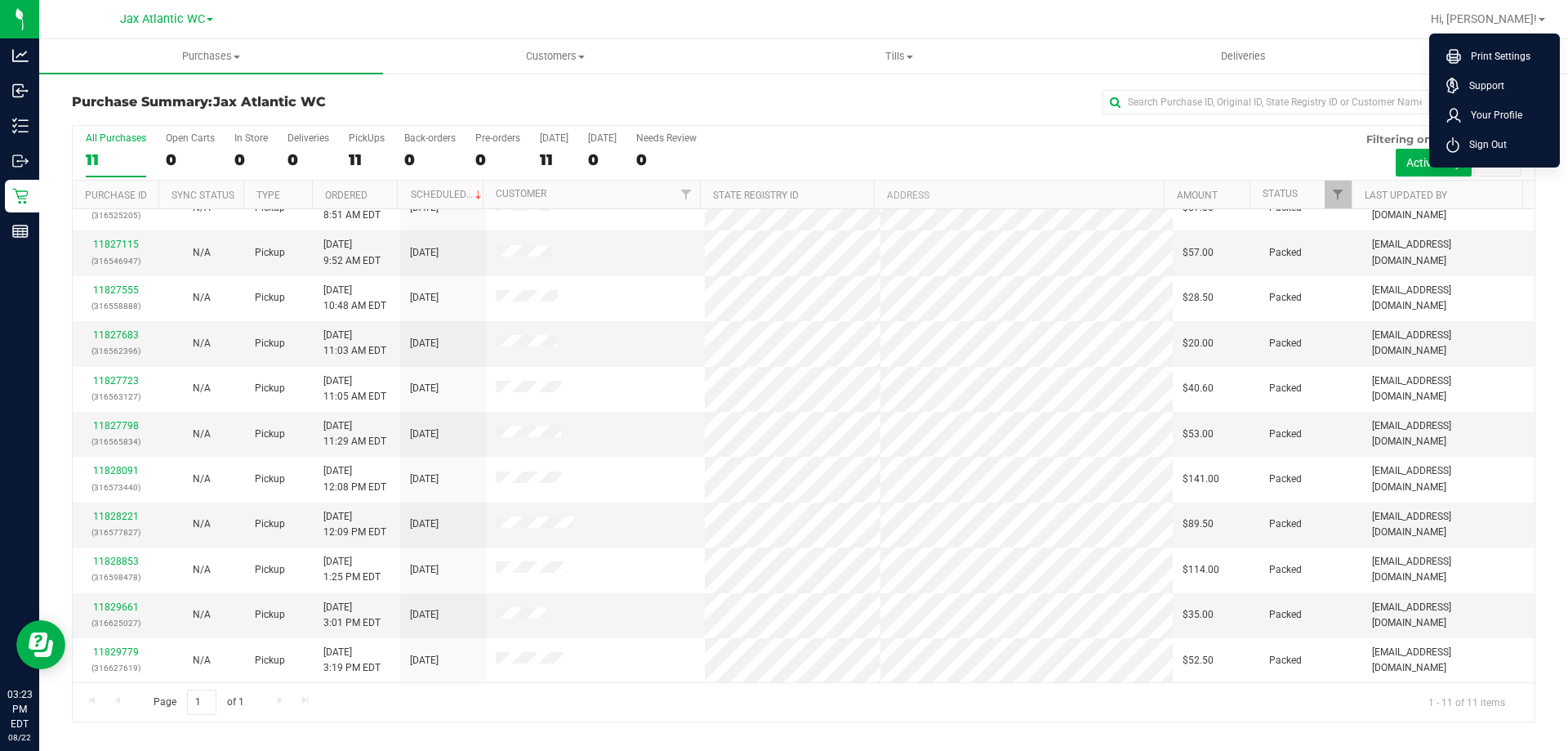
click at [1149, 26] on div at bounding box center [856, 18] width 1128 height 32
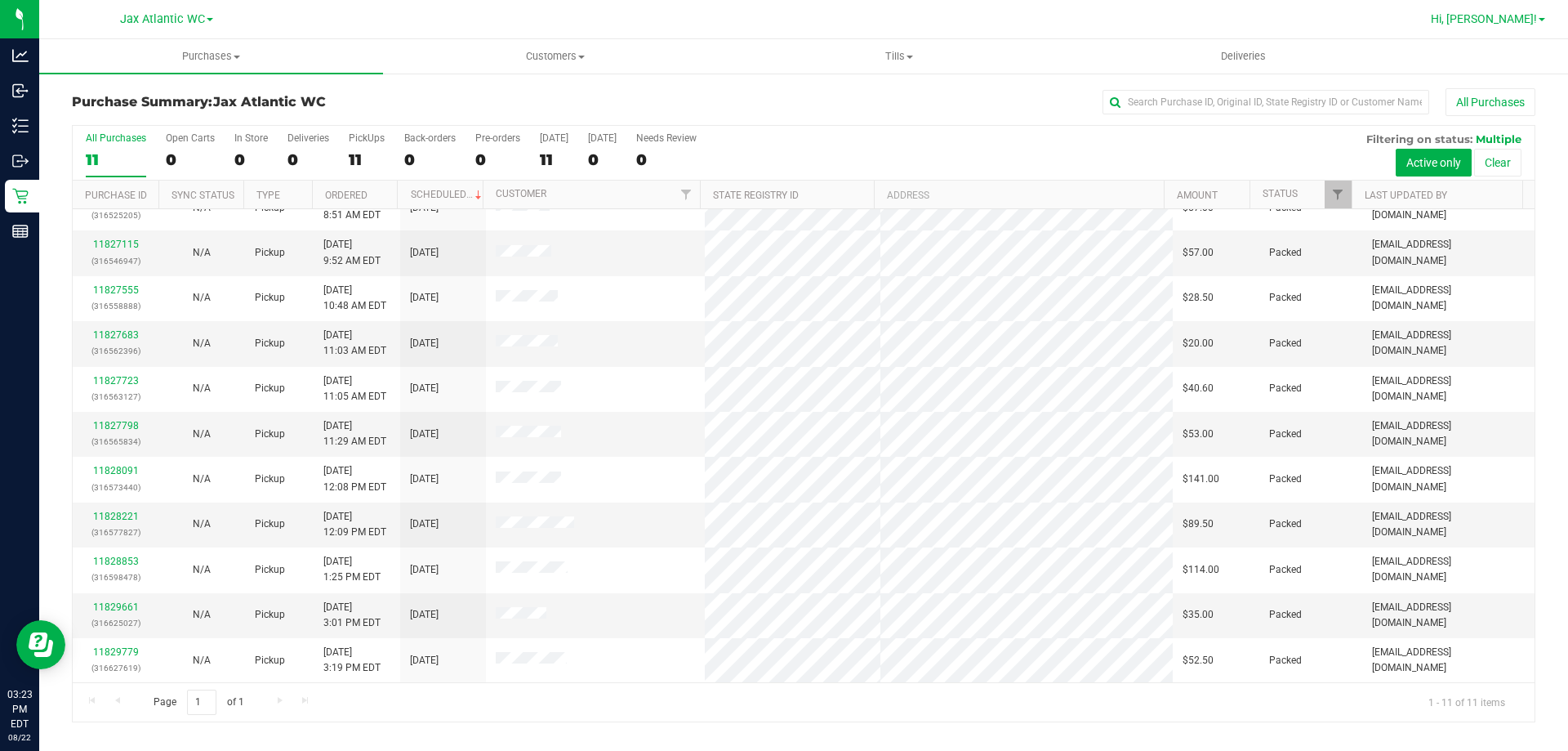
click at [1527, 22] on span "Hi, [PERSON_NAME]!" at bounding box center [1484, 19] width 106 height 13
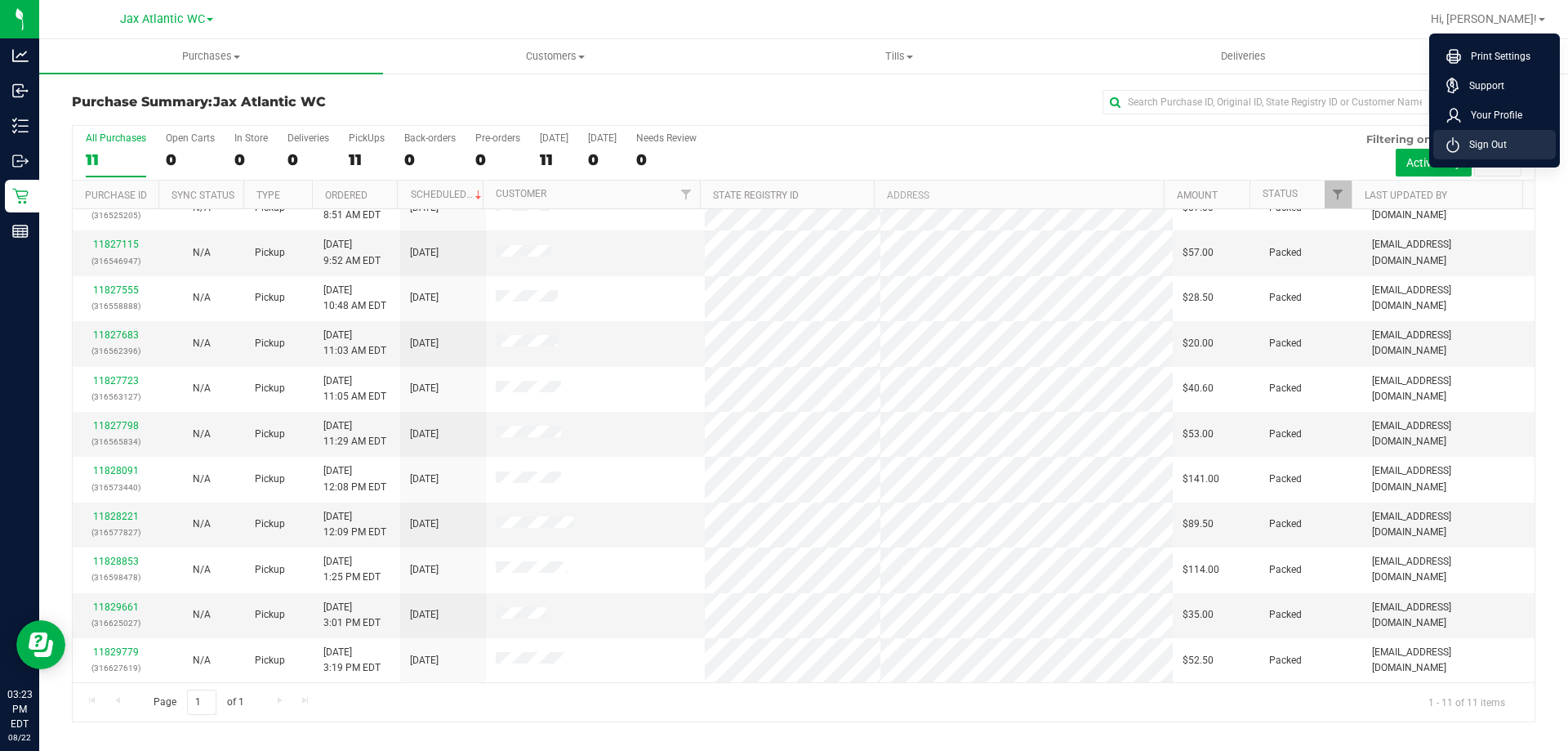
click at [1519, 149] on li "Sign Out" at bounding box center [1495, 144] width 123 height 30
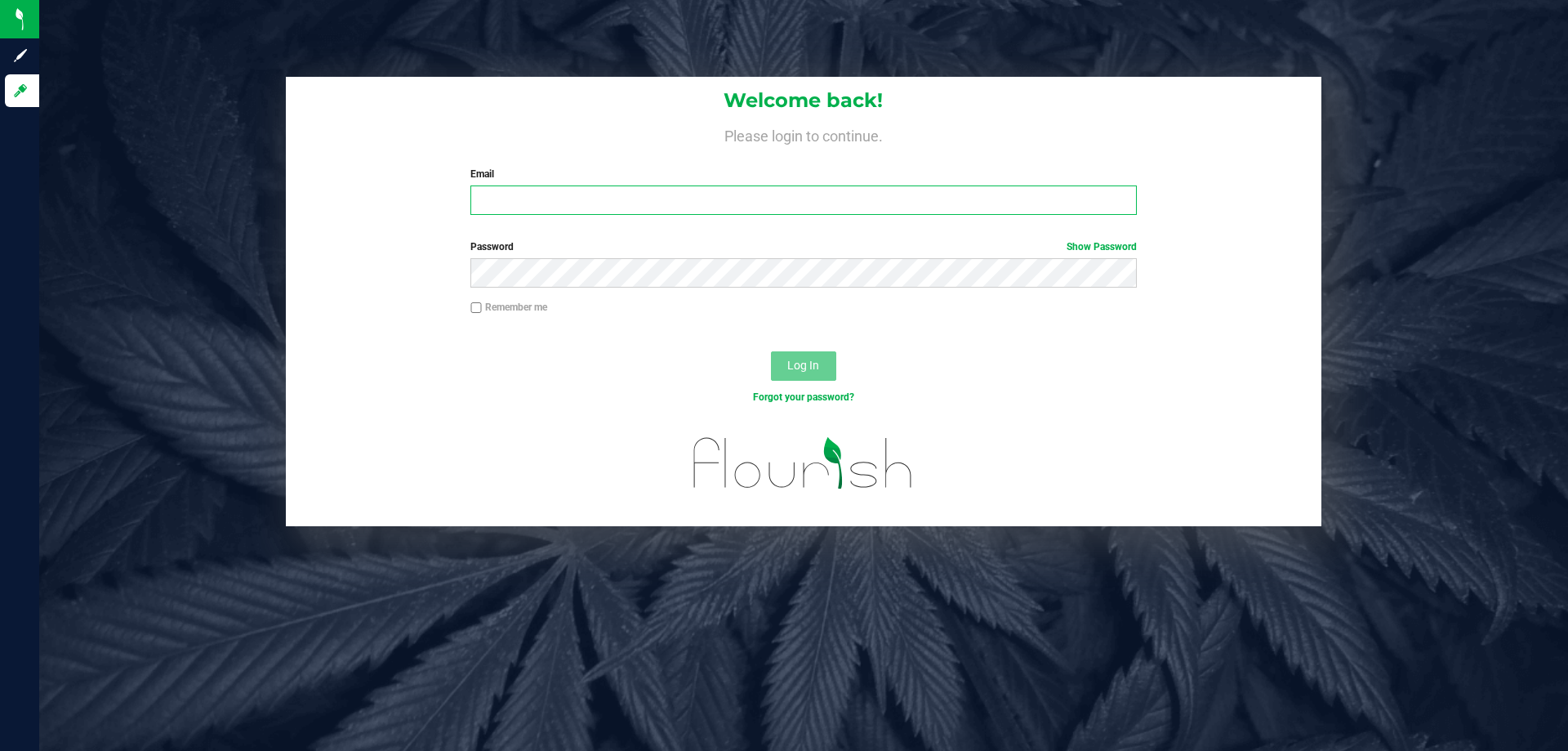
click at [999, 190] on input "Email" at bounding box center [804, 199] width 666 height 30
type input "[EMAIL_ADDRESS][DOMAIN_NAME]"
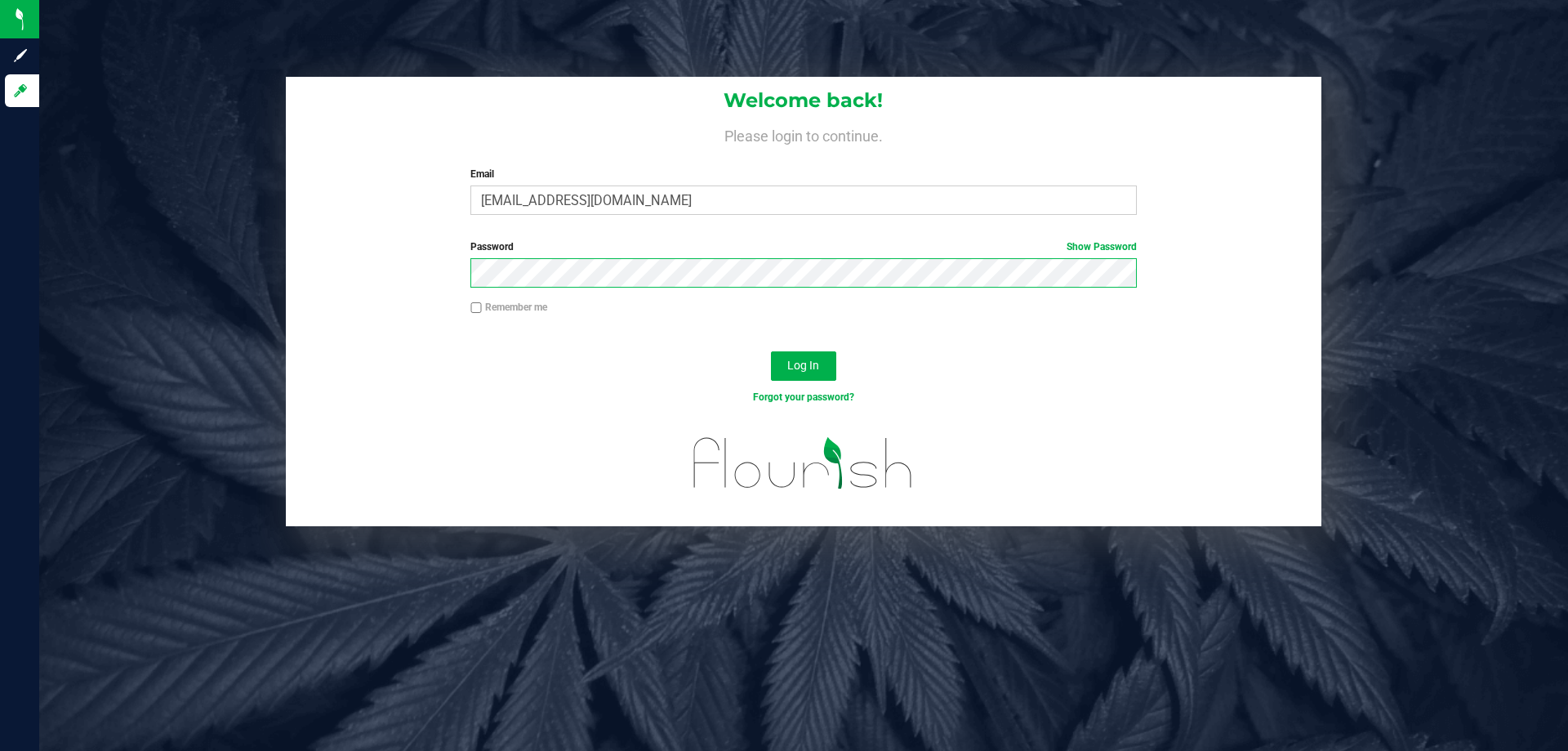
click at [771, 351] on button "Log In" at bounding box center [804, 365] width 65 height 30
